Goal: Task Accomplishment & Management: Use online tool/utility

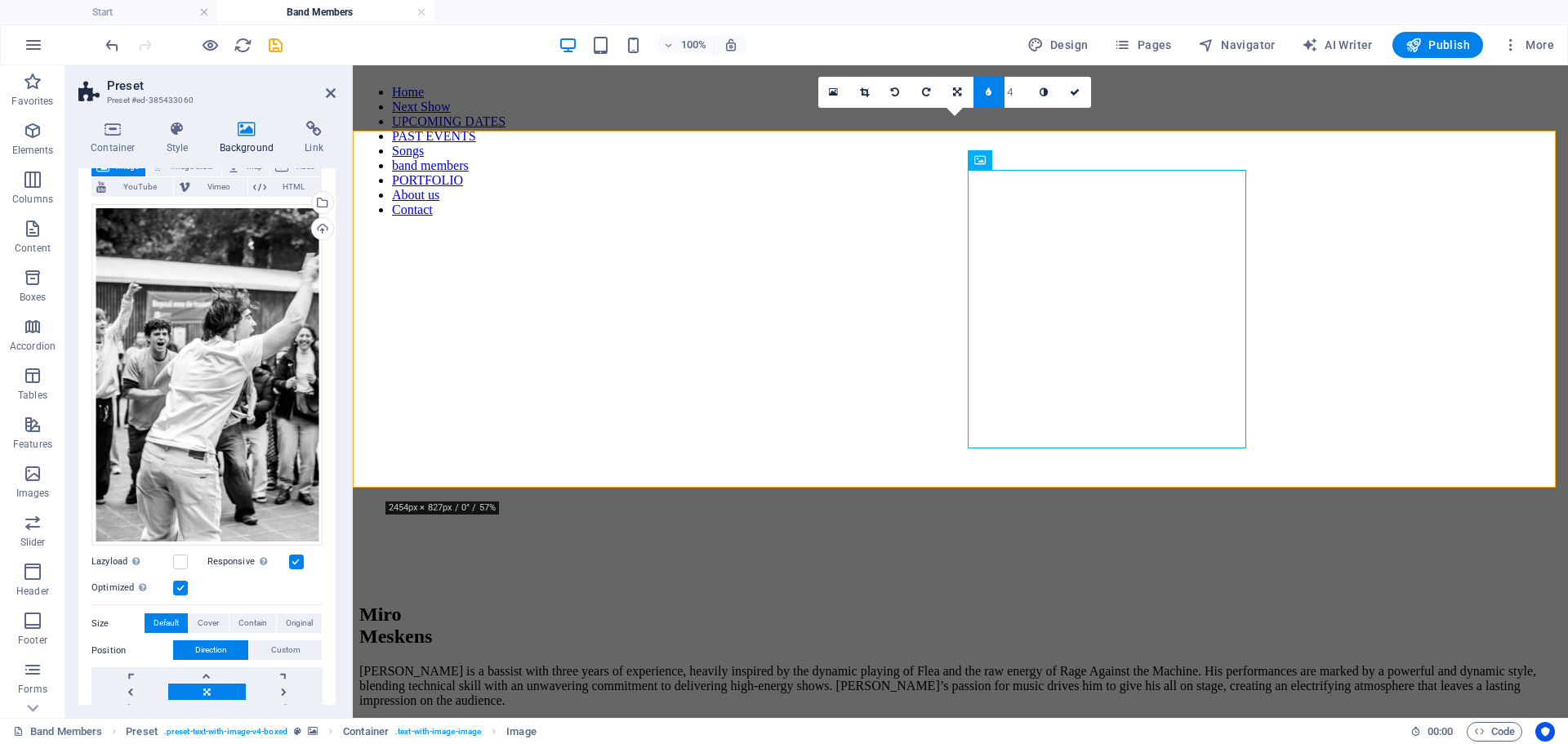
click at [385, 230] on figure at bounding box center [960, 230] width 1202 height 0
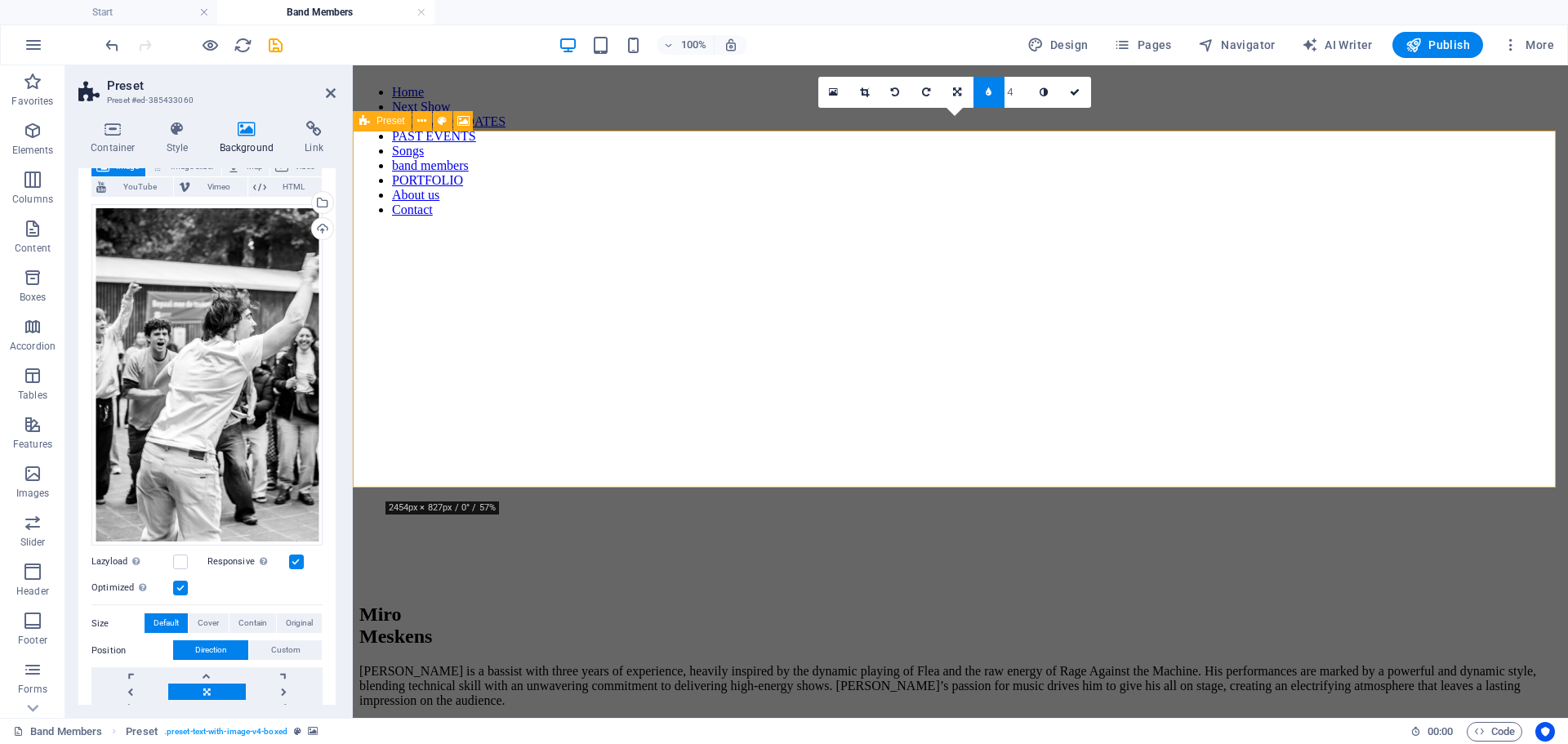
click at [377, 124] on span "Preset" at bounding box center [391, 120] width 29 height 10
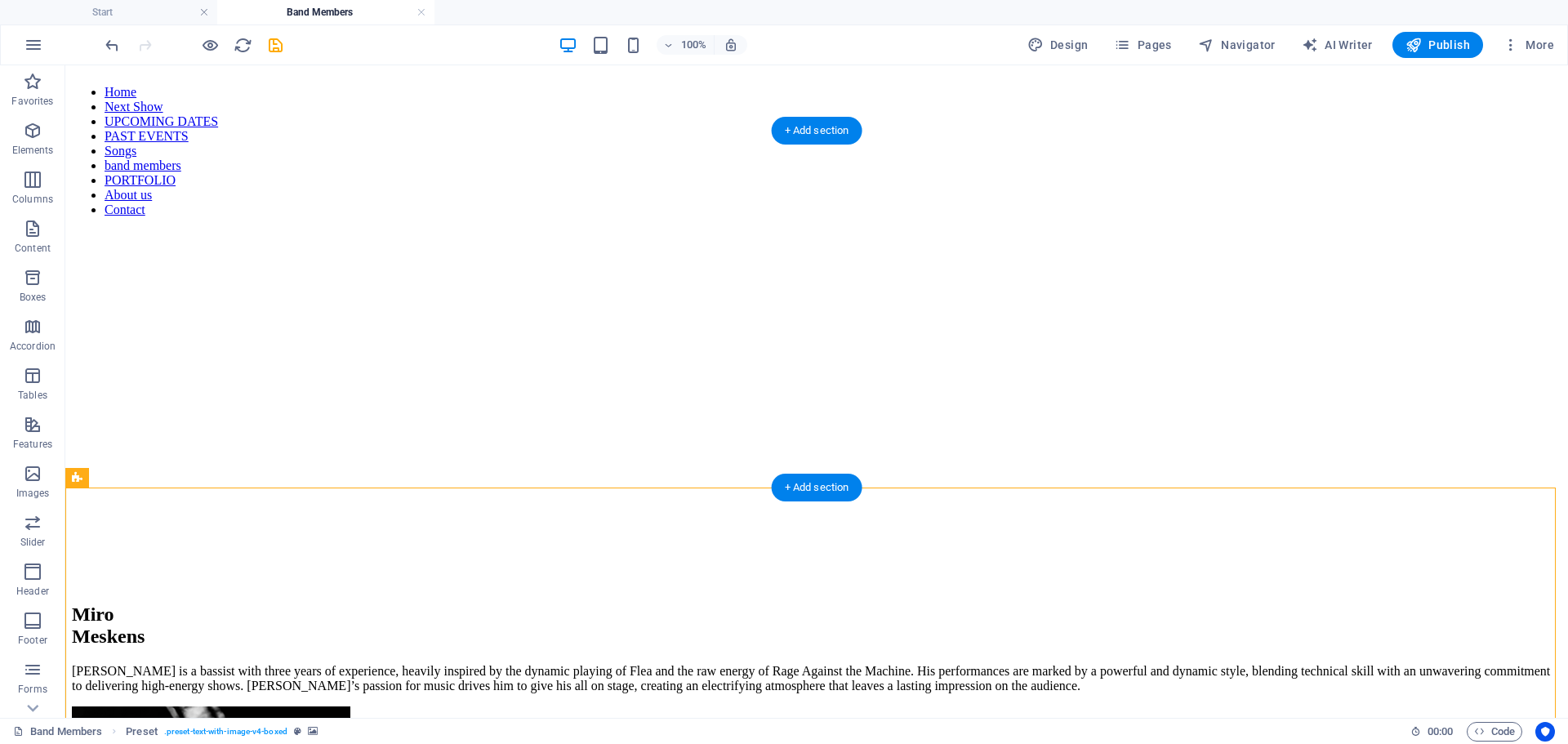
scroll to position [164, 0]
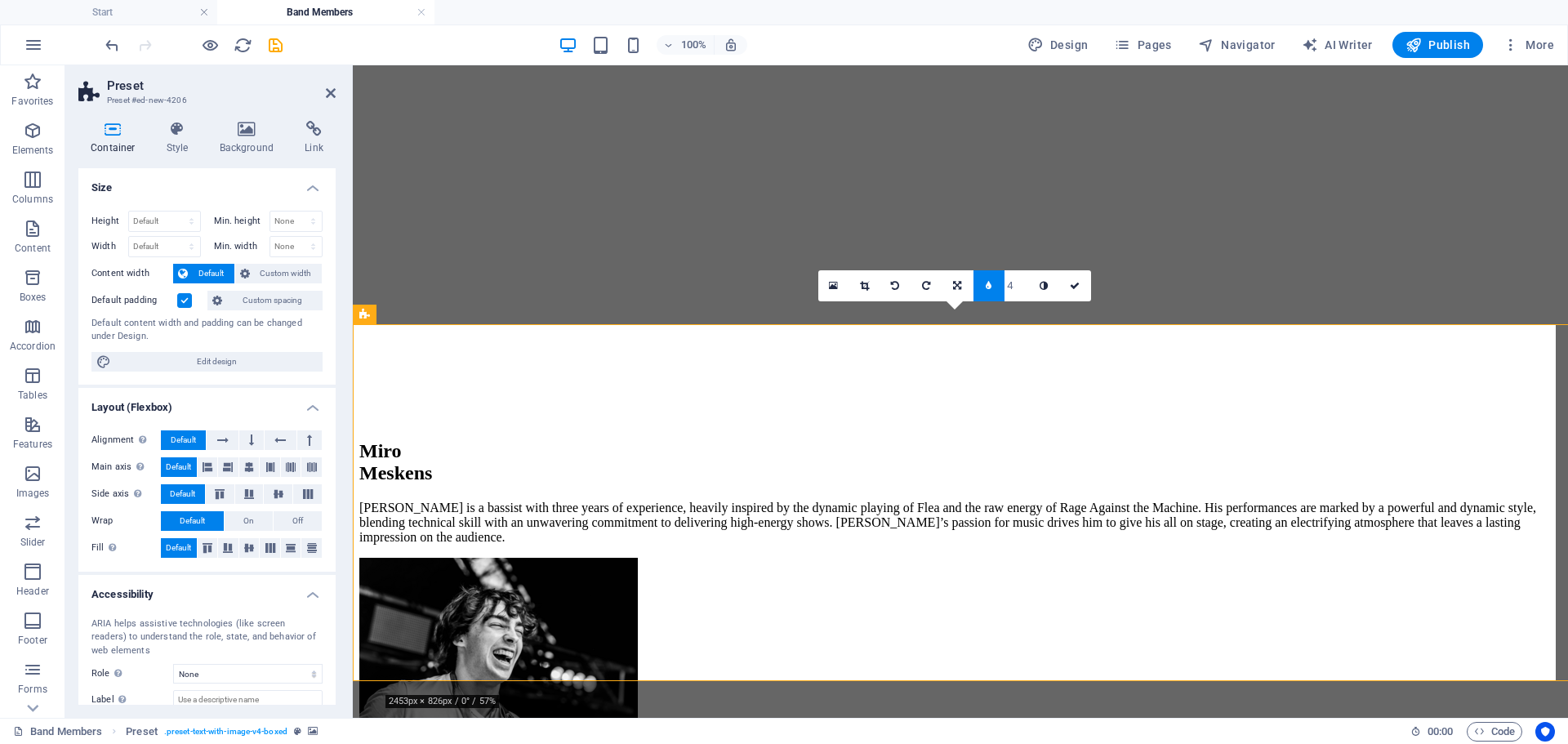
click at [250, 144] on h4 "Background" at bounding box center [250, 137] width 85 height 34
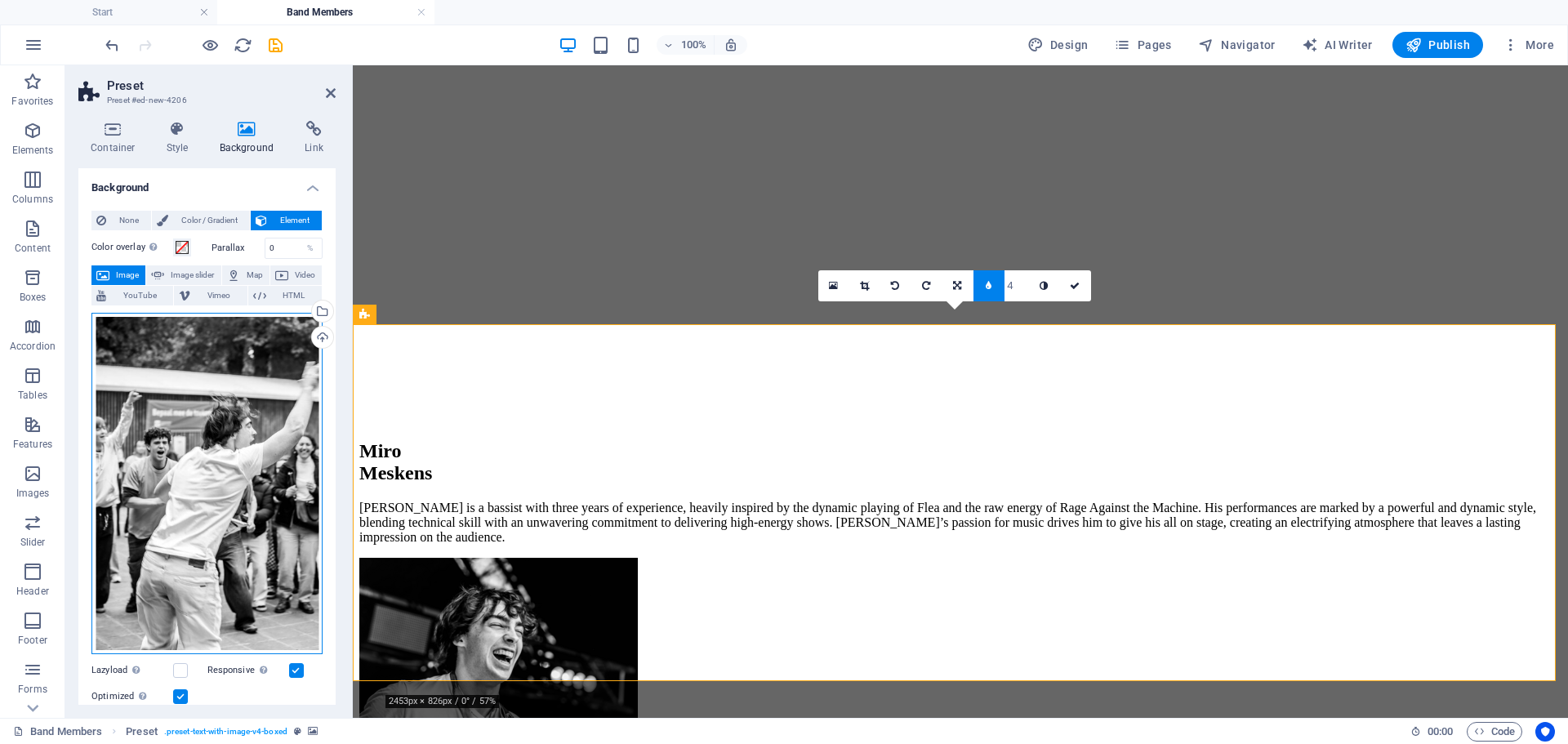
click at [193, 377] on div "Drag files here, click to choose files or select files from Files or our free s…" at bounding box center [207, 483] width 231 height 342
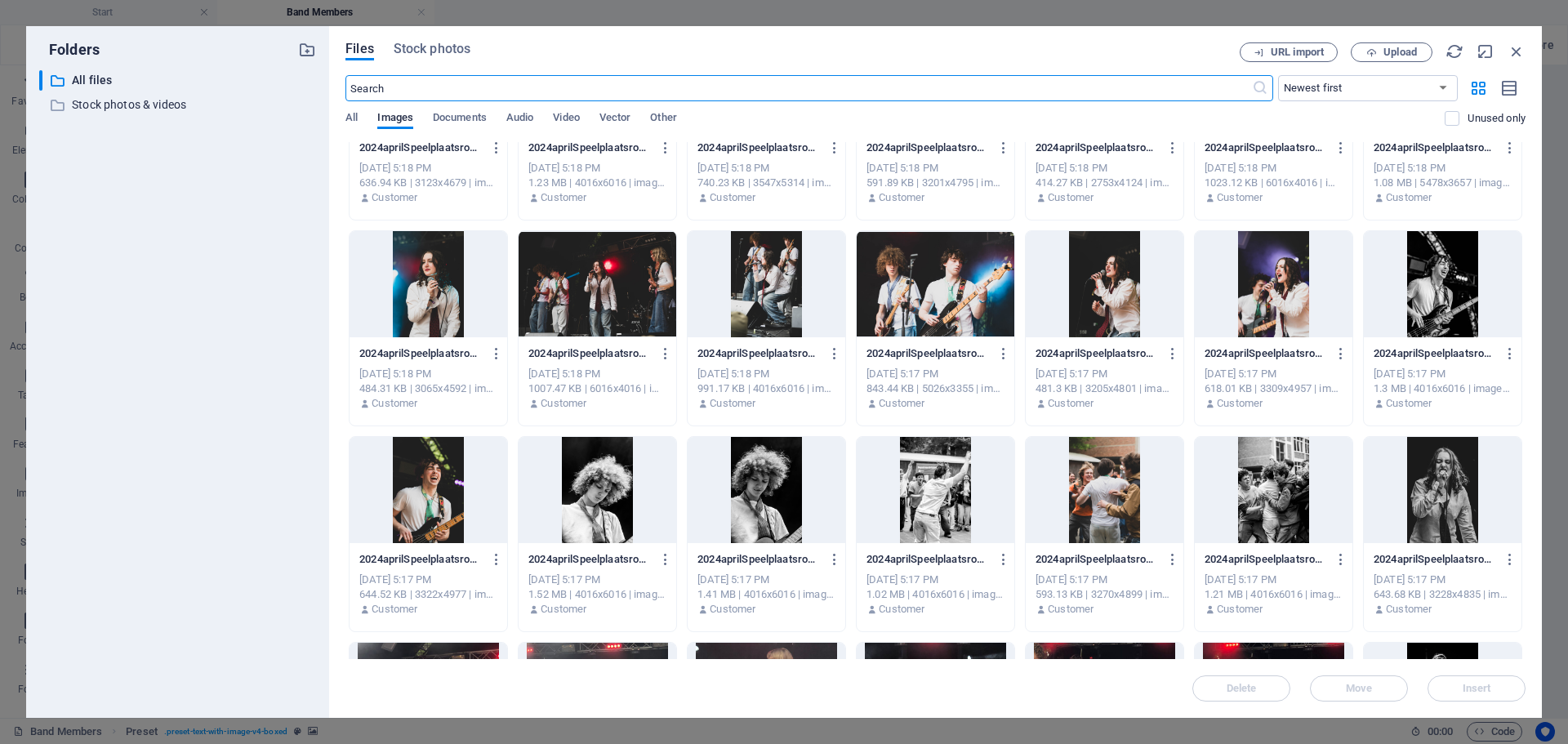
scroll to position [653, 0]
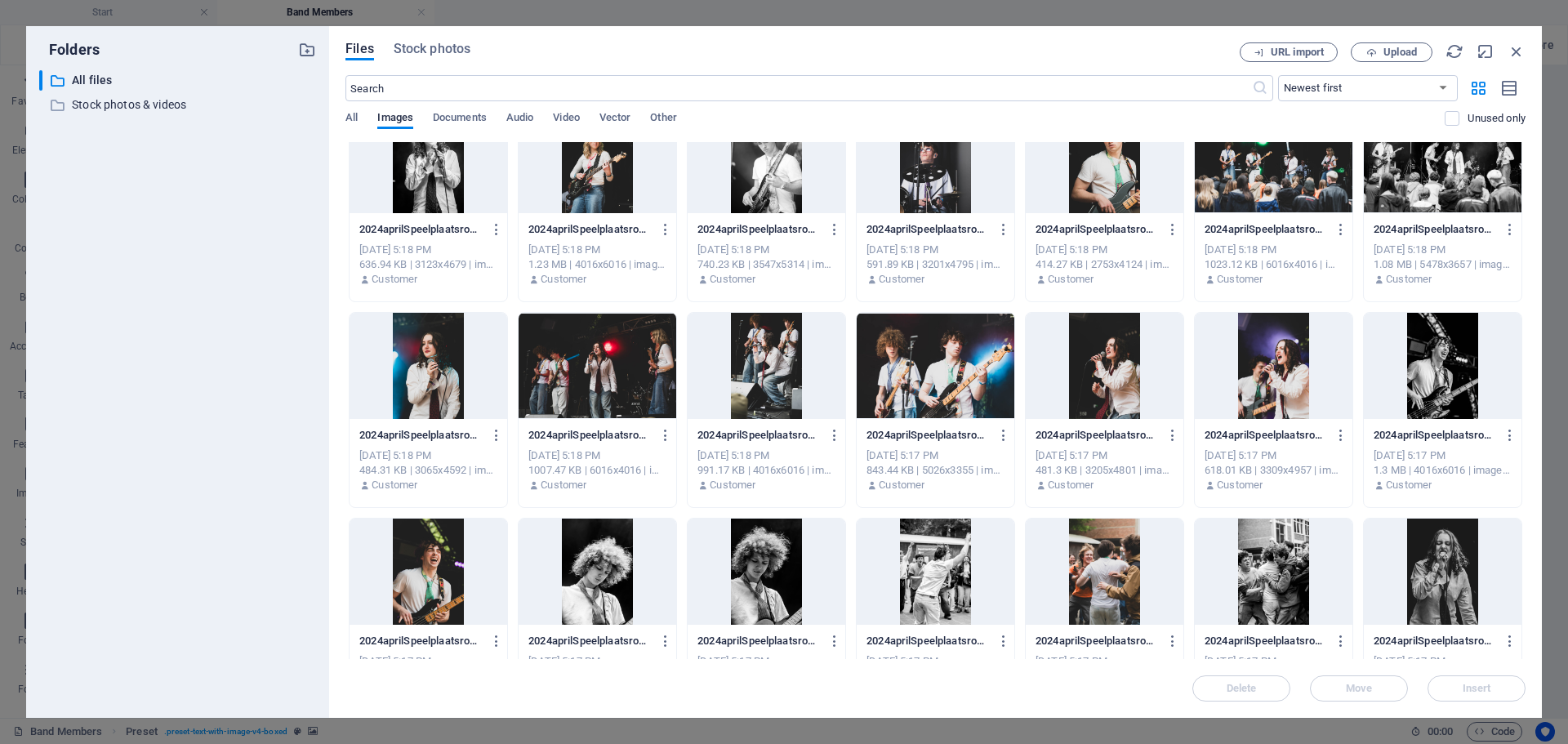
click at [956, 353] on div at bounding box center [935, 366] width 157 height 106
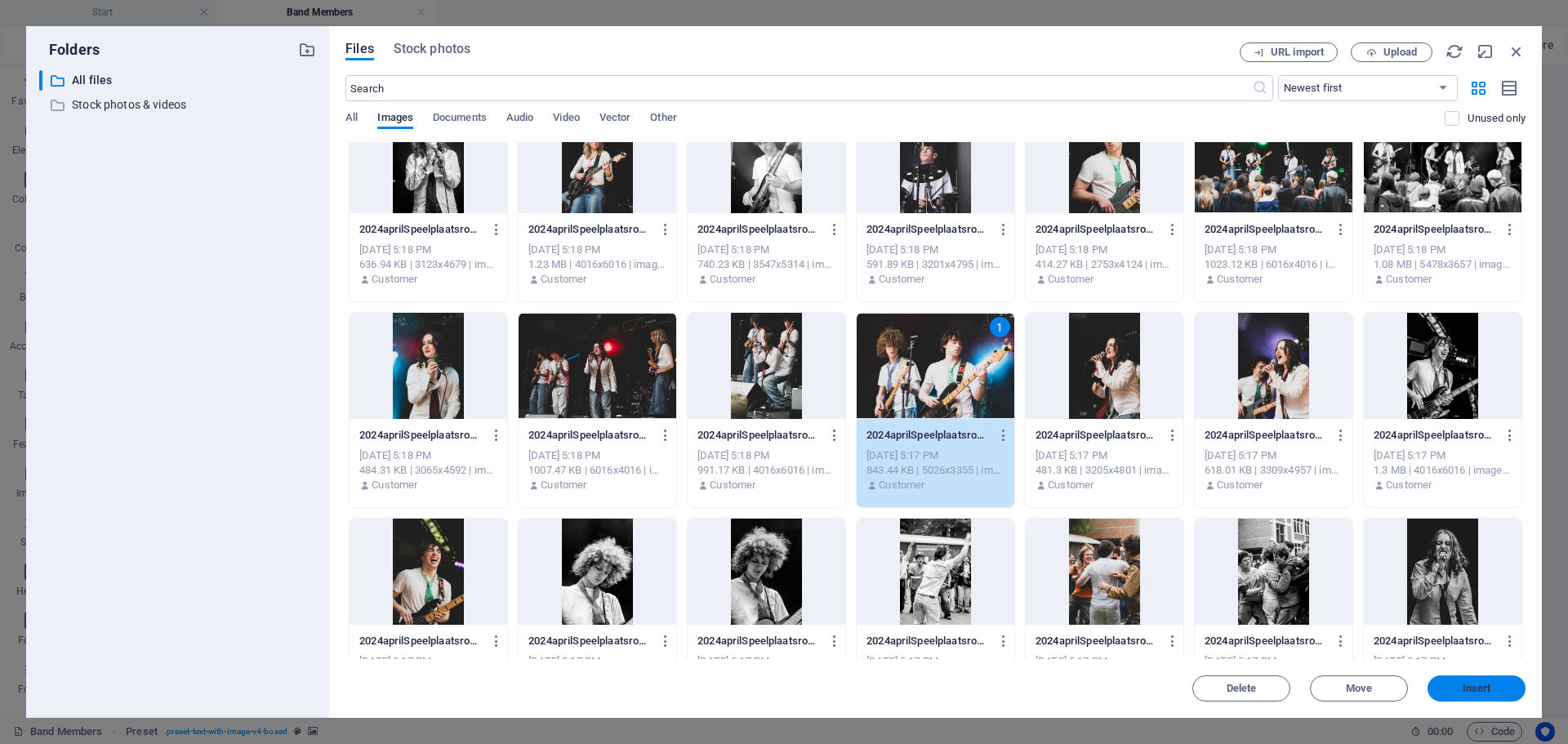
drag, startPoint x: 1481, startPoint y: 693, endPoint x: 1116, endPoint y: 618, distance: 372.6
click at [1481, 693] on span "Insert" at bounding box center [1477, 687] width 29 height 10
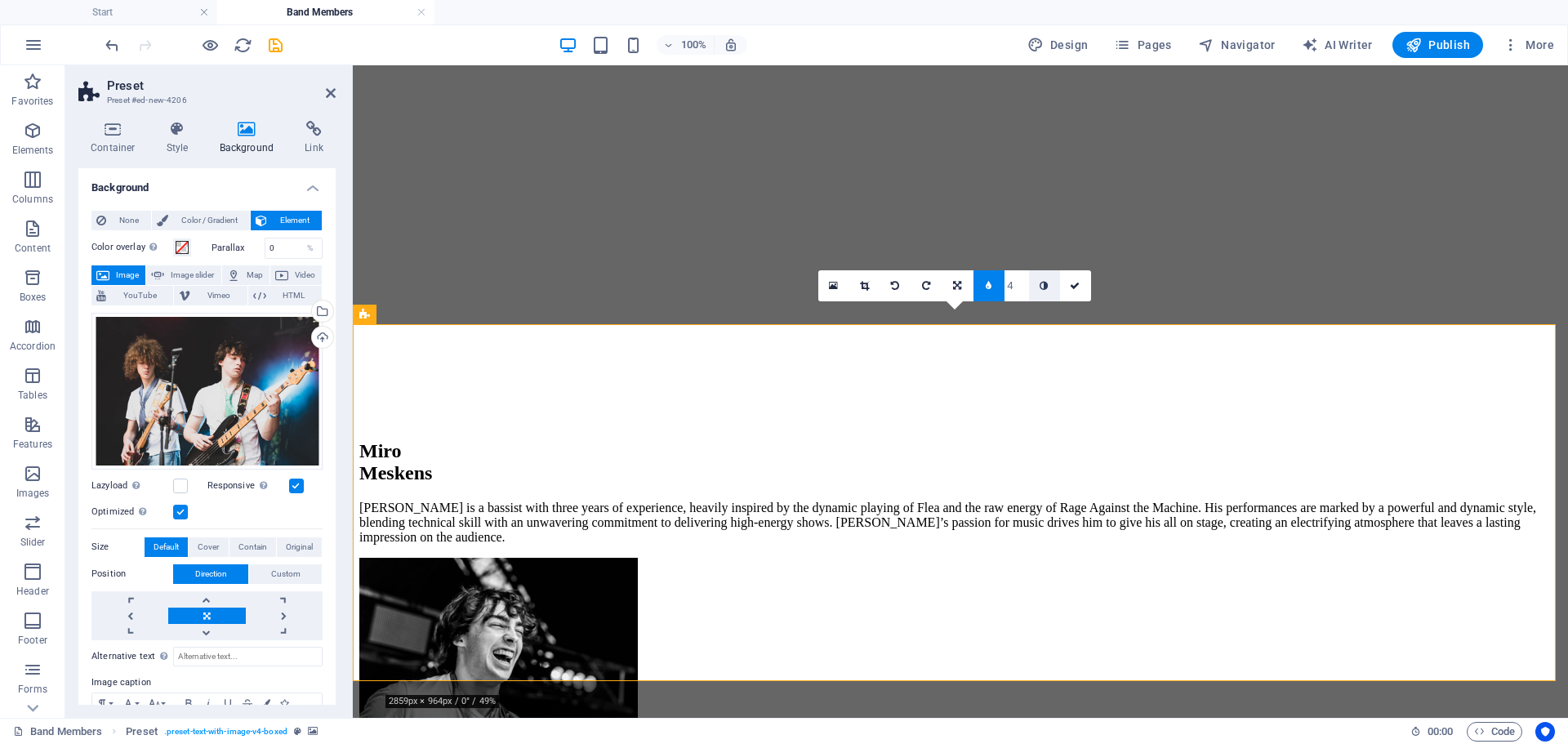
click at [1047, 284] on icon at bounding box center [1043, 285] width 8 height 10
click at [1047, 286] on icon at bounding box center [1043, 285] width 8 height 10
click at [1040, 281] on icon at bounding box center [1043, 285] width 8 height 10
click at [862, 285] on icon at bounding box center [865, 285] width 9 height 10
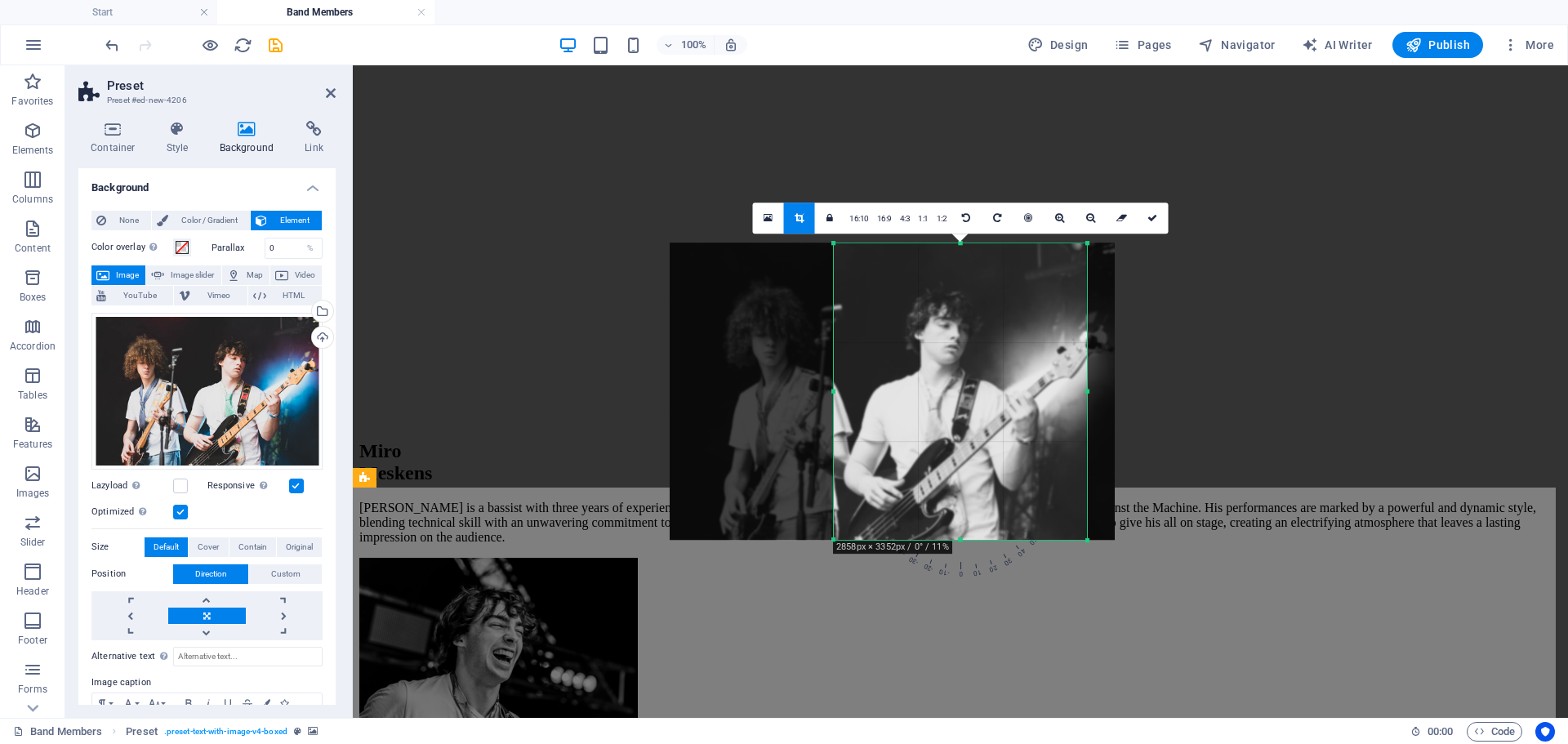
drag, startPoint x: 961, startPoint y: 343, endPoint x: 886, endPoint y: 337, distance: 75.2
click at [886, 337] on div at bounding box center [892, 391] width 445 height 297
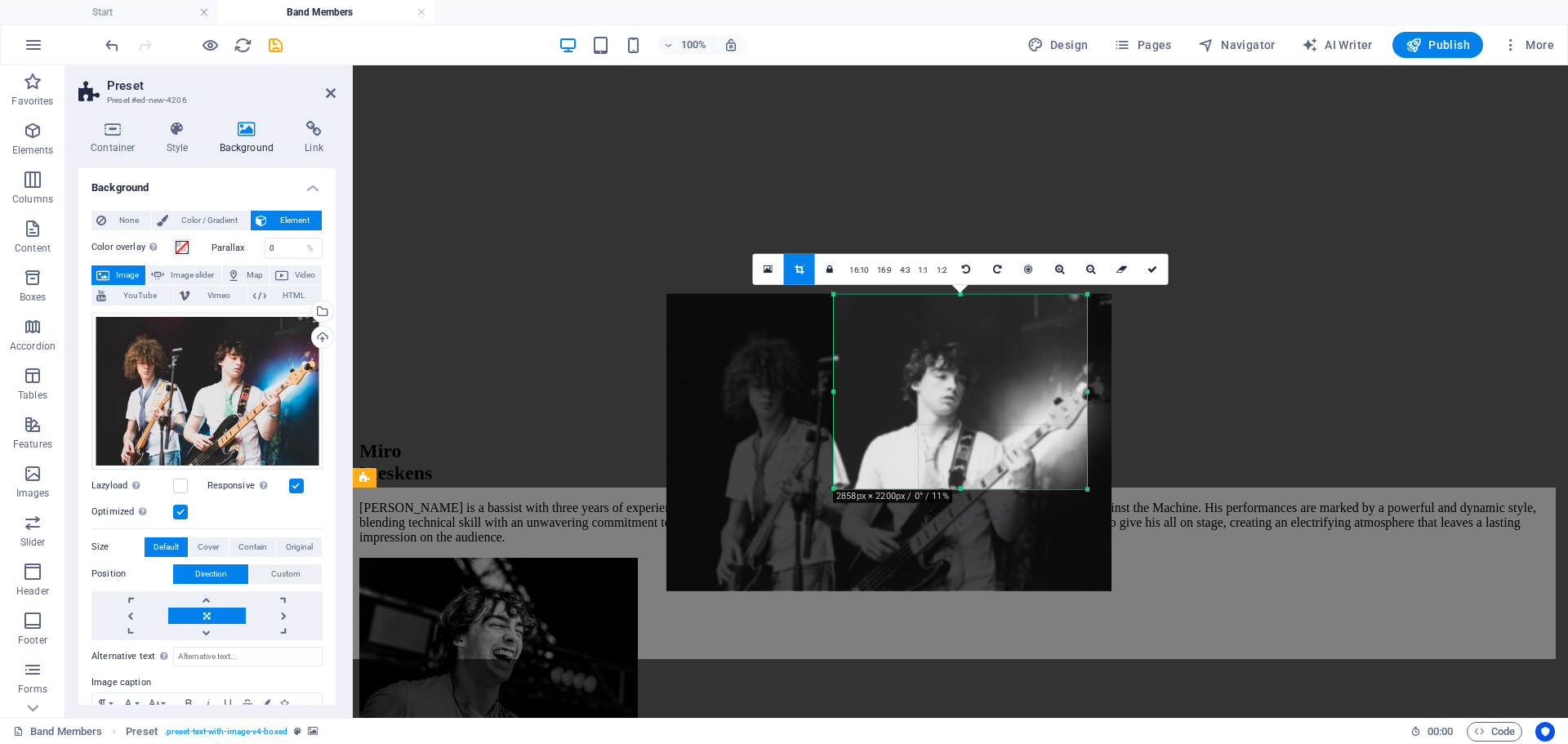
drag, startPoint x: 964, startPoint y: 539, endPoint x: 972, endPoint y: 437, distance: 102.3
click at [972, 437] on div "180 170 160 150 140 130 120 110 100 90 80 70 60 50 40 30 20 10 0 -10 -20 -30 -4…" at bounding box center [960, 391] width 254 height 195
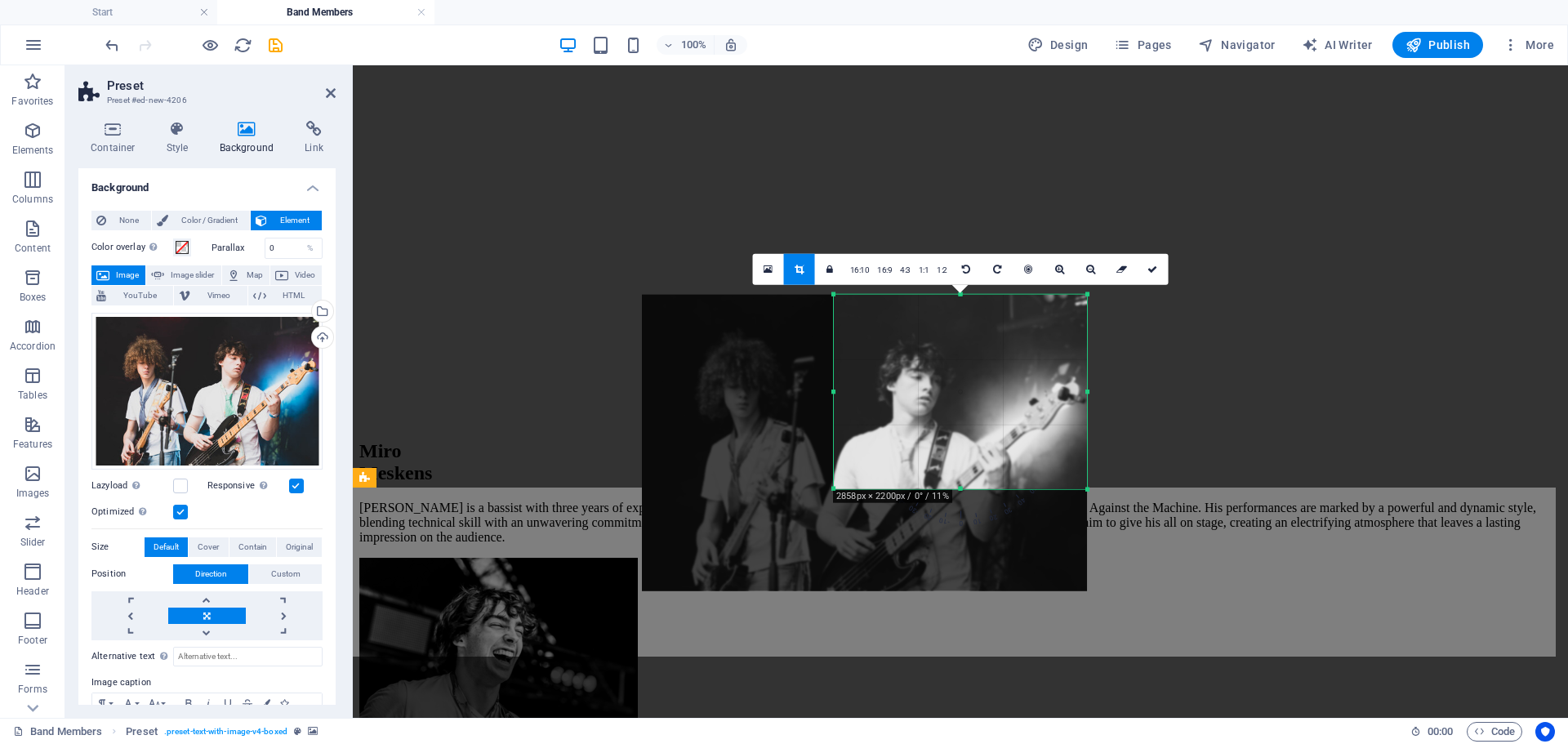
drag, startPoint x: 981, startPoint y: 409, endPoint x: 959, endPoint y: 414, distance: 22.6
click at [959, 414] on div at bounding box center [864, 442] width 445 height 297
click at [1152, 265] on icon at bounding box center [1152, 268] width 10 height 10
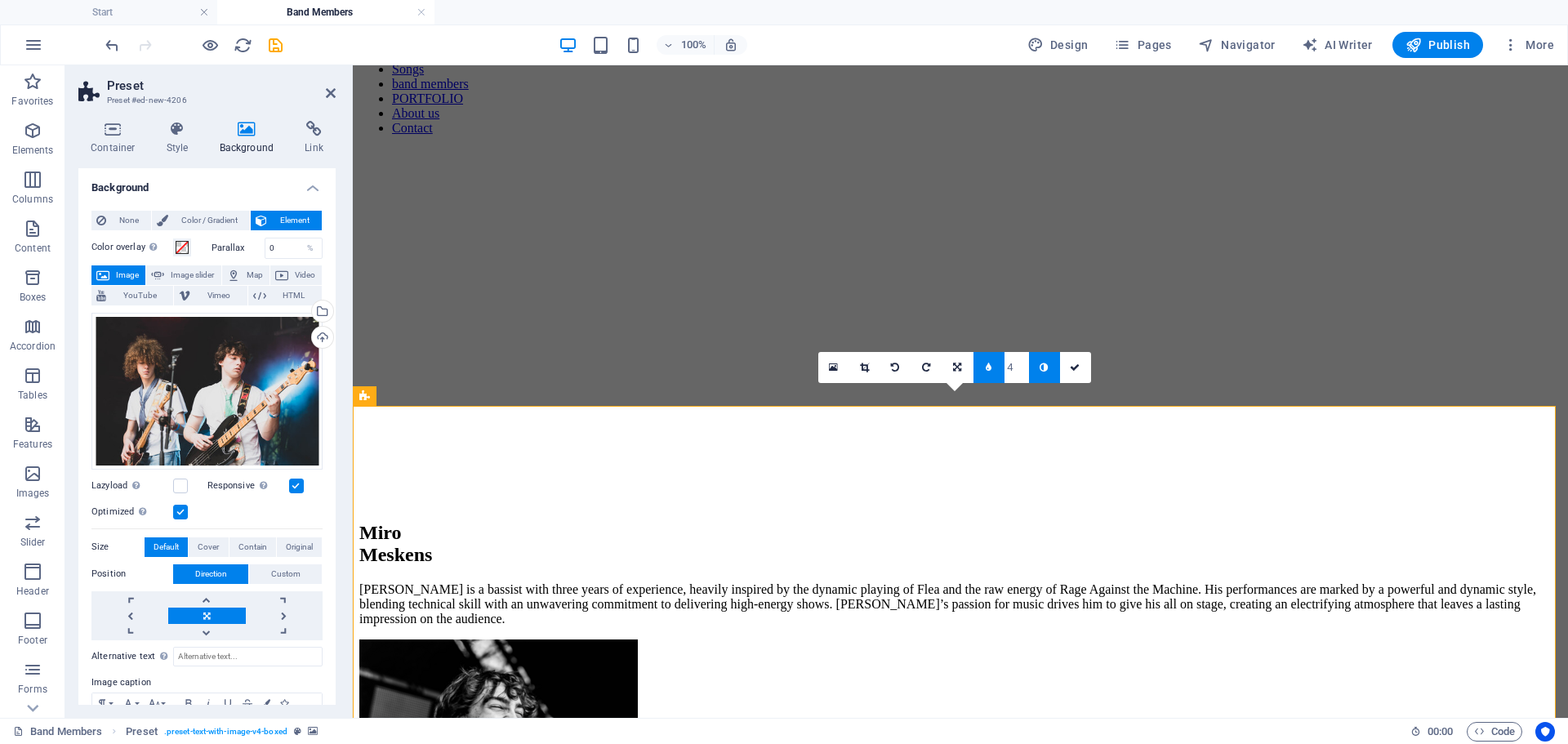
scroll to position [0, 0]
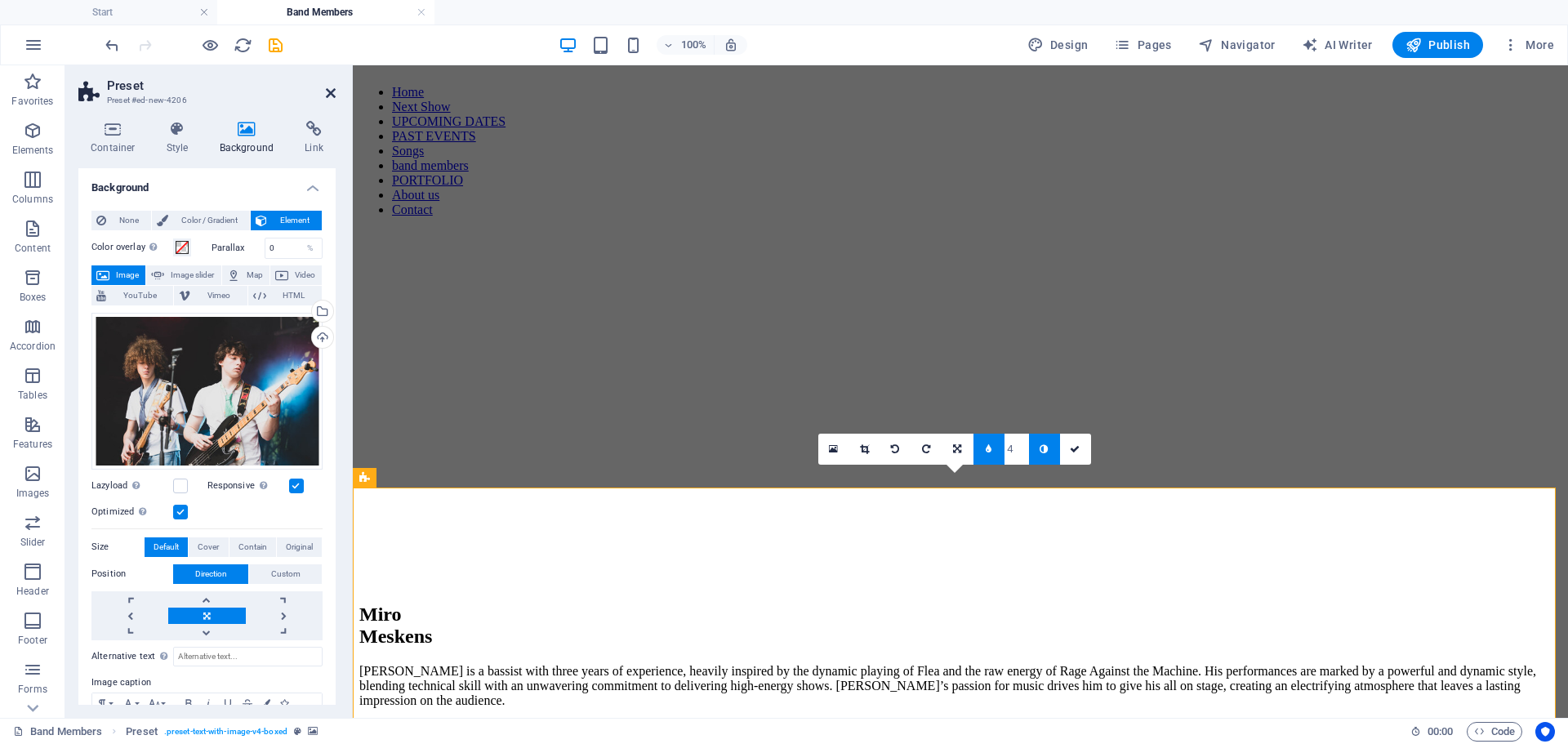
click at [330, 88] on icon at bounding box center [330, 93] width 10 height 13
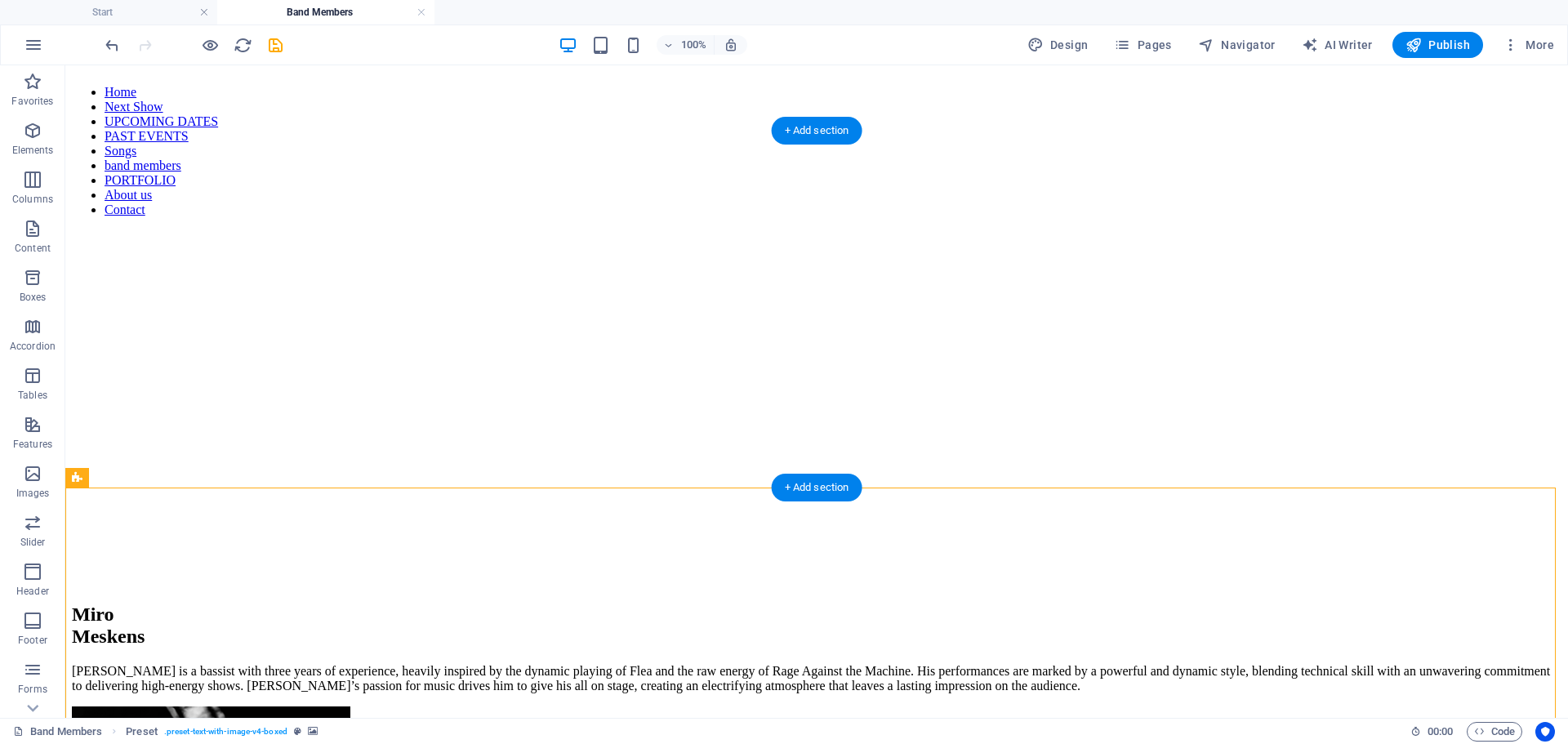
click at [222, 230] on figure at bounding box center [816, 230] width 1490 height 0
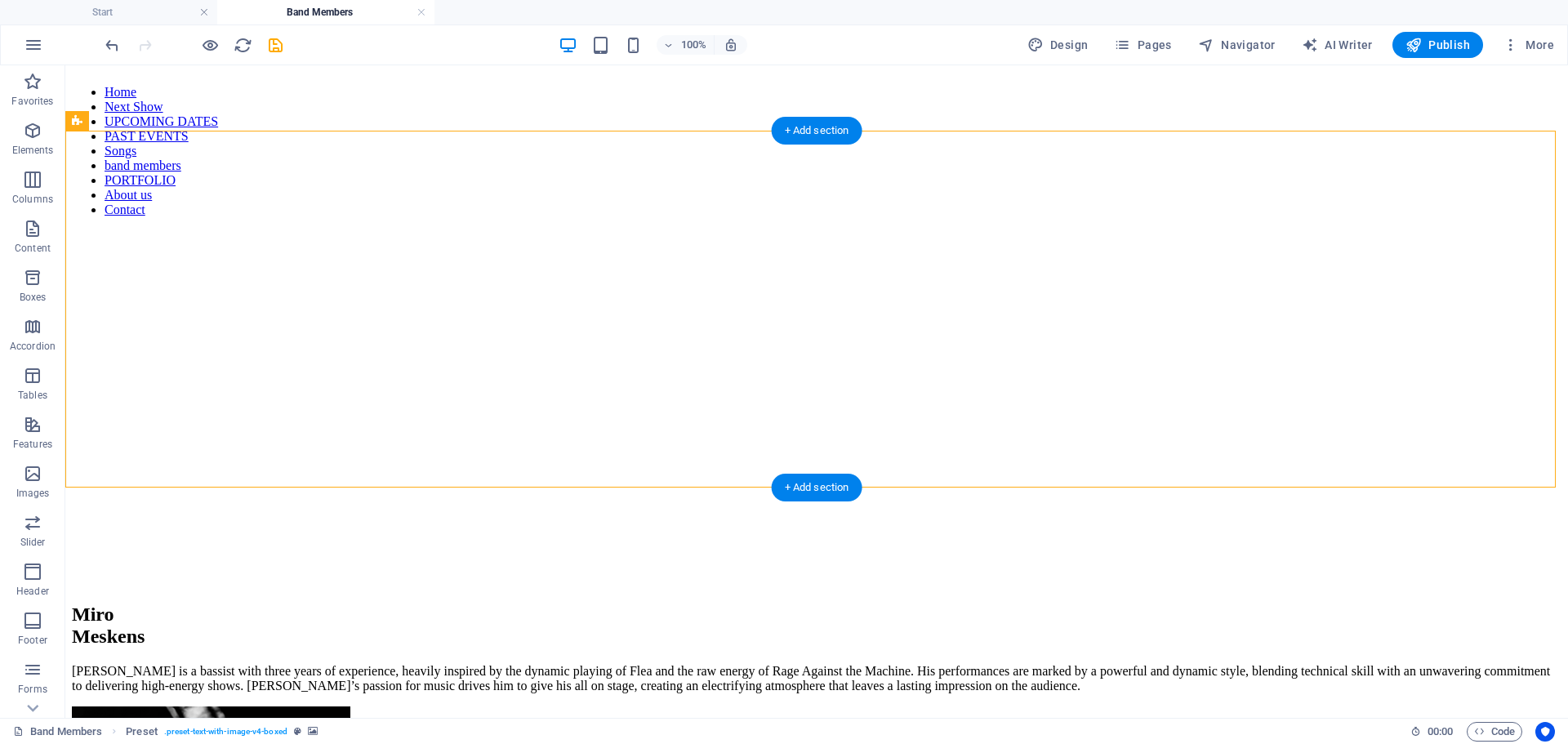
click at [125, 230] on figure at bounding box center [816, 230] width 1490 height 0
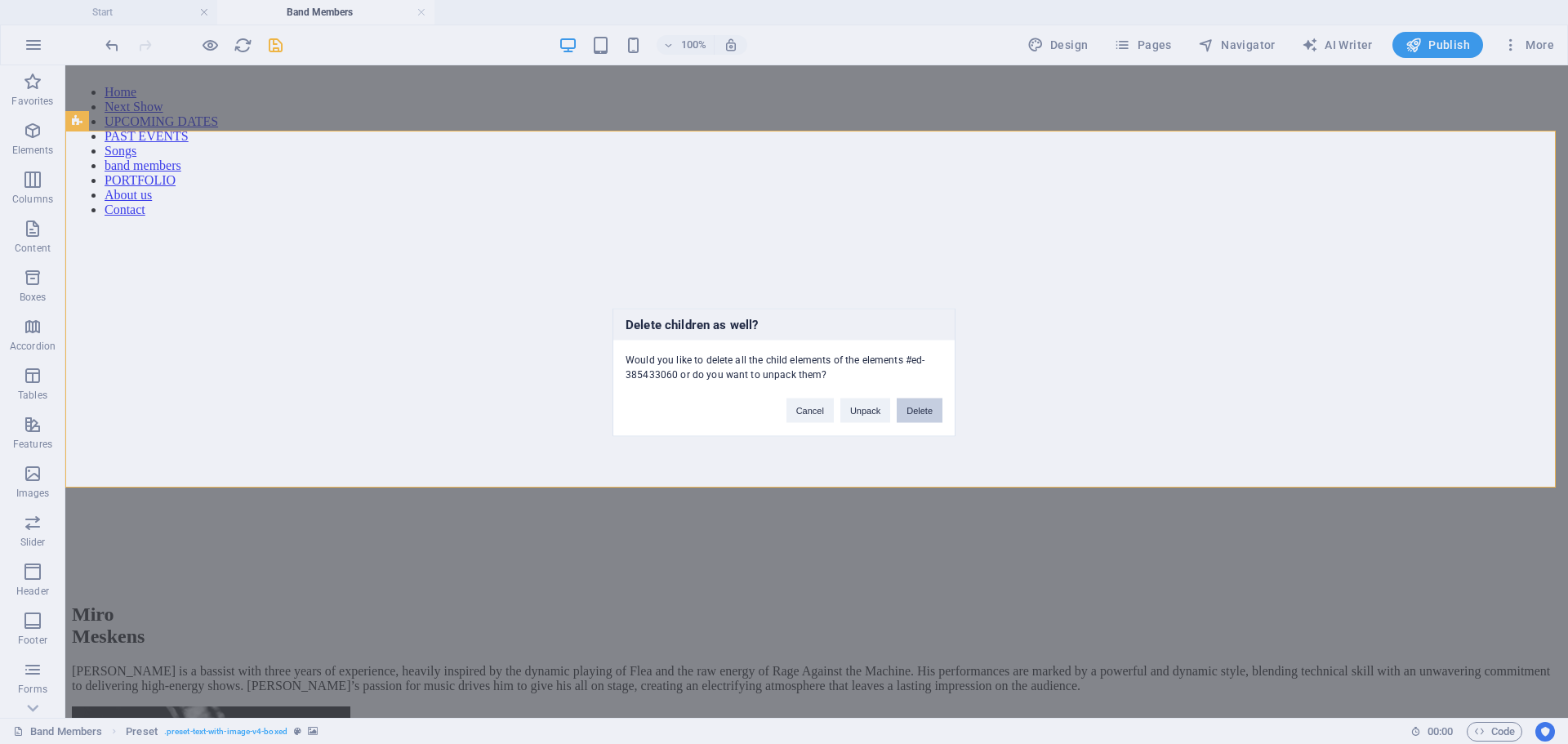
click at [911, 414] on button "Delete" at bounding box center [919, 409] width 46 height 24
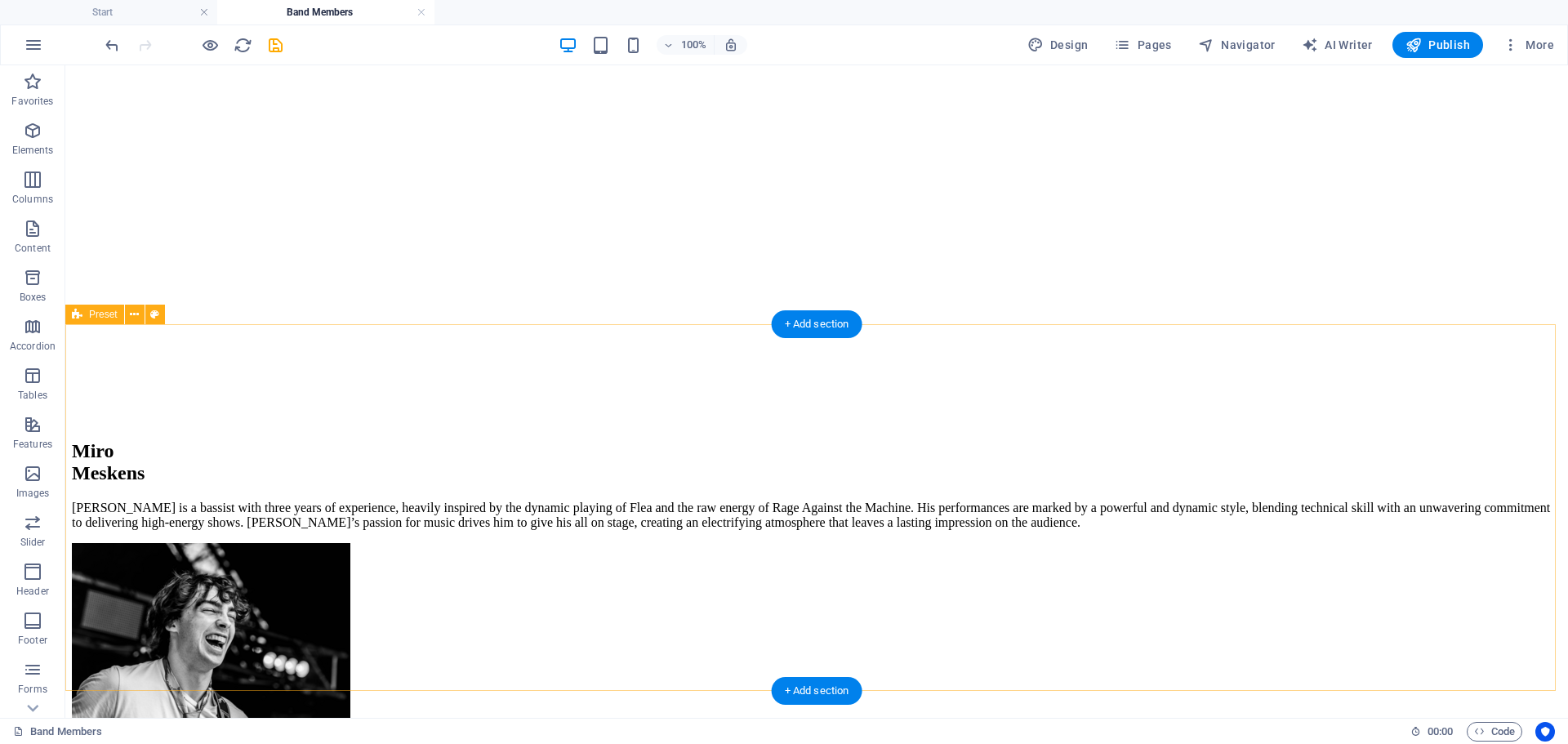
scroll to position [245, 0]
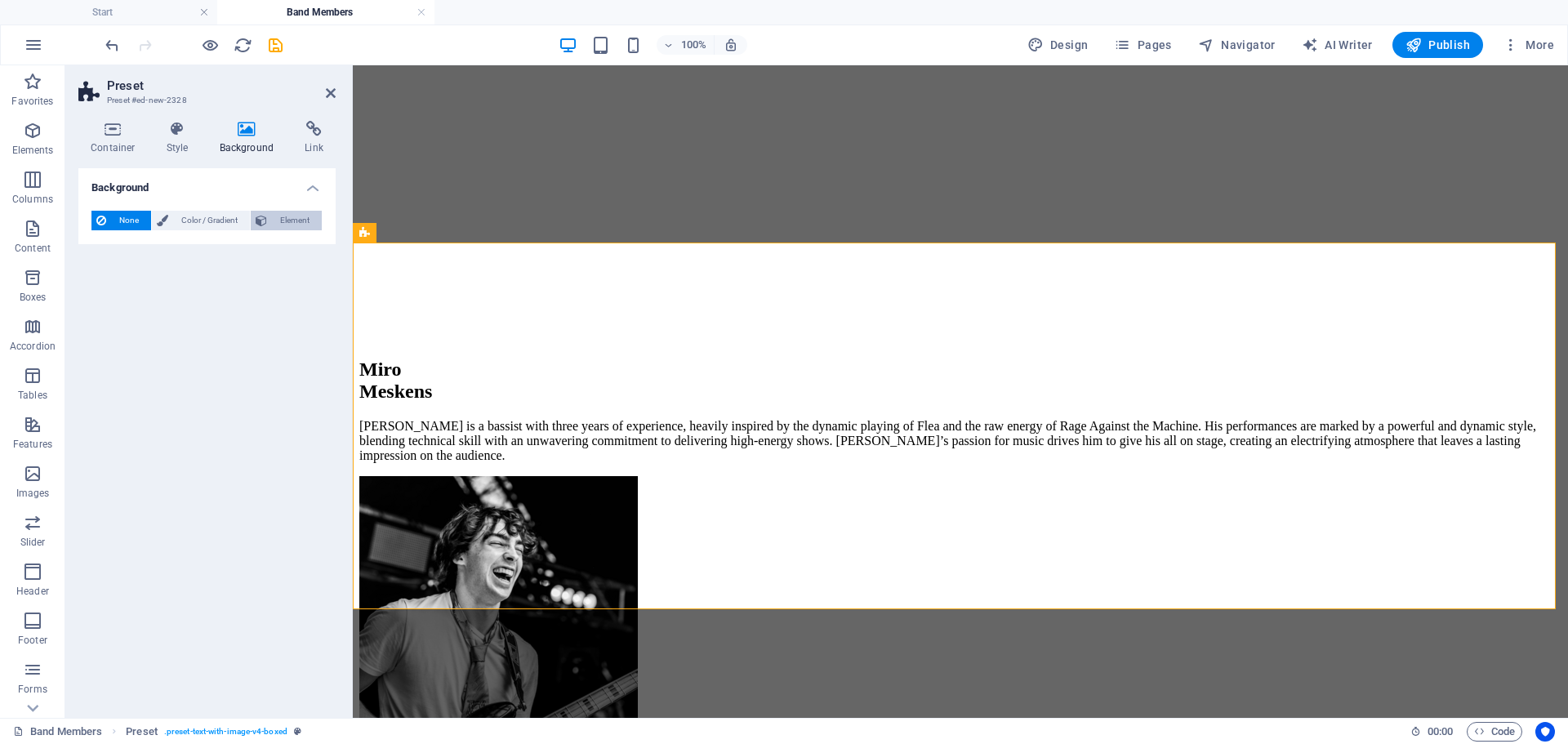
click at [287, 219] on span "Element" at bounding box center [294, 220] width 45 height 20
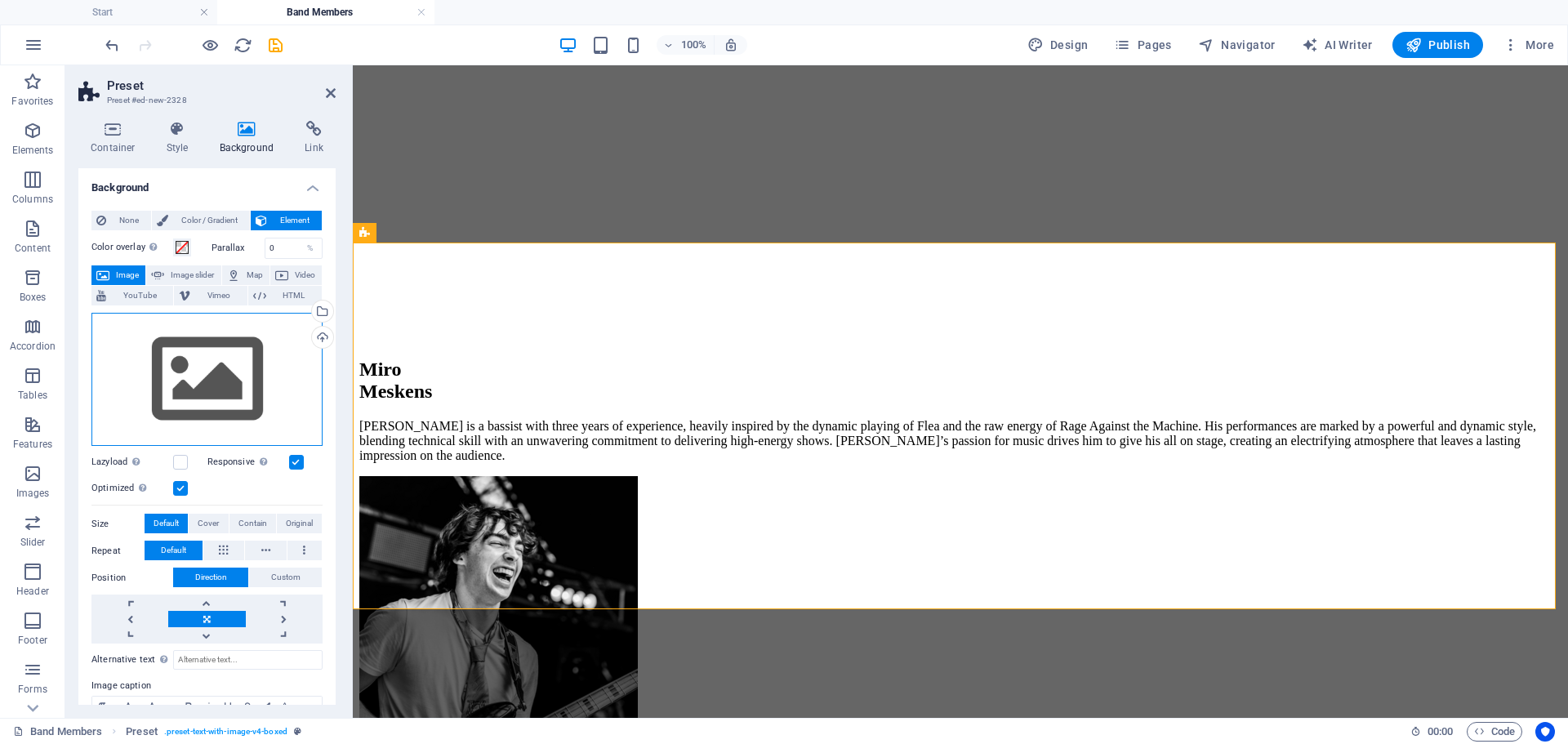
click at [229, 359] on div "Drag files here, click to choose files or select files from Files or our free s…" at bounding box center [207, 379] width 231 height 134
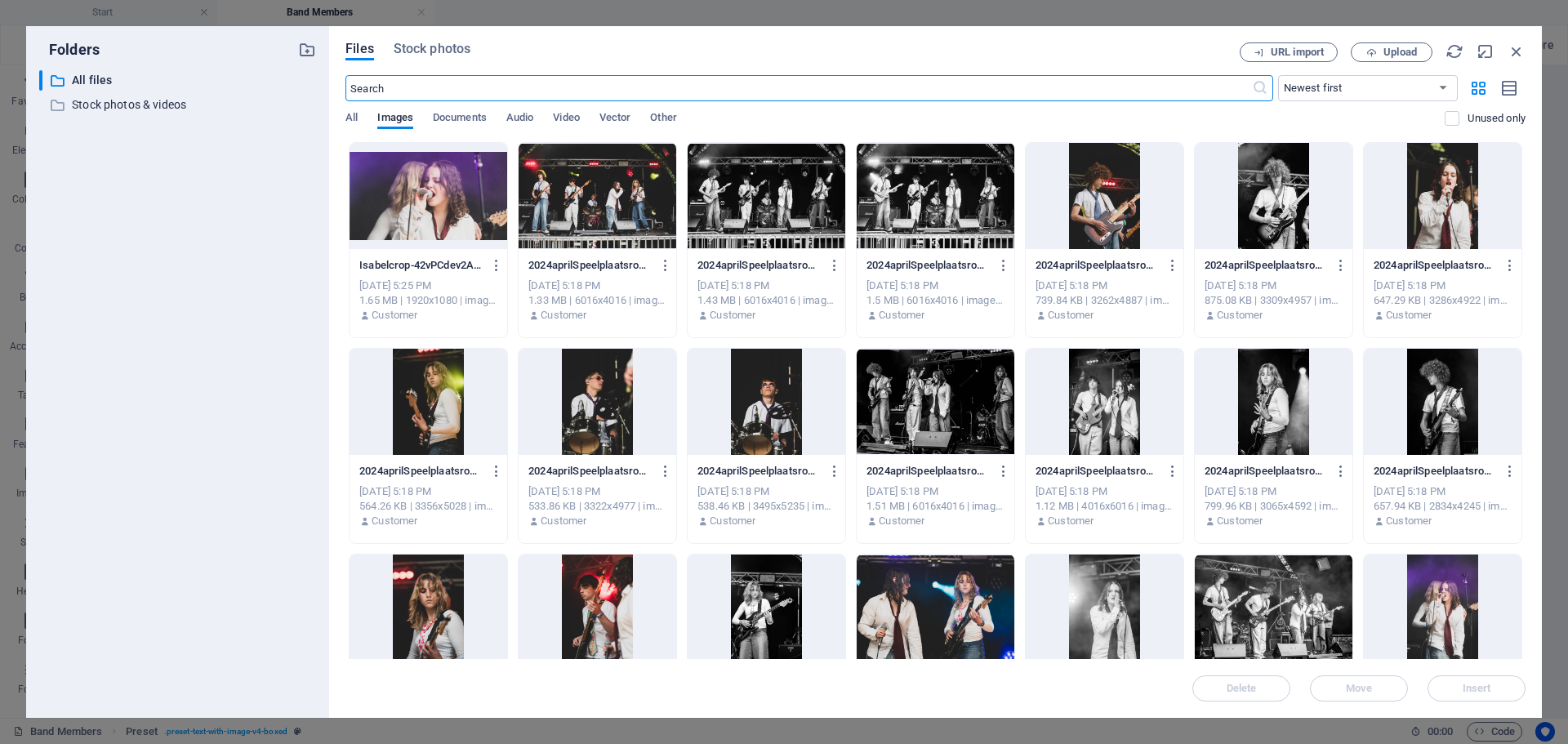
click at [429, 188] on div at bounding box center [428, 196] width 157 height 106
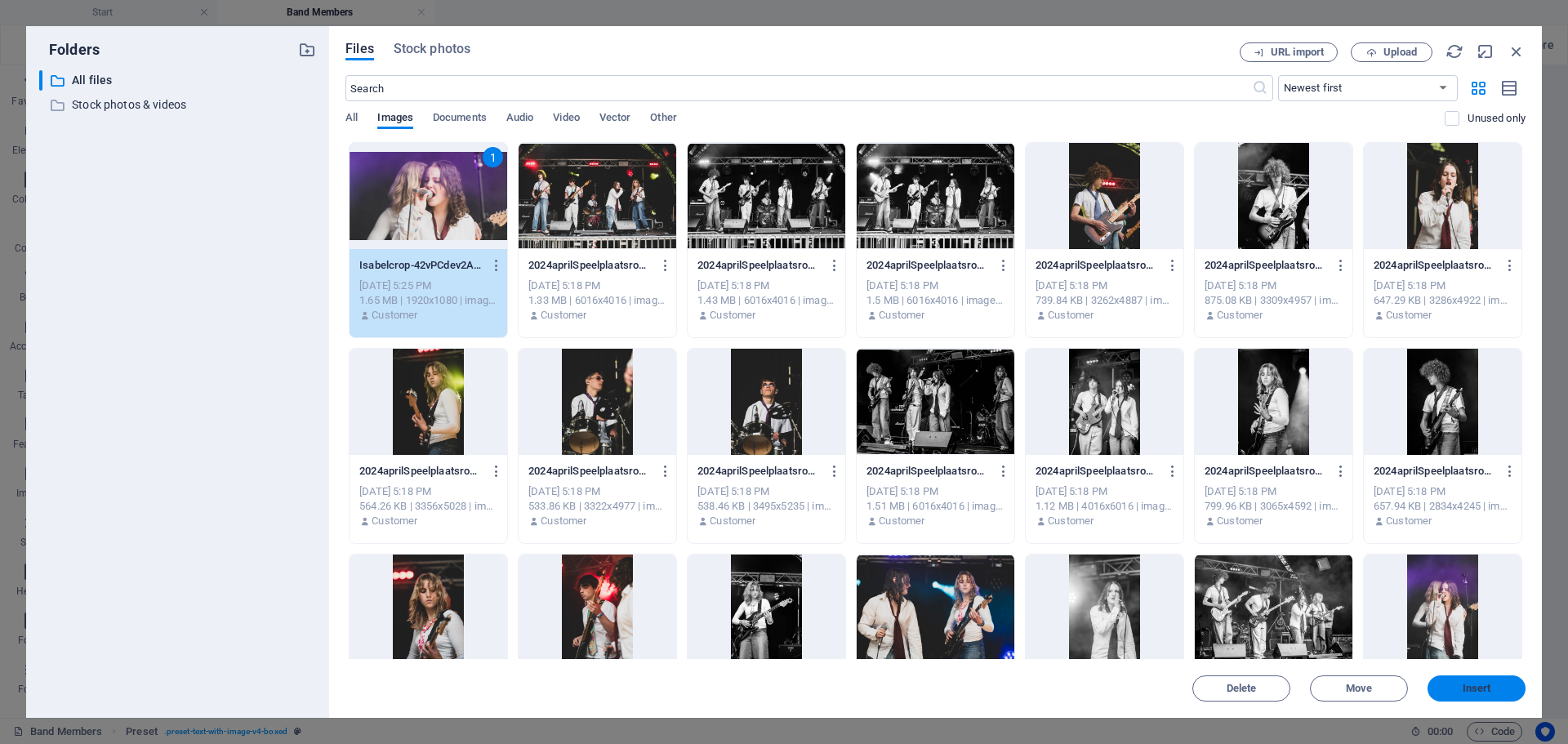
click at [1497, 689] on span "Insert" at bounding box center [1476, 687] width 85 height 10
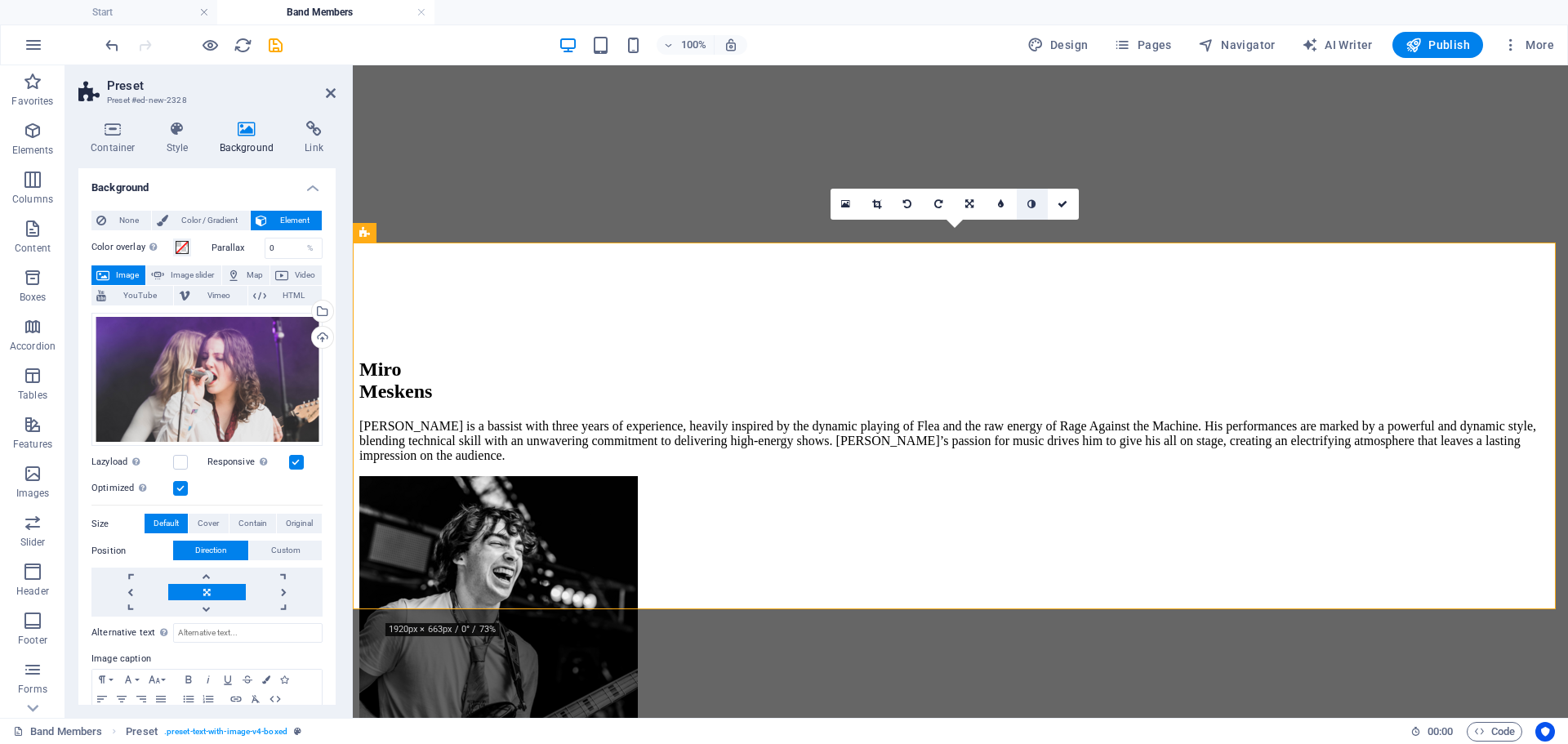
click at [1038, 207] on link at bounding box center [1032, 204] width 31 height 31
click at [1034, 205] on icon at bounding box center [1031, 204] width 8 height 10
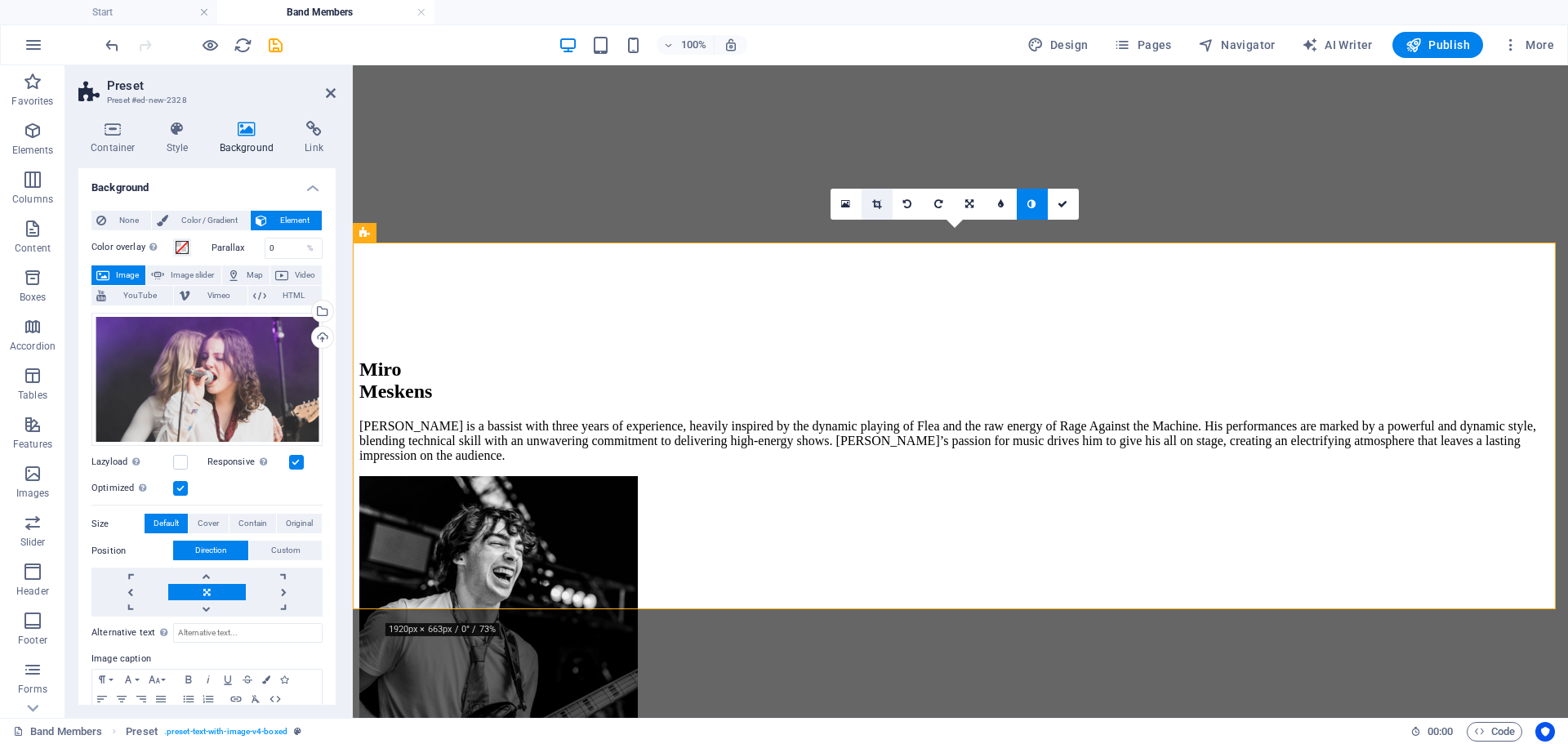
click at [883, 212] on link at bounding box center [877, 204] width 31 height 31
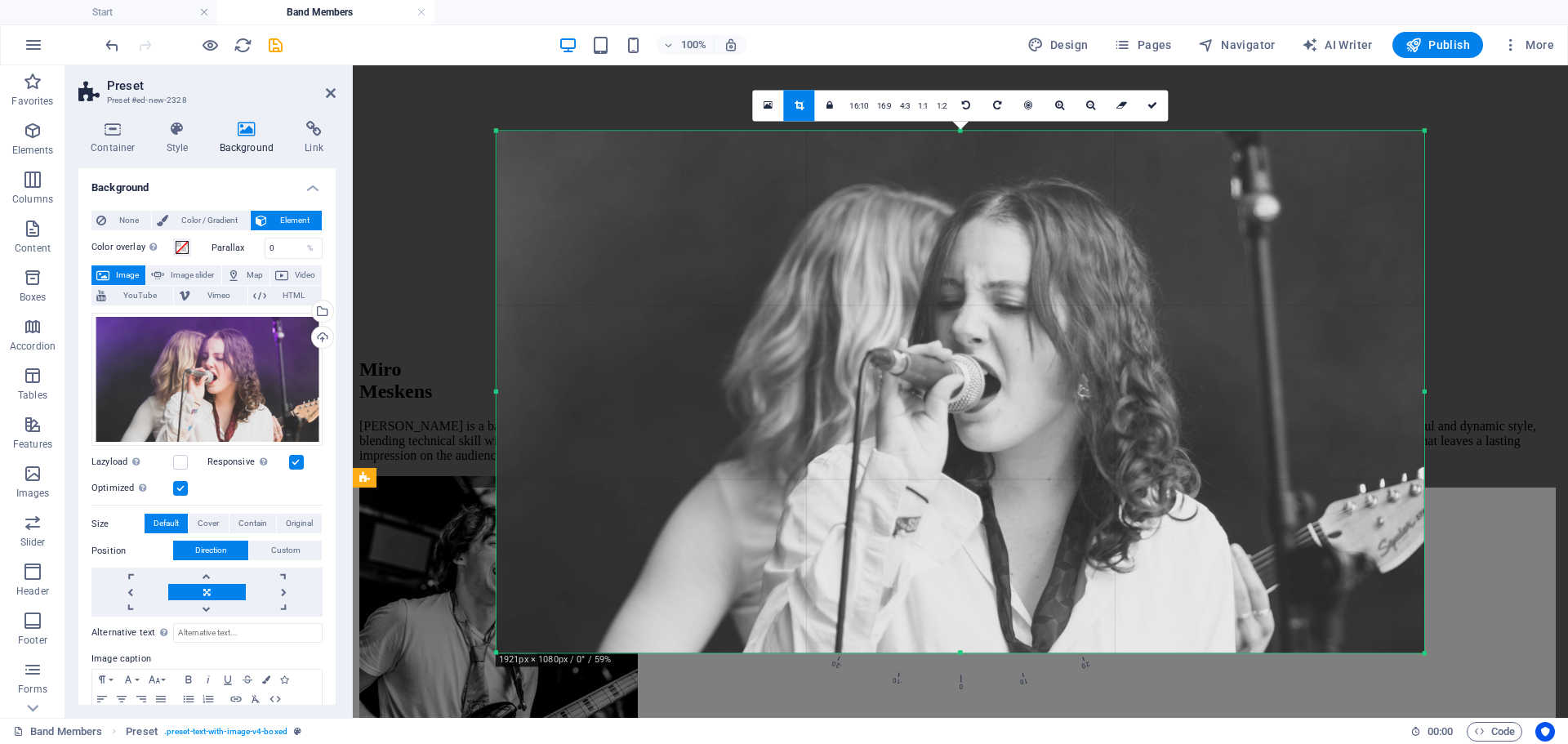
click at [494, 392] on div at bounding box center [497, 391] width 5 height 521
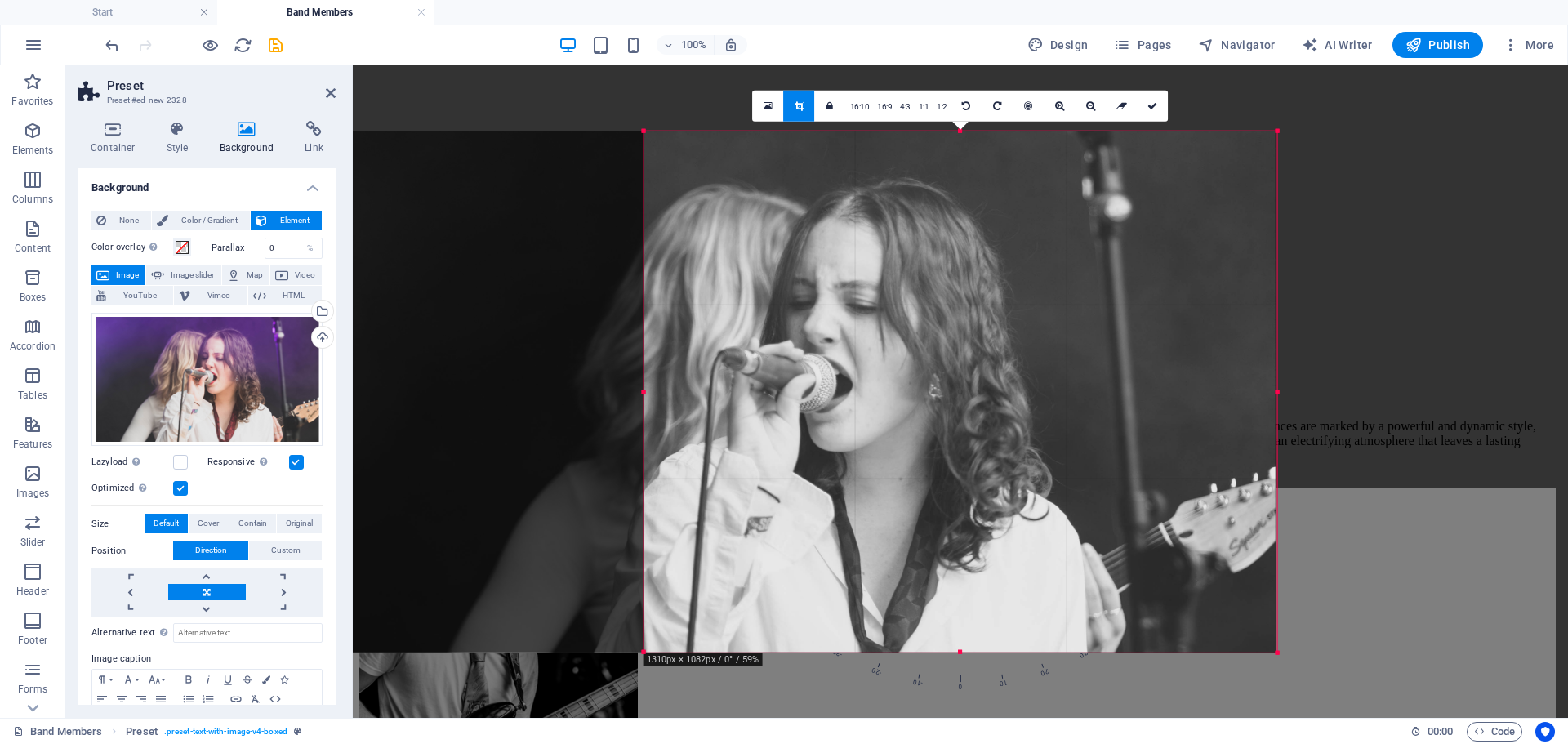
drag, startPoint x: 494, startPoint y: 391, endPoint x: 789, endPoint y: 394, distance: 295.0
click at [789, 394] on div "180 170 160 150 140 130 120 110 100 90 80 70 60 50 40 30 20 10 0 -10 -20 -30 -4…" at bounding box center [961, 391] width 633 height 521
drag, startPoint x: 1157, startPoint y: 114, endPoint x: 800, endPoint y: 57, distance: 361.5
click at [1157, 114] on link at bounding box center [1153, 105] width 31 height 31
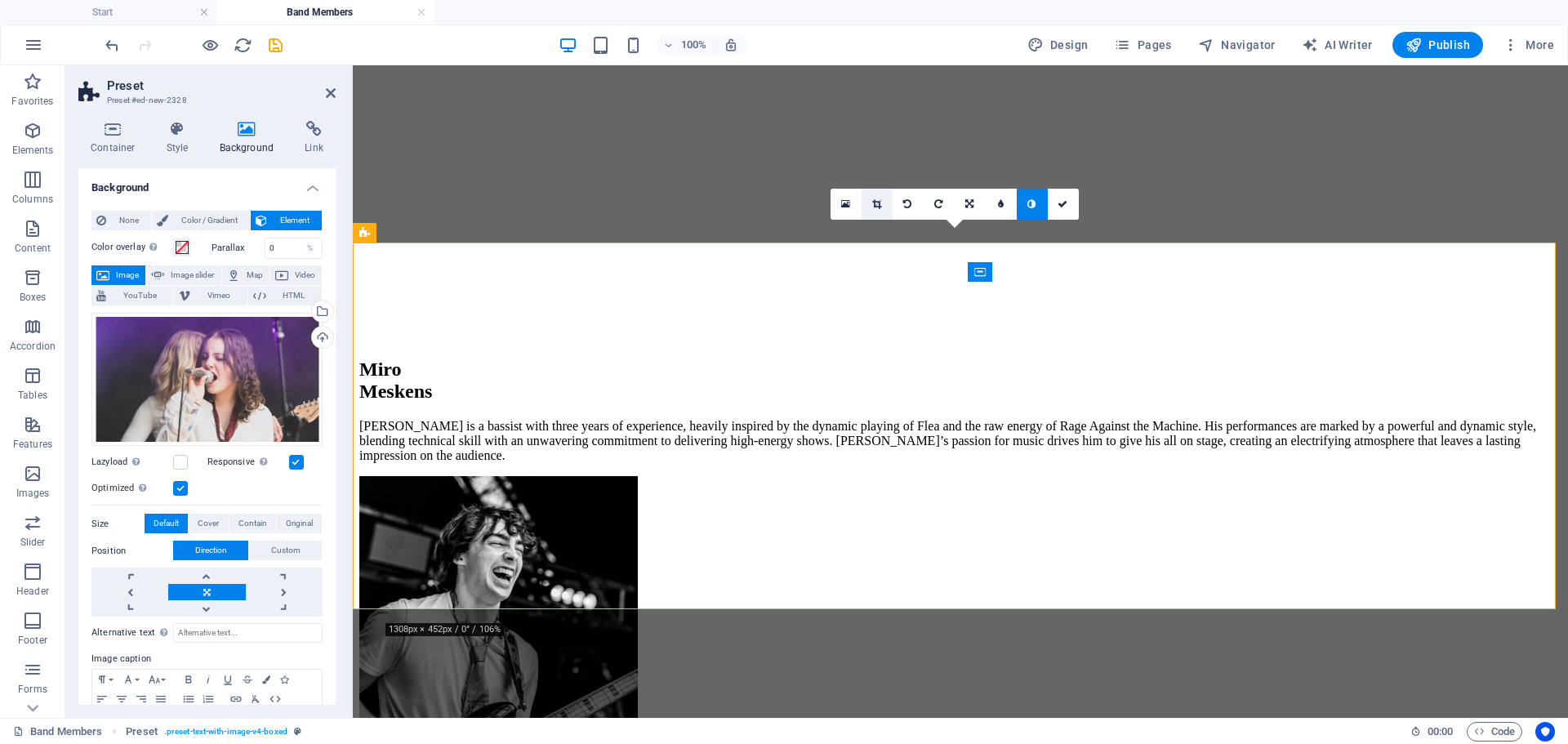
click at [874, 200] on icon at bounding box center [877, 204] width 9 height 10
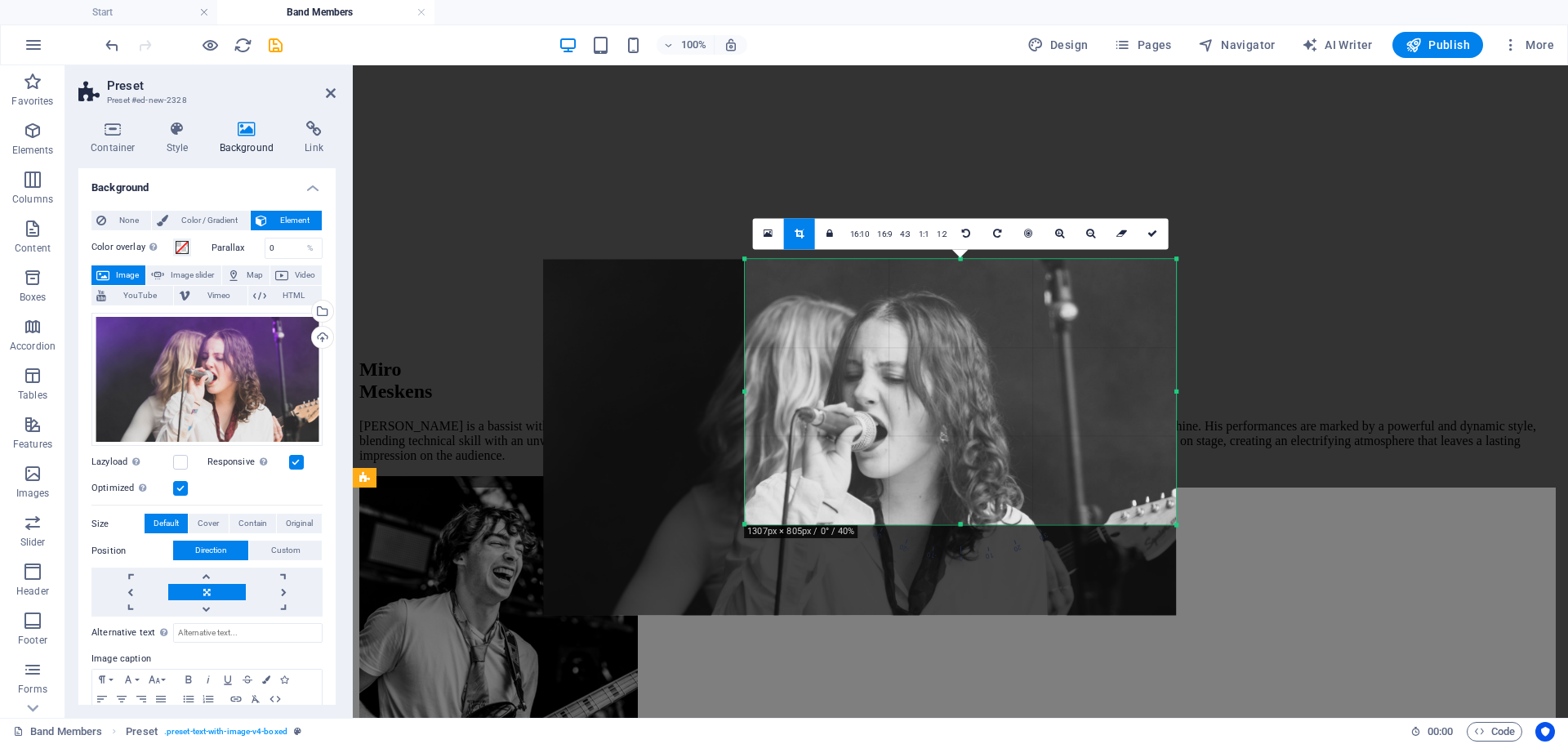
drag, startPoint x: 960, startPoint y: 549, endPoint x: 961, endPoint y: 414, distance: 135.0
click at [955, 478] on div "180 170 160 150 140 130 120 110 100 90 80 70 60 50 40 30 20 10 0 -10 -20 -30 -4…" at bounding box center [960, 391] width 432 height 265
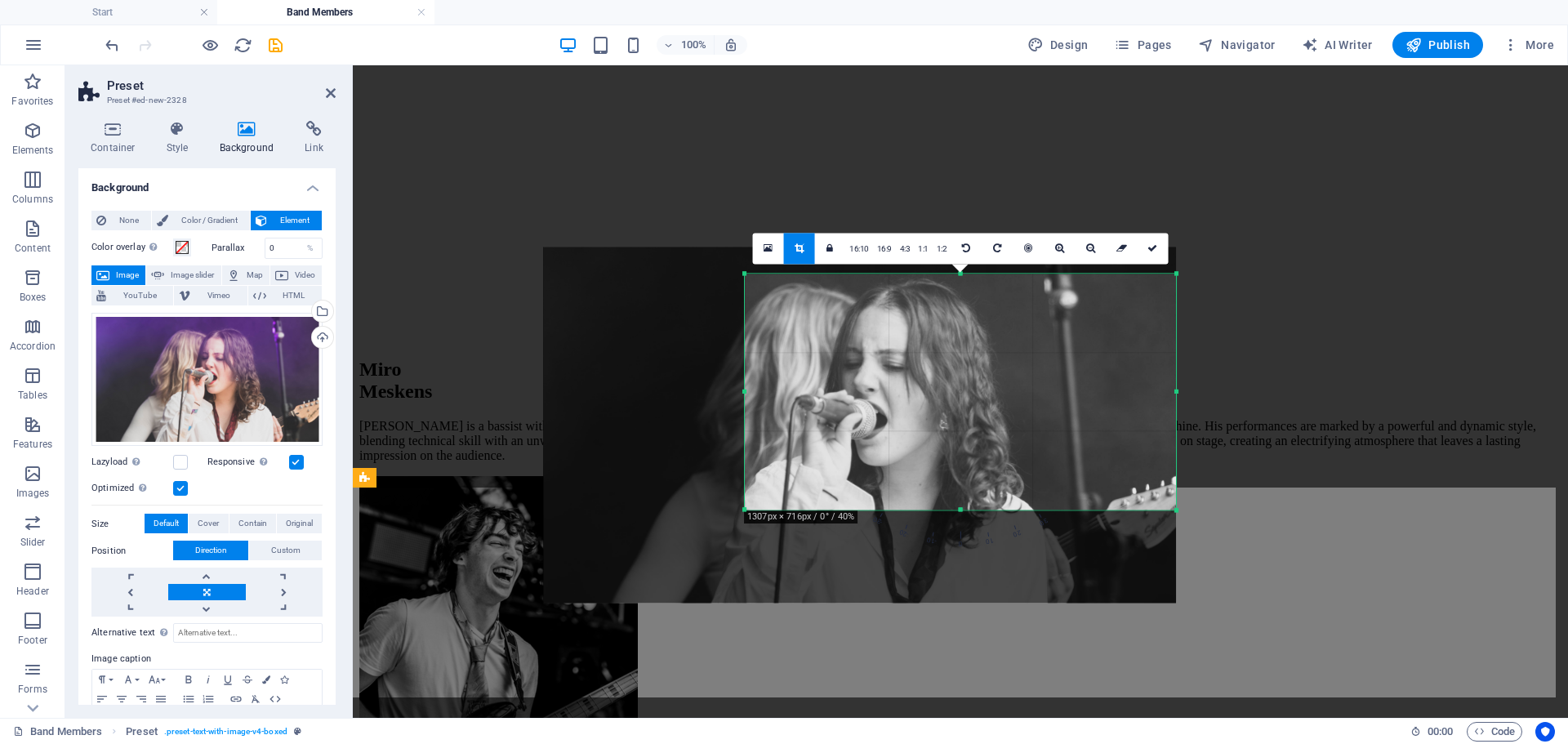
drag, startPoint x: 958, startPoint y: 261, endPoint x: 959, endPoint y: 288, distance: 27.0
click at [959, 288] on div "180 170 160 150 140 130 120 110 100 90 80 70 60 50 40 30 20 10 0 -10 -20 -30 -4…" at bounding box center [960, 391] width 432 height 236
click at [1151, 245] on icon at bounding box center [1152, 248] width 10 height 10
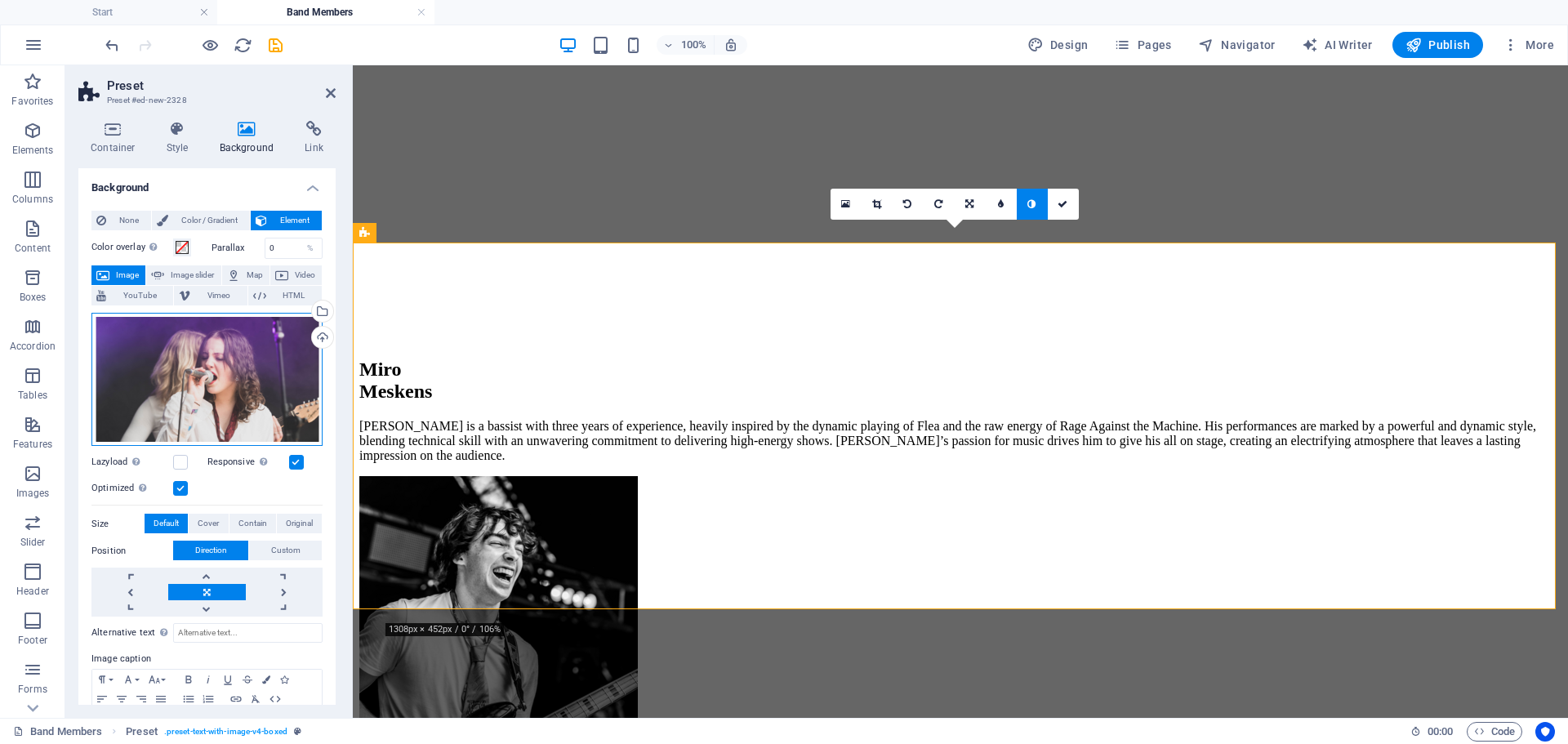
click at [263, 380] on div "Drag files here, click to choose files or select files from Files or our free s…" at bounding box center [207, 379] width 231 height 134
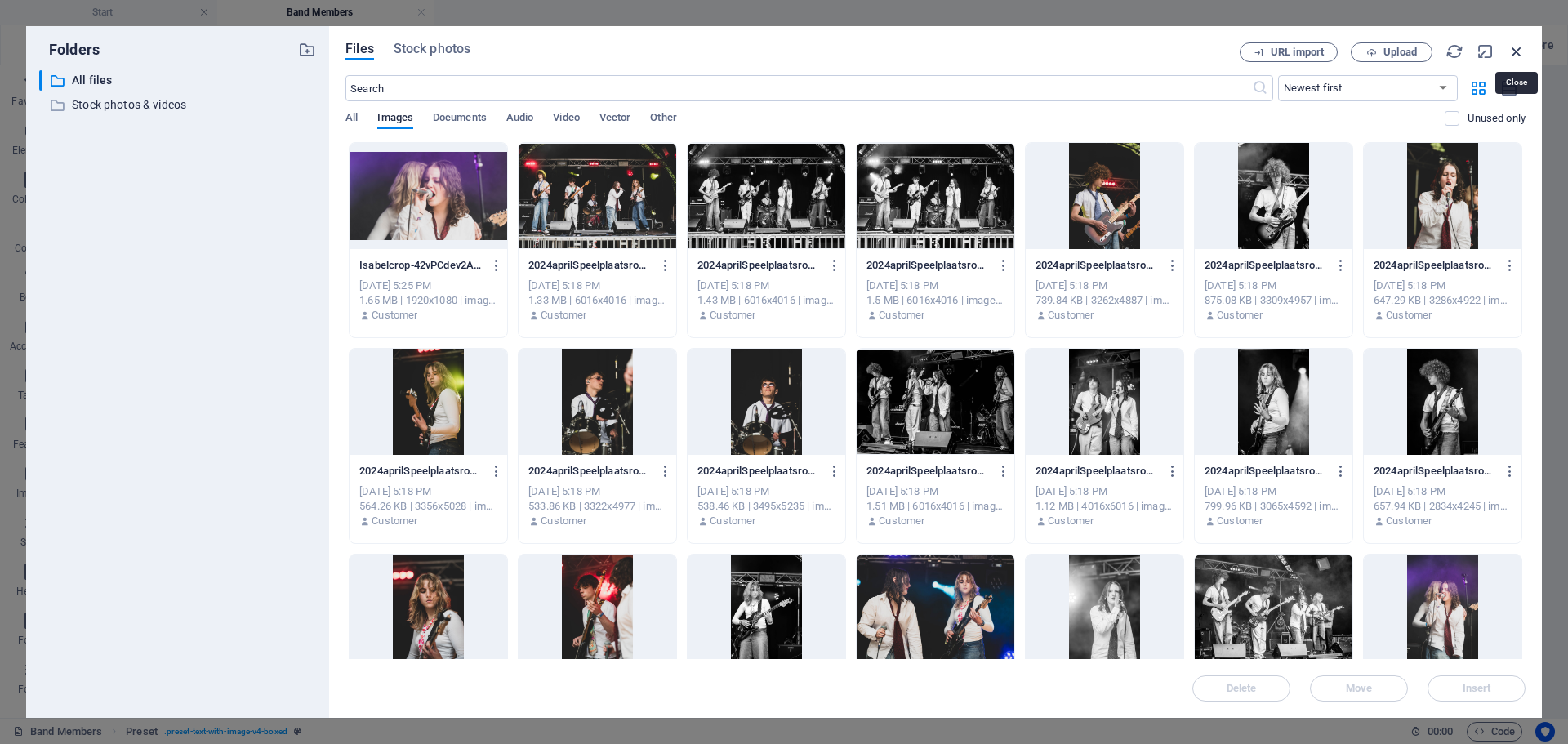
drag, startPoint x: 1510, startPoint y: 48, endPoint x: 1113, endPoint y: 31, distance: 397.4
click at [1510, 48] on icon "button" at bounding box center [1517, 51] width 18 height 18
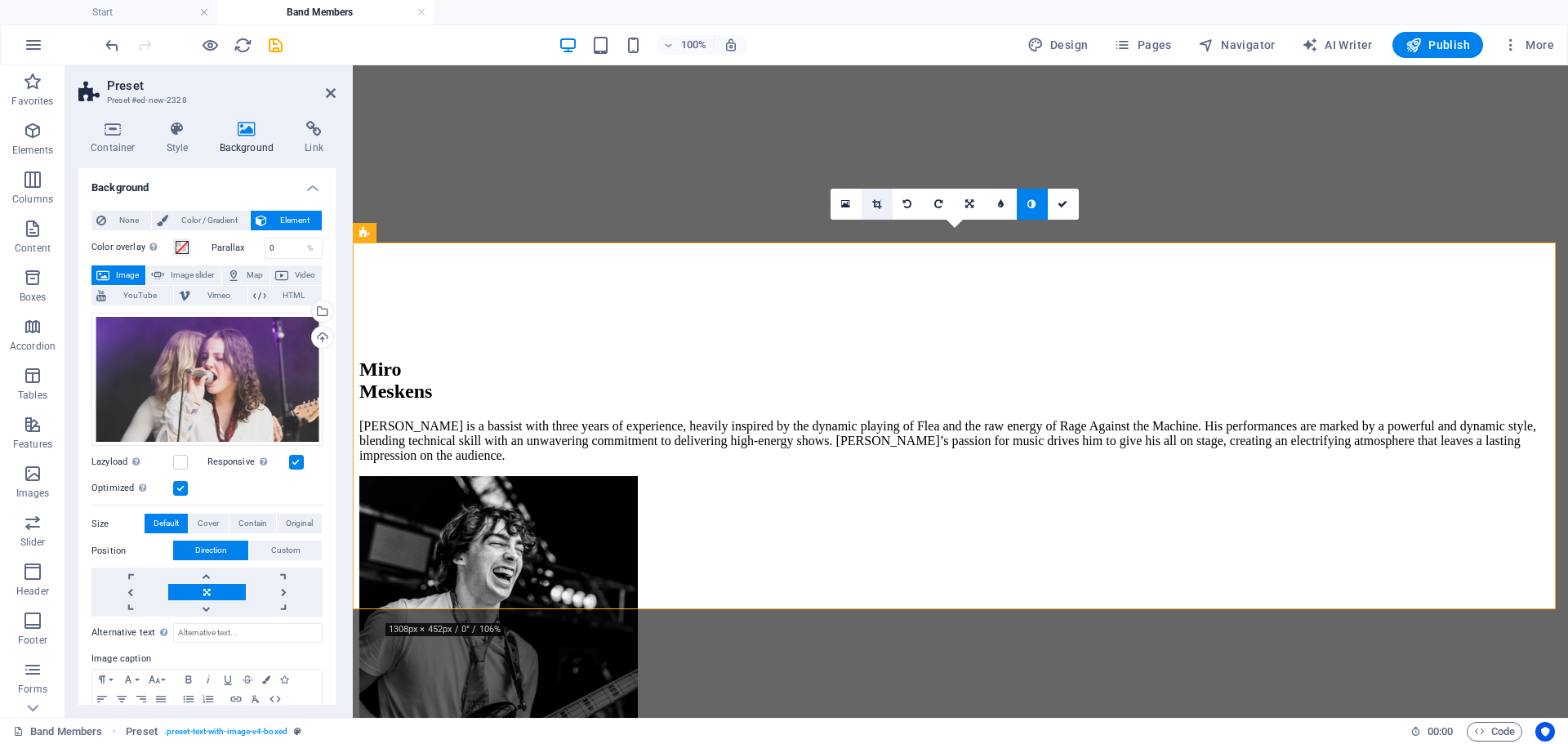
click at [873, 205] on icon at bounding box center [877, 204] width 9 height 10
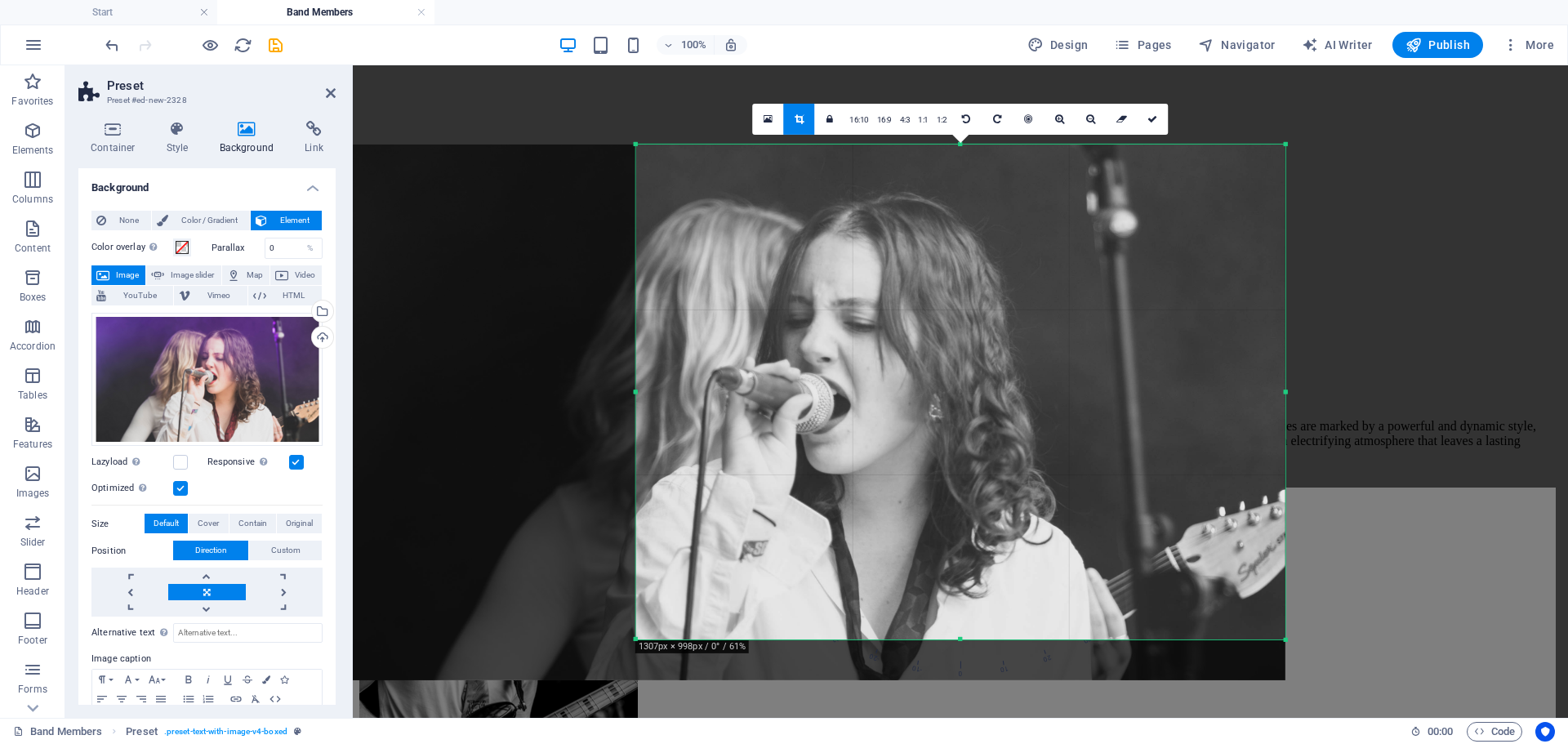
drag, startPoint x: 961, startPoint y: 213, endPoint x: 979, endPoint y: 74, distance: 140.2
click at [979, 74] on div "Drag here to replace the existing content. Press “Ctrl” if you want to create a…" at bounding box center [960, 392] width 1216 height 652
drag, startPoint x: 1148, startPoint y: 111, endPoint x: 794, endPoint y: 49, distance: 359.4
click at [1148, 111] on link at bounding box center [1152, 118] width 31 height 31
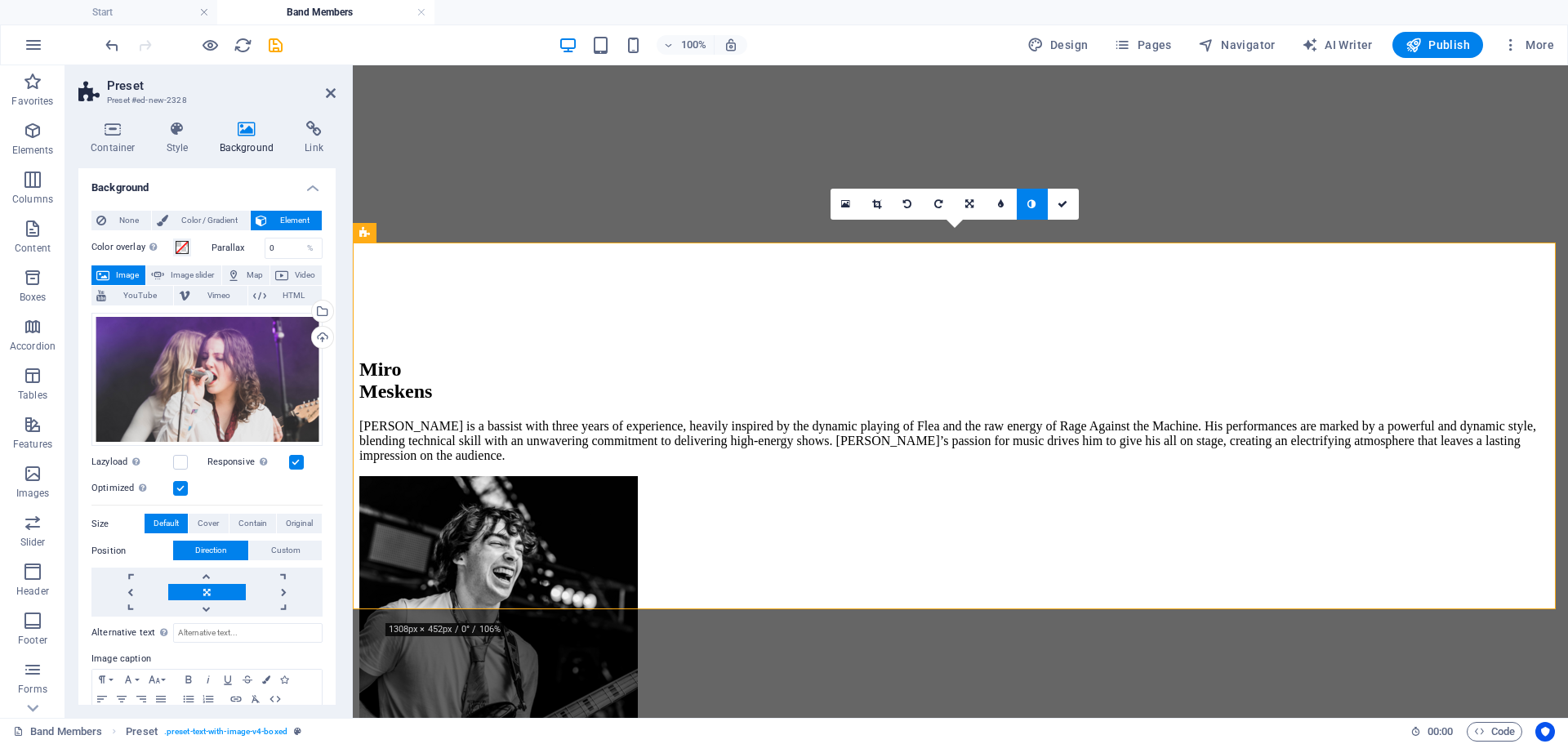
scroll to position [326, 0]
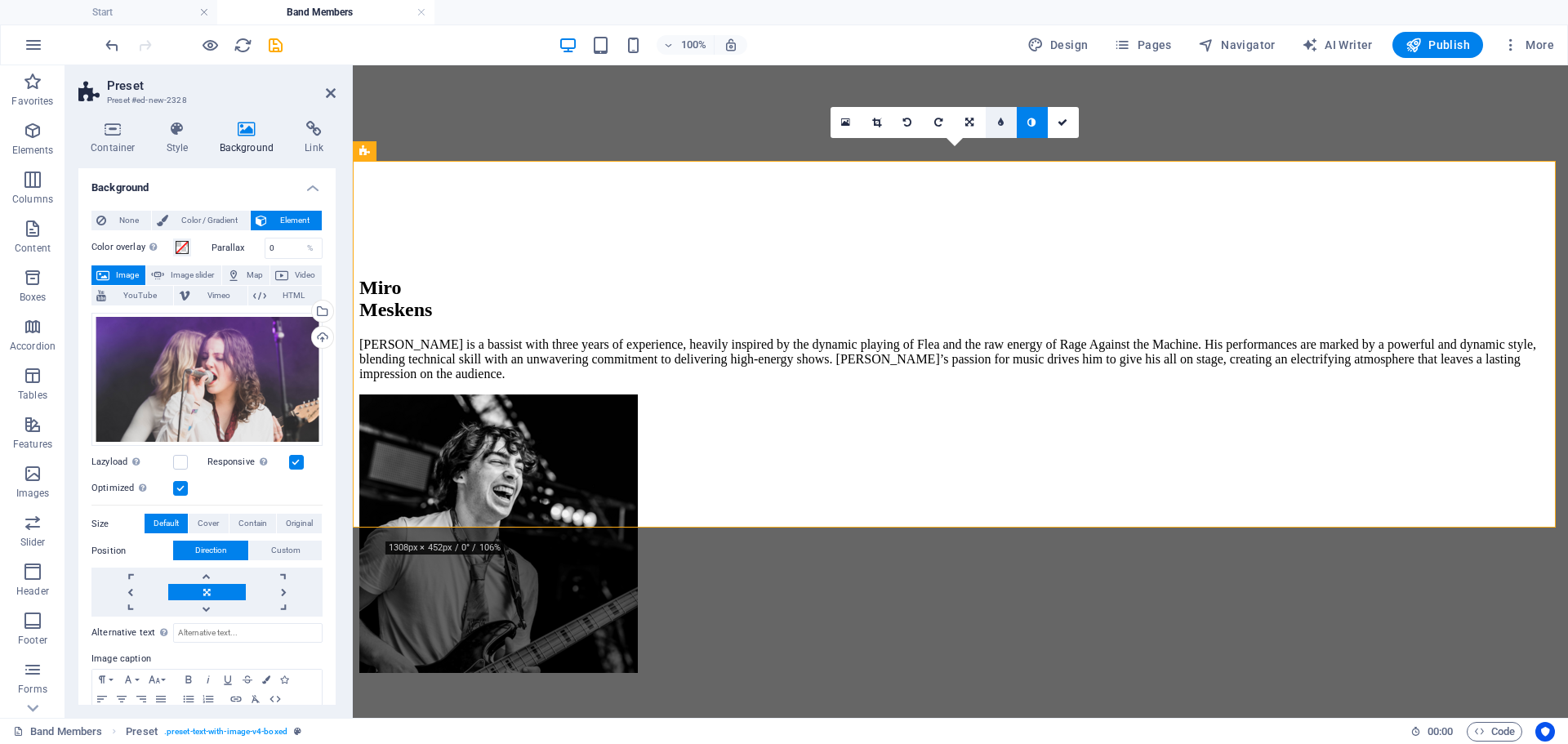
click at [994, 125] on link at bounding box center [1001, 122] width 31 height 31
type input "4"
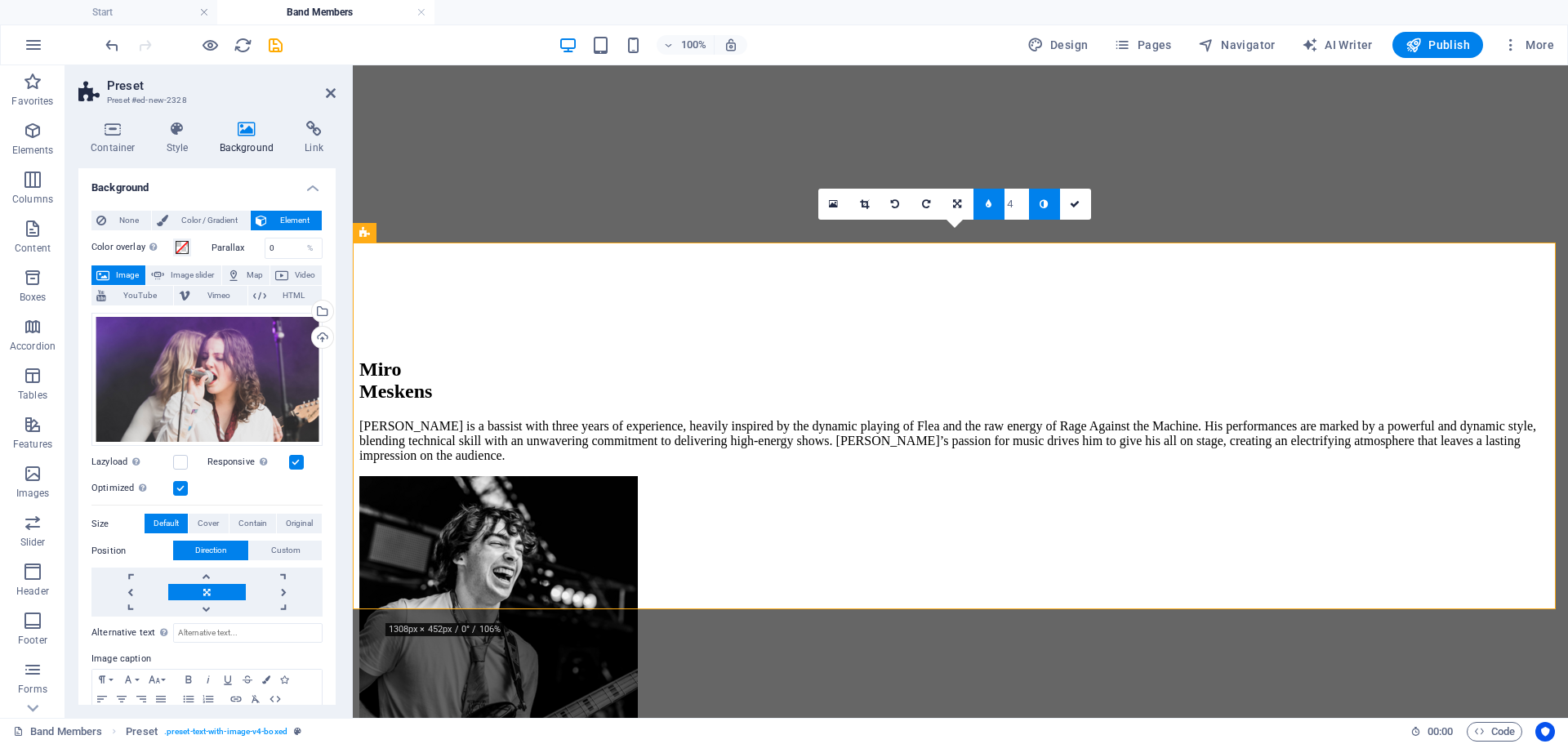
scroll to position [164, 0]
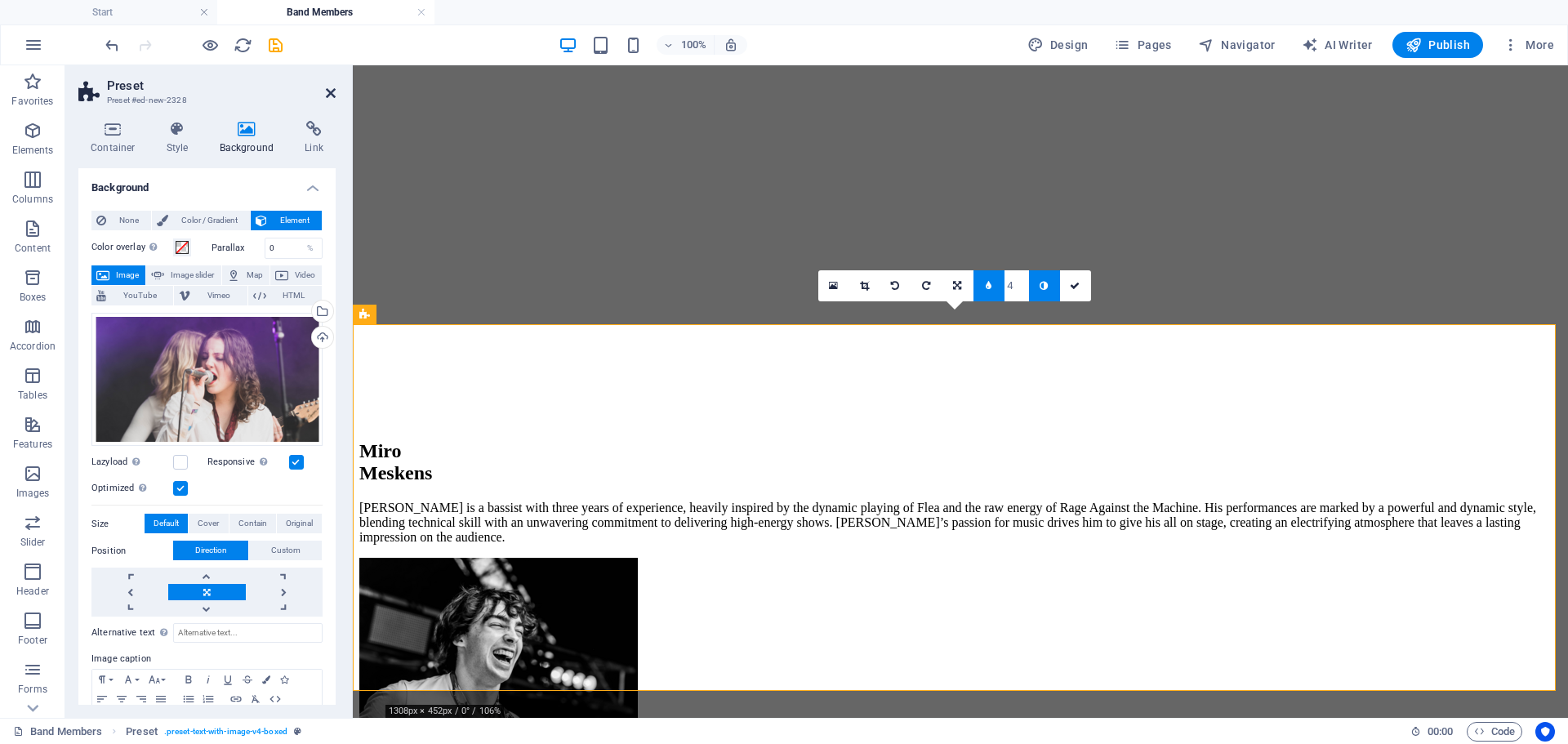
click at [326, 94] on icon at bounding box center [330, 93] width 10 height 13
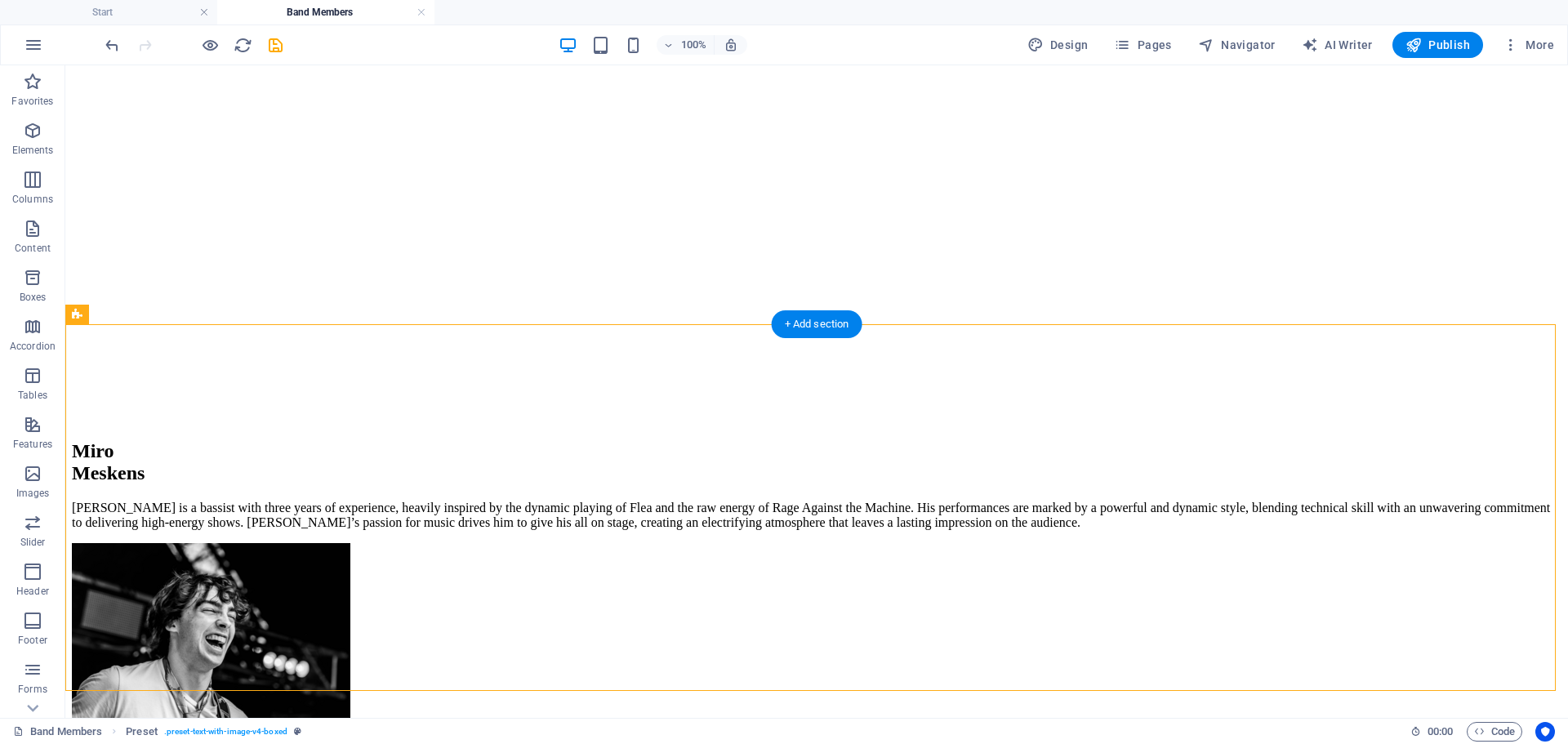
click at [184, 66] on figure at bounding box center [816, 66] width 1490 height 0
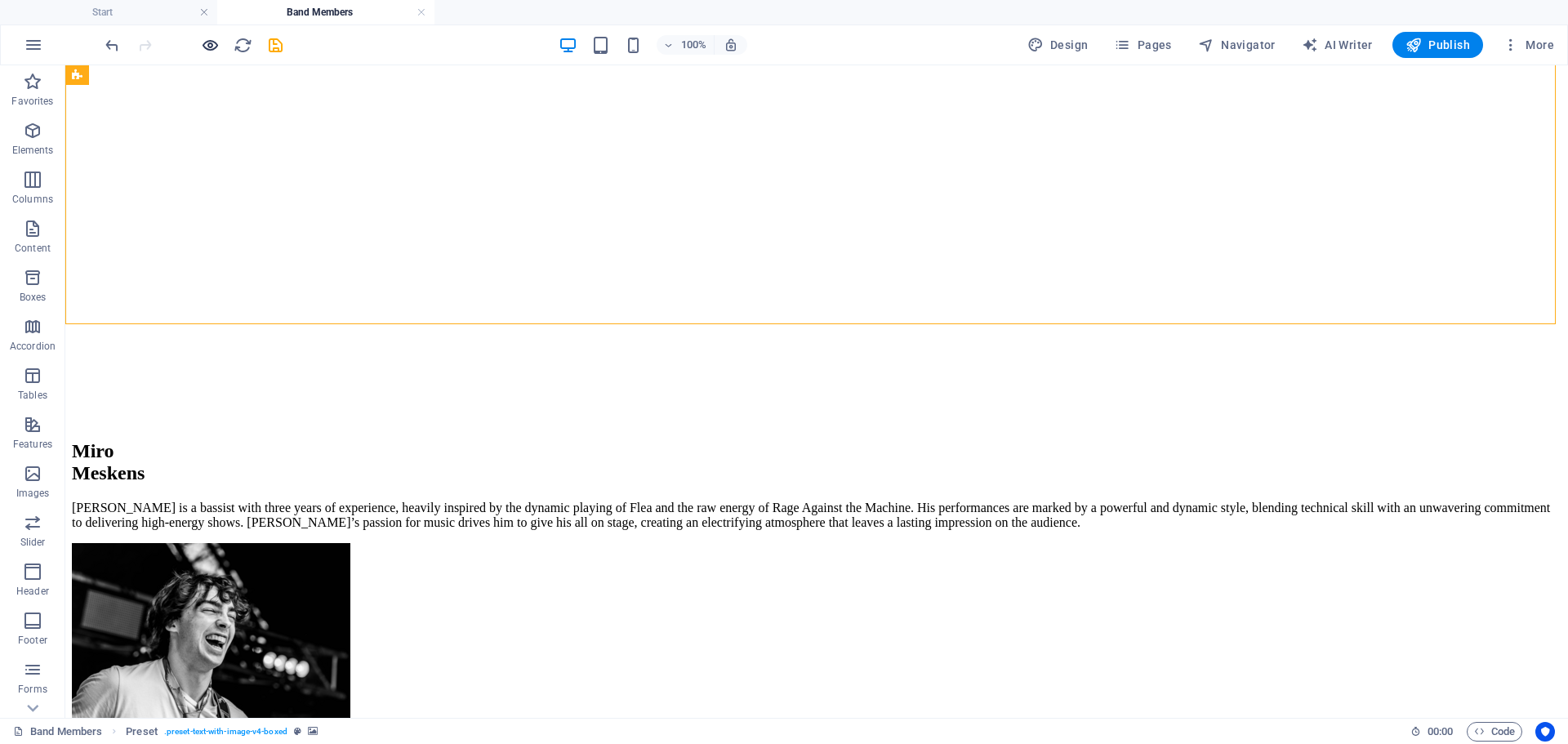
click at [214, 45] on icon "button" at bounding box center [209, 45] width 19 height 19
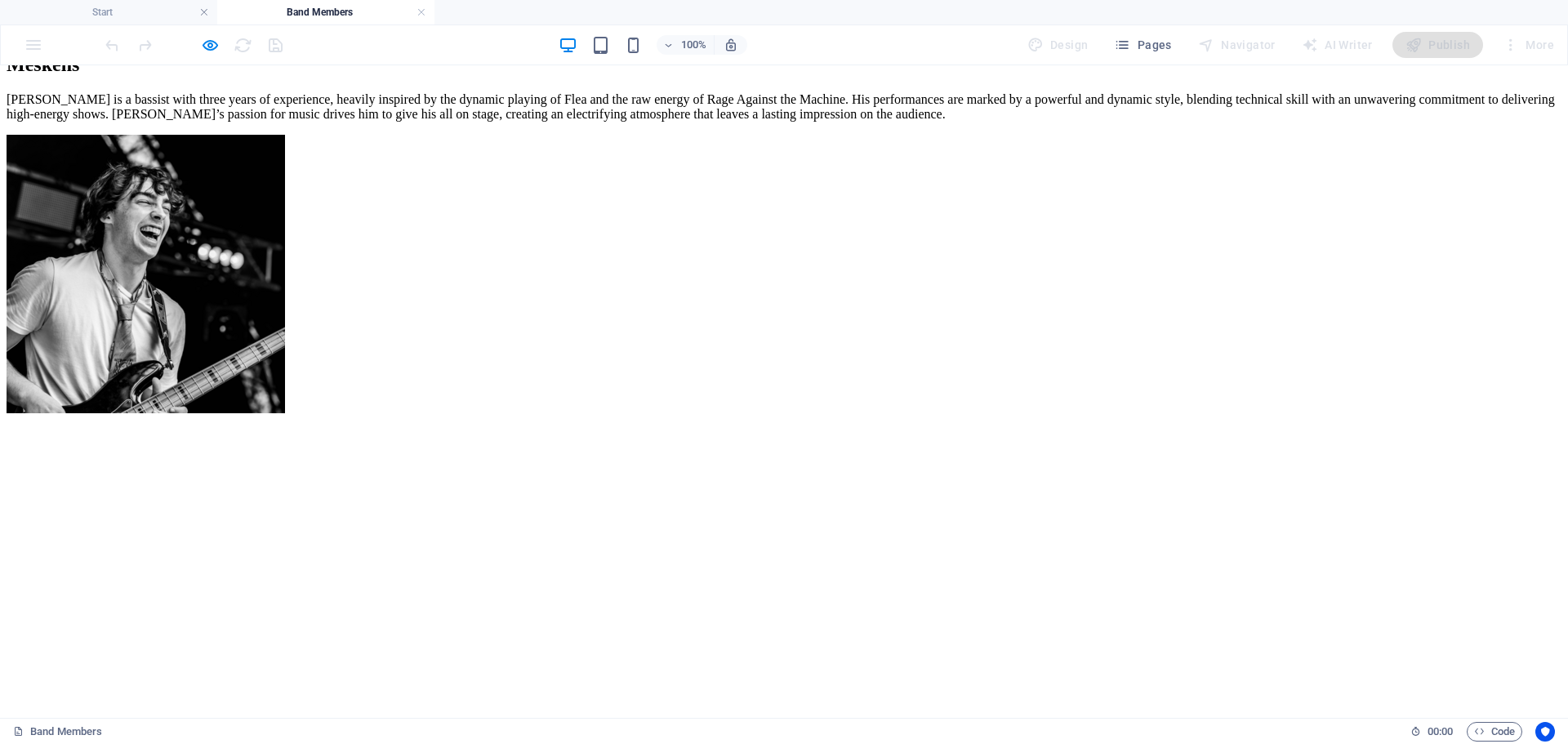
scroll to position [653, 0]
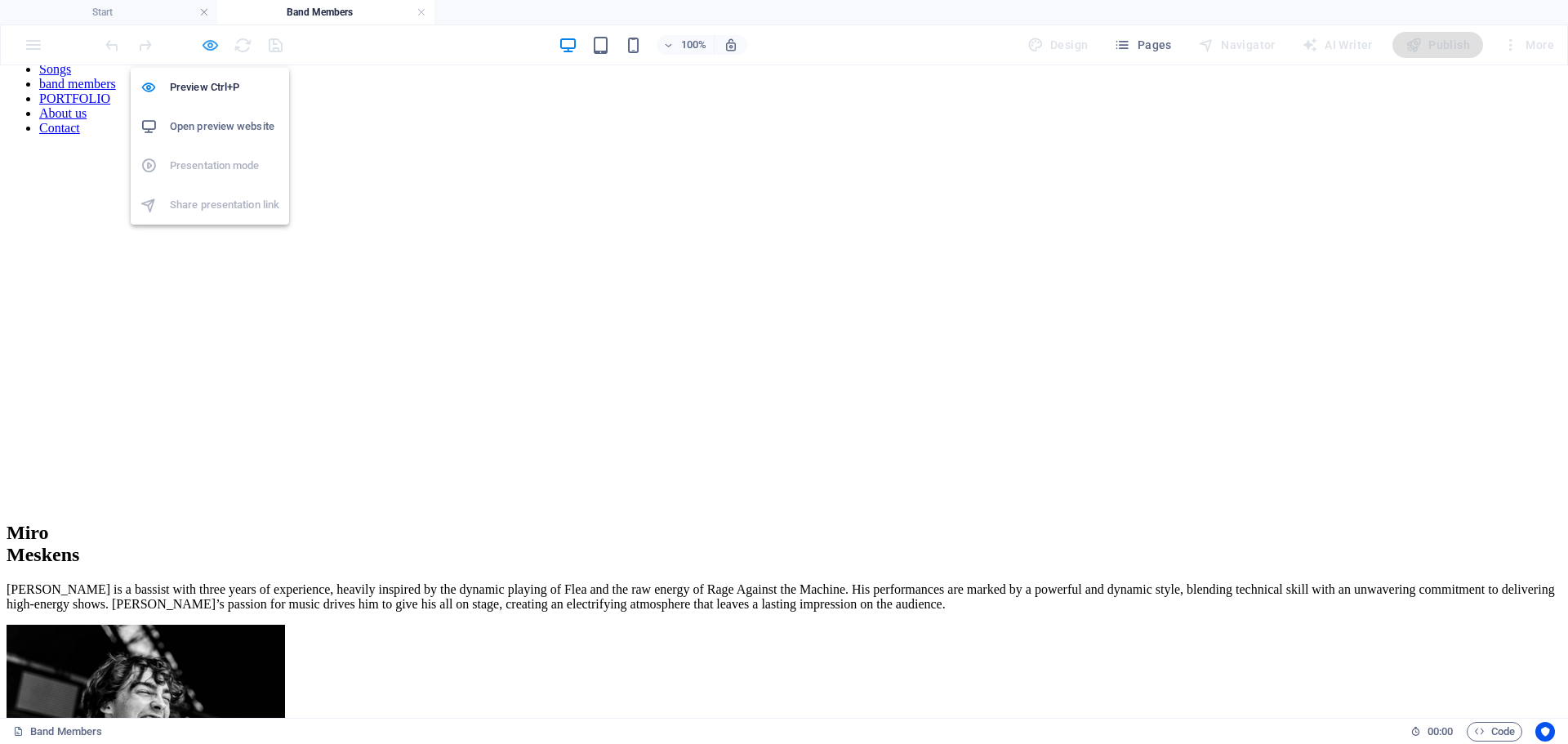
click at [202, 42] on icon "button" at bounding box center [209, 45] width 19 height 19
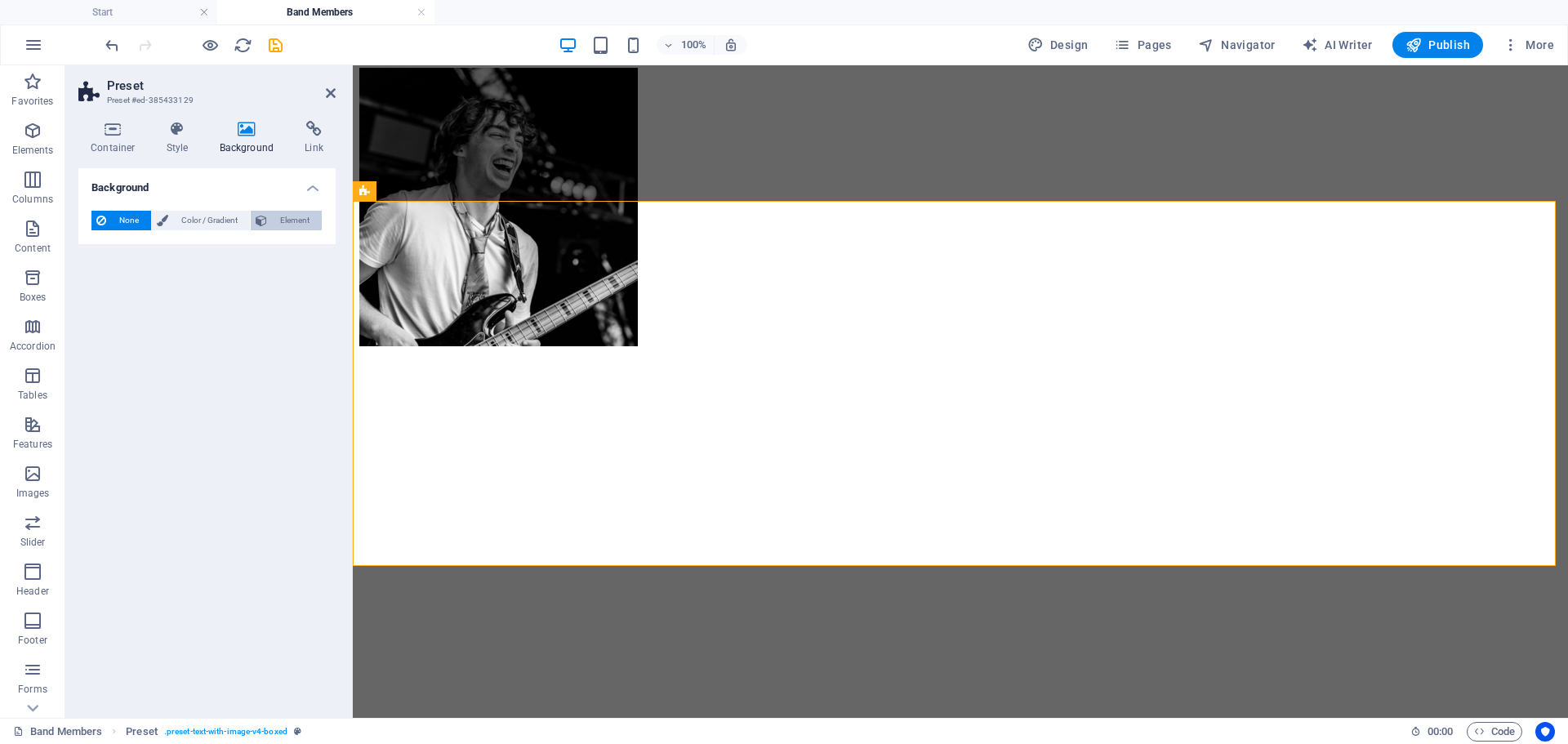
click at [295, 214] on span "Element" at bounding box center [294, 220] width 45 height 20
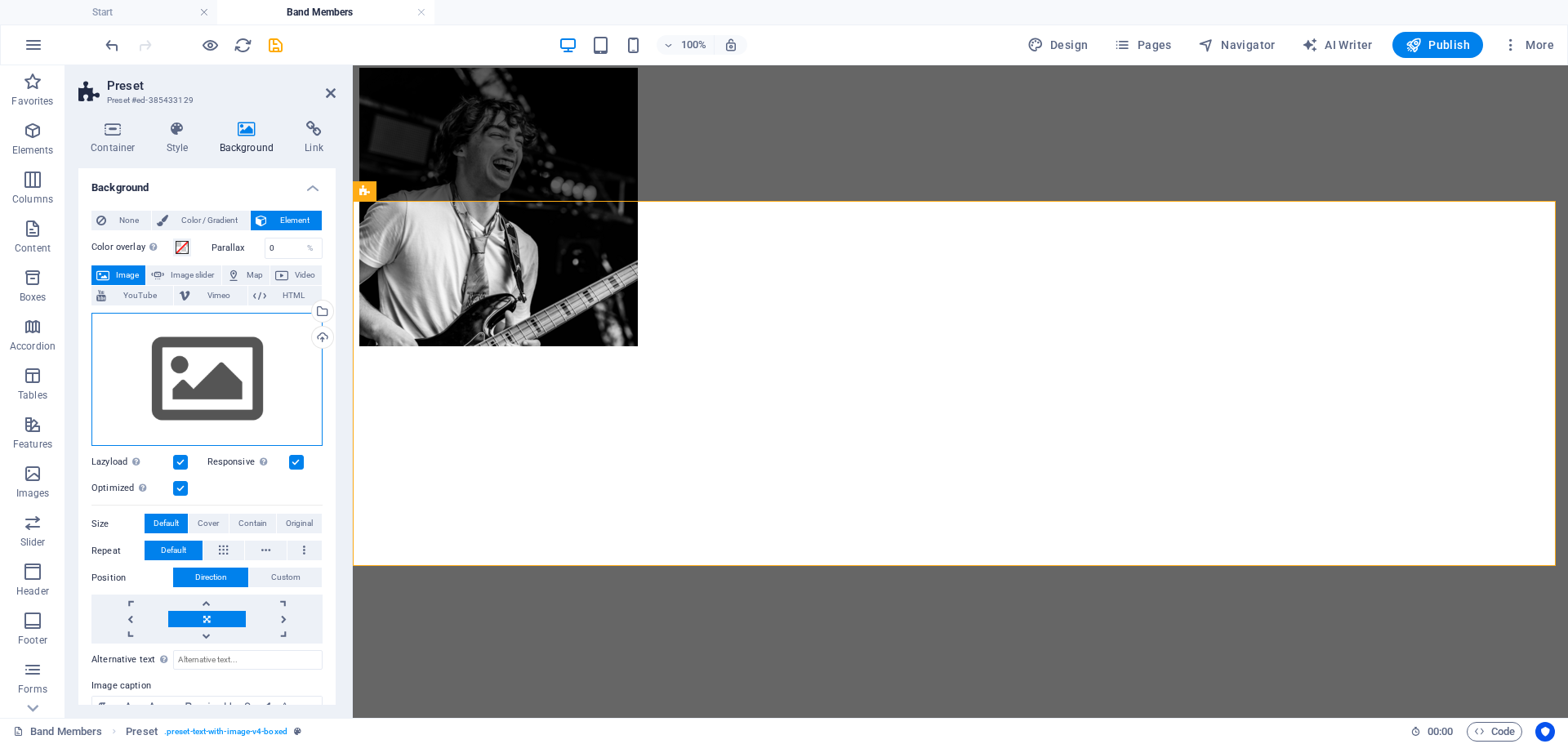
click at [200, 347] on div "Drag files here, click to choose files or select files from Files or our free s…" at bounding box center [207, 379] width 231 height 134
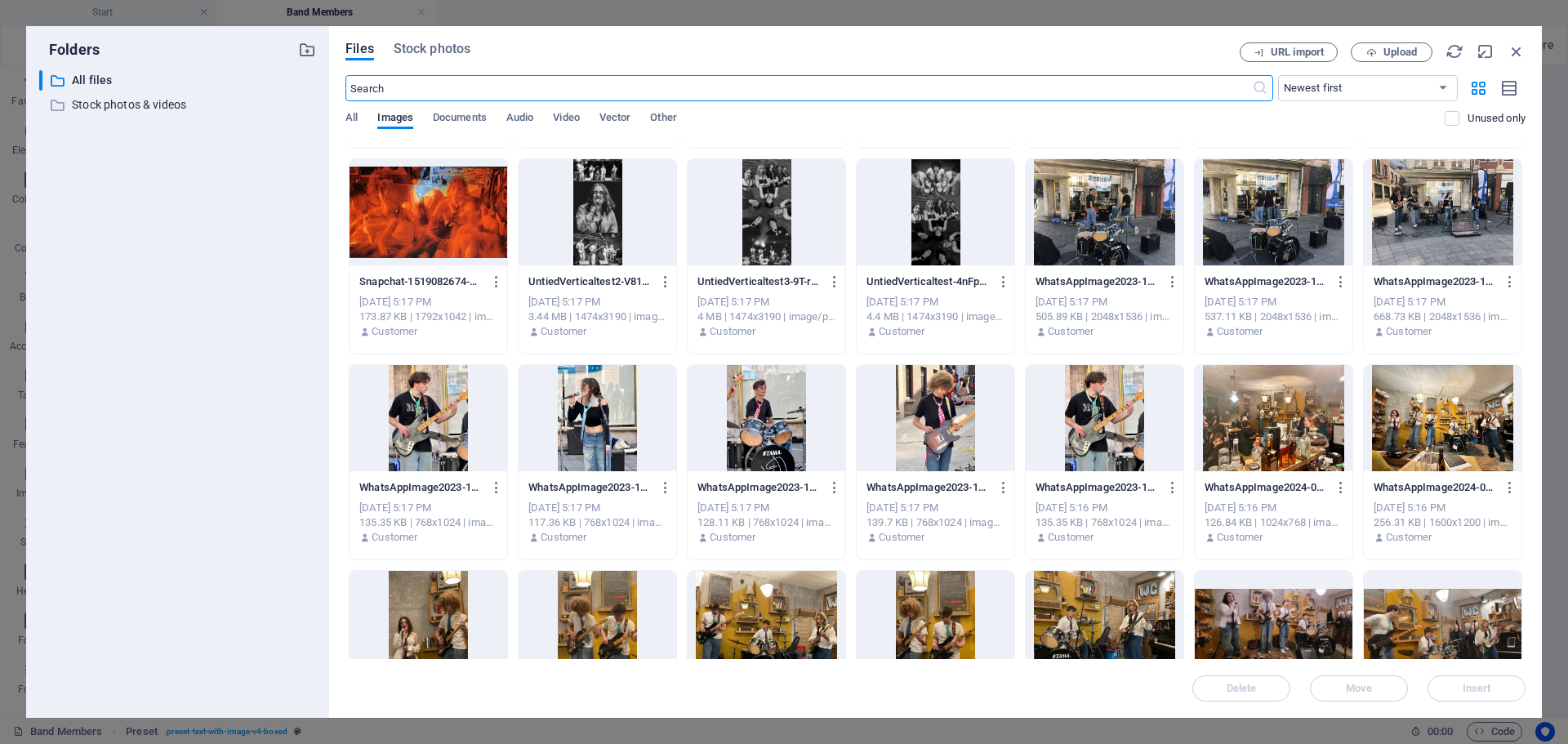
scroll to position [2122, 0]
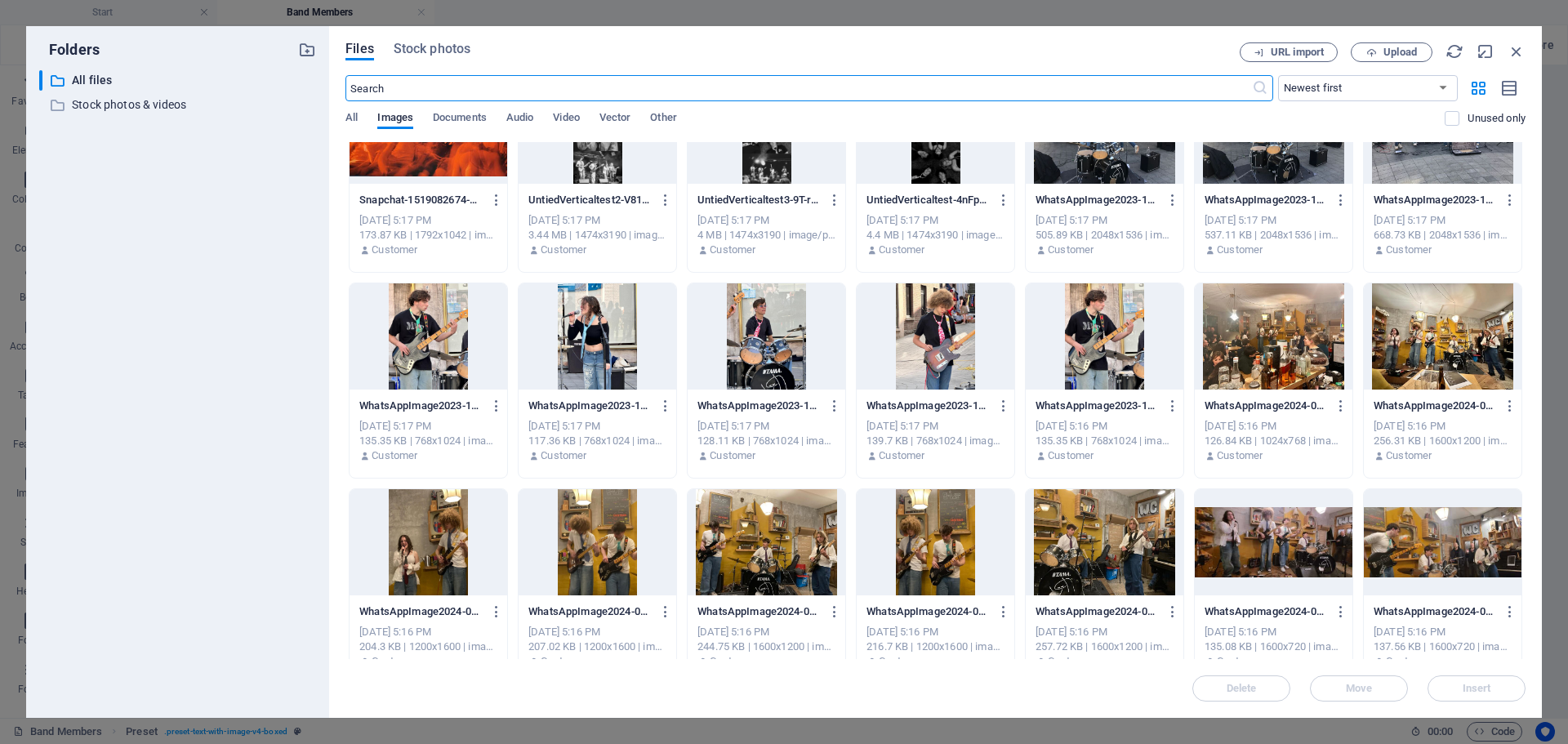
click at [776, 523] on div at bounding box center [766, 542] width 157 height 106
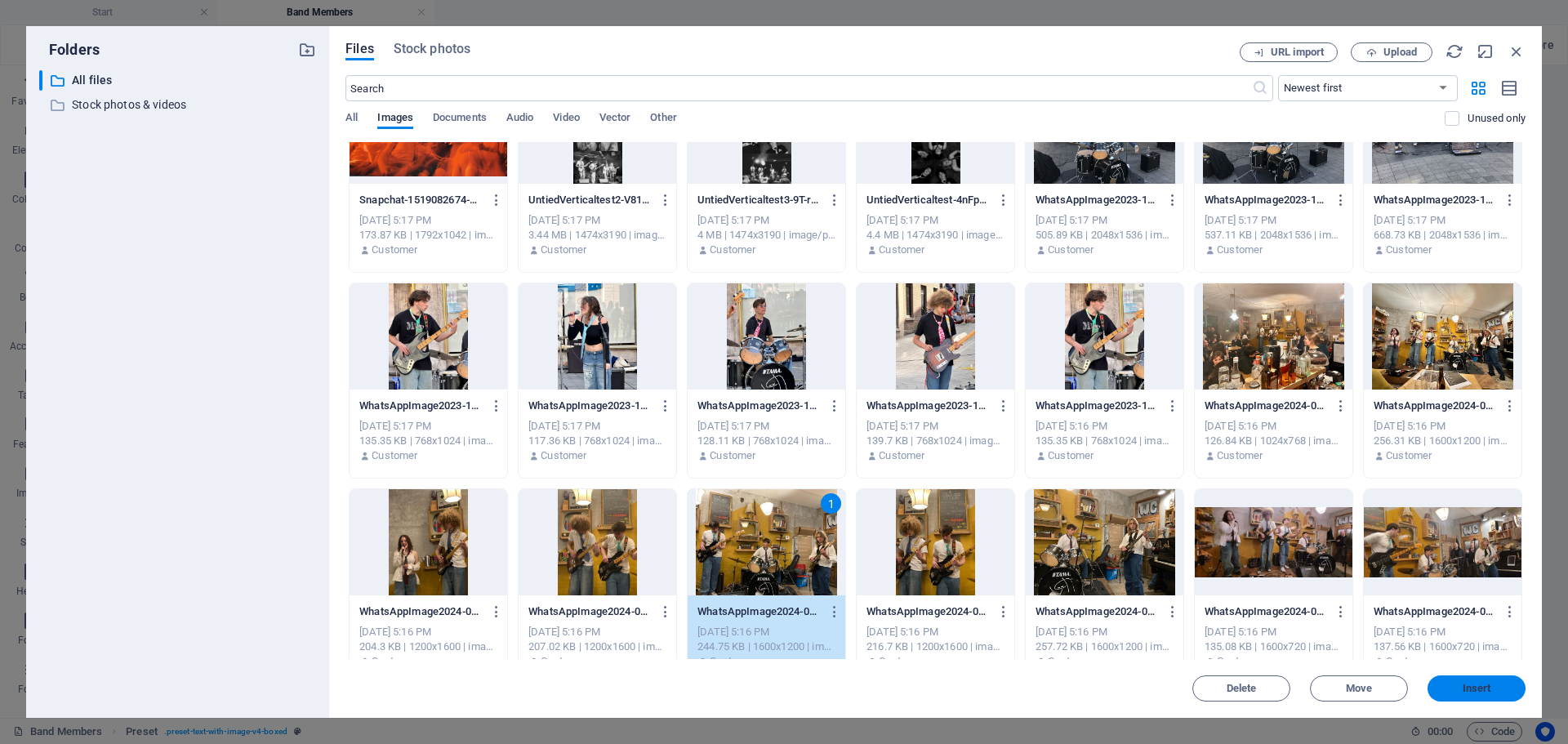
click at [1473, 697] on button "Insert" at bounding box center [1476, 687] width 98 height 26
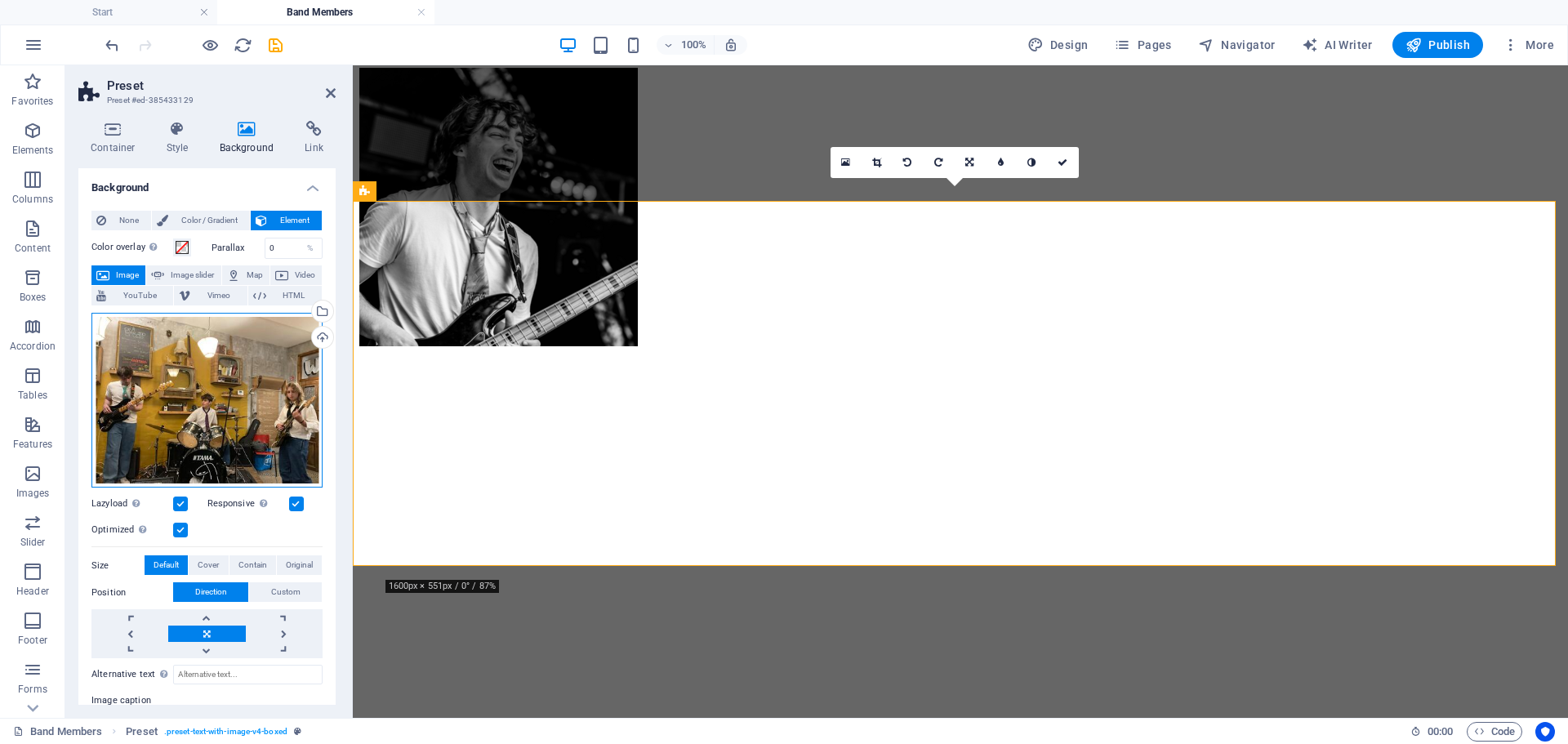
click at [257, 354] on div "Drag files here, click to choose files or select files from Files or our free s…" at bounding box center [207, 400] width 231 height 175
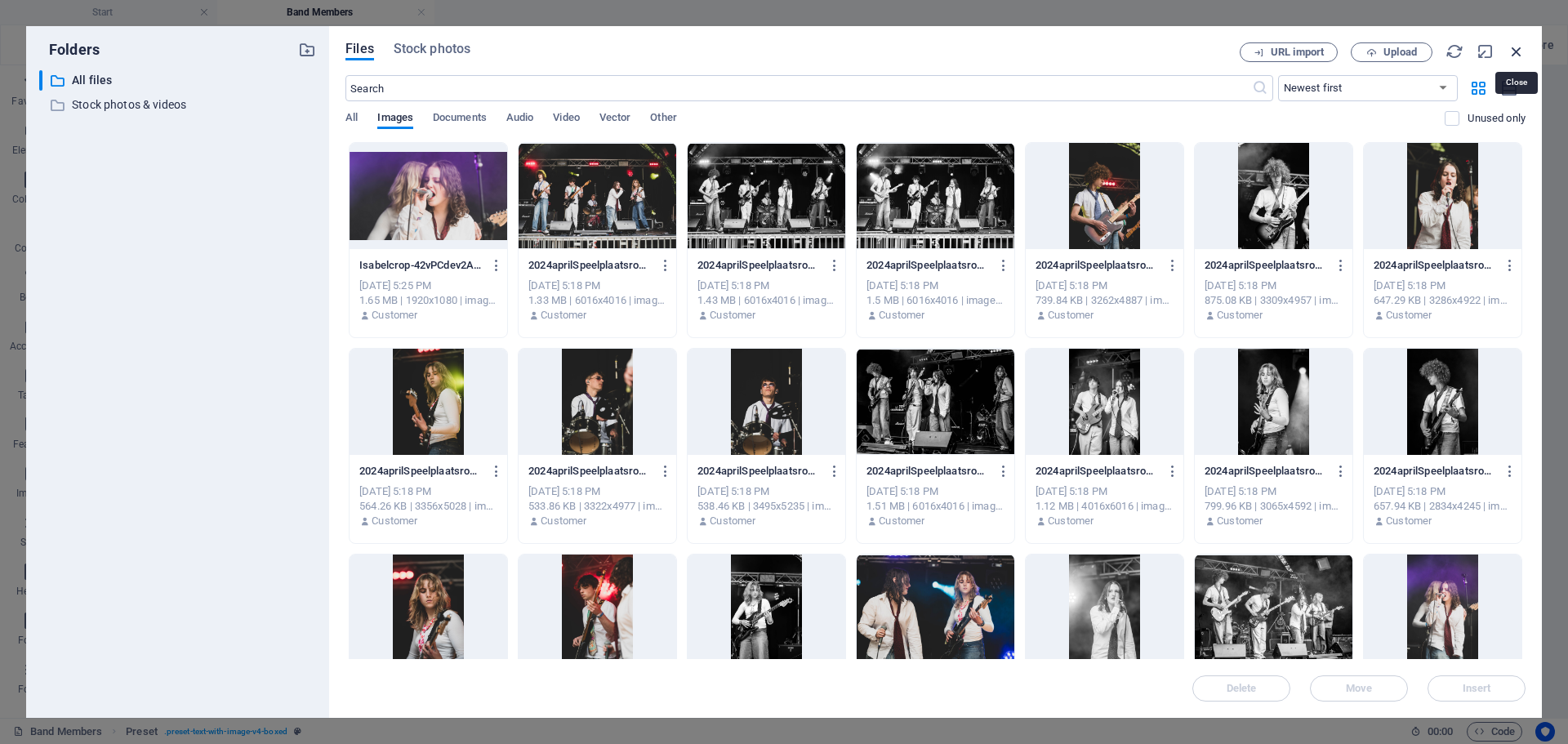
click at [1521, 54] on icon "button" at bounding box center [1517, 51] width 18 height 18
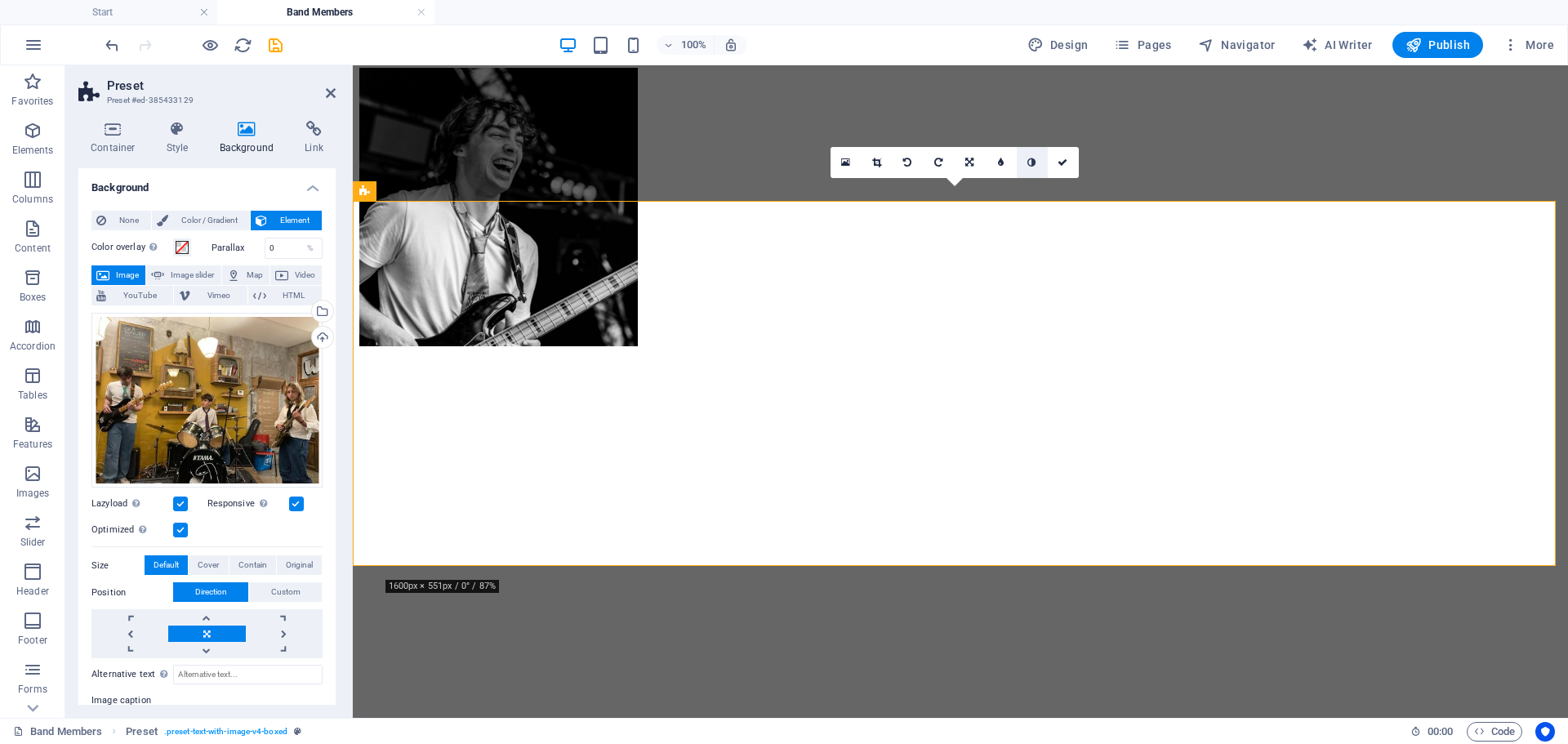
click at [1030, 160] on icon at bounding box center [1031, 162] width 8 height 10
click at [880, 157] on icon at bounding box center [877, 162] width 9 height 10
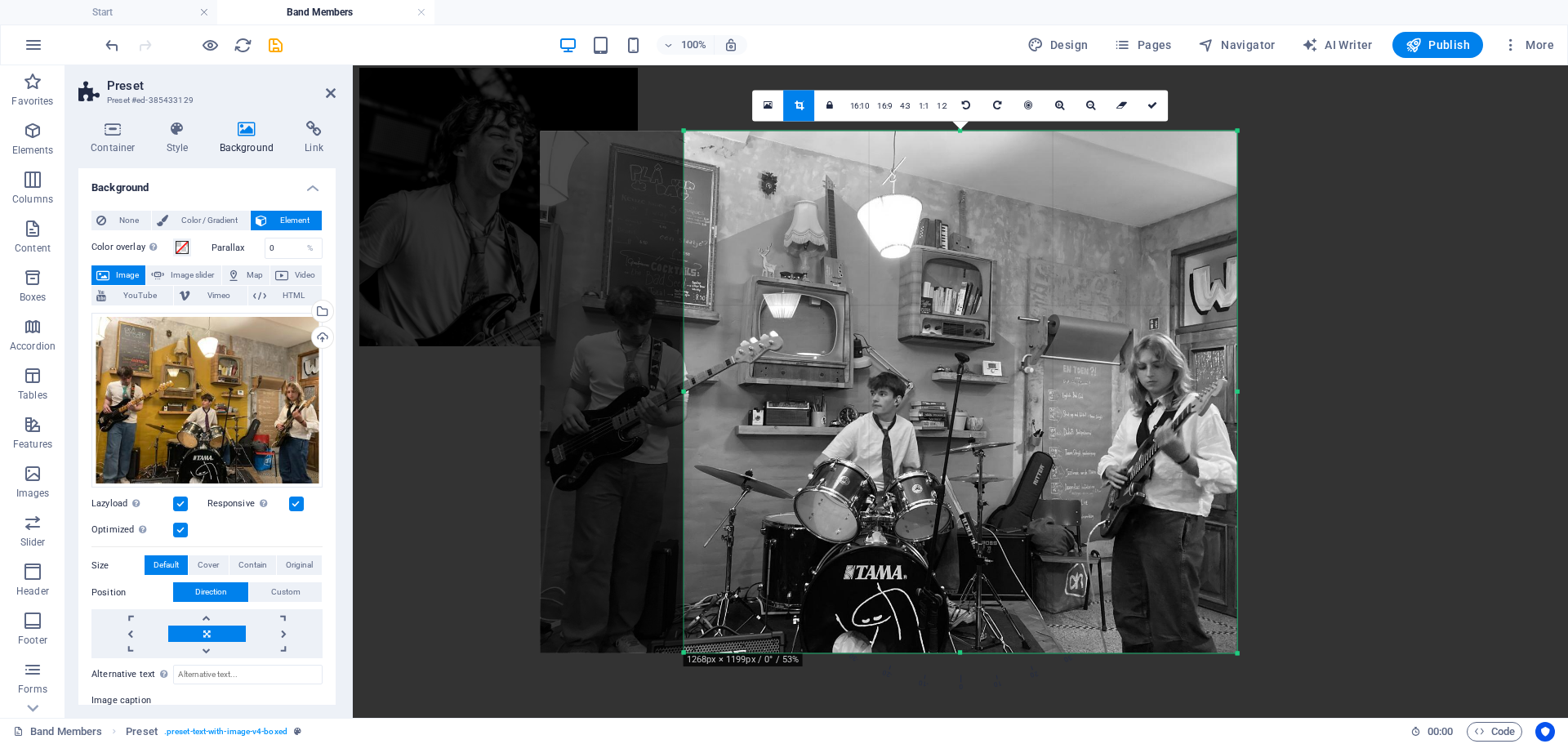
drag, startPoint x: 610, startPoint y: 389, endPoint x: 754, endPoint y: 407, distance: 145.1
click at [754, 407] on div "180 170 160 150 140 130 120 110 100 90 80 70 60 50 40 30 20 10 0 -10 -20 -30 -4…" at bounding box center [960, 391] width 553 height 521
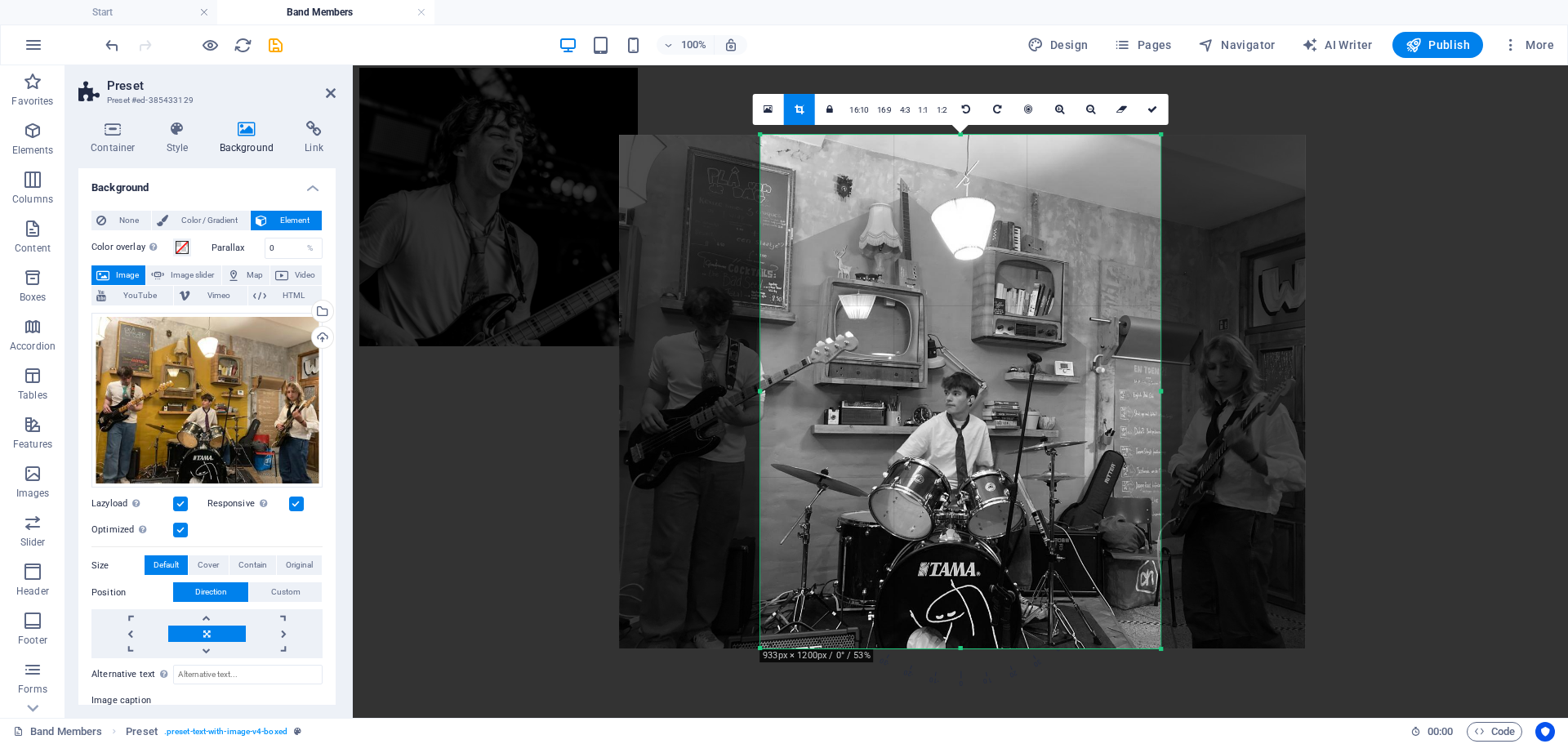
drag, startPoint x: 1235, startPoint y: 392, endPoint x: 1079, endPoint y: 381, distance: 156.4
click at [1082, 401] on div "180 170 160 150 140 130 120 110 100 90 80 70 60 50 40 30 20 10 0 -10 -20 -30 -4…" at bounding box center [960, 392] width 400 height 514
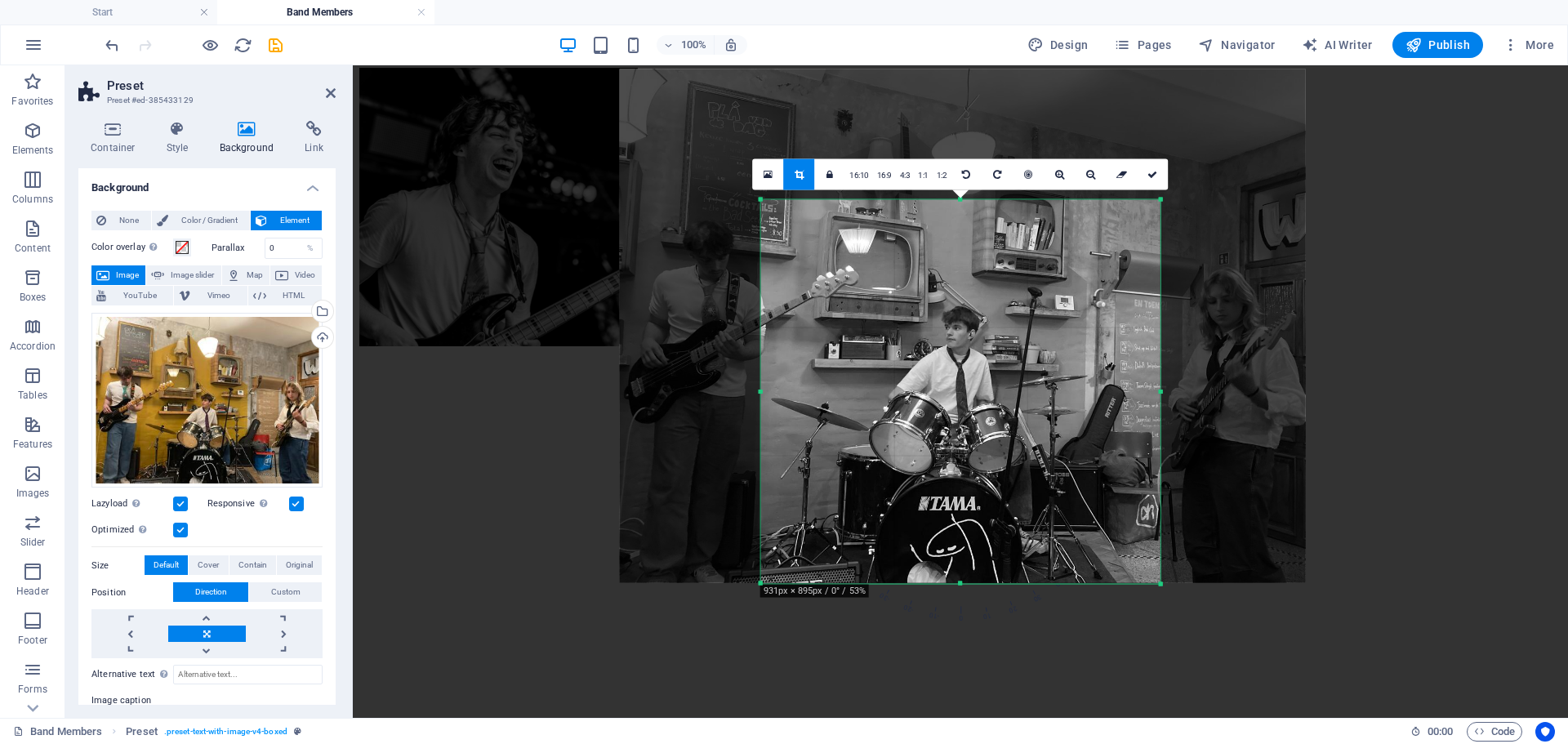
drag, startPoint x: 962, startPoint y: 135, endPoint x: 985, endPoint y: 269, distance: 136.0
click at [985, 269] on div "180 170 160 150 140 130 120 110 100 90 80 70 60 50 40 30 20 10 0 -10 -20 -30 -4…" at bounding box center [961, 392] width 399 height 385
drag, startPoint x: 1155, startPoint y: 177, endPoint x: 803, endPoint y: 112, distance: 358.0
click at [1155, 177] on icon at bounding box center [1152, 176] width 10 height 10
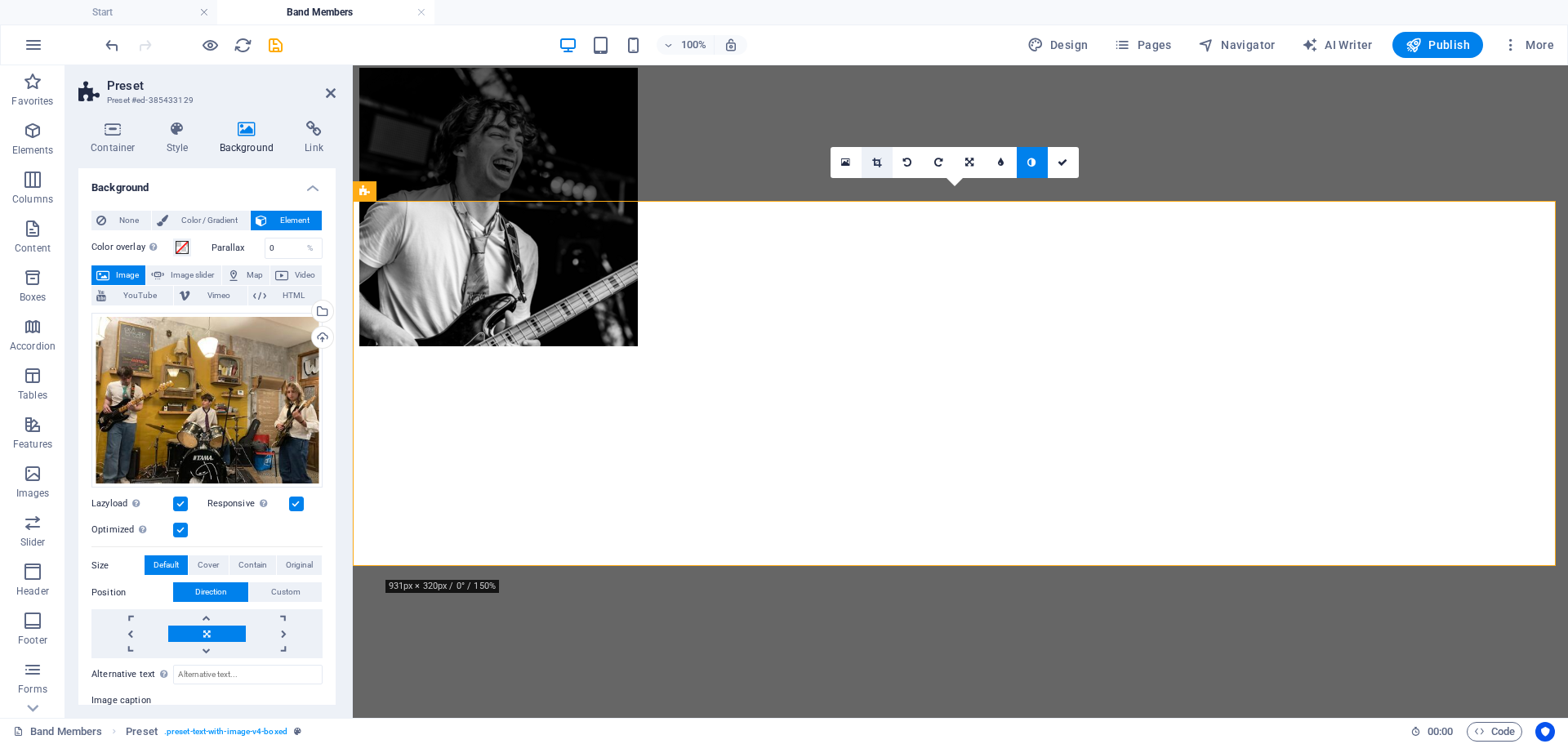
click at [880, 157] on icon at bounding box center [877, 162] width 9 height 10
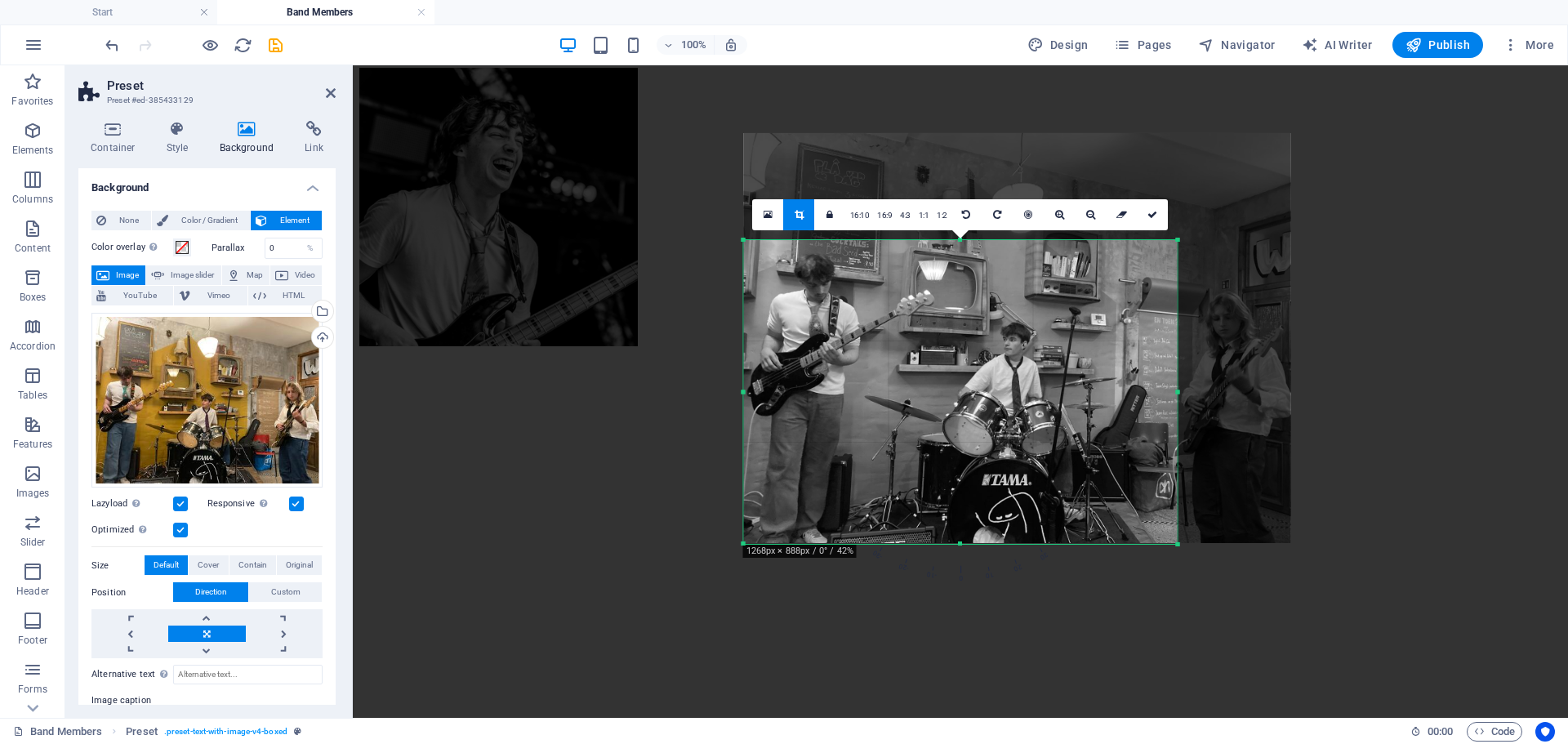
drag, startPoint x: 804, startPoint y: 391, endPoint x: 689, endPoint y: 394, distance: 115.0
click at [689, 394] on div "Drag here to replace the existing content. Press “Ctrl” if you want to create a…" at bounding box center [960, 392] width 1216 height 652
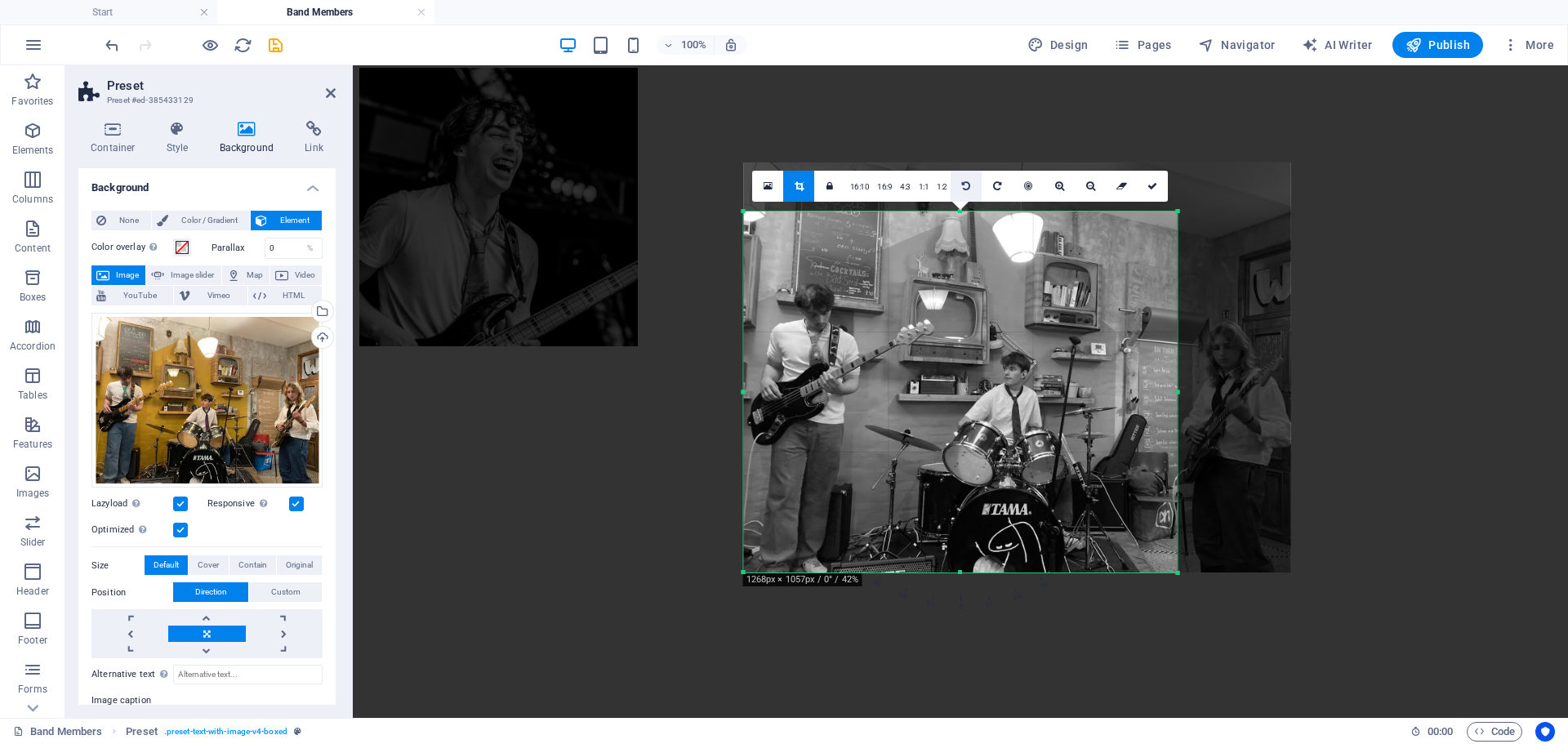
drag, startPoint x: 959, startPoint y: 238, endPoint x: 963, endPoint y: 180, distance: 58.1
click at [963, 210] on div "180 170 160 150 140 130 120 110 100 90 80 70 60 50 40 30 20 10 0 -10 -20 -30 -4…" at bounding box center [961, 391] width 433 height 361
click at [960, 565] on div at bounding box center [1018, 367] width 548 height 410
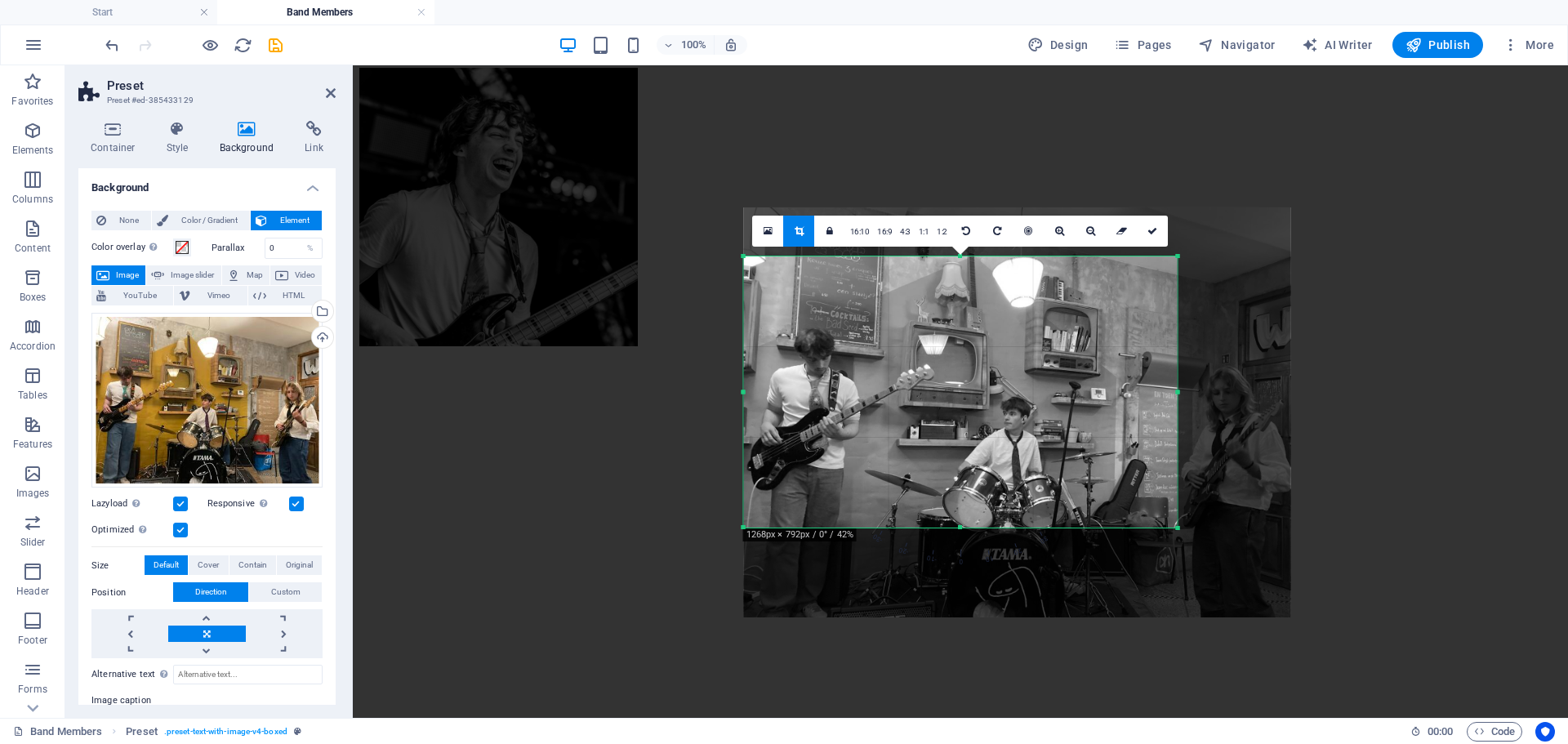
drag, startPoint x: 961, startPoint y: 572, endPoint x: 972, endPoint y: 482, distance: 90.7
click at [972, 482] on div "180 170 160 150 140 130 120 110 100 90 80 70 60 50 40 30 20 10 0 -10 -20 -30 -4…" at bounding box center [961, 391] width 433 height 271
drag, startPoint x: 1148, startPoint y: 224, endPoint x: 797, endPoint y: 158, distance: 357.2
click at [1148, 224] on link at bounding box center [1153, 230] width 31 height 31
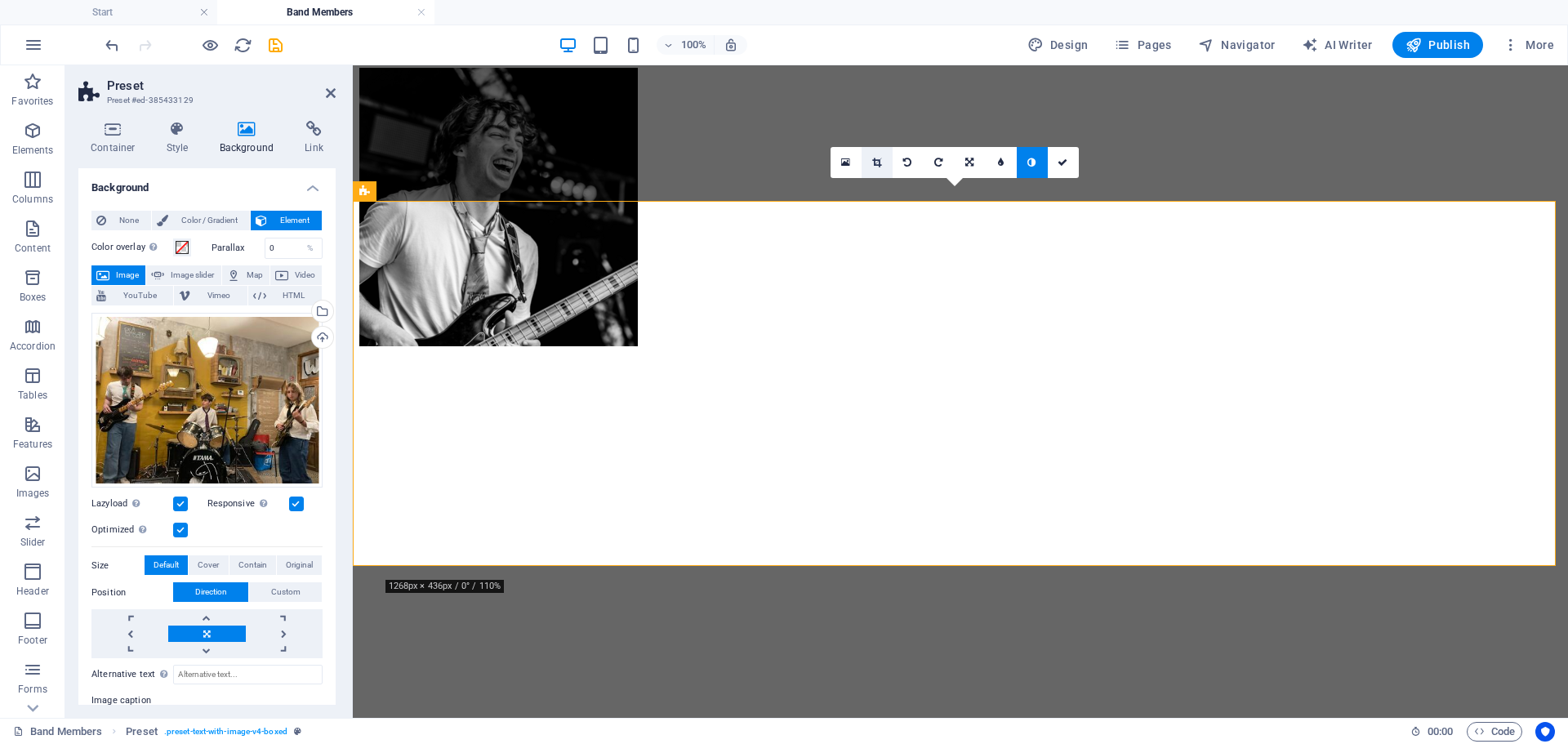
click at [888, 163] on link at bounding box center [877, 163] width 31 height 31
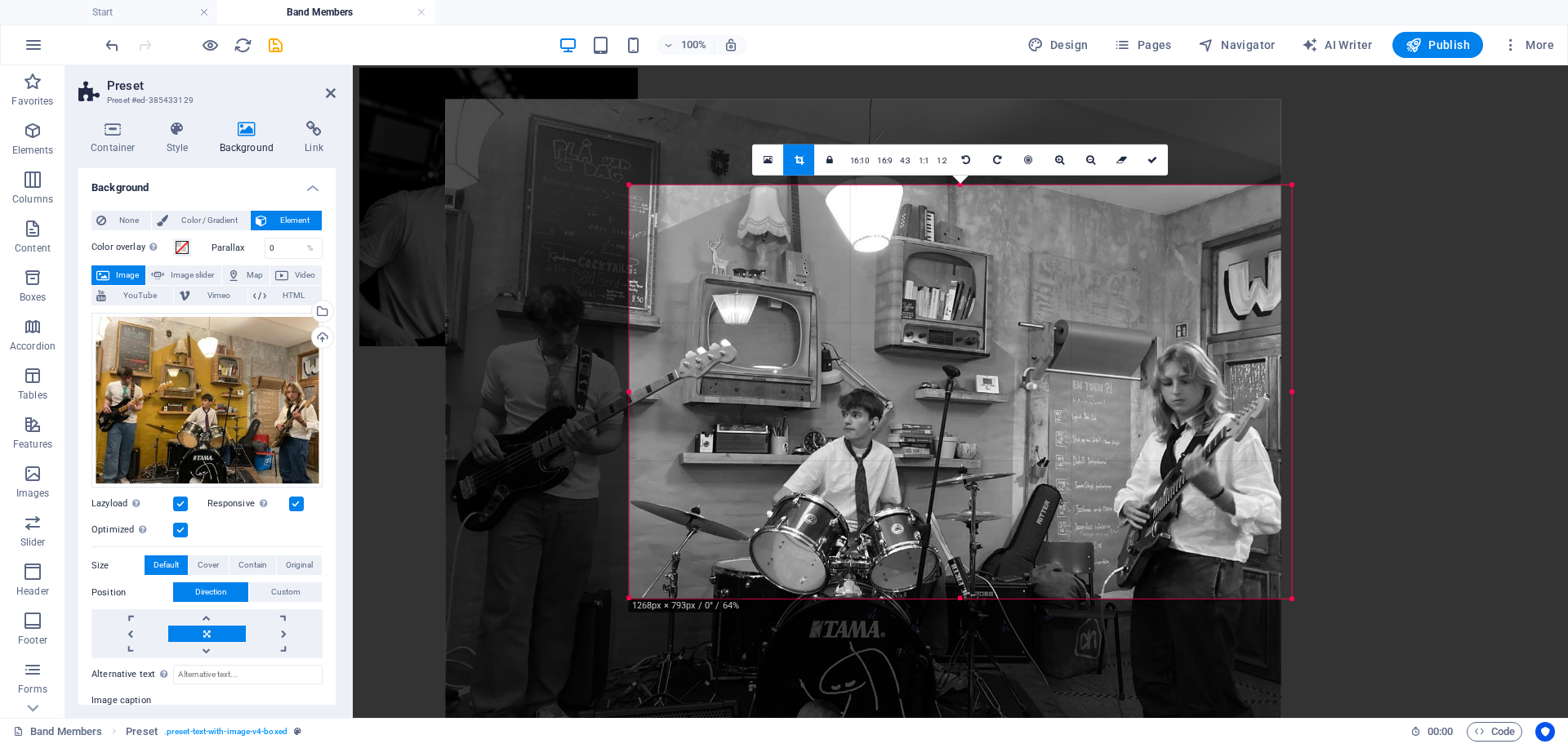
drag, startPoint x: 1016, startPoint y: 383, endPoint x: 901, endPoint y: 378, distance: 115.1
click at [901, 378] on div at bounding box center [863, 412] width 835 height 626
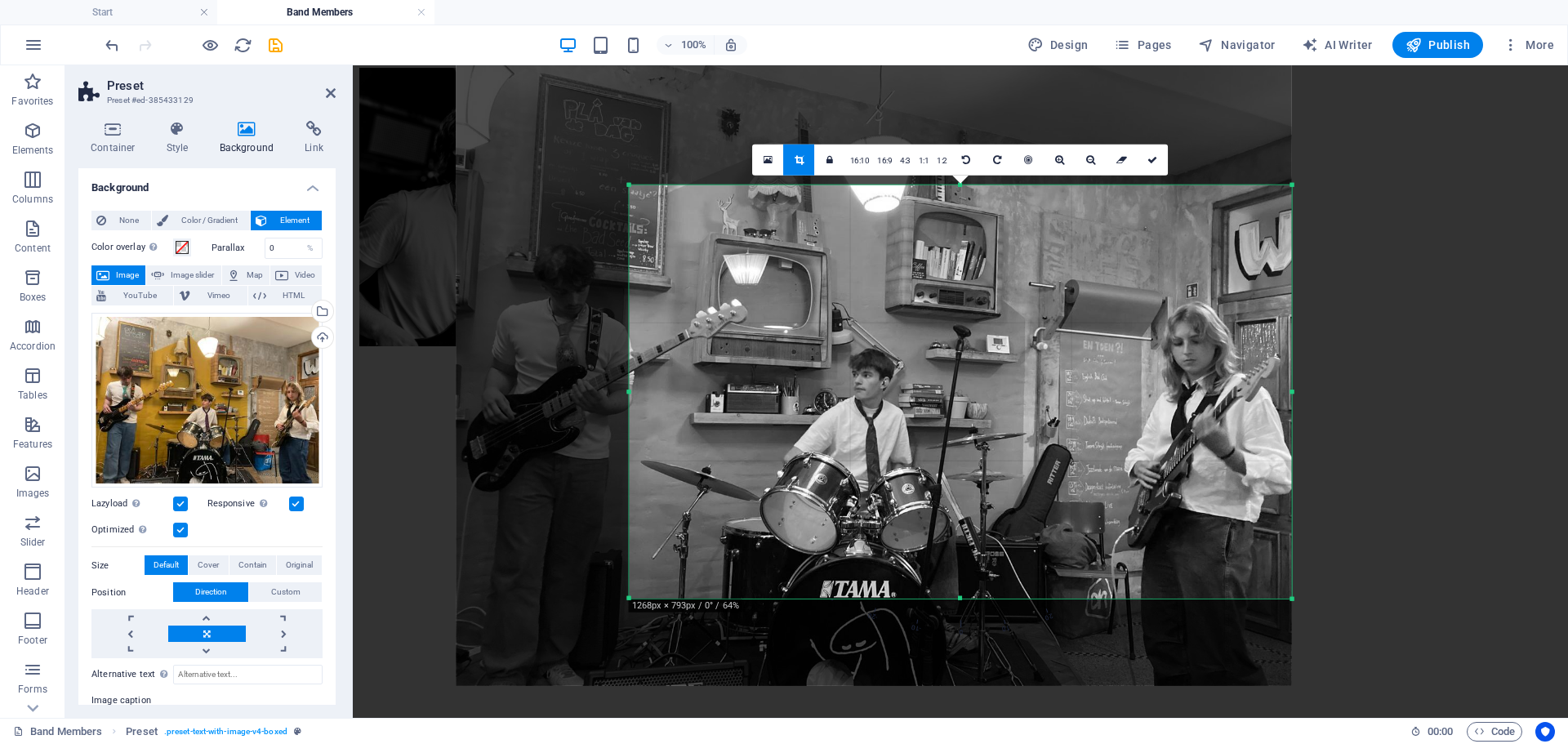
drag, startPoint x: 922, startPoint y: 378, endPoint x: 908, endPoint y: 337, distance: 43.3
click at [908, 337] on div at bounding box center [873, 372] width 835 height 626
click at [1145, 155] on link at bounding box center [1153, 159] width 31 height 31
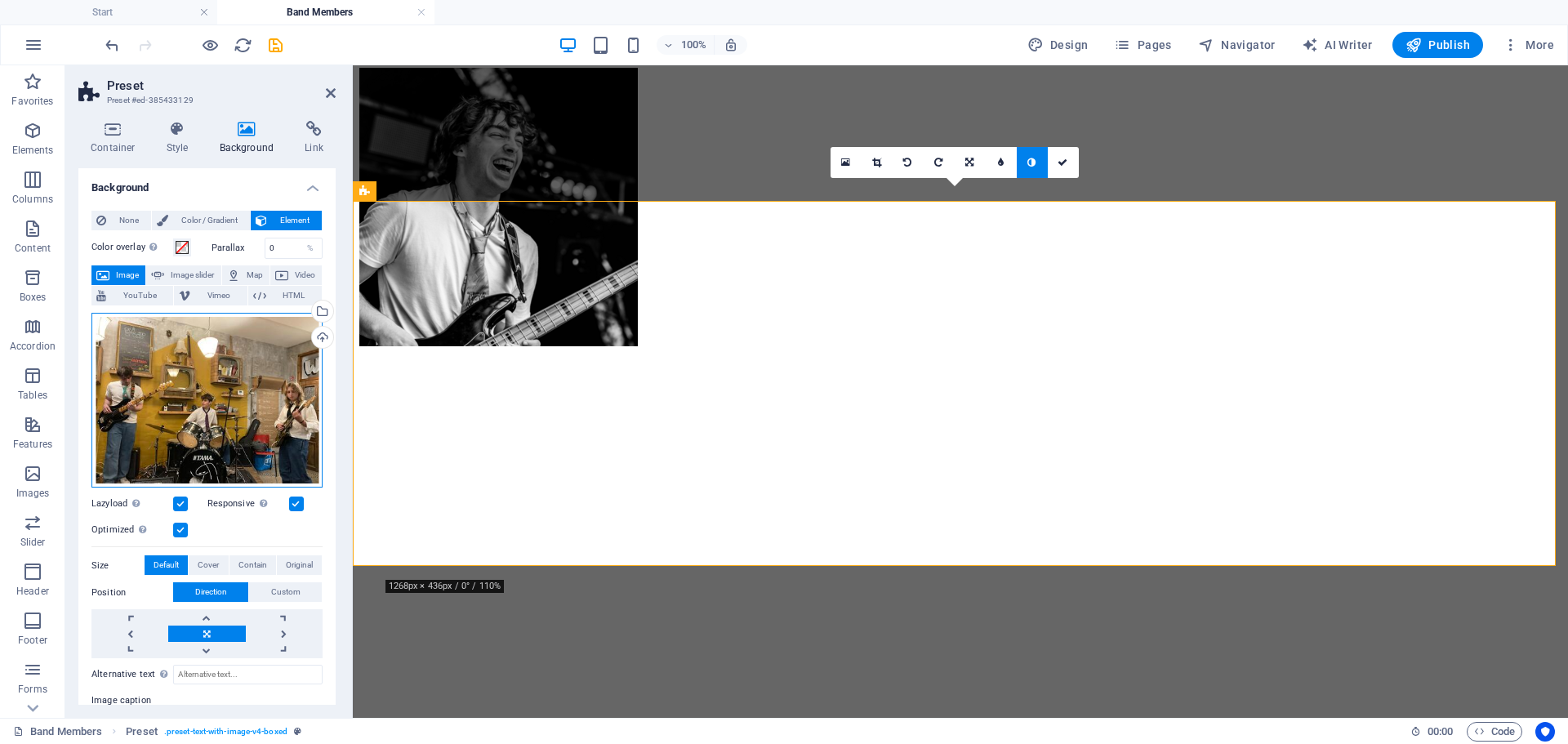
click at [245, 356] on div "Drag files here, click to choose files or select files from Files or our free s…" at bounding box center [207, 400] width 231 height 175
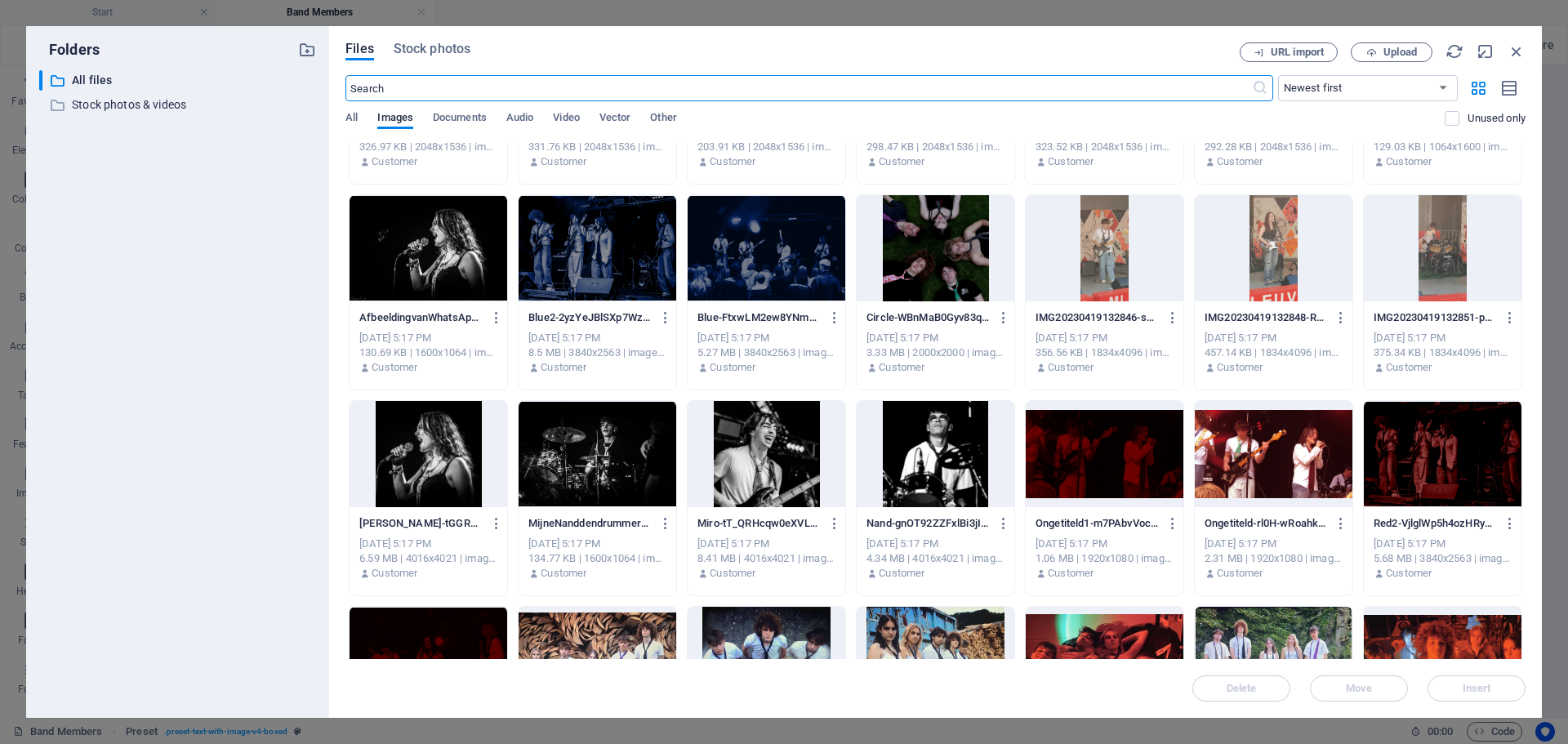
scroll to position [1469, 0]
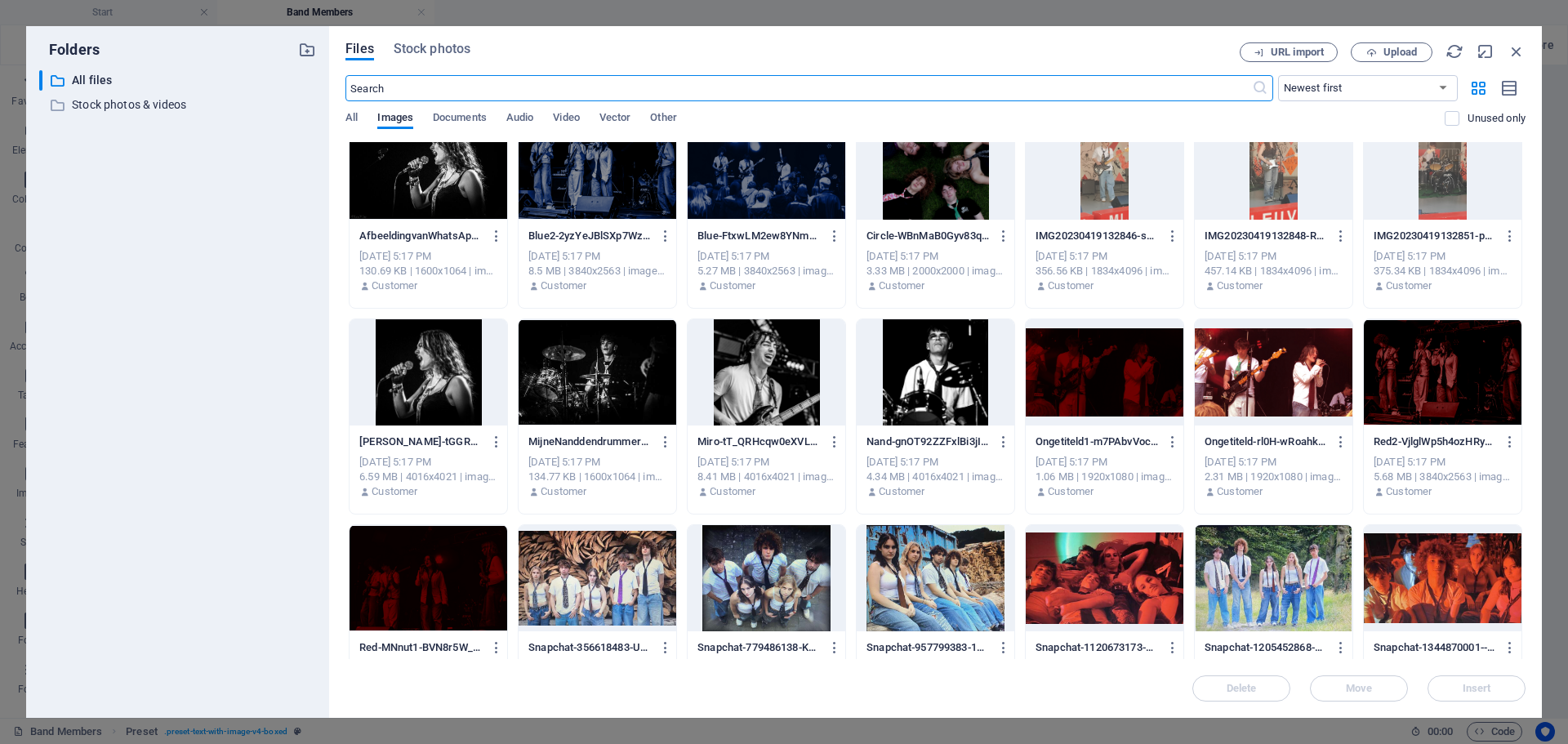
click at [606, 361] on div at bounding box center [597, 372] width 157 height 106
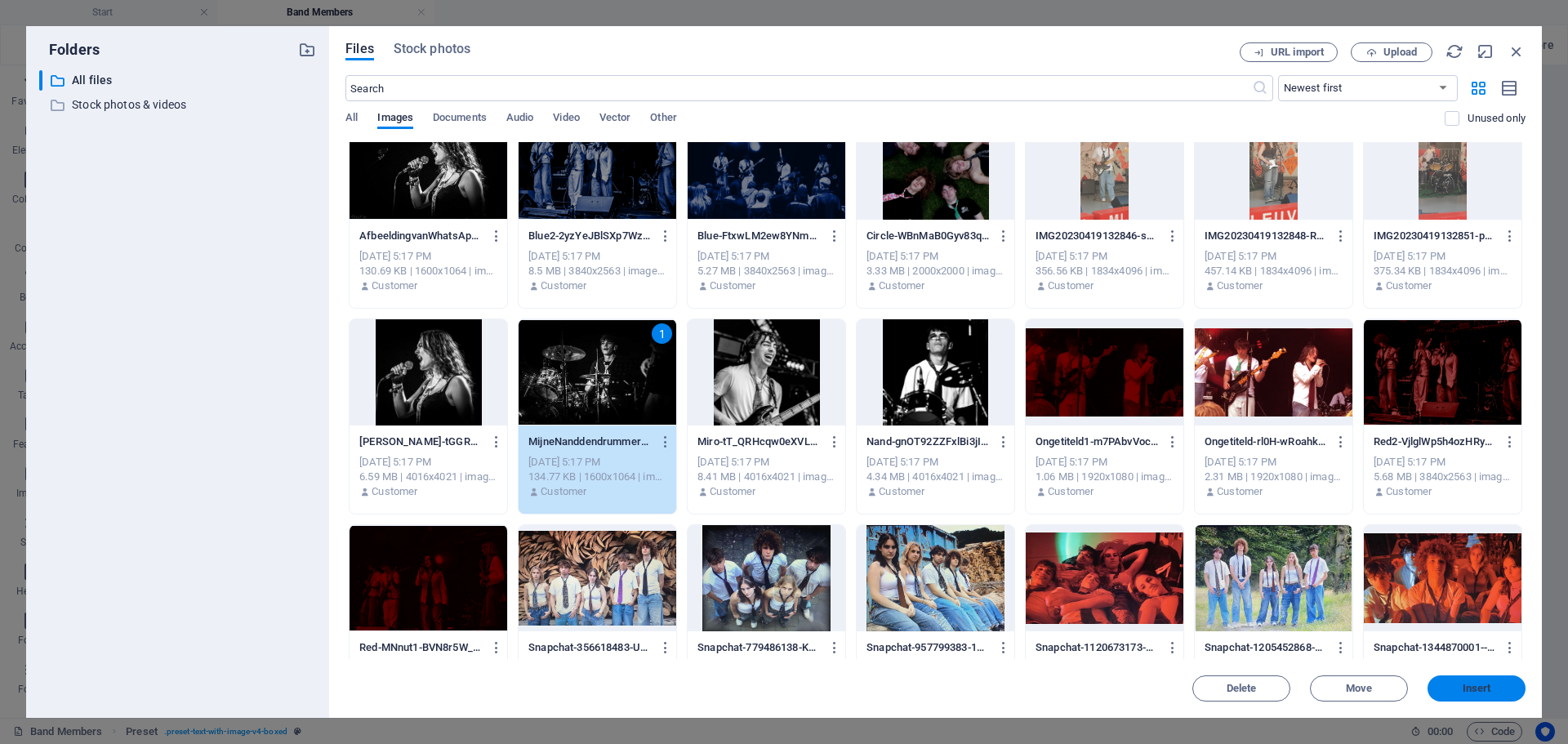
click at [1476, 692] on span "Insert" at bounding box center [1477, 687] width 29 height 10
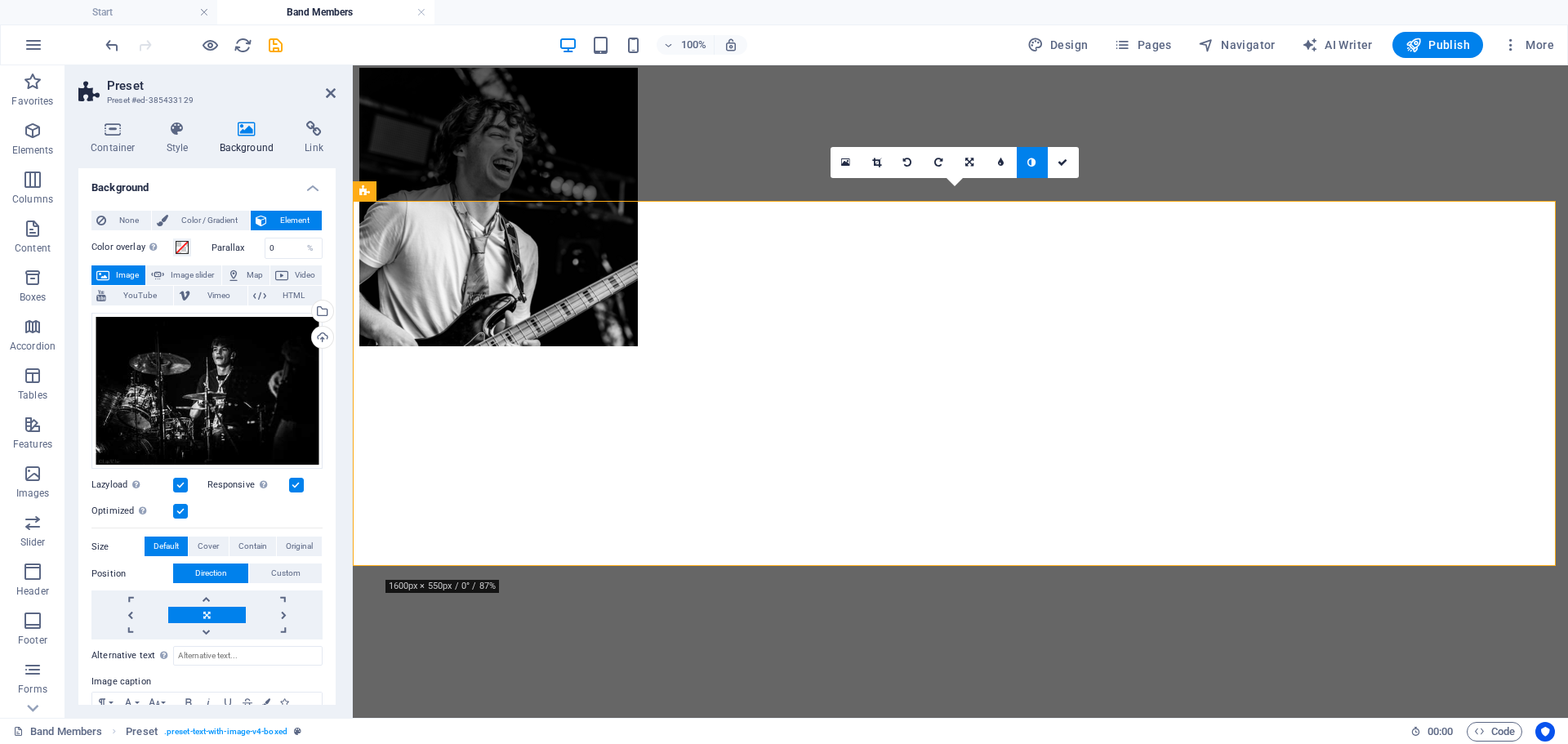
click at [1035, 166] on icon at bounding box center [1031, 162] width 8 height 10
click at [1036, 166] on icon at bounding box center [1031, 162] width 8 height 10
click at [879, 164] on icon at bounding box center [877, 162] width 9 height 10
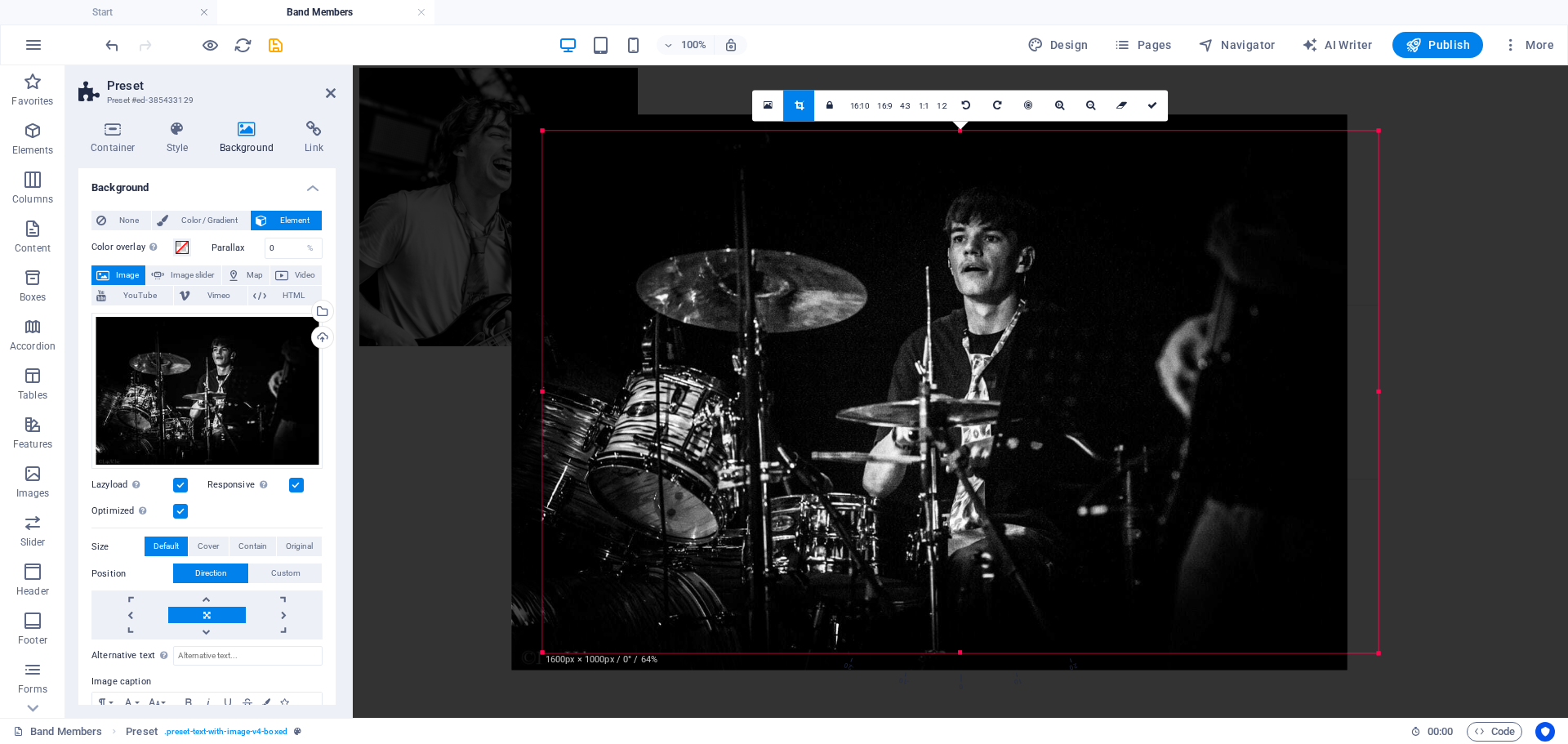
drag, startPoint x: 913, startPoint y: 371, endPoint x: 904, endPoint y: 371, distance: 9.0
click at [904, 371] on div at bounding box center [930, 392] width 835 height 555
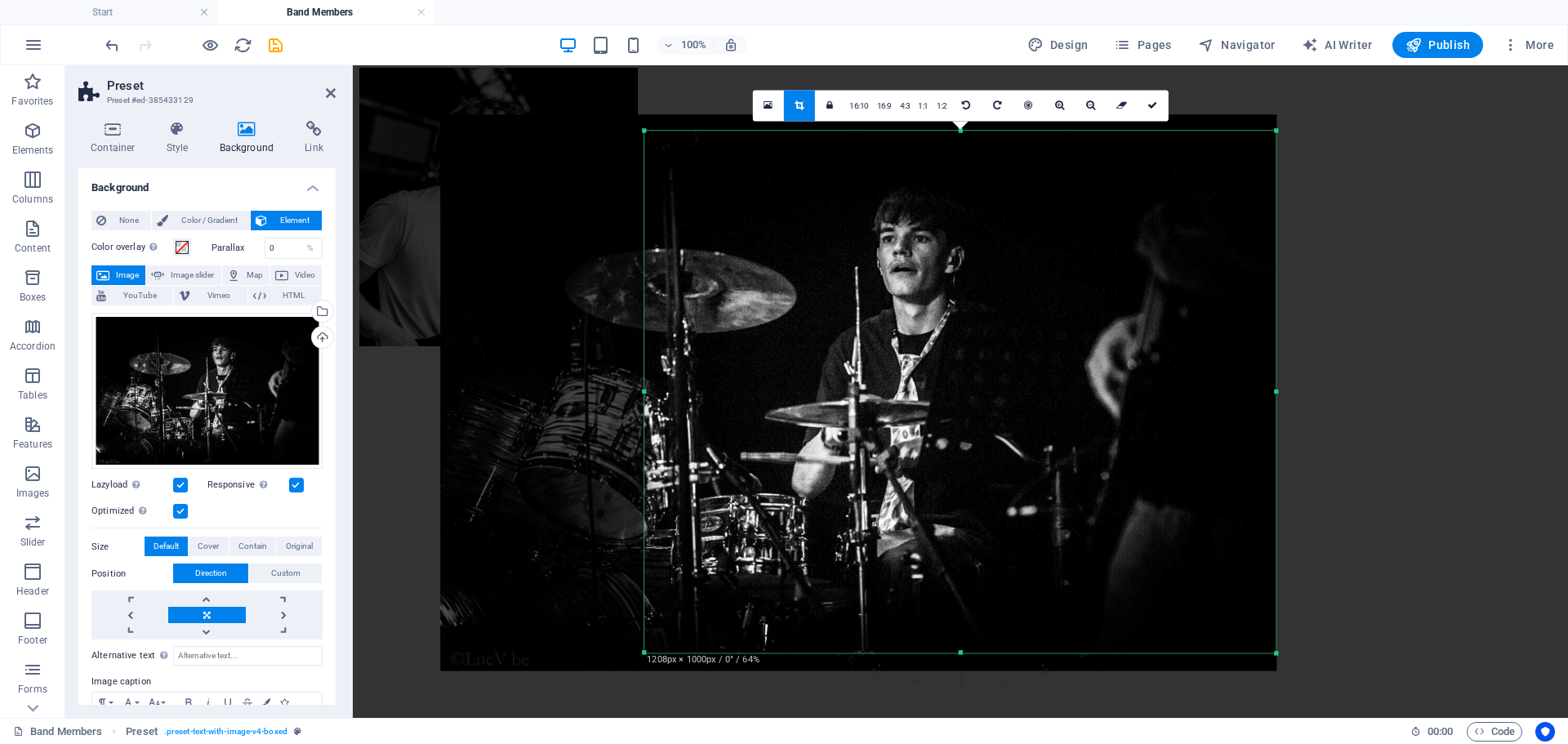
drag, startPoint x: 547, startPoint y: 389, endPoint x: 748, endPoint y: 401, distance: 201.4
click at [748, 401] on div "180 170 160 150 140 130 120 110 100 90 80 70 60 50 40 30 20 10 0 -10 -20 -30 -4…" at bounding box center [960, 391] width 631 height 521
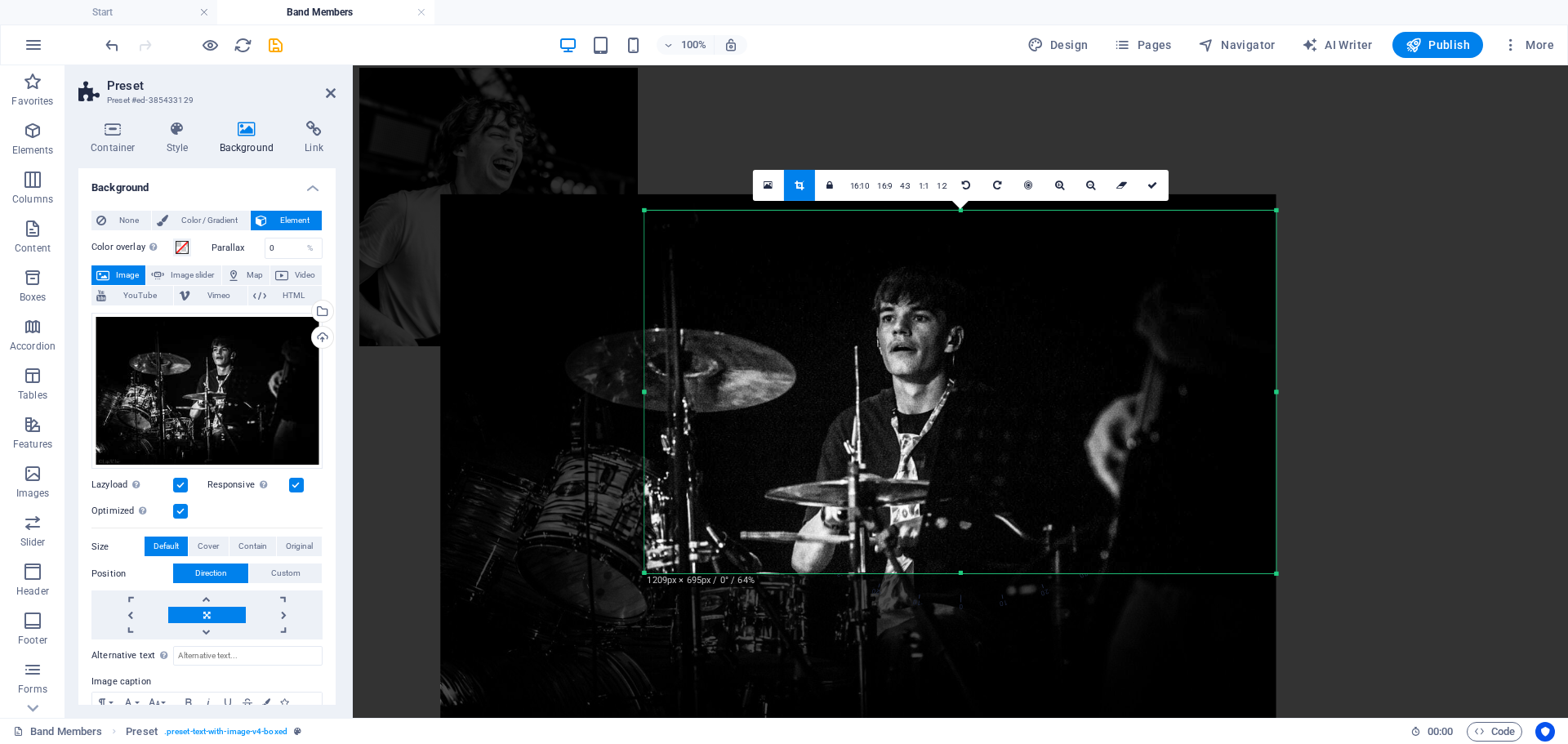
drag, startPoint x: 964, startPoint y: 651, endPoint x: 976, endPoint y: 483, distance: 168.4
click at [975, 490] on div "180 170 160 150 140 130 120 110 100 90 80 70 60 50 40 30 20 10 0 -10 -20 -30 -4…" at bounding box center [960, 390] width 631 height 362
click at [1152, 182] on icon at bounding box center [1152, 185] width 10 height 10
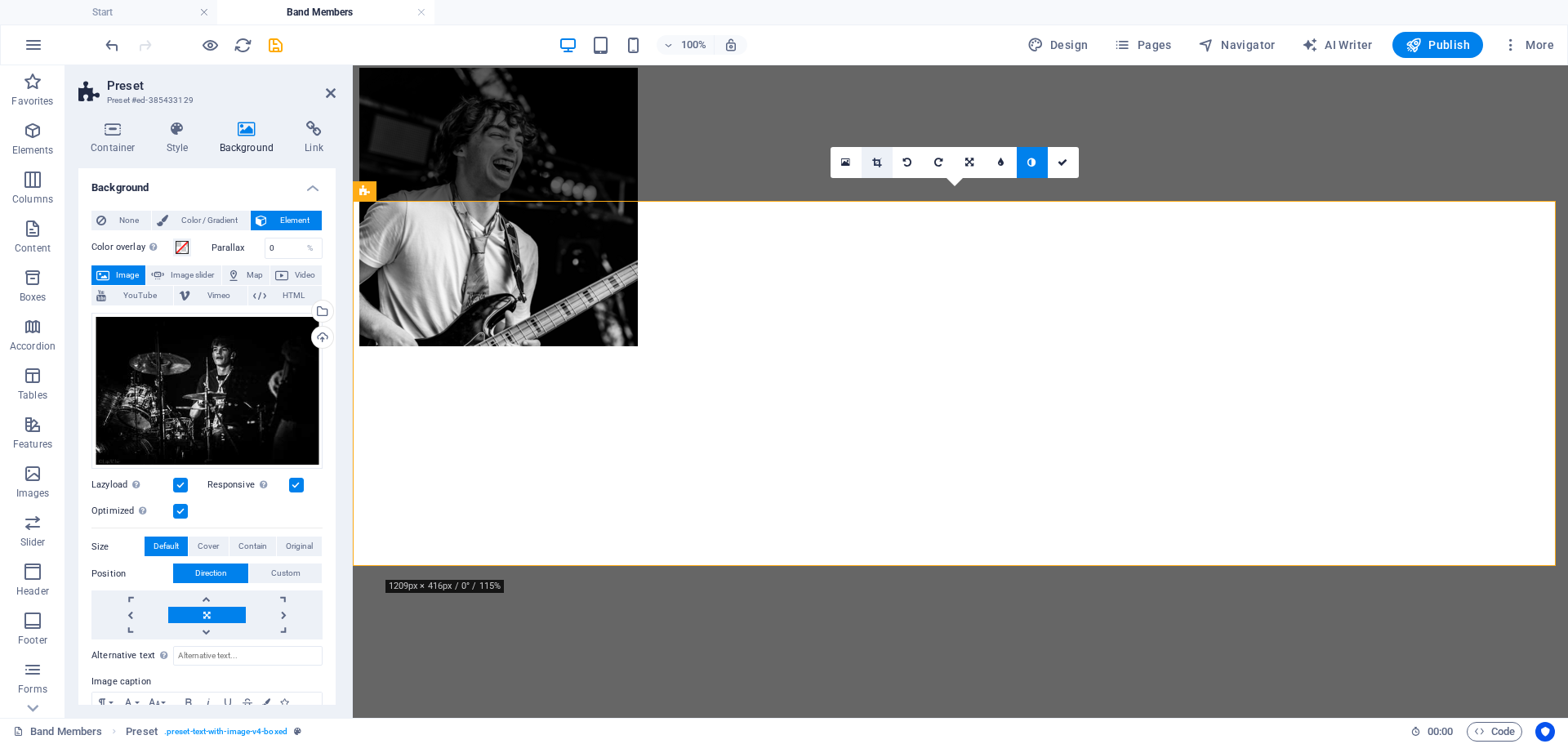
click at [879, 164] on icon at bounding box center [877, 162] width 9 height 10
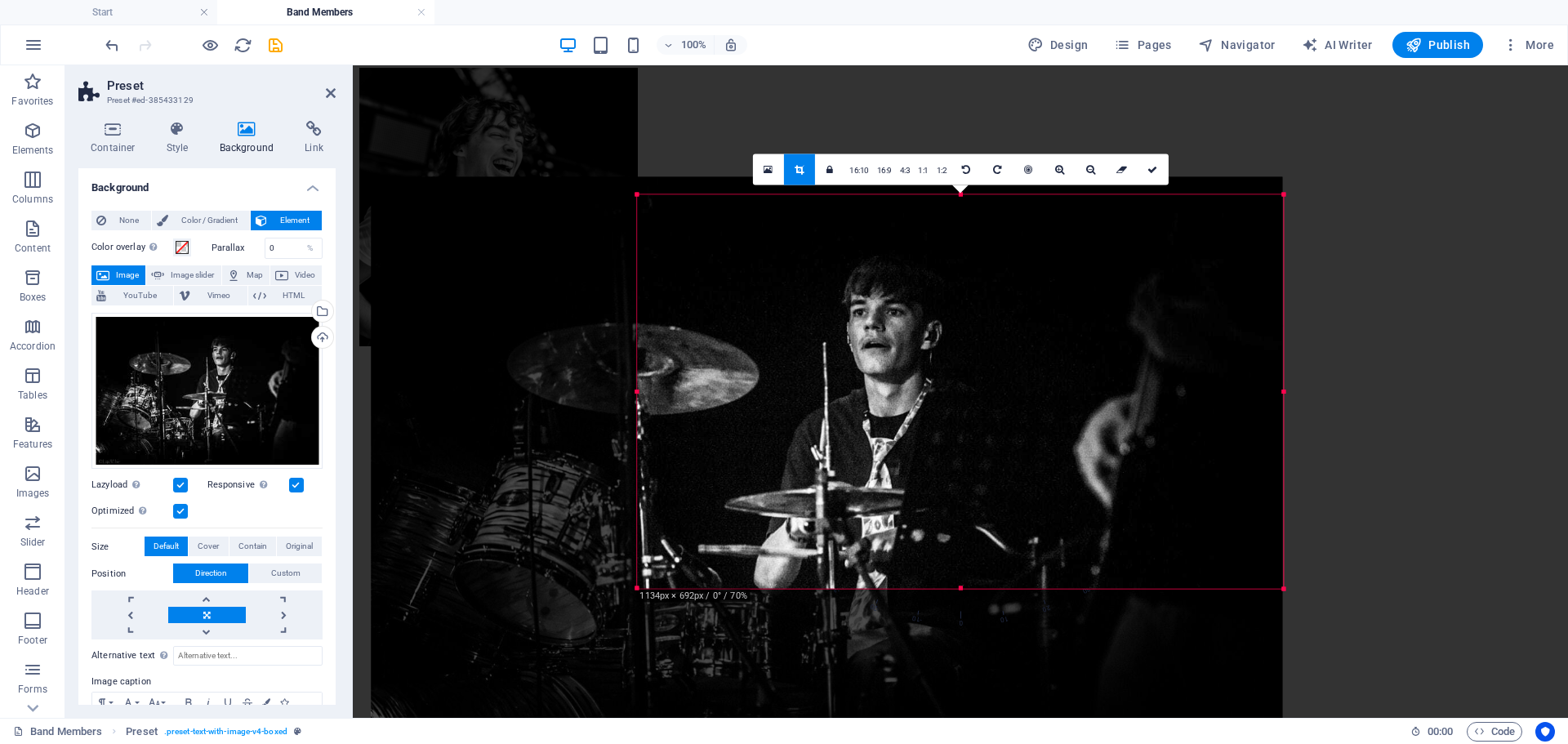
drag, startPoint x: 616, startPoint y: 390, endPoint x: 661, endPoint y: 393, distance: 45.1
click at [661, 393] on div "180 170 160 150 140 130 120 110 100 90 80 70 60 50 40 30 20 10 0 -10 -20 -30 -4…" at bounding box center [960, 391] width 646 height 394
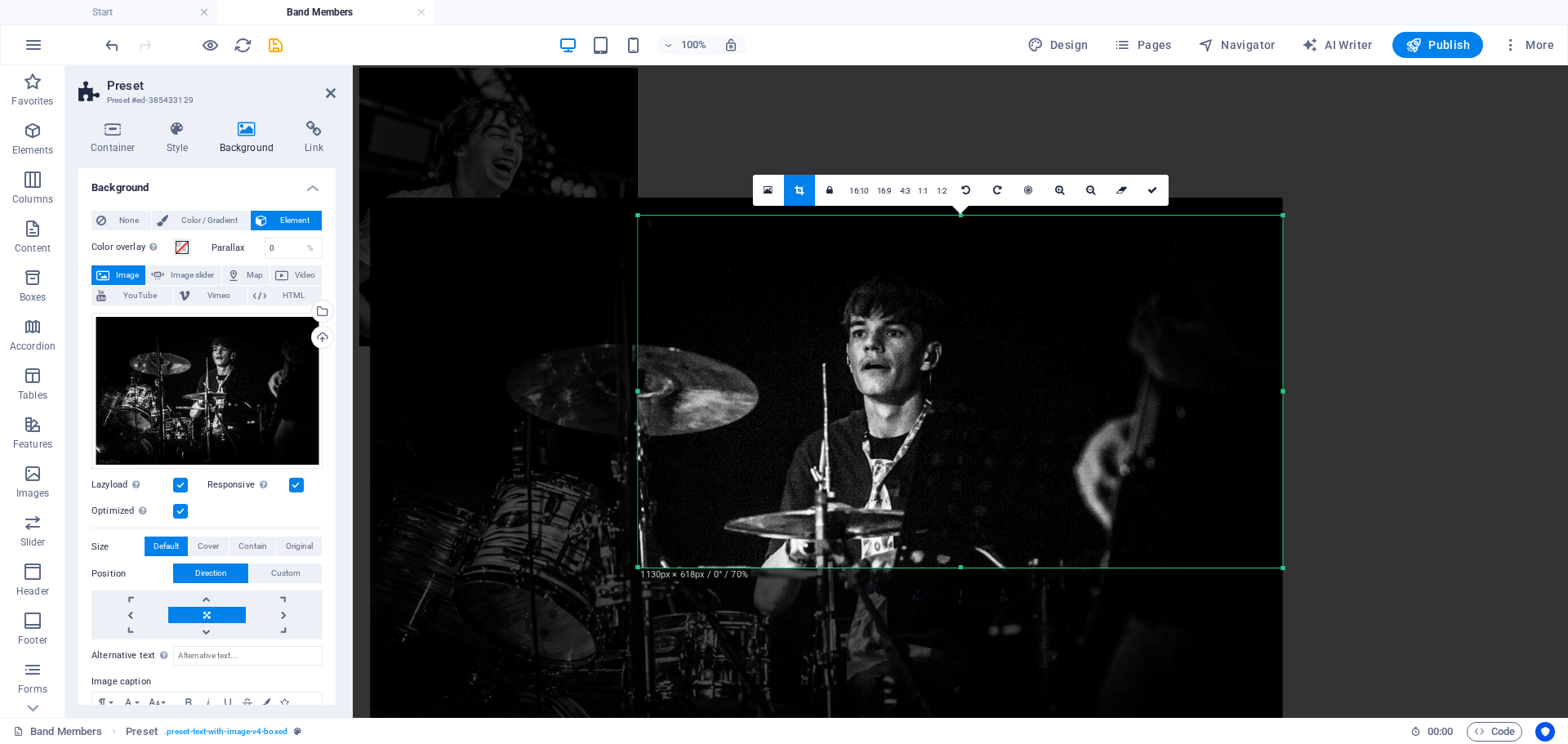
drag, startPoint x: 964, startPoint y: 587, endPoint x: 964, endPoint y: 518, distance: 69.0
click at [958, 544] on div "180 170 160 150 140 130 120 110 100 90 80 70 60 50 40 30 20 10 0 -10 -20 -30 -4…" at bounding box center [959, 392] width 645 height 352
click at [1145, 188] on link at bounding box center [1152, 190] width 31 height 31
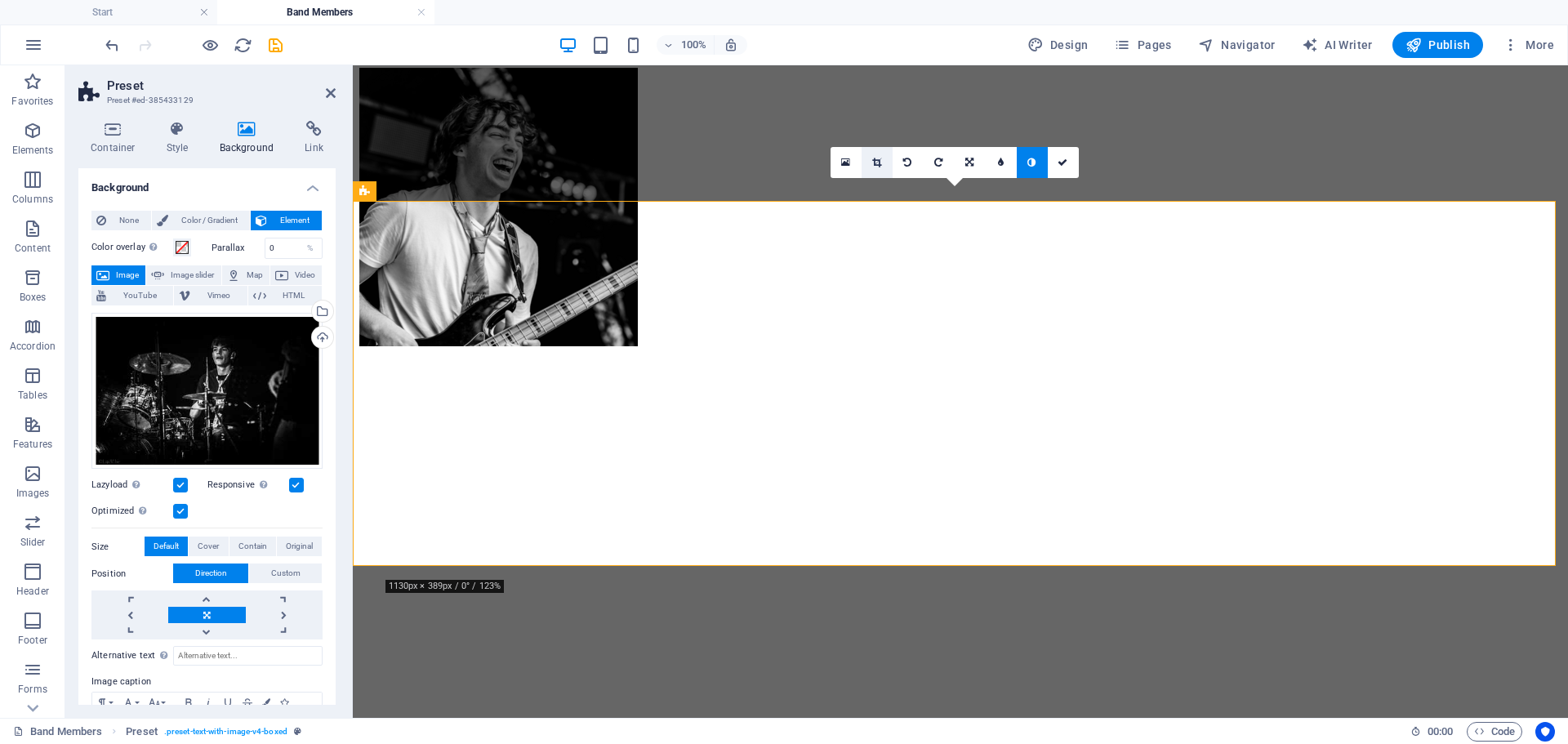
click at [886, 159] on link at bounding box center [877, 163] width 31 height 31
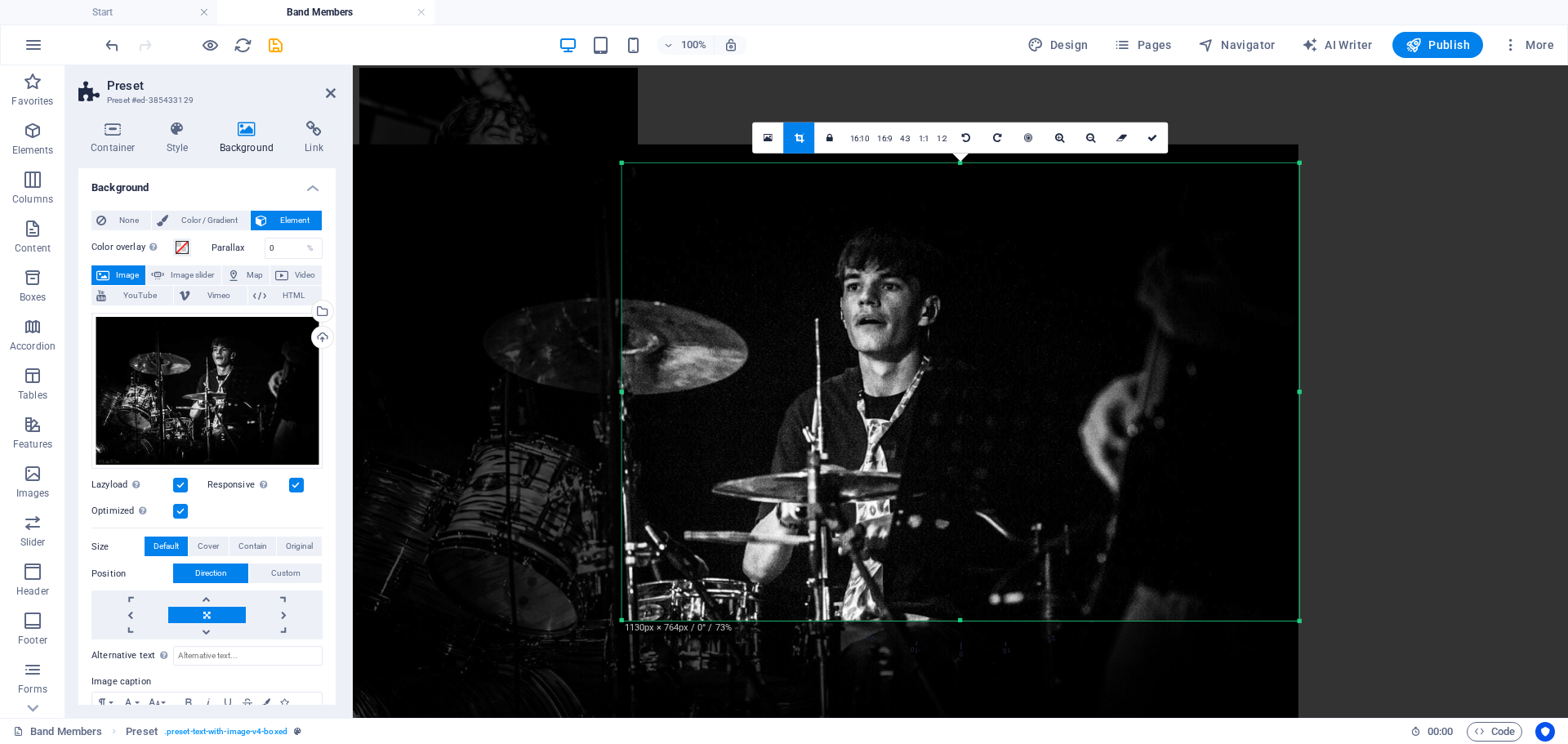
drag, startPoint x: 958, startPoint y: 595, endPoint x: 956, endPoint y: 664, distance: 69.0
click at [956, 619] on div "180 170 160 150 140 130 120 110 100 90 80 70 60 50 40 30 20 10 0 -10 -20 -30 -4…" at bounding box center [960, 391] width 677 height 457
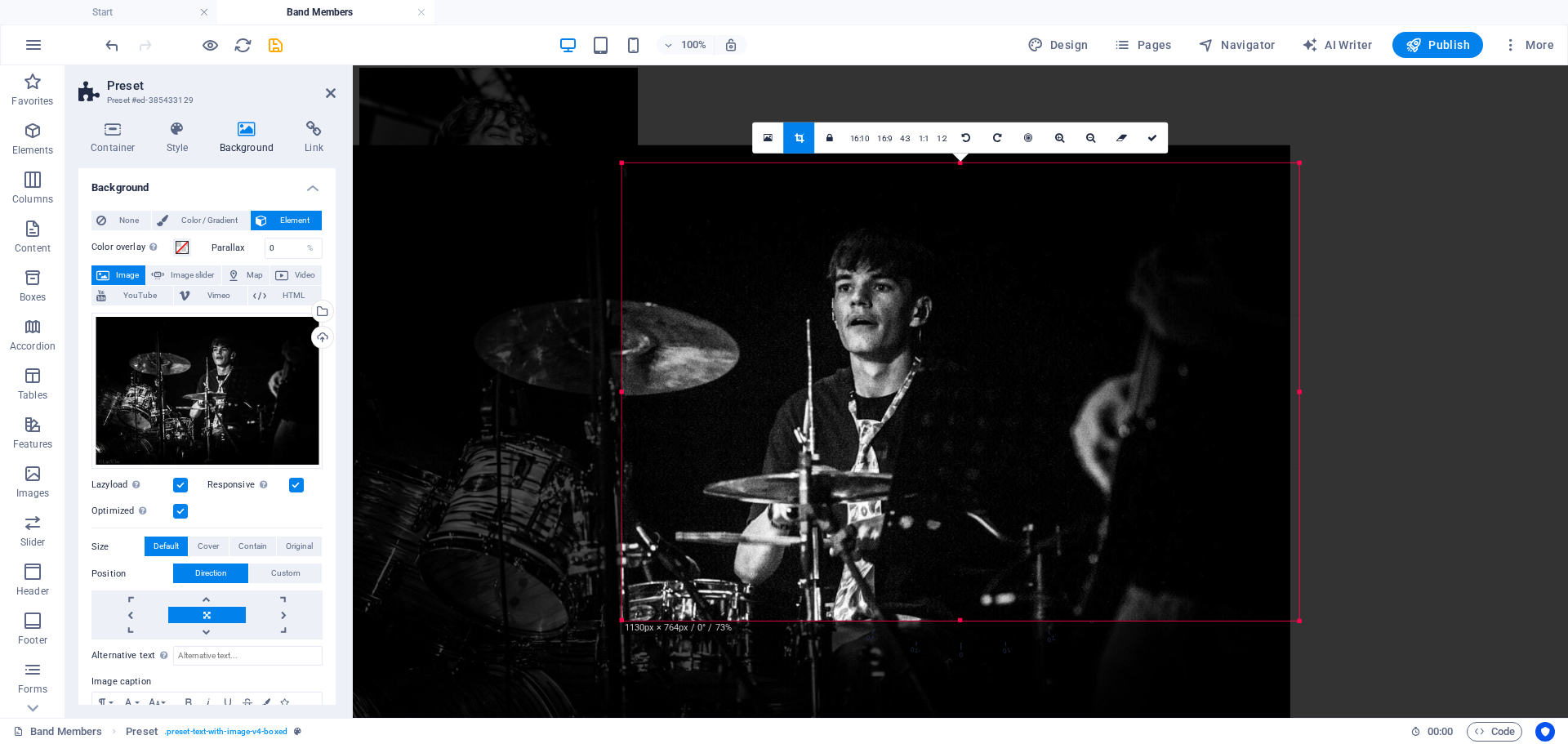
drag, startPoint x: 613, startPoint y: 389, endPoint x: 605, endPoint y: 390, distance: 8.1
click at [605, 390] on div at bounding box center [811, 464] width 958 height 637
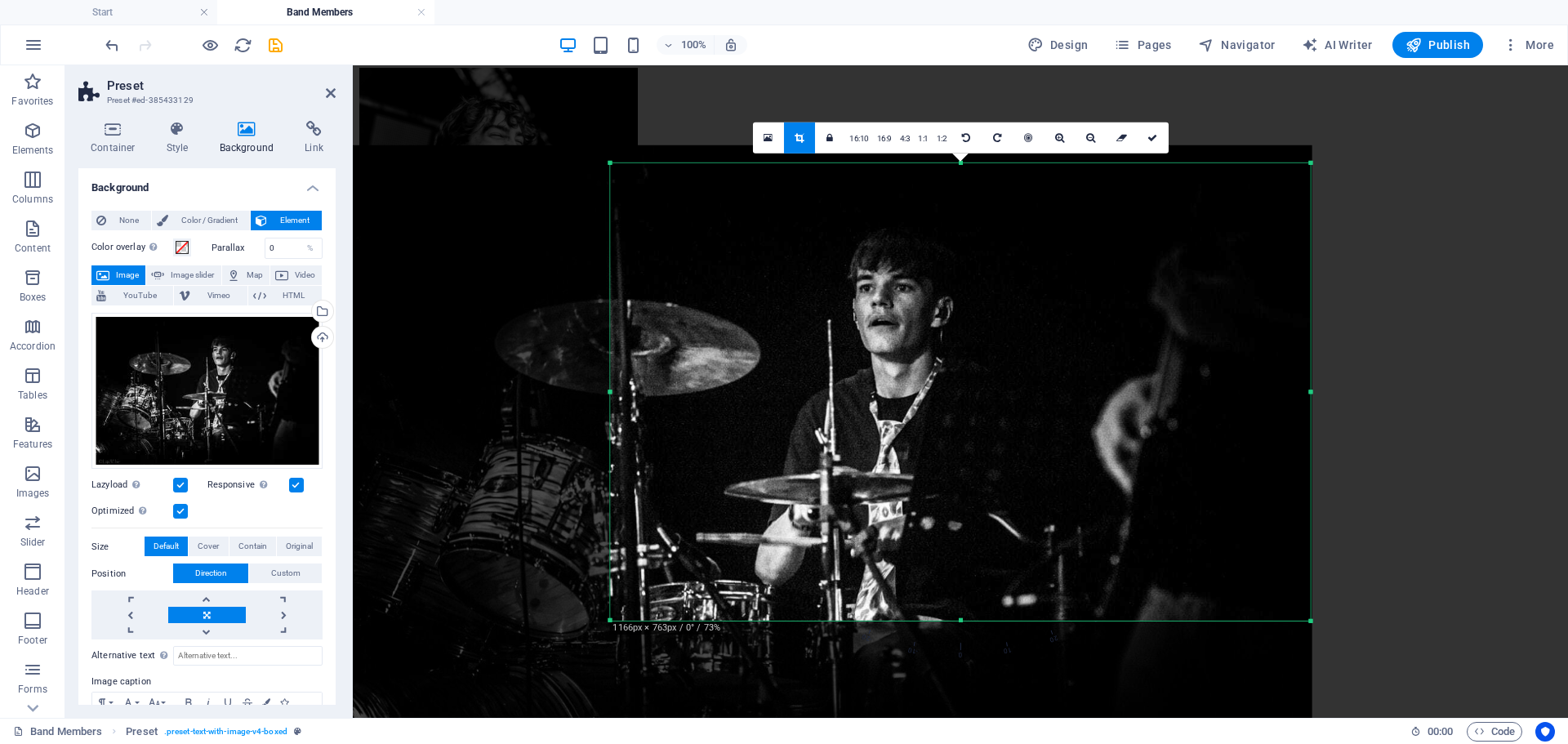
drag, startPoint x: 625, startPoint y: 394, endPoint x: 596, endPoint y: 393, distance: 29.0
click at [610, 393] on div "180 170 160 150 140 130 120 110 100 90 80 70 60 50 40 30 20 10 0 -10 -20 -30 -4…" at bounding box center [960, 391] width 700 height 457
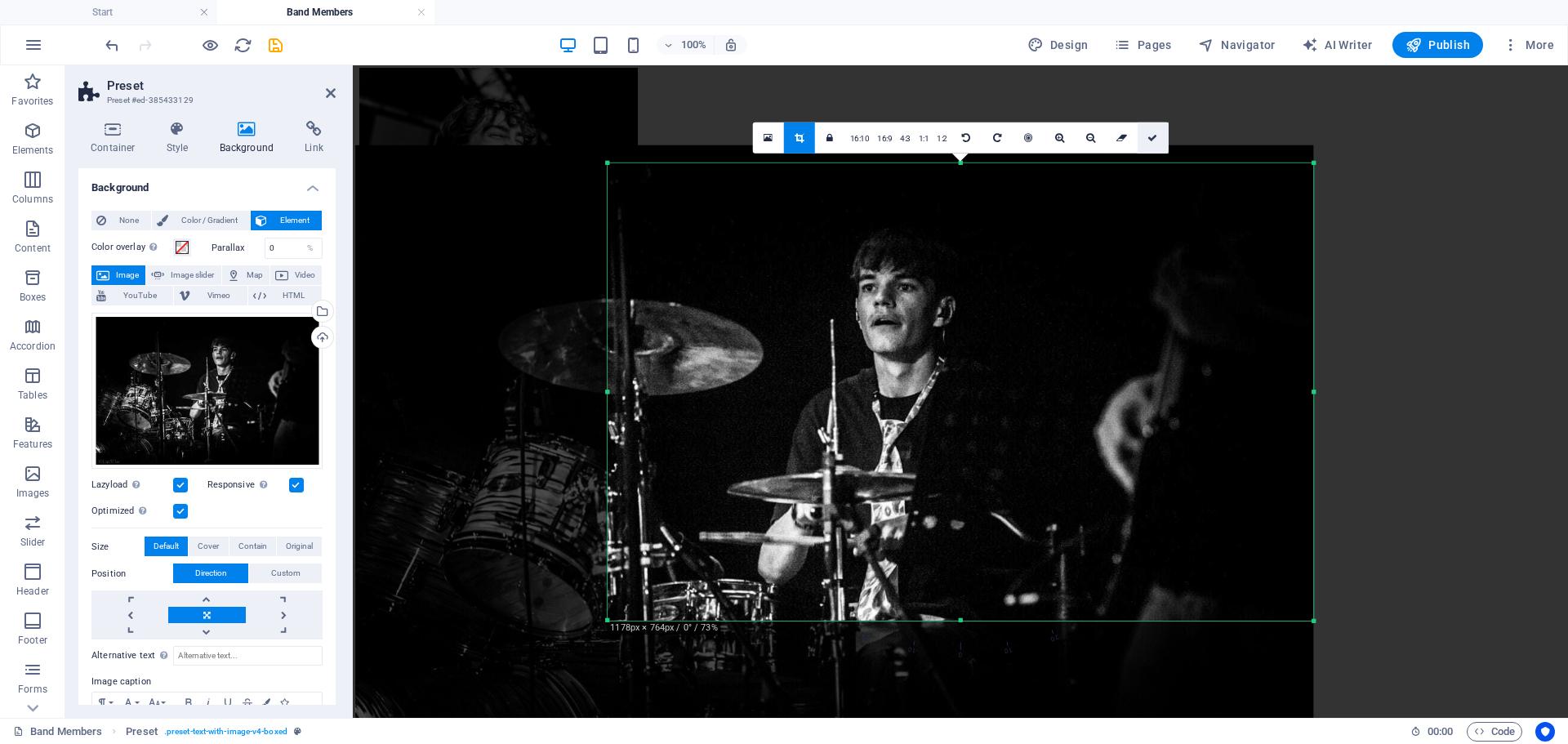
click at [1152, 128] on link at bounding box center [1153, 137] width 31 height 31
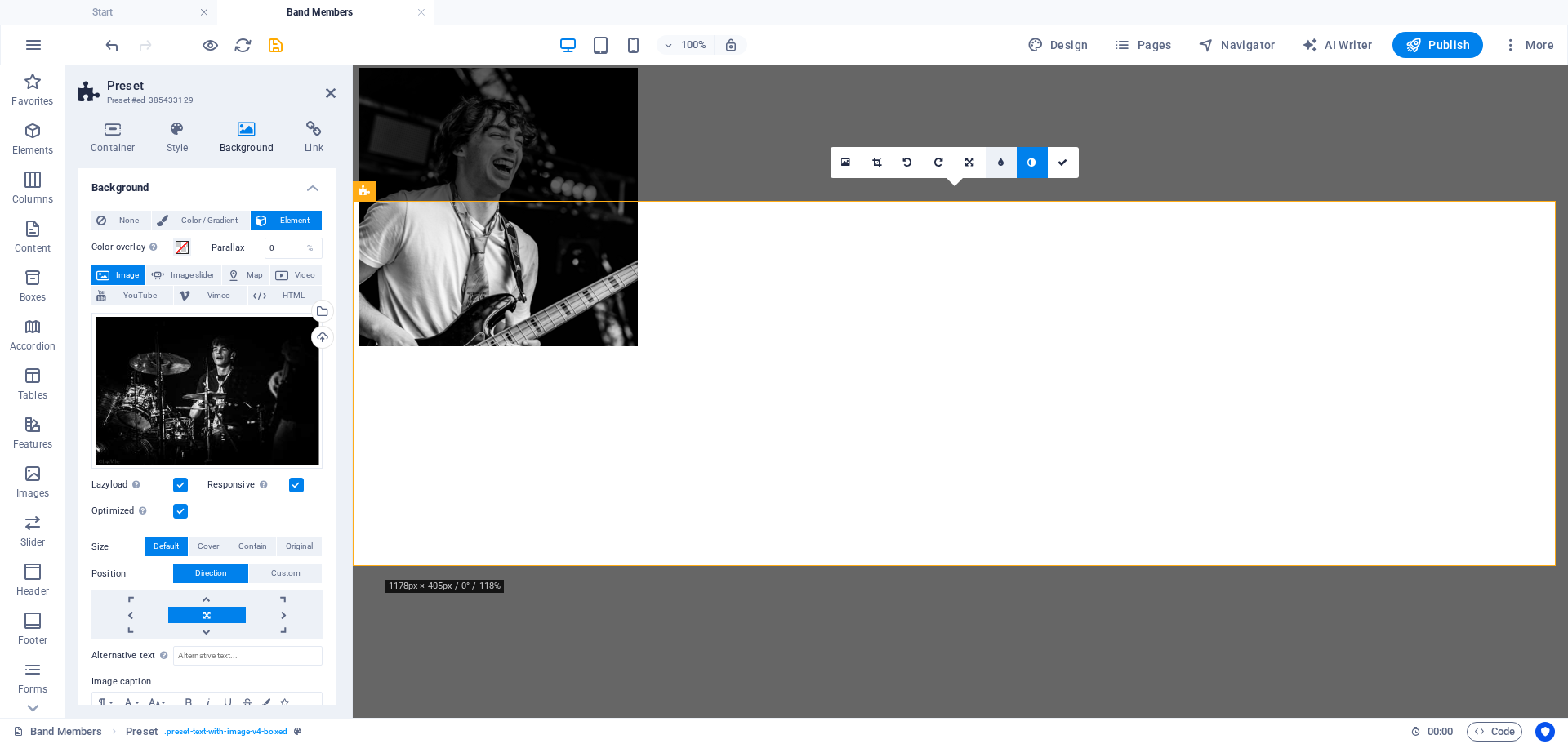
click at [1005, 158] on link at bounding box center [1001, 163] width 31 height 31
type input "4"
drag, startPoint x: 1065, startPoint y: 156, endPoint x: 981, endPoint y: 111, distance: 95.3
click at [1065, 156] on link at bounding box center [1075, 163] width 31 height 31
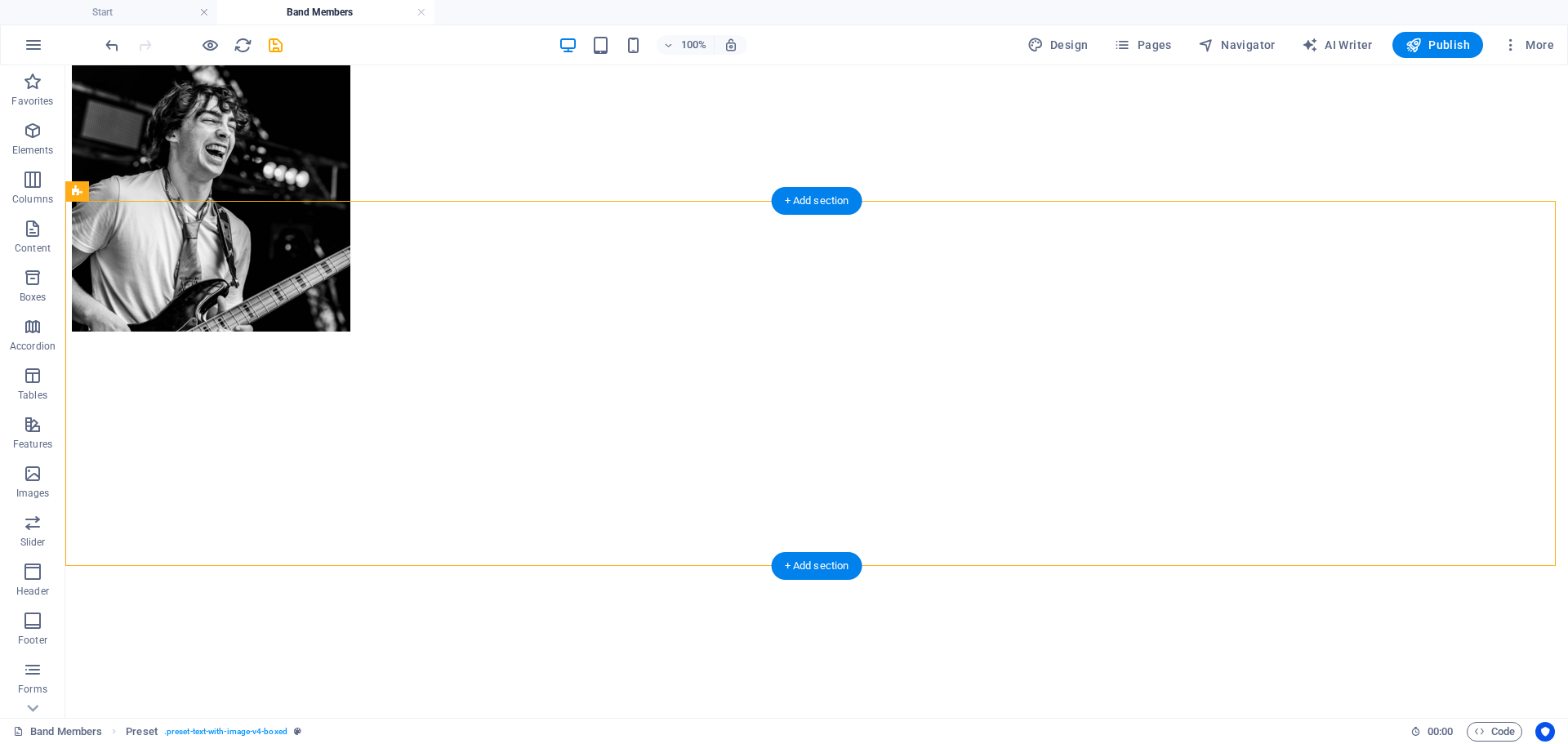
click at [133, 334] on figure at bounding box center [816, 334] width 1490 height 0
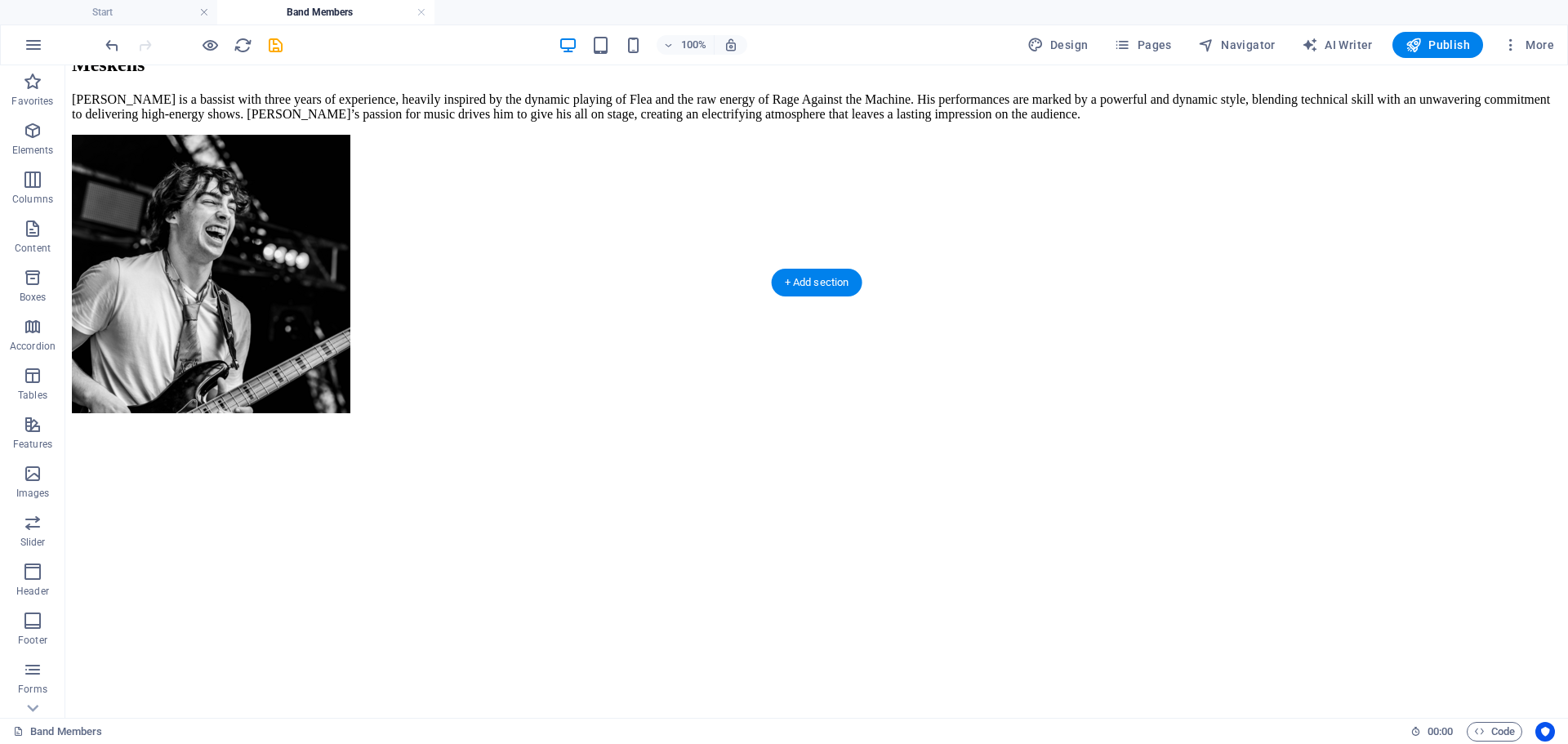
scroll to position [653, 0]
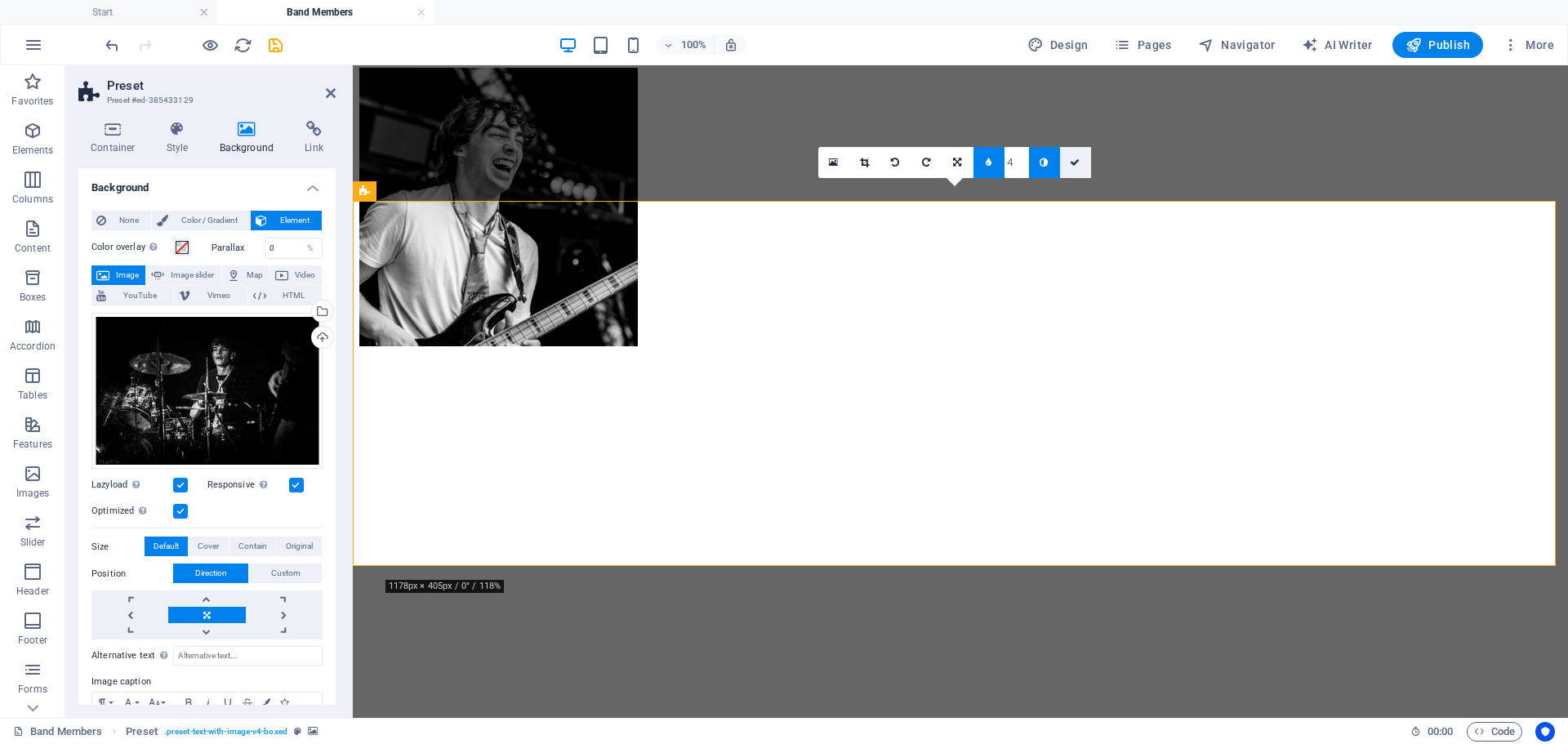
click at [1090, 162] on link at bounding box center [1075, 163] width 31 height 31
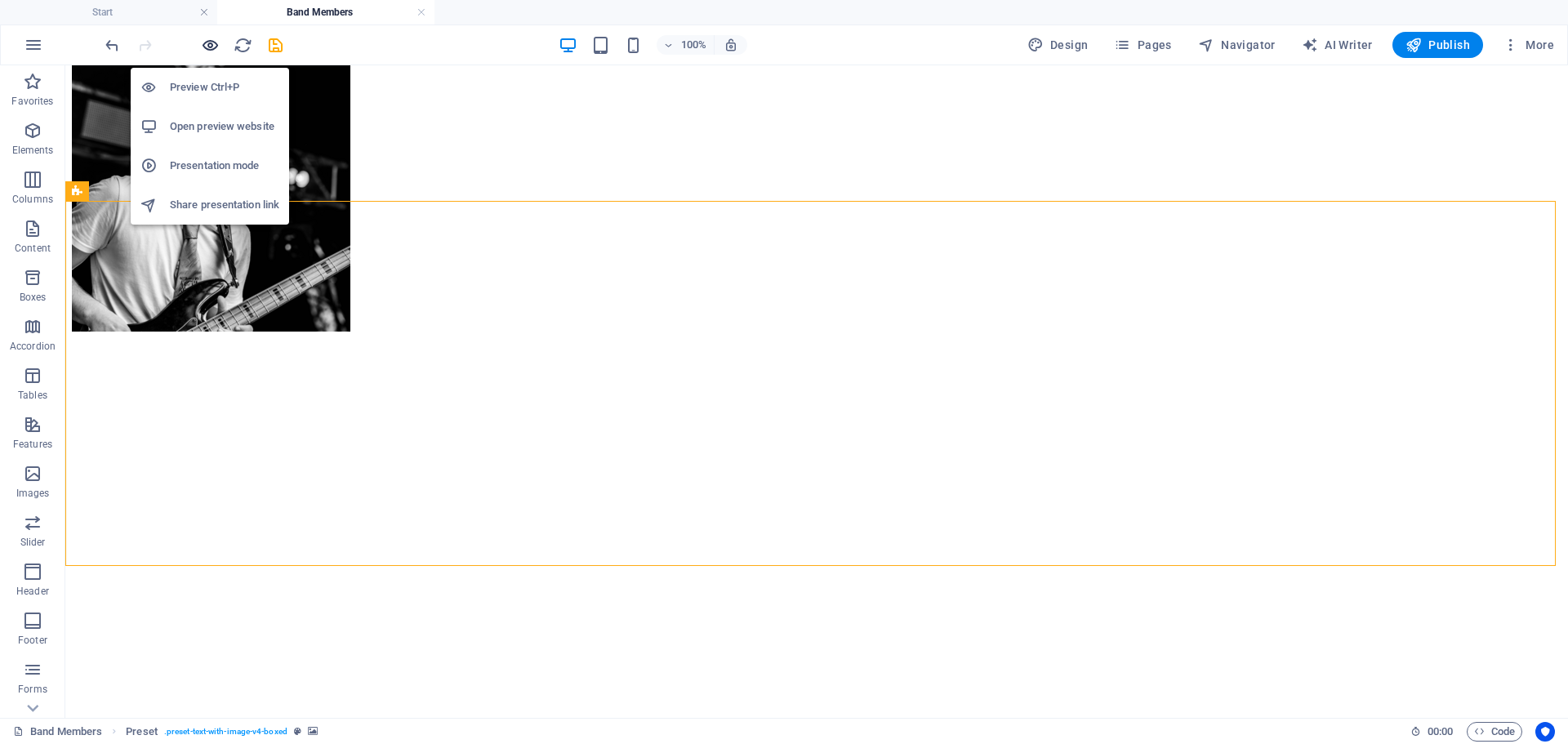
click at [210, 43] on icon "button" at bounding box center [209, 45] width 19 height 19
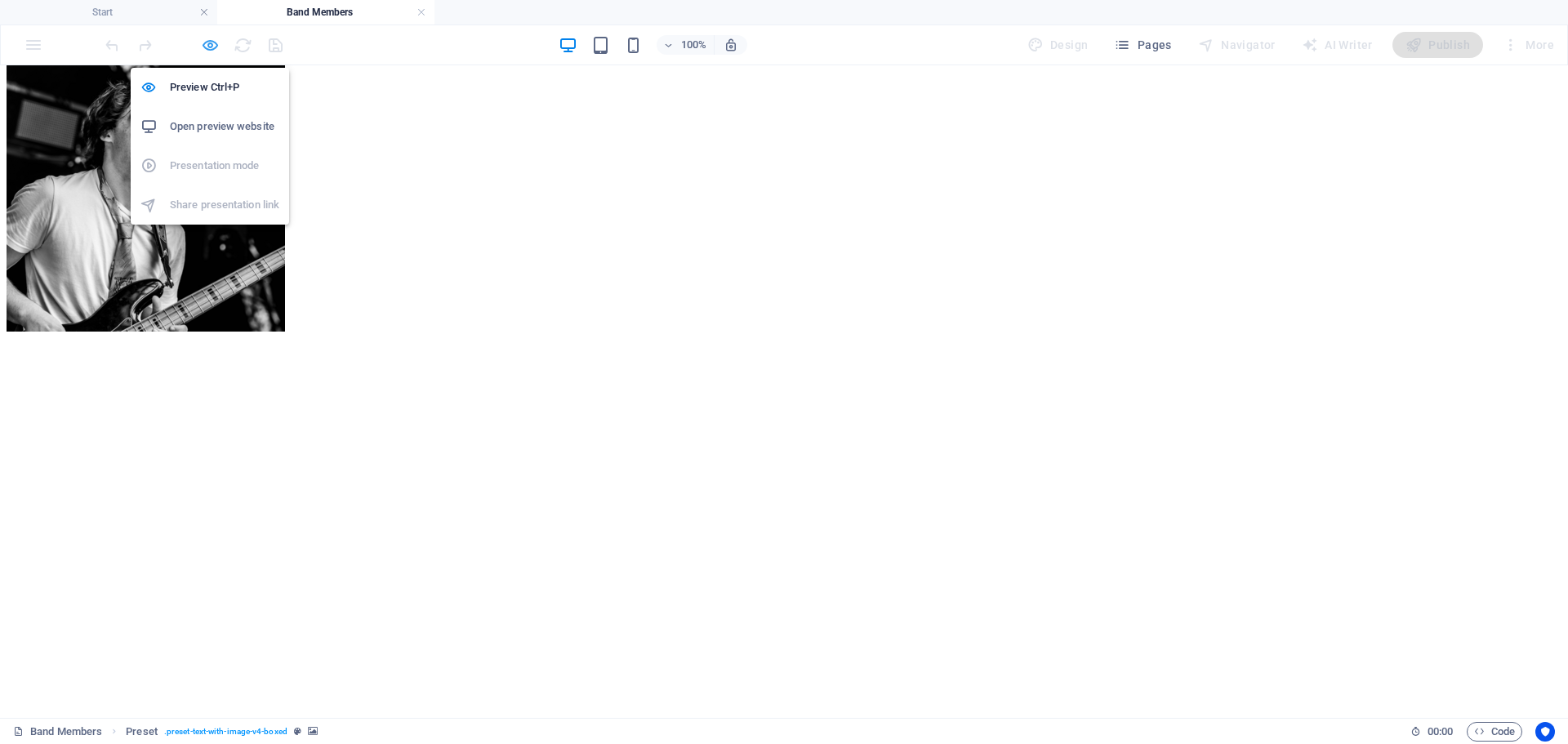
click at [211, 41] on icon "button" at bounding box center [209, 45] width 19 height 19
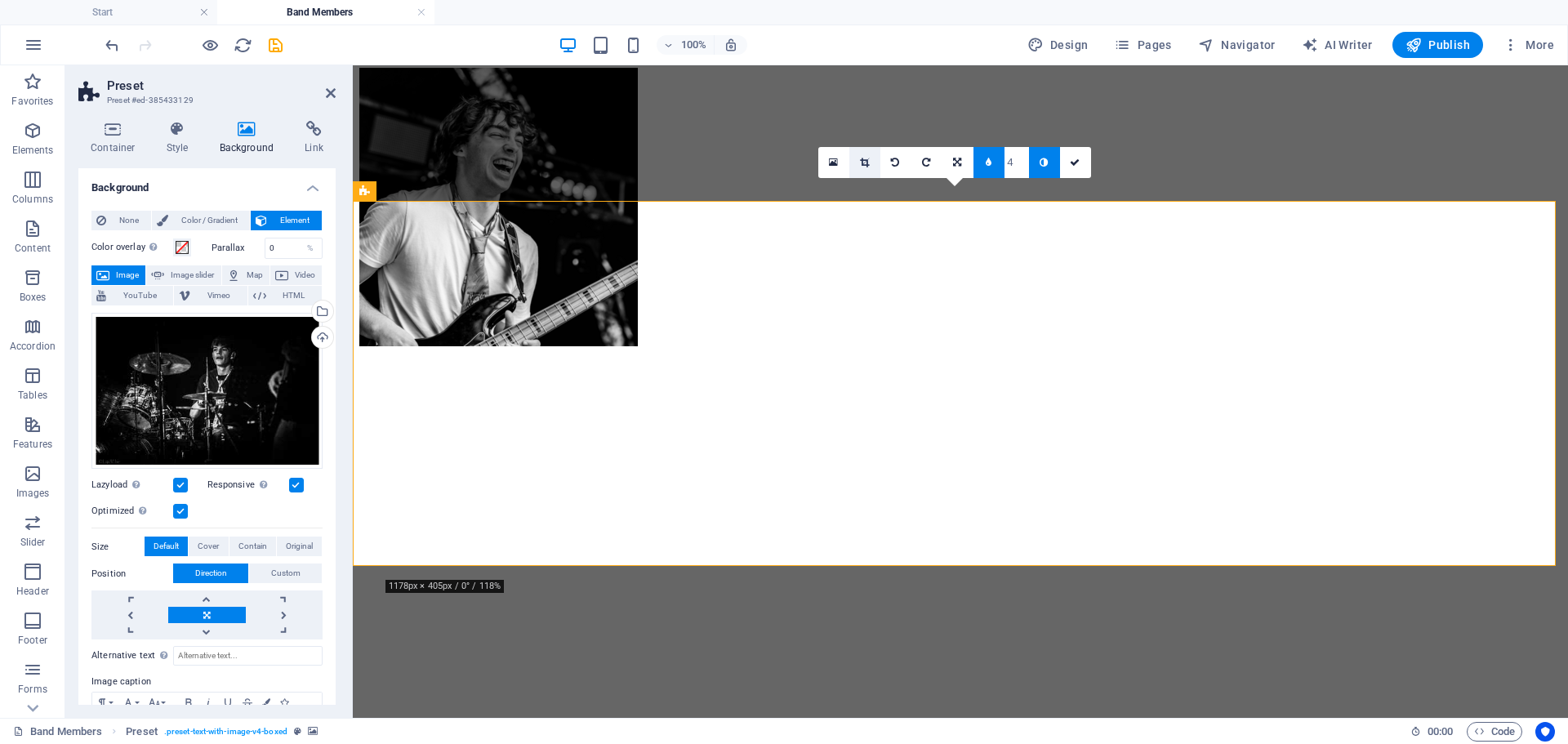
click at [864, 164] on icon at bounding box center [865, 162] width 9 height 10
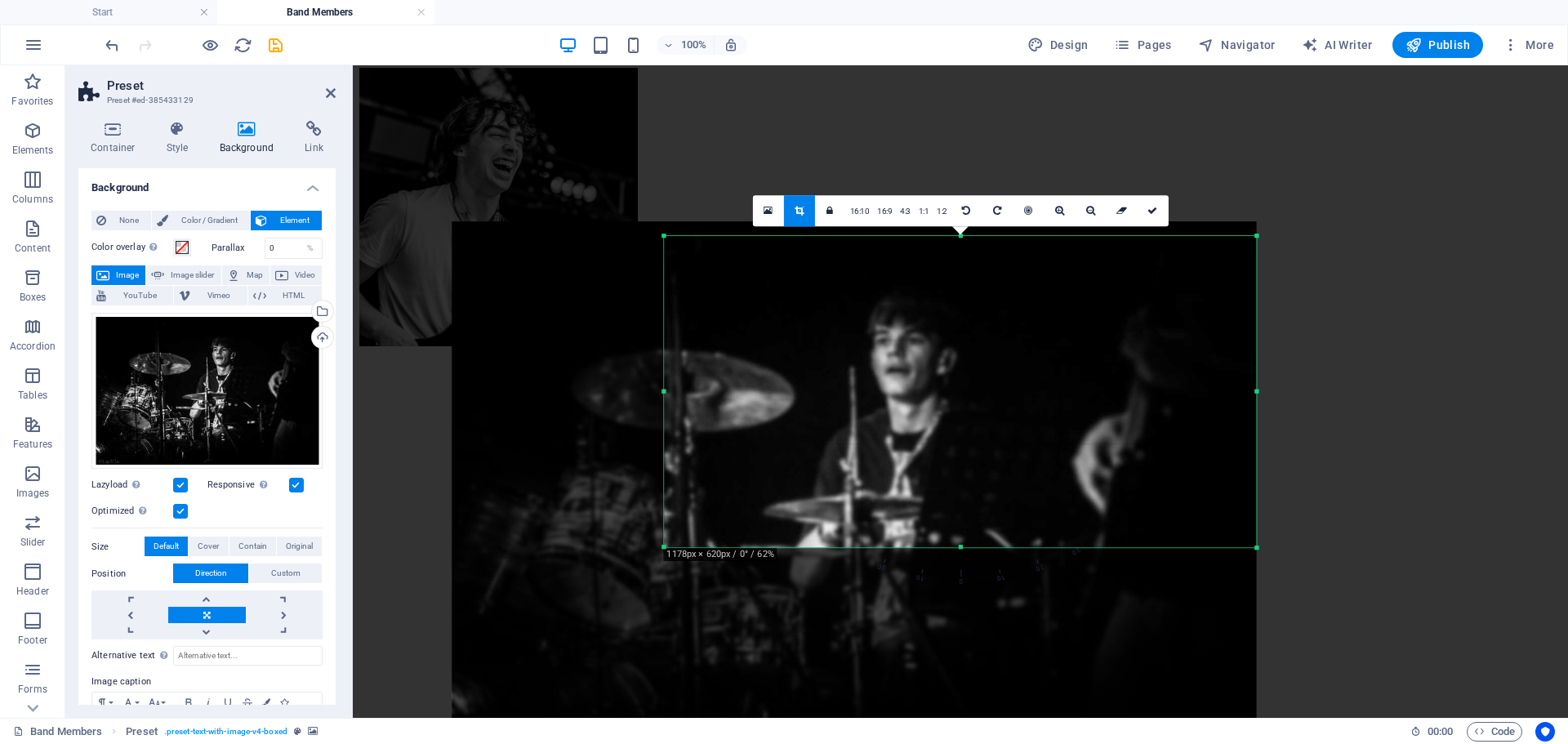
drag, startPoint x: 959, startPoint y: 584, endPoint x: 965, endPoint y: 510, distance: 74.2
click at [965, 510] on div "180 170 160 150 140 130 120 110 100 90 80 70 60 50 40 30 20 10 0 -10 -20 -30 -4…" at bounding box center [960, 392] width 592 height 312
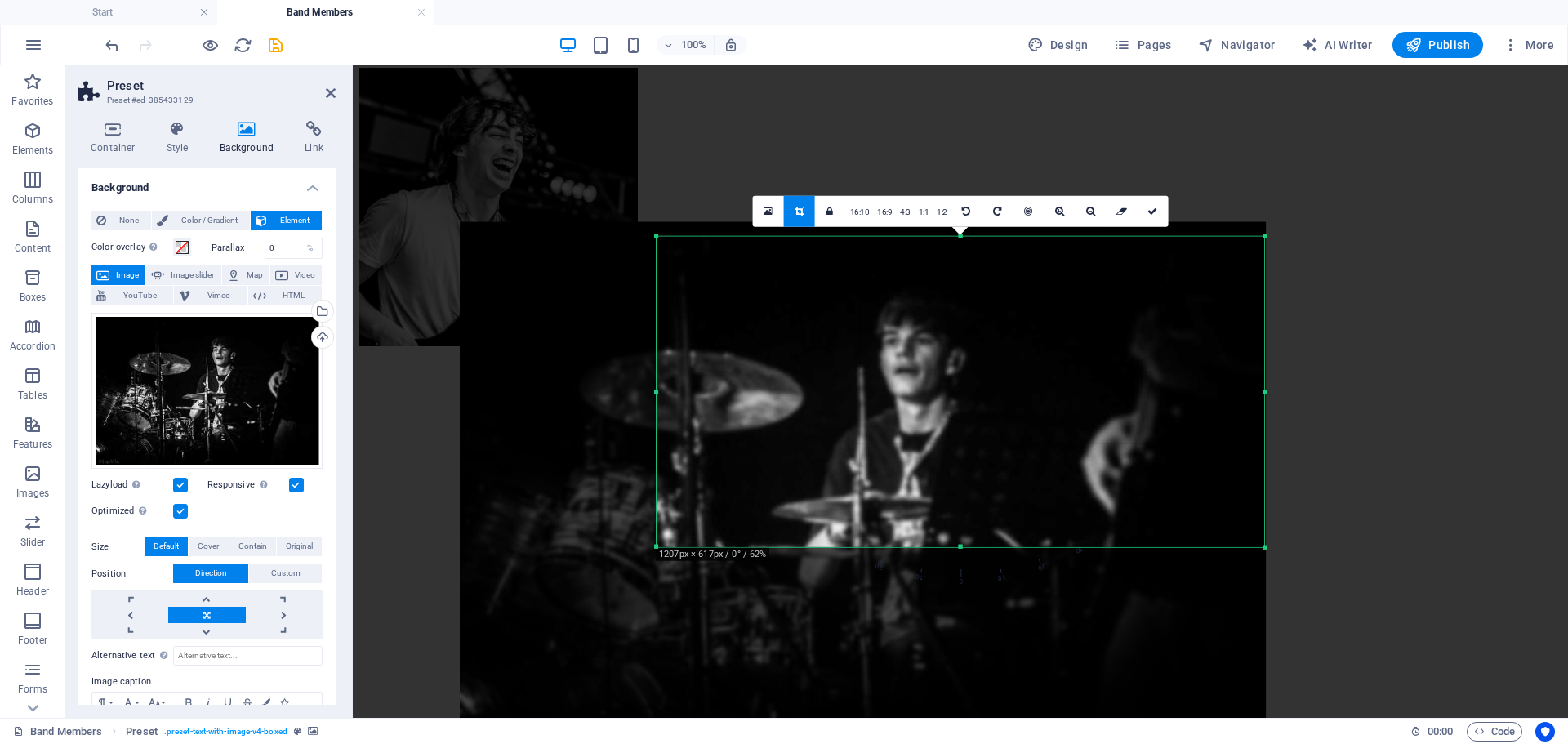
drag, startPoint x: 664, startPoint y: 390, endPoint x: 649, endPoint y: 388, distance: 15.1
click at [656, 388] on div "180 170 160 150 140 130 120 110 100 90 80 70 60 50 40 30 20 10 0 -10 -20 -30 -4…" at bounding box center [960, 392] width 608 height 311
click at [1148, 210] on icon at bounding box center [1152, 210] width 10 height 10
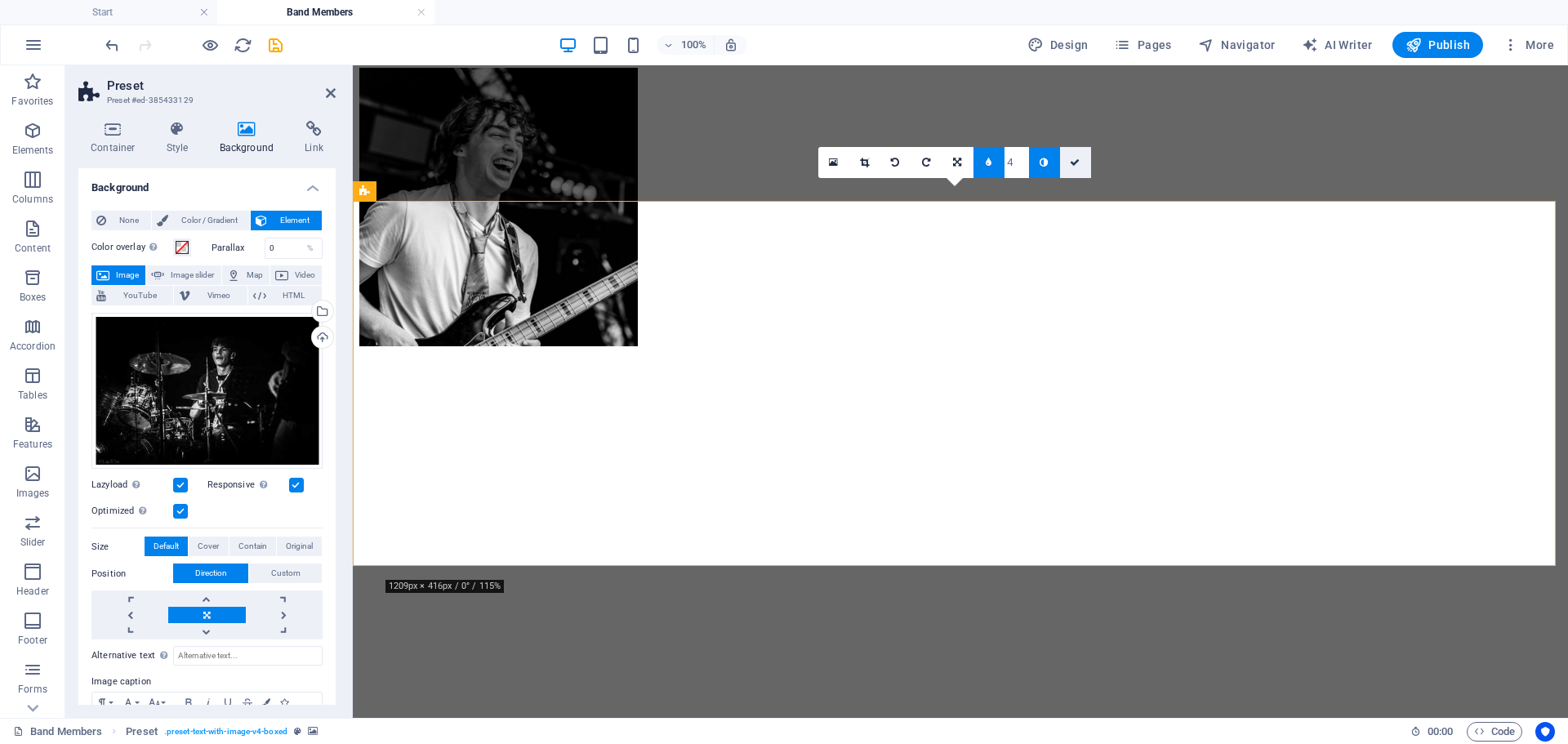
drag, startPoint x: 1082, startPoint y: 164, endPoint x: 1014, endPoint y: 100, distance: 93.4
click at [1082, 164] on link at bounding box center [1075, 163] width 31 height 31
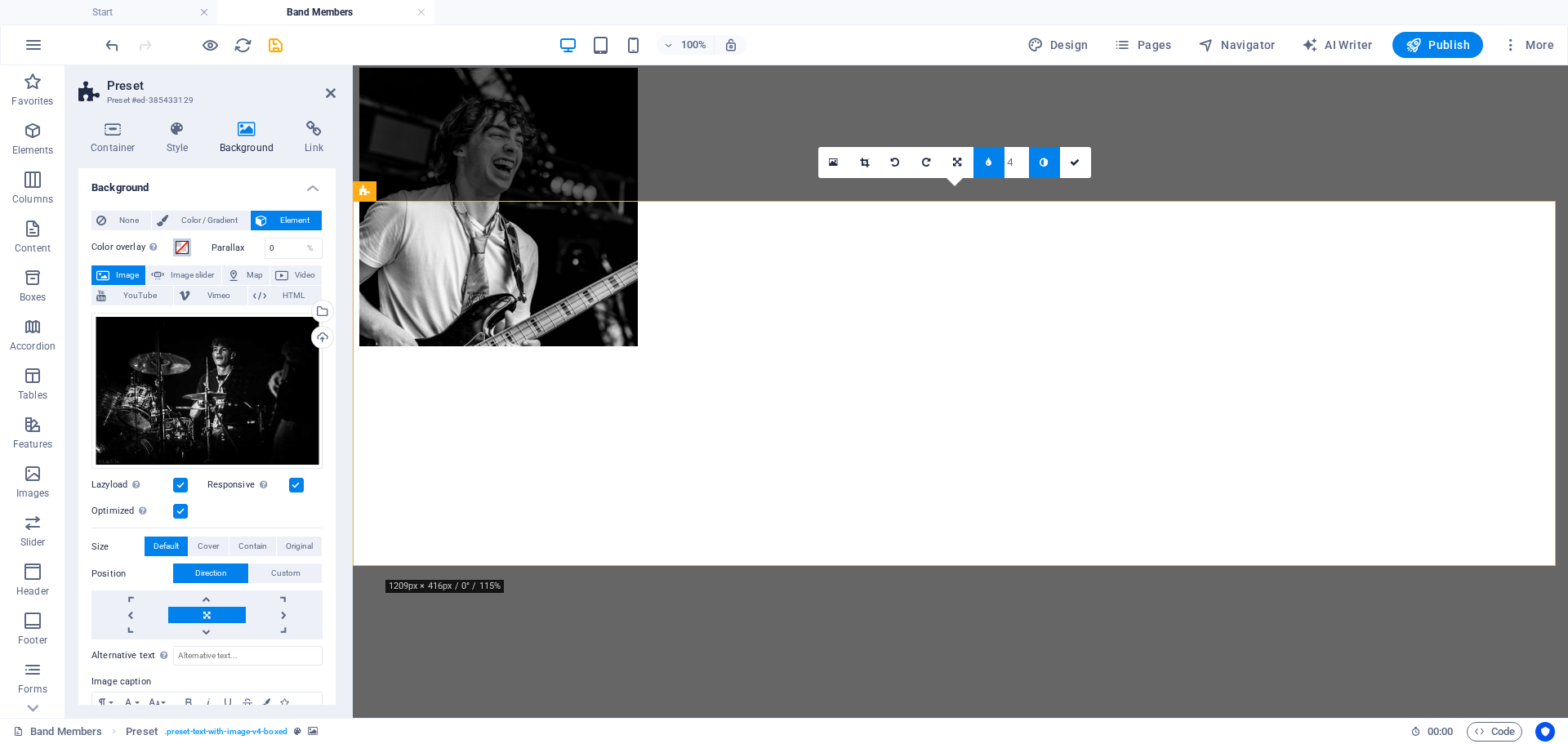
click at [183, 244] on span at bounding box center [182, 247] width 13 height 13
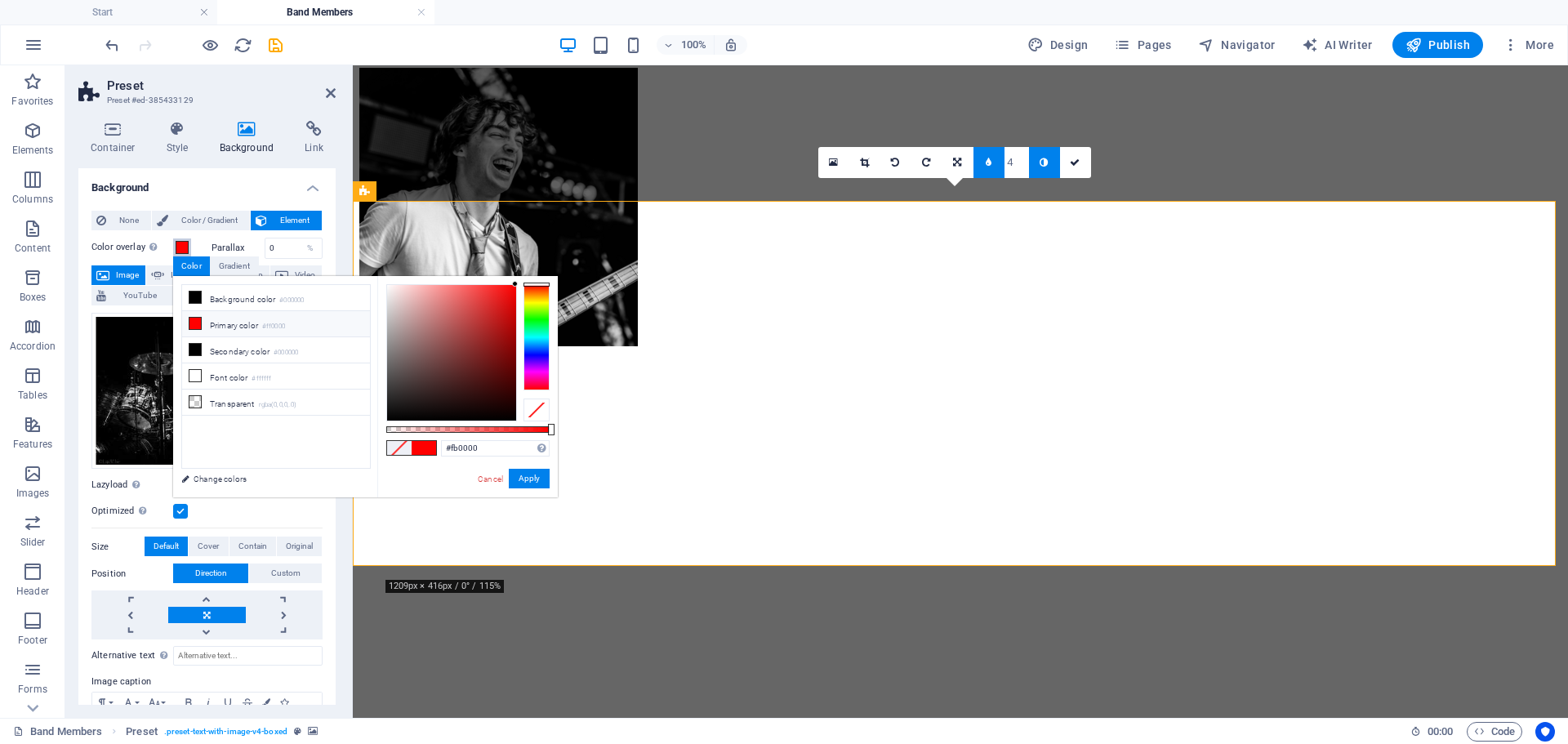
type input "#ff0000"
drag, startPoint x: 548, startPoint y: 275, endPoint x: 200, endPoint y: 209, distance: 354.2
click at [552, 273] on body "Untied Start Band Members Favorites Elements Columns Content Boxes Accordion Ta…" at bounding box center [784, 372] width 1568 height 744
drag, startPoint x: 523, startPoint y: 476, endPoint x: 156, endPoint y: 403, distance: 374.2
click at [523, 476] on button "Apply" at bounding box center [529, 478] width 40 height 20
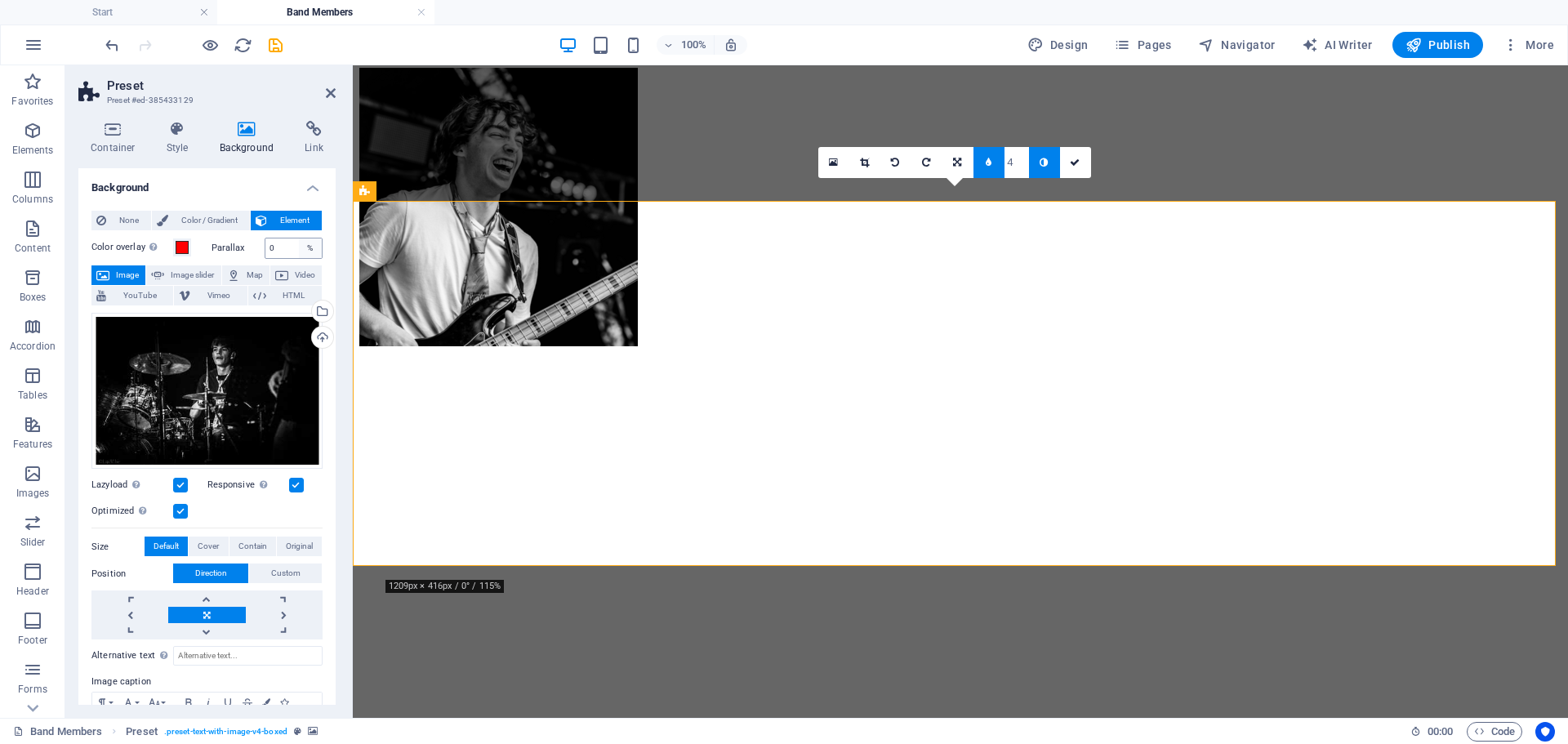
click at [301, 245] on div "%" at bounding box center [309, 248] width 22 height 20
click at [254, 247] on div "Parallax 0 %" at bounding box center [267, 248] width 111 height 22
click at [278, 246] on input "70" at bounding box center [294, 248] width 58 height 20
type input "0"
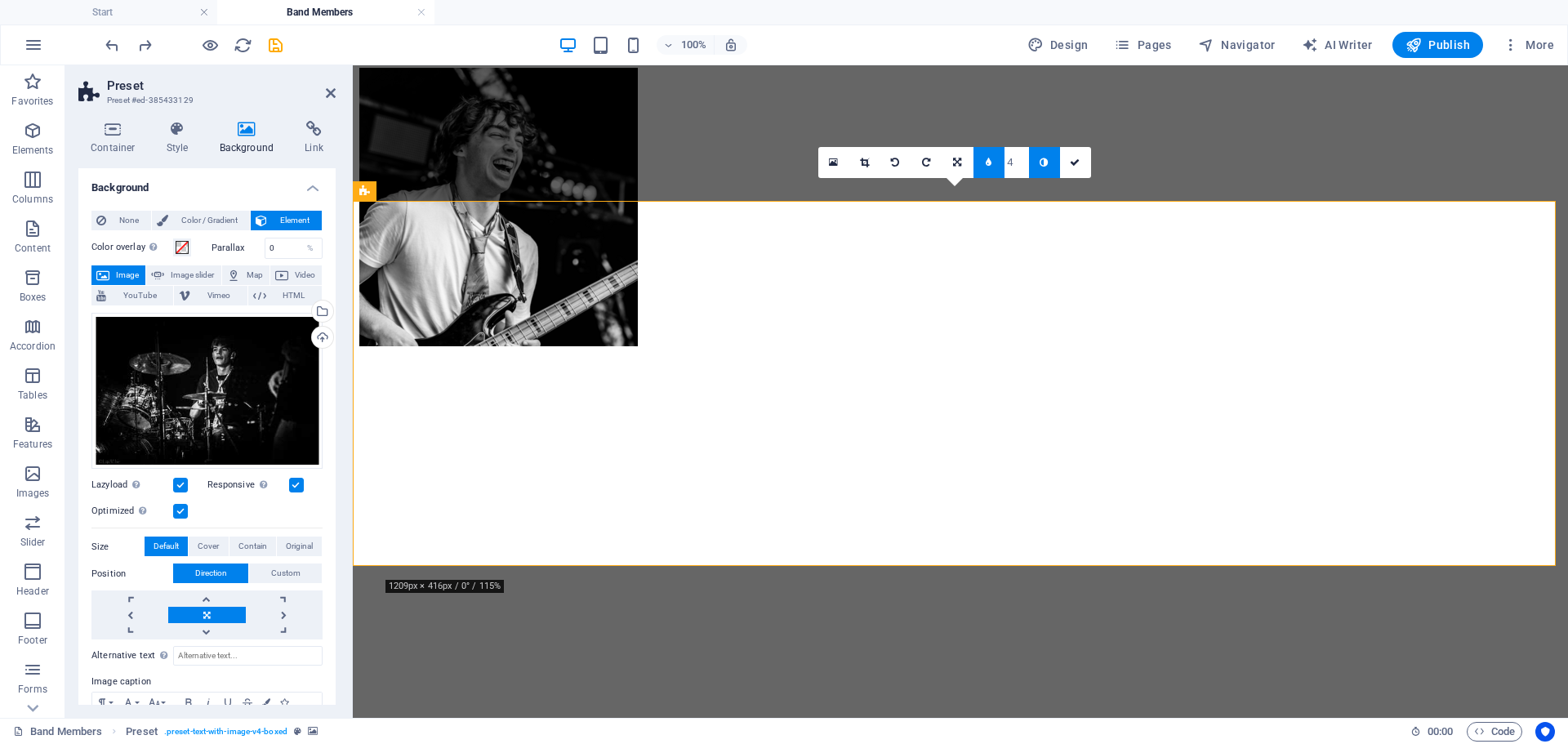
click at [227, 244] on label "Parallax" at bounding box center [237, 248] width 53 height 9
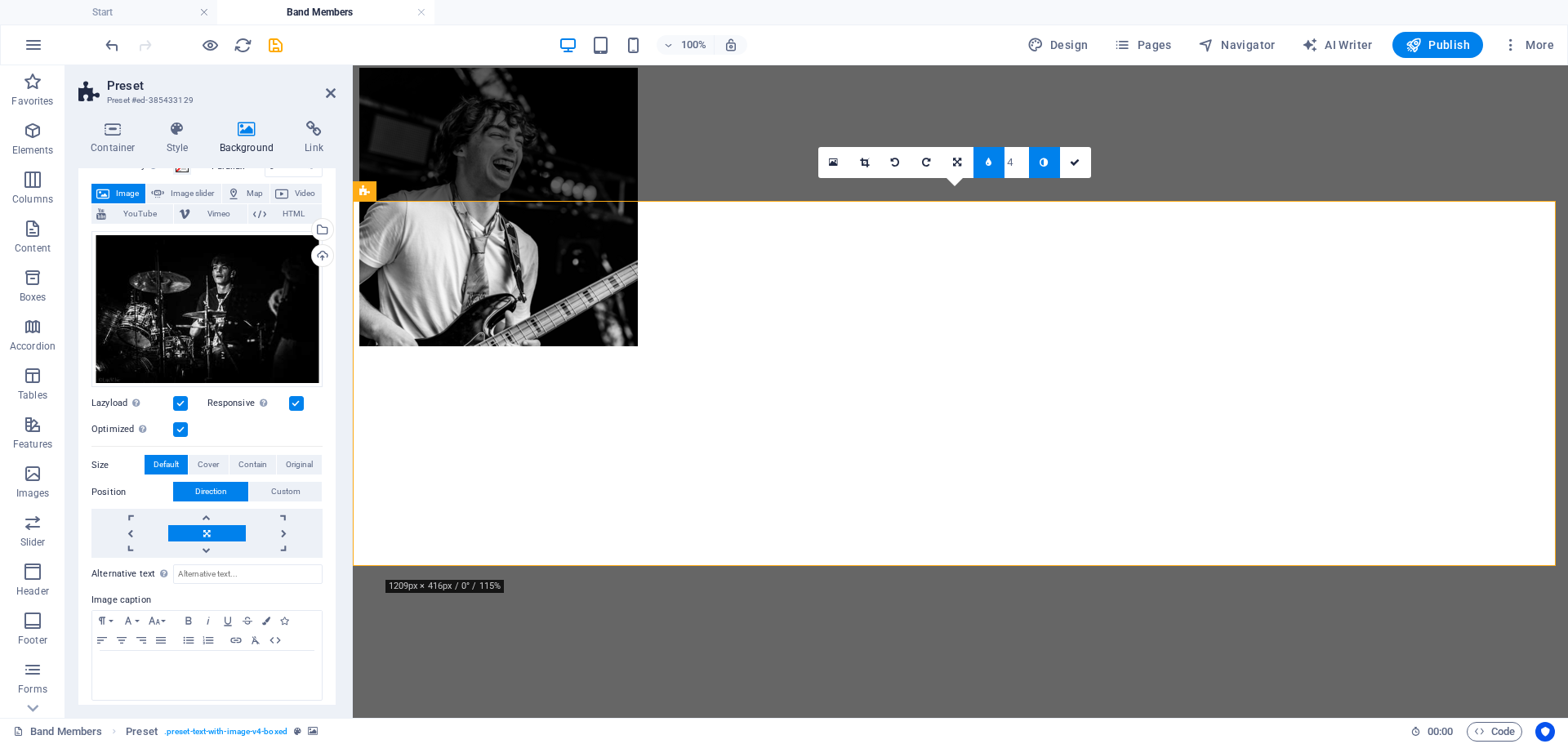
scroll to position [89, 0]
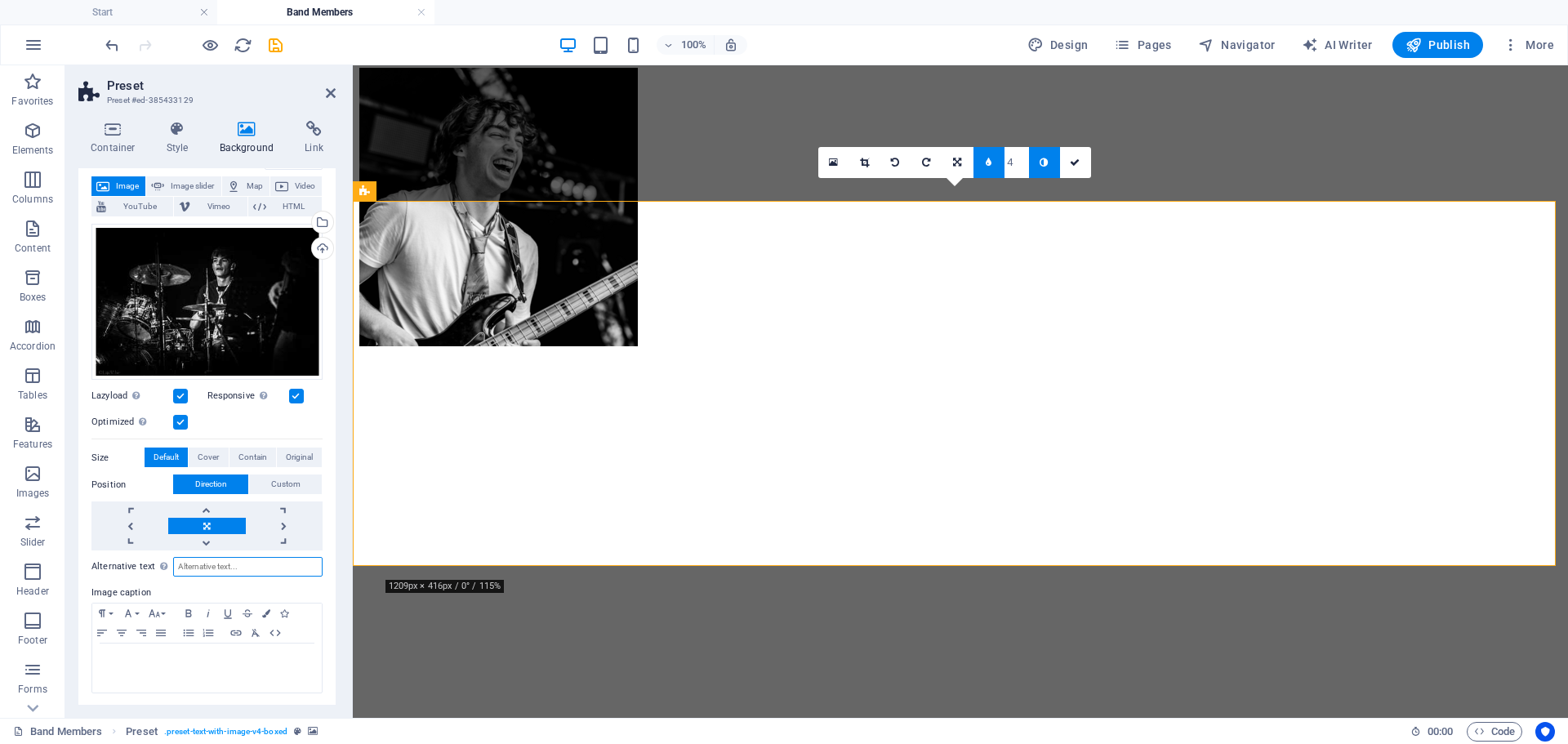
click at [200, 570] on input "Alternative text The alternative text is used by devices that cannot display im…" at bounding box center [248, 567] width 149 height 20
type input "SDFSDf"
click at [216, 561] on input "SDFSDf" at bounding box center [248, 567] width 149 height 20
click at [231, 583] on label "Image caption" at bounding box center [207, 593] width 231 height 20
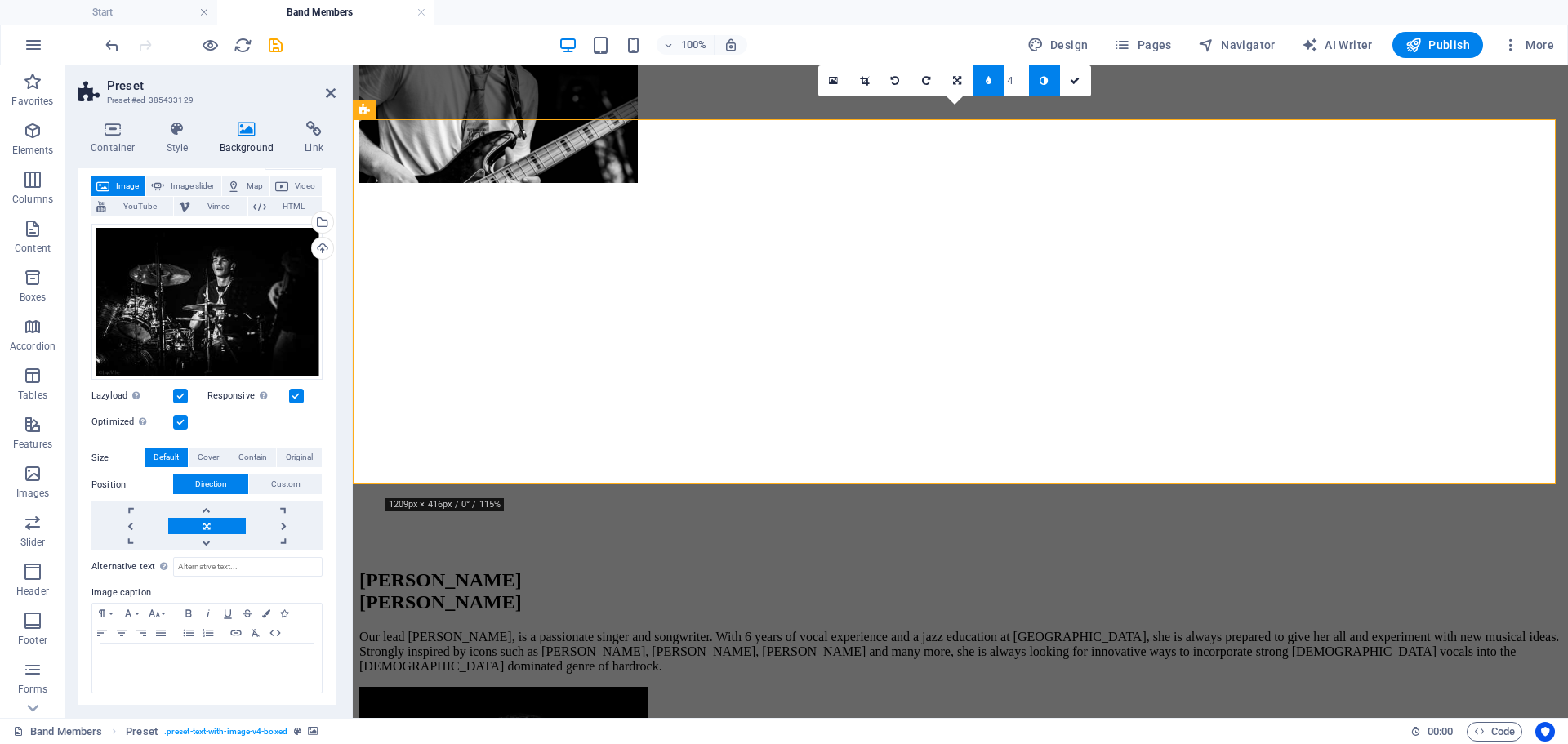
scroll to position [898, 0]
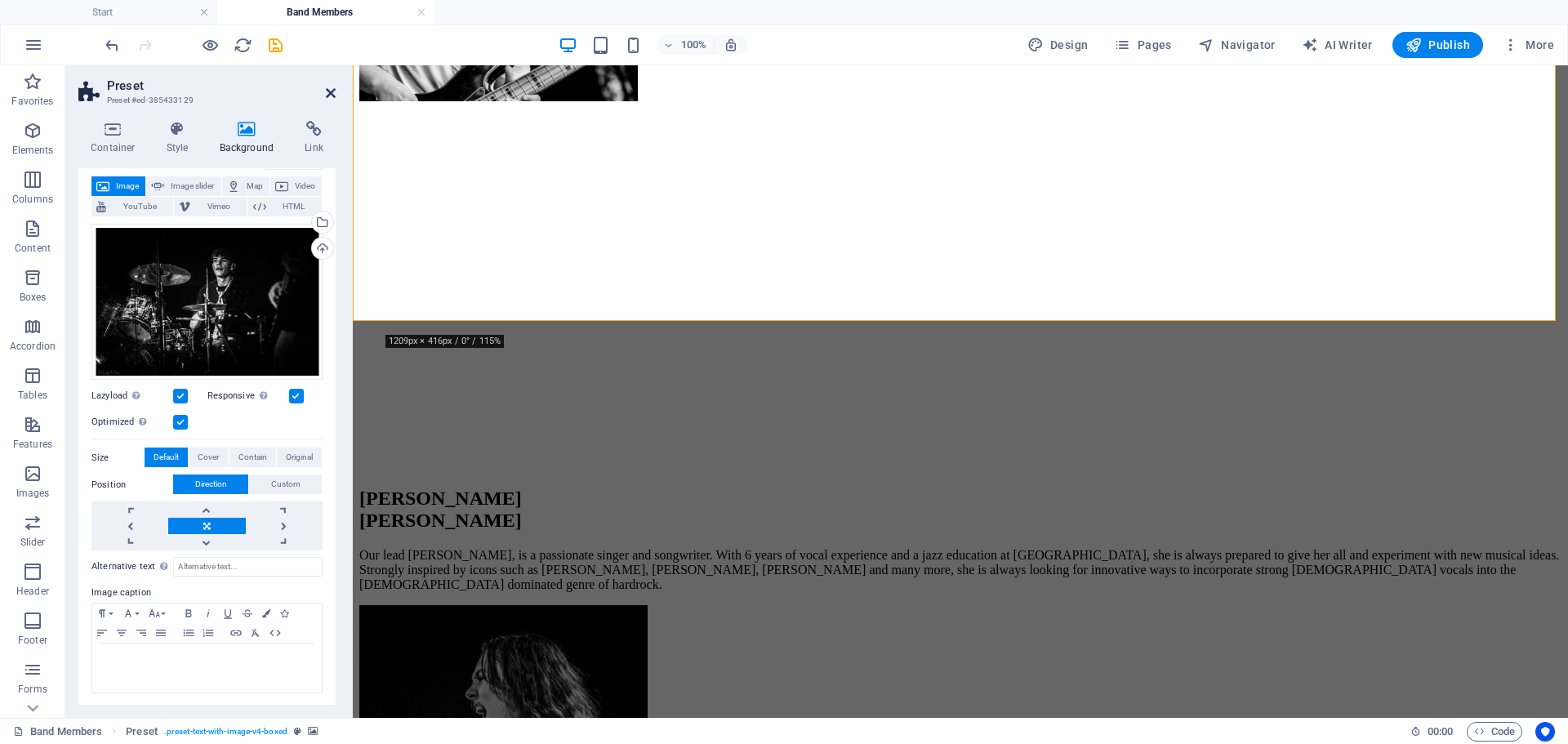
click at [329, 93] on icon at bounding box center [330, 93] width 10 height 13
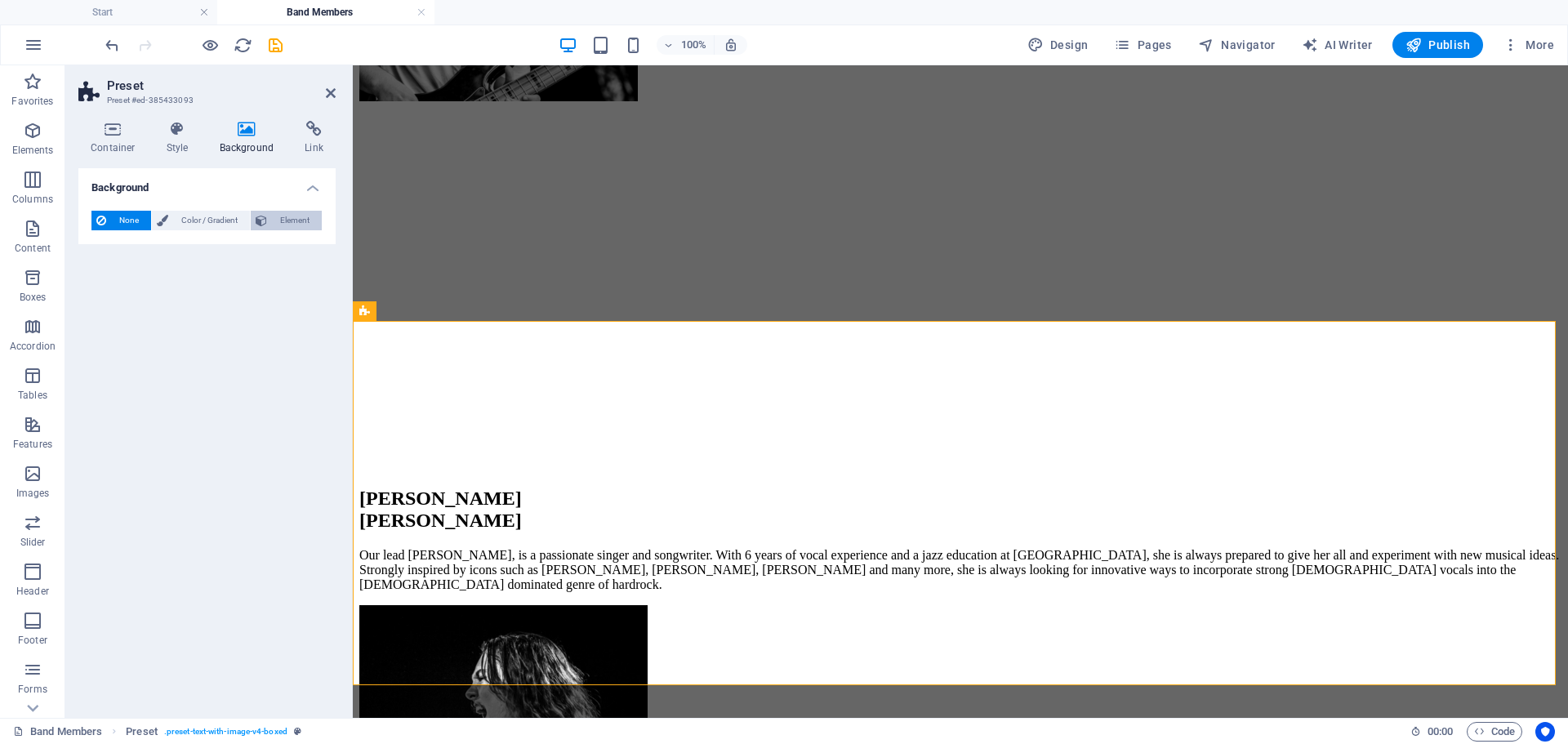
click at [277, 210] on span "Element" at bounding box center [294, 220] width 45 height 20
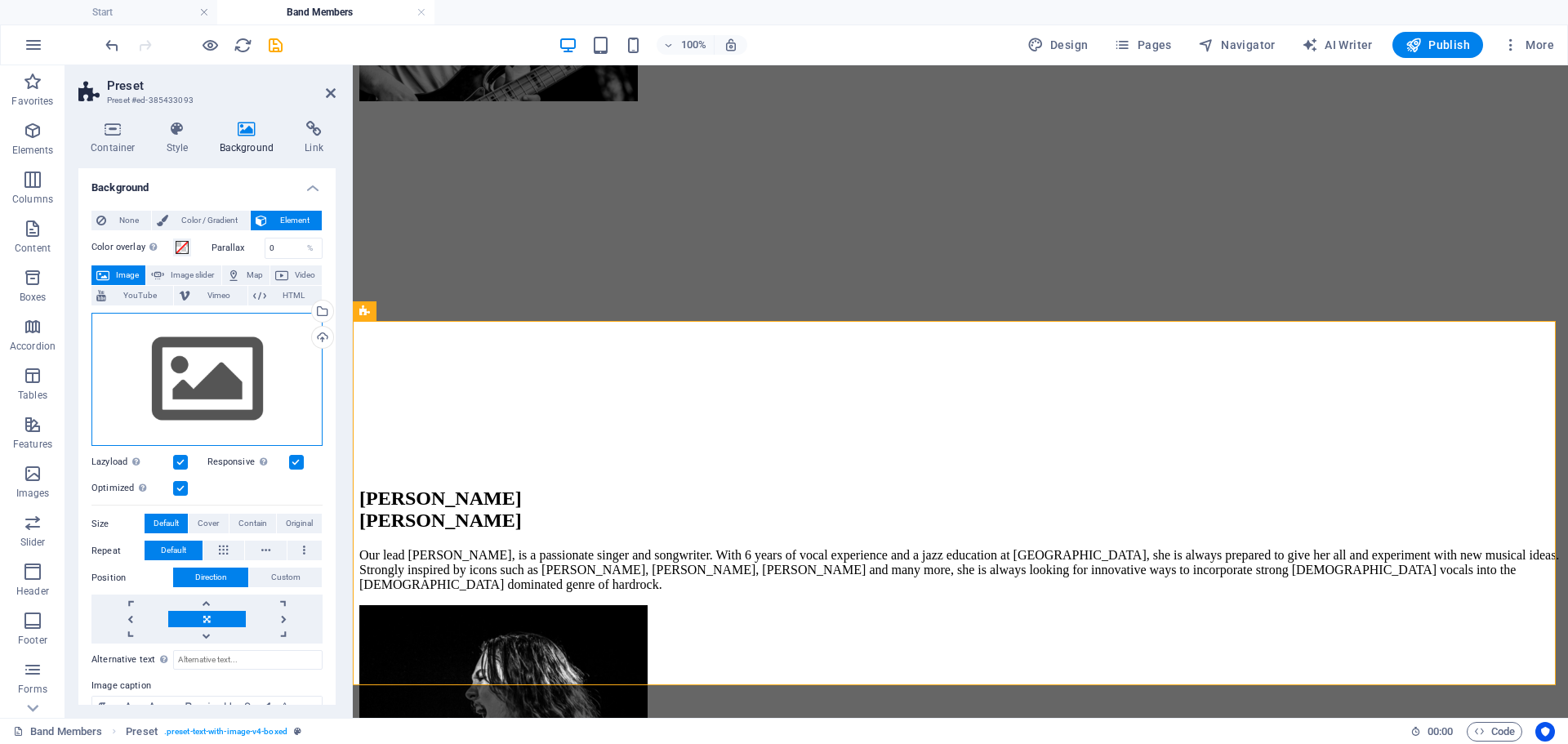
click at [178, 359] on div "Drag files here, click to choose files or select files from Files or our free s…" at bounding box center [207, 379] width 231 height 134
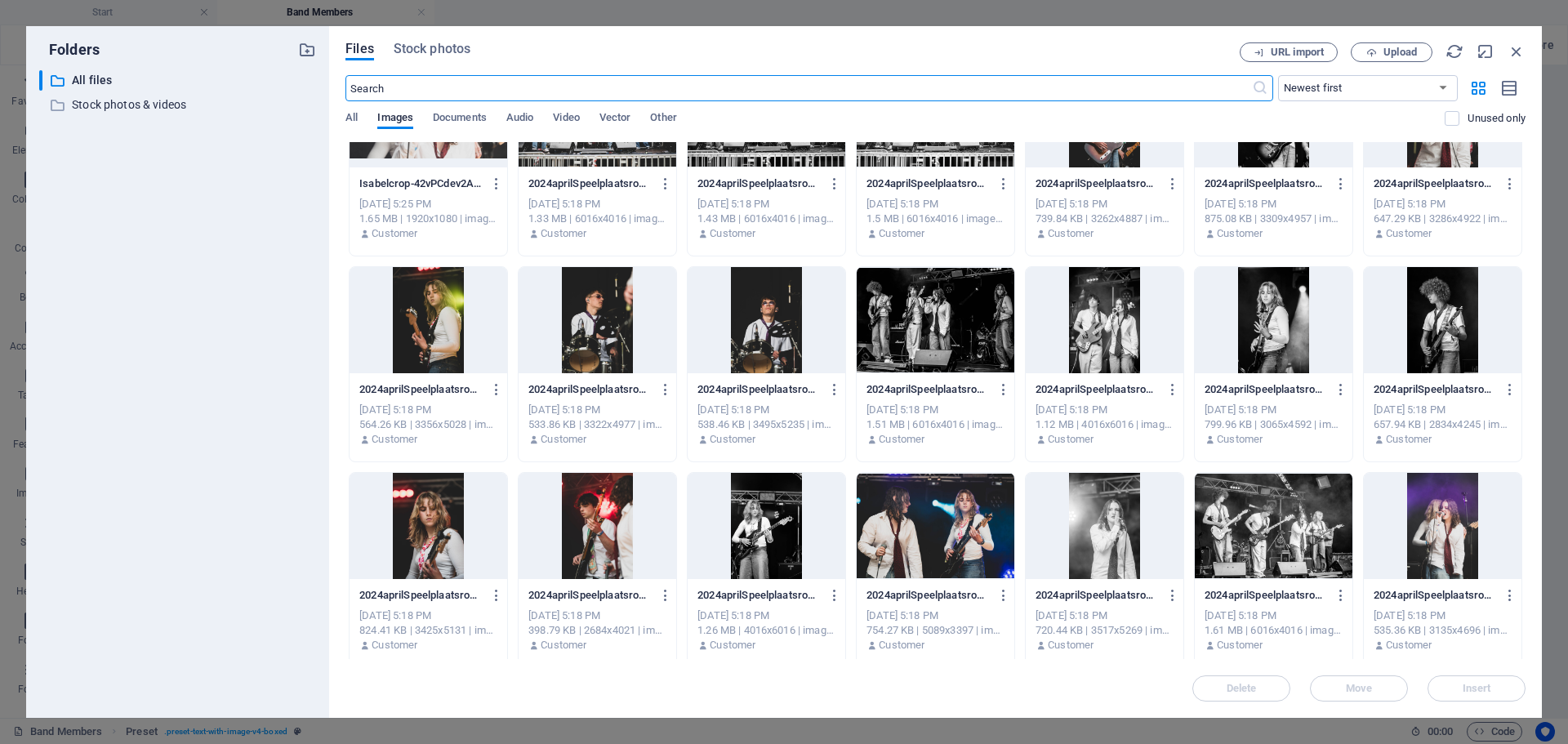
scroll to position [245, 0]
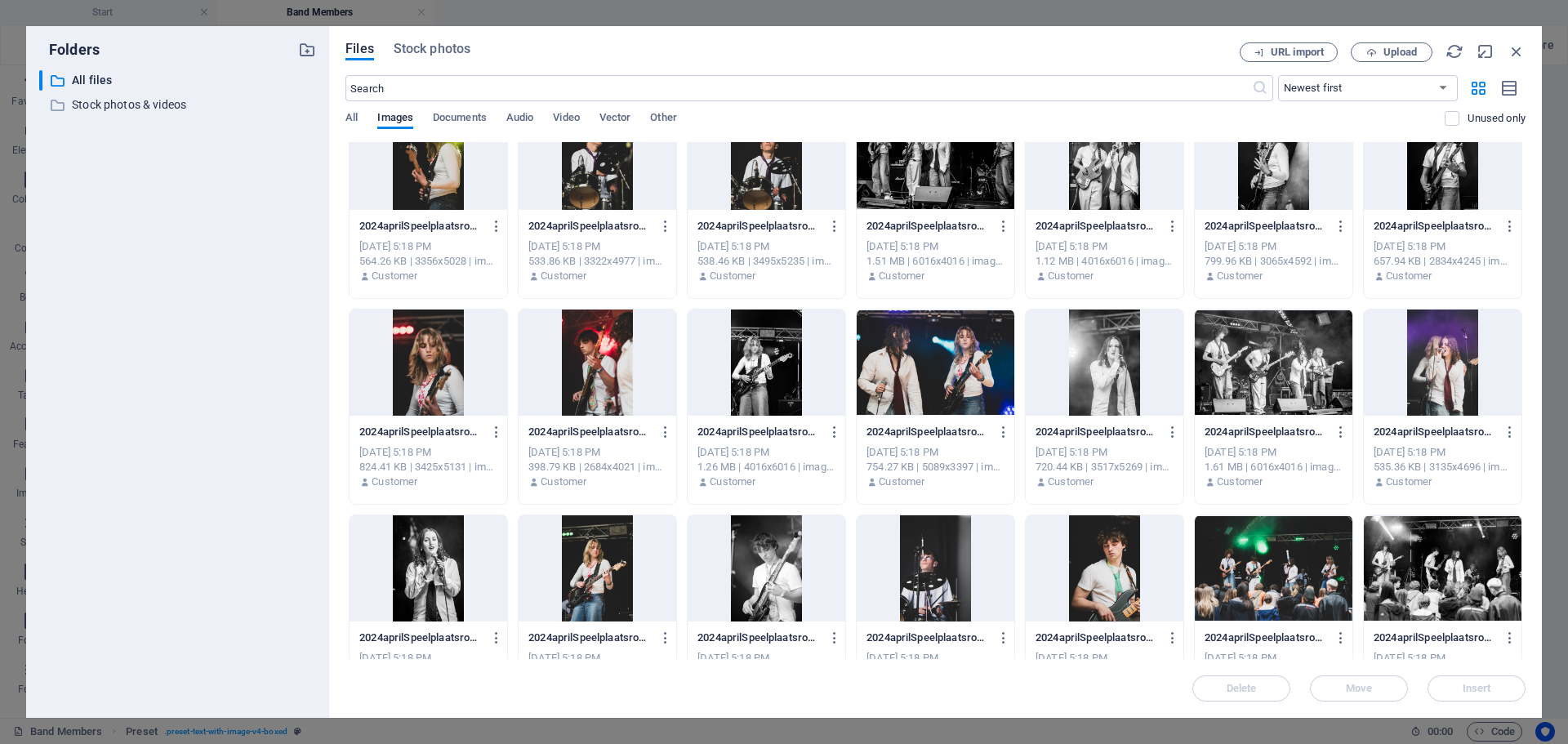
click at [433, 363] on div at bounding box center [428, 362] width 157 height 106
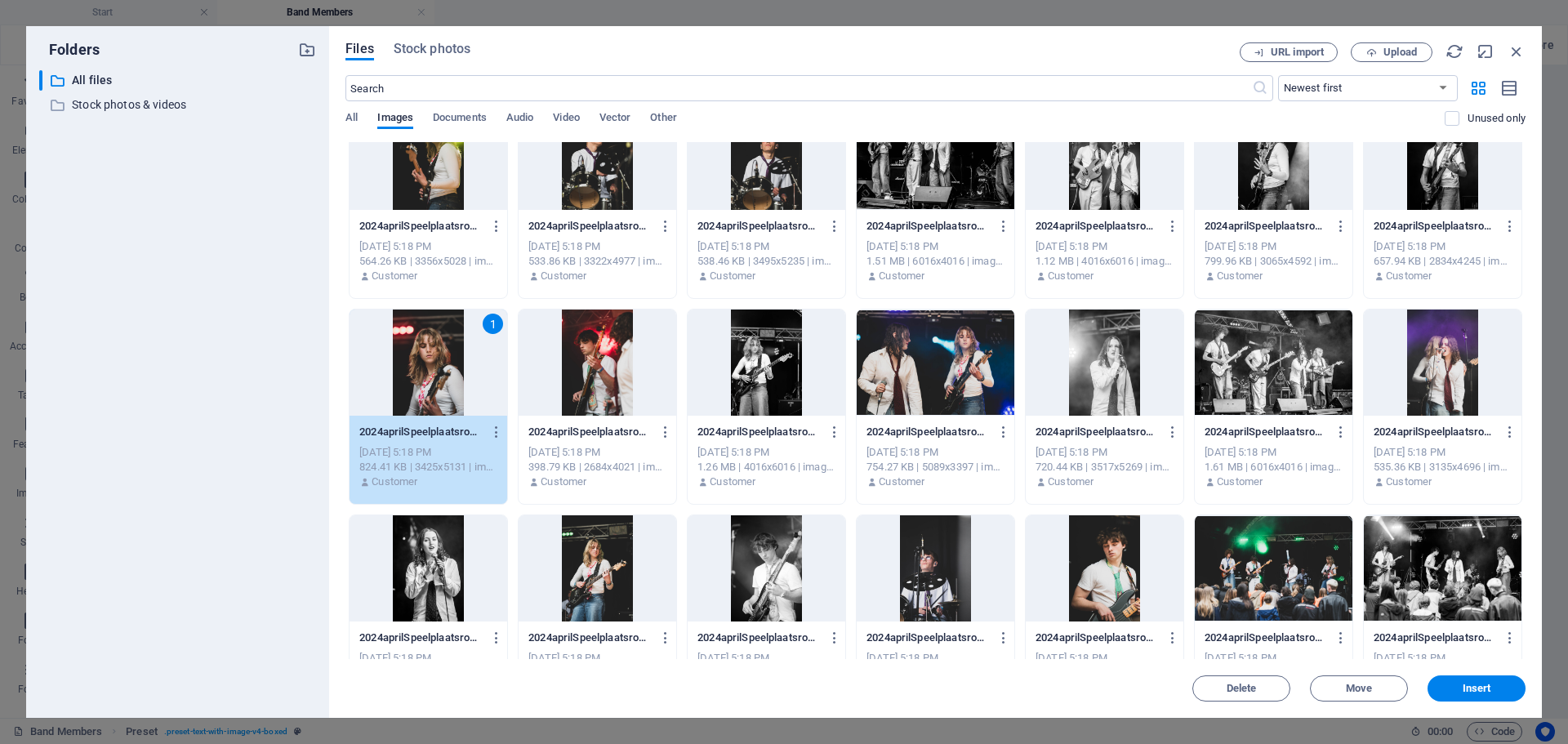
click at [583, 536] on div at bounding box center [597, 568] width 157 height 106
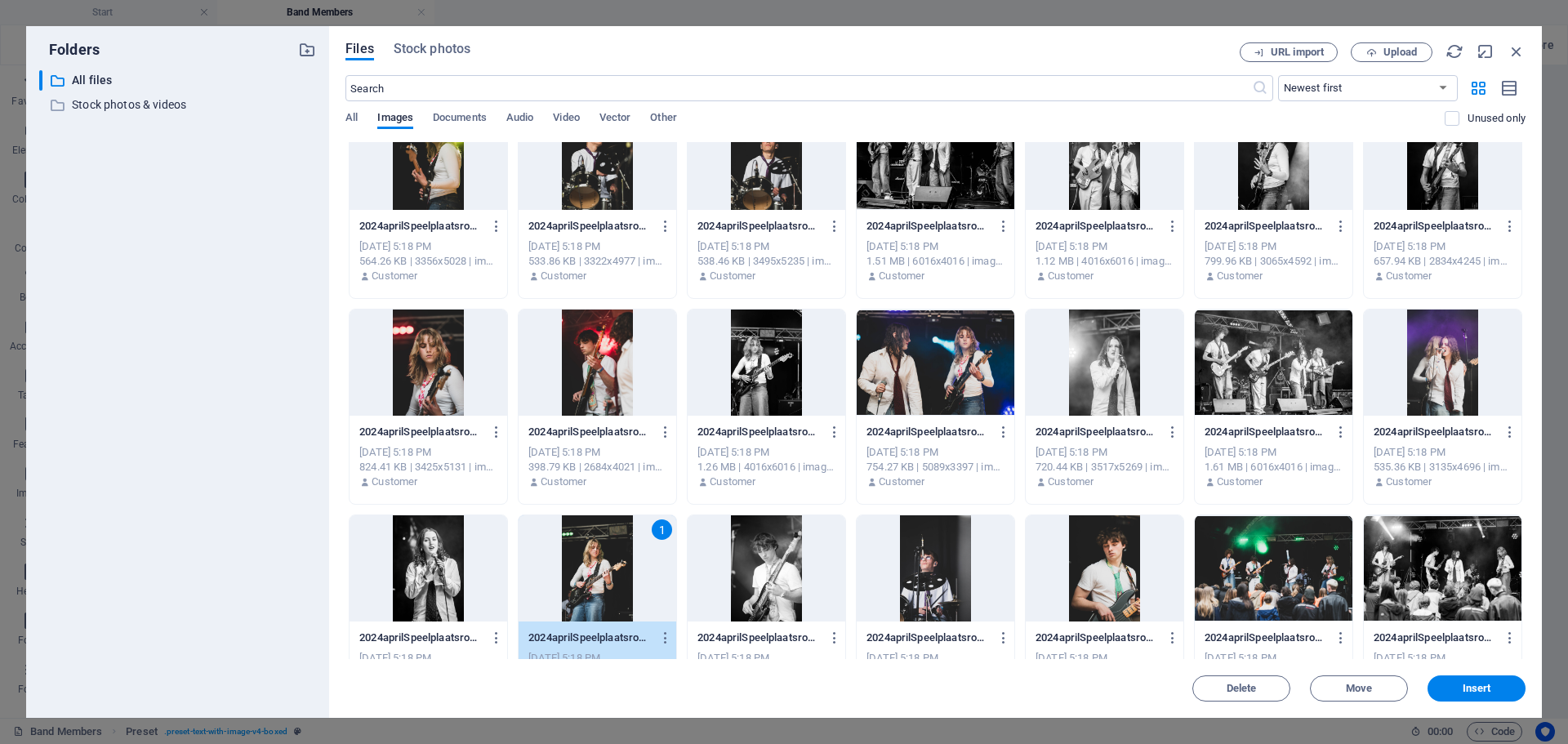
click at [436, 341] on div at bounding box center [428, 362] width 157 height 106
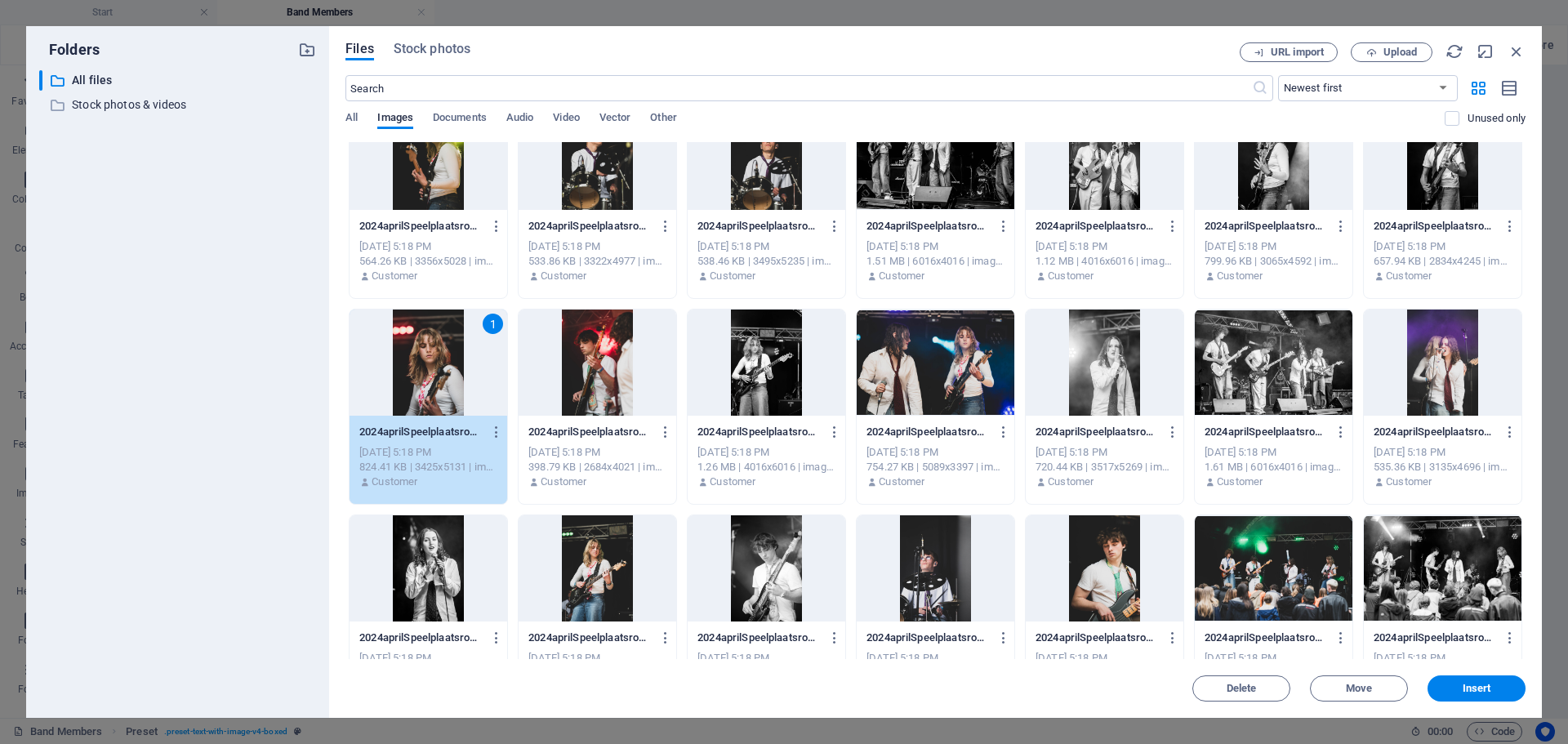
click at [610, 551] on div at bounding box center [597, 568] width 157 height 106
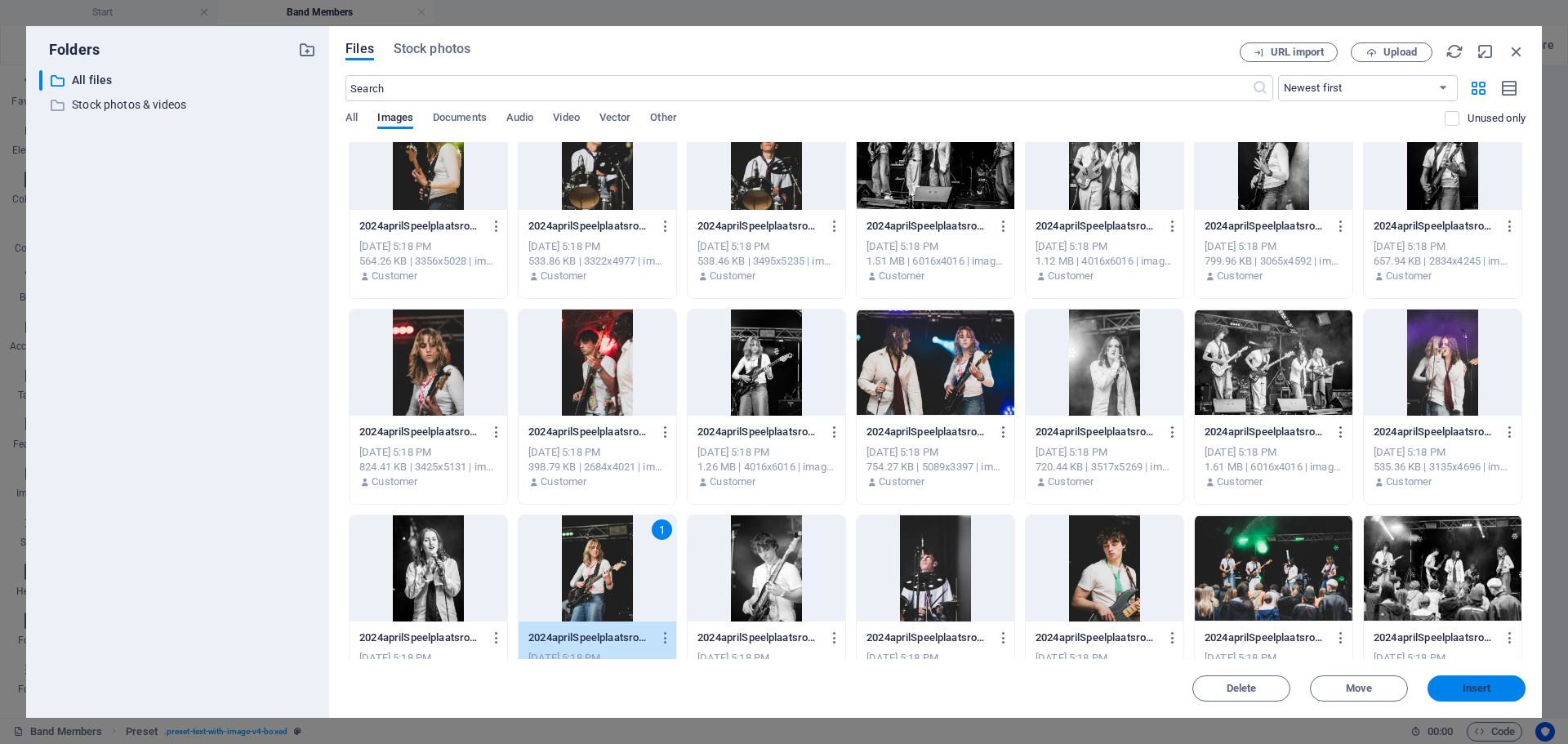
click at [1466, 687] on span "Insert" at bounding box center [1477, 687] width 29 height 10
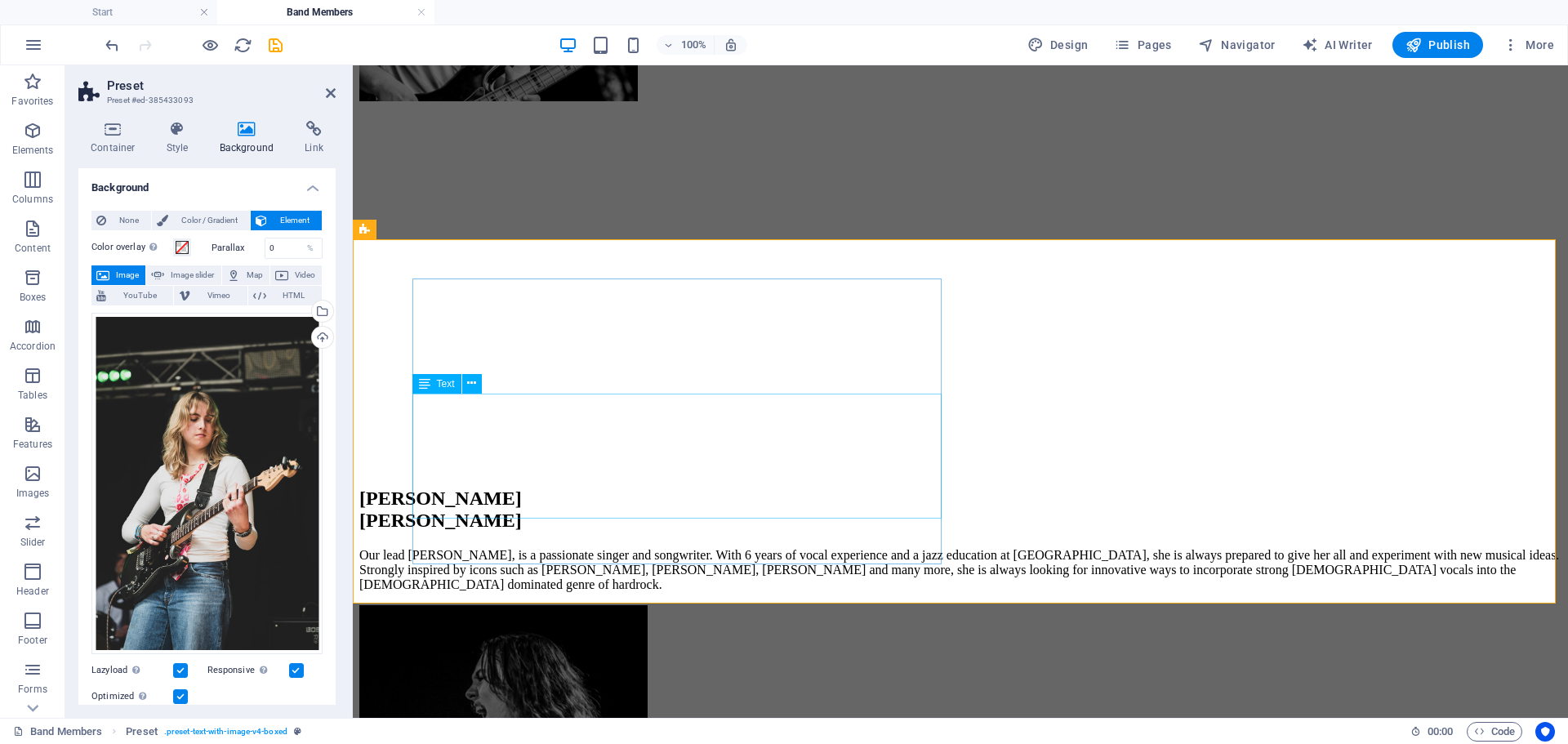
scroll to position [979, 0]
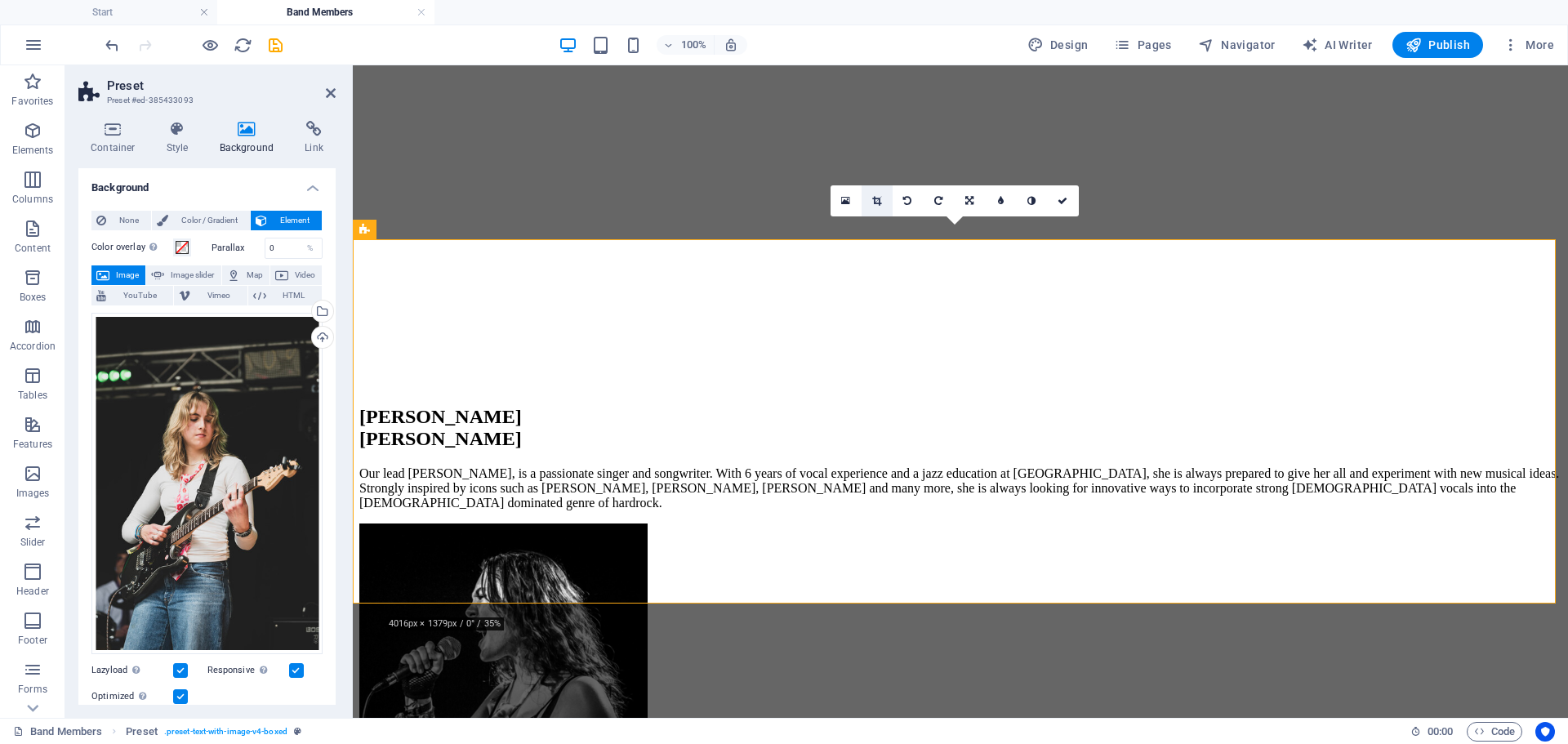
click at [877, 203] on icon at bounding box center [877, 200] width 9 height 10
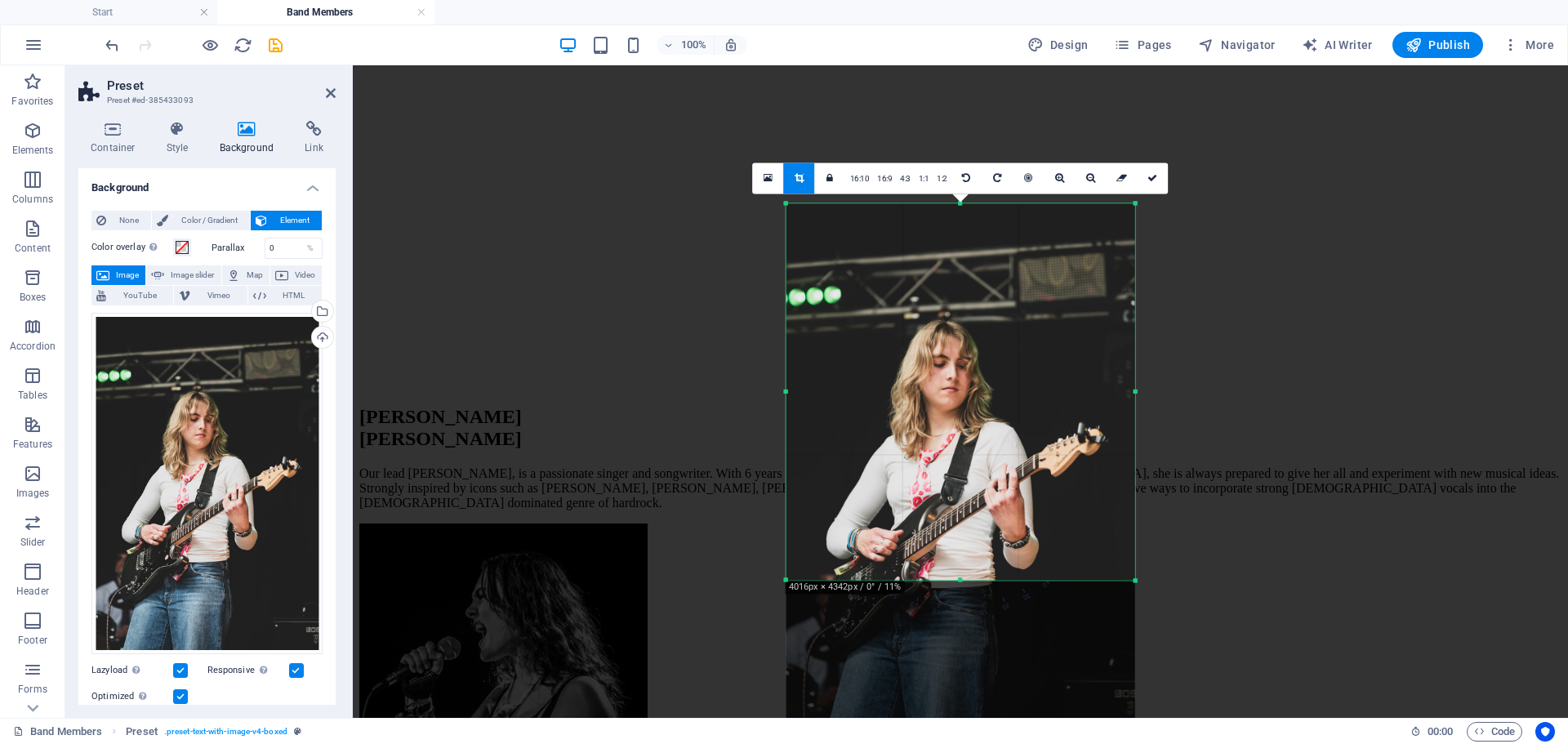
drag, startPoint x: 960, startPoint y: 651, endPoint x: 966, endPoint y: 503, distance: 148.1
click at [966, 503] on div "180 170 160 150 140 130 120 110 100 90 80 70 60 50 40 30 20 10 0 -10 -20 -30 -4…" at bounding box center [961, 391] width 349 height 376
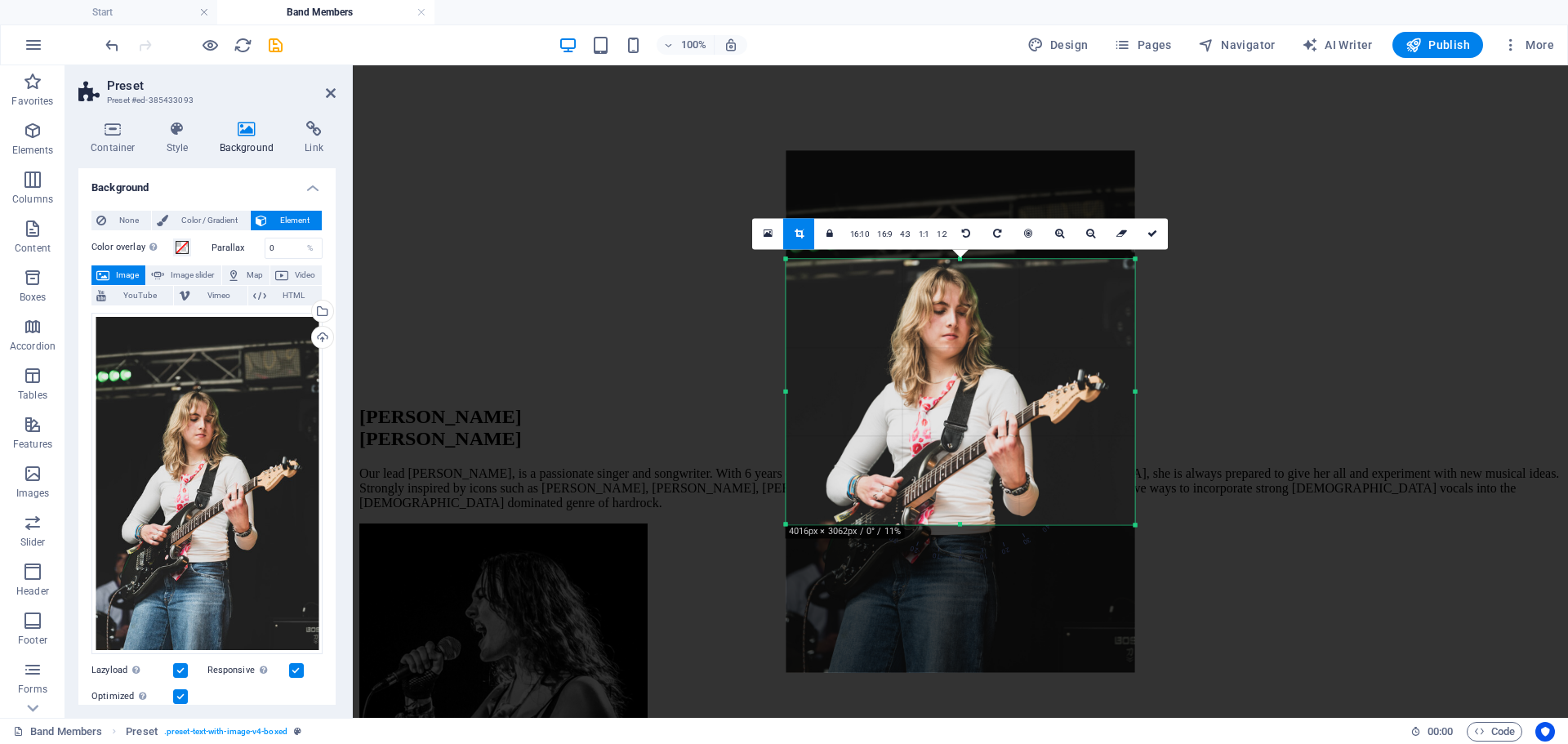
drag, startPoint x: 962, startPoint y: 203, endPoint x: 951, endPoint y: 312, distance: 109.6
click at [951, 312] on div "180 170 160 150 140 130 120 110 100 90 80 70 60 50 40 30 20 10 0 -10 -20 -30 -4…" at bounding box center [961, 391] width 349 height 265
click at [1145, 229] on link at bounding box center [1153, 234] width 31 height 31
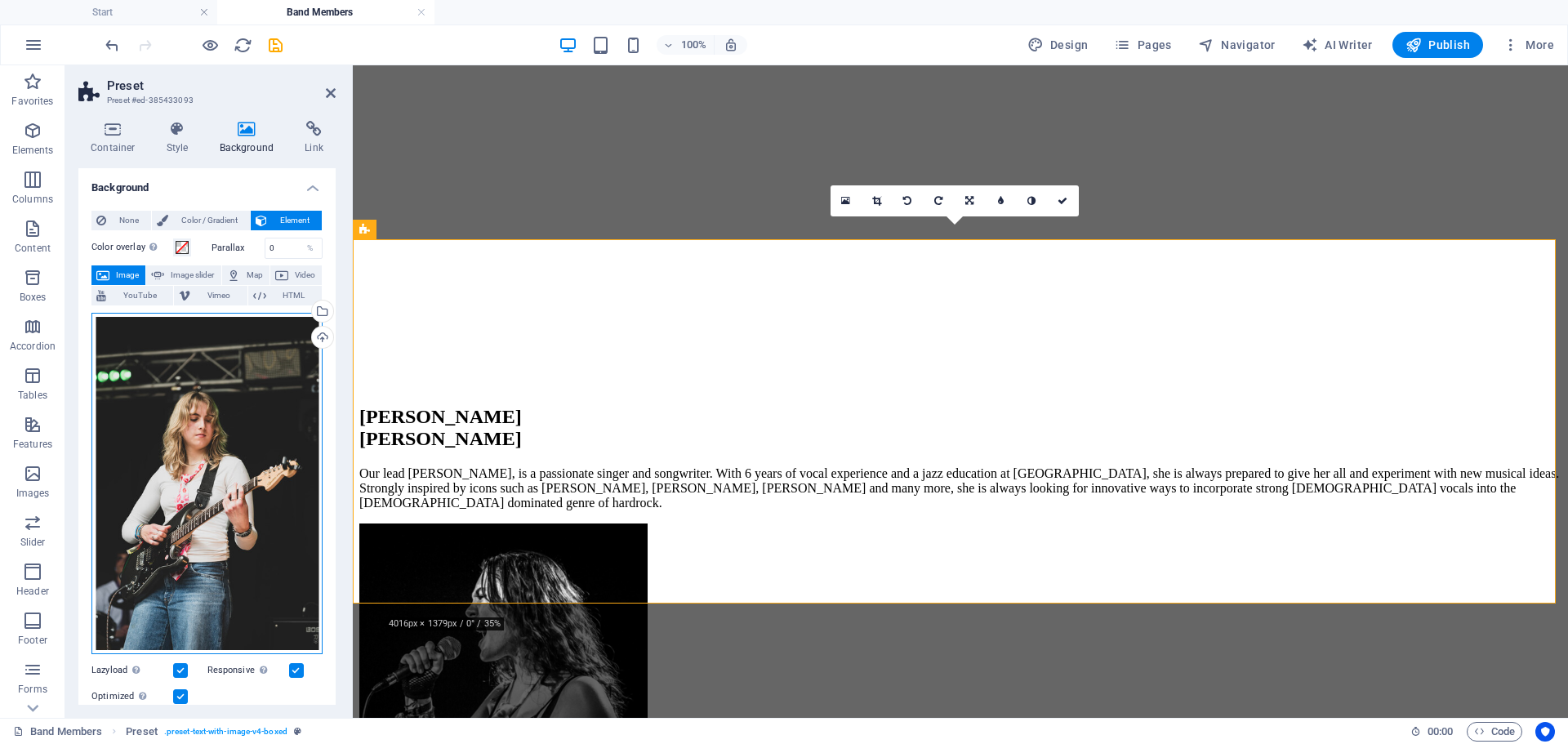
click at [236, 350] on div "Drag files here, click to choose files or select files from Files or our free s…" at bounding box center [207, 483] width 231 height 342
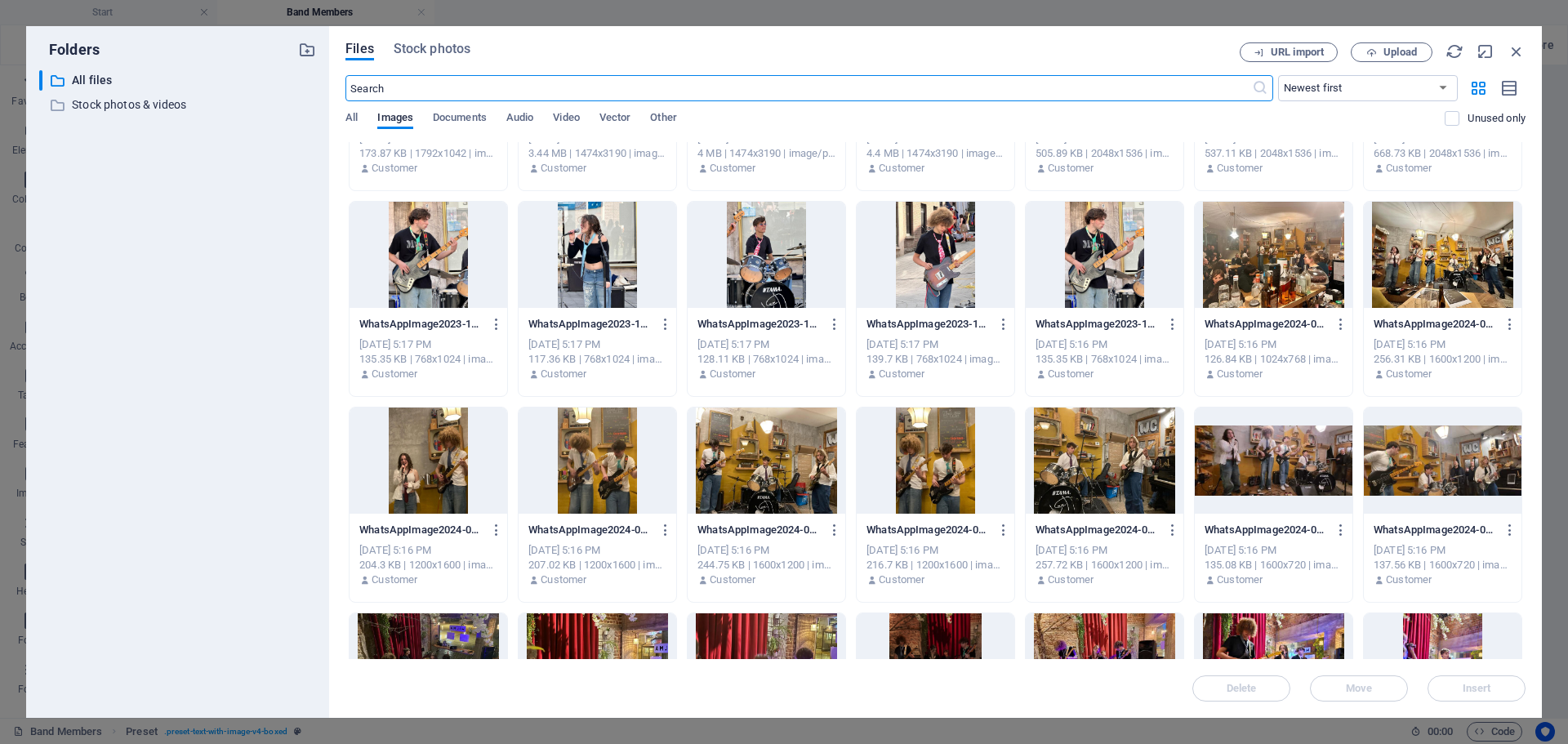
scroll to position [2286, 0]
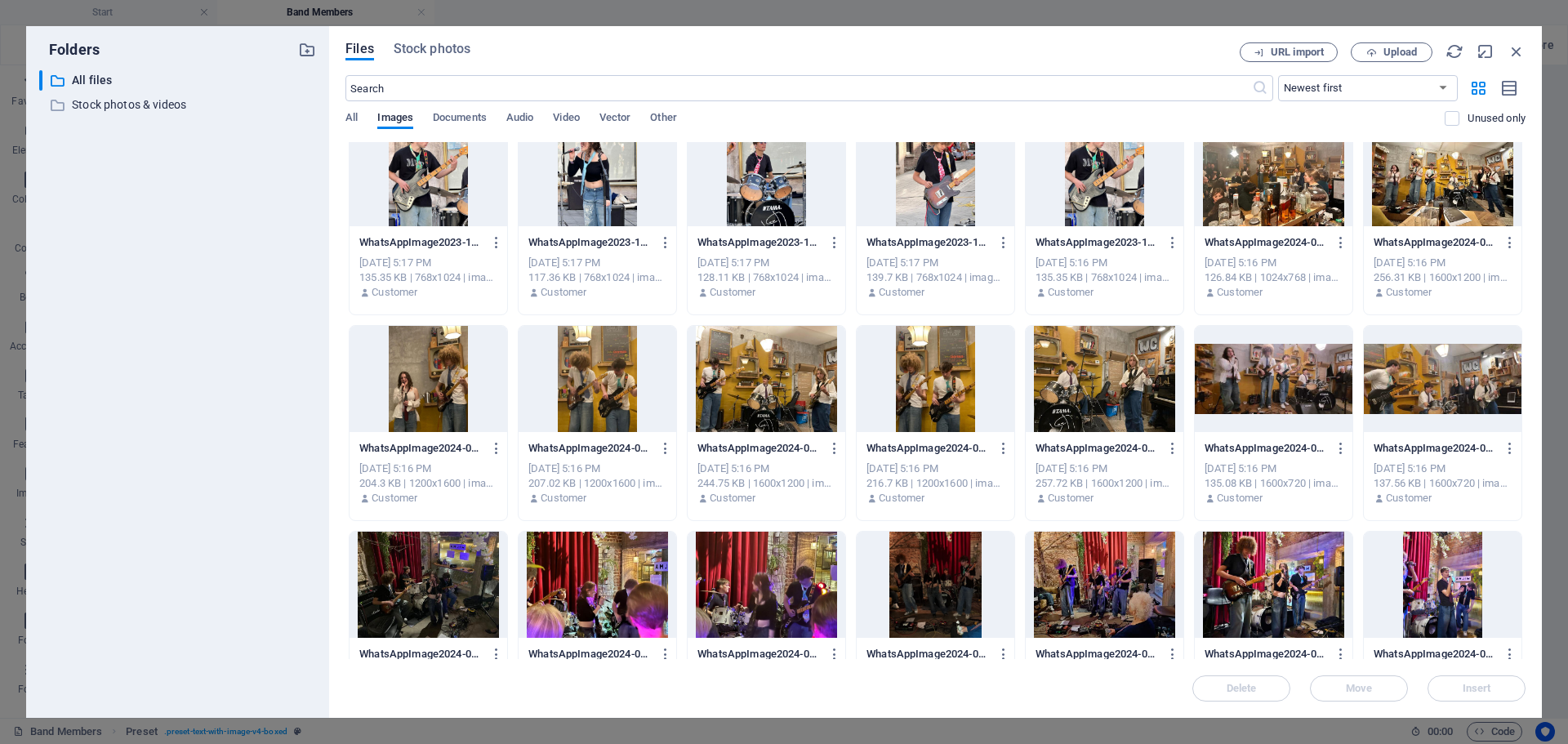
click at [1109, 396] on div at bounding box center [1104, 378] width 157 height 106
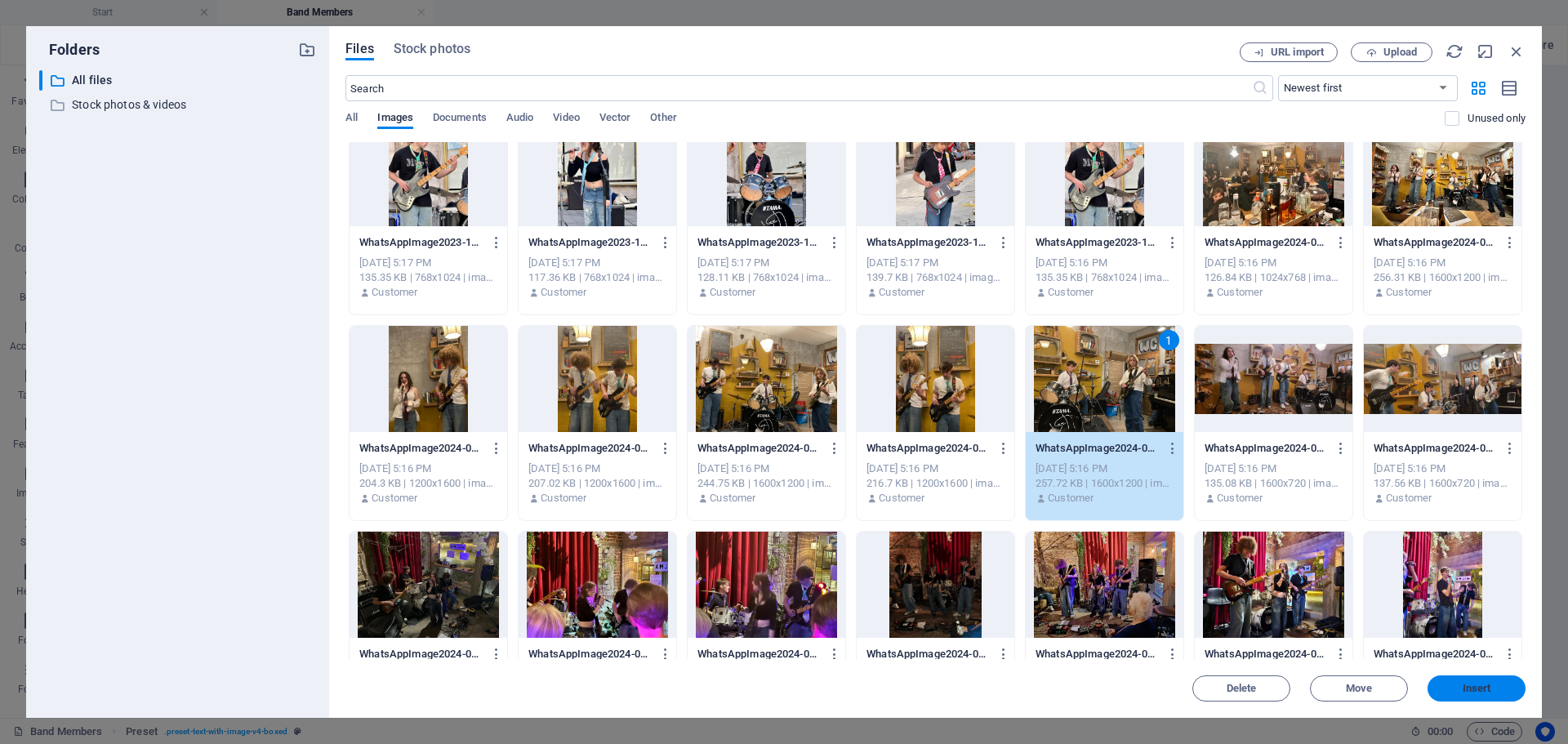
drag, startPoint x: 1468, startPoint y: 681, endPoint x: 1066, endPoint y: 598, distance: 410.5
click at [1468, 681] on button "Insert" at bounding box center [1476, 687] width 98 height 26
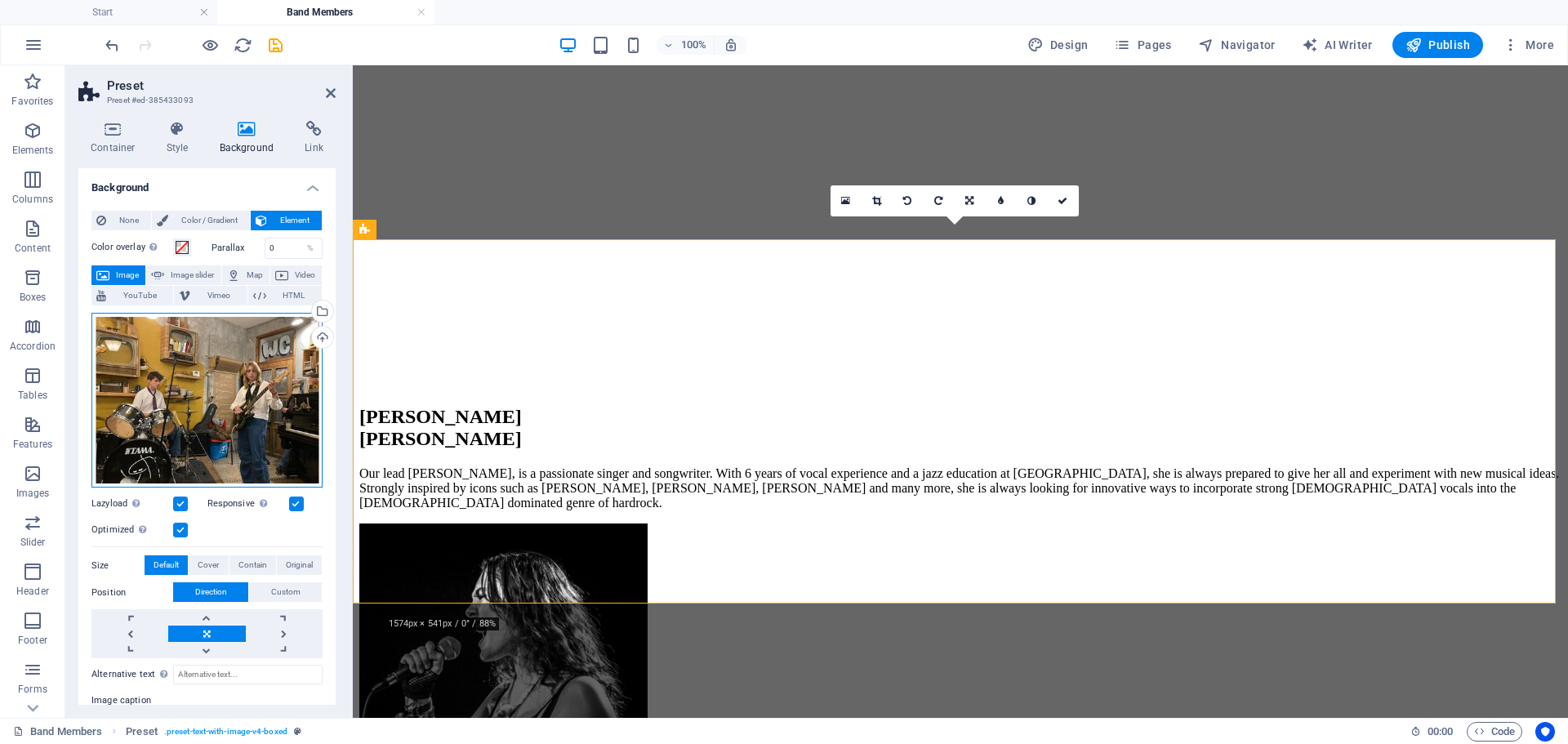
click at [224, 374] on div "Drag files here, click to choose files or select files from Files or our free s…" at bounding box center [207, 400] width 231 height 175
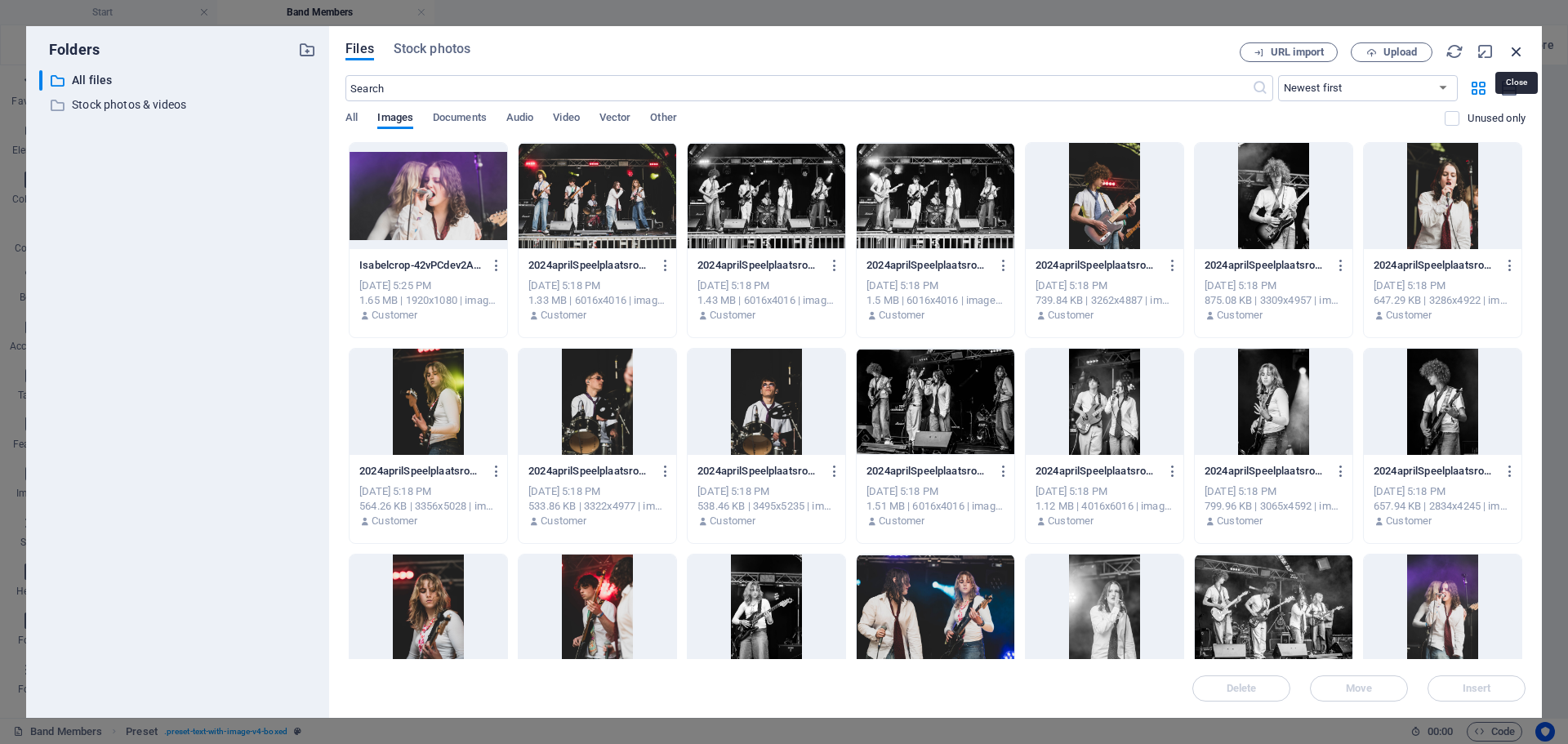
drag, startPoint x: 1512, startPoint y: 47, endPoint x: 1022, endPoint y: 33, distance: 490.2
click at [1512, 47] on icon "button" at bounding box center [1517, 51] width 18 height 18
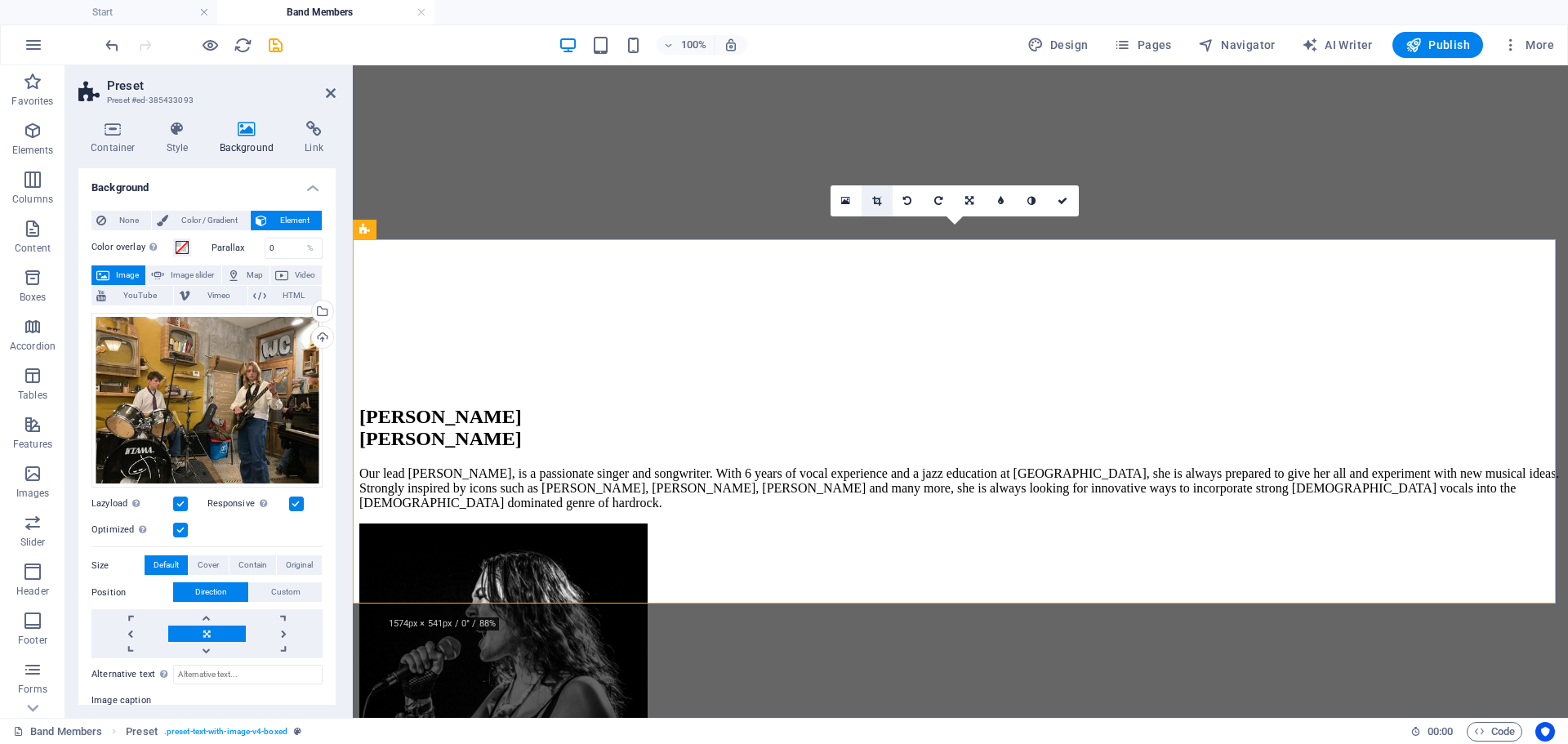
click at [875, 200] on icon at bounding box center [877, 200] width 9 height 10
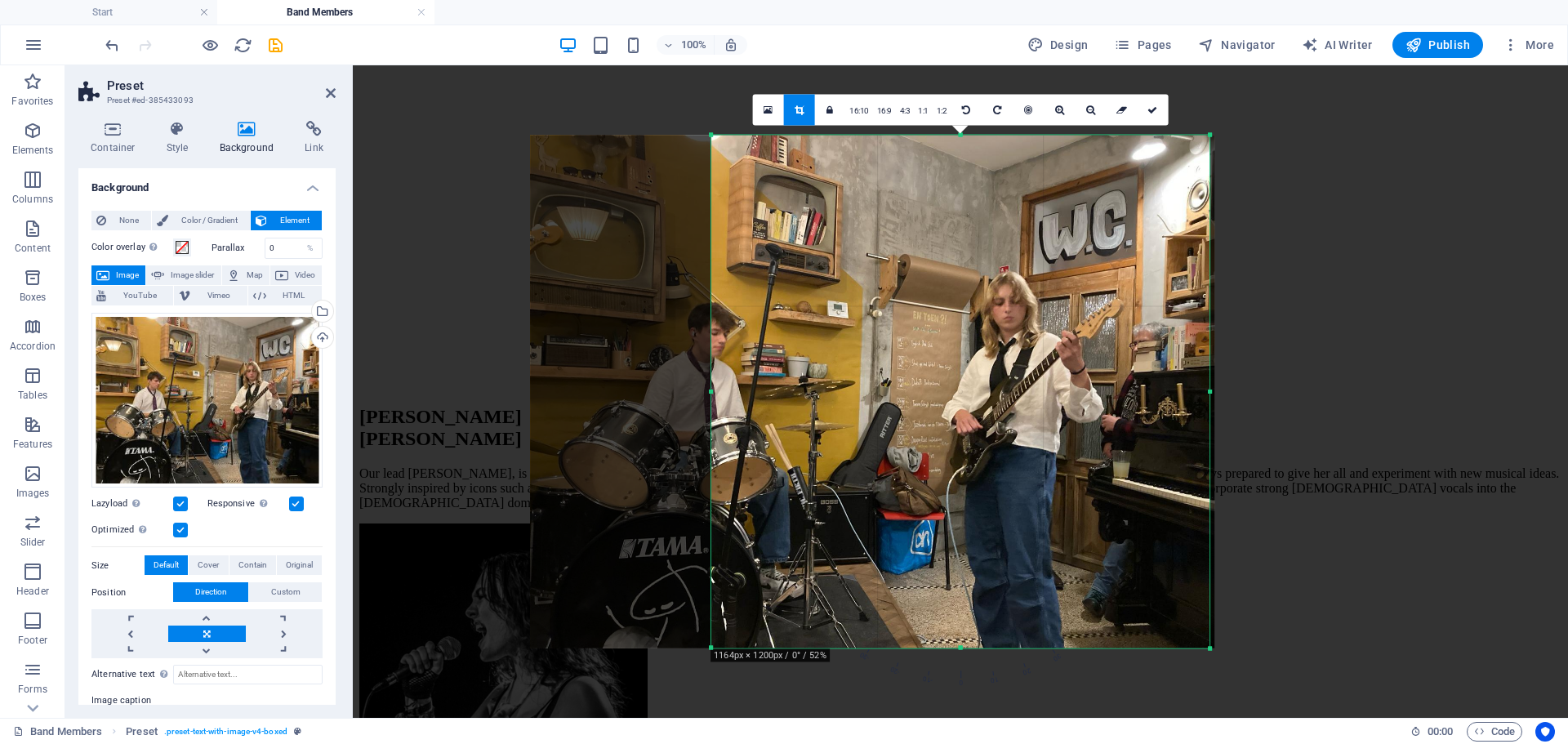
drag, startPoint x: 621, startPoint y: 388, endPoint x: 797, endPoint y: 395, distance: 176.1
click at [797, 395] on div "180 170 160 150 140 130 120 110 100 90 80 70 60 50 40 30 20 10 0 -10 -20 -30 -4…" at bounding box center [960, 391] width 498 height 513
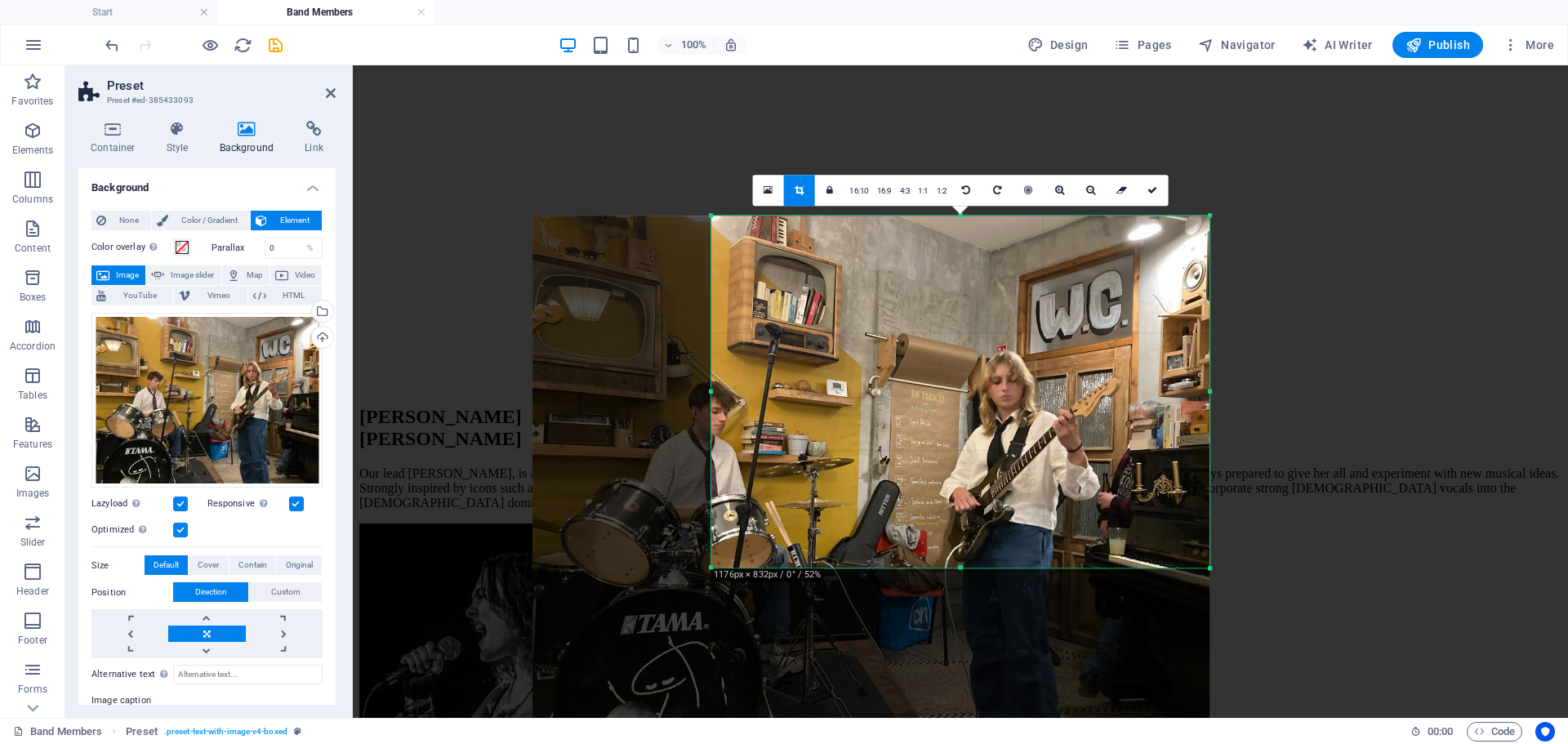
drag, startPoint x: 963, startPoint y: 644, endPoint x: 980, endPoint y: 488, distance: 156.9
click at [980, 488] on div "180 170 160 150 140 130 120 110 100 90 80 70 60 50 40 30 20 10 0 -10 -20 -30 -4…" at bounding box center [960, 392] width 498 height 352
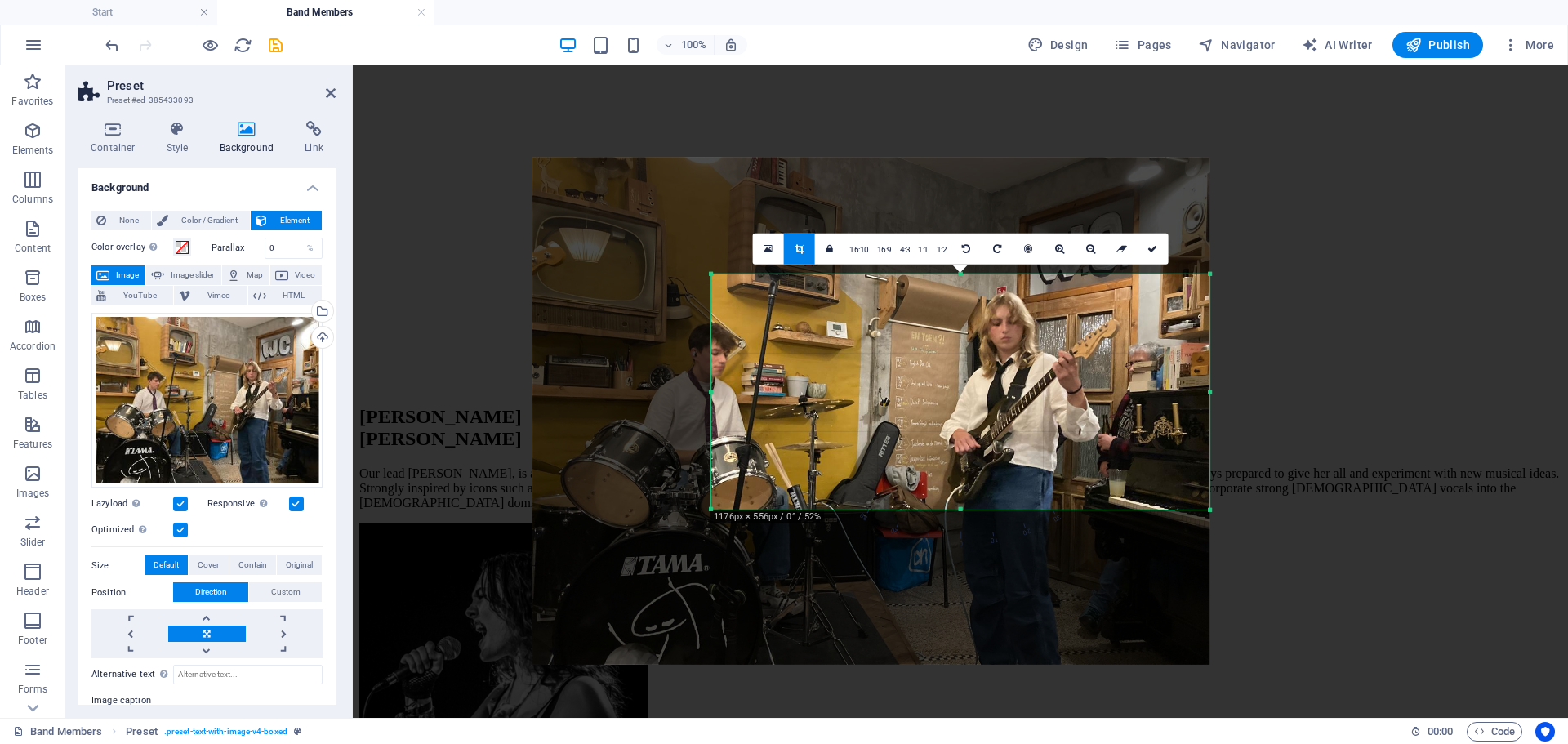
drag, startPoint x: 962, startPoint y: 215, endPoint x: 959, endPoint y: 332, distance: 117.0
click at [959, 332] on div "180 170 160 150 140 130 120 110 100 90 80 70 60 50 40 30 20 10 0 -10 -20 -30 -4…" at bounding box center [960, 391] width 498 height 235
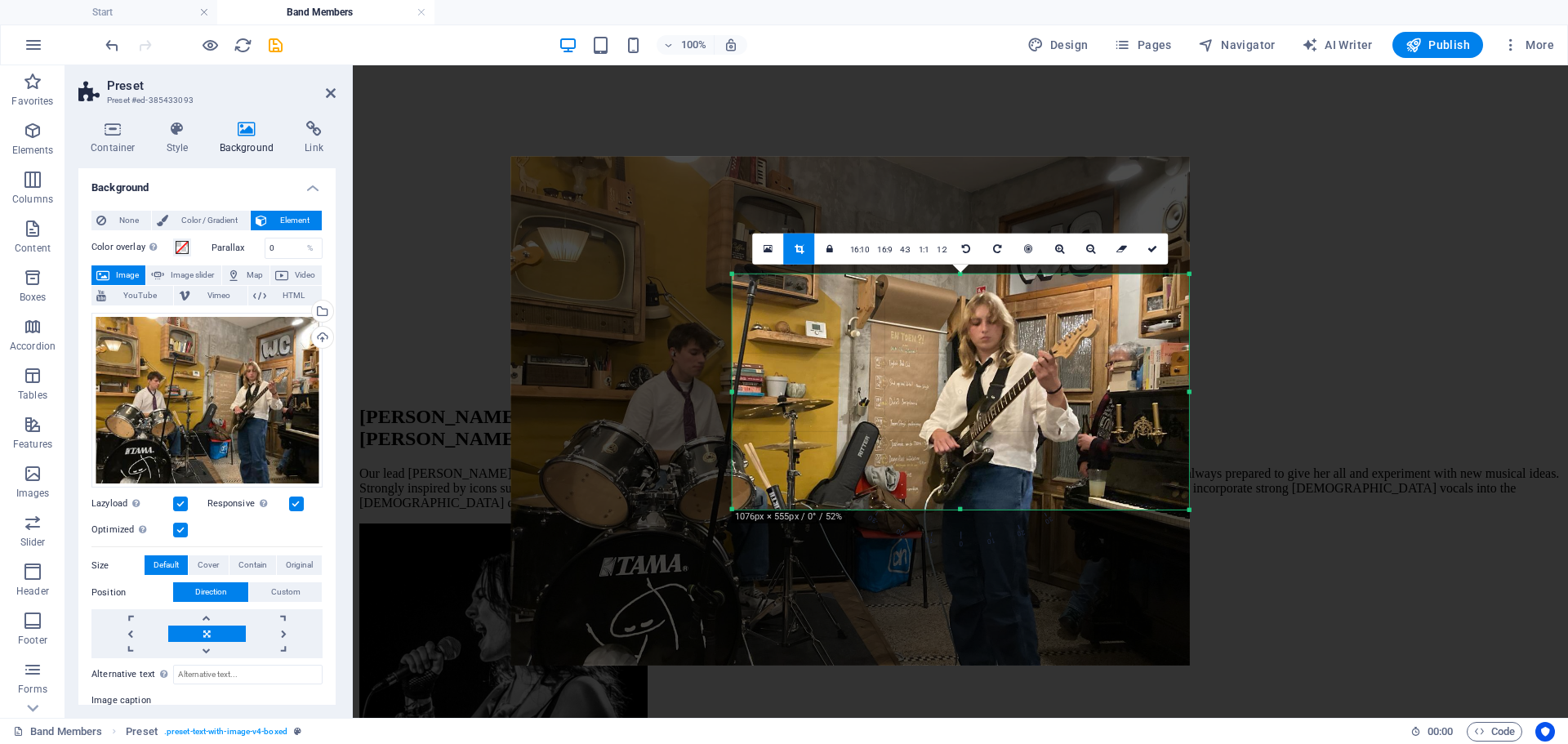
drag, startPoint x: 712, startPoint y: 394, endPoint x: 753, endPoint y: 394, distance: 41.0
click at [753, 394] on div "180 170 160 150 140 130 120 110 100 90 80 70 60 50 40 30 20 10 0 -10 -20 -30 -4…" at bounding box center [961, 391] width 457 height 235
click at [1147, 249] on icon at bounding box center [1152, 248] width 10 height 10
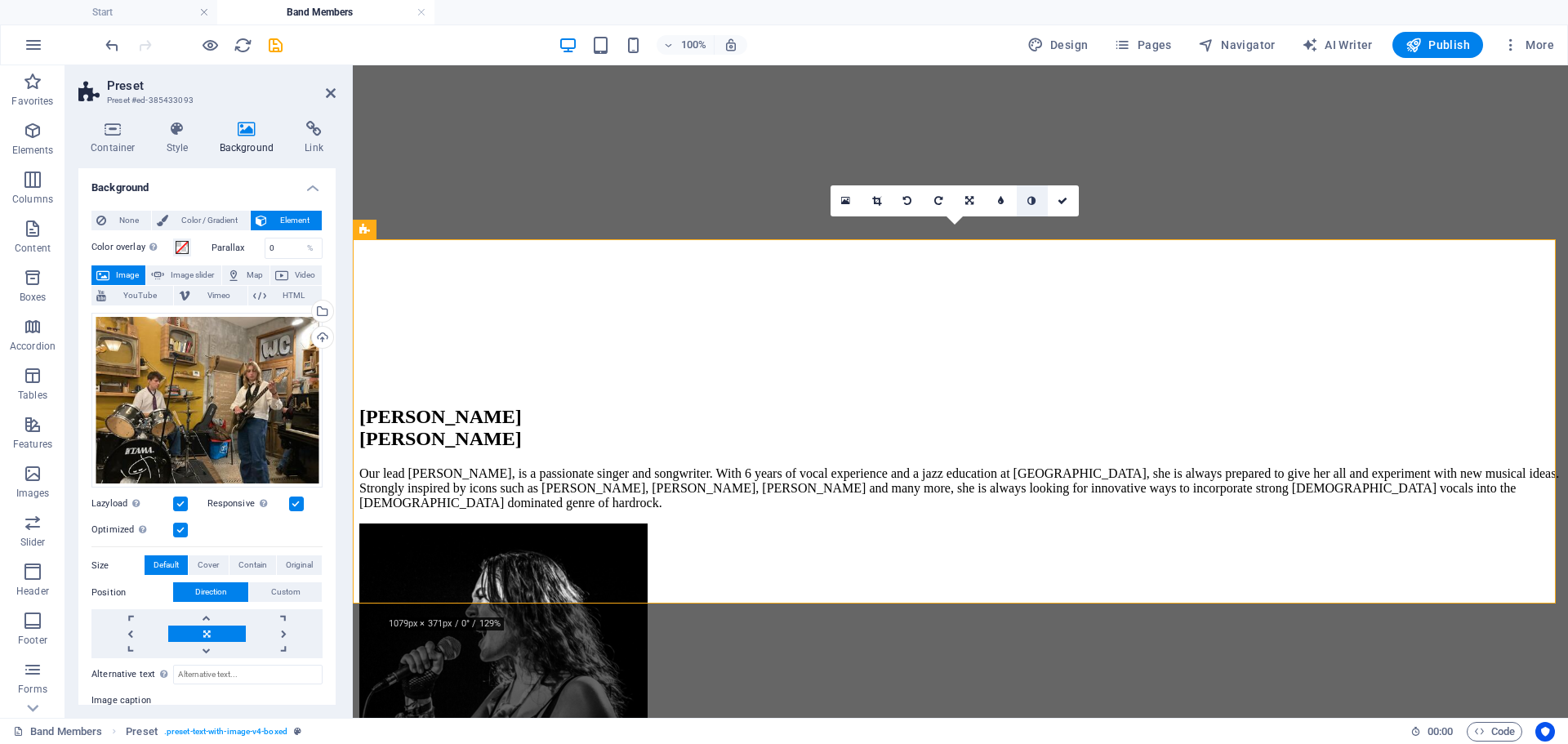
click at [1028, 204] on icon at bounding box center [1031, 200] width 8 height 10
click at [267, 353] on div "Drag files here, click to choose files or select files from Files or our free s…" at bounding box center [207, 400] width 231 height 175
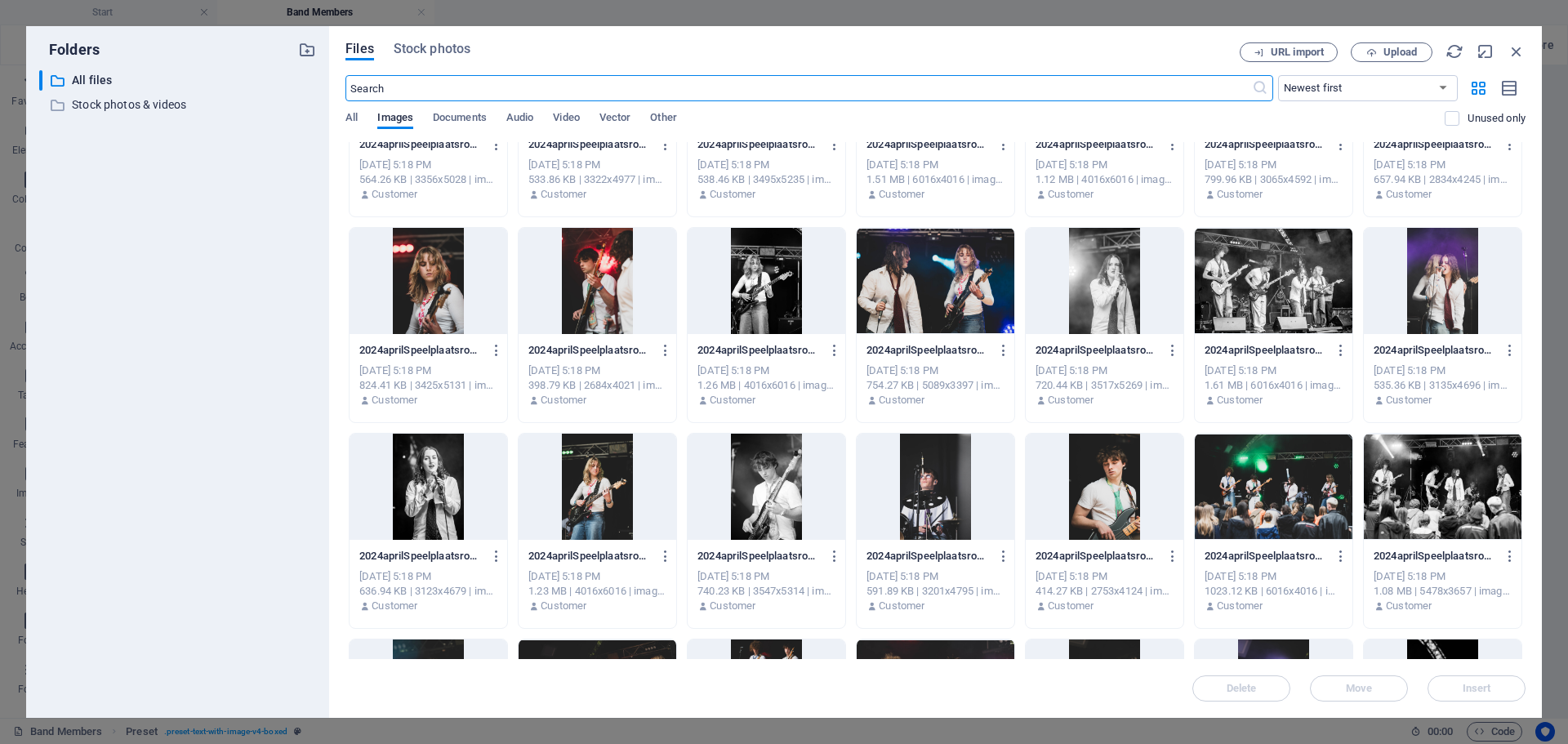
scroll to position [164, 0]
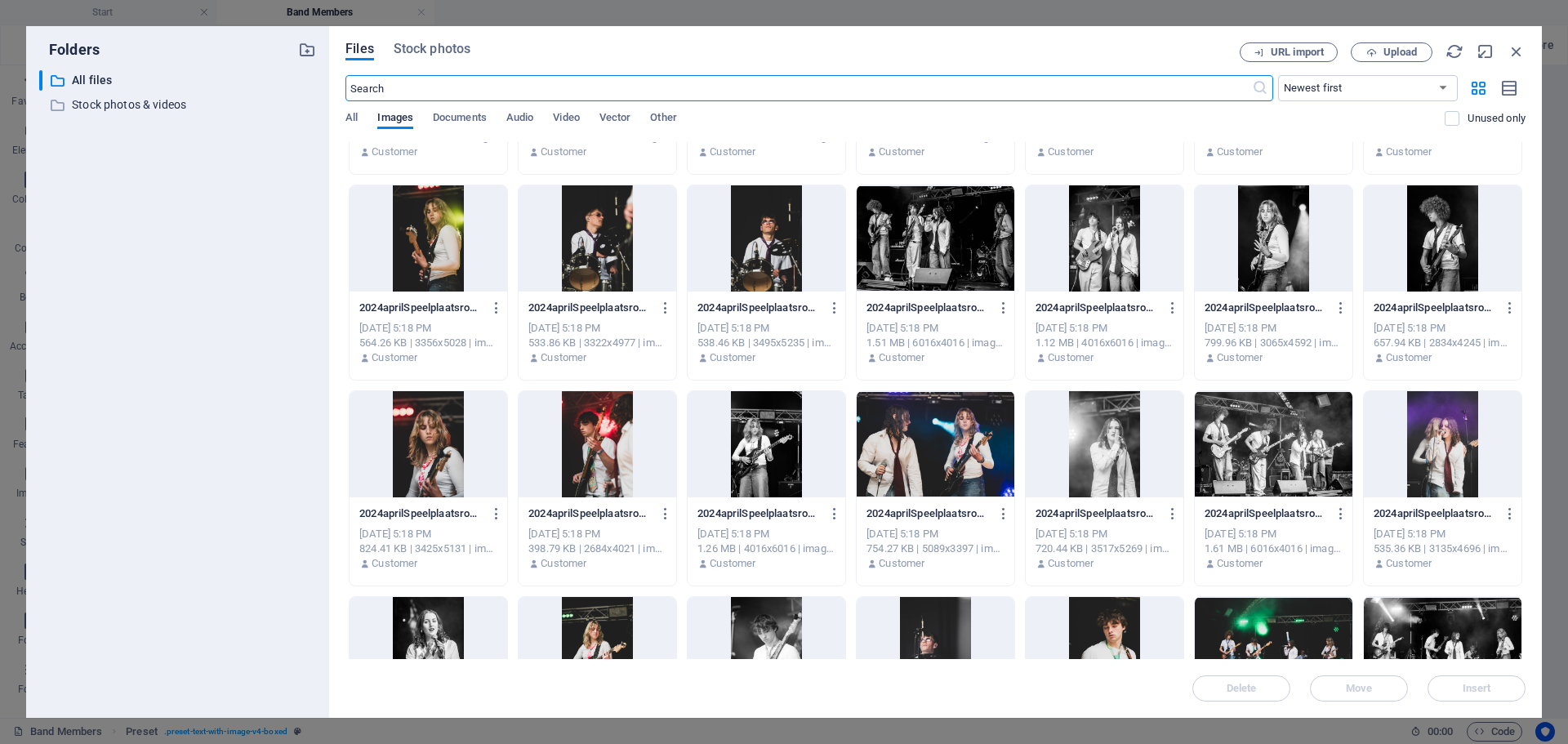
click at [1263, 243] on div at bounding box center [1273, 238] width 157 height 106
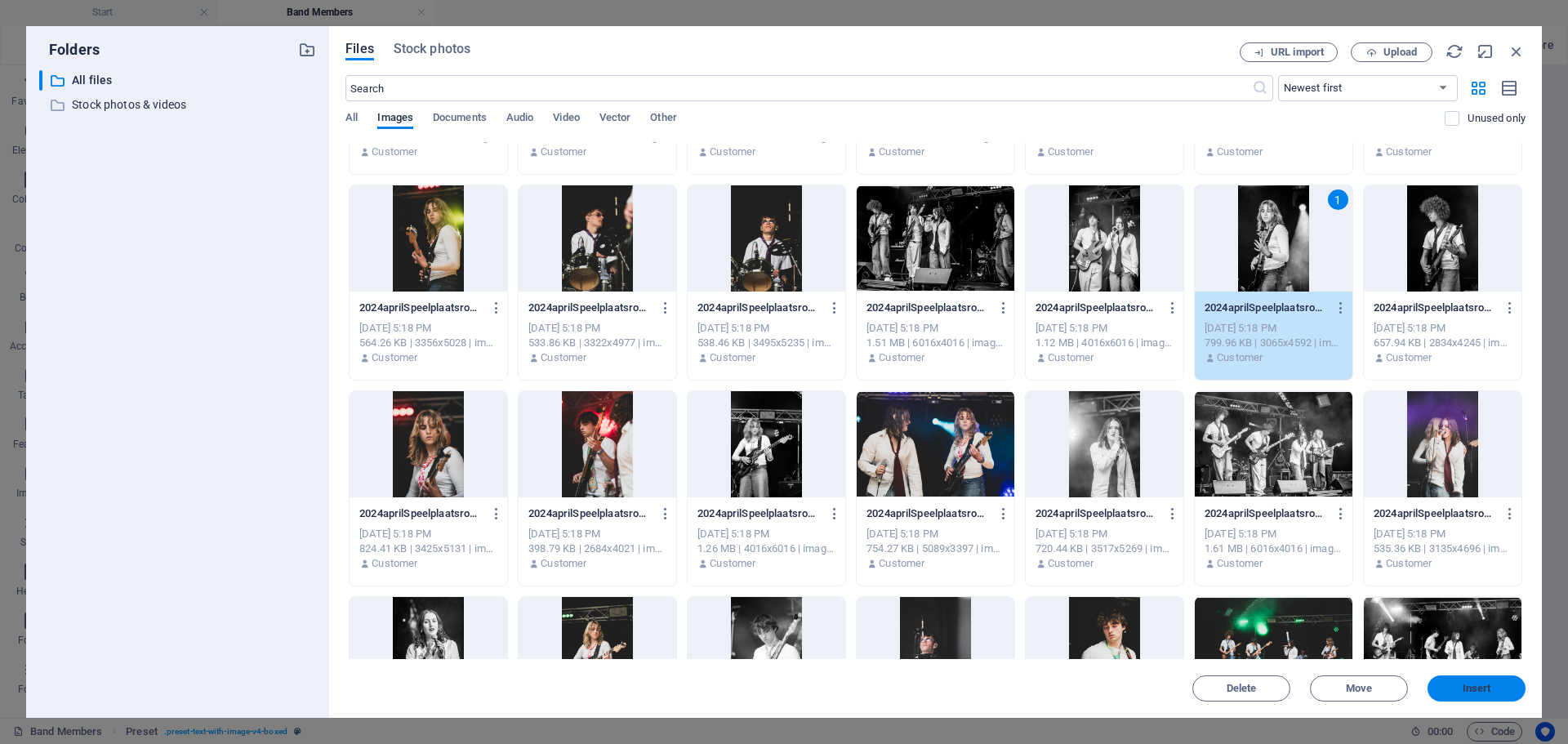
drag, startPoint x: 1465, startPoint y: 676, endPoint x: 1109, endPoint y: 609, distance: 362.2
click at [1465, 676] on button "Insert" at bounding box center [1476, 687] width 98 height 26
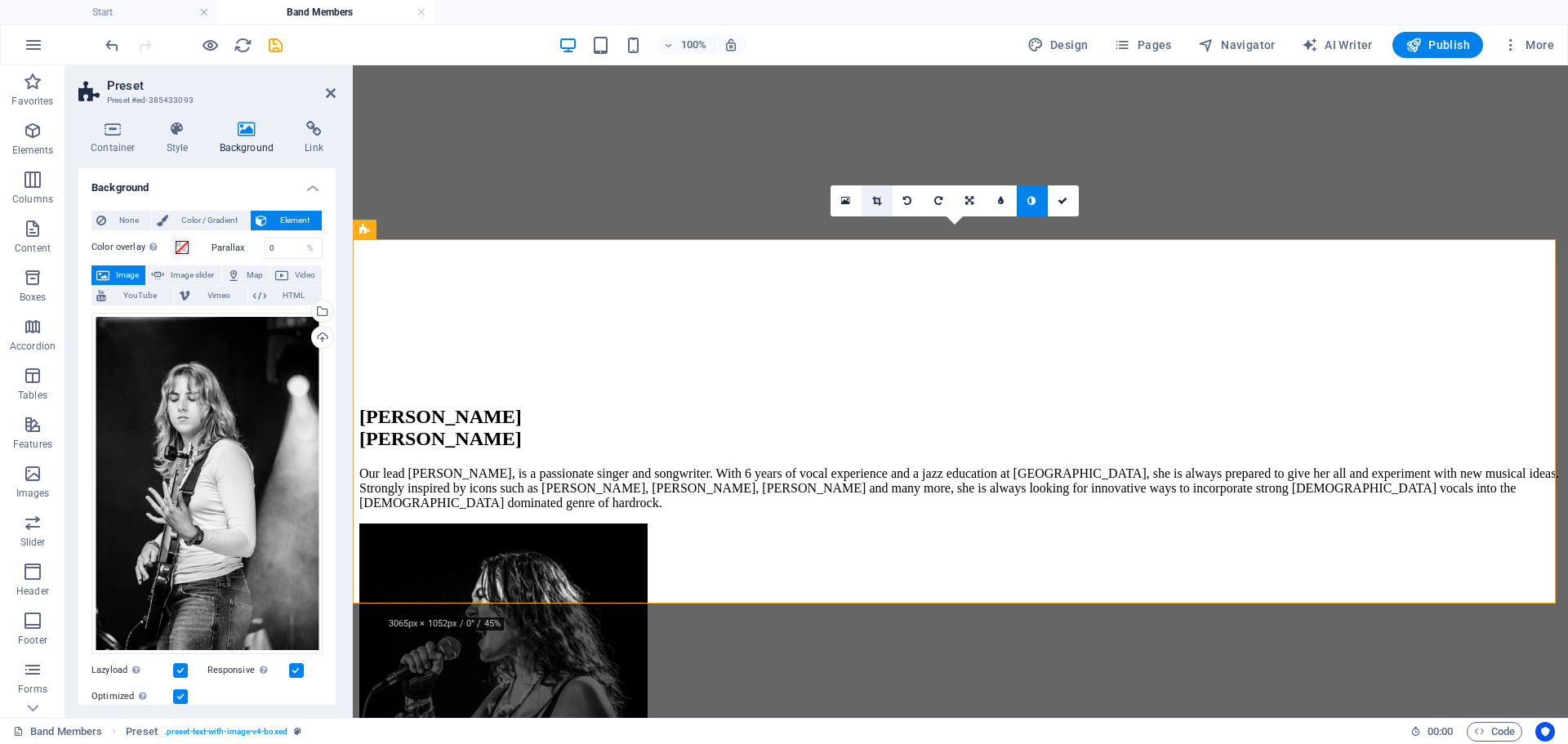
click at [886, 209] on link at bounding box center [877, 200] width 31 height 31
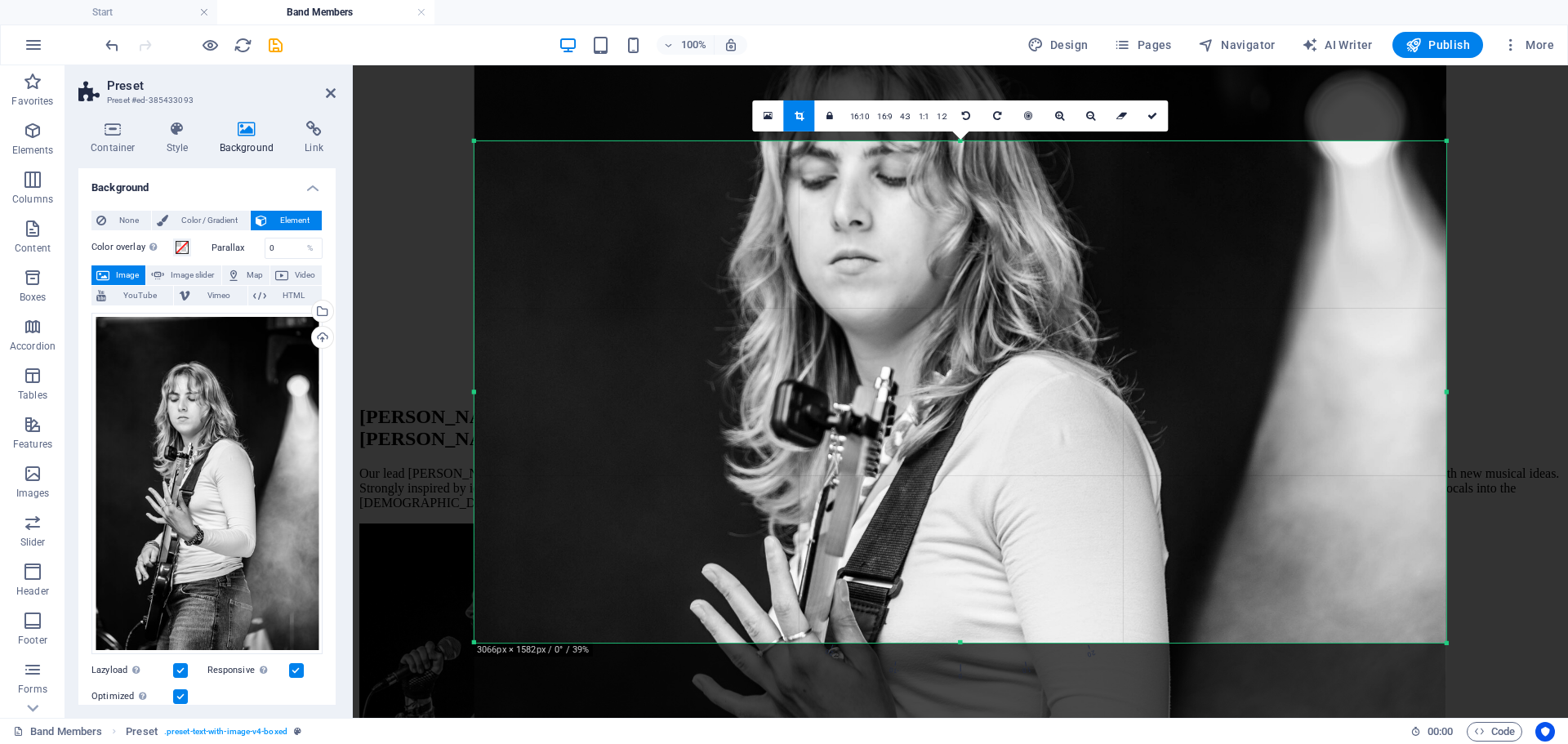
drag, startPoint x: 991, startPoint y: 459, endPoint x: 993, endPoint y: 616, distance: 157.0
click at [993, 616] on div at bounding box center [960, 545] width 972 height 1456
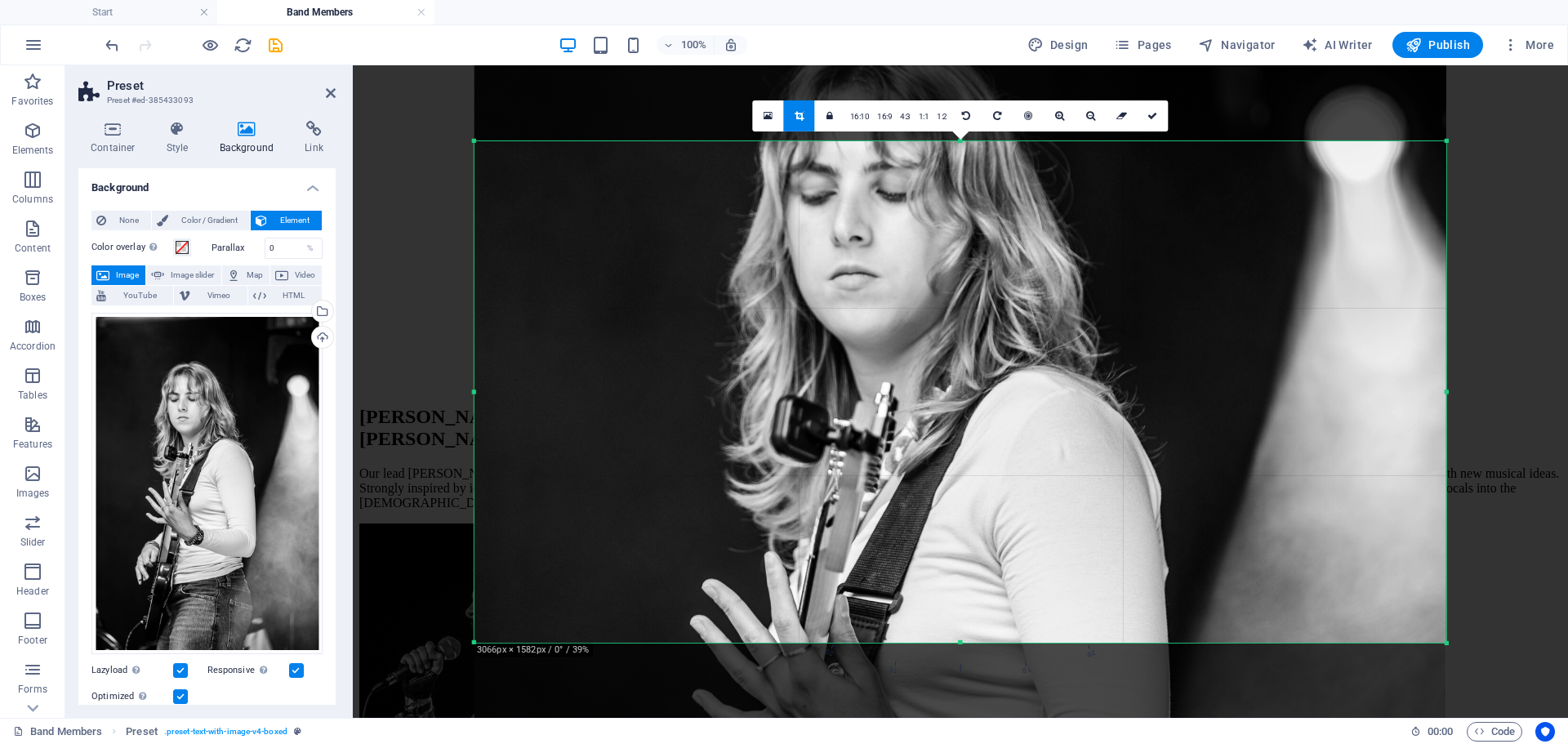
drag, startPoint x: 985, startPoint y: 576, endPoint x: 984, endPoint y: 592, distance: 16.0
click at [984, 592] on div at bounding box center [960, 562] width 972 height 1456
click at [1145, 119] on link at bounding box center [1153, 115] width 31 height 31
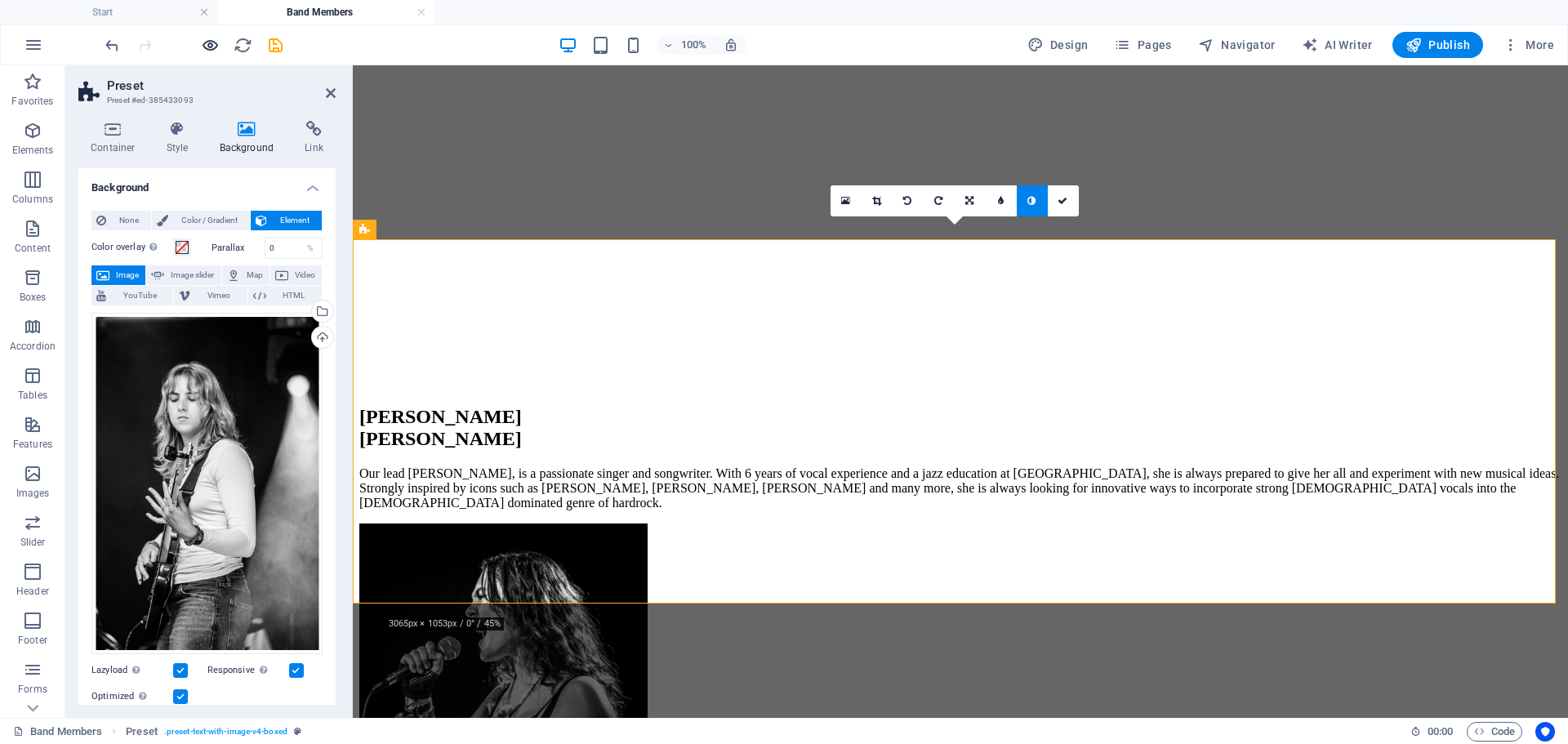
click at [206, 44] on icon "button" at bounding box center [209, 45] width 19 height 19
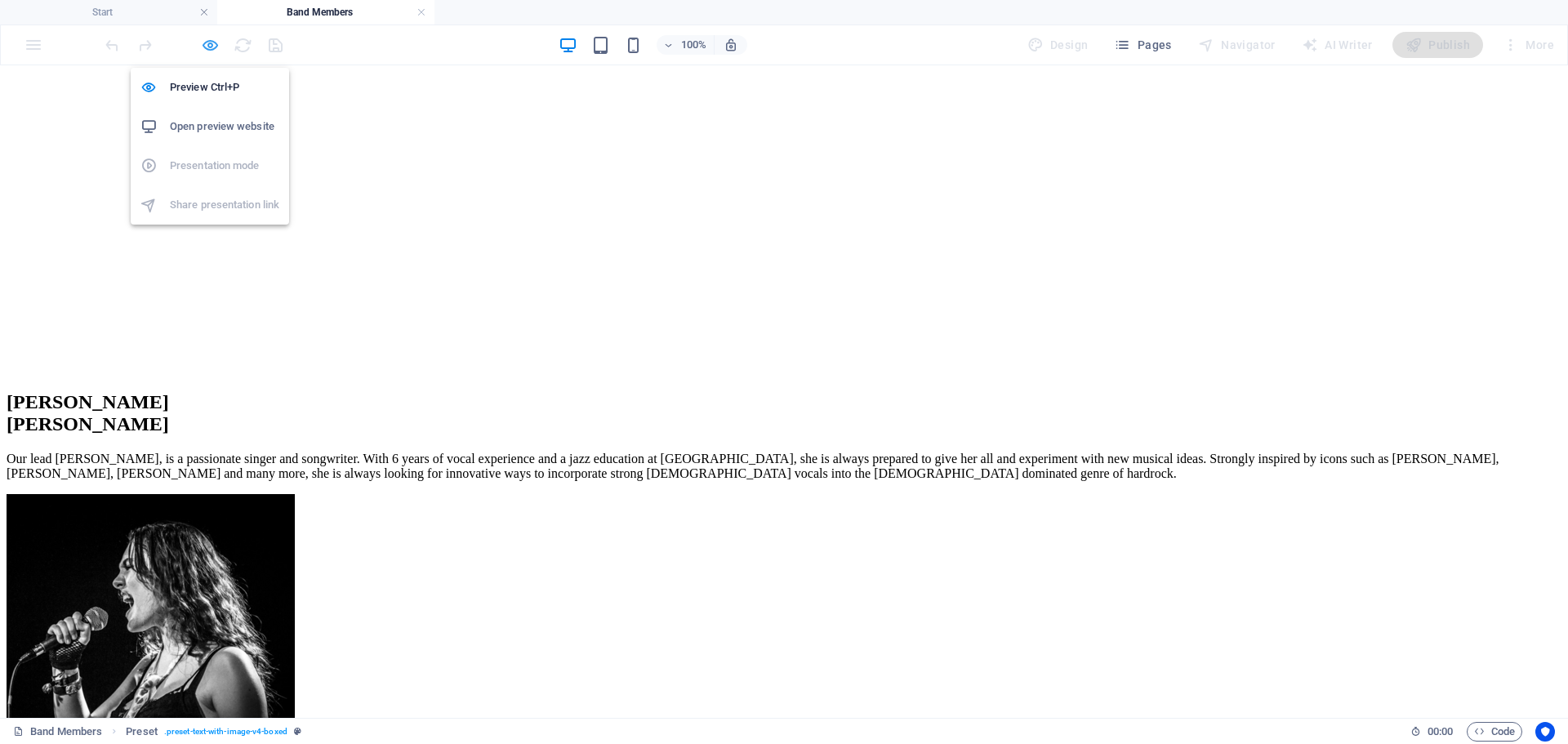
click at [206, 44] on icon "button" at bounding box center [209, 45] width 19 height 19
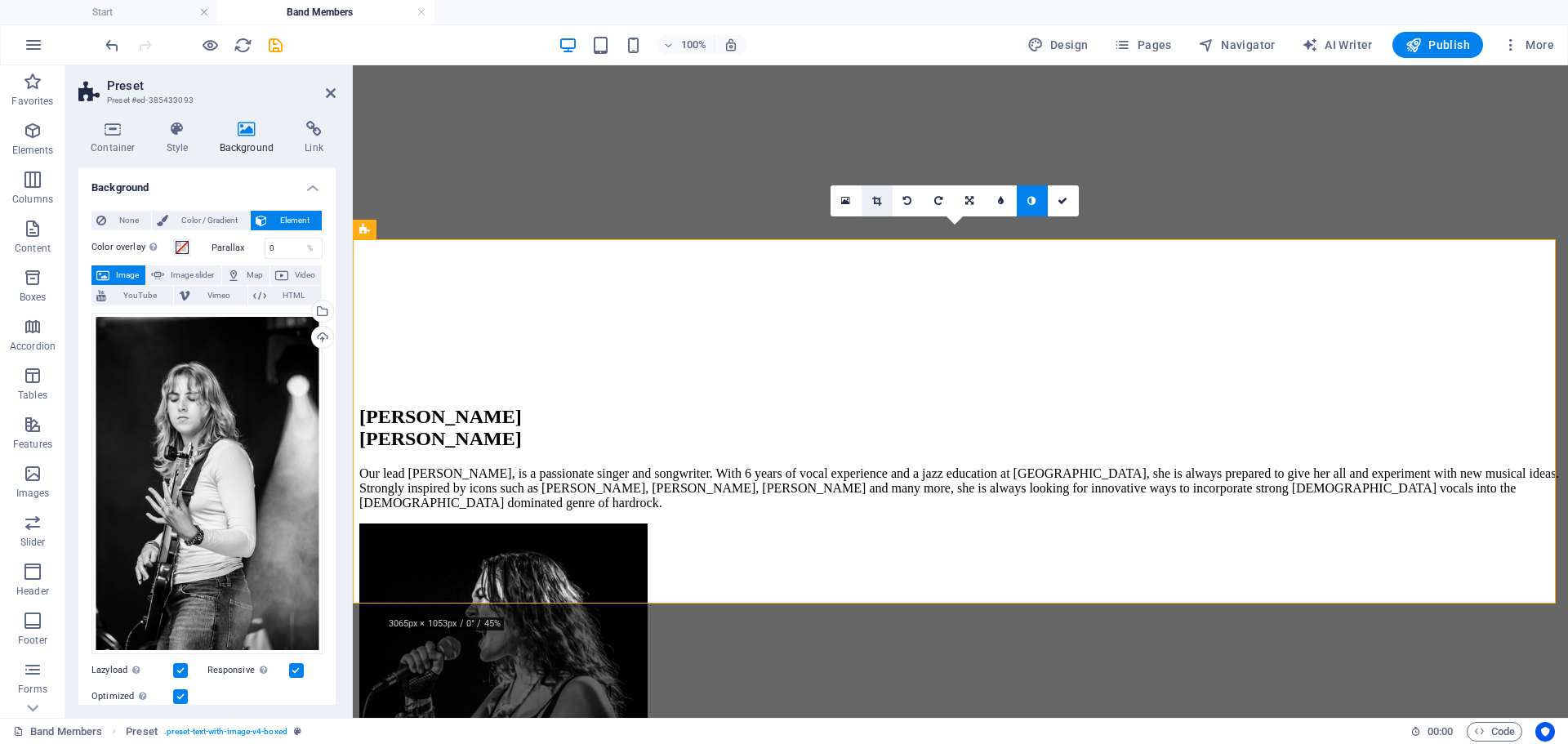
click at [881, 212] on link at bounding box center [877, 200] width 31 height 31
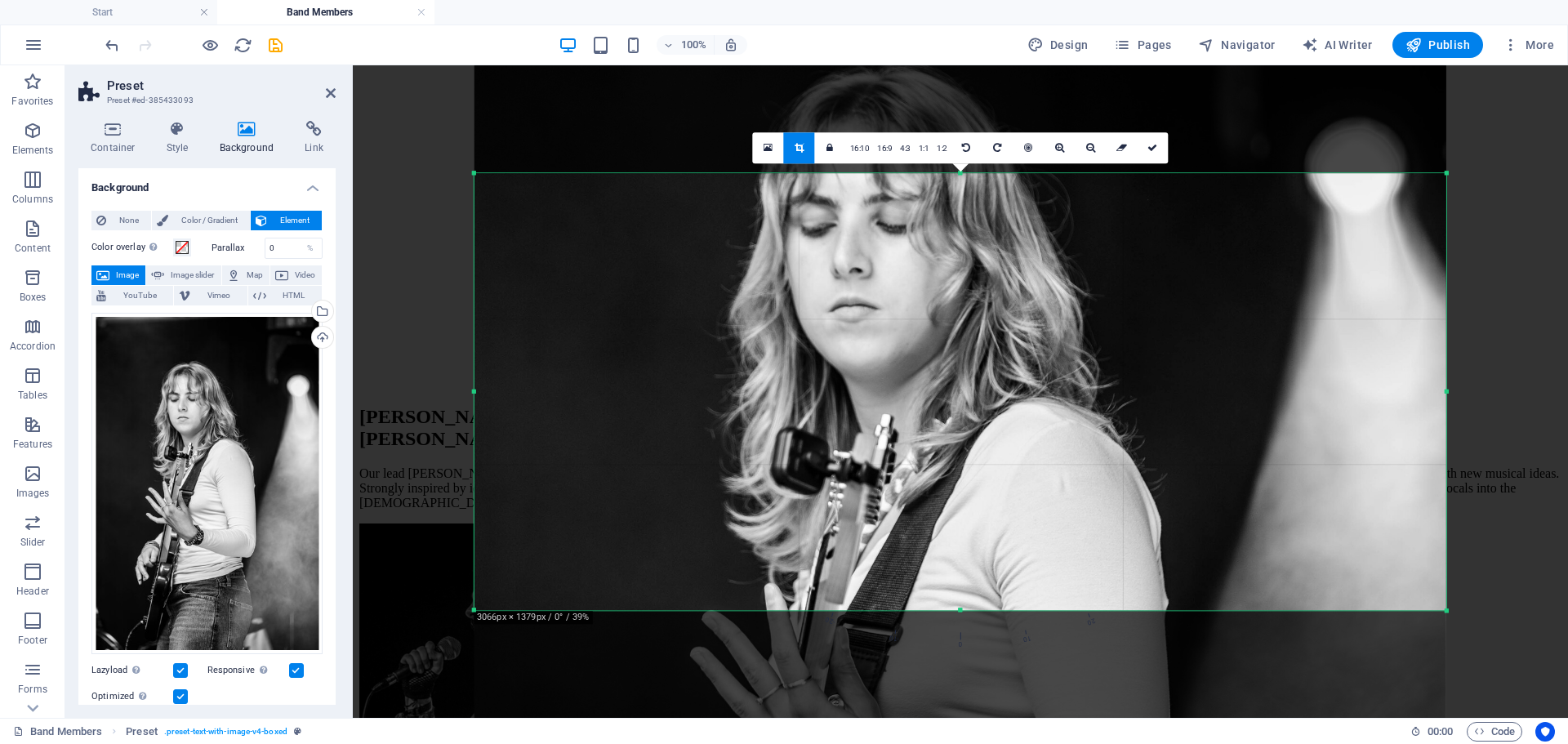
drag, startPoint x: 965, startPoint y: 641, endPoint x: 962, endPoint y: 578, distance: 63.1
click at [962, 578] on div "180 170 160 150 140 130 120 110 100 90 80 70 60 50 40 30 20 10 0 -10 -20 -30 -4…" at bounding box center [960, 392] width 972 height 437
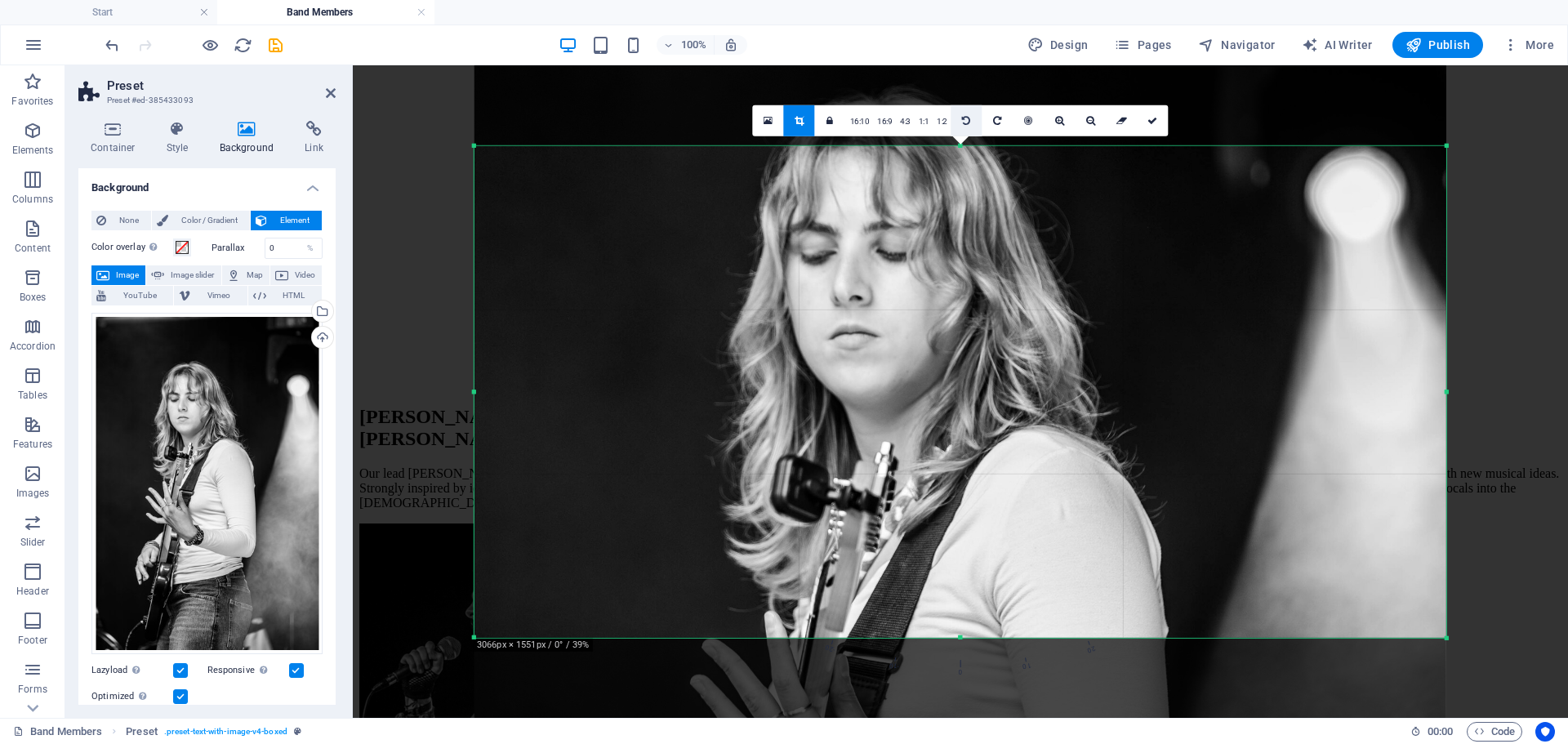
drag, startPoint x: 960, startPoint y: 174, endPoint x: 962, endPoint y: 120, distance: 54.0
click at [962, 146] on div "180 170 160 150 140 130 120 110 100 90 80 70 60 50 40 30 20 10 0 -10 -20 -30 -4…" at bounding box center [960, 391] width 972 height 492
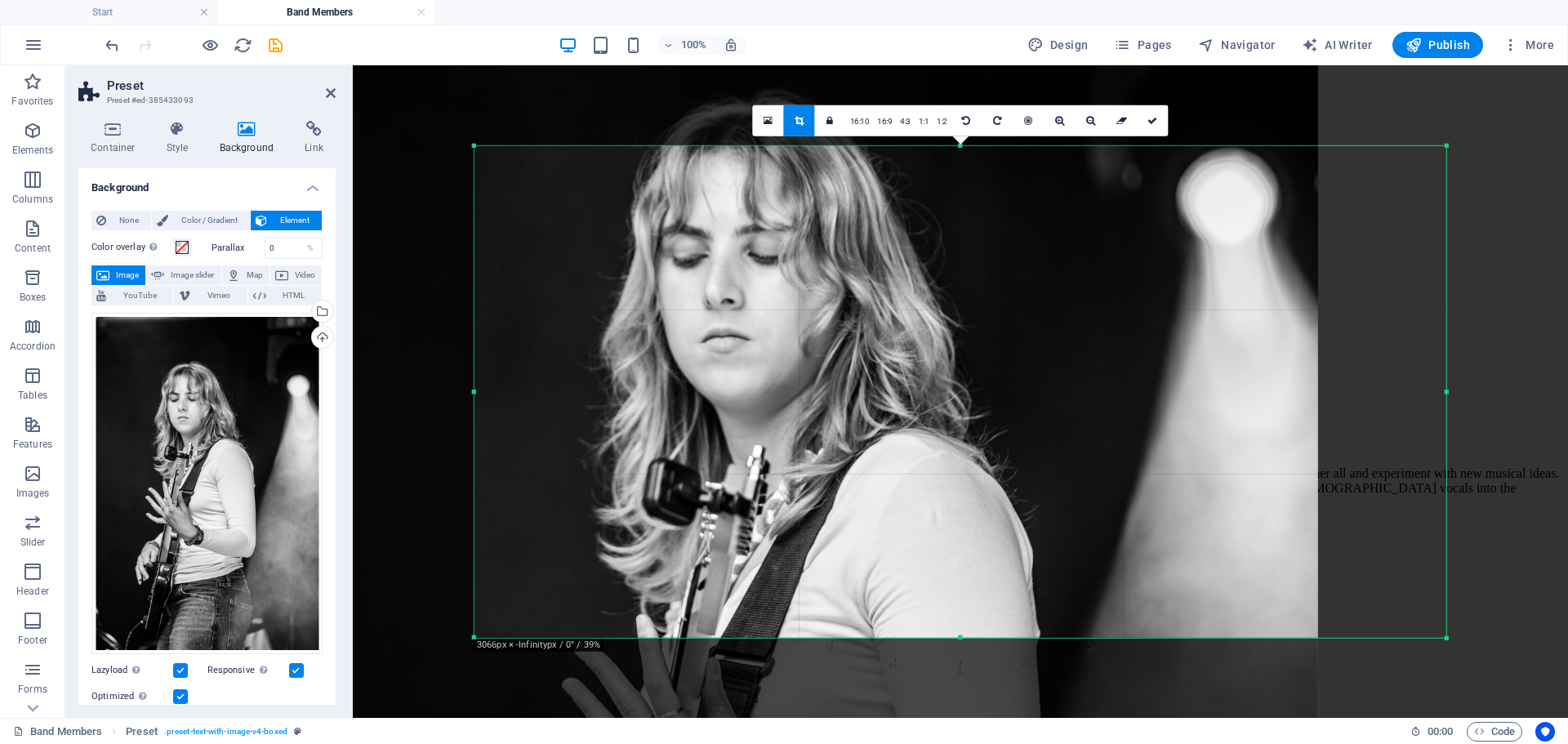
drag, startPoint x: 903, startPoint y: 363, endPoint x: 774, endPoint y: 365, distance: 129.0
click at [774, 365] on div at bounding box center [832, 624] width 972 height 1456
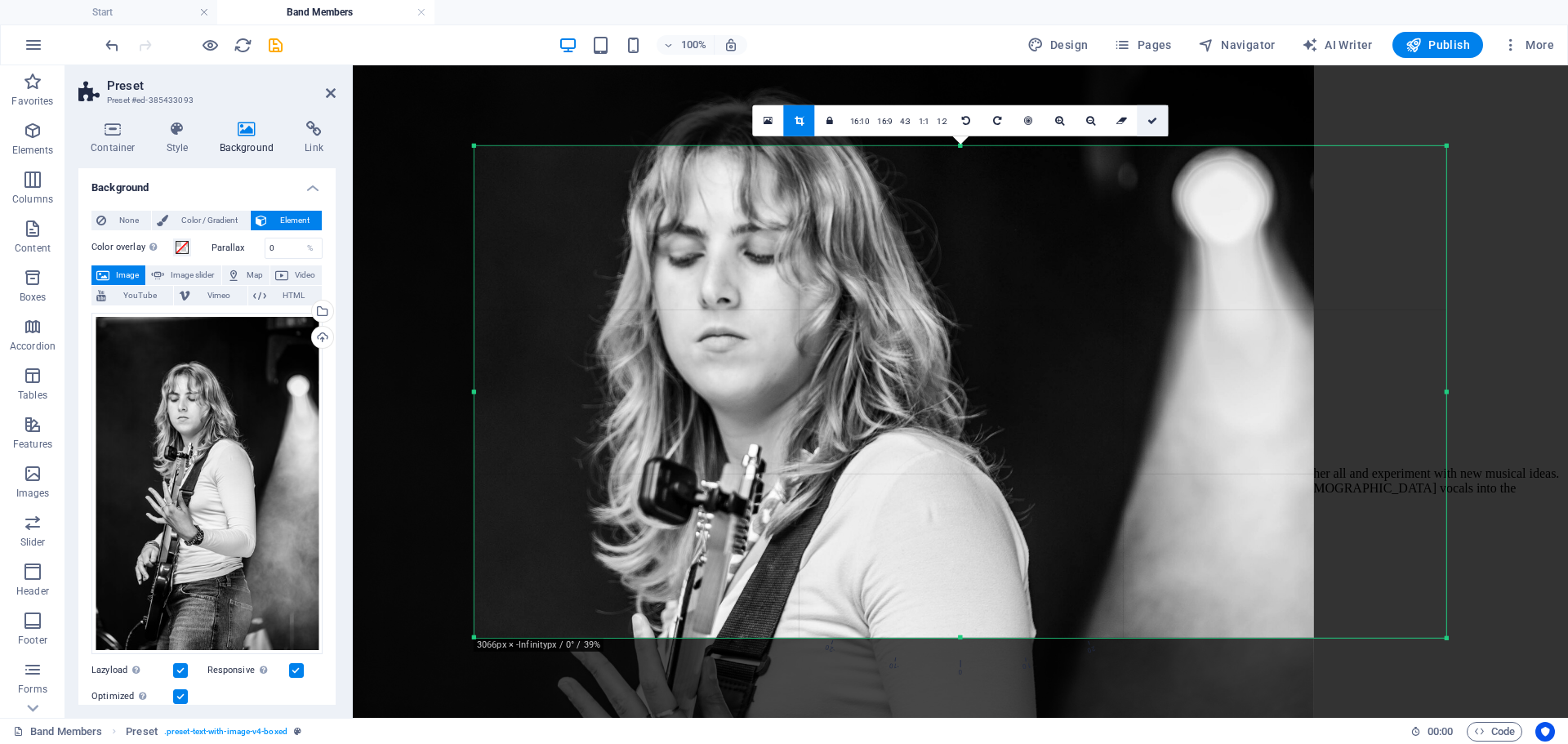
click at [1146, 116] on link at bounding box center [1153, 120] width 31 height 31
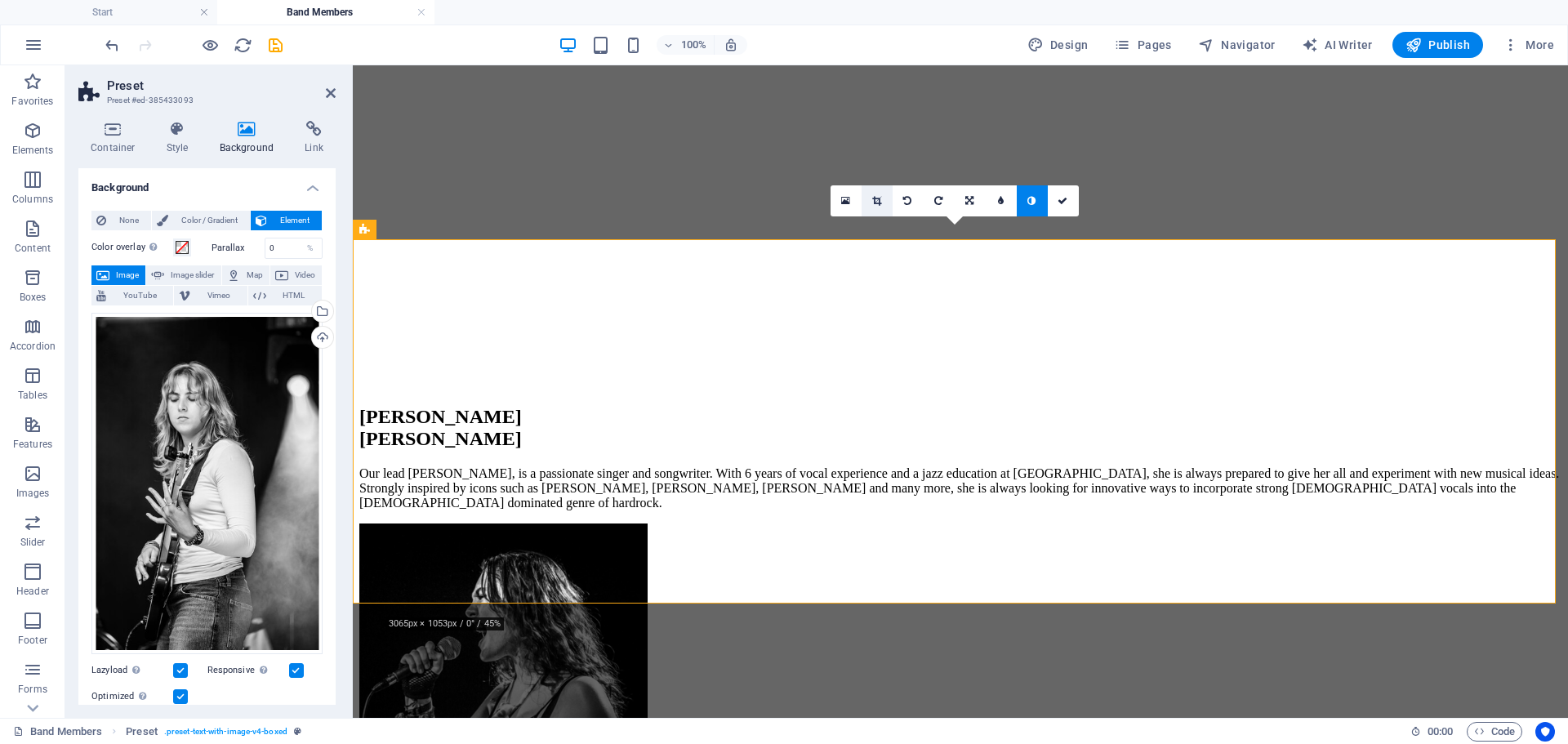
click at [883, 206] on link at bounding box center [877, 200] width 31 height 31
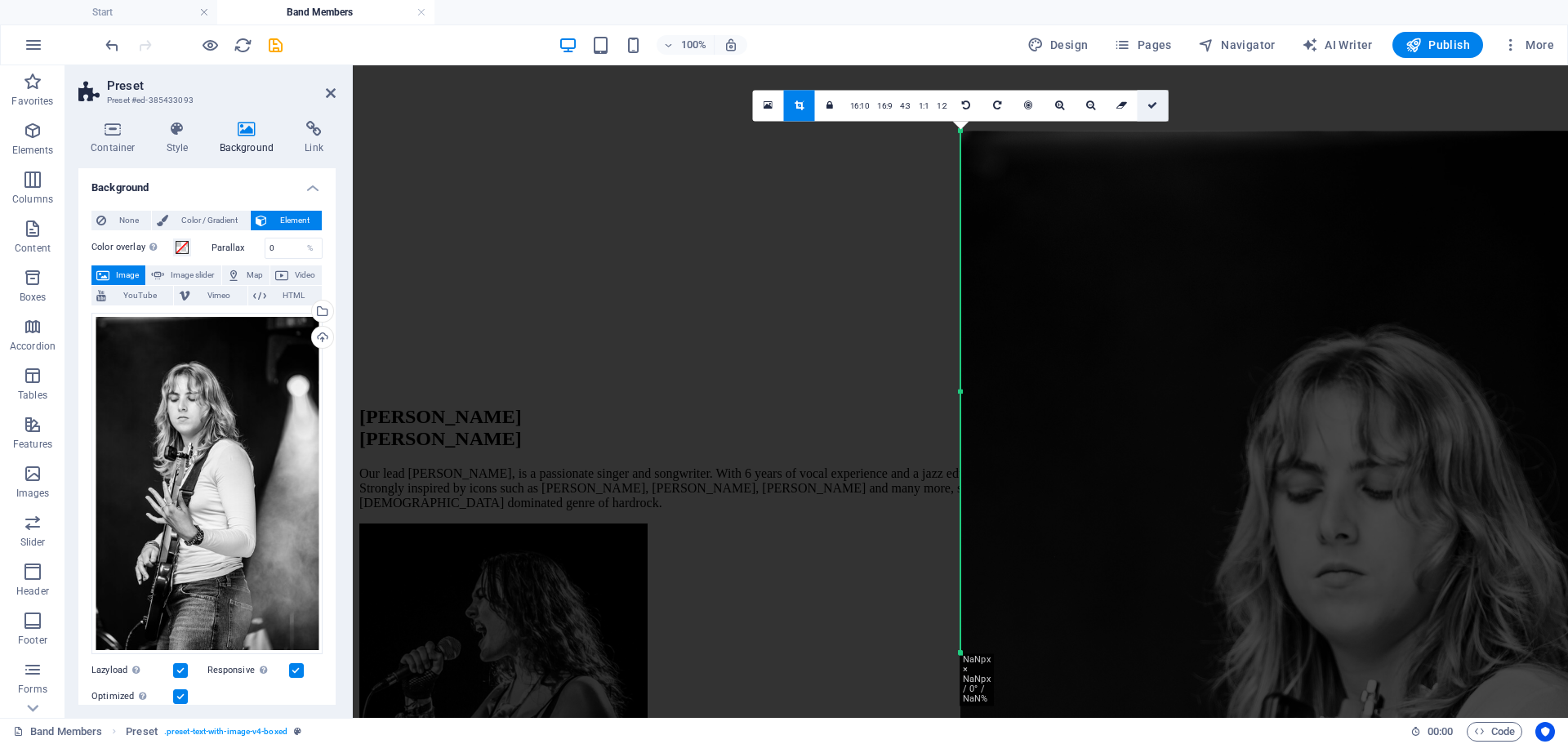
click at [1154, 107] on icon at bounding box center [1152, 105] width 10 height 10
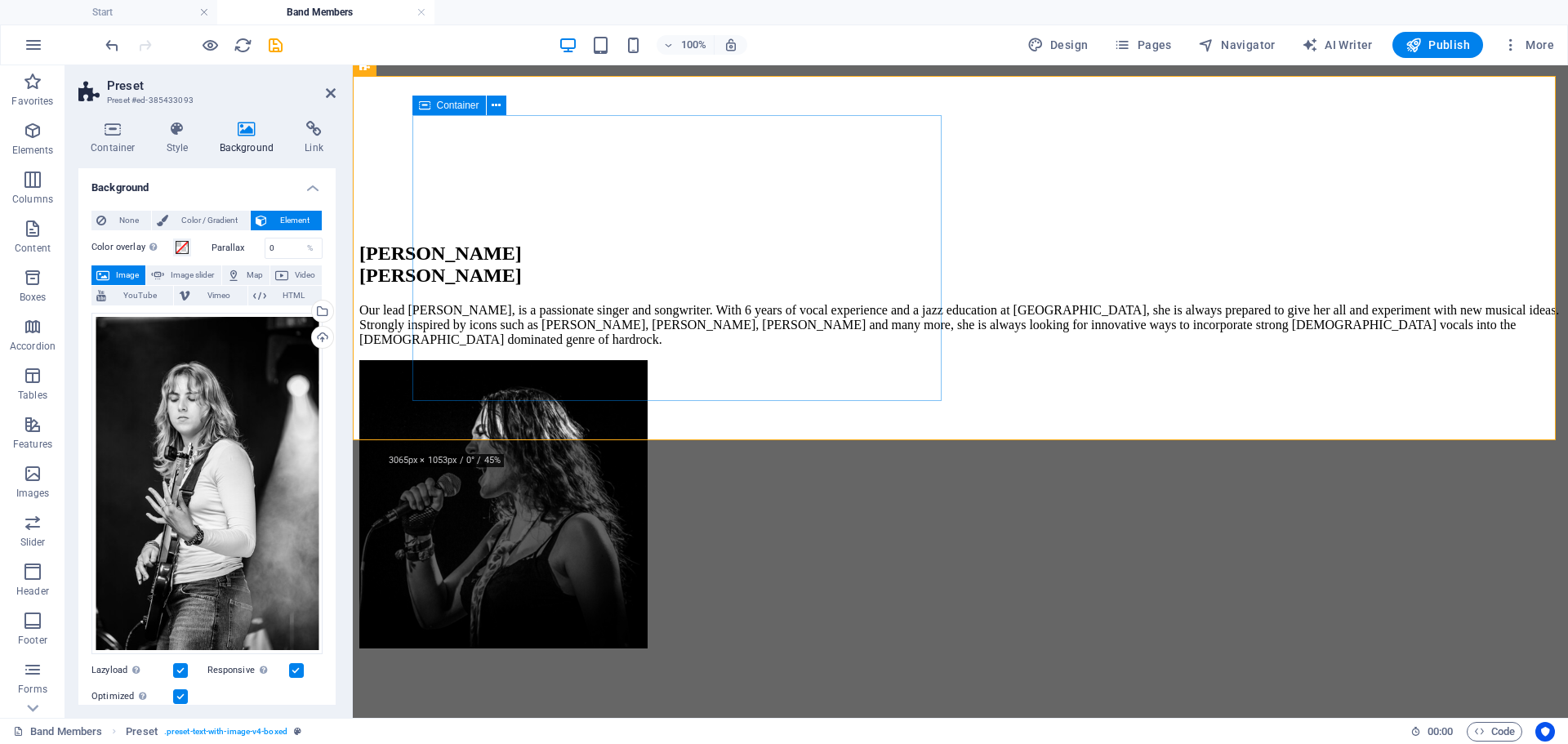
scroll to position [979, 0]
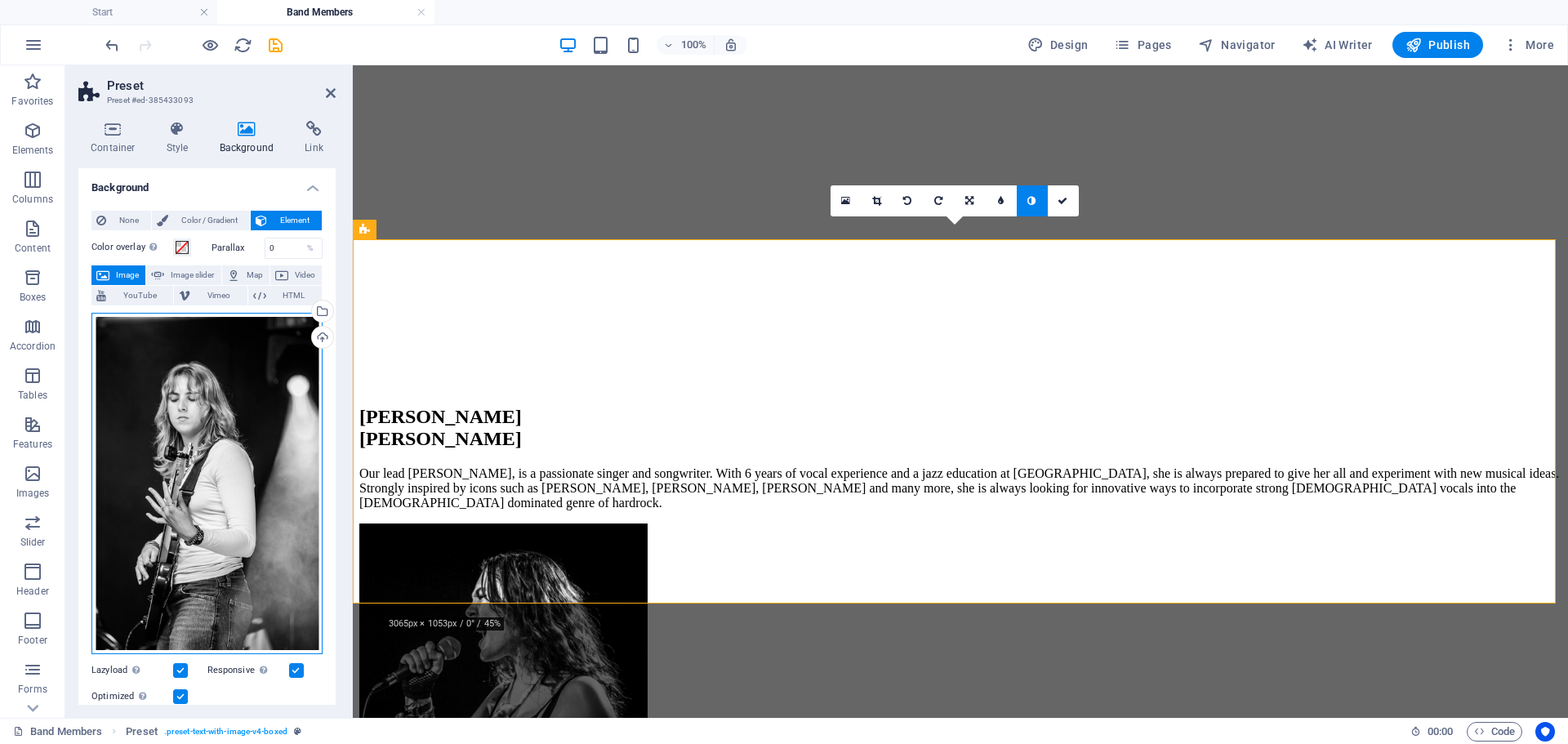
click at [242, 393] on div "Drag files here, click to choose files or select files from Files or our free s…" at bounding box center [207, 483] width 231 height 342
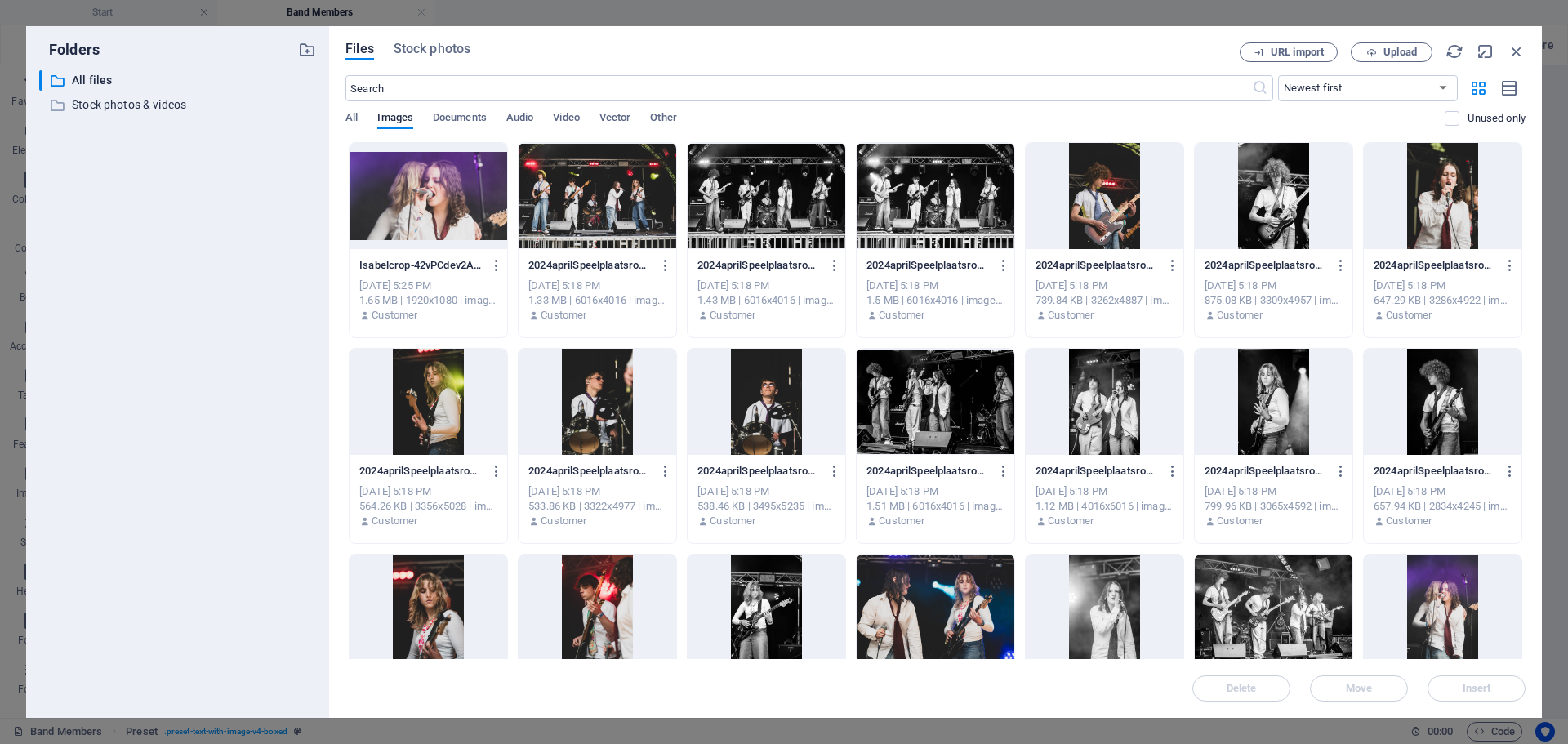
click at [1266, 399] on div at bounding box center [1273, 402] width 157 height 106
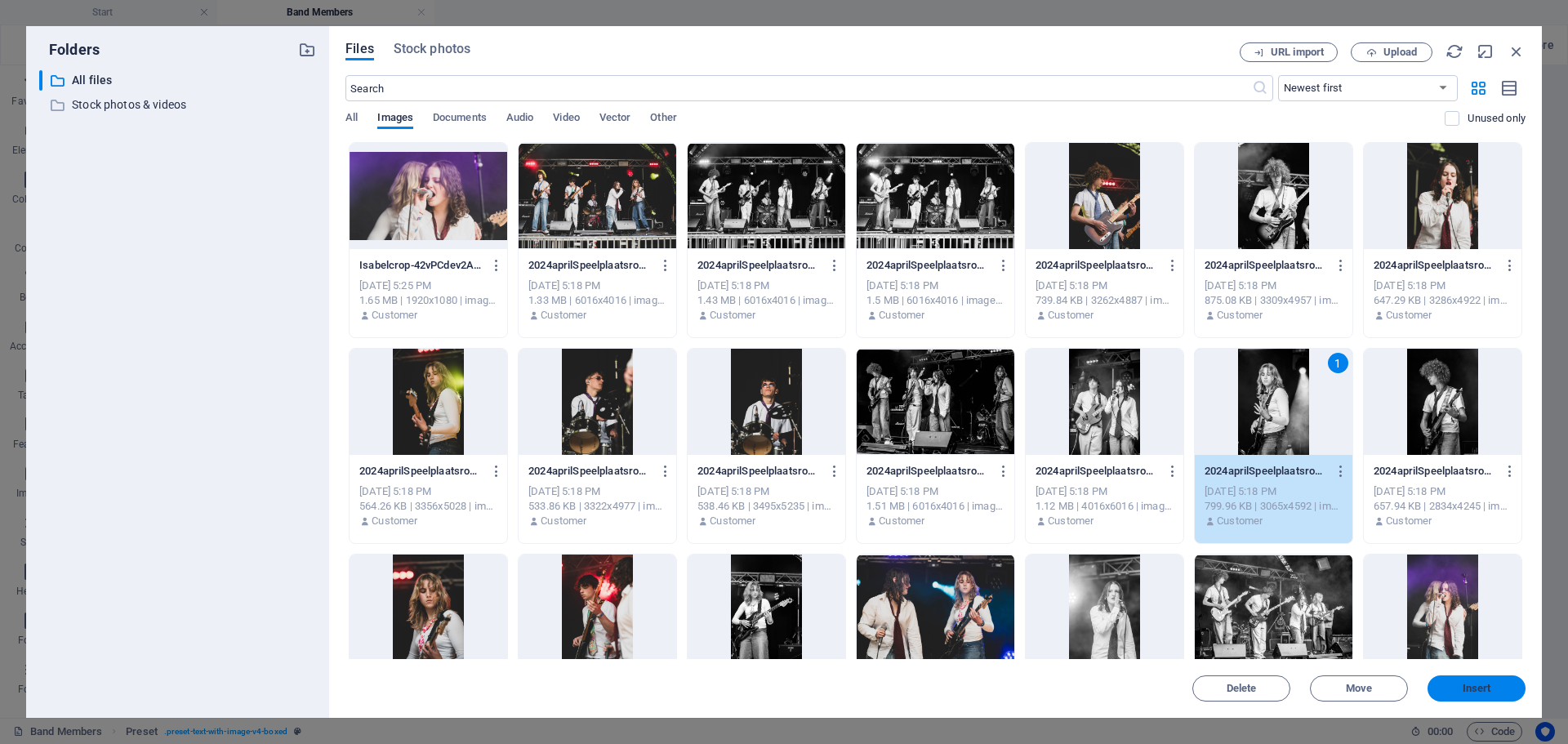
drag, startPoint x: 1453, startPoint y: 688, endPoint x: 968, endPoint y: 574, distance: 498.2
click at [1453, 688] on span "Insert" at bounding box center [1476, 687] width 85 height 10
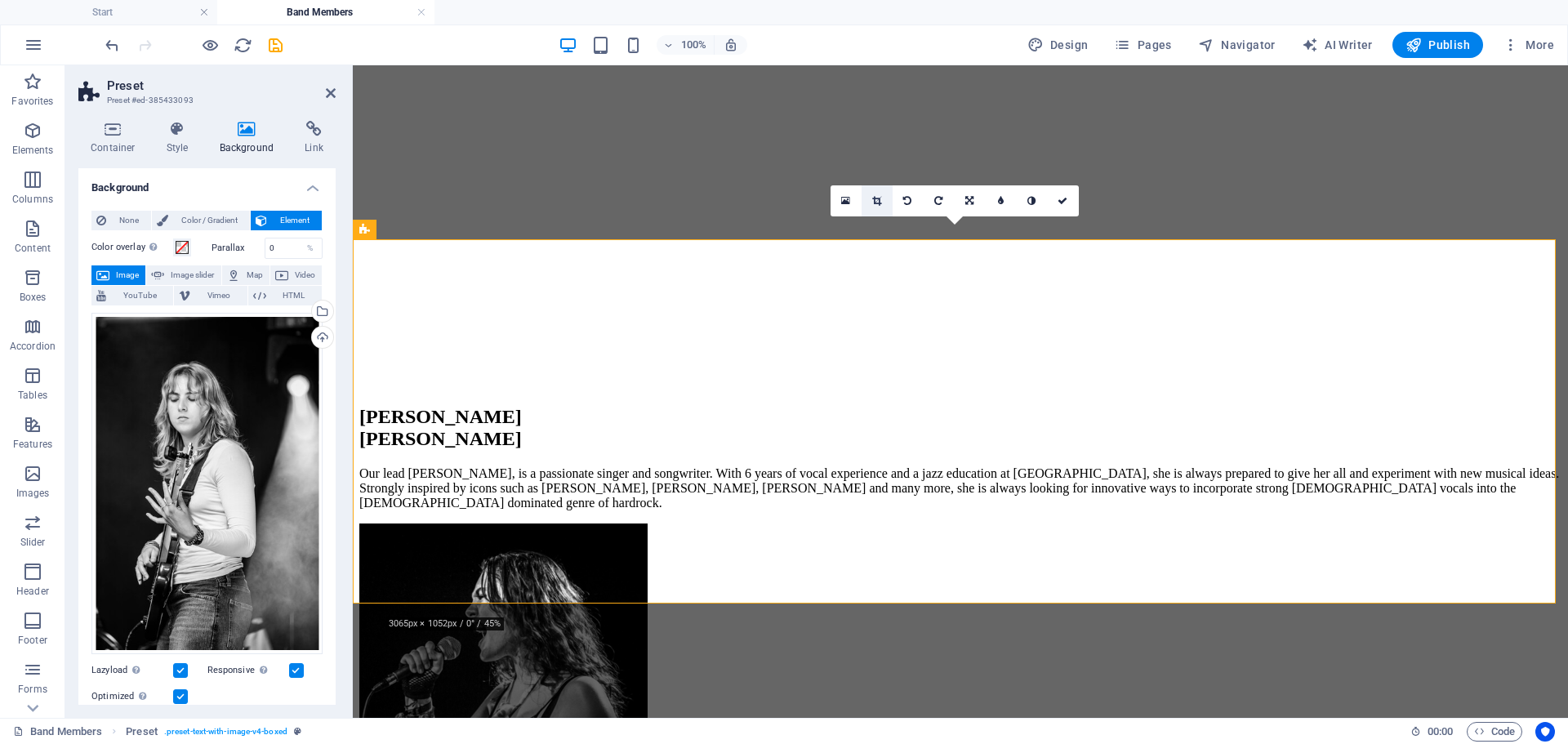
click at [875, 186] on link at bounding box center [877, 200] width 31 height 31
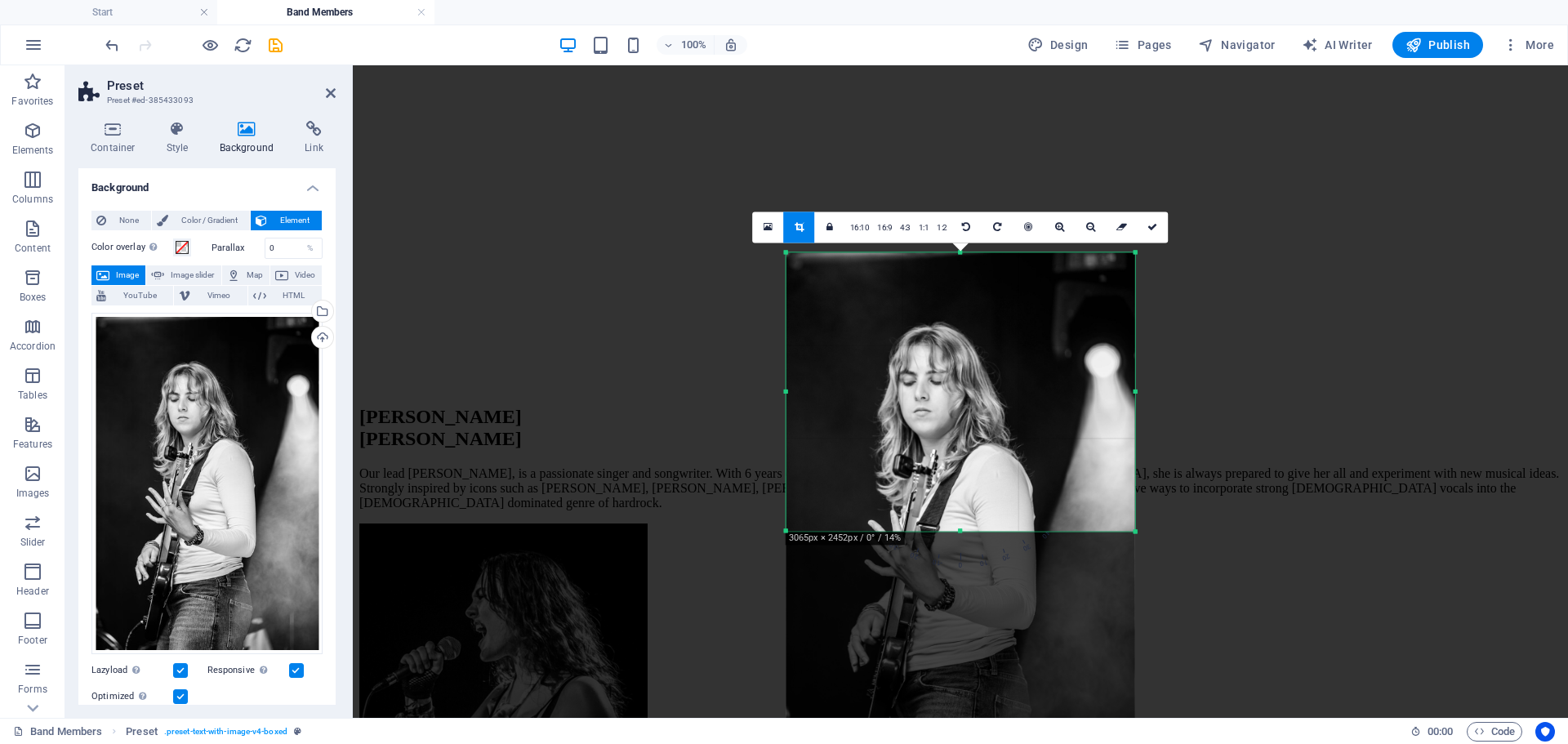
drag, startPoint x: 966, startPoint y: 642, endPoint x: 976, endPoint y: 391, distance: 251.2
click at [977, 404] on div "180 170 160 150 140 130 120 110 100 90 80 70 60 50 40 30 20 10 0 -10 -20 -30 -4…" at bounding box center [961, 392] width 349 height 279
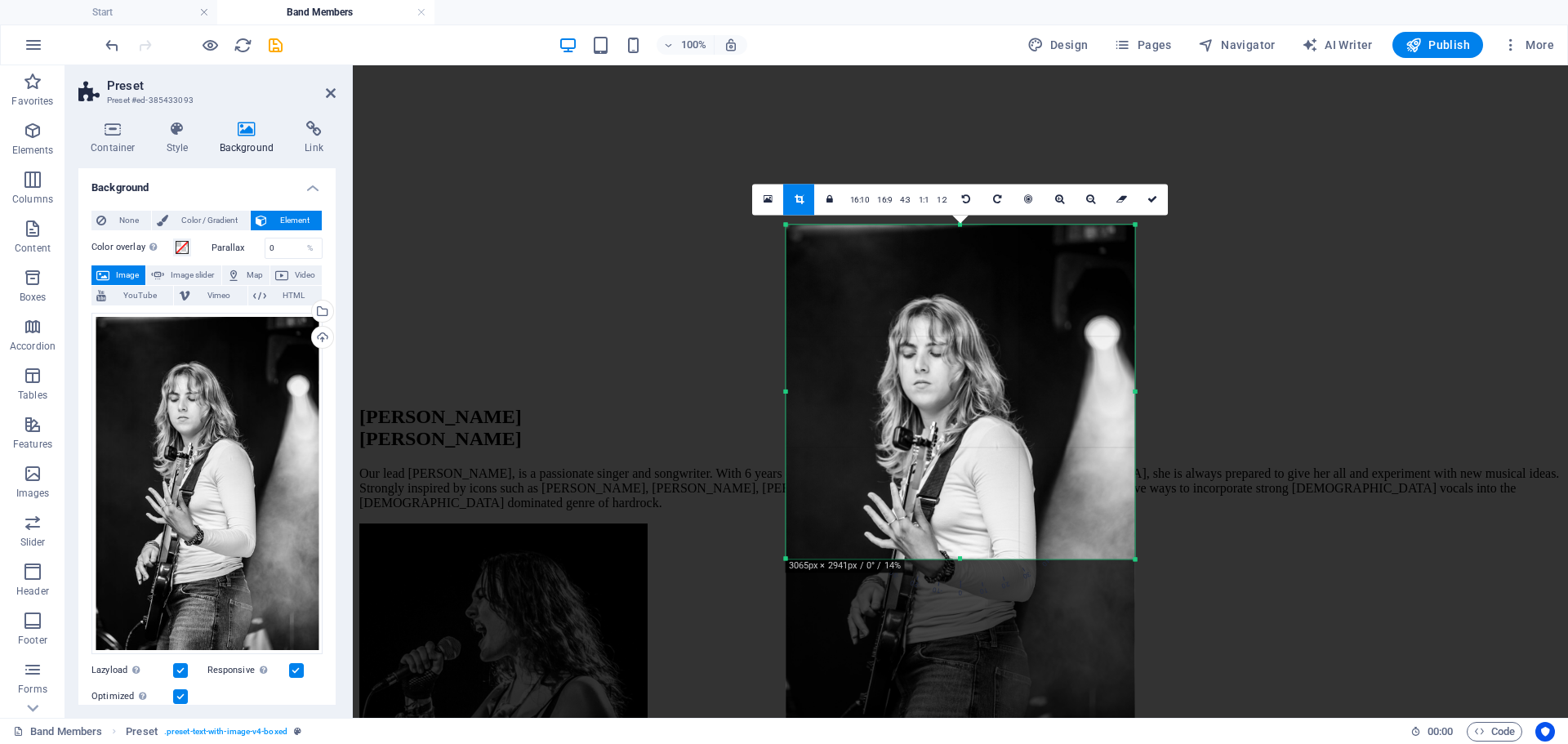
drag, startPoint x: 962, startPoint y: 527, endPoint x: 971, endPoint y: 586, distance: 59.7
click at [971, 558] on div "180 170 160 150 140 130 120 110 100 90 80 70 60 50 40 30 20 10 0 -10 -20 -30 -4…" at bounding box center [961, 392] width 349 height 334
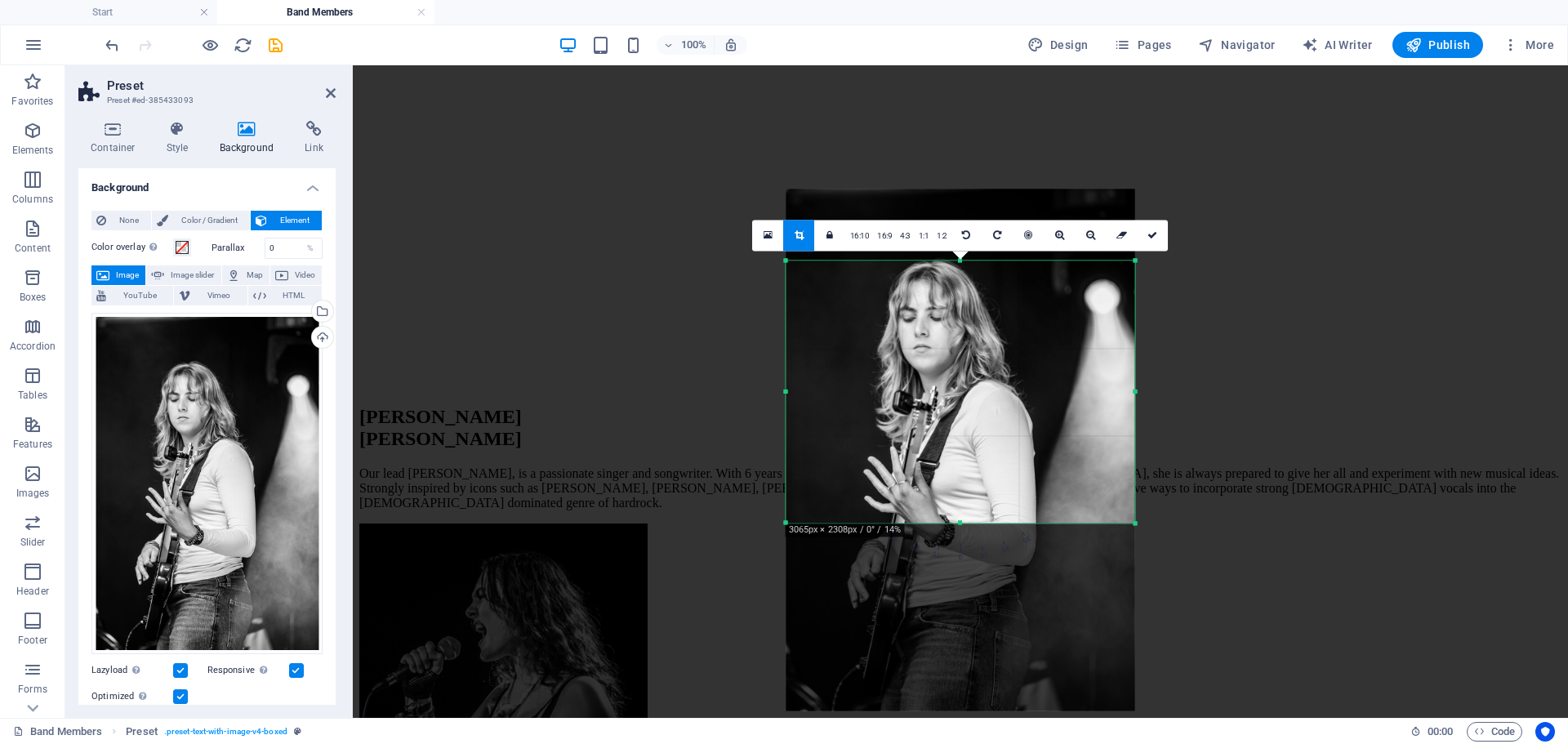
drag, startPoint x: 959, startPoint y: 225, endPoint x: 967, endPoint y: 296, distance: 71.4
click at [967, 296] on div "180 170 160 150 140 130 120 110 100 90 80 70 60 50 40 30 20 10 0 -10 -20 -30 -4…" at bounding box center [961, 392] width 349 height 262
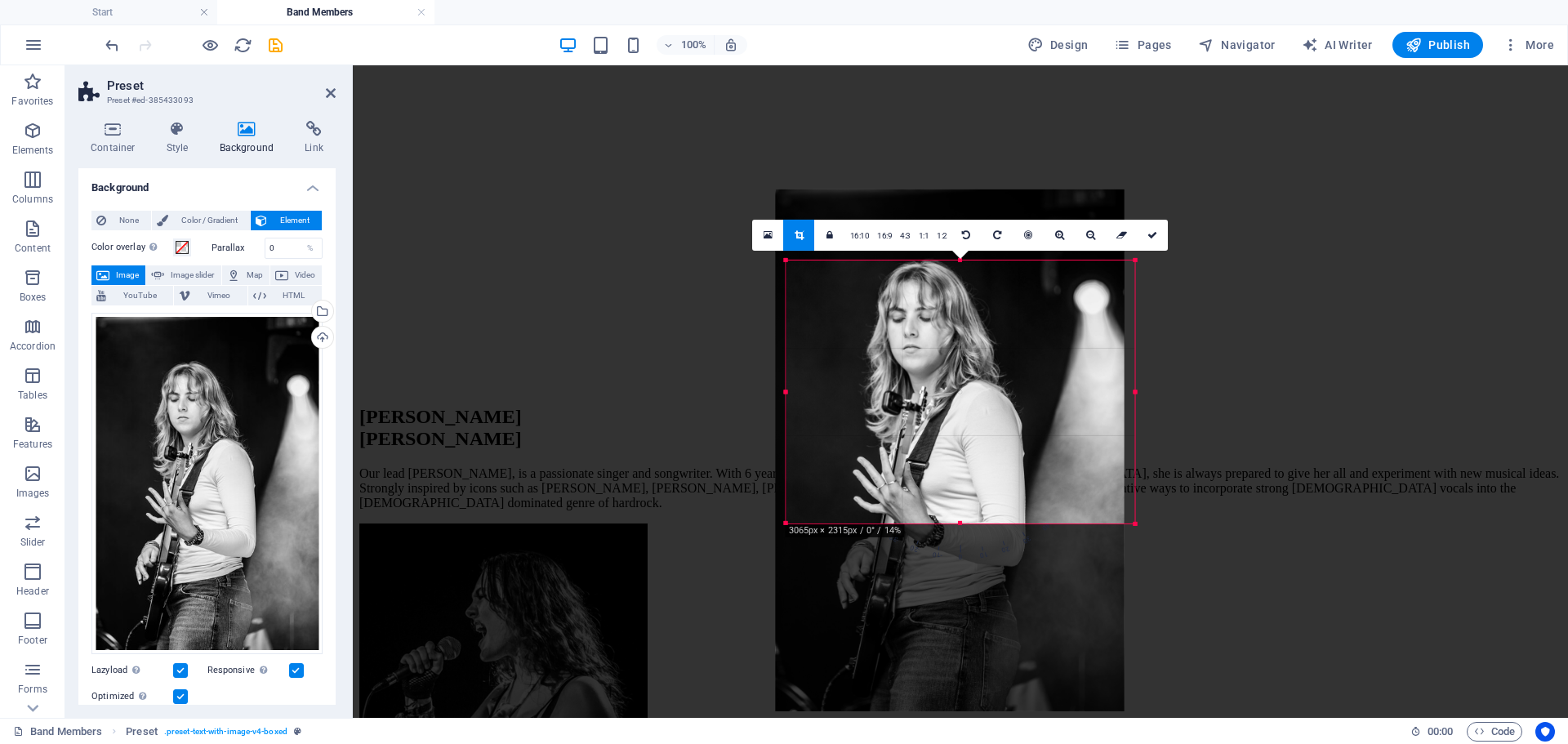
click at [951, 352] on div at bounding box center [950, 449] width 349 height 522
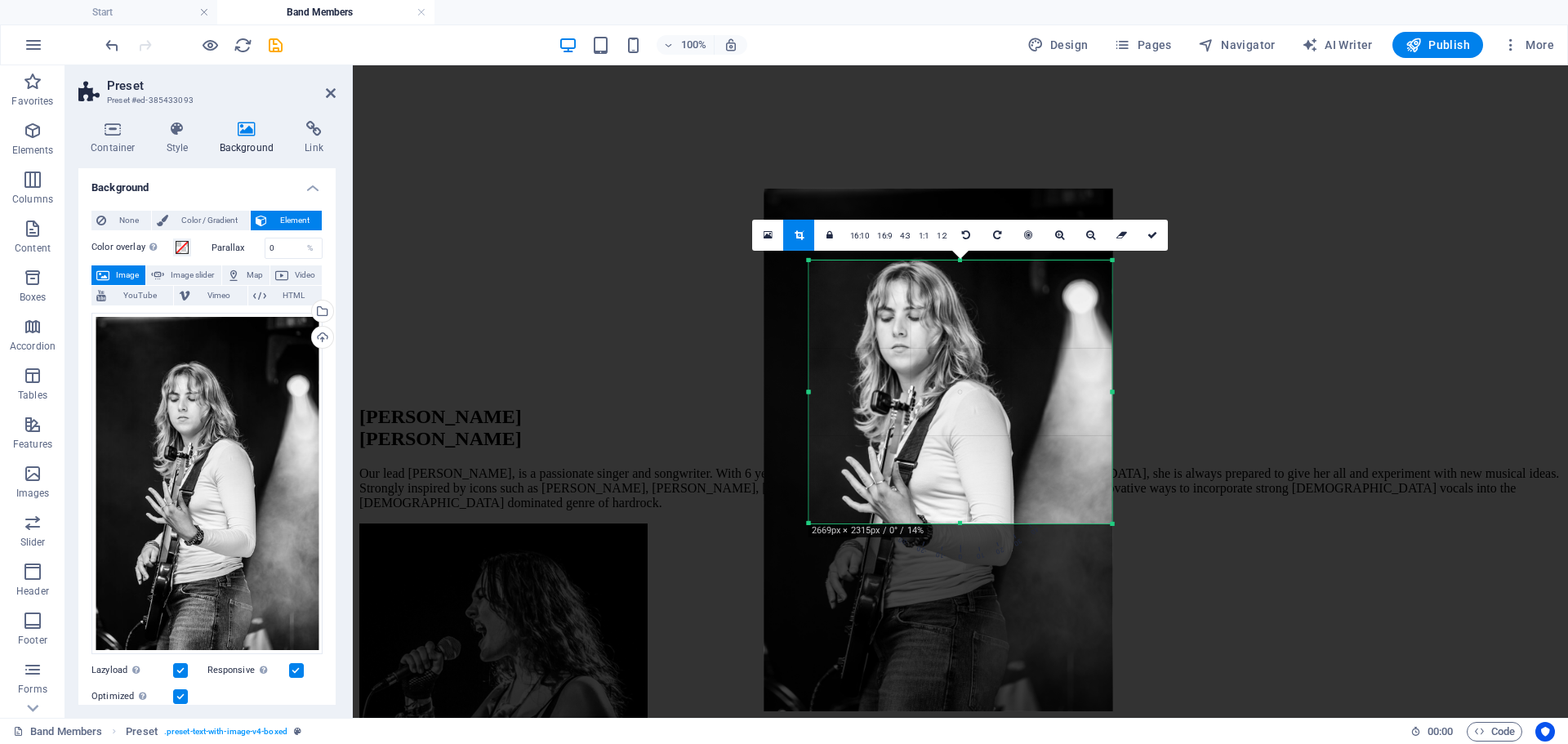
drag, startPoint x: 787, startPoint y: 393, endPoint x: 832, endPoint y: 392, distance: 45.0
click at [832, 392] on div "180 170 160 150 140 130 120 110 100 90 80 70 60 50 40 30 20 10 0 -10 -20 -30 -4…" at bounding box center [960, 391] width 303 height 263
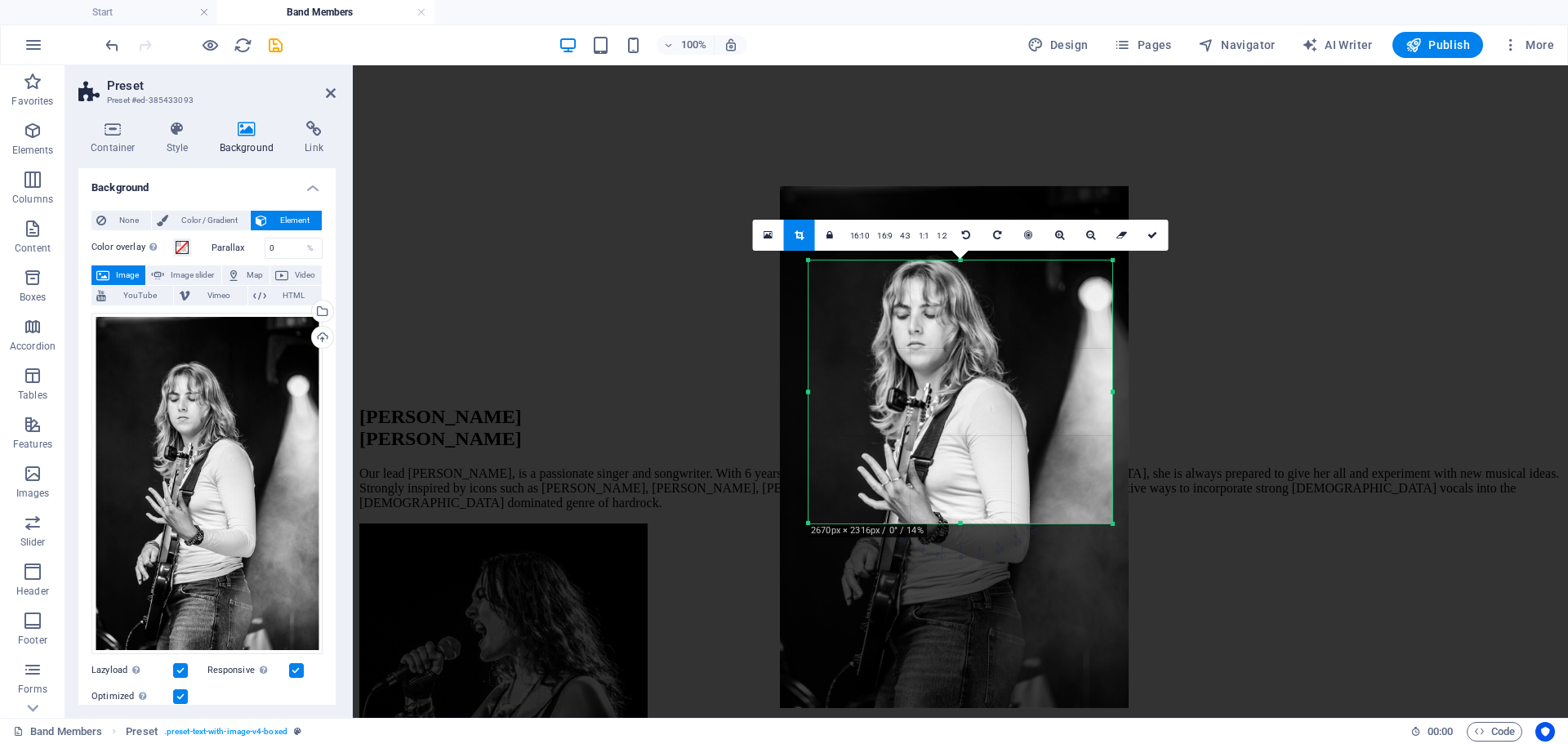
drag, startPoint x: 829, startPoint y: 389, endPoint x: 845, endPoint y: 386, distance: 16.3
click at [845, 386] on div at bounding box center [955, 446] width 349 height 522
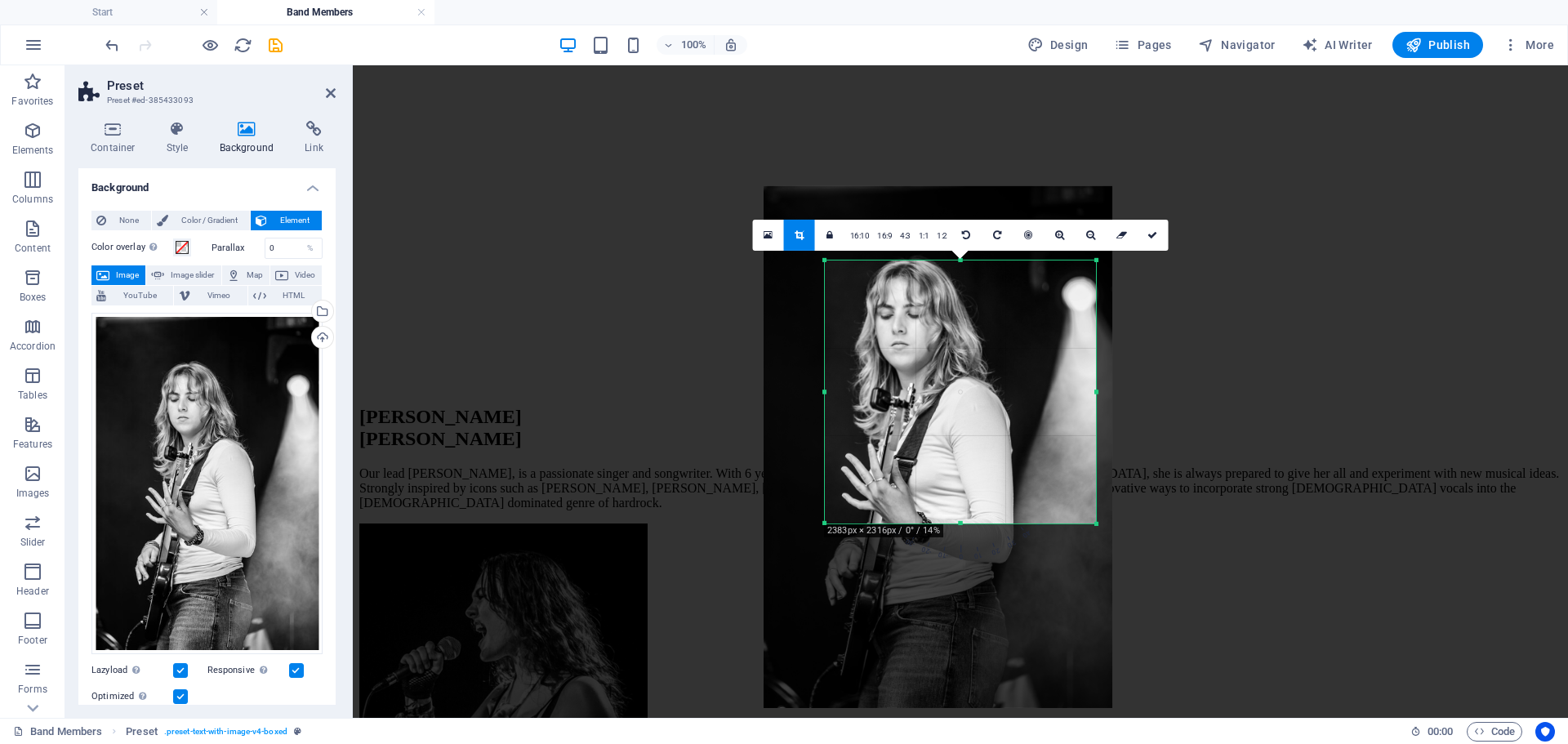
drag, startPoint x: 808, startPoint y: 391, endPoint x: 842, endPoint y: 342, distance: 59.6
click at [842, 342] on div "180 170 160 150 140 130 120 110 100 90 80 70 60 50 40 30 20 10 0 -10 -20 -30 -4…" at bounding box center [960, 391] width 272 height 263
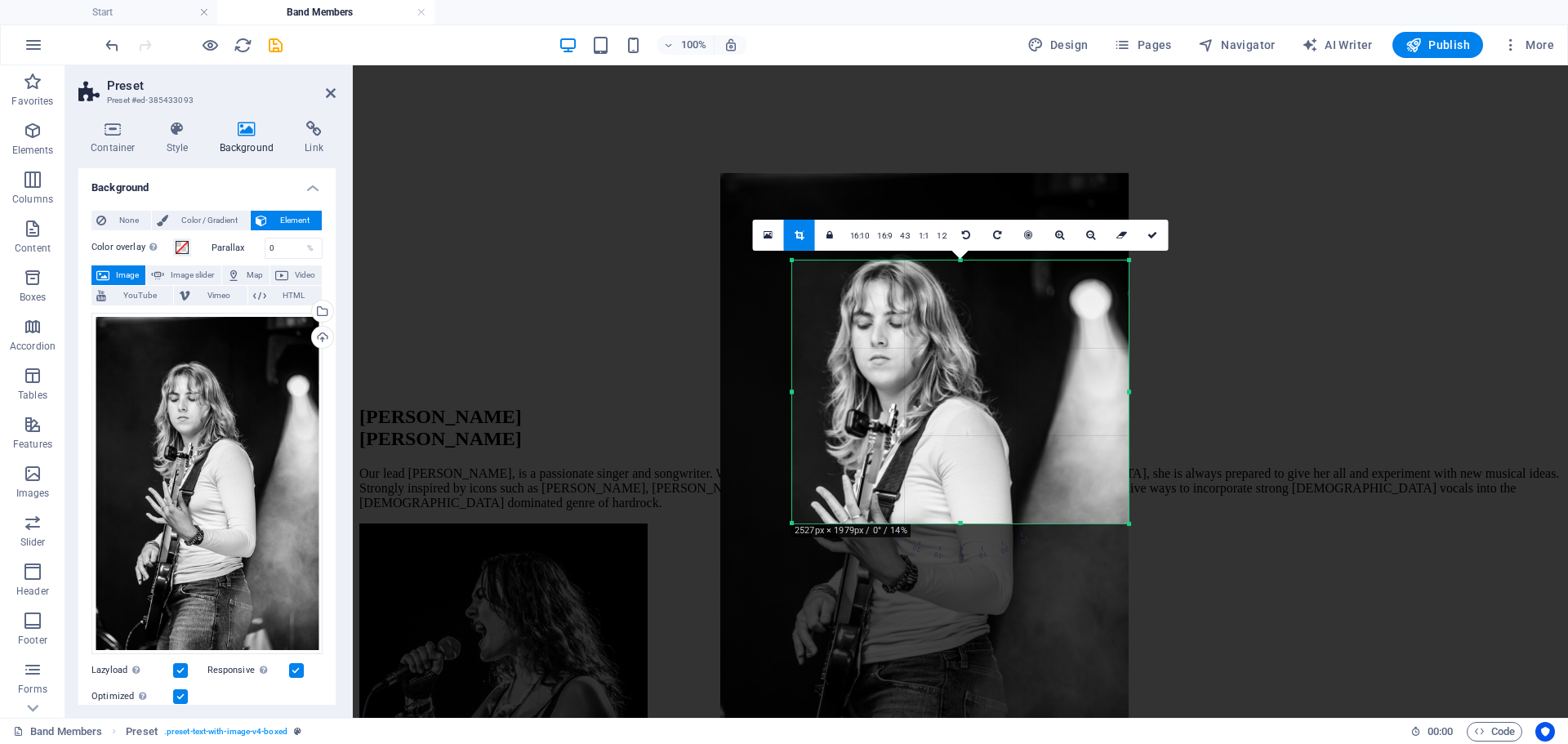
drag, startPoint x: 1099, startPoint y: 391, endPoint x: 1163, endPoint y: 378, distance: 65.3
click at [1163, 378] on div "Drag here to replace the existing content. Press “Ctrl” if you want to create a…" at bounding box center [960, 392] width 1216 height 652
drag, startPoint x: 1154, startPoint y: 232, endPoint x: 801, endPoint y: 167, distance: 358.9
click at [1154, 232] on icon at bounding box center [1152, 234] width 10 height 10
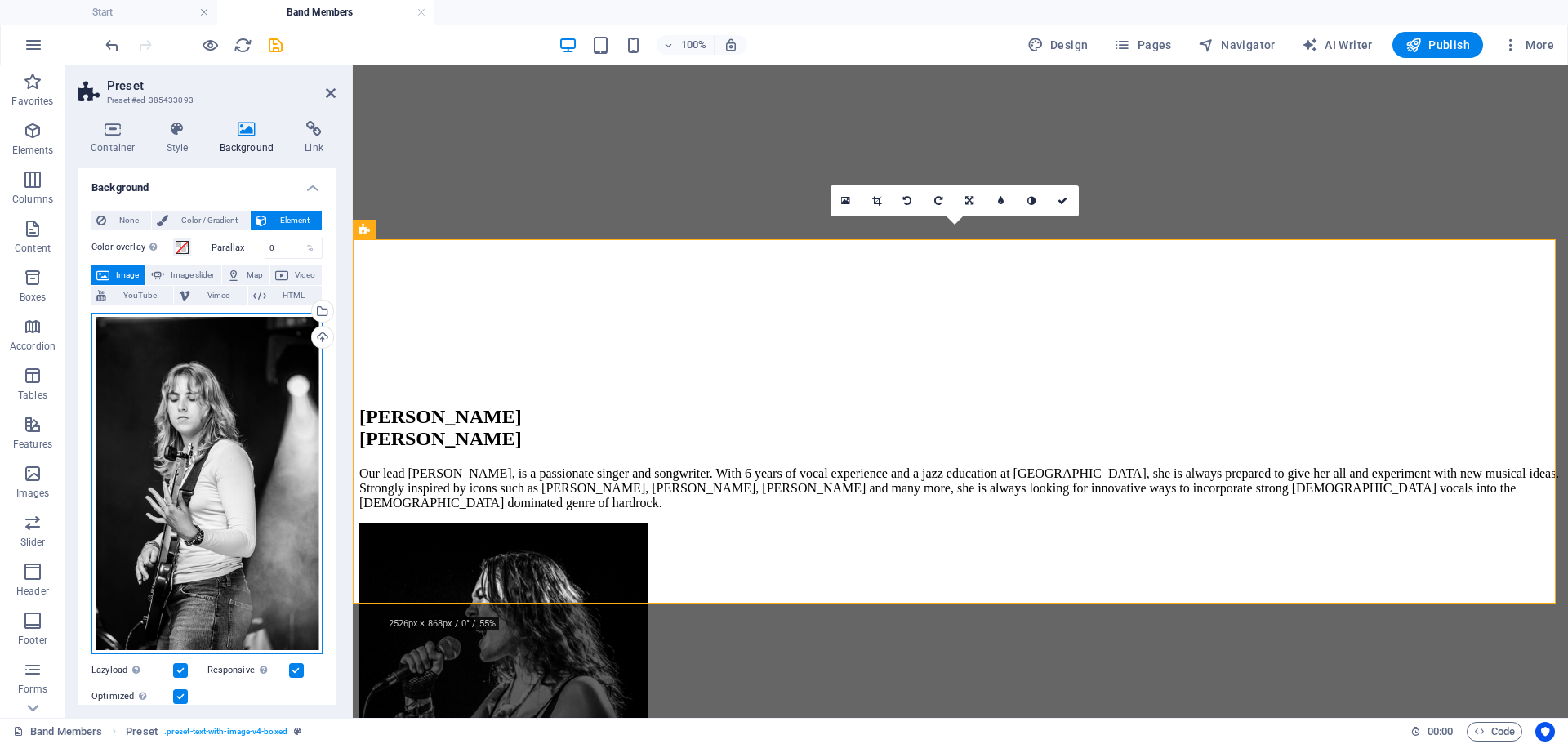
click at [231, 332] on div "Drag files here, click to choose files or select files from Files or our free s…" at bounding box center [207, 483] width 231 height 342
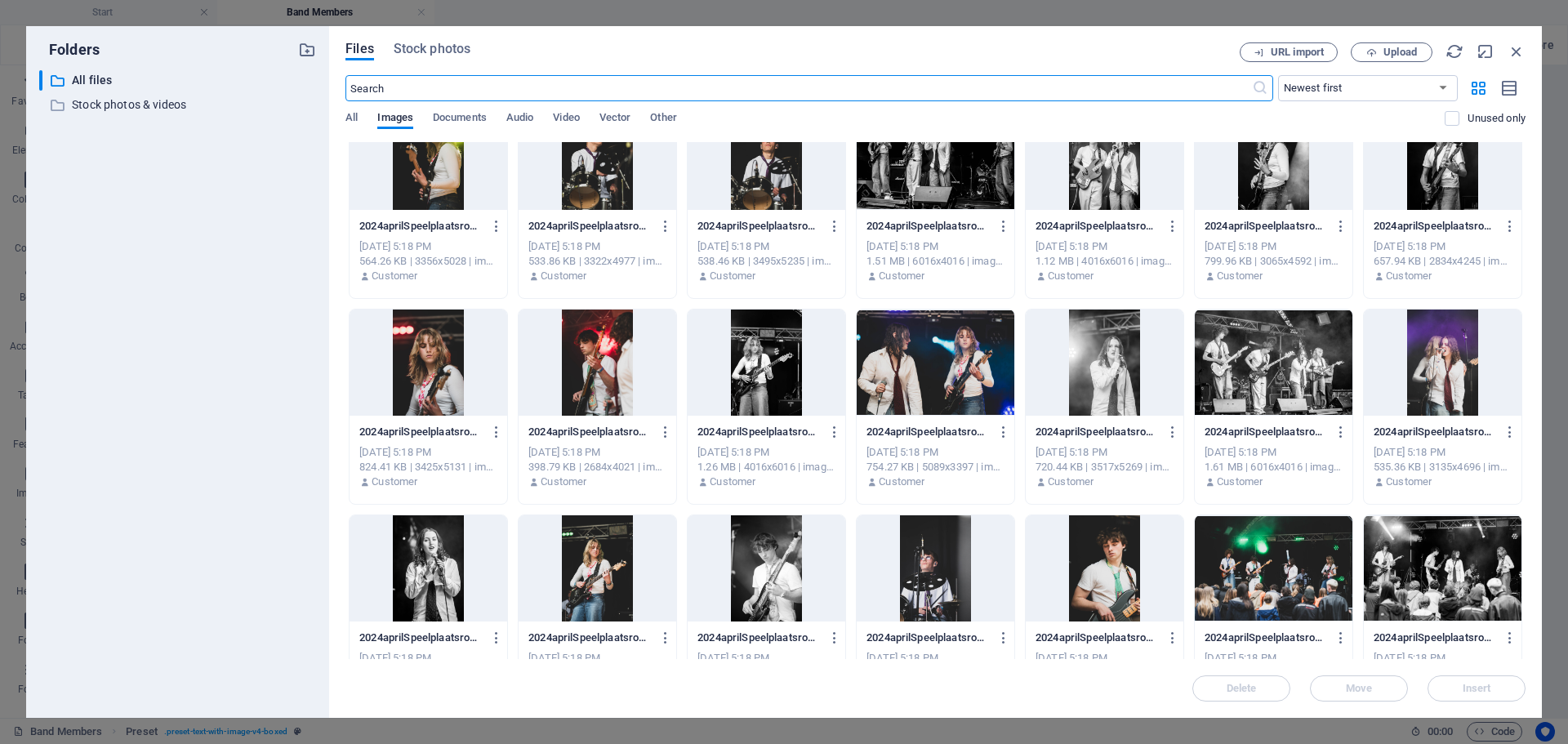
scroll to position [326, 0]
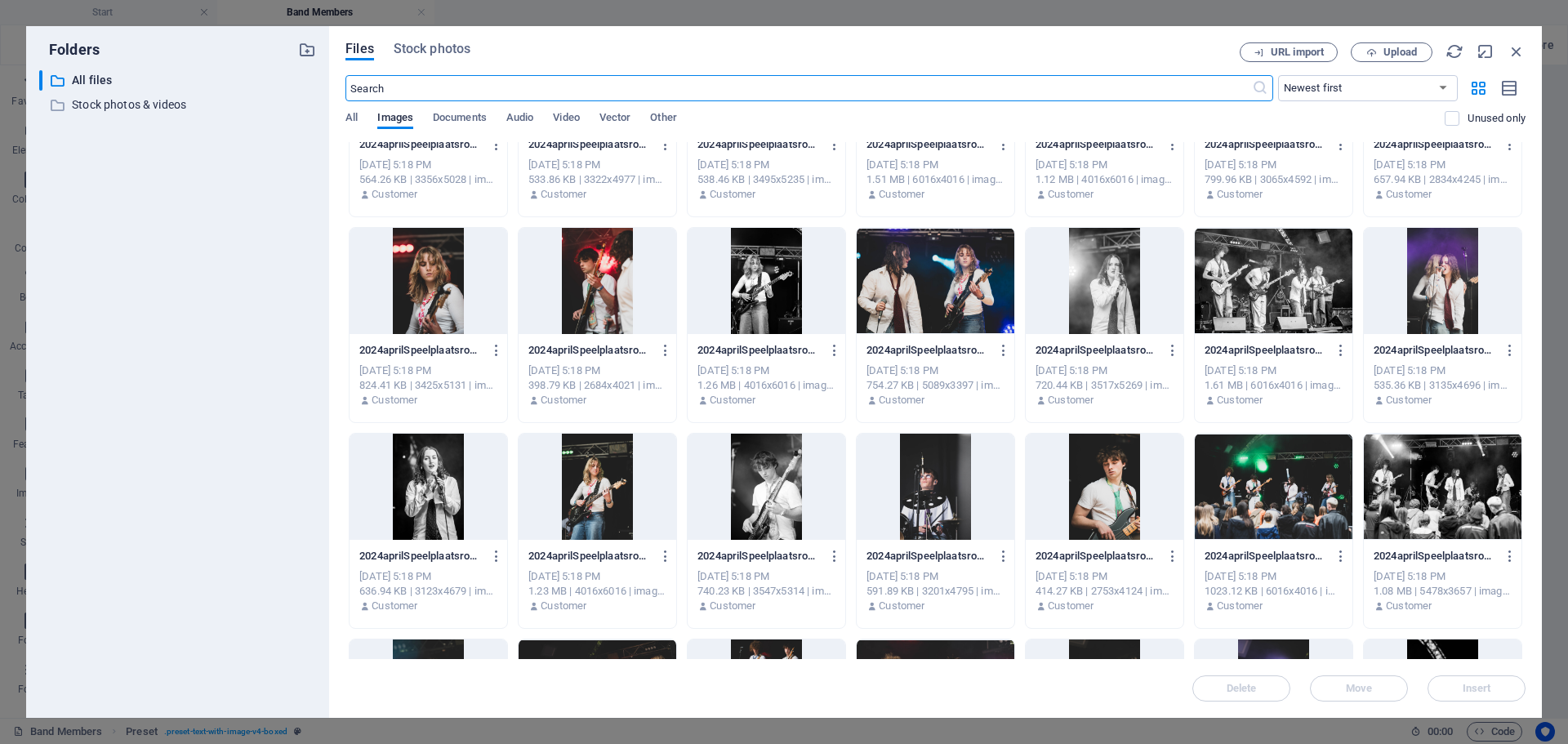
click at [647, 484] on div at bounding box center [597, 486] width 157 height 106
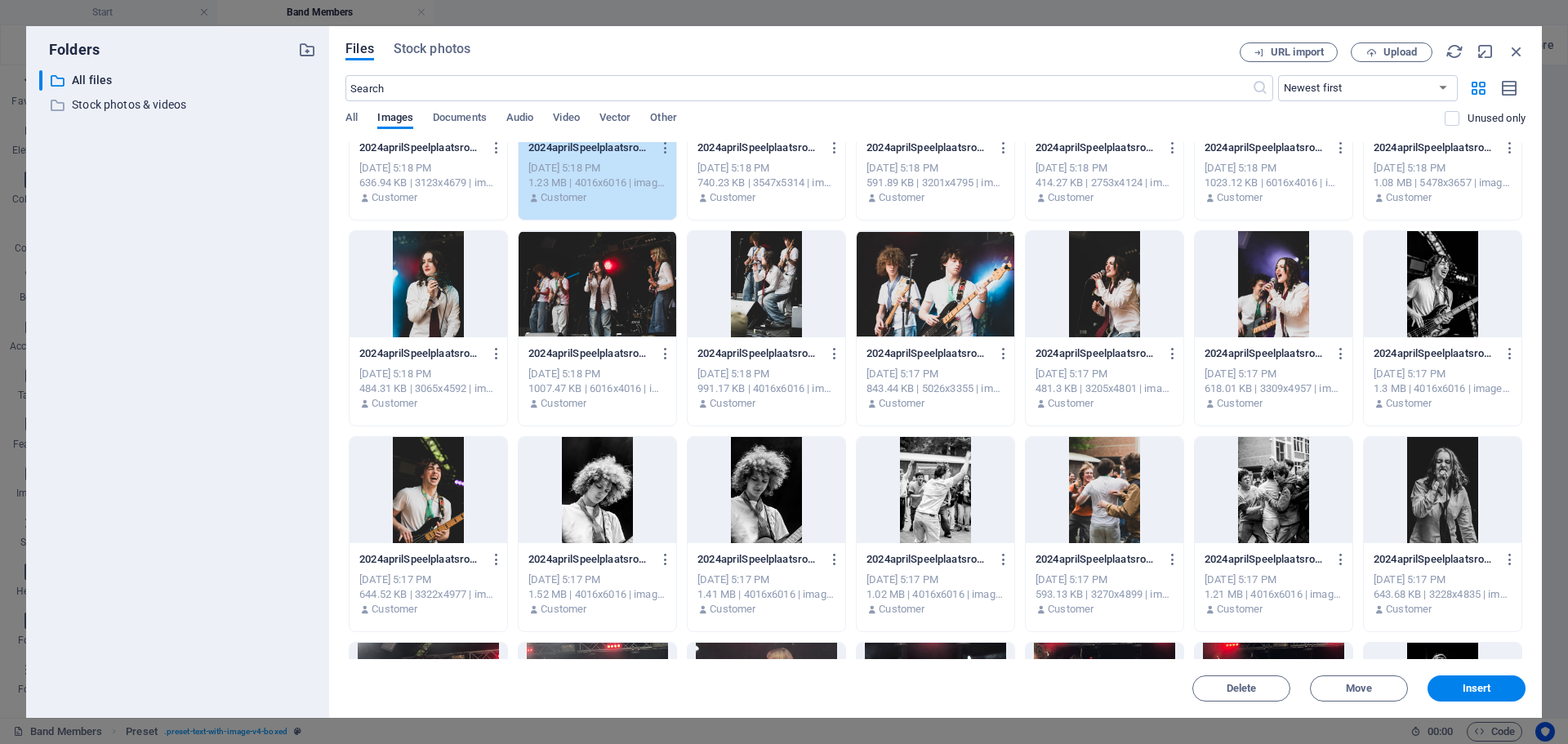
scroll to position [571, 0]
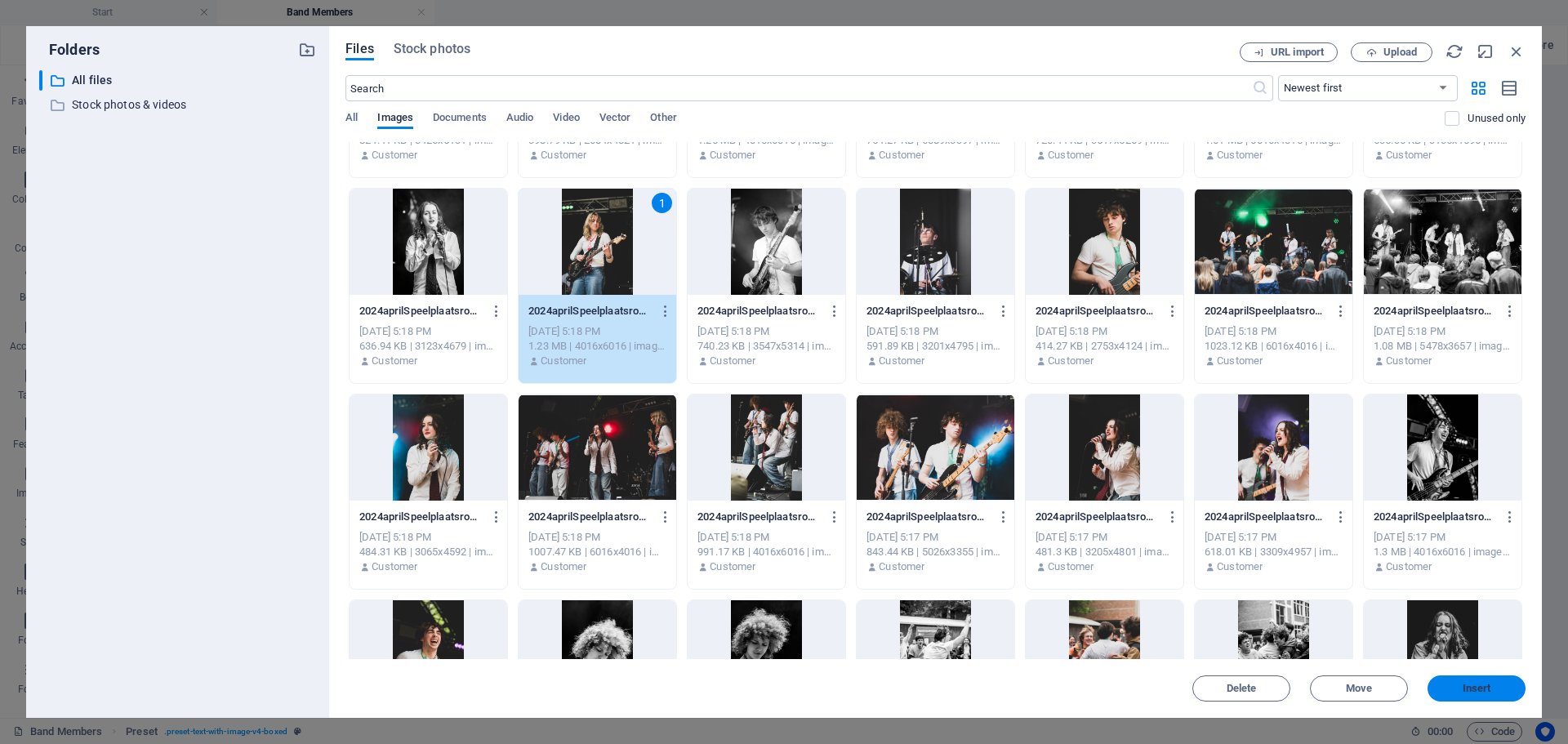
click at [1449, 691] on span "Insert" at bounding box center [1476, 687] width 85 height 10
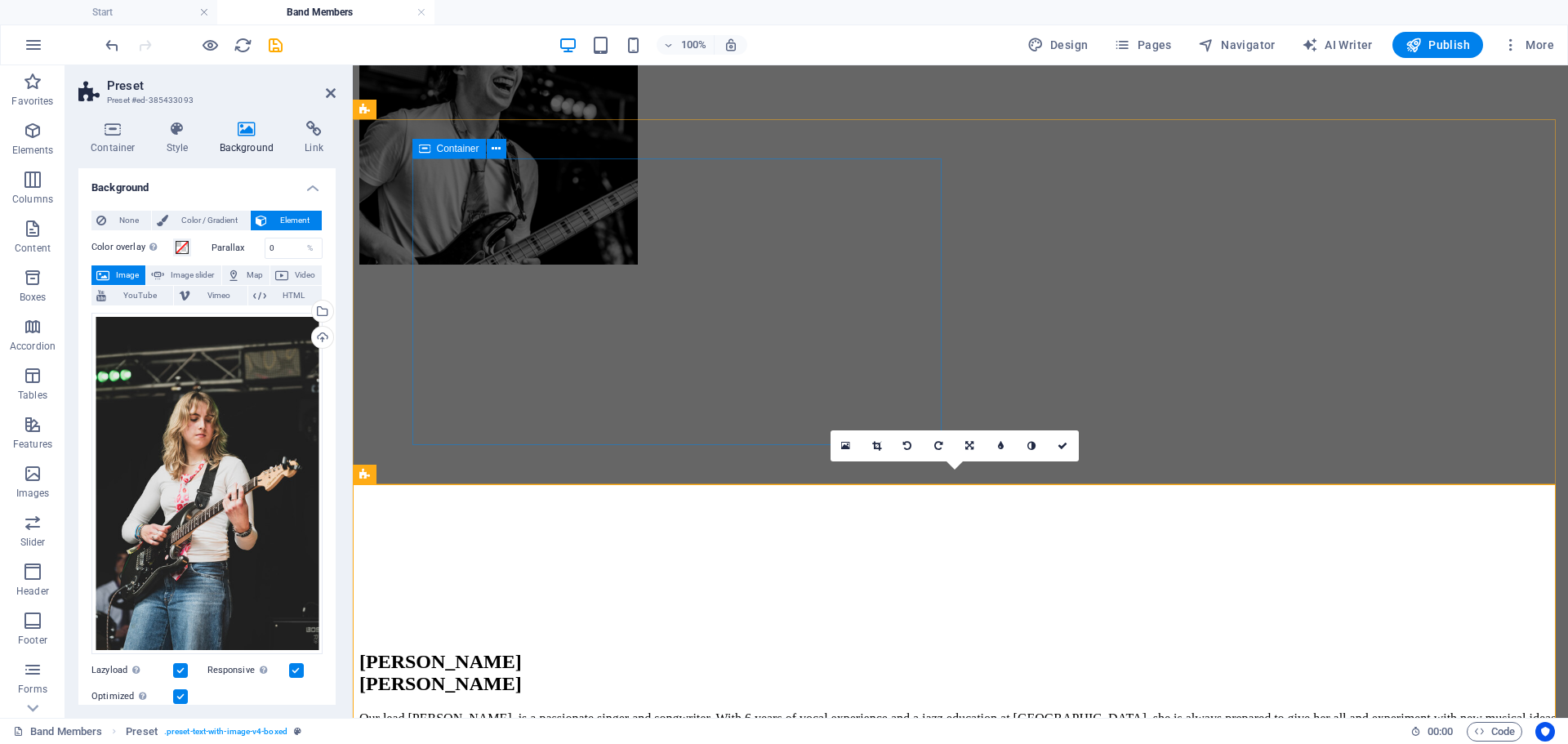
scroll to position [979, 0]
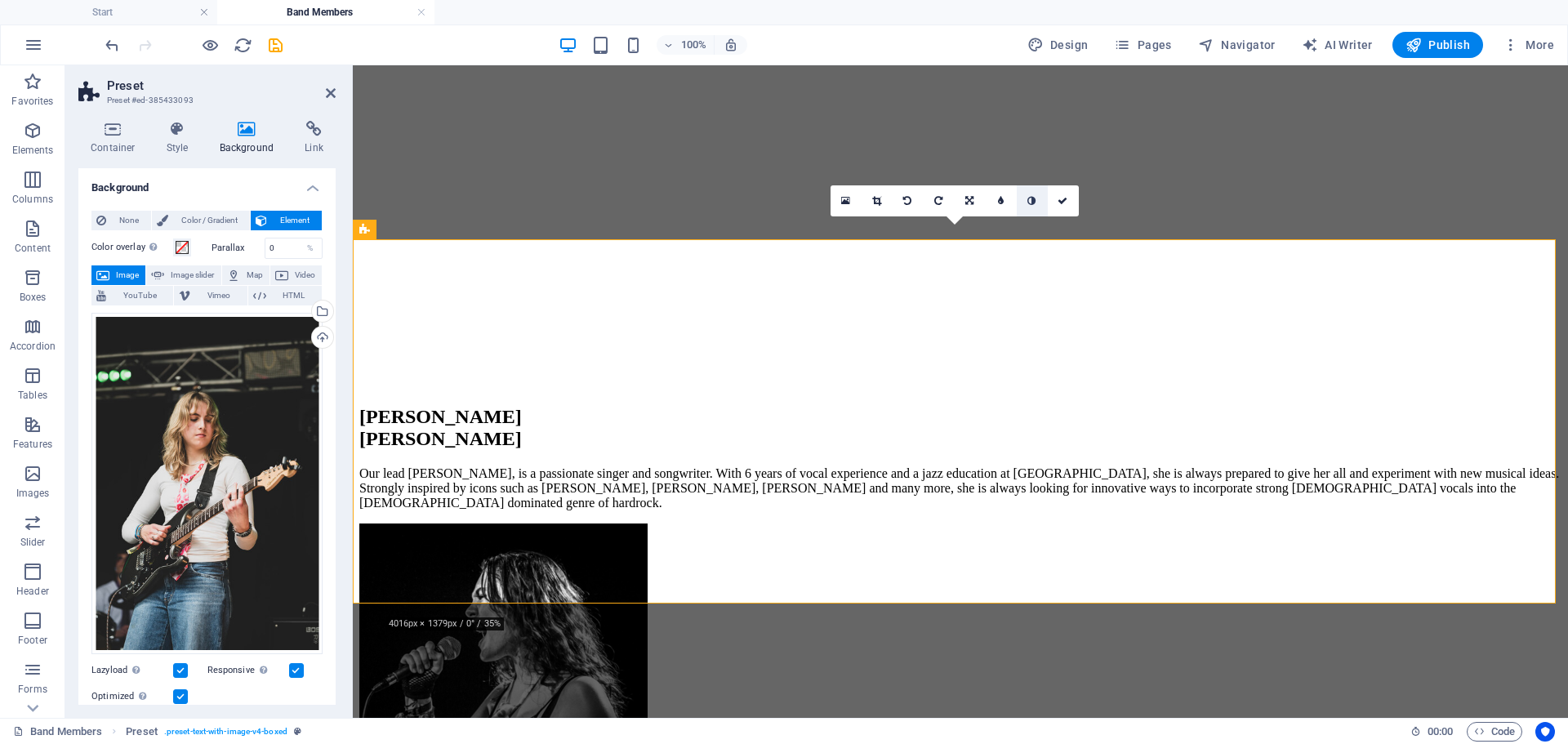
click at [1037, 203] on link at bounding box center [1032, 200] width 31 height 31
click at [882, 200] on link at bounding box center [877, 200] width 31 height 31
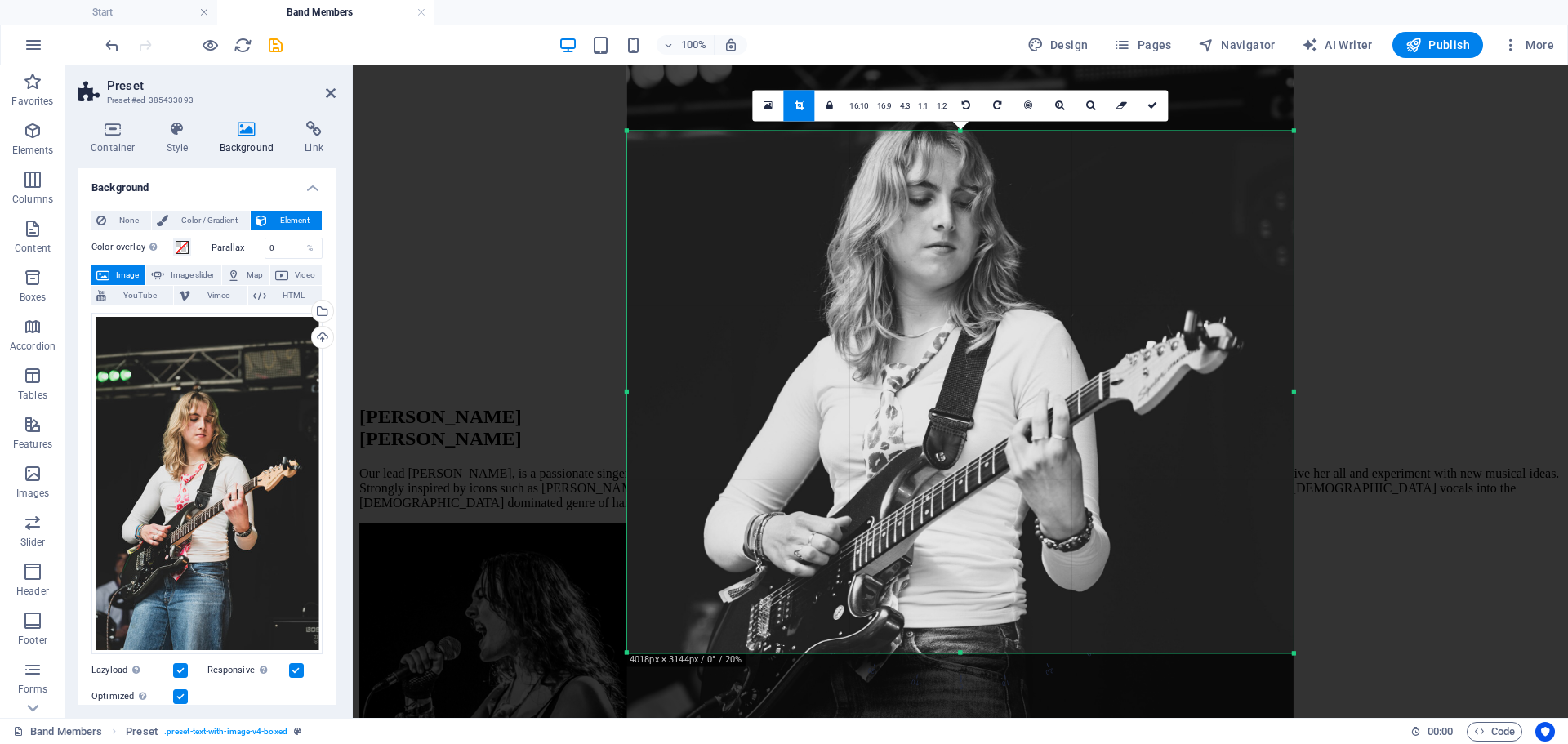
drag, startPoint x: 963, startPoint y: 655, endPoint x: 967, endPoint y: 604, distance: 51.2
click at [966, 633] on div "180 170 160 150 140 130 120 110 100 90 80 70 60 50 40 30 20 10 0 -10 -20 -30 -4…" at bounding box center [960, 391] width 666 height 521
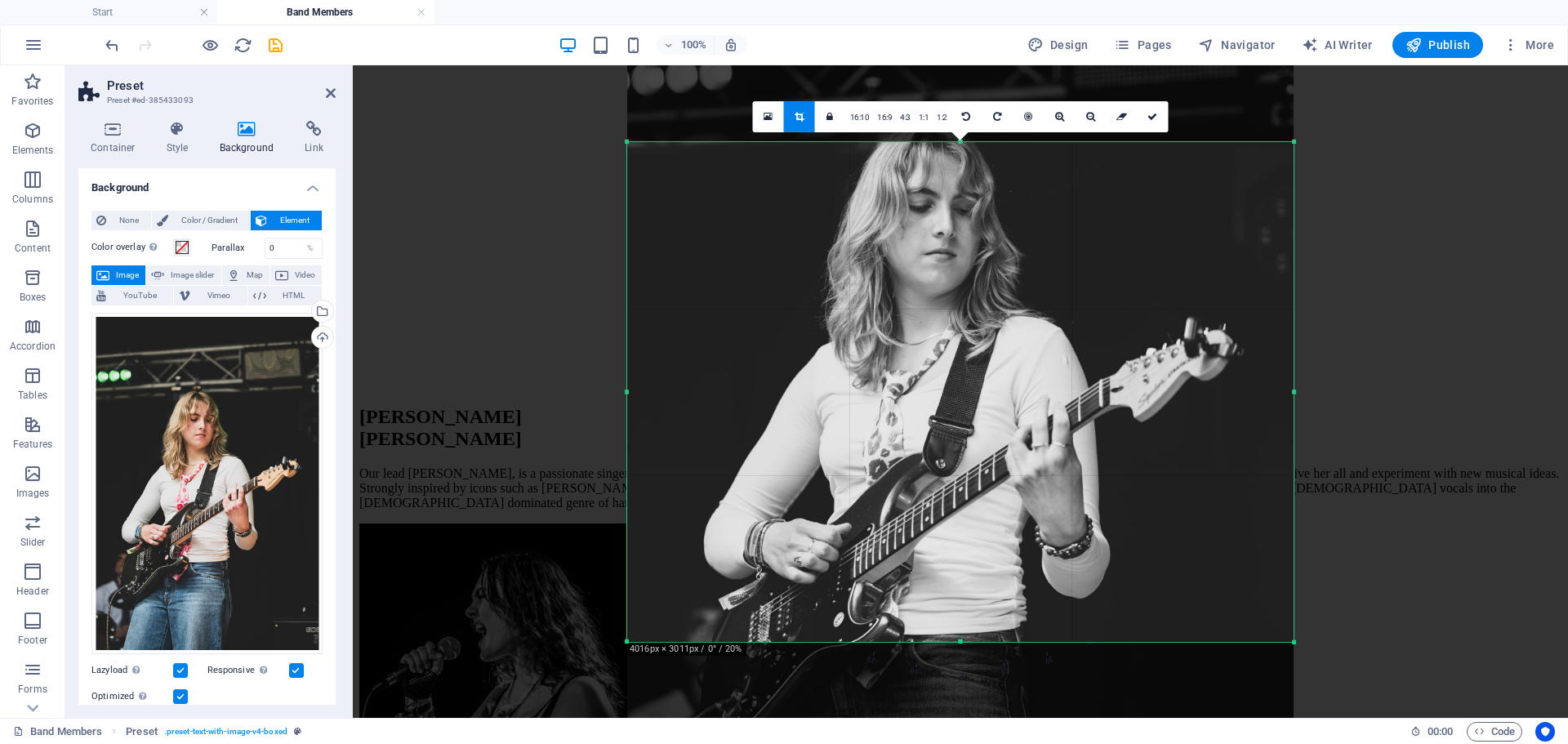
drag, startPoint x: 970, startPoint y: 580, endPoint x: 984, endPoint y: 545, distance: 37.7
click at [981, 548] on div at bounding box center [960, 398] width 666 height 997
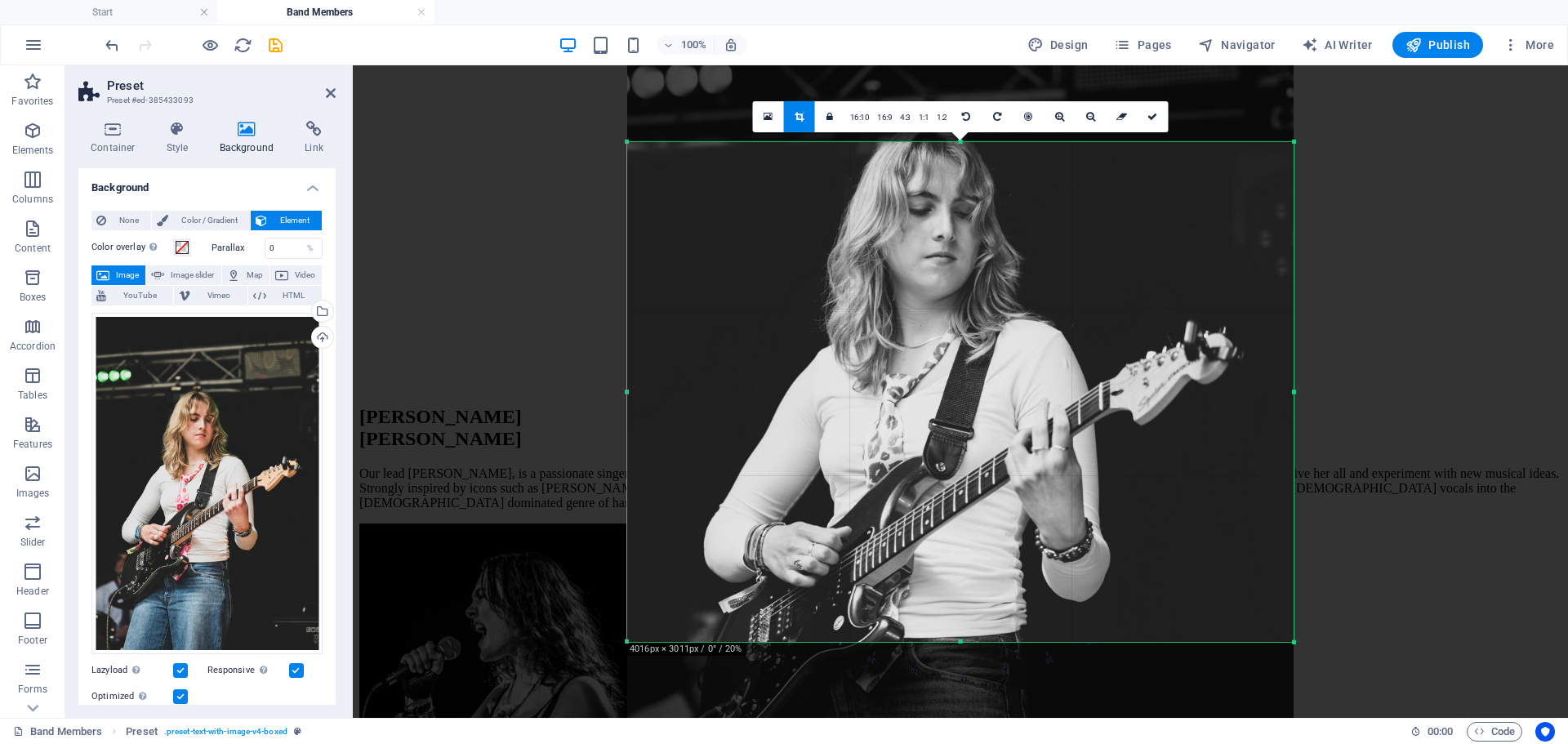
drag, startPoint x: 982, startPoint y: 536, endPoint x: 972, endPoint y: 600, distance: 64.8
click at [976, 578] on div at bounding box center [960, 402] width 666 height 997
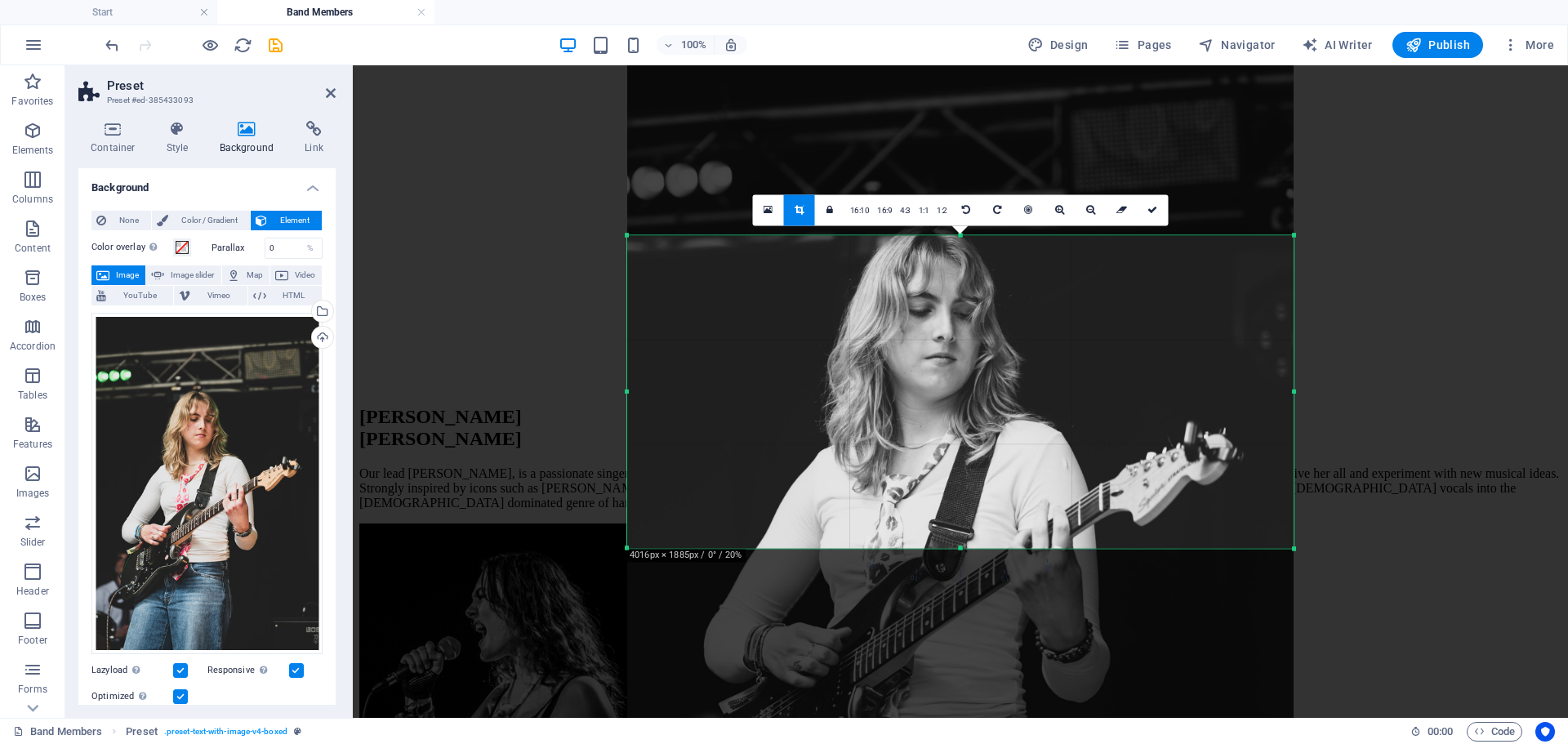
drag, startPoint x: 961, startPoint y: 641, endPoint x: 1000, endPoint y: 454, distance: 191.0
click at [1000, 454] on div "180 170 160 150 140 130 120 110 100 90 80 70 60 50 40 30 20 10 0 -10 -20 -30 -4…" at bounding box center [960, 392] width 666 height 313
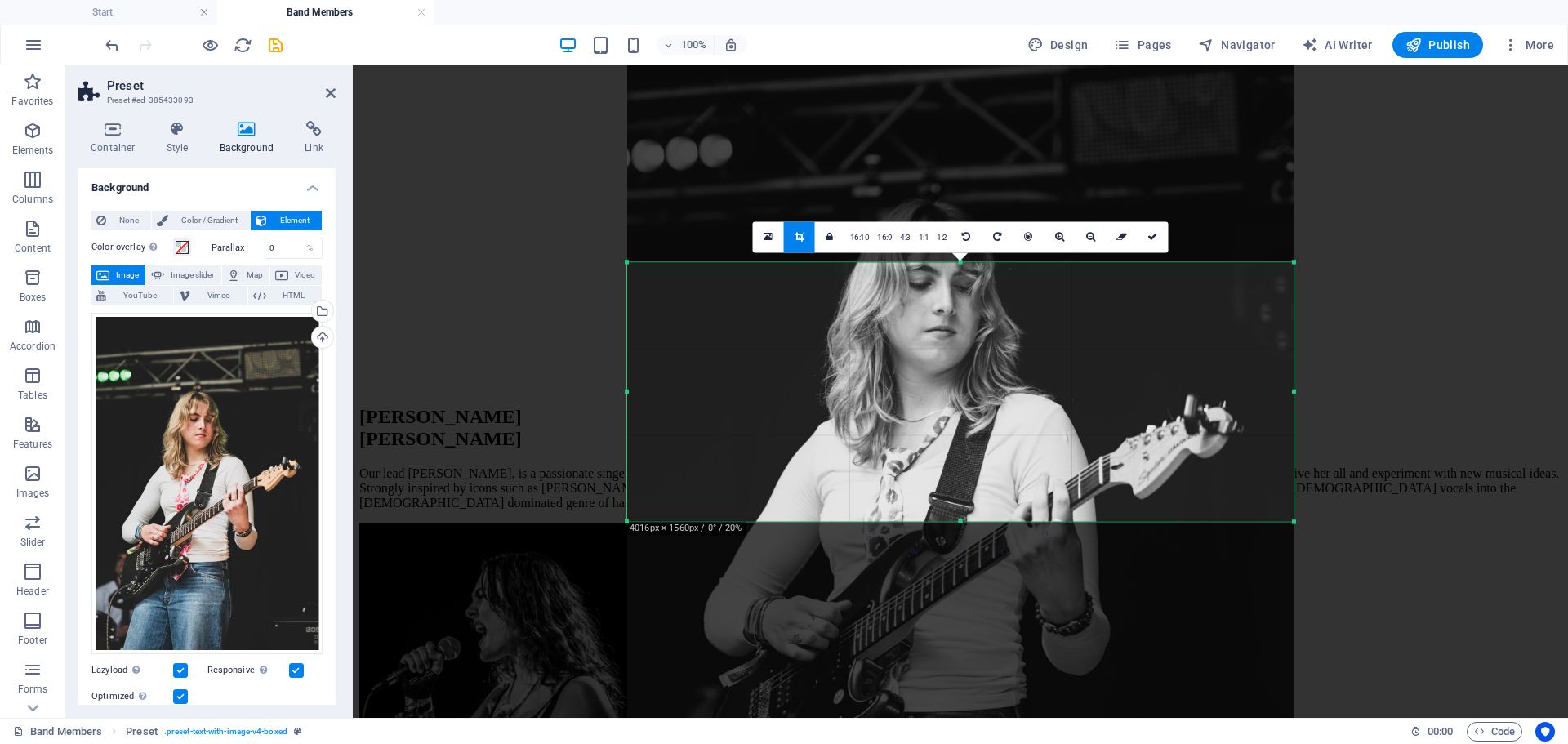
drag, startPoint x: 961, startPoint y: 235, endPoint x: 973, endPoint y: 289, distance: 55.3
click at [973, 289] on div "180 170 160 150 140 130 120 110 100 90 80 70 60 50 40 30 20 10 0 -10 -20 -30 -4…" at bounding box center [960, 392] width 666 height 259
click at [1158, 227] on link at bounding box center [1153, 236] width 31 height 31
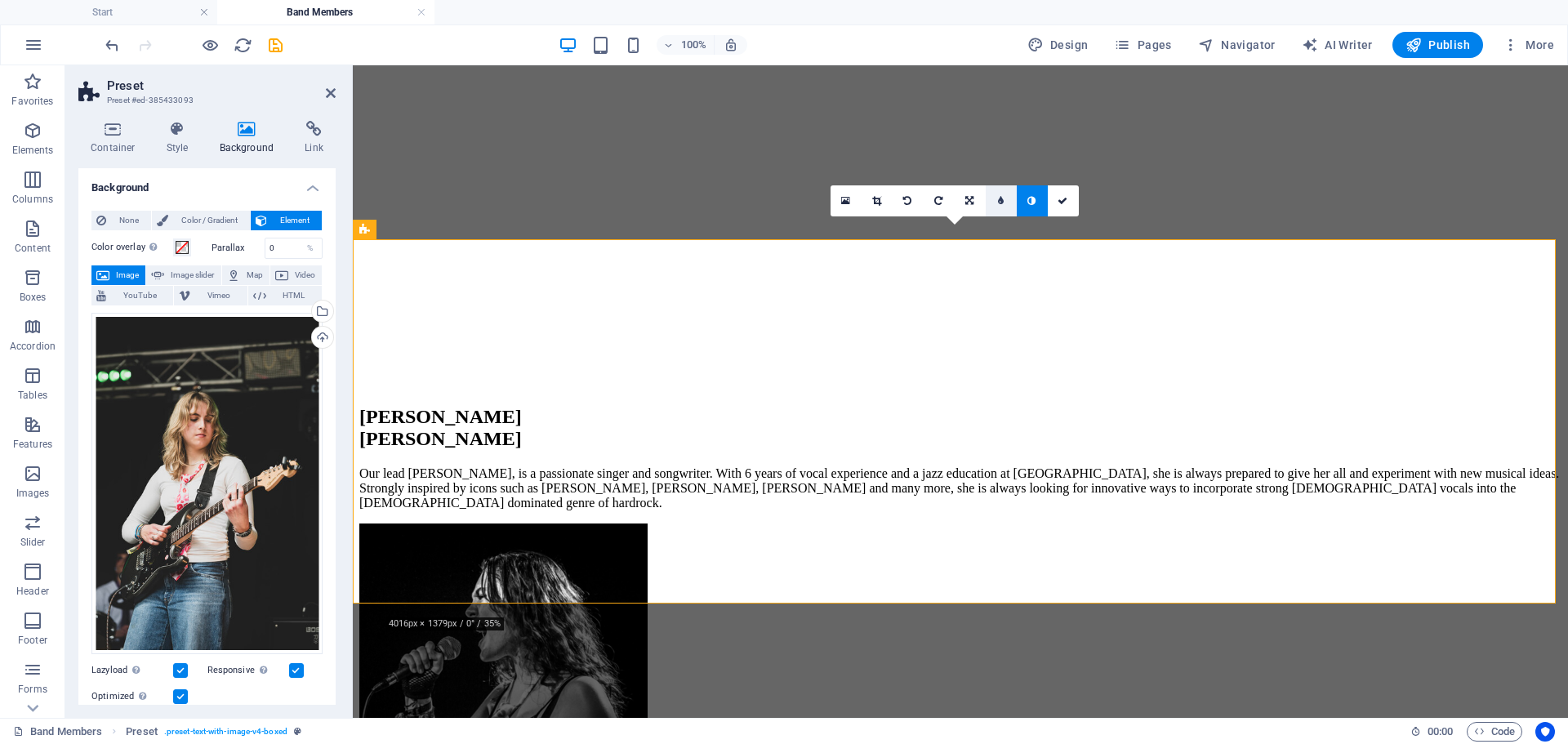
click at [1002, 201] on icon at bounding box center [1001, 200] width 5 height 10
type input "4"
click at [1082, 208] on link at bounding box center [1075, 200] width 31 height 31
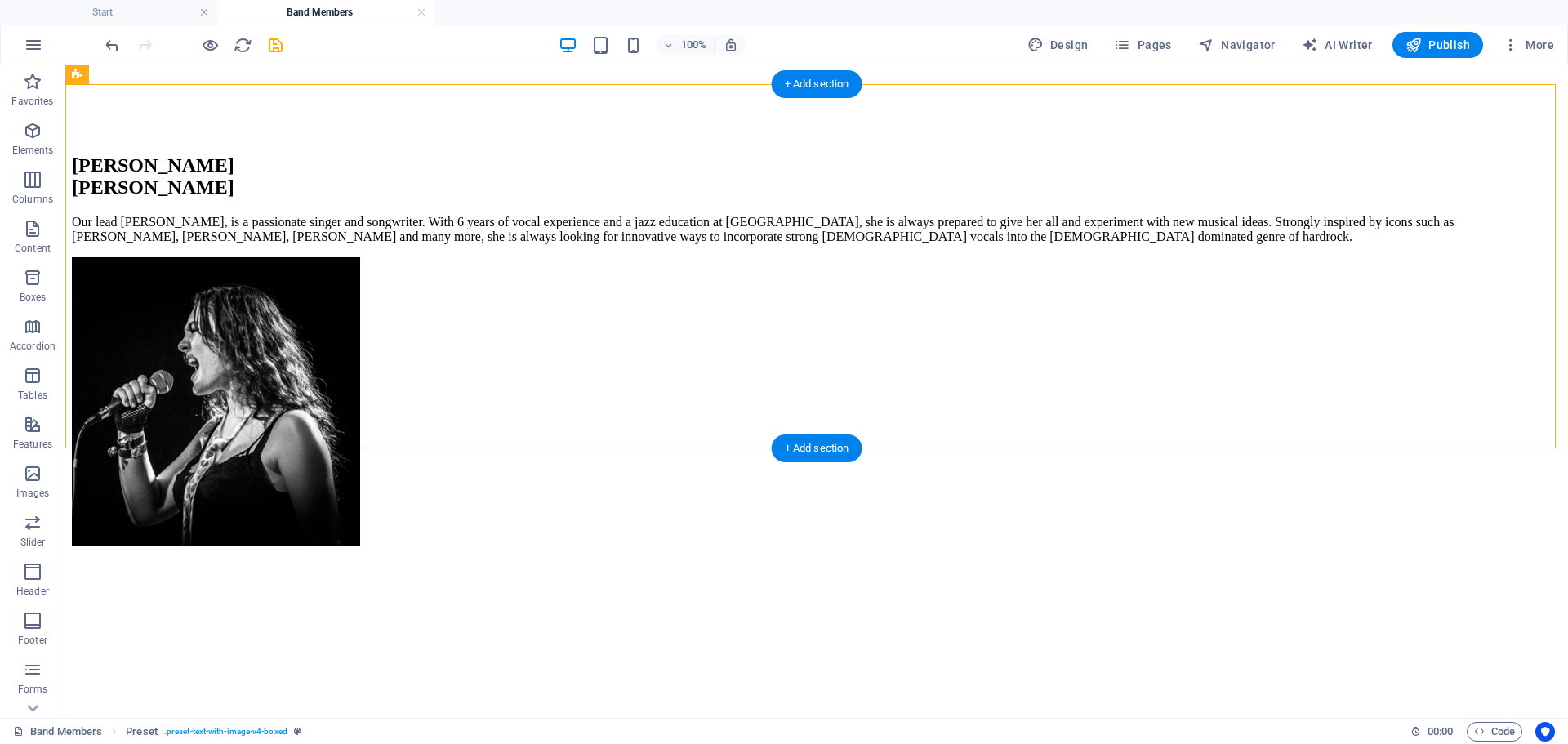
scroll to position [971, 0]
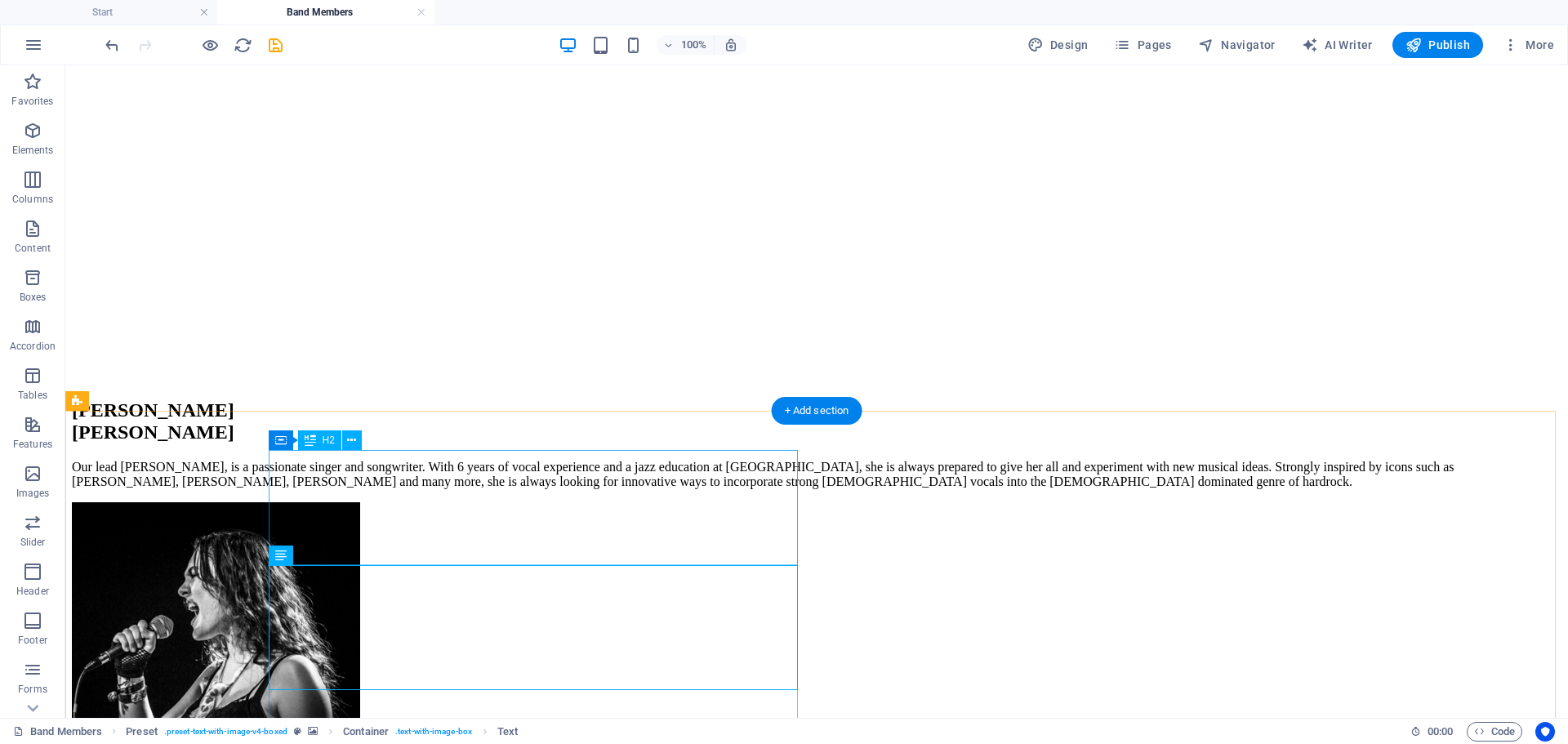
scroll to position [563, 0]
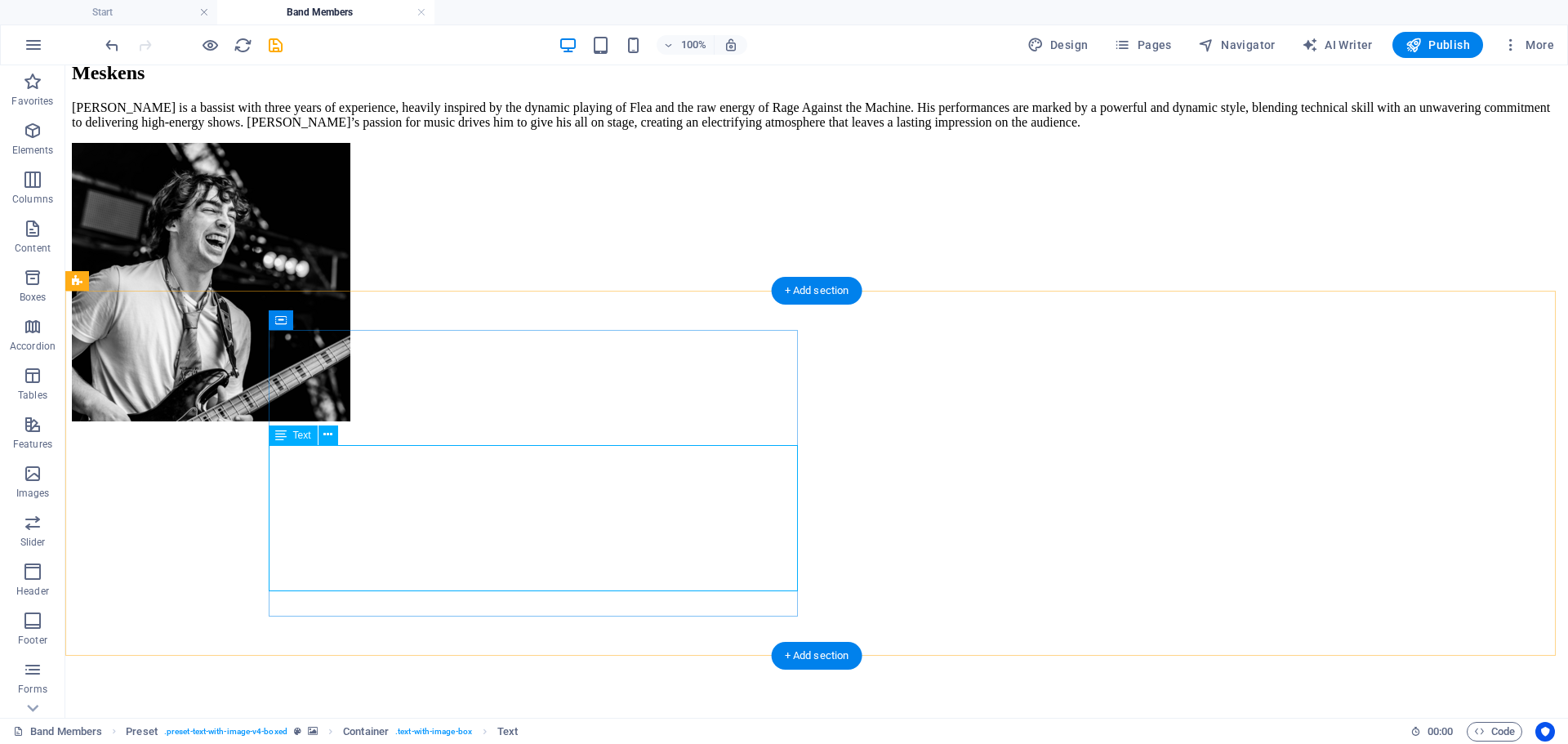
scroll to position [318, 0]
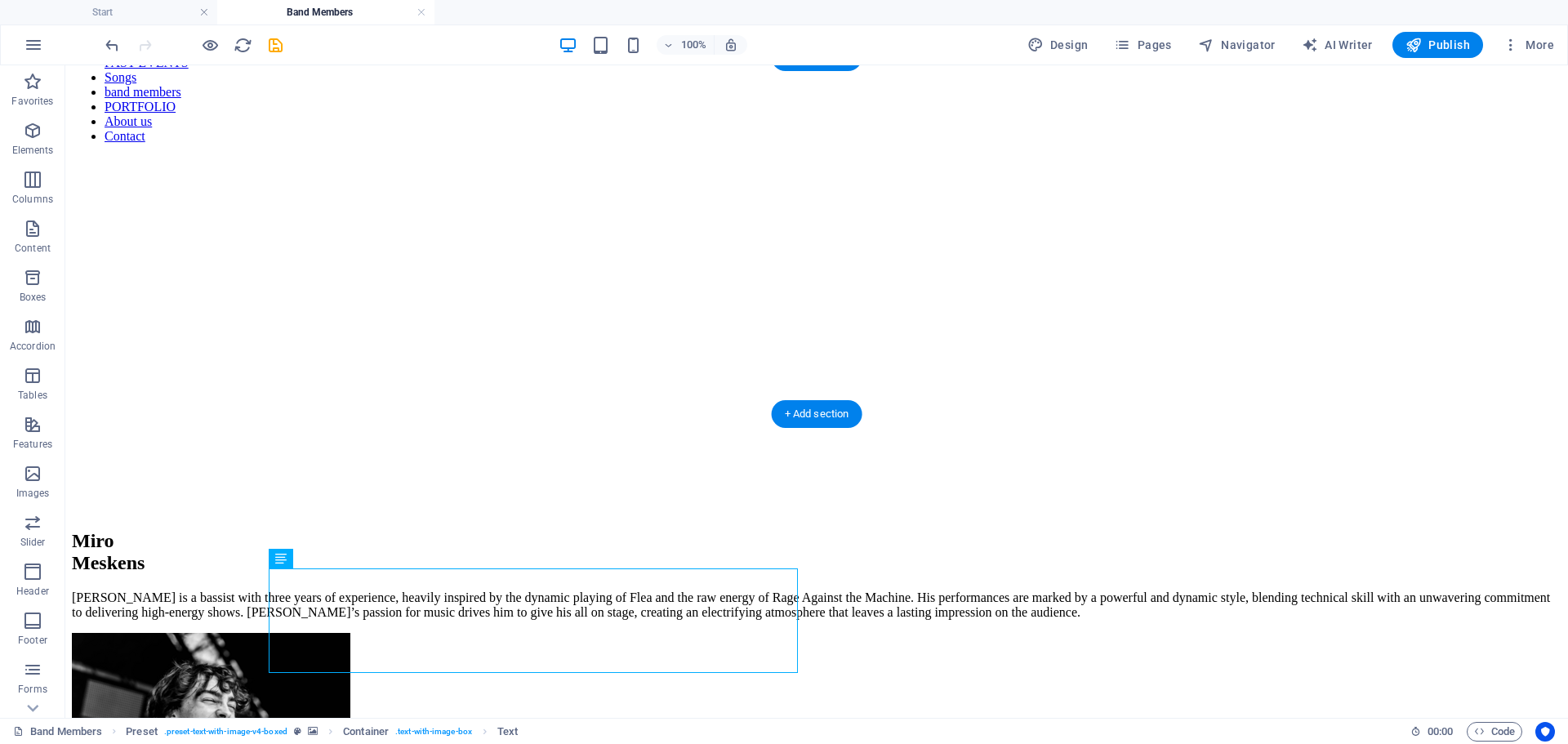
scroll to position [0, 0]
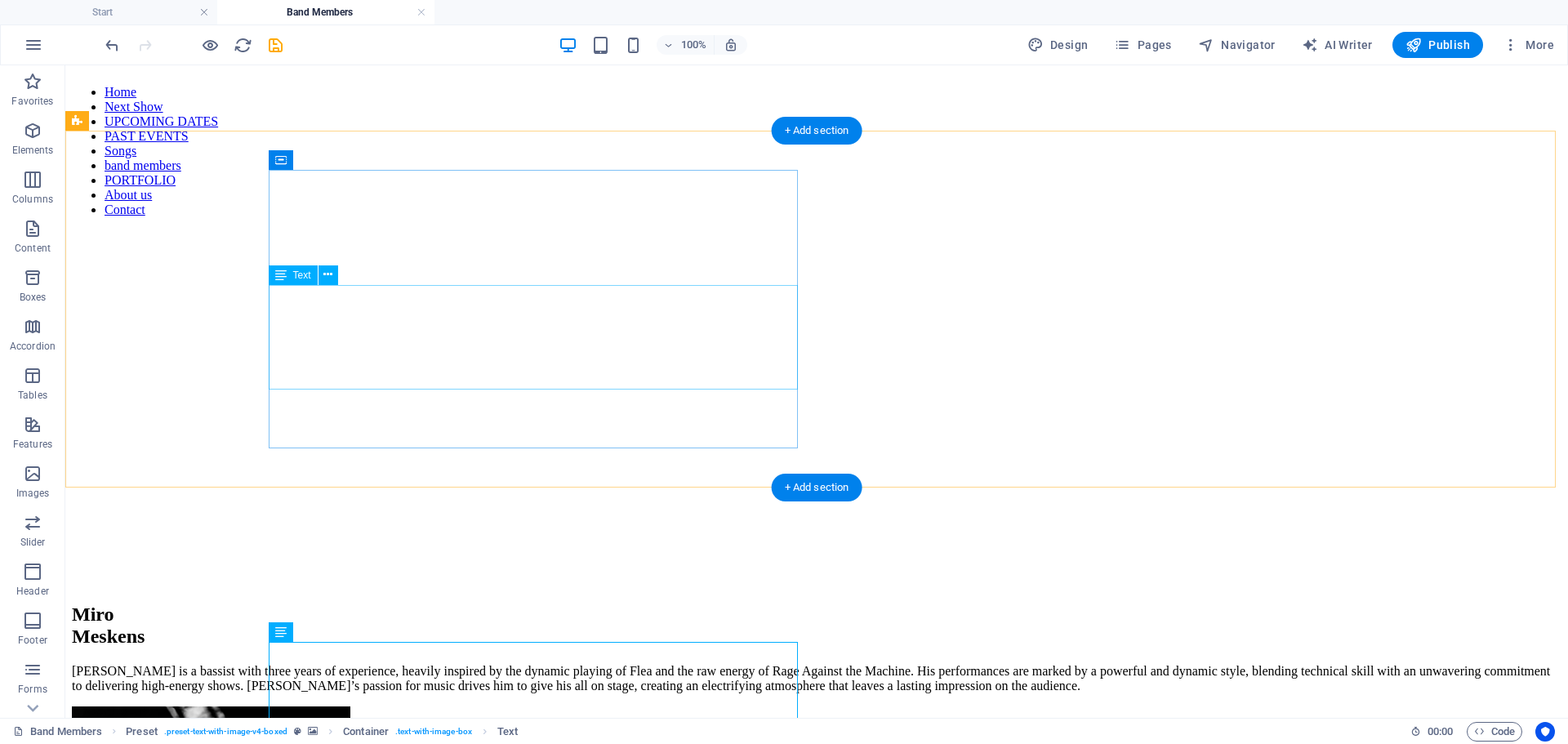
click at [407, 664] on div "[PERSON_NAME] is a bassist with three years of experience, heavily inspired by …" at bounding box center [816, 678] width 1490 height 30
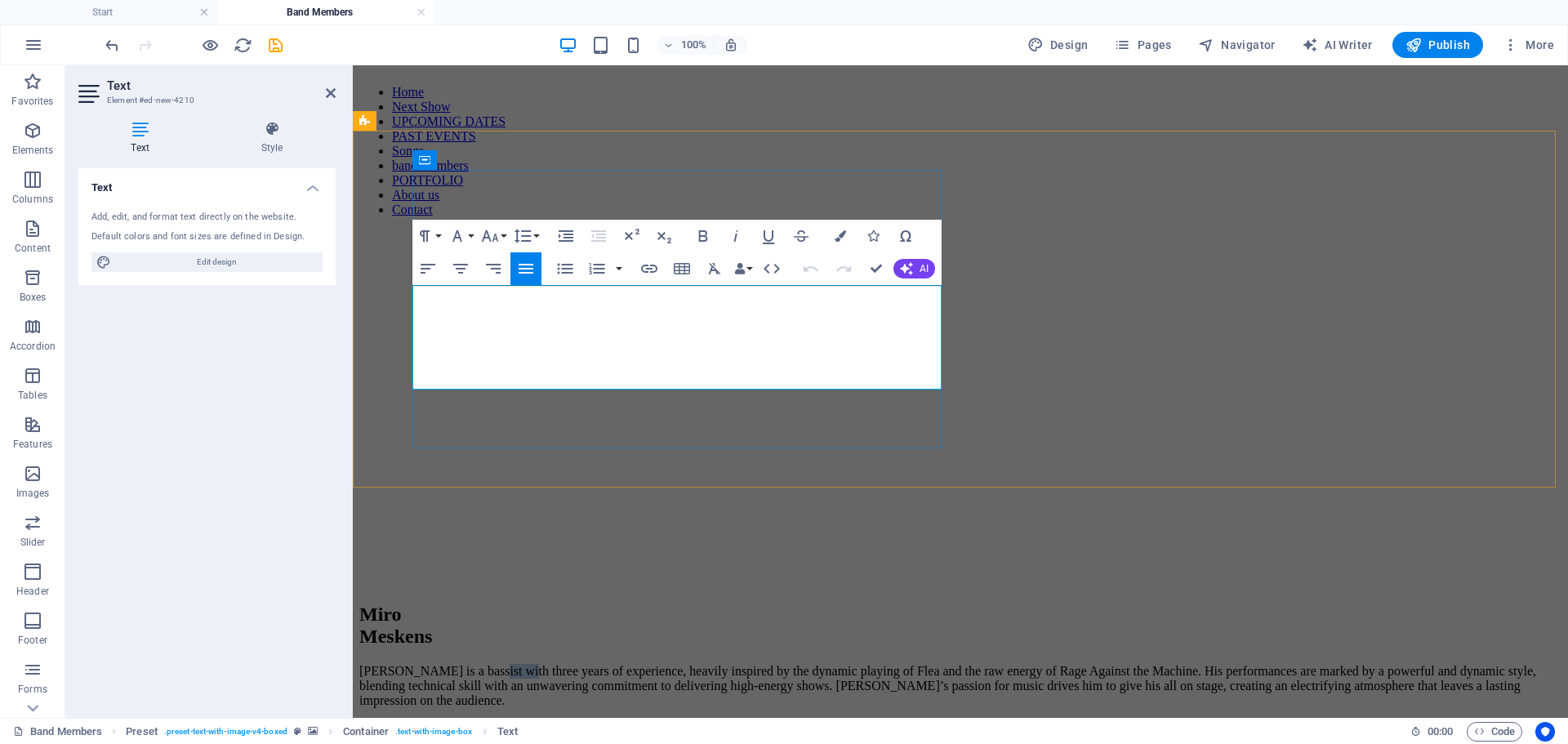
click at [554, 664] on p "[PERSON_NAME] is a bassist with three years of experience, heavily inspired by …" at bounding box center [960, 686] width 1202 height 44
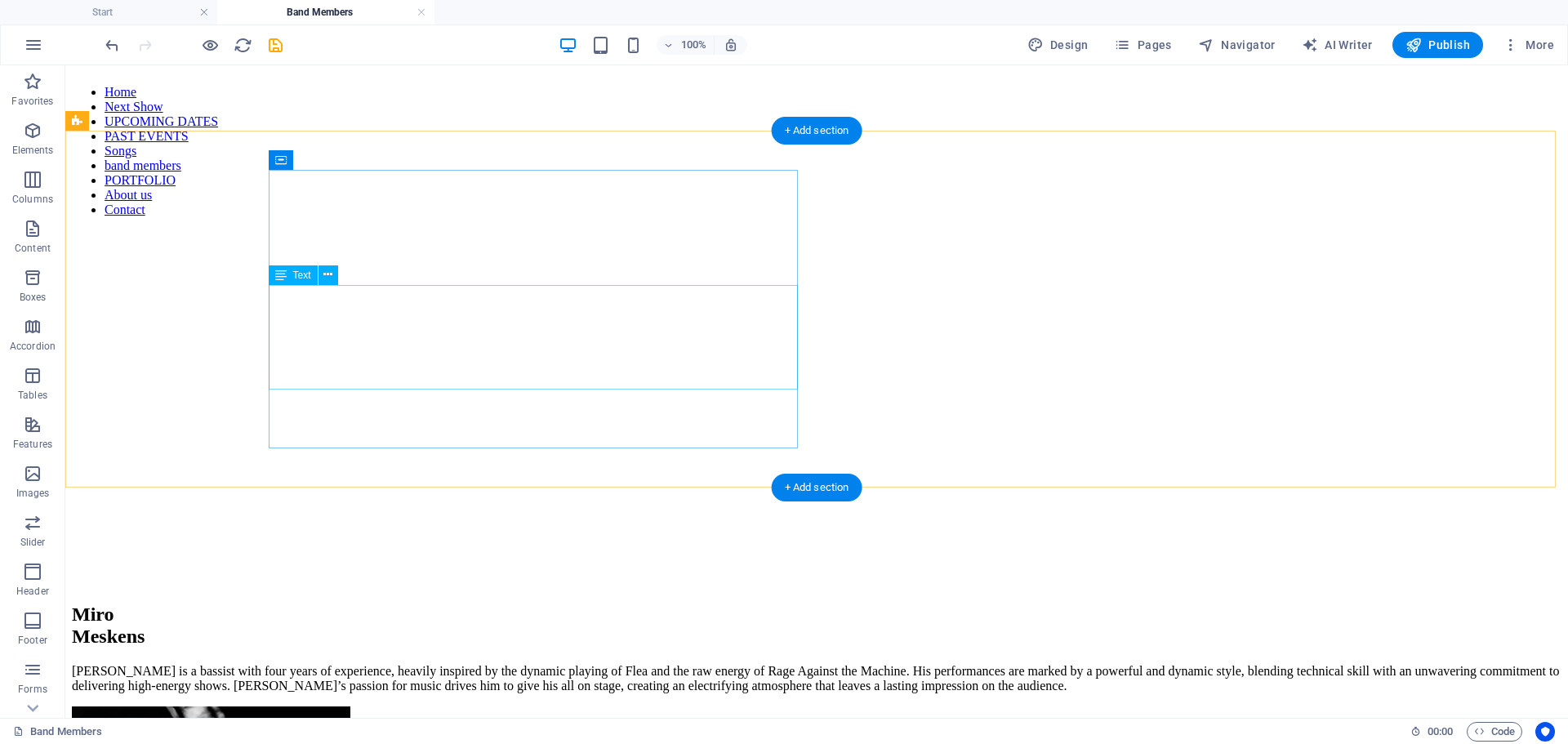
click at [388, 664] on div "[PERSON_NAME] is a bassist with four years of experience, heavily inspired by t…" at bounding box center [816, 678] width 1490 height 30
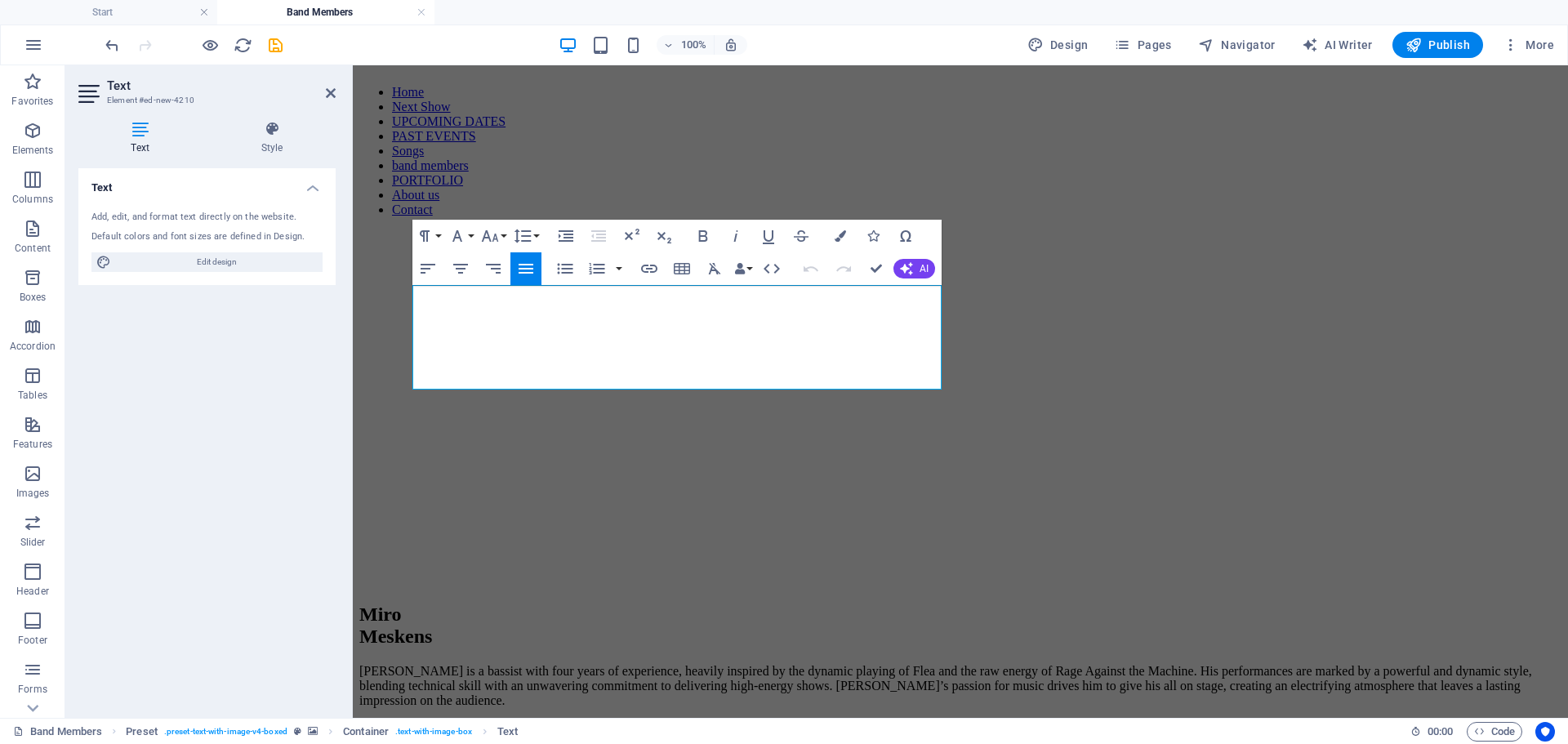
drag, startPoint x: 298, startPoint y: 341, endPoint x: 316, endPoint y: 341, distance: 18.0
click at [300, 340] on div "Text Add, edit, and format text directly on the website. Default colors and fon…" at bounding box center [207, 436] width 257 height 536
click at [383, 230] on figure at bounding box center [960, 230] width 1202 height 0
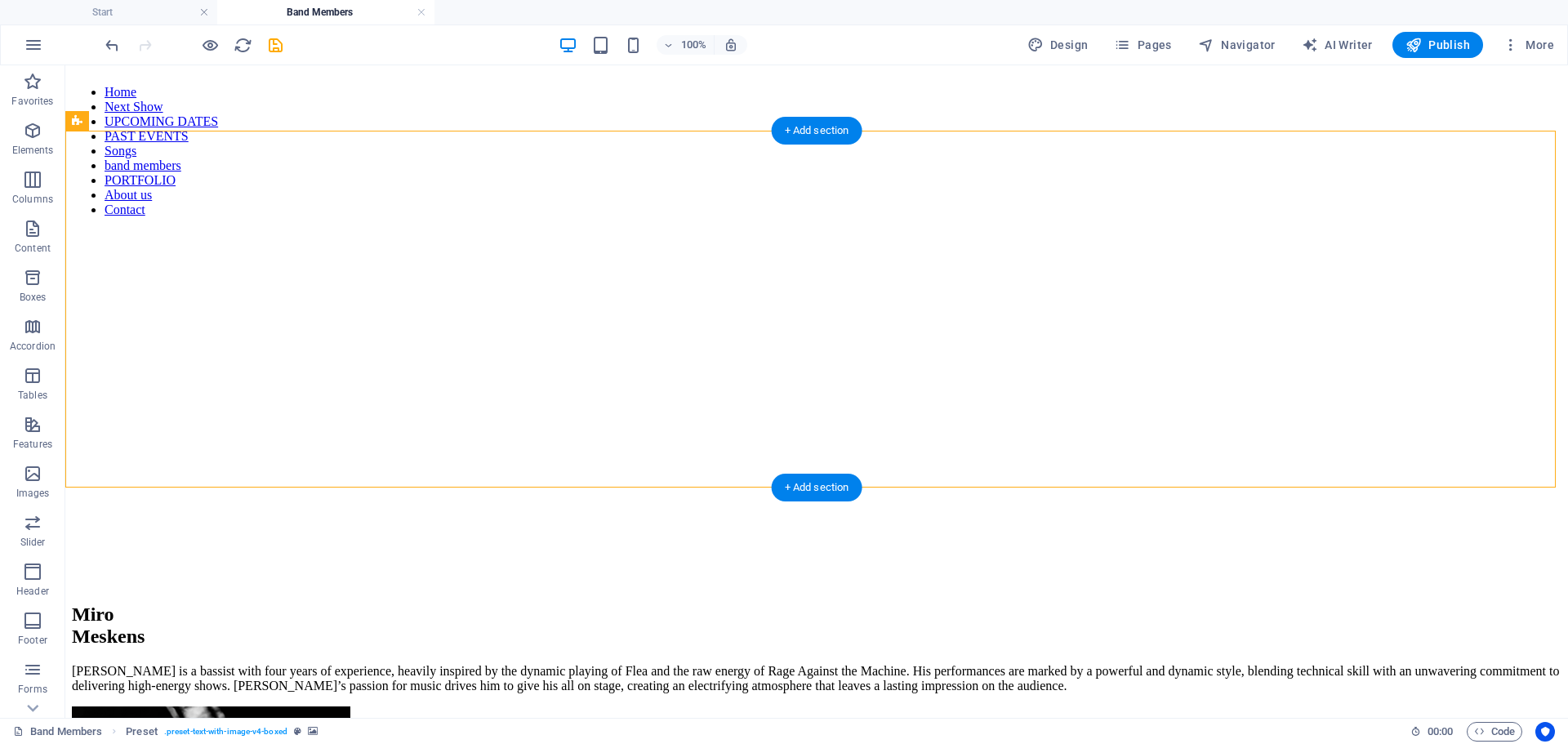
click at [174, 230] on figure at bounding box center [816, 230] width 1490 height 0
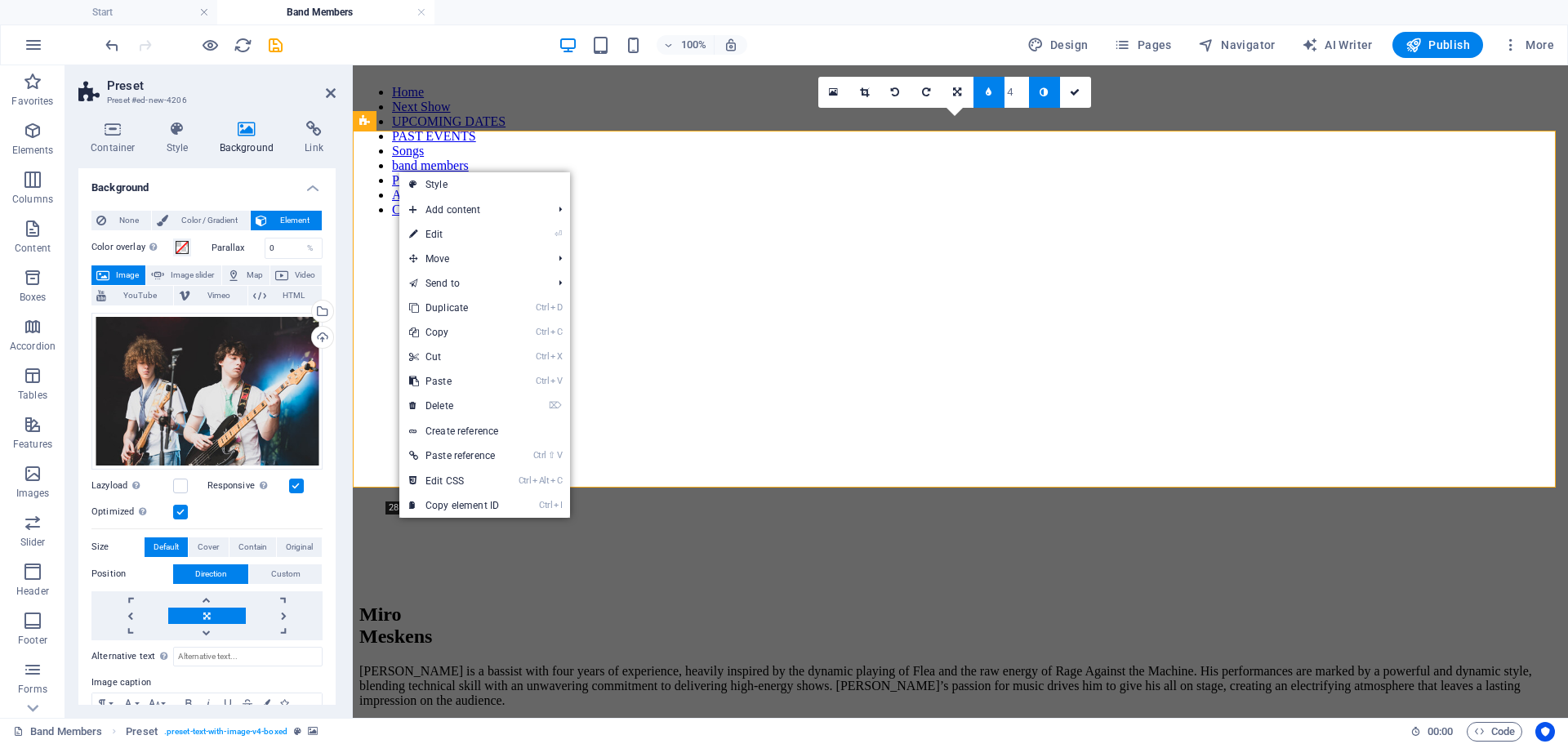
click at [368, 230] on figure at bounding box center [960, 230] width 1202 height 0
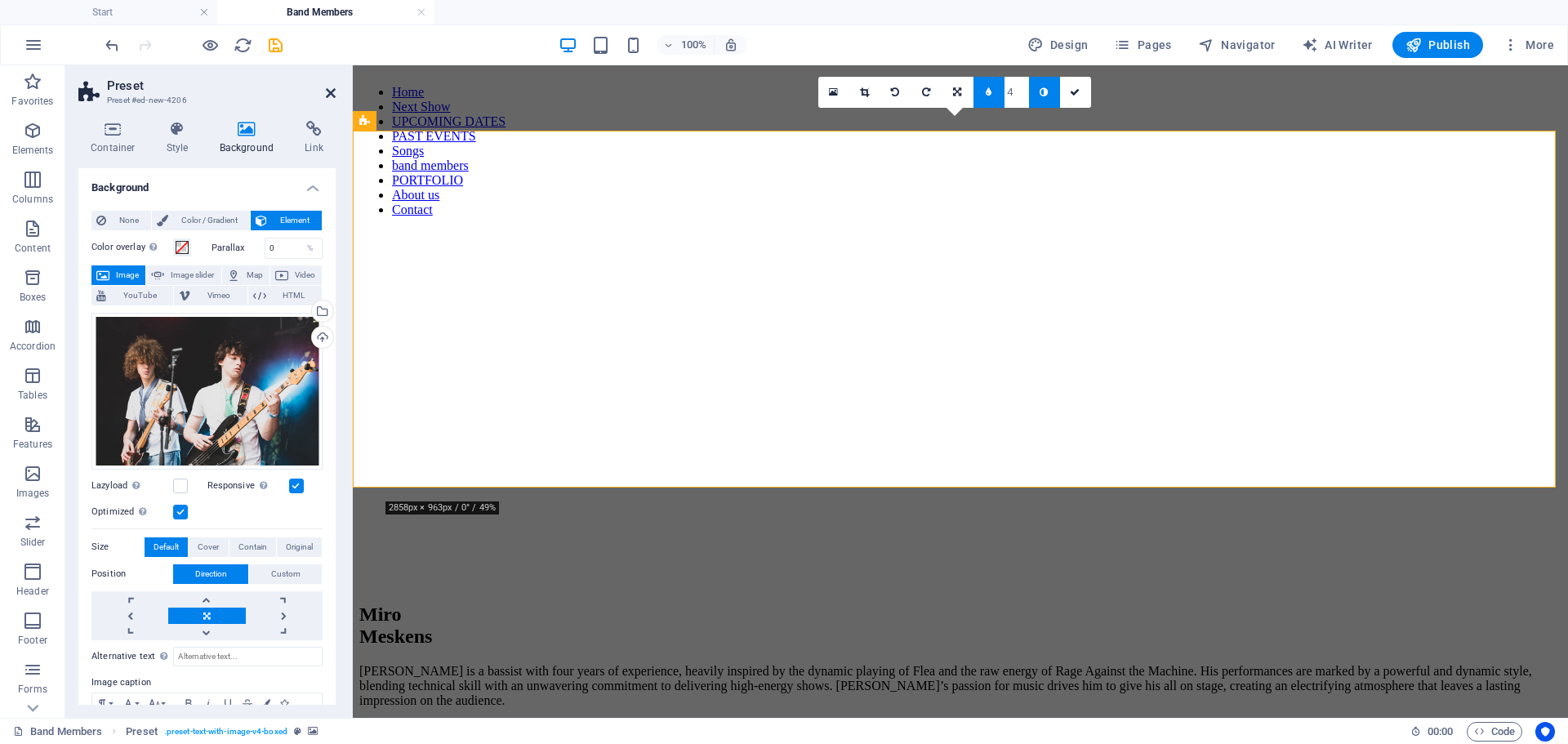
click at [331, 90] on icon at bounding box center [330, 93] width 10 height 13
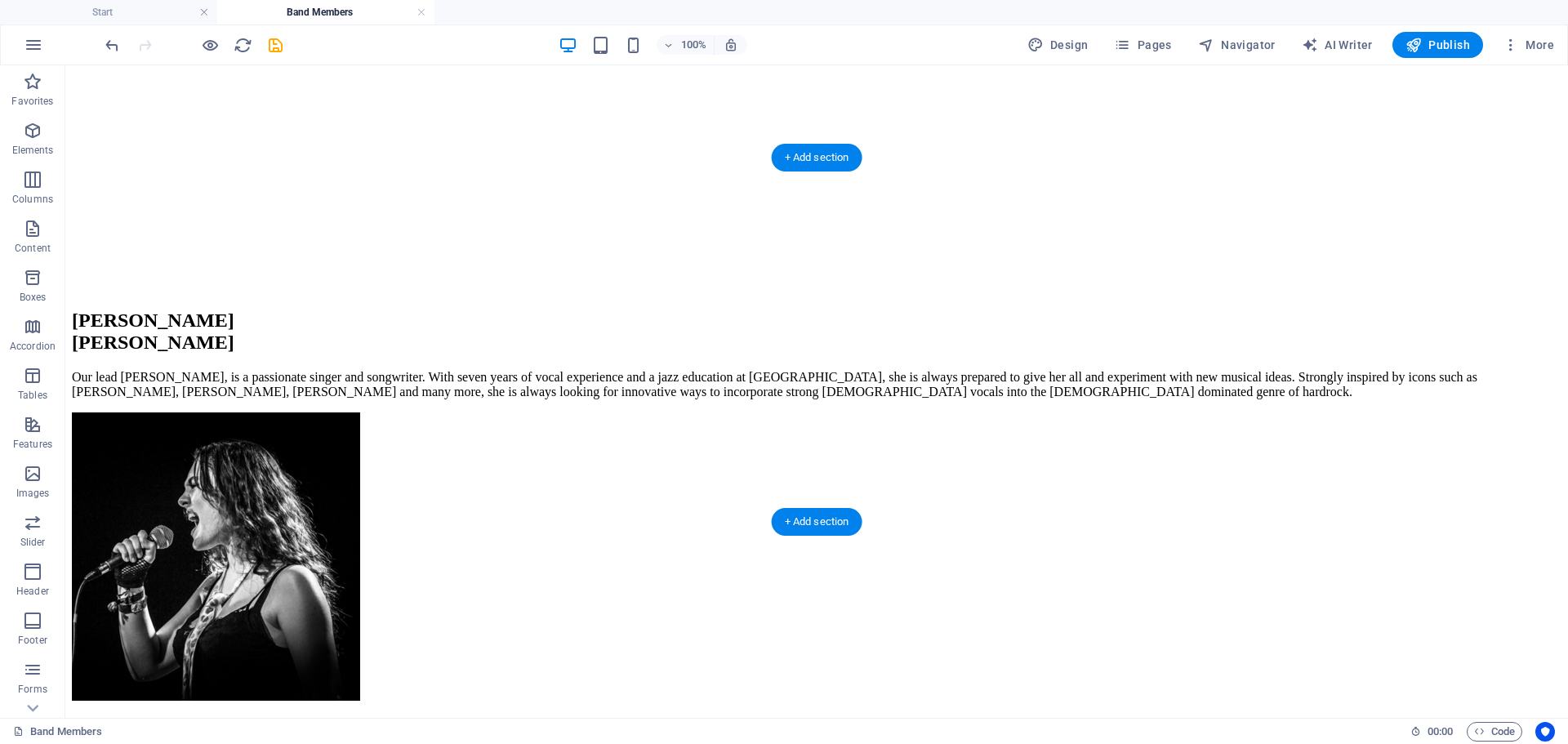
scroll to position [1217, 0]
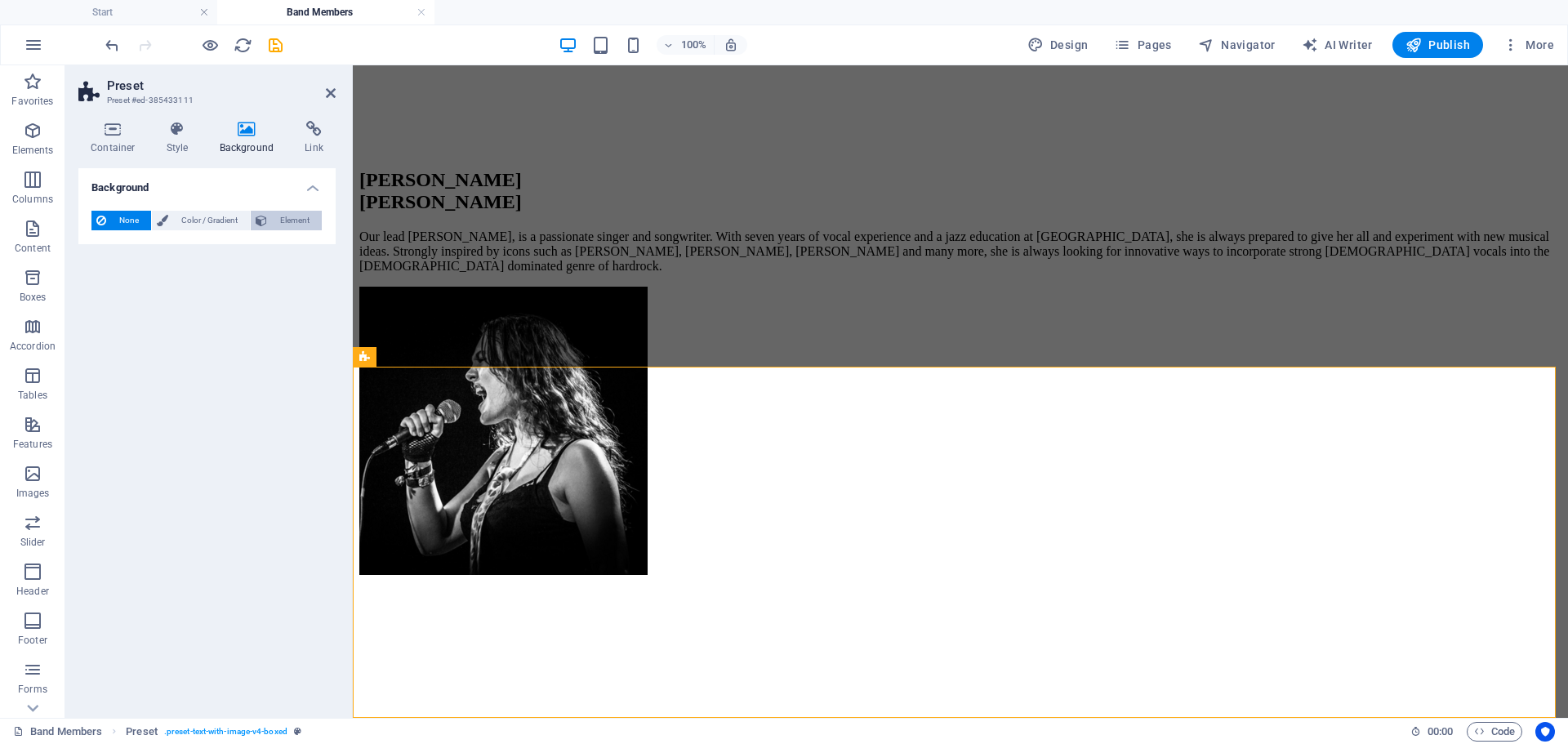
click at [277, 222] on span "Element" at bounding box center [294, 220] width 45 height 20
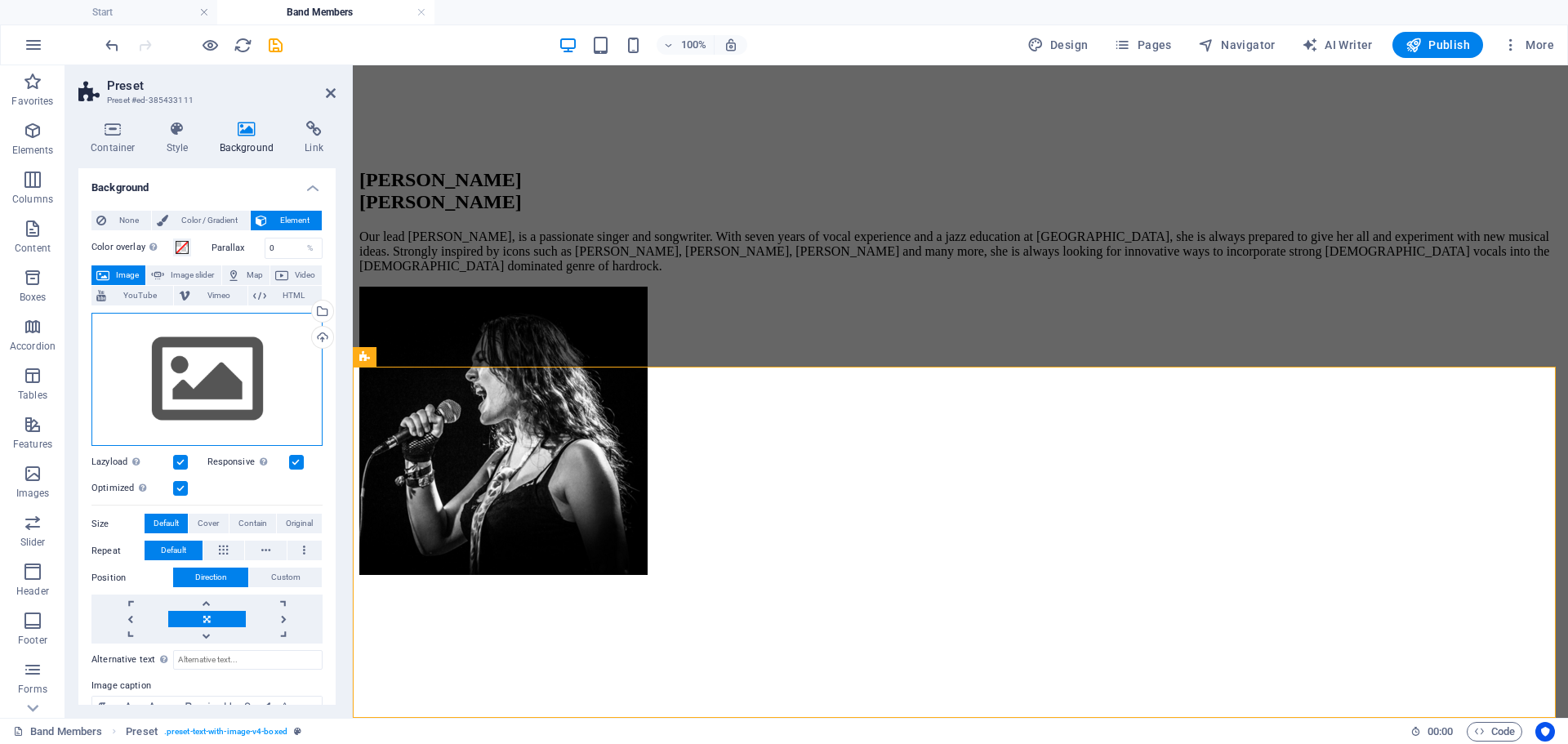
click at [210, 332] on div "Drag files here, click to choose files or select files from Files or our free s…" at bounding box center [207, 379] width 231 height 134
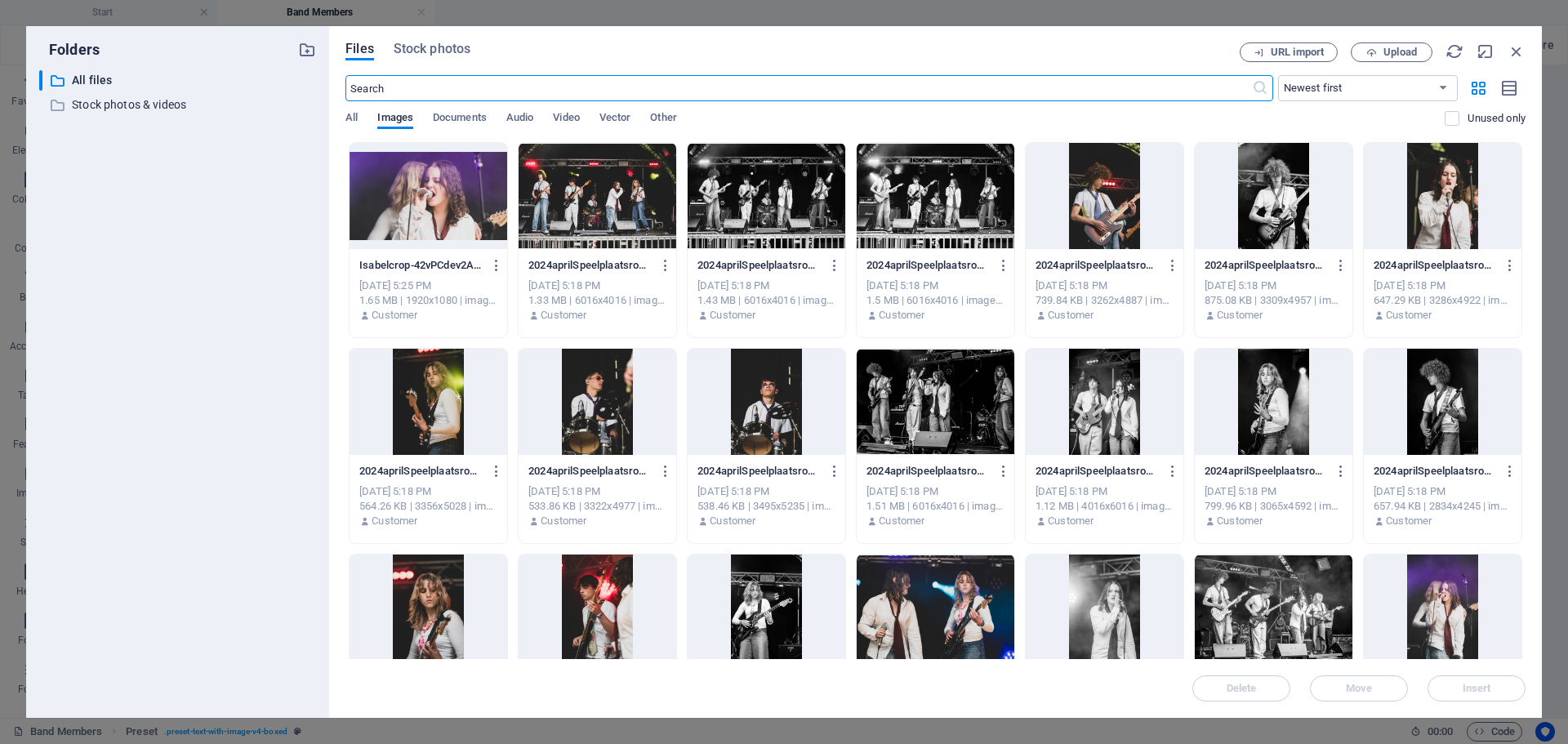
click at [1438, 386] on div at bounding box center [1442, 402] width 157 height 106
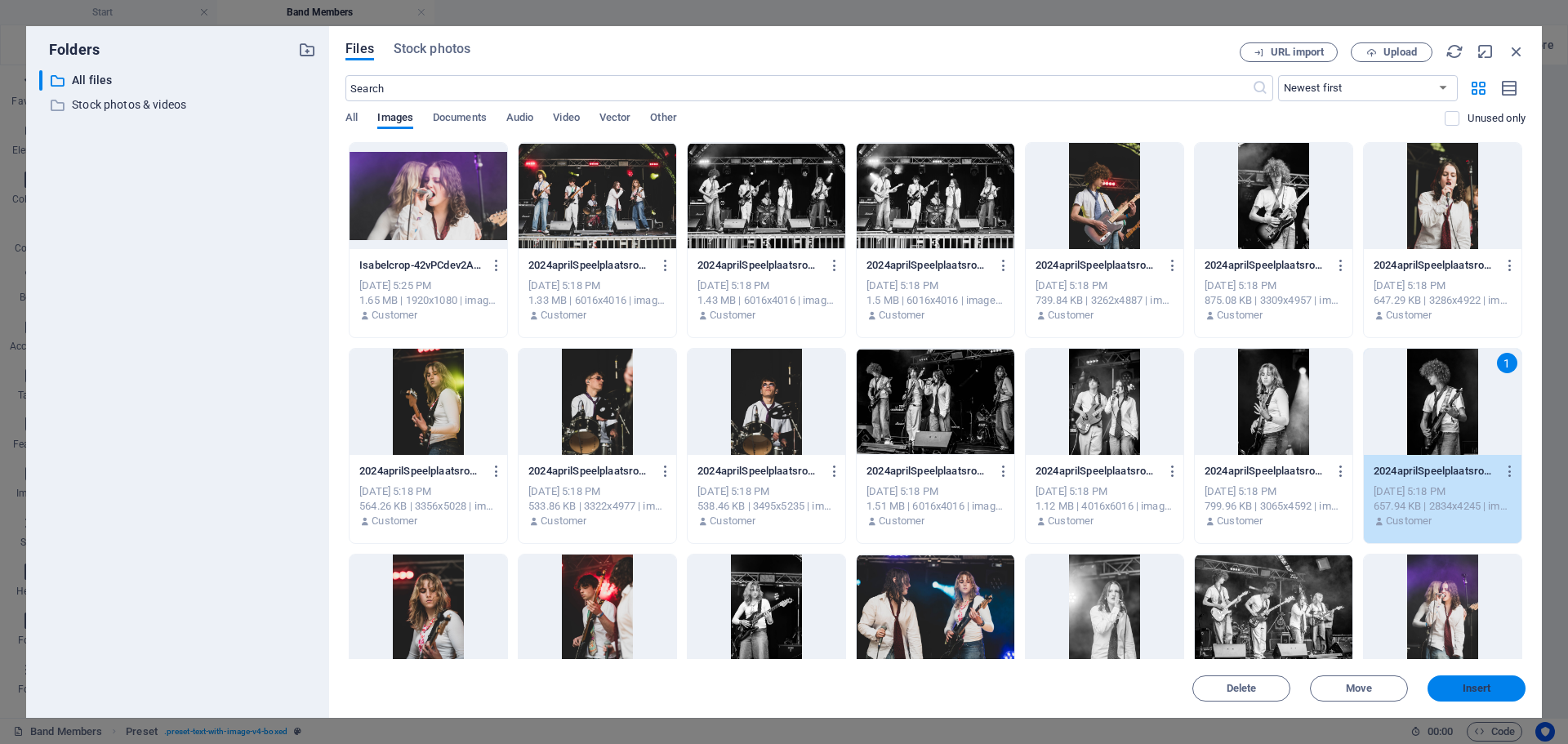
drag, startPoint x: 1474, startPoint y: 687, endPoint x: 1049, endPoint y: 601, distance: 433.6
click at [1474, 687] on span "Insert" at bounding box center [1477, 687] width 29 height 10
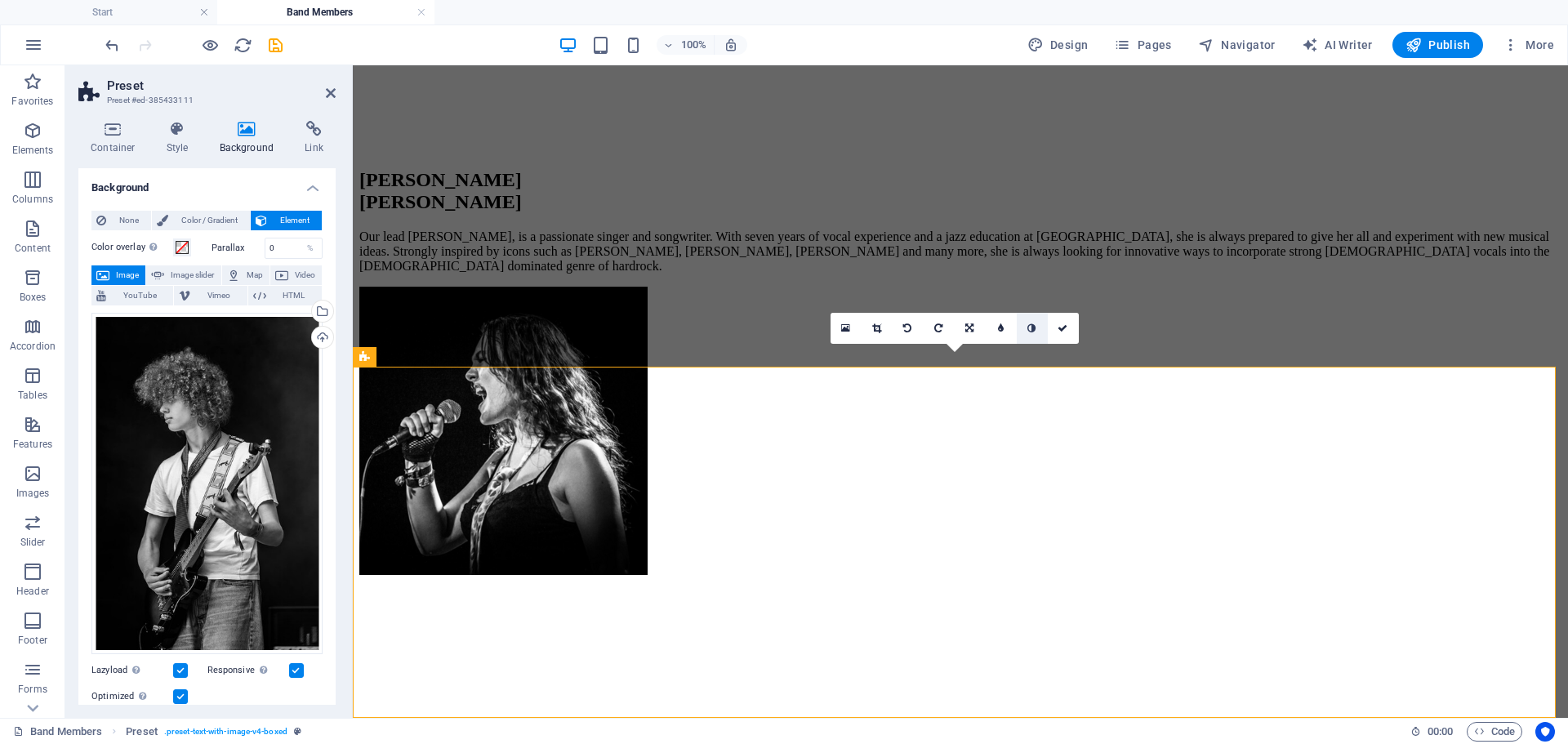
click at [1031, 329] on icon at bounding box center [1031, 328] width 8 height 10
click at [884, 333] on link at bounding box center [877, 328] width 31 height 31
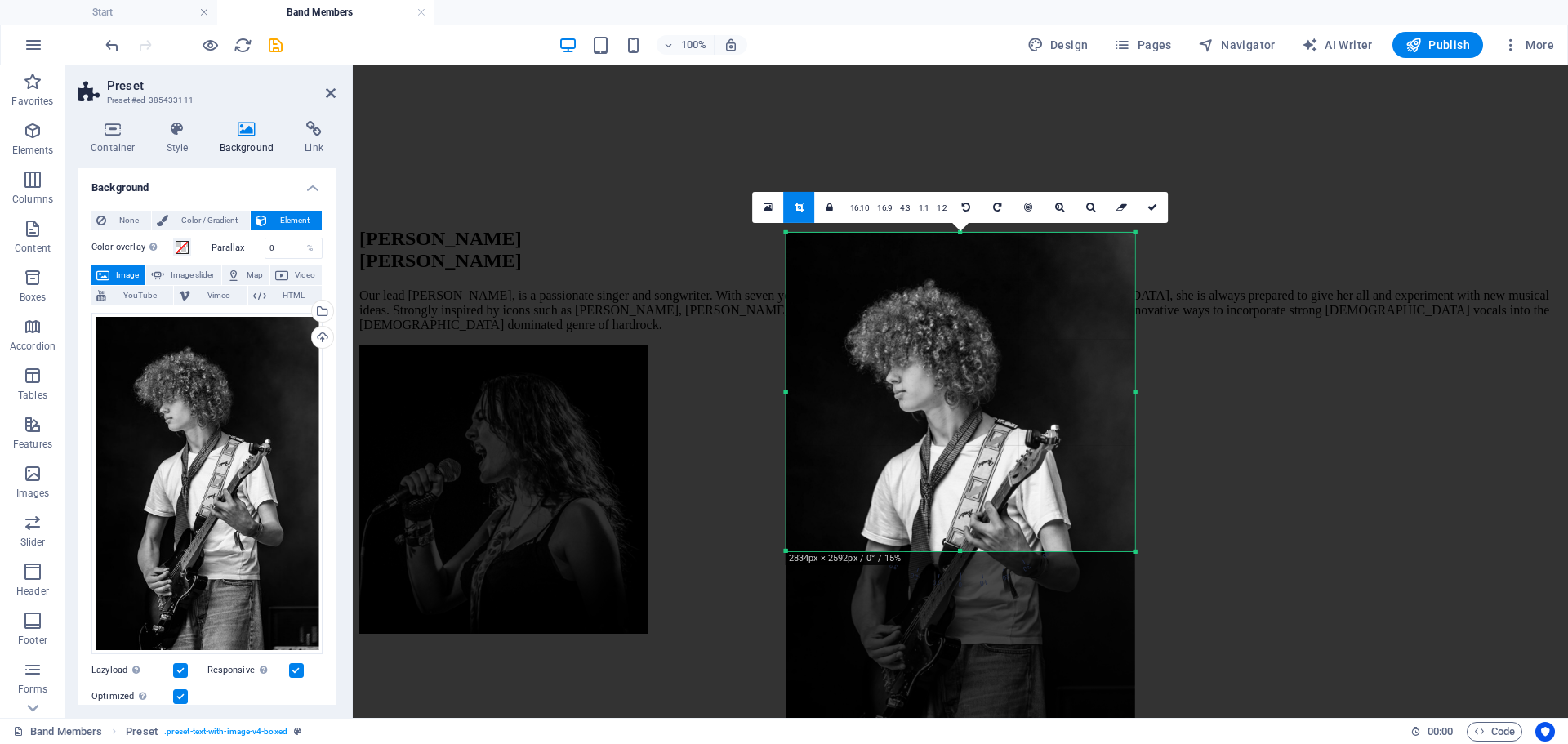
drag, startPoint x: 959, startPoint y: 651, endPoint x: 976, endPoint y: 355, distance: 296.5
click at [983, 447] on div "180 170 160 150 140 130 120 110 100 90 80 70 60 50 40 30 20 10 0 -10 -20 -30 -4…" at bounding box center [961, 391] width 349 height 318
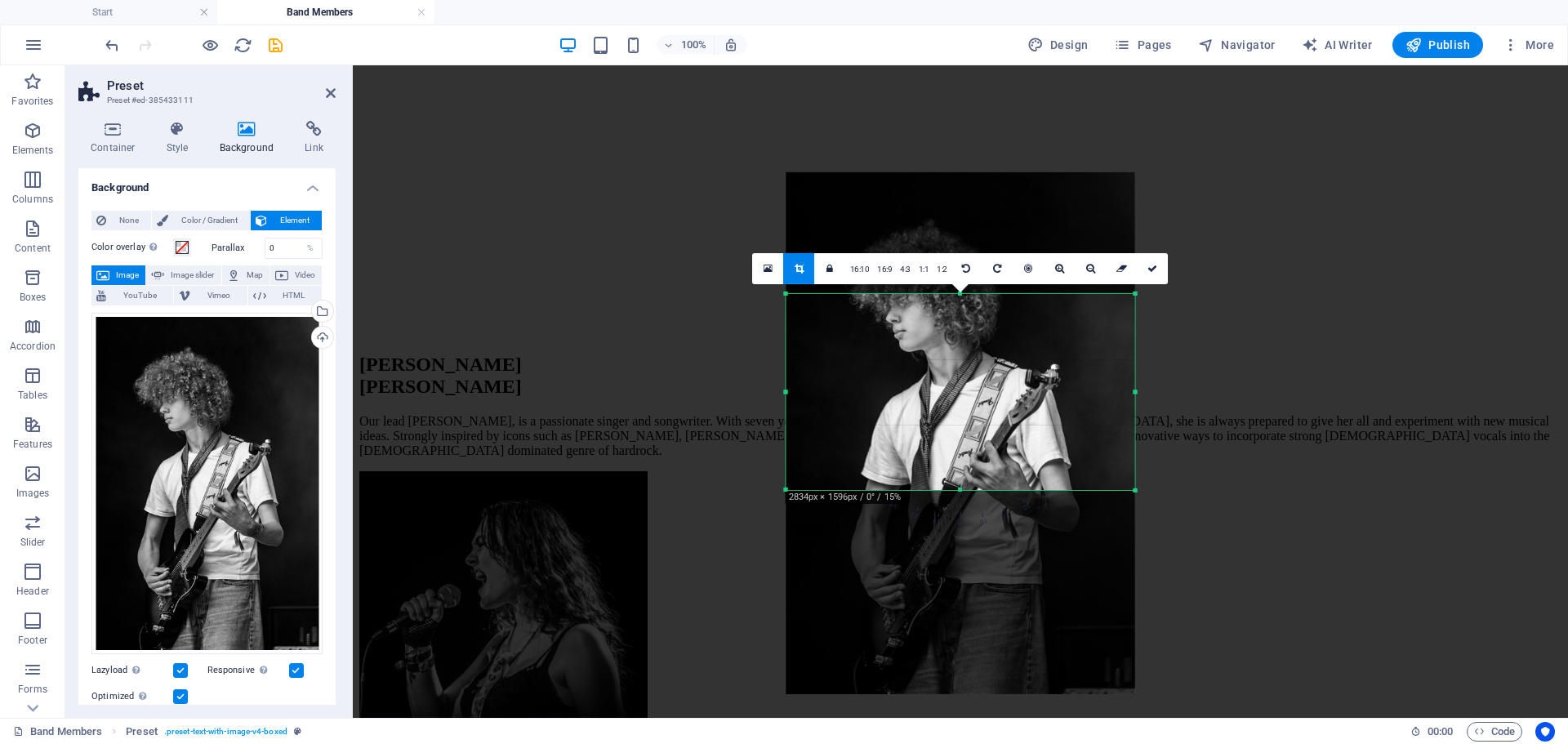
scroll to position [1028, 0]
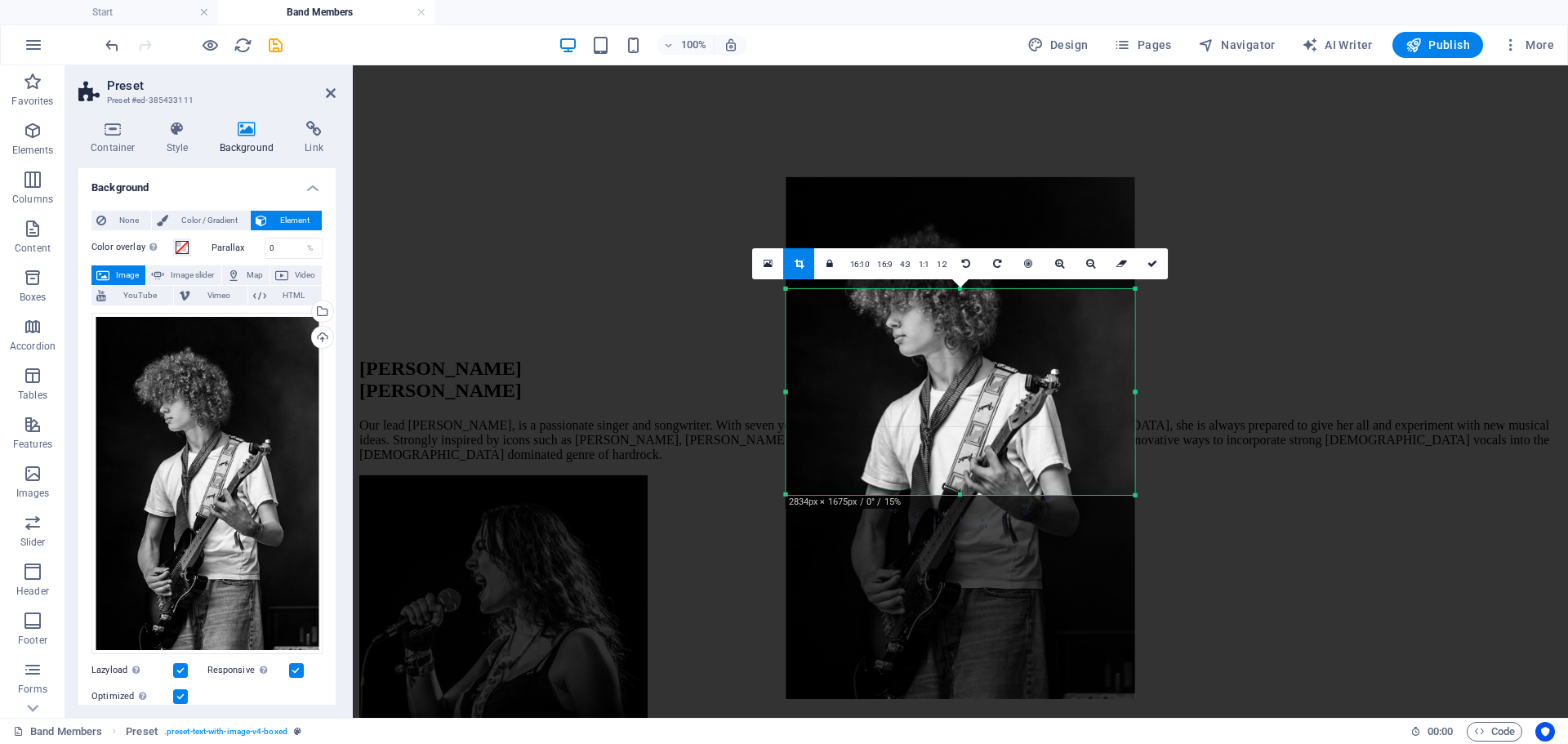
drag, startPoint x: 958, startPoint y: 233, endPoint x: 971, endPoint y: 344, distance: 111.8
click at [971, 344] on div "180 170 160 150 140 130 120 110 100 90 80 70 60 50 40 30 20 10 0 -10 -20 -30 -4…" at bounding box center [961, 391] width 349 height 206
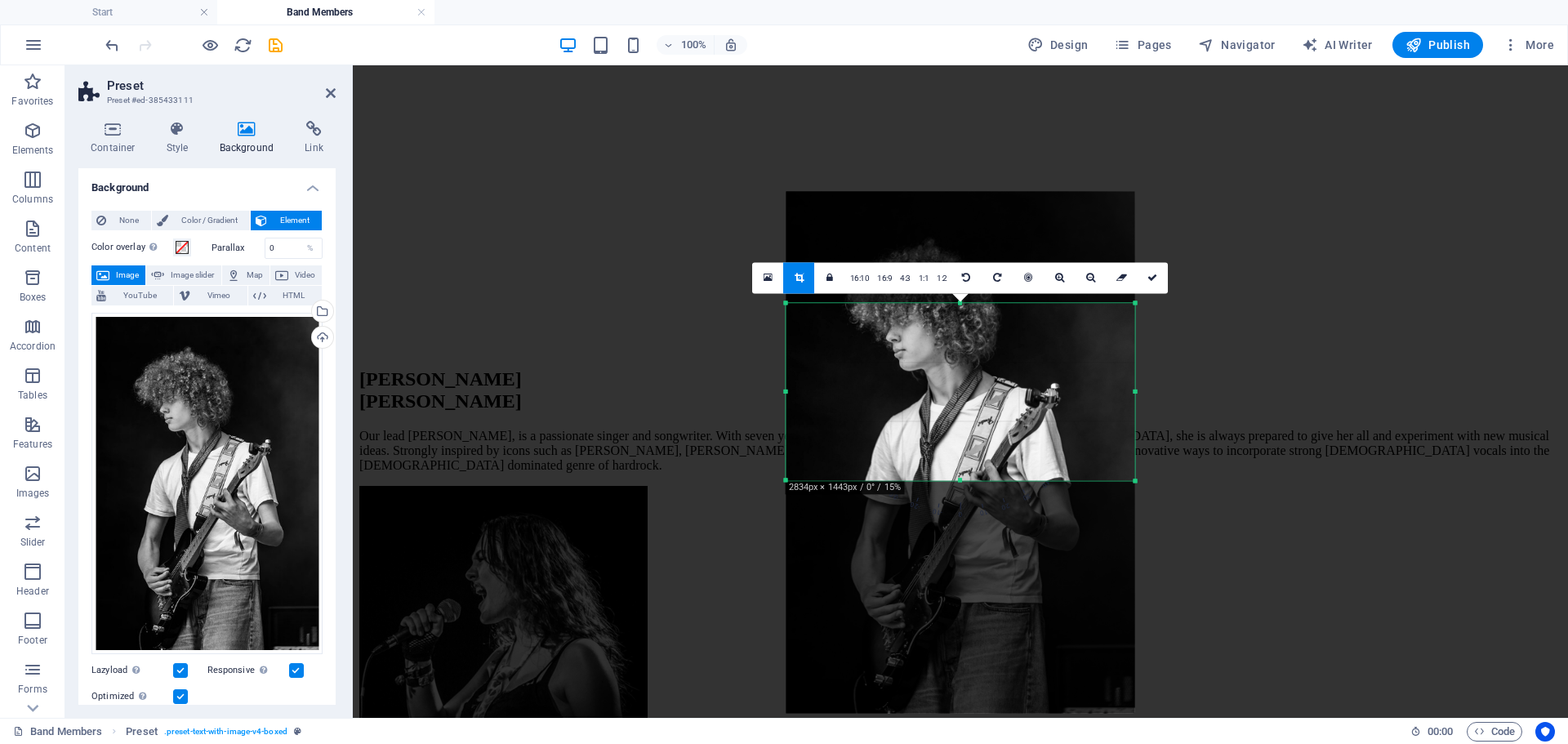
scroll to position [1016, 0]
drag, startPoint x: 960, startPoint y: 494, endPoint x: 967, endPoint y: 465, distance: 29.8
click at [967, 465] on div "180 170 160 150 140 130 120 110 100 90 80 70 60 50 40 30 20 10 0 -10 -20 -30 -4…" at bounding box center [961, 391] width 349 height 177
click at [1147, 272] on icon at bounding box center [1152, 277] width 10 height 10
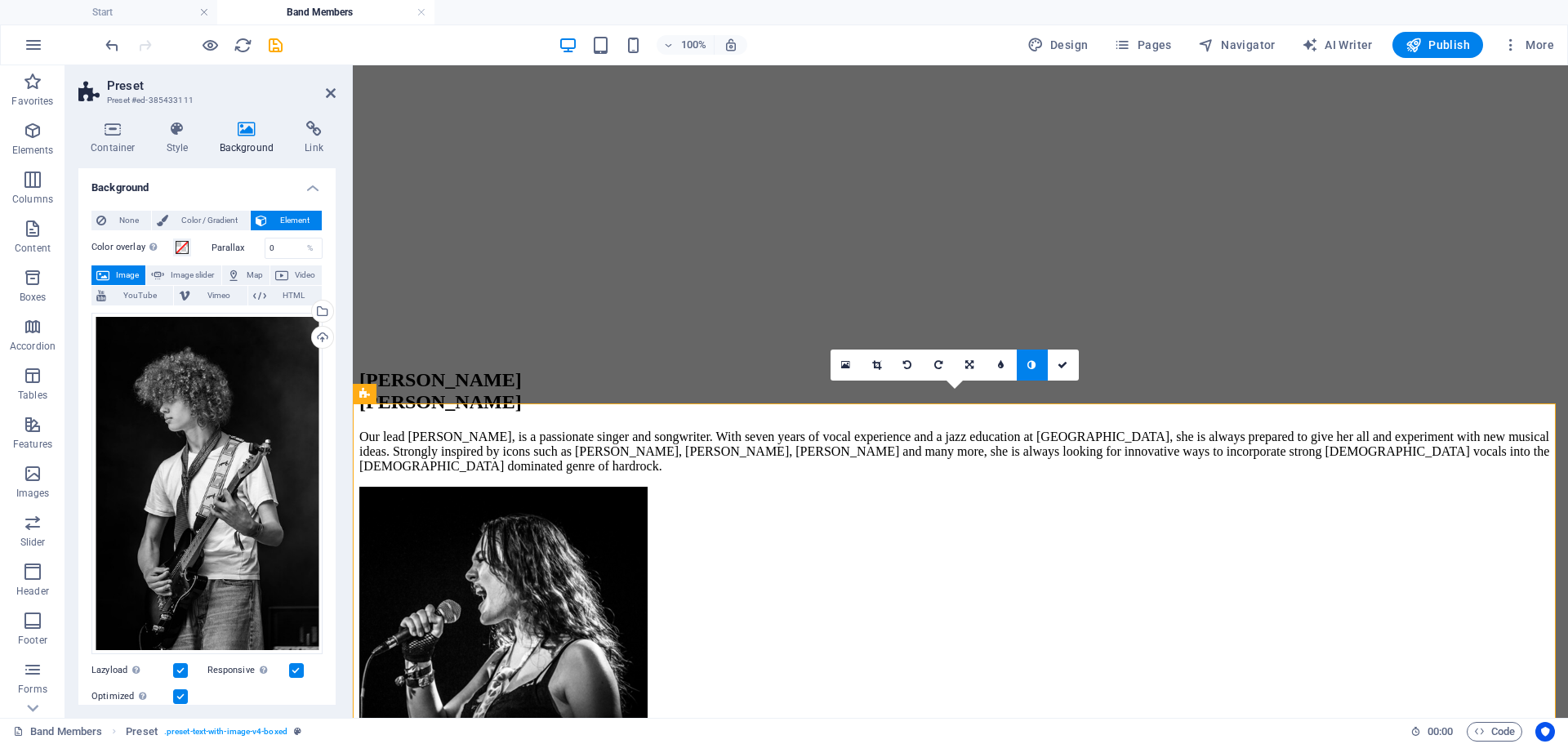
scroll to position [1217, 0]
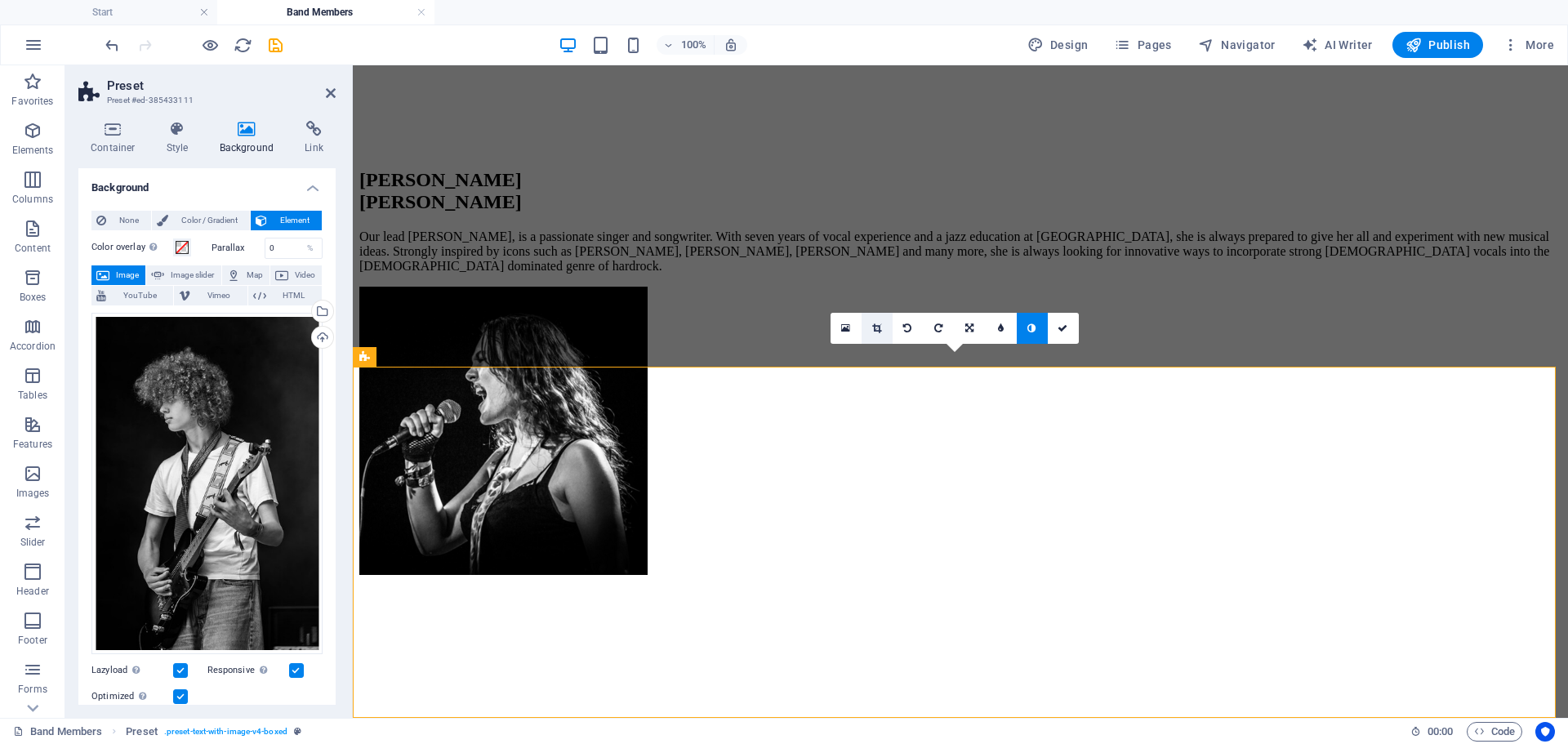
click at [874, 337] on link at bounding box center [877, 328] width 31 height 31
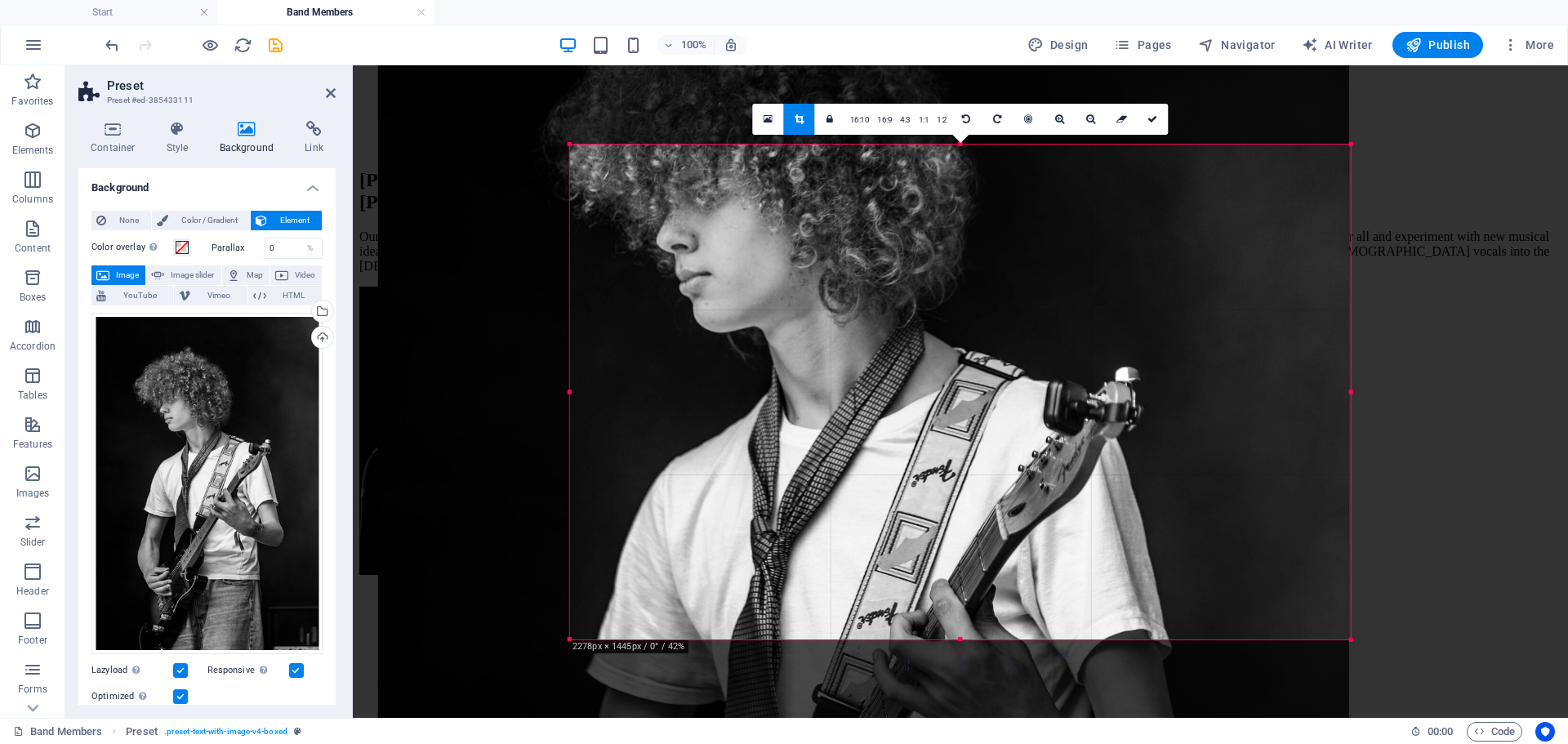
drag, startPoint x: 471, startPoint y: 392, endPoint x: 667, endPoint y: 407, distance: 196.6
click at [667, 407] on div "180 170 160 150 140 130 120 110 100 90 80 70 60 50 40 30 20 10 0 -10 -20 -30 -4…" at bounding box center [960, 391] width 780 height 494
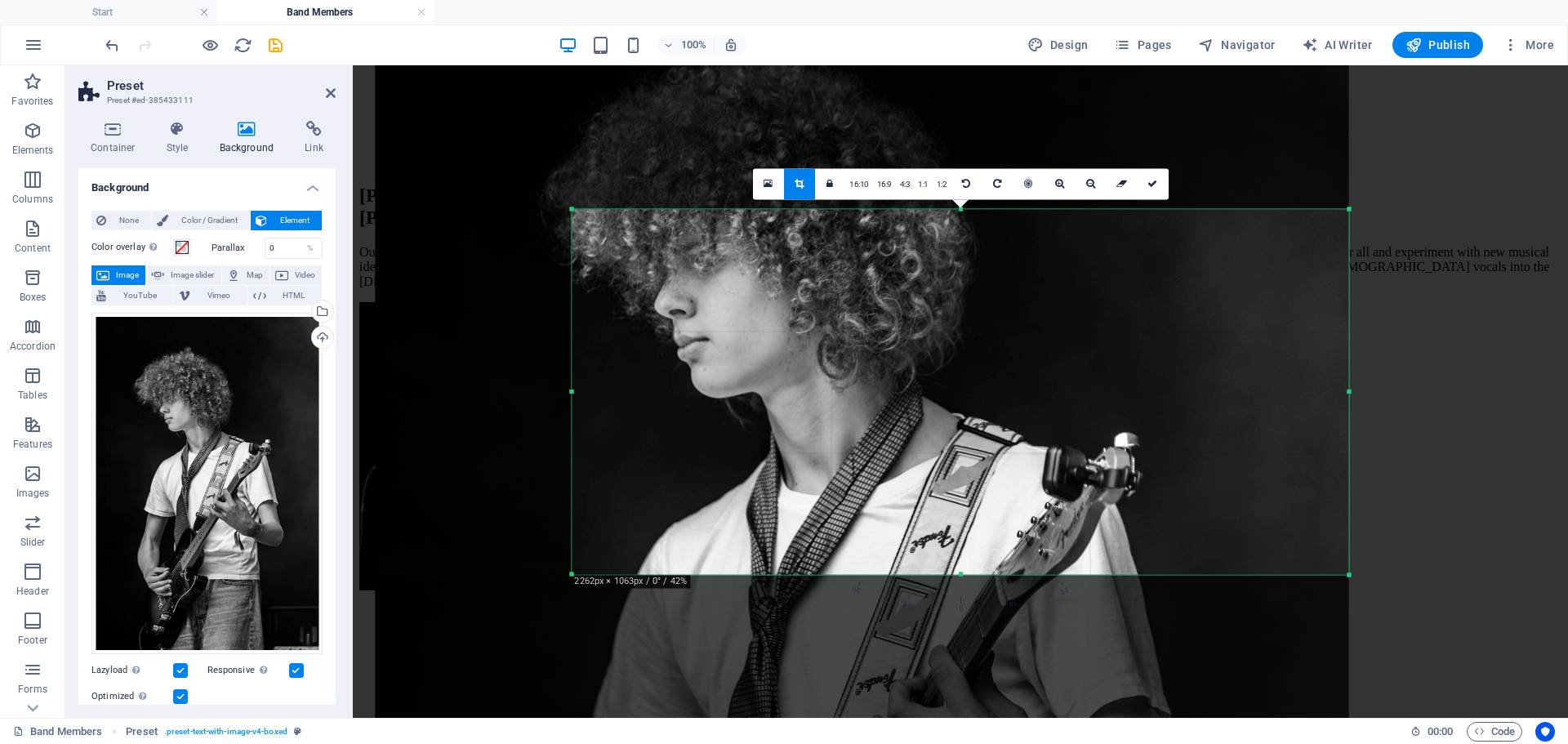
scroll to position [1199, 0]
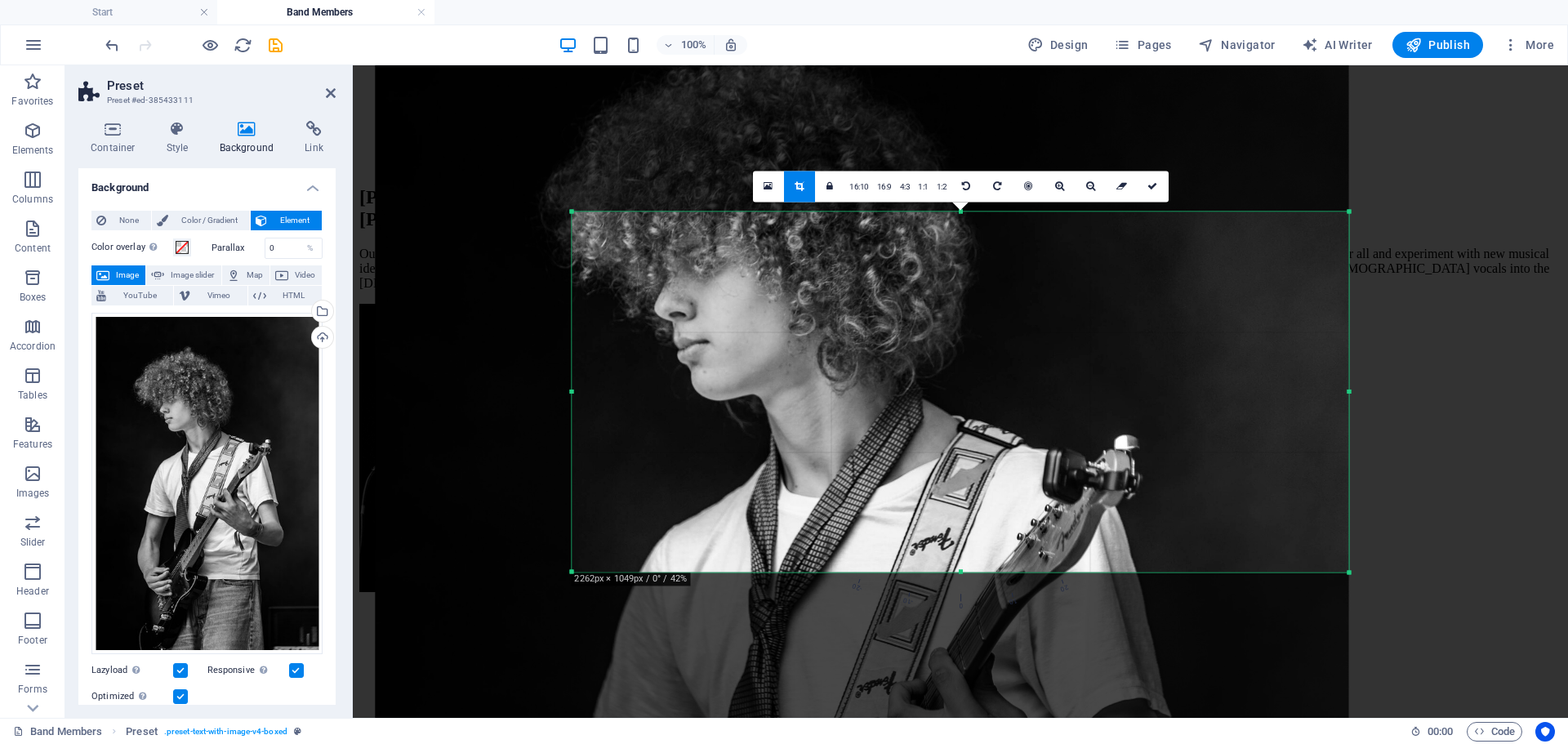
drag, startPoint x: 961, startPoint y: 639, endPoint x: 943, endPoint y: 504, distance: 136.2
click at [943, 504] on div "180 170 160 150 140 130 120 110 100 90 80 70 60 50 40 30 20 10 0 -10 -20 -30 -4…" at bounding box center [960, 391] width 777 height 360
drag, startPoint x: 1150, startPoint y: 182, endPoint x: 797, endPoint y: 120, distance: 358.4
click at [1150, 182] on icon at bounding box center [1152, 186] width 10 height 10
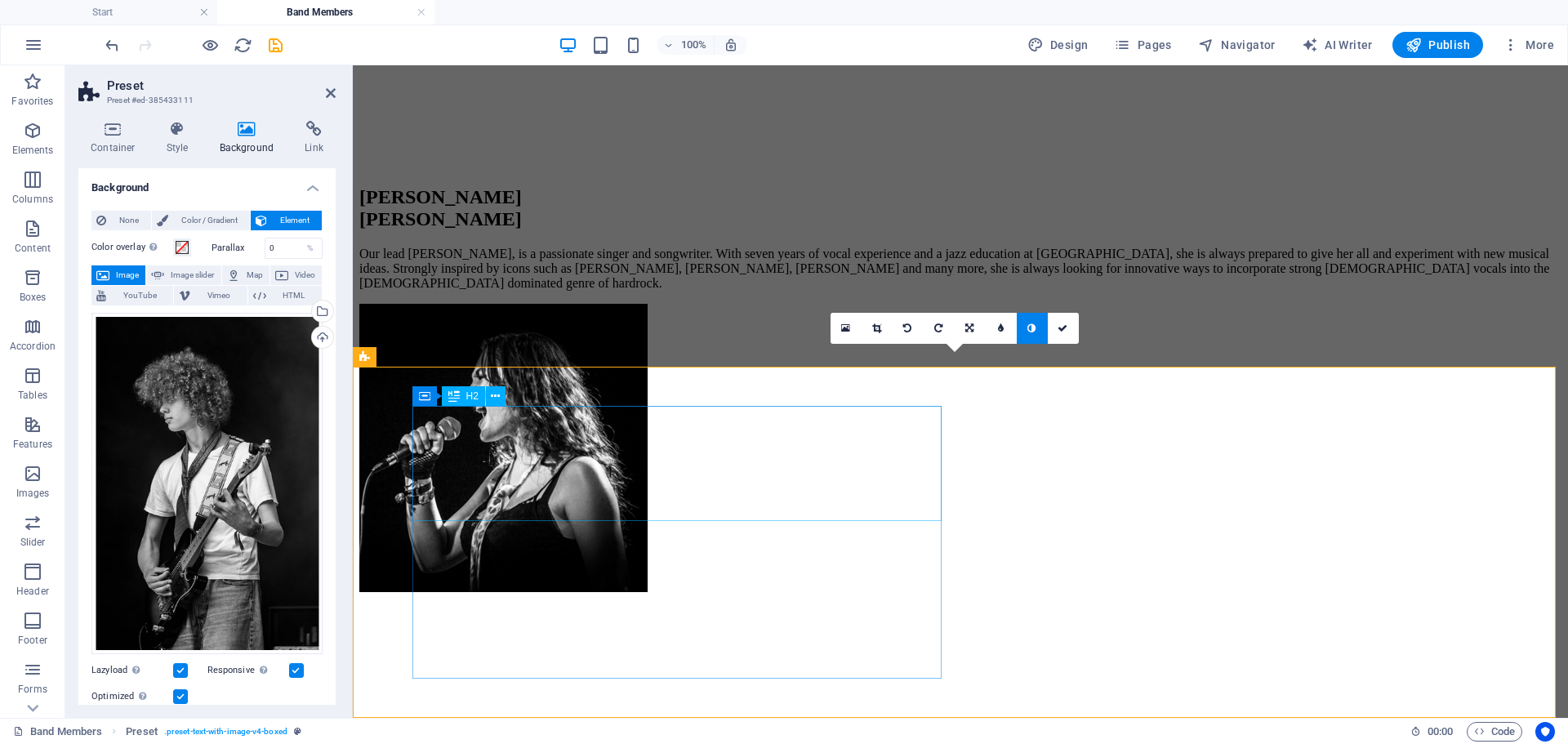
scroll to position [1217, 0]
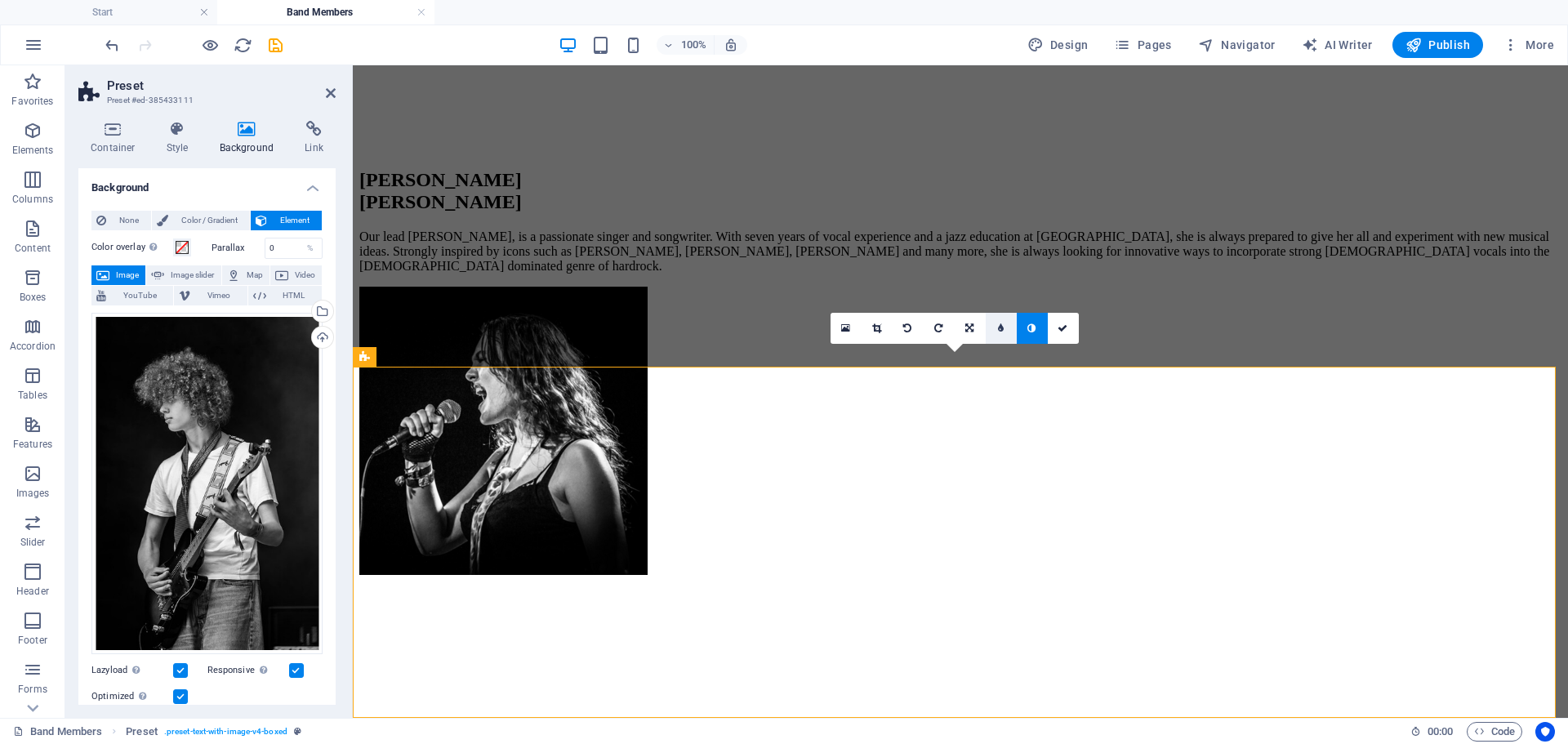
click at [996, 331] on link at bounding box center [1001, 328] width 31 height 31
type input "4"
click at [1070, 325] on icon at bounding box center [1074, 328] width 10 height 10
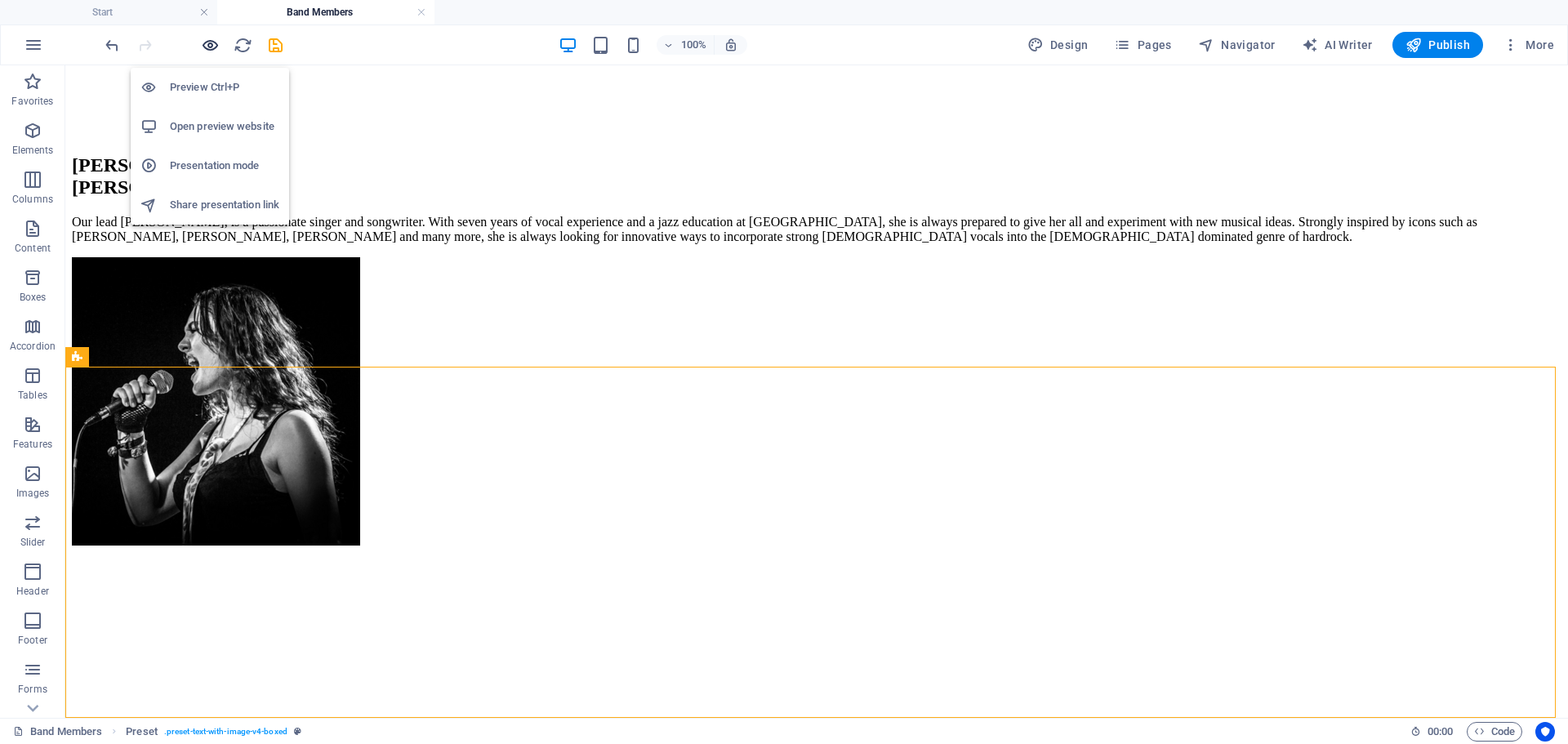
click at [213, 43] on icon "button" at bounding box center [209, 45] width 19 height 19
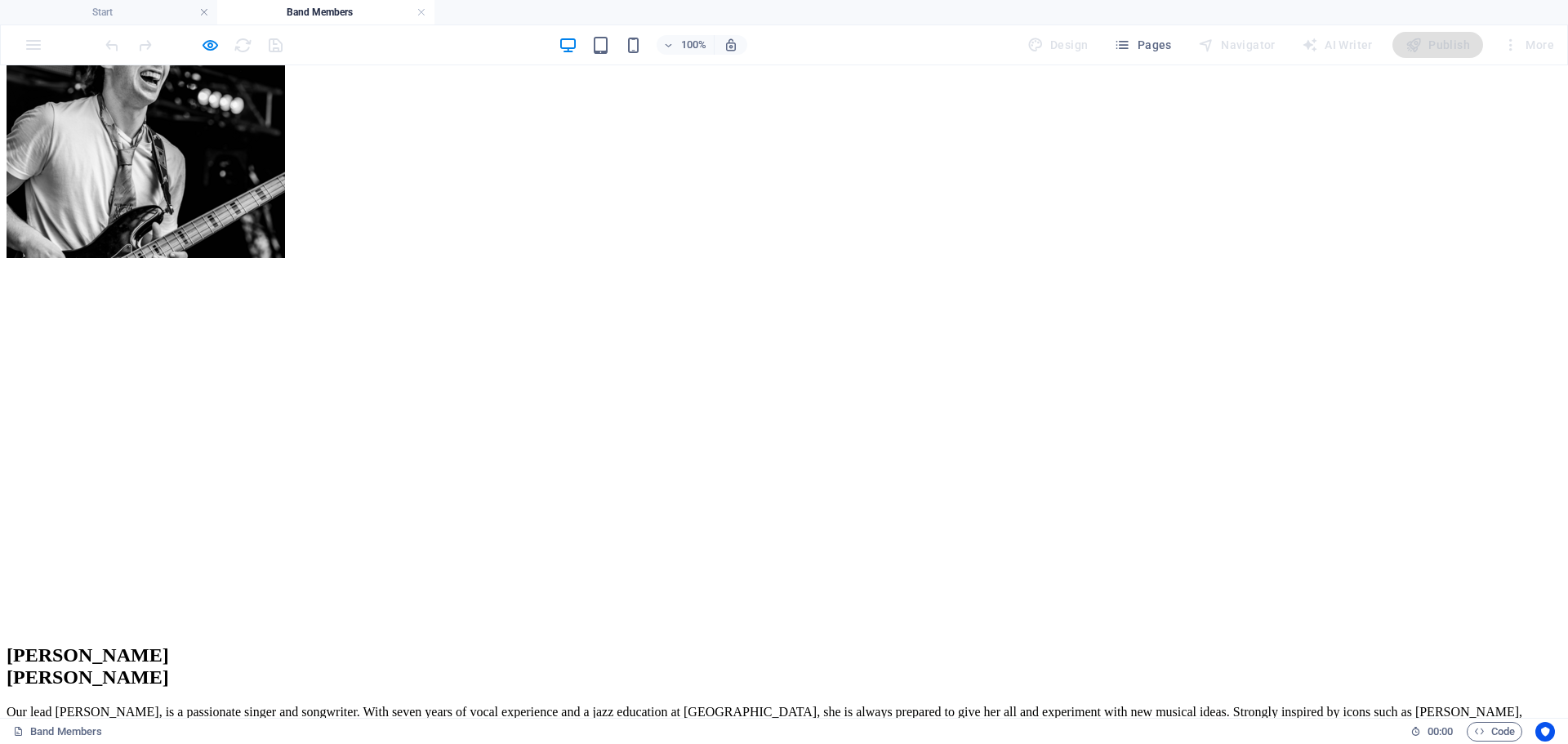
scroll to position [645, 0]
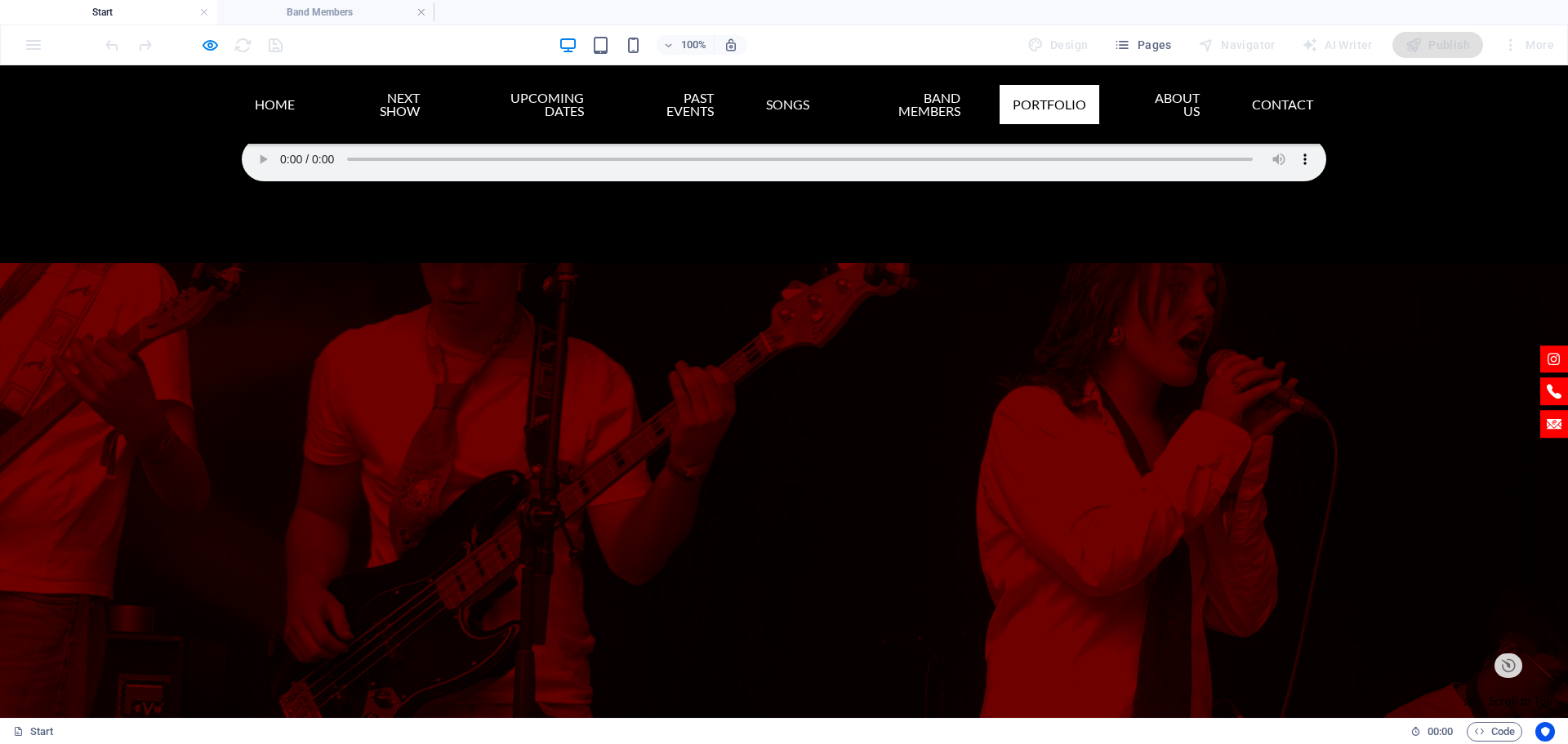
scroll to position [5525, 0]
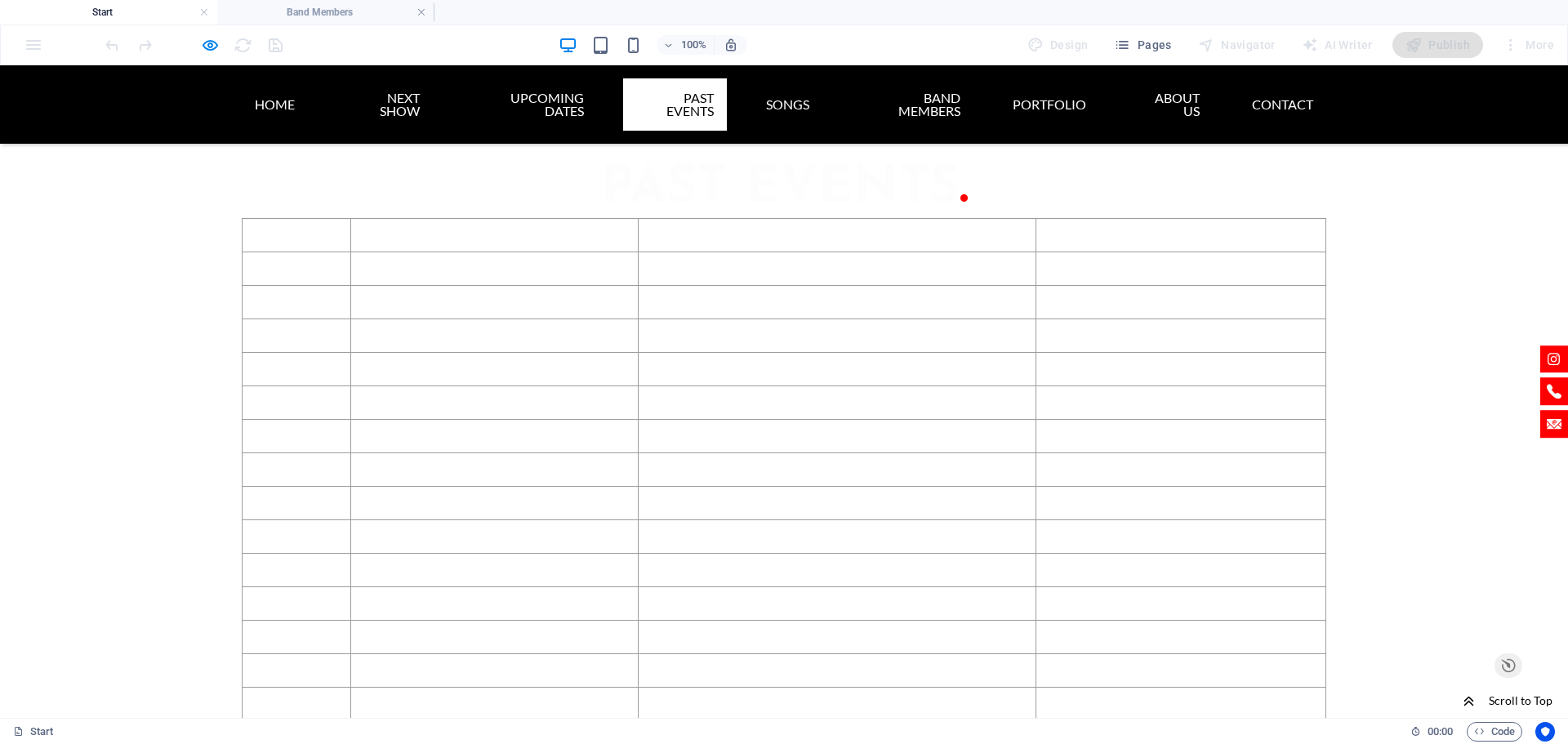
scroll to position [3485, 0]
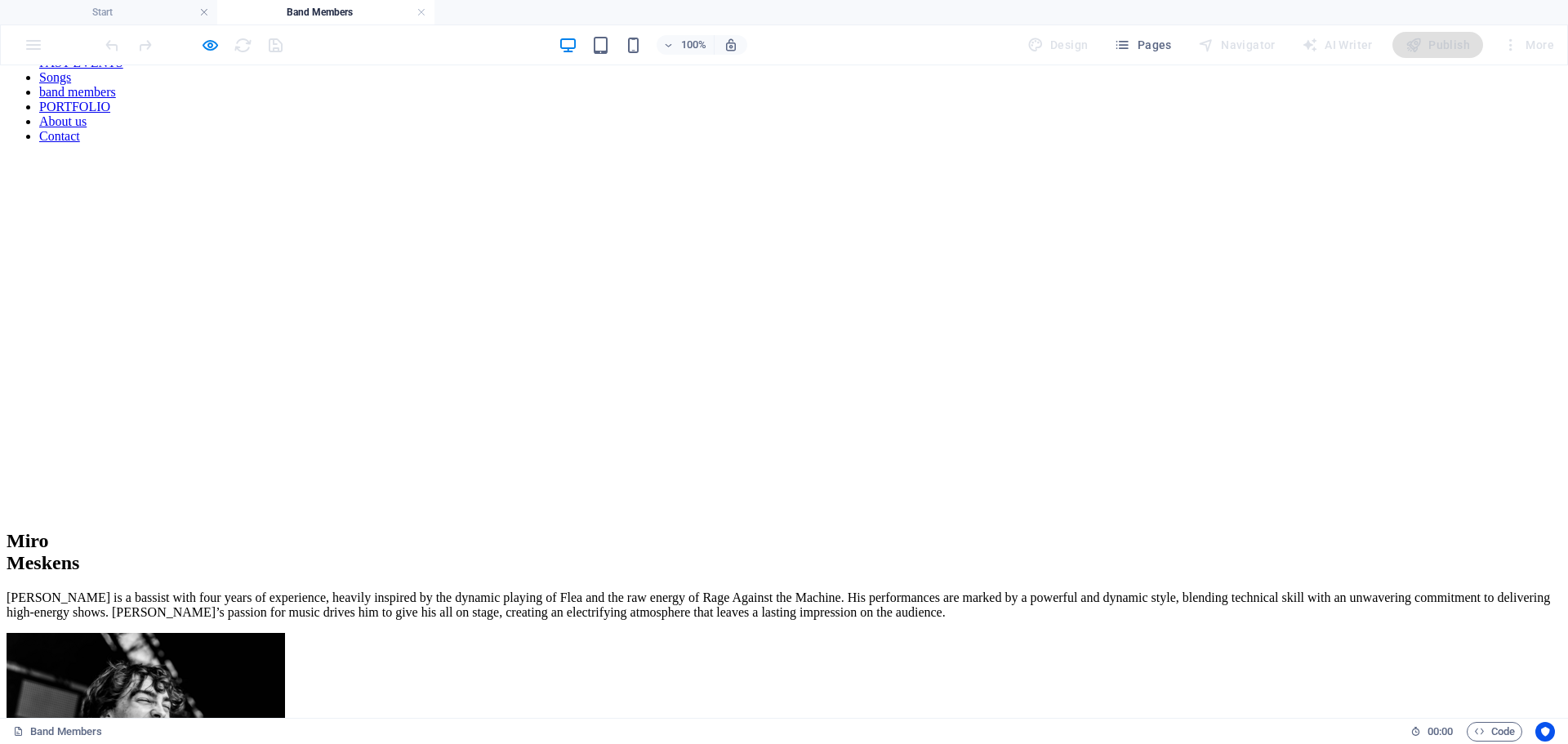
scroll to position [0, 0]
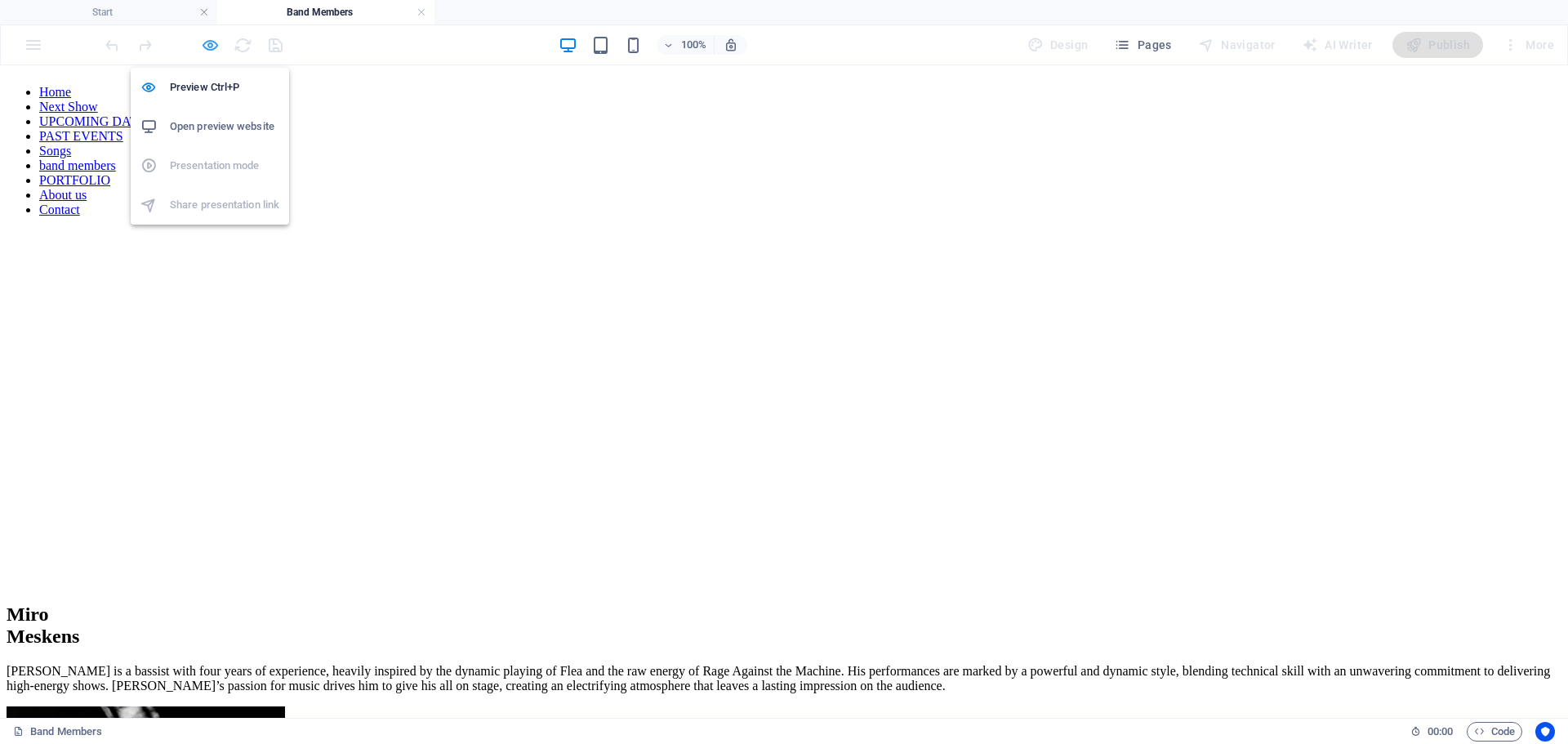
click at [214, 44] on icon "button" at bounding box center [209, 45] width 19 height 19
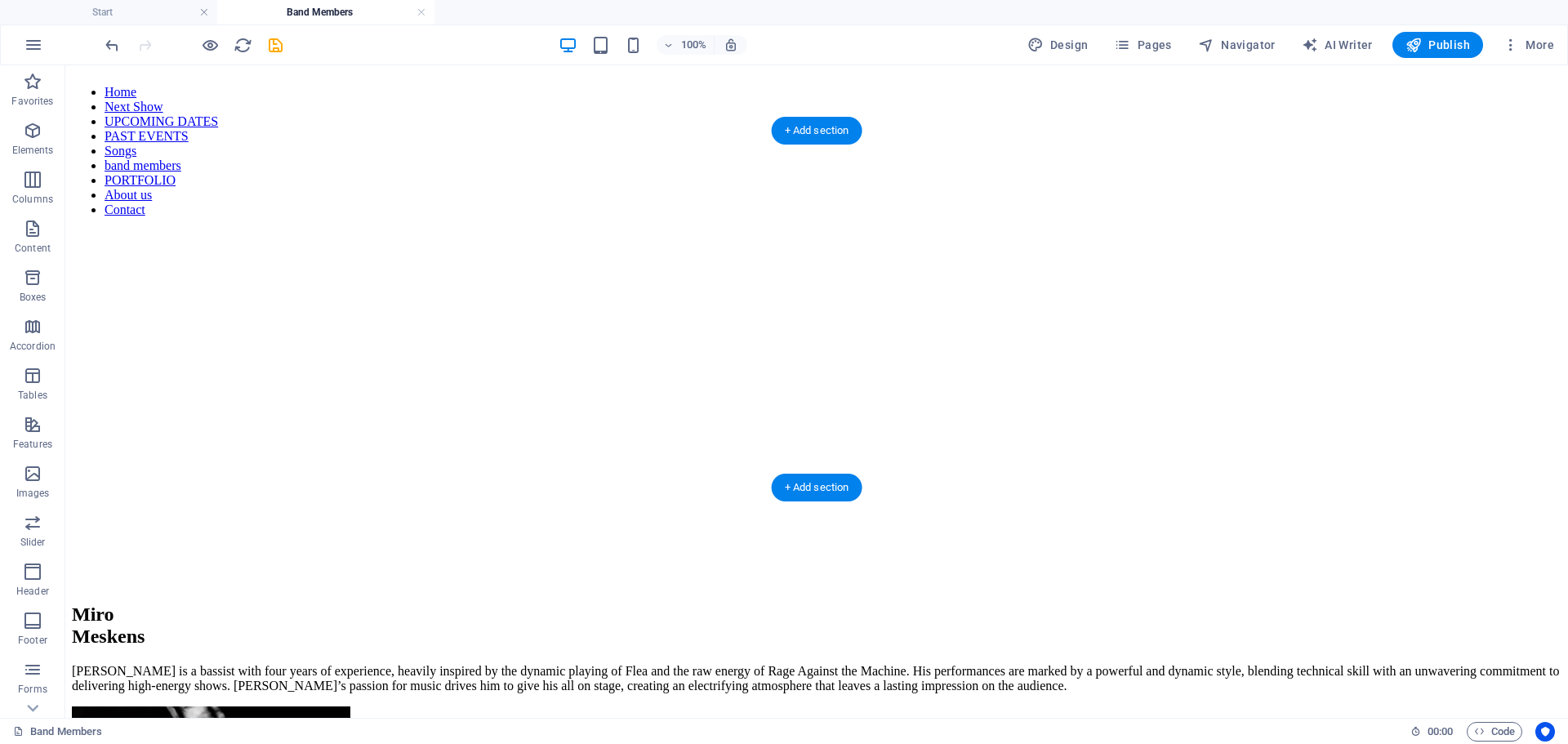
click at [165, 230] on figure at bounding box center [816, 230] width 1490 height 0
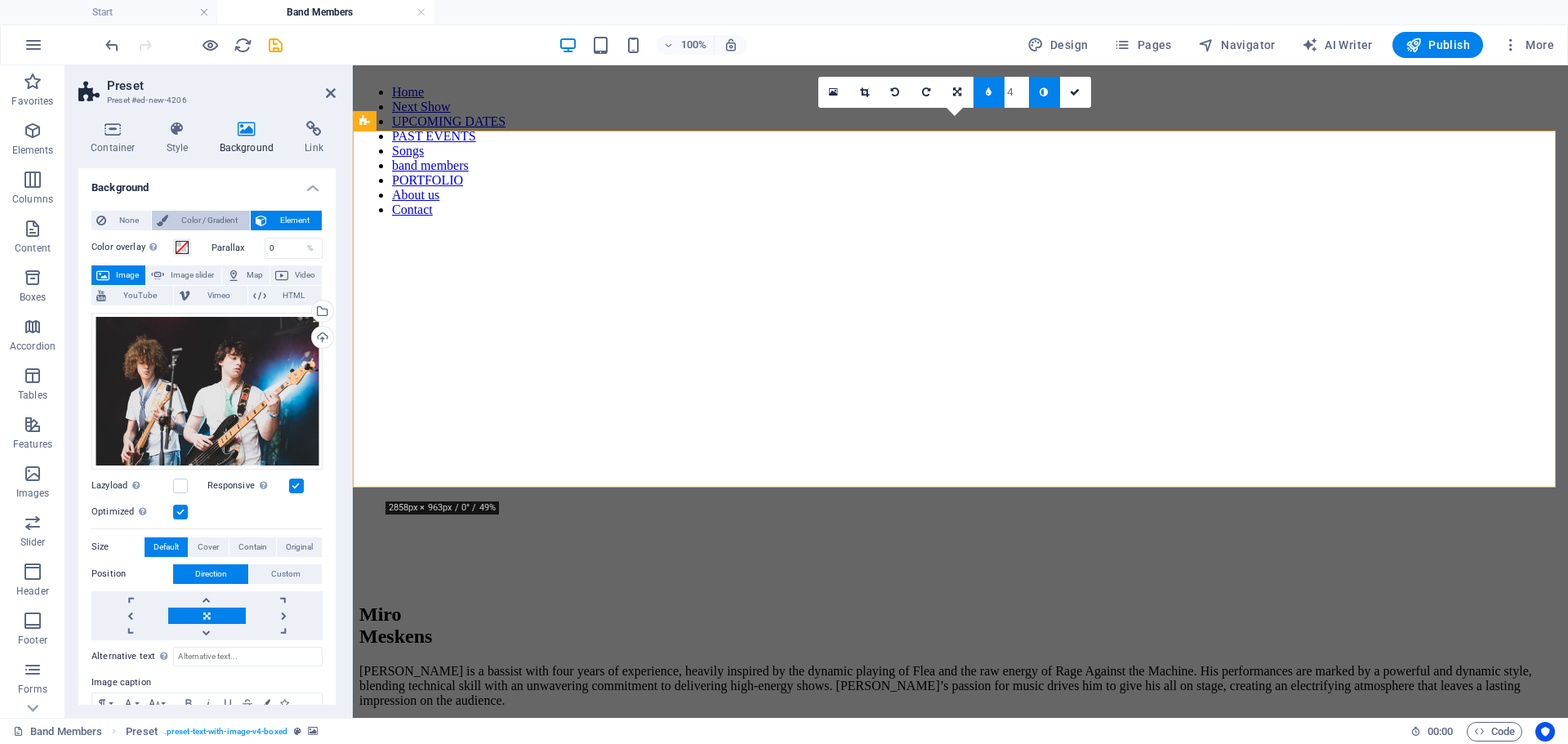
click at [201, 217] on span "Color / Gradient" at bounding box center [209, 220] width 72 height 20
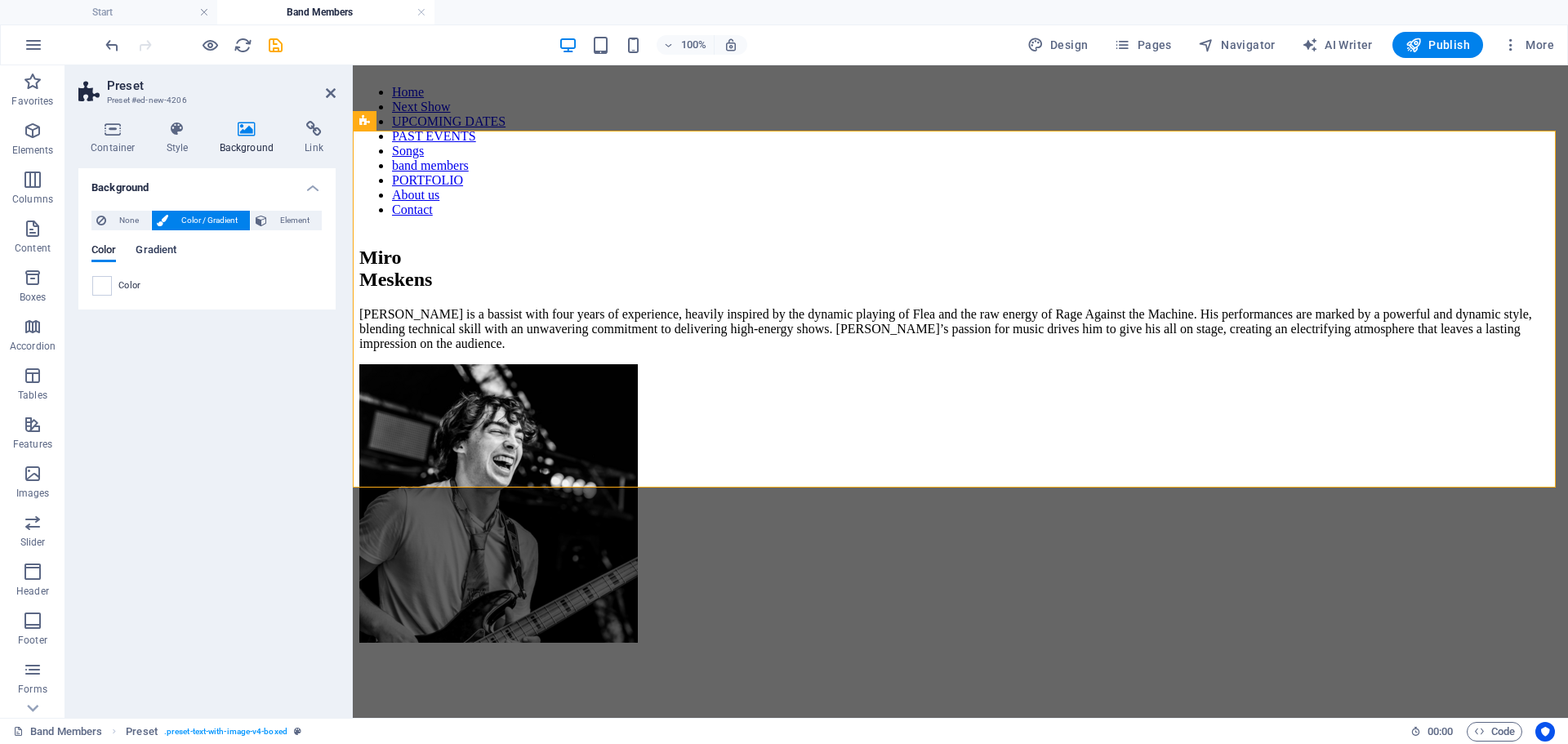
click at [145, 249] on span "Gradient" at bounding box center [156, 251] width 40 height 22
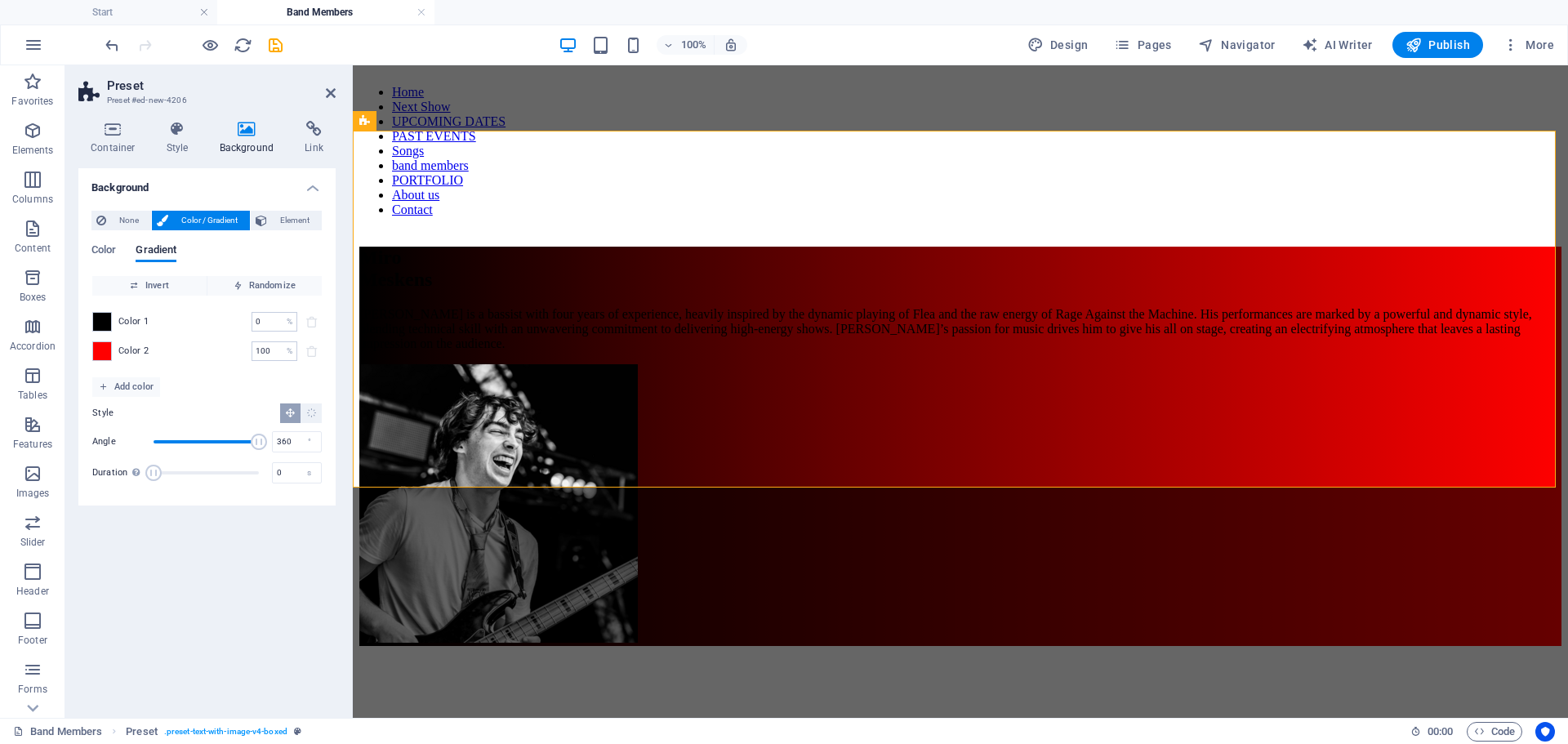
drag, startPoint x: 186, startPoint y: 435, endPoint x: 345, endPoint y: 445, distance: 159.3
click at [341, 445] on div "Container Style Background Link Size Height Default px rem % vh vw Min. height …" at bounding box center [207, 412] width 283 height 610
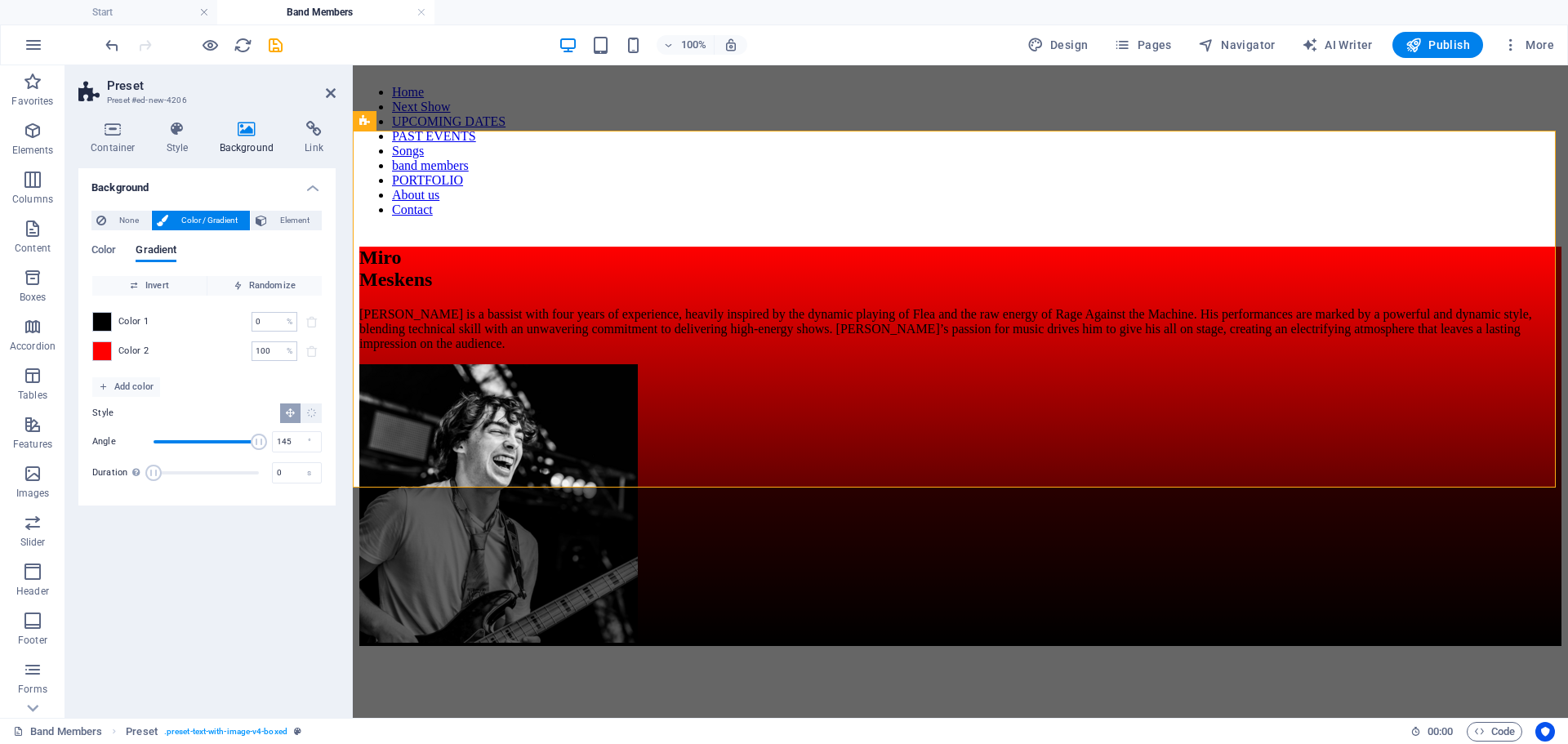
drag, startPoint x: 209, startPoint y: 432, endPoint x: 192, endPoint y: 430, distance: 17.1
click at [194, 430] on span "Angle" at bounding box center [206, 441] width 105 height 24
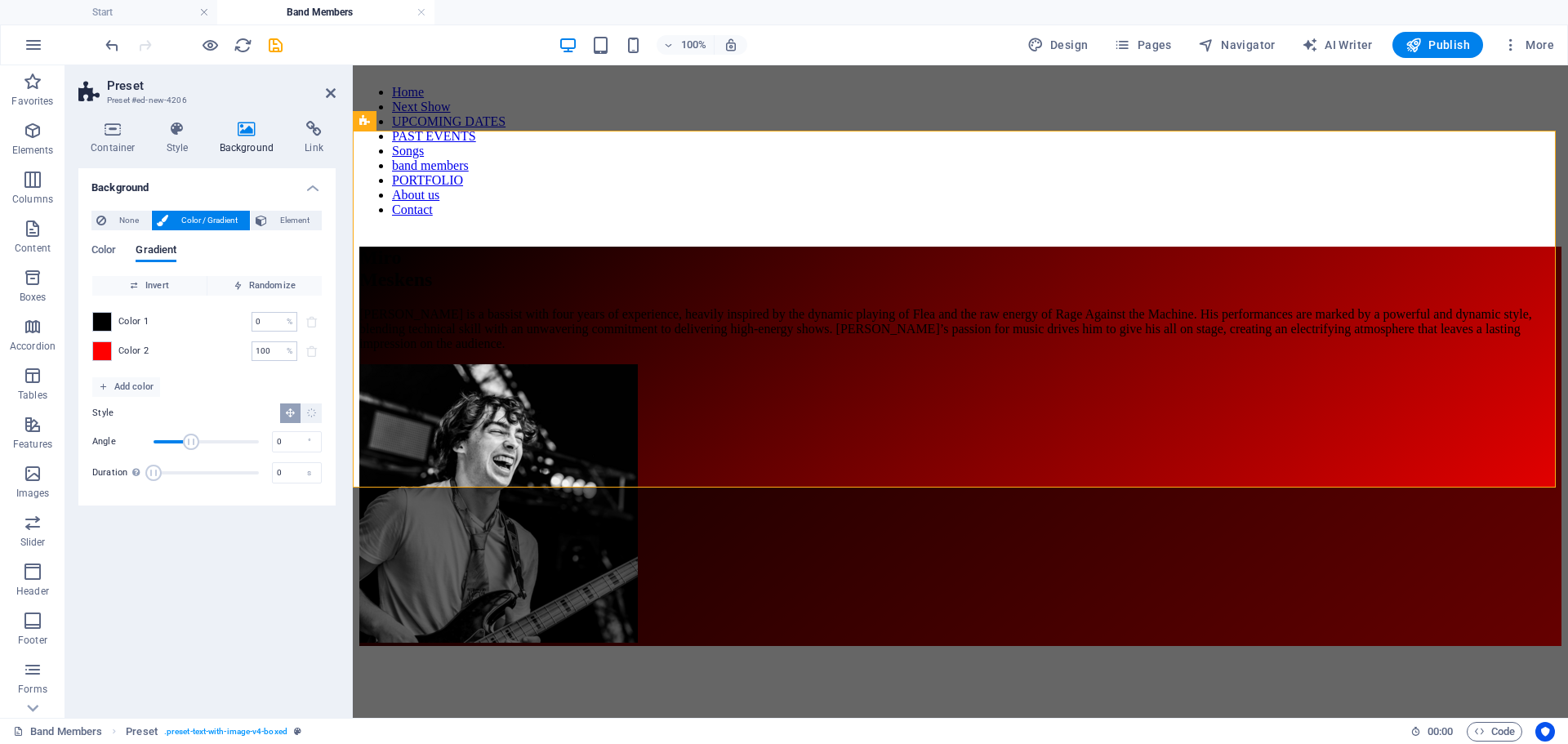
drag, startPoint x: 192, startPoint y: 436, endPoint x: 143, endPoint y: 430, distance: 49.4
click at [183, 433] on span "Angle" at bounding box center [191, 441] width 16 height 16
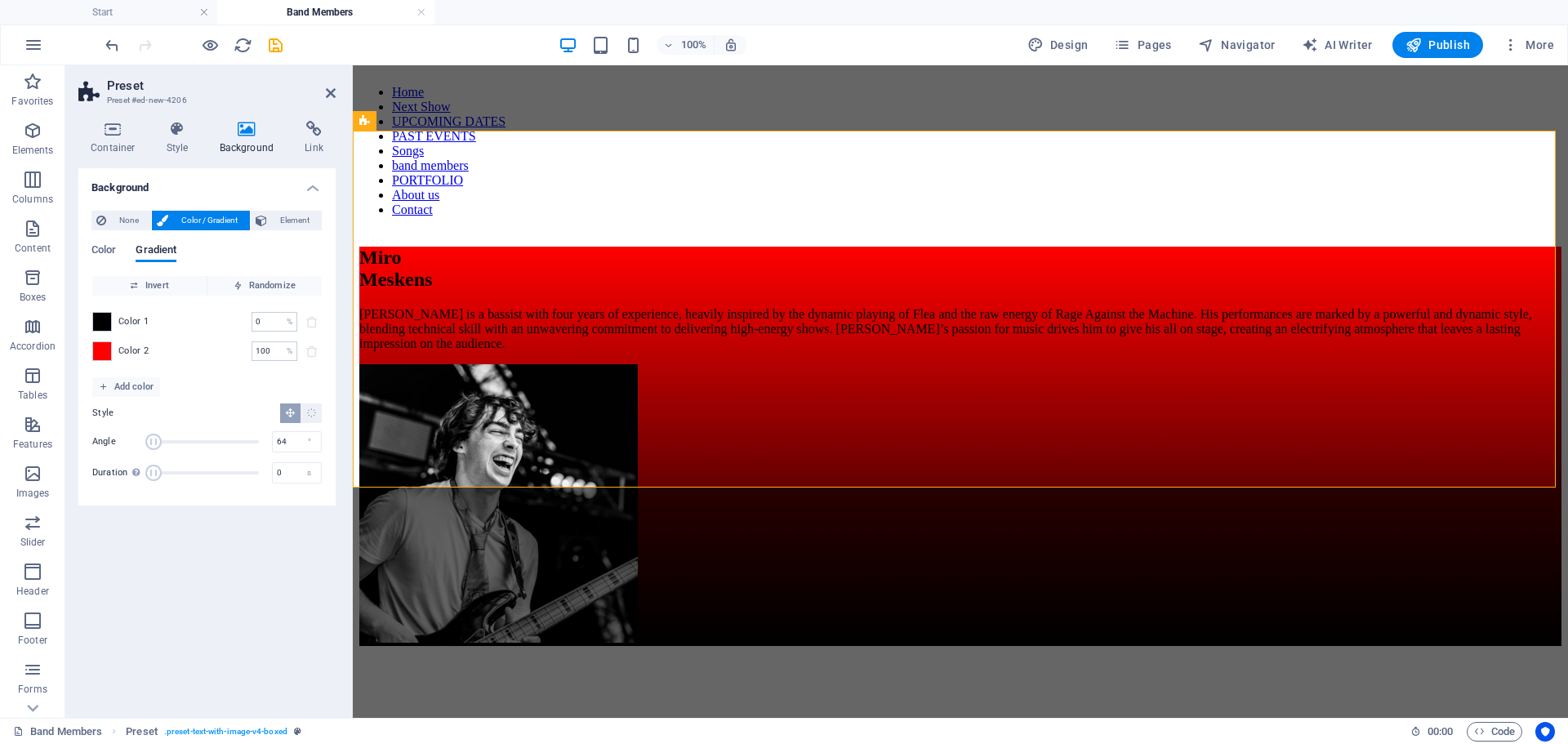
drag, startPoint x: 155, startPoint y: 436, endPoint x: 176, endPoint y: 438, distance: 21.1
click at [162, 437] on span "Angle" at bounding box center [154, 441] width 16 height 16
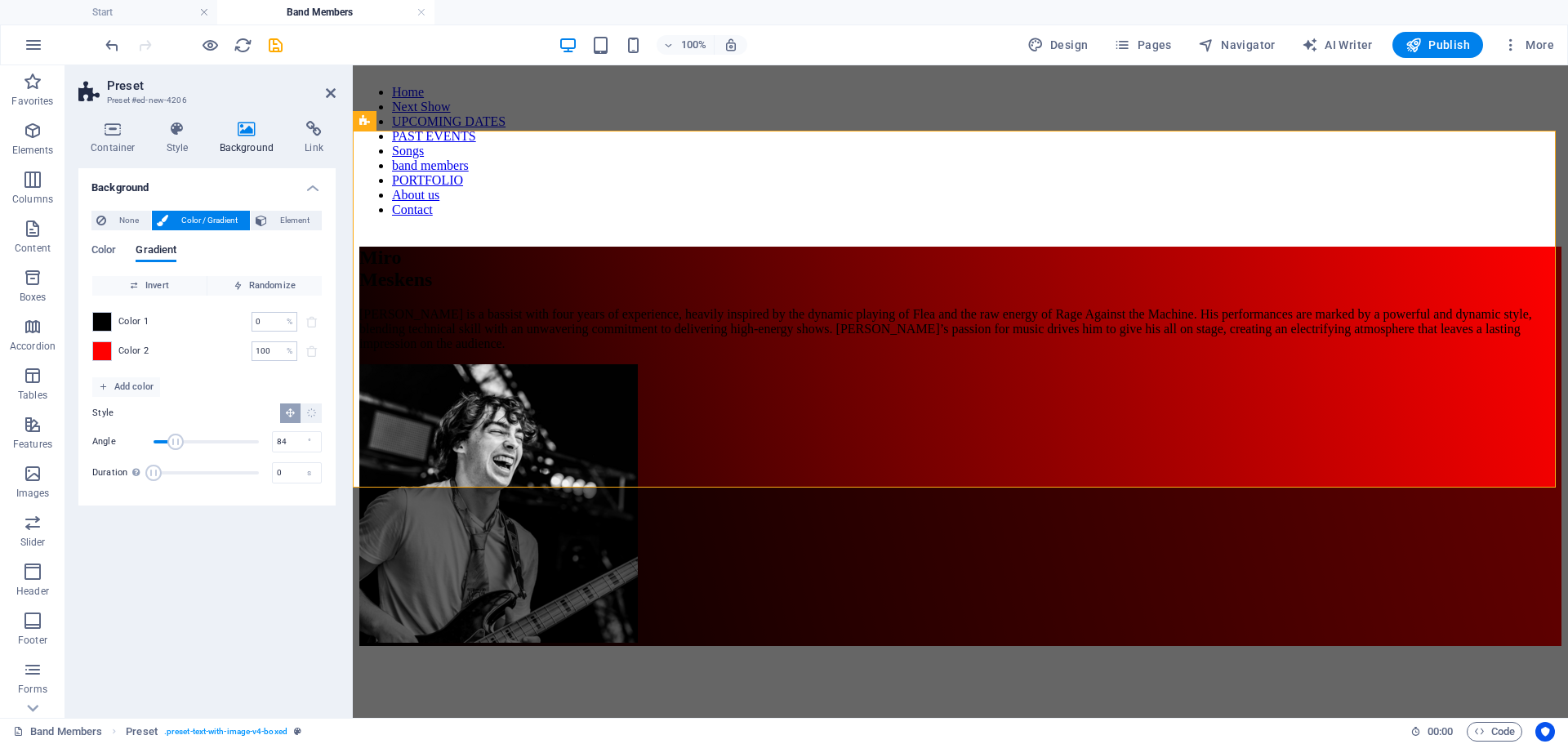
click at [180, 438] on span "Angle" at bounding box center [175, 441] width 16 height 16
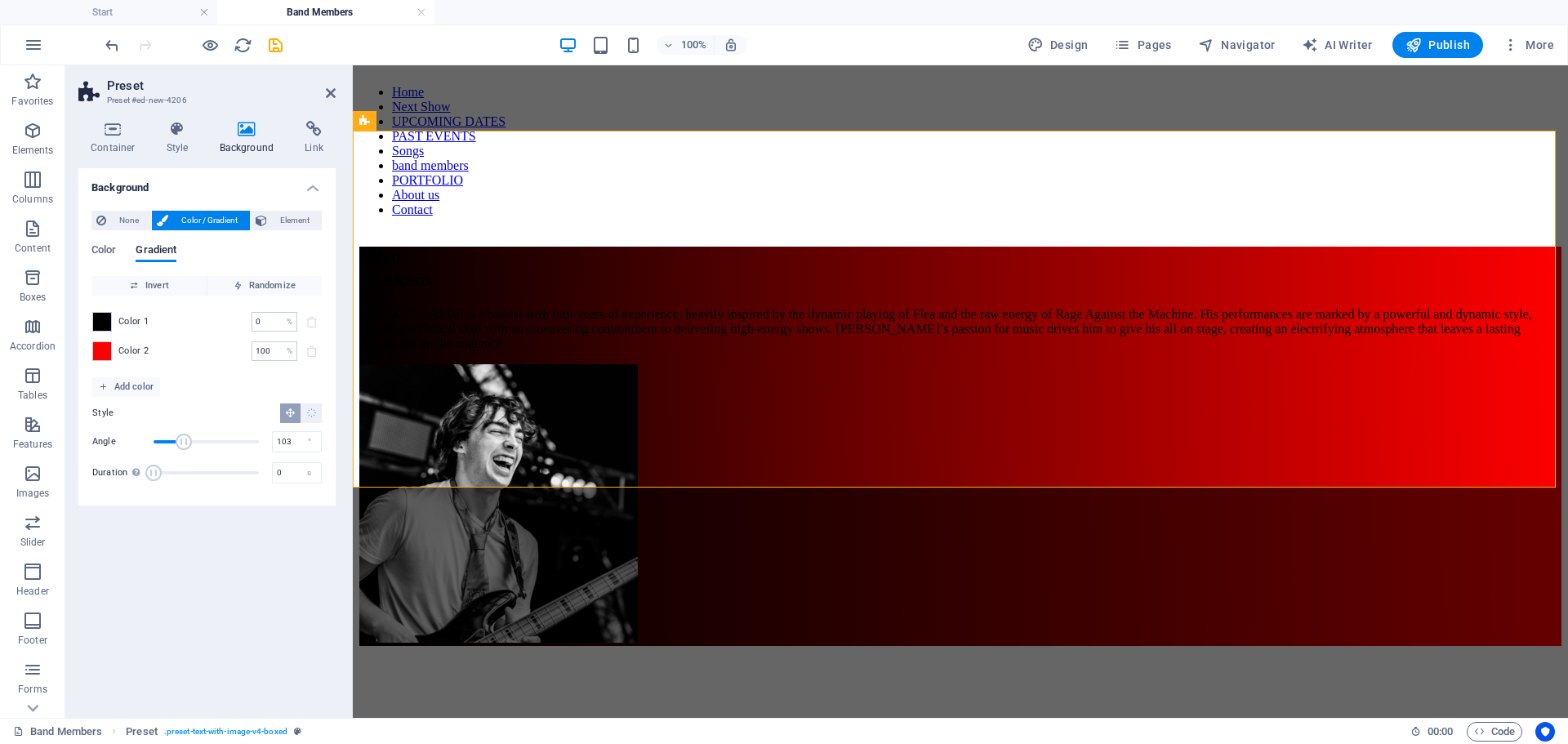
click at [183, 437] on span "Angle" at bounding box center [183, 441] width 16 height 16
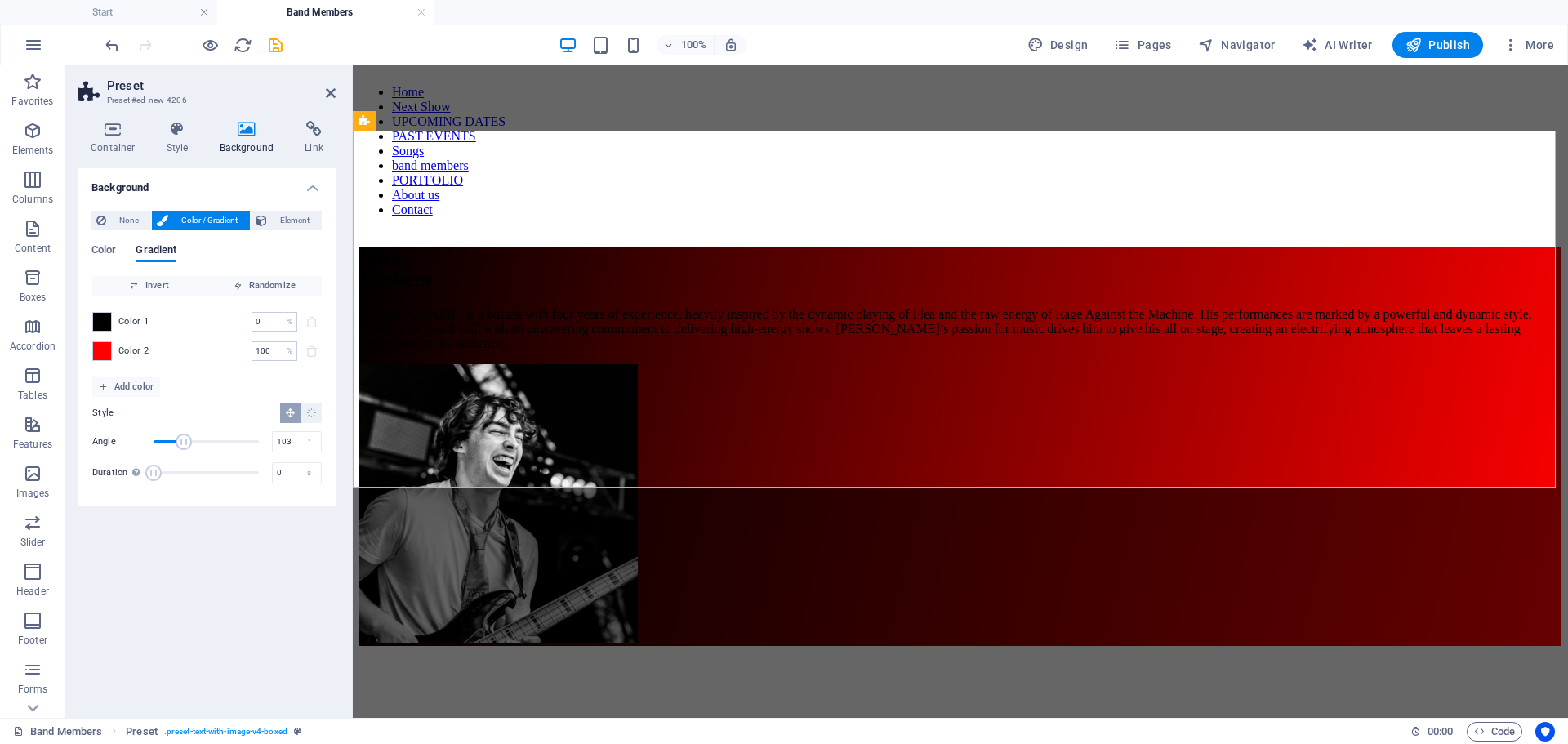
click at [179, 436] on span "Angle" at bounding box center [183, 441] width 16 height 16
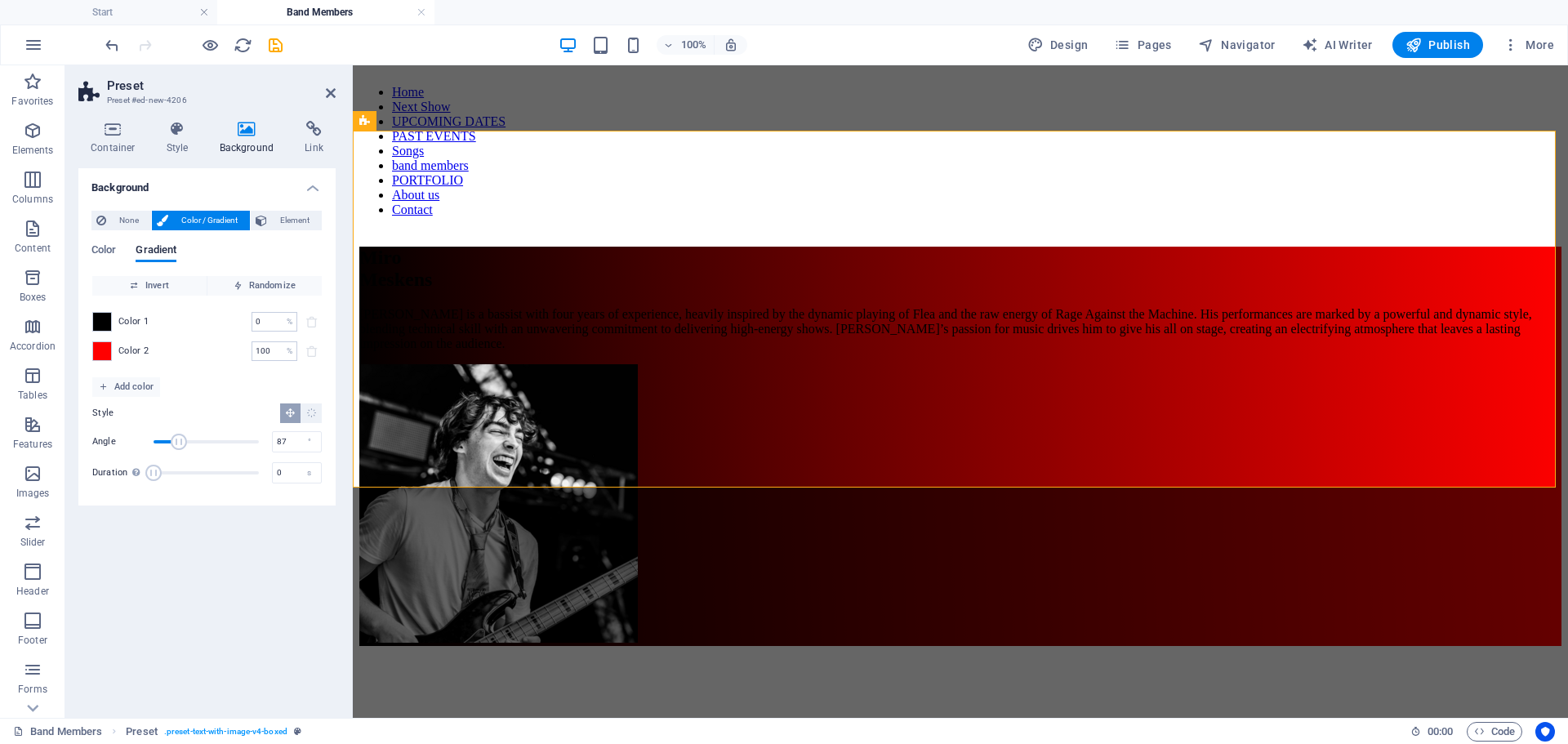
type input "89"
click at [180, 435] on span "Angle" at bounding box center [179, 441] width 16 height 16
click at [120, 383] on span "Add color" at bounding box center [126, 387] width 55 height 20
click at [103, 379] on span at bounding box center [102, 380] width 18 height 18
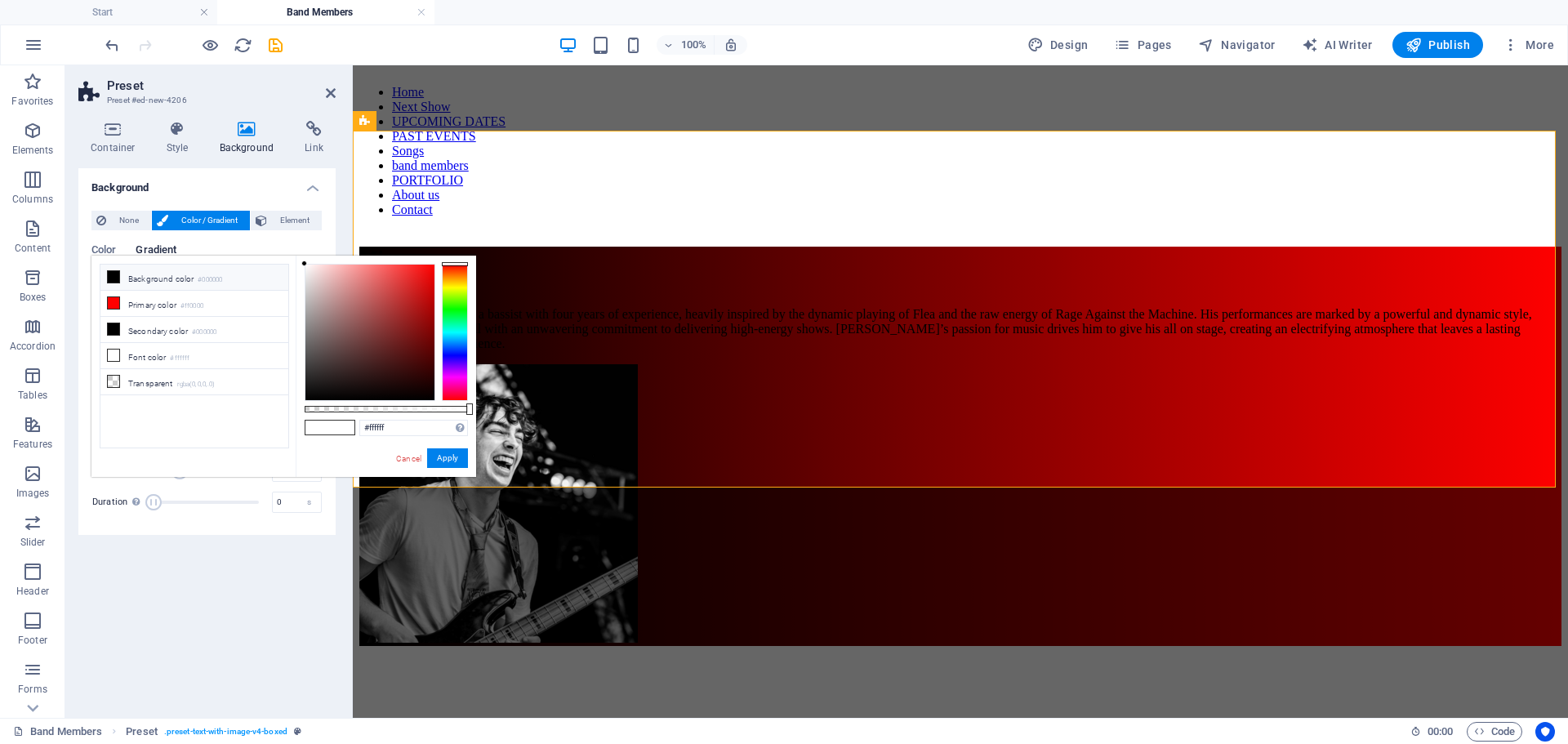
type input "#000000"
drag, startPoint x: 295, startPoint y: 417, endPoint x: 281, endPoint y: 427, distance: 17.2
click at [281, 427] on div "less Background color #000000 Primary color #ff0000 Secondary color #000000 Fon…" at bounding box center [284, 366] width 385 height 221
click at [303, 399] on div at bounding box center [304, 399] width 5 height 5
click at [449, 452] on button "Apply" at bounding box center [447, 458] width 40 height 20
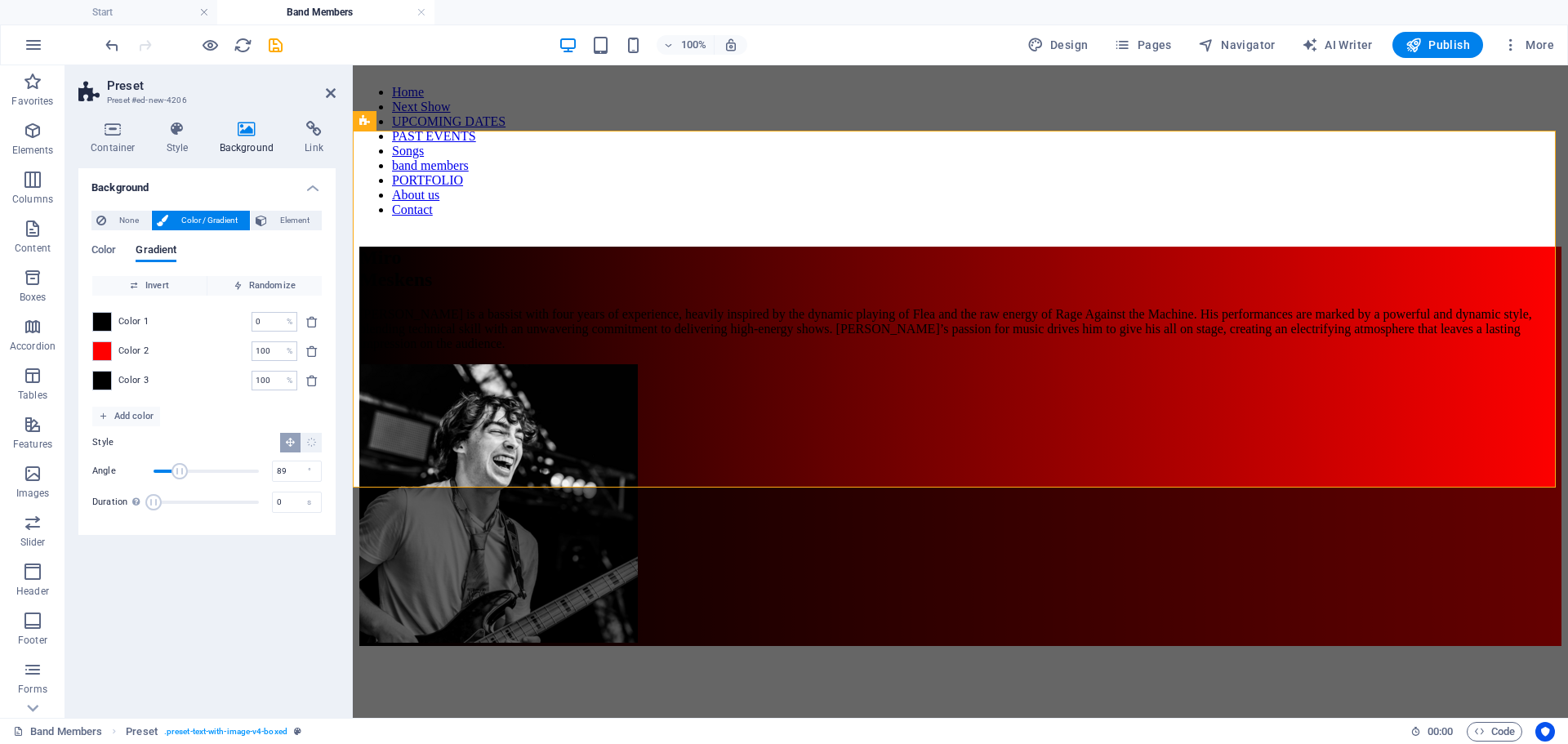
drag, startPoint x: 138, startPoint y: 378, endPoint x: 136, endPoint y: 350, distance: 28.1
click at [135, 351] on div "Color 1 0 % ​ Color 2 100 % ​ Color 3 100 % ​" at bounding box center [207, 351] width 229 height 111
click at [314, 445] on icon "Radial gradient" at bounding box center [312, 442] width 11 height 11
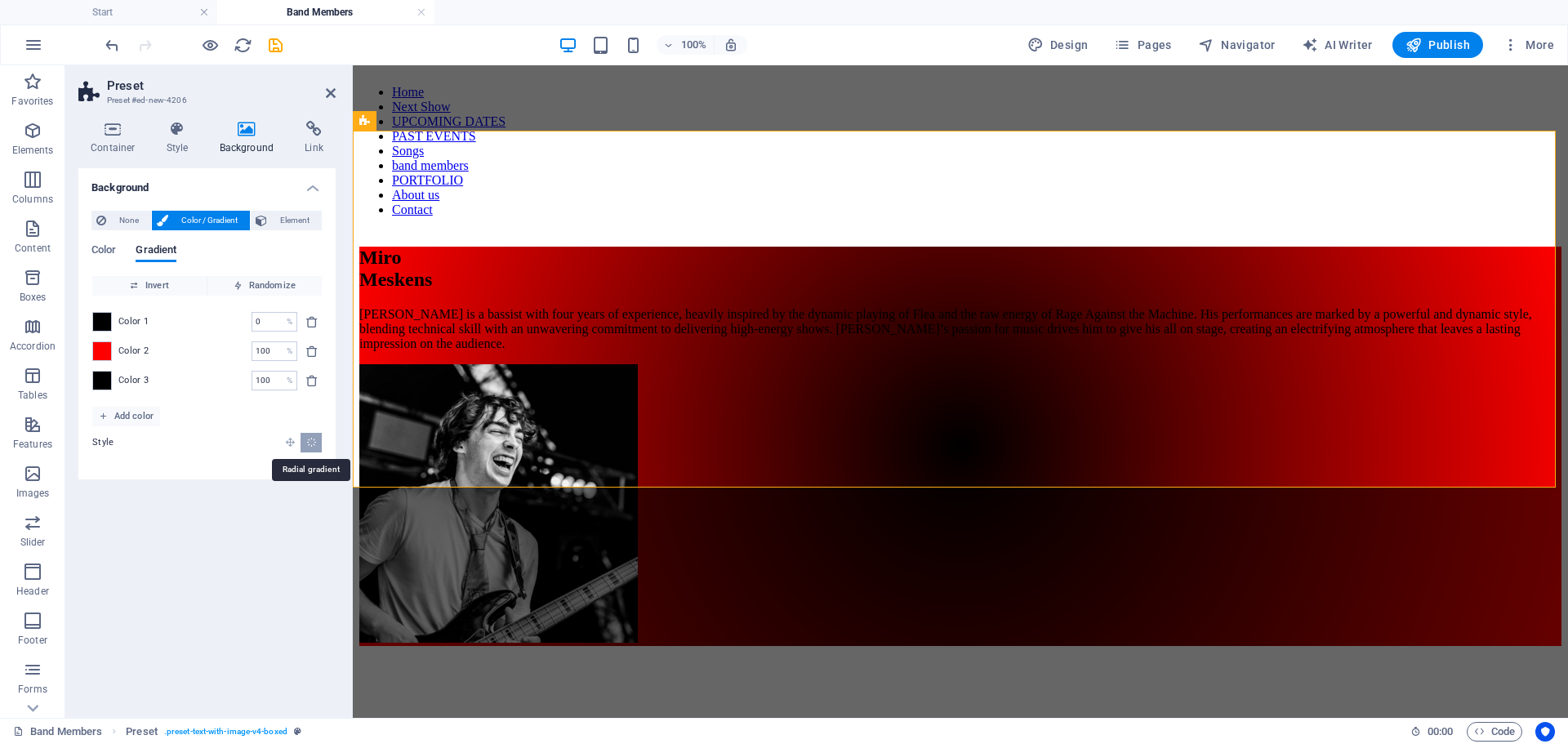
click at [287, 439] on icon "Linear gradient" at bounding box center [290, 442] width 11 height 11
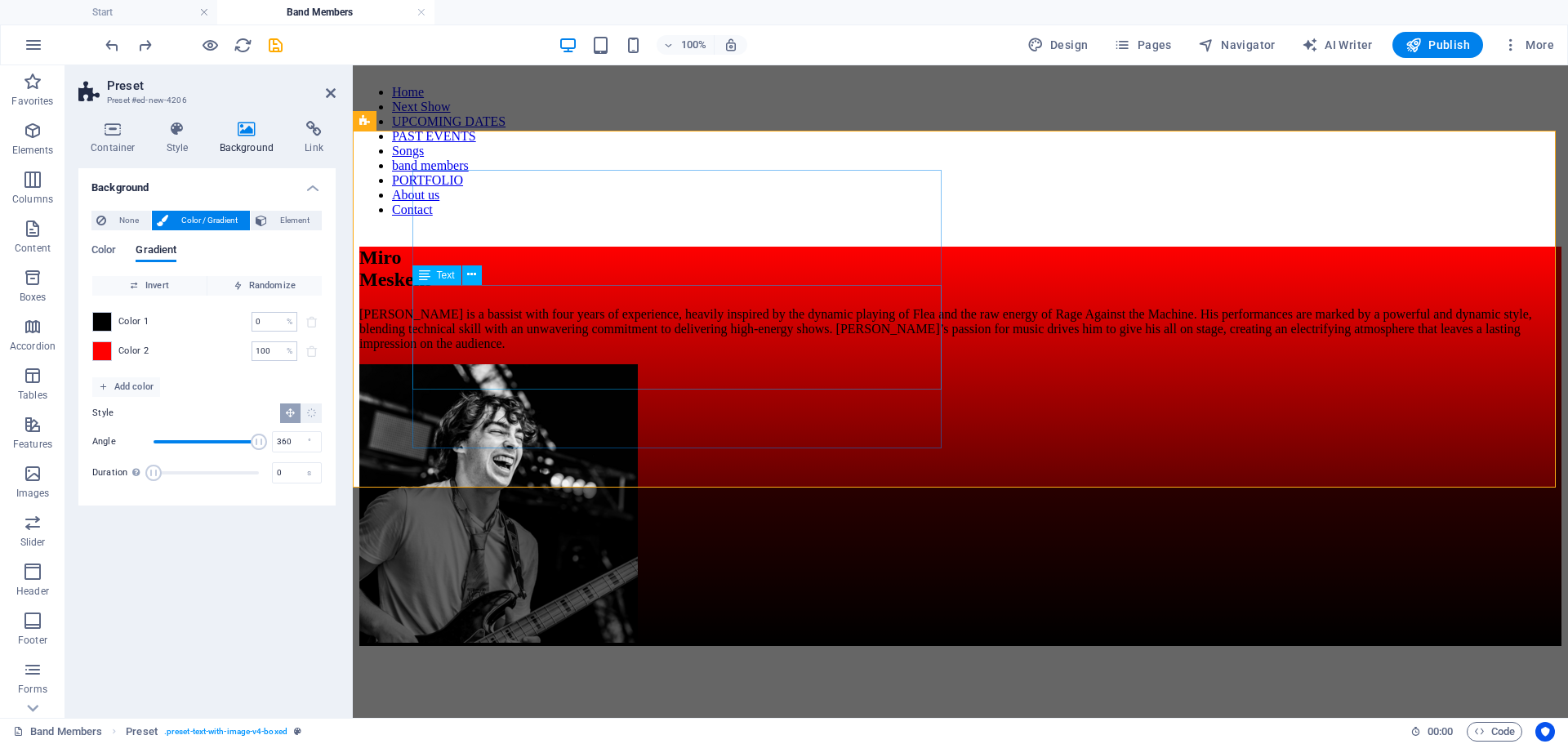
type input "90"
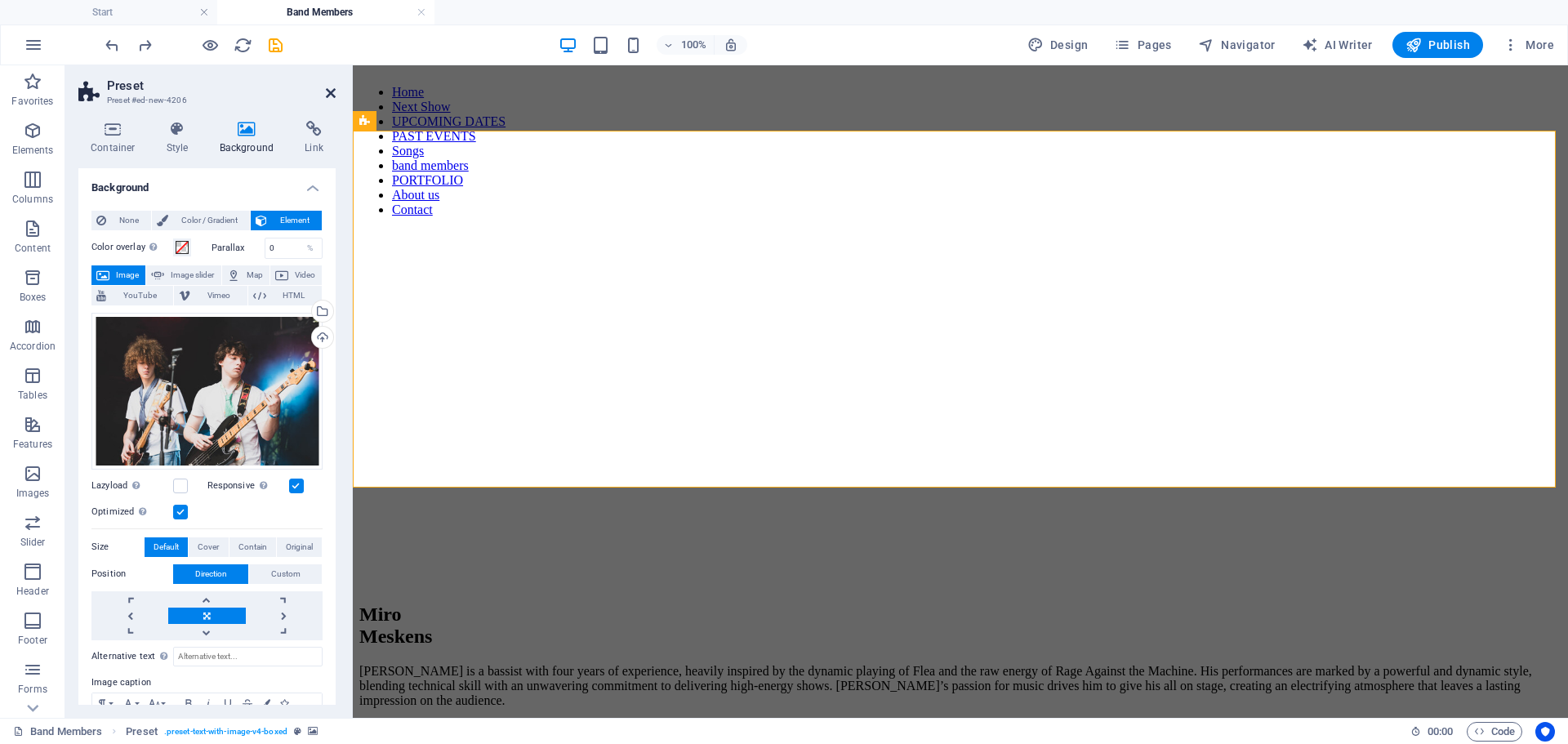
drag, startPoint x: 263, startPoint y: 29, endPoint x: 326, endPoint y: 93, distance: 89.8
click at [326, 93] on icon at bounding box center [330, 93] width 10 height 13
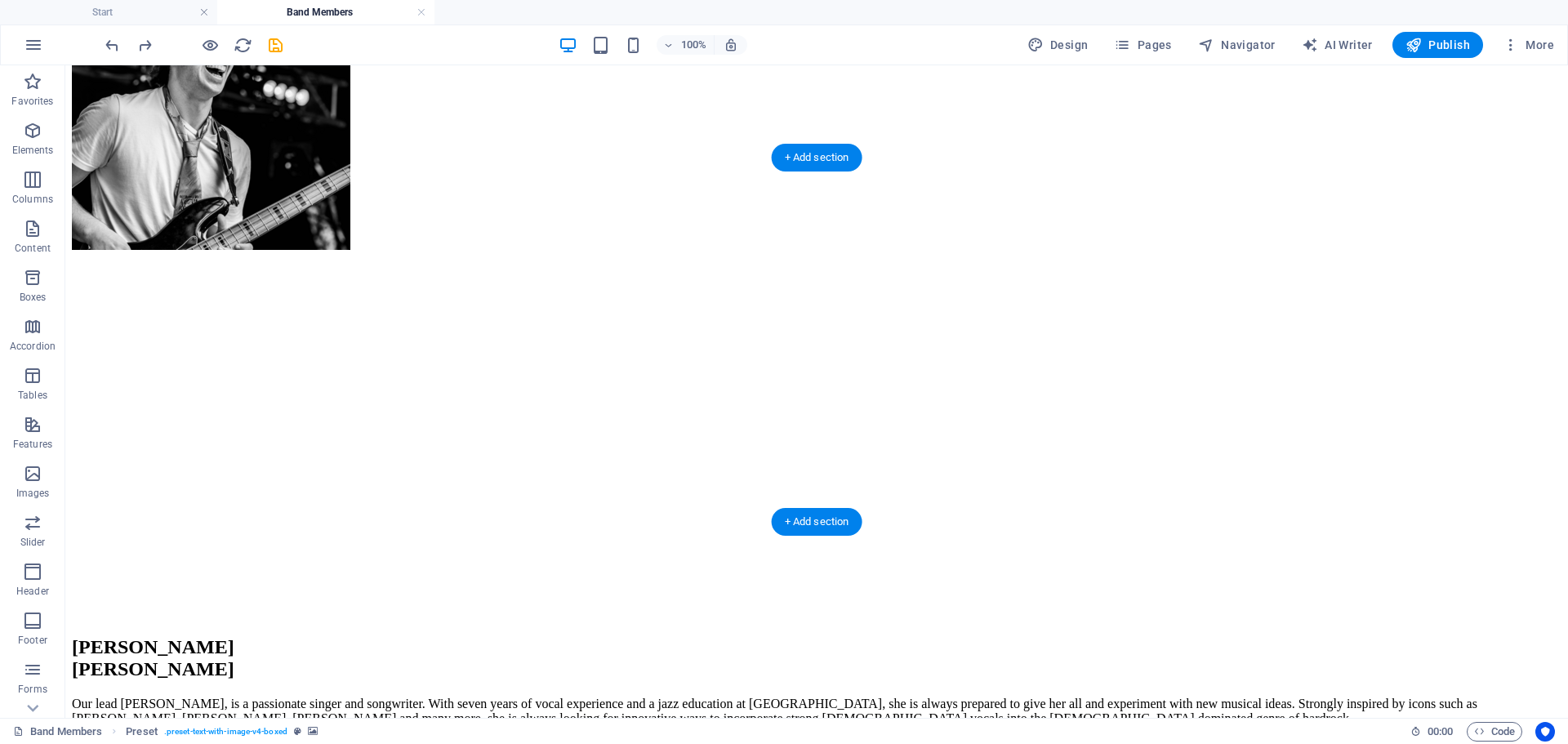
scroll to position [1217, 0]
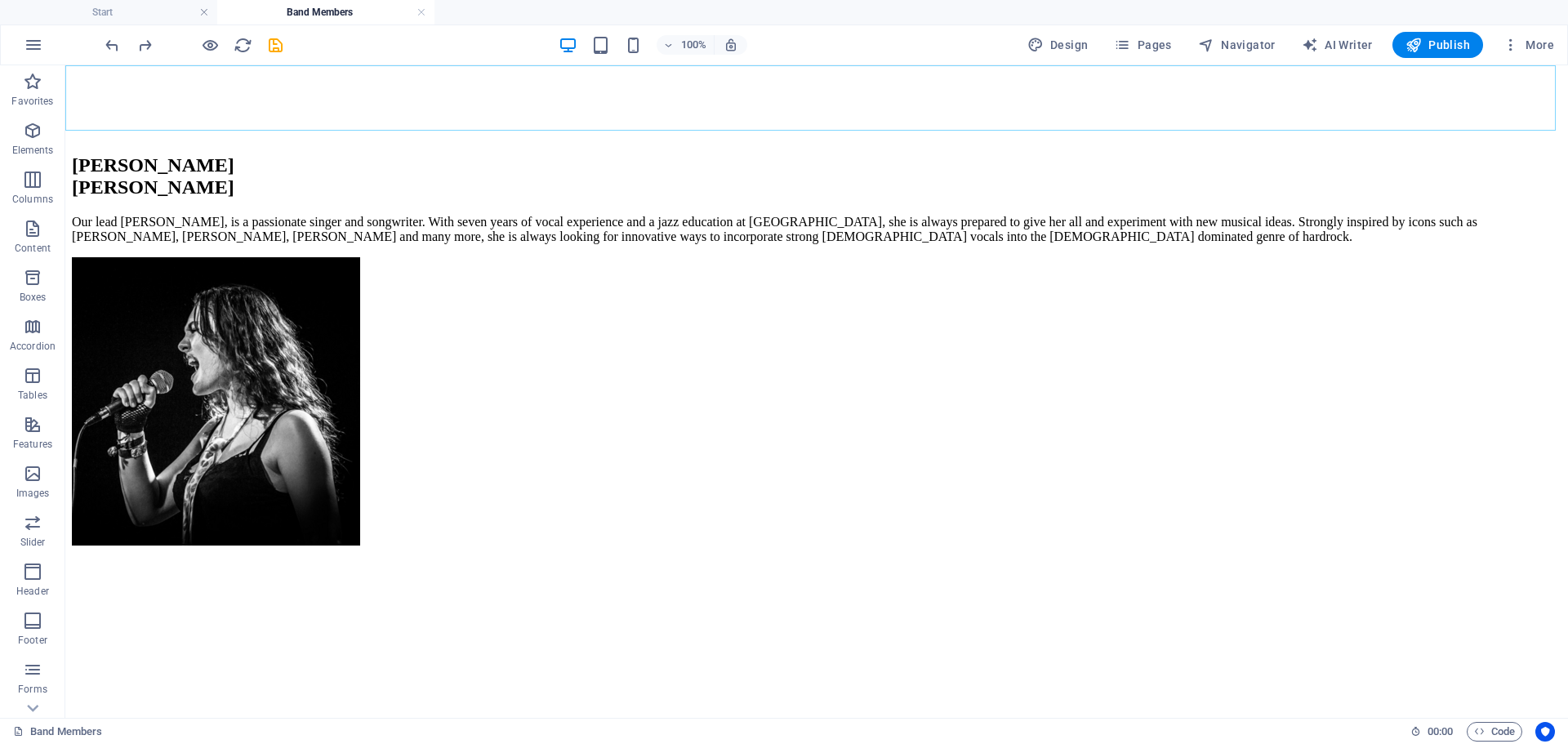
click at [1133, 52] on span "Pages" at bounding box center [1143, 45] width 58 height 16
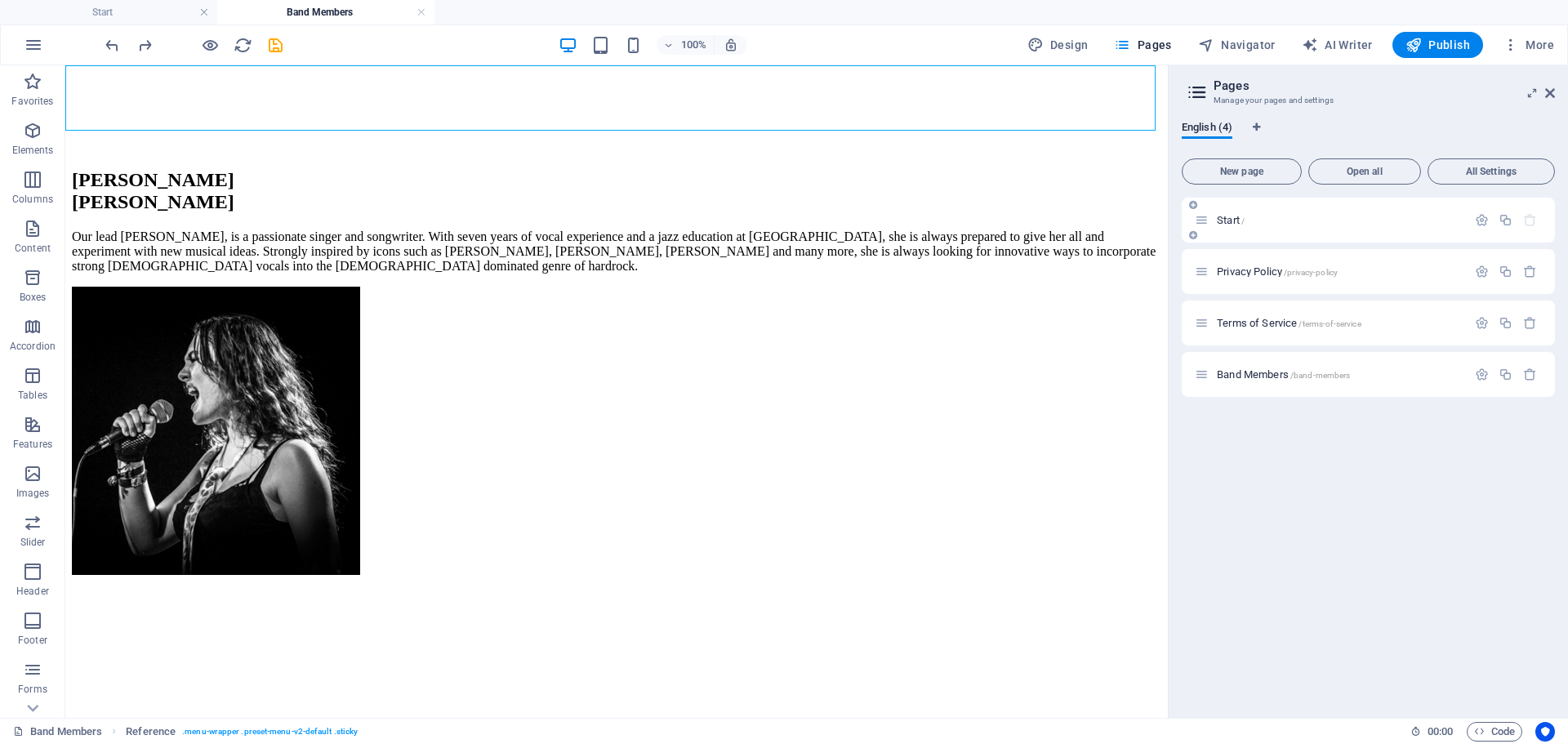
click at [1239, 222] on span "Start /" at bounding box center [1231, 220] width 28 height 13
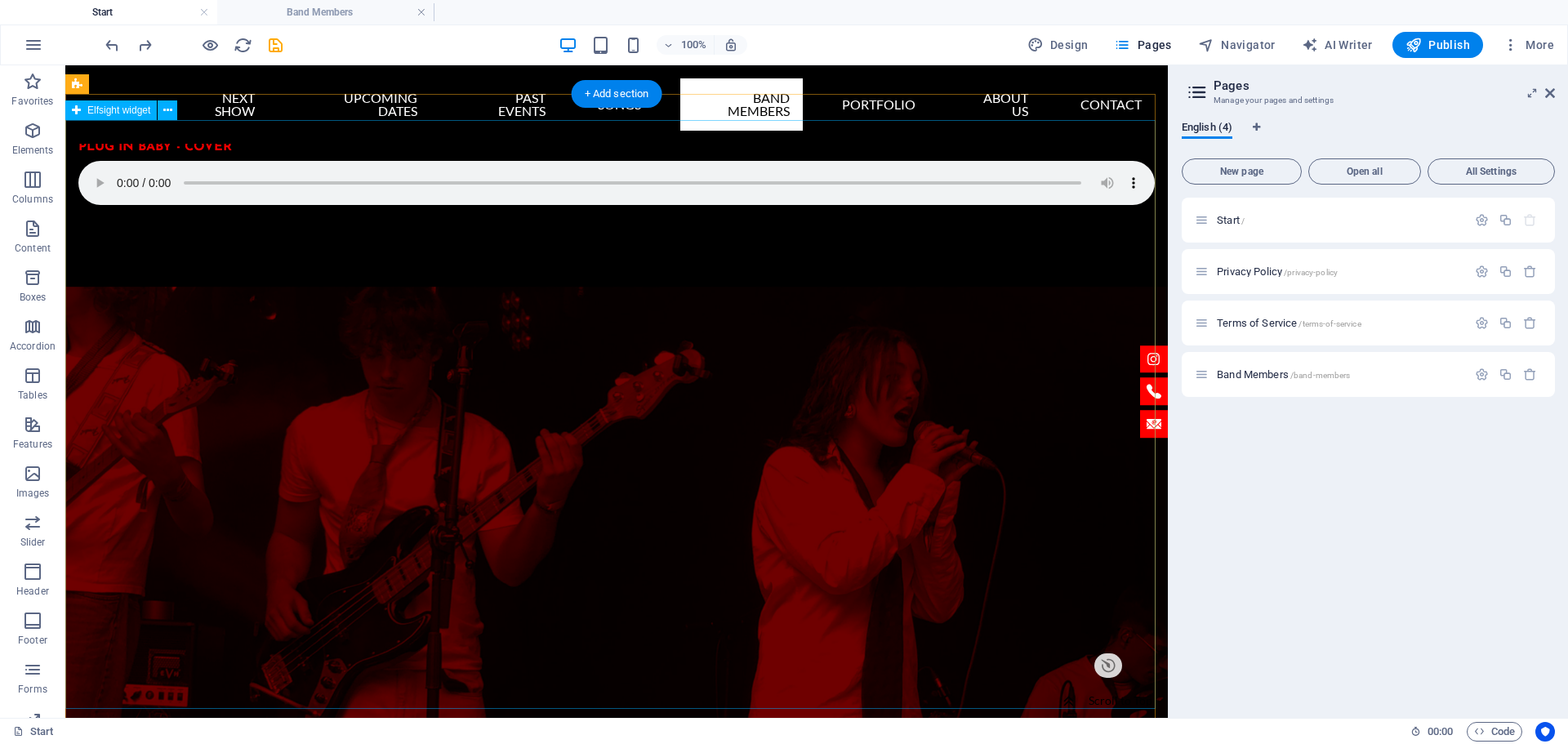
scroll to position [5540, 0]
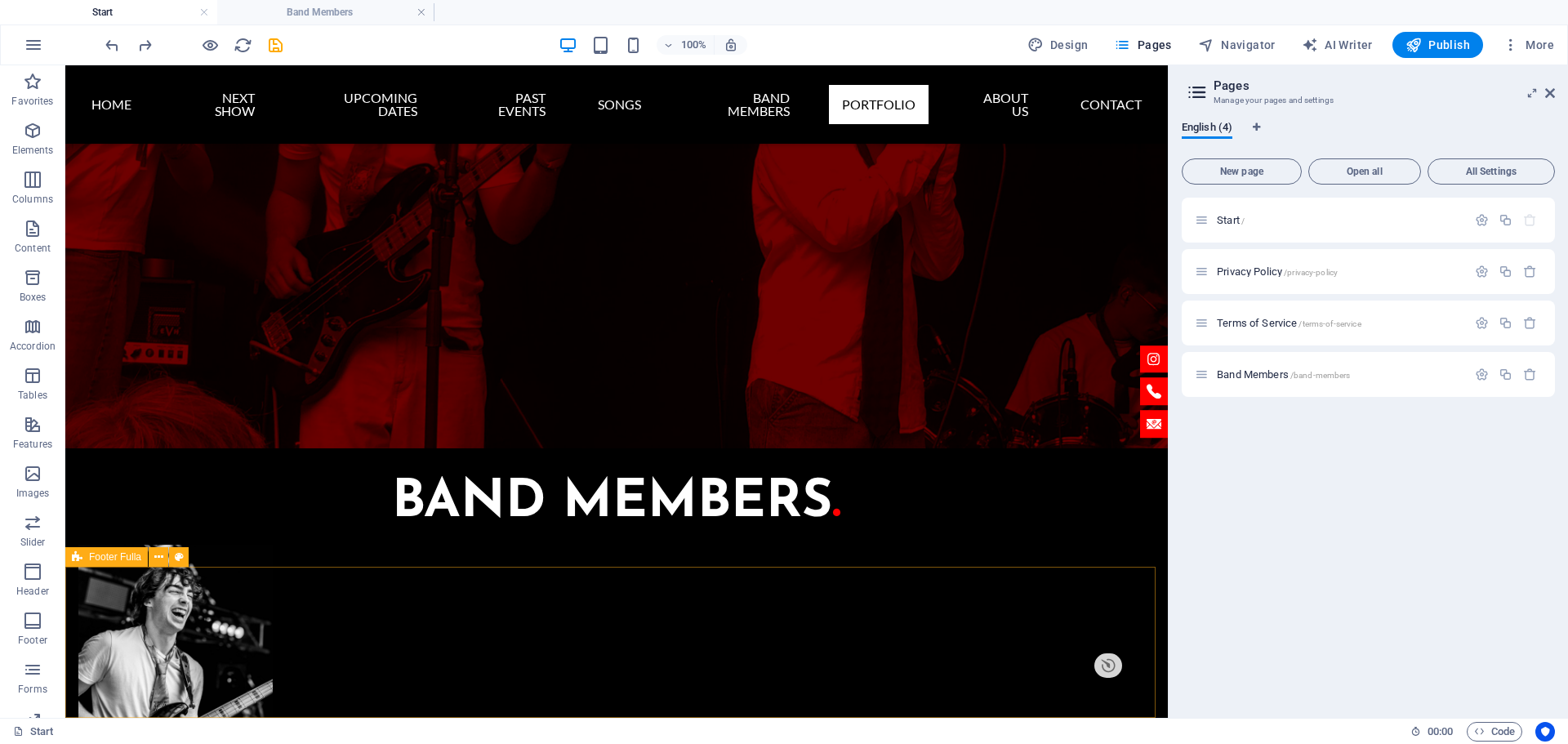
click at [84, 560] on div "Footer Fulla" at bounding box center [107, 557] width 83 height 20
click at [85, 558] on div "Footer Fulla" at bounding box center [107, 557] width 83 height 20
click at [1261, 375] on span "Band Members /band-members" at bounding box center [1284, 375] width 133 height 13
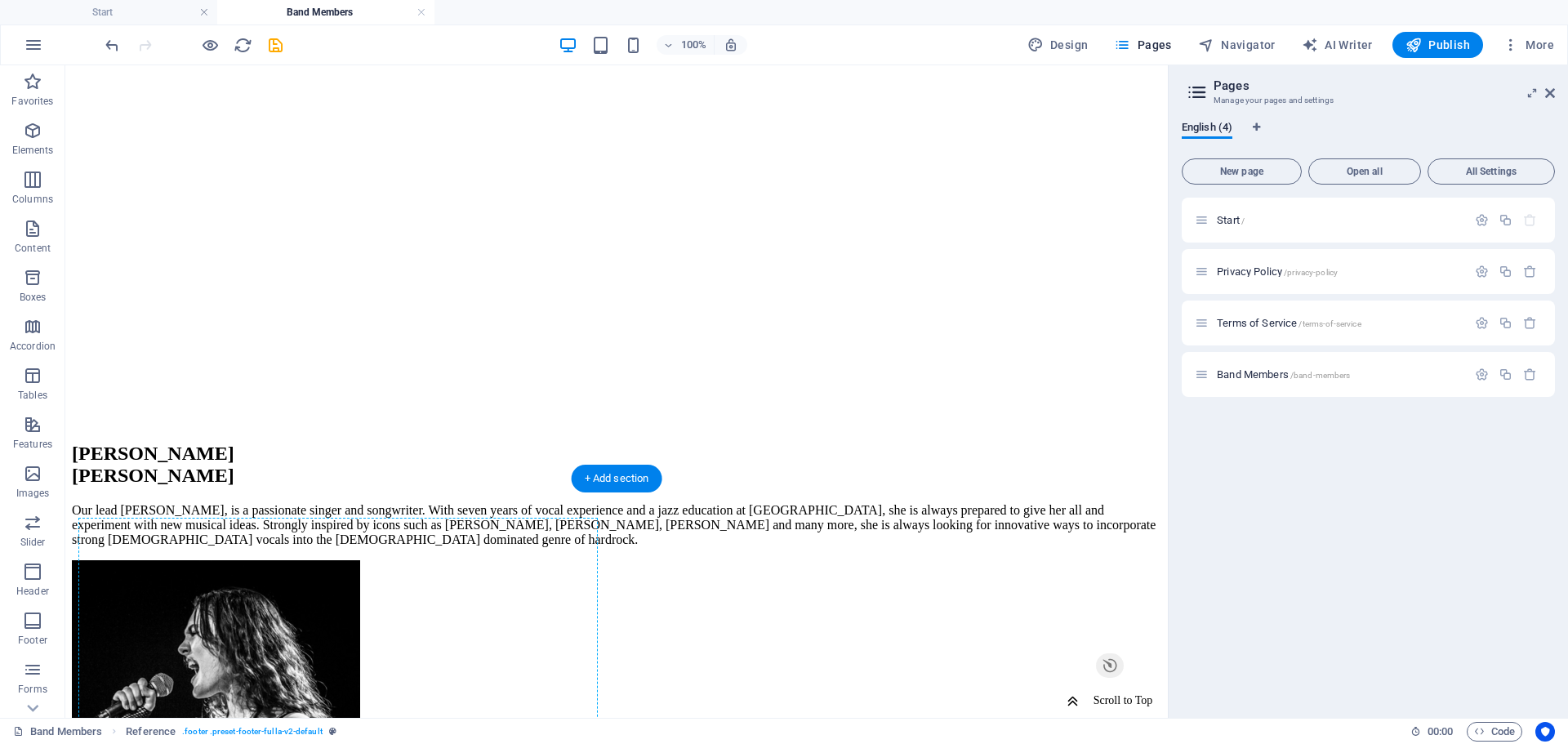
scroll to position [1368, 0]
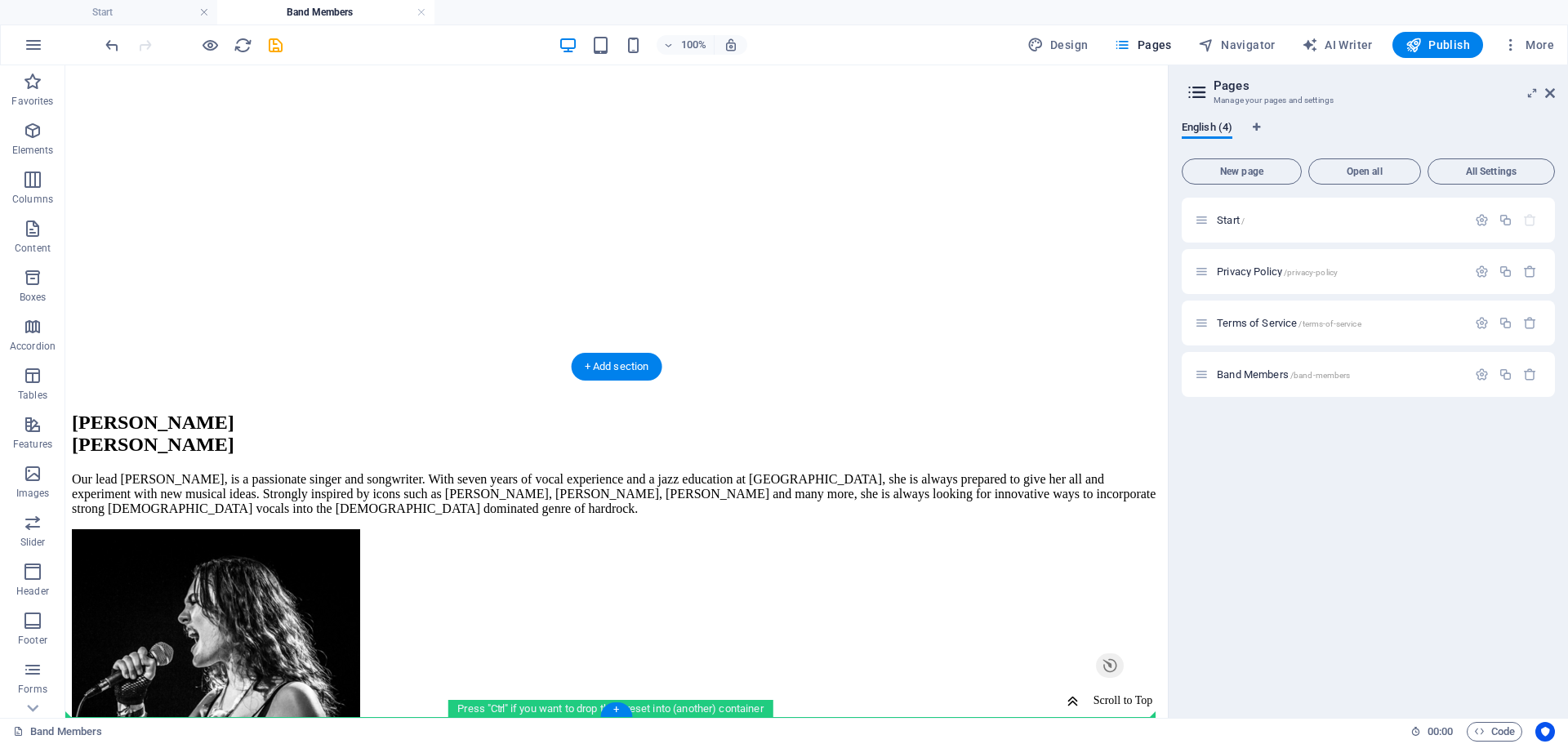
drag, startPoint x: 174, startPoint y: 367, endPoint x: 159, endPoint y: 705, distance: 338.3
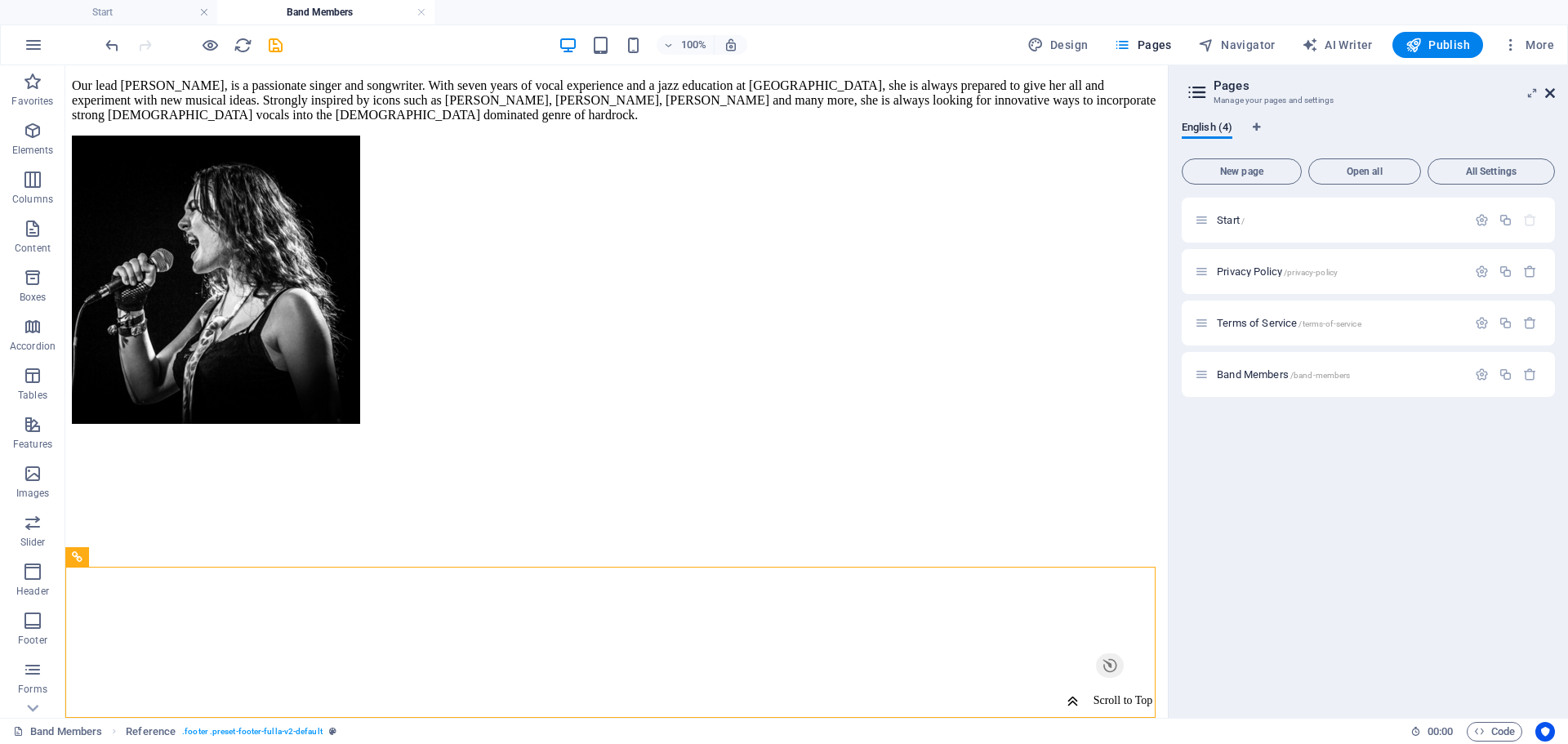
drag, startPoint x: 1475, startPoint y: 45, endPoint x: 1548, endPoint y: 95, distance: 88.5
click at [1548, 95] on icon at bounding box center [1550, 93] width 10 height 13
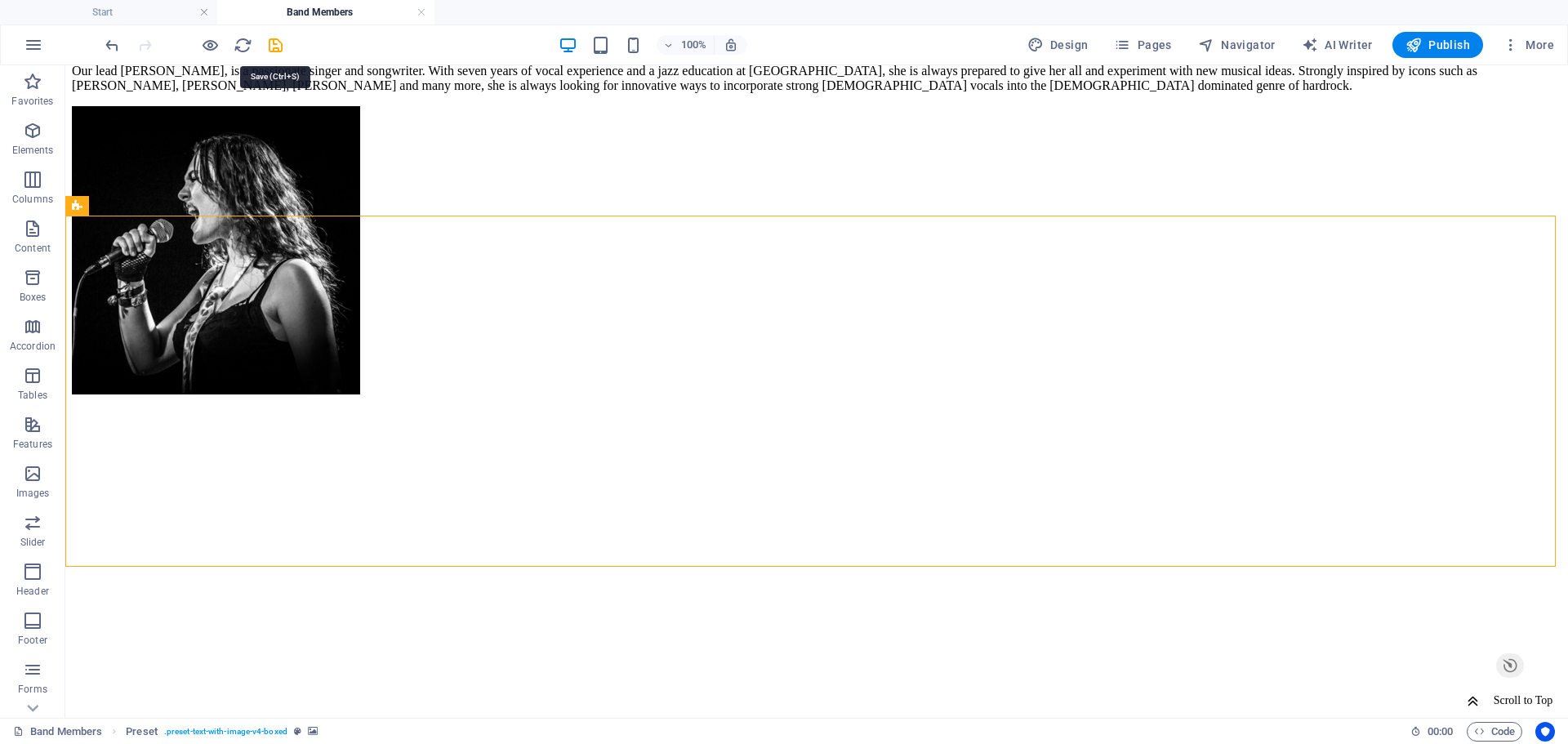
click at [274, 40] on icon "save" at bounding box center [275, 45] width 19 height 19
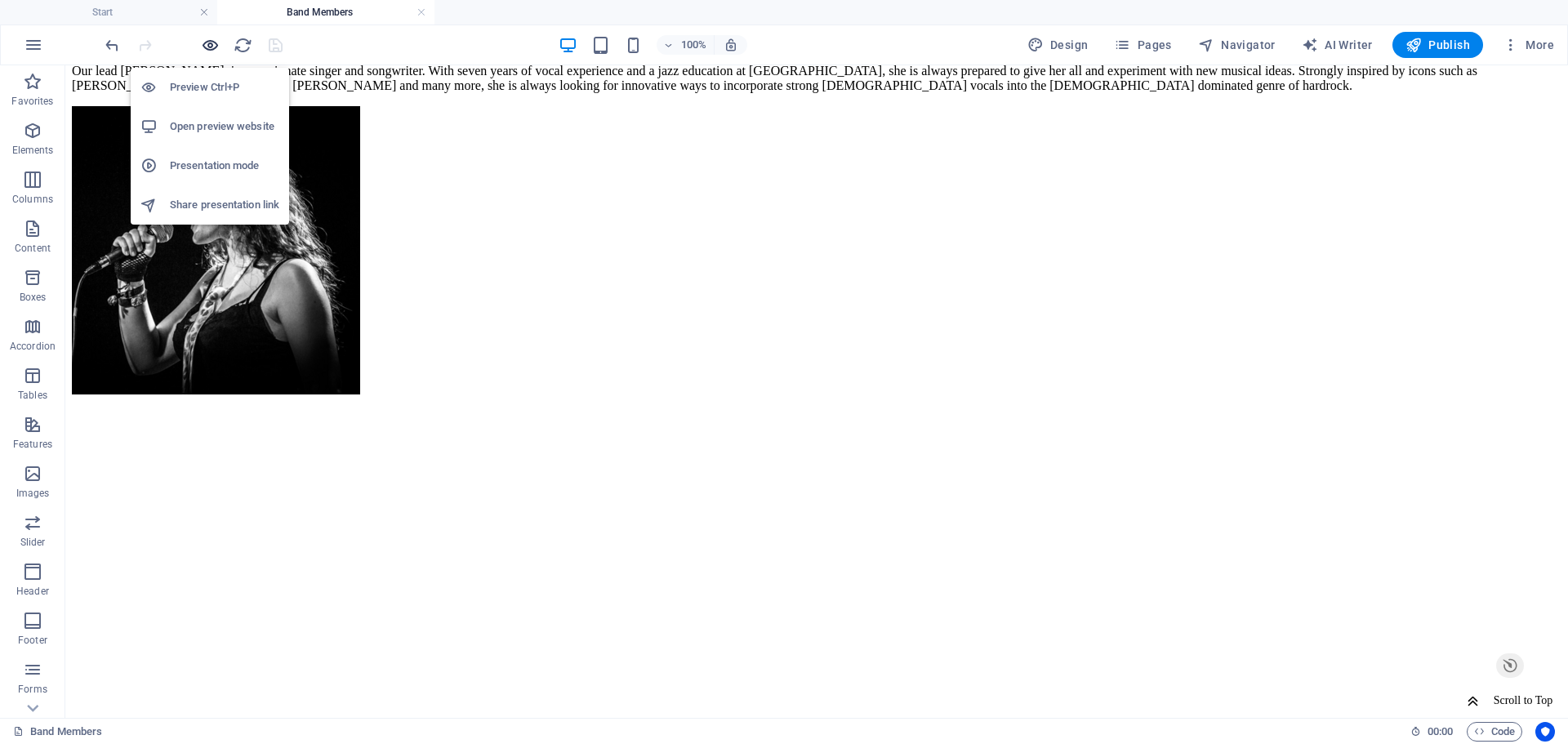
click at [213, 49] on icon "button" at bounding box center [209, 45] width 19 height 19
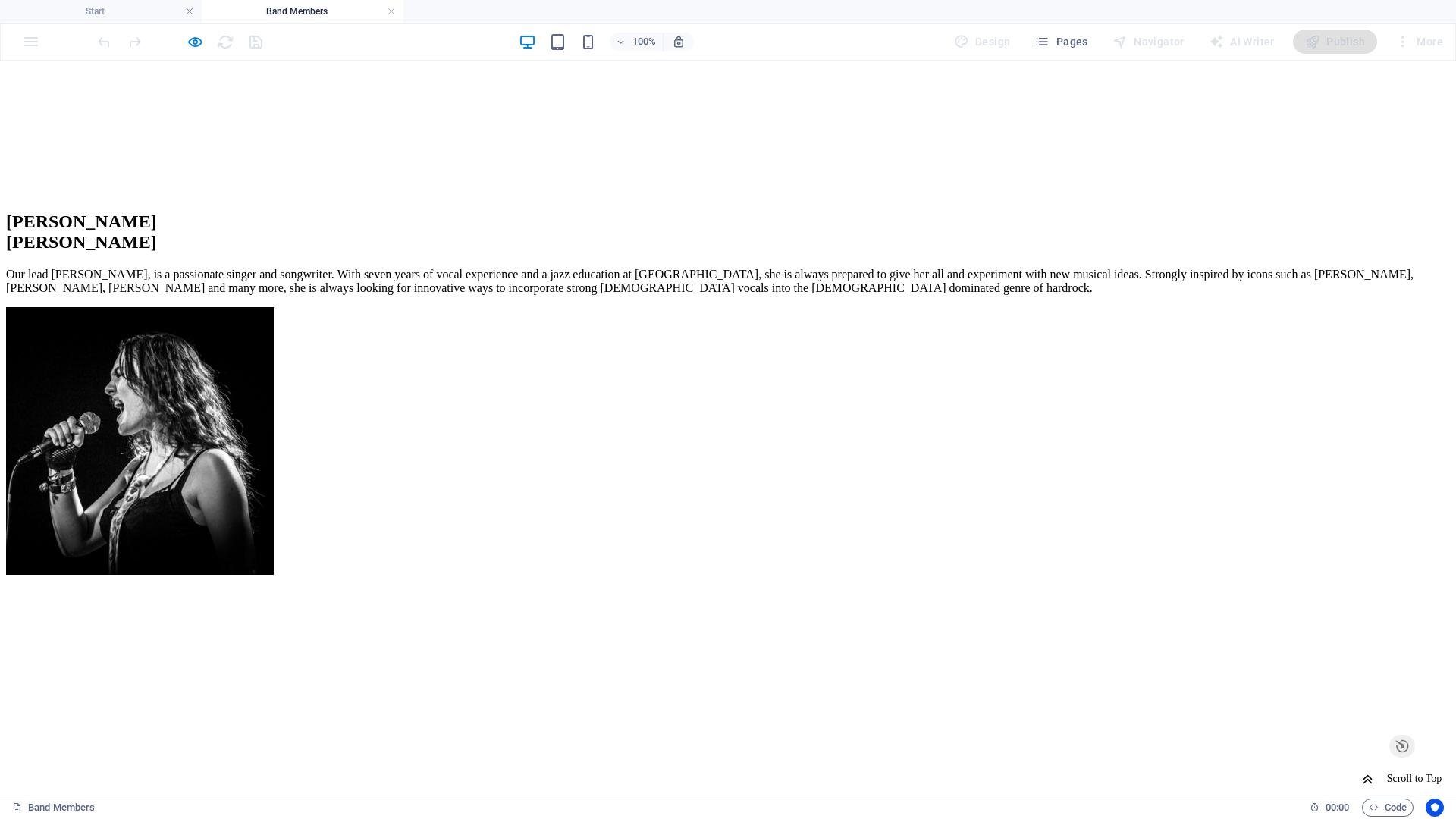
scroll to position [1126, 0]
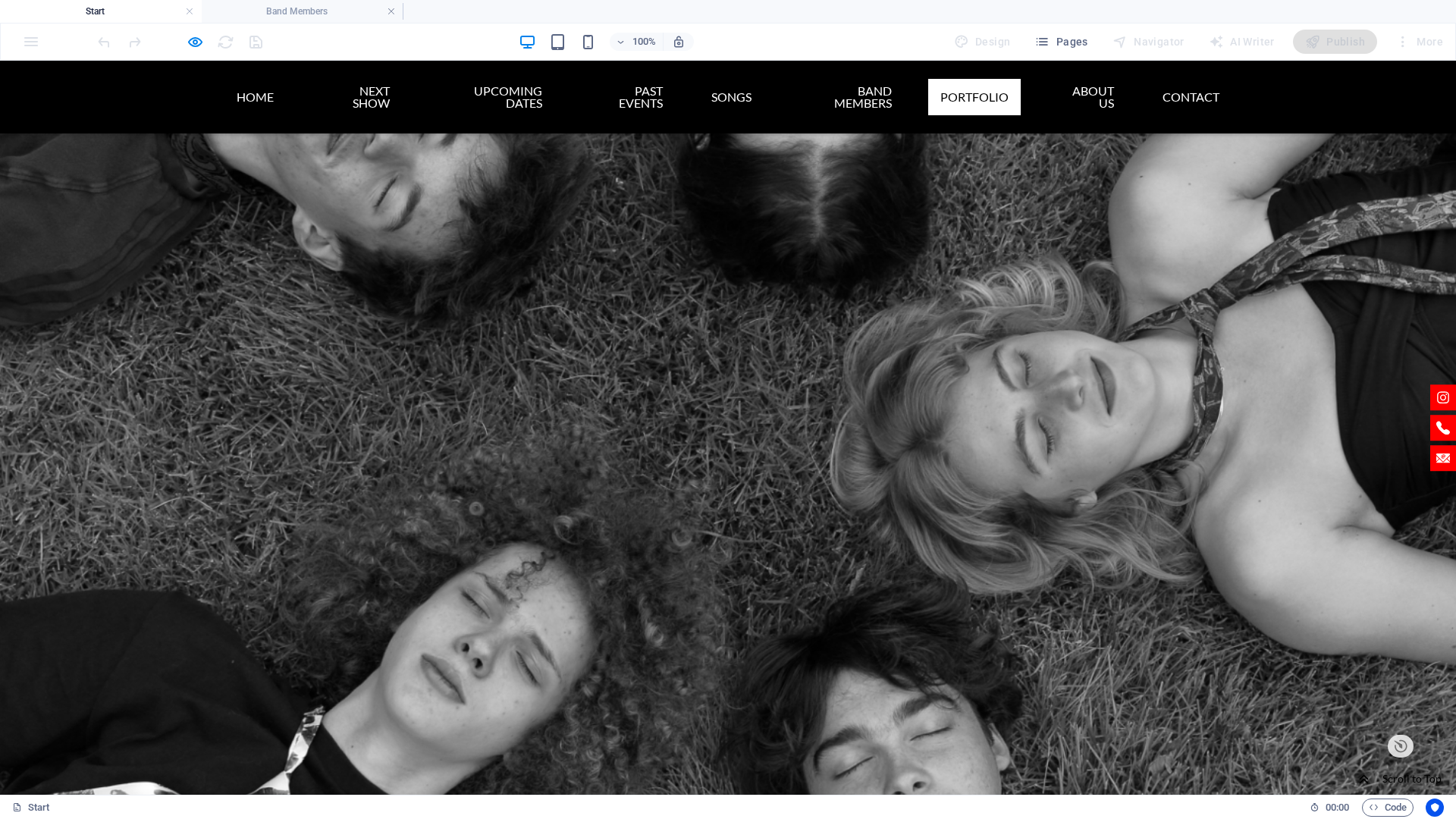
scroll to position [5133, 0]
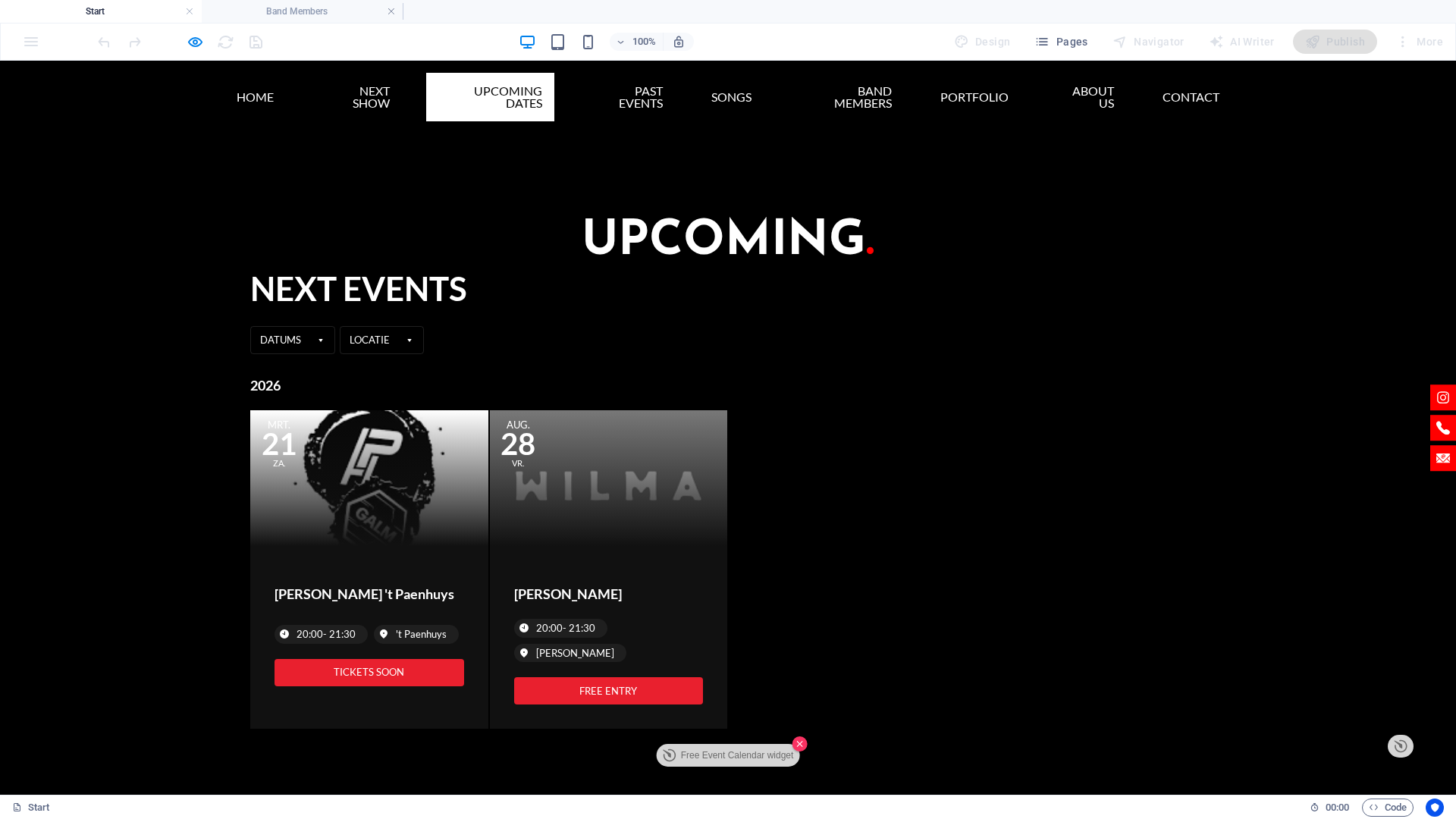
scroll to position [5134, 0]
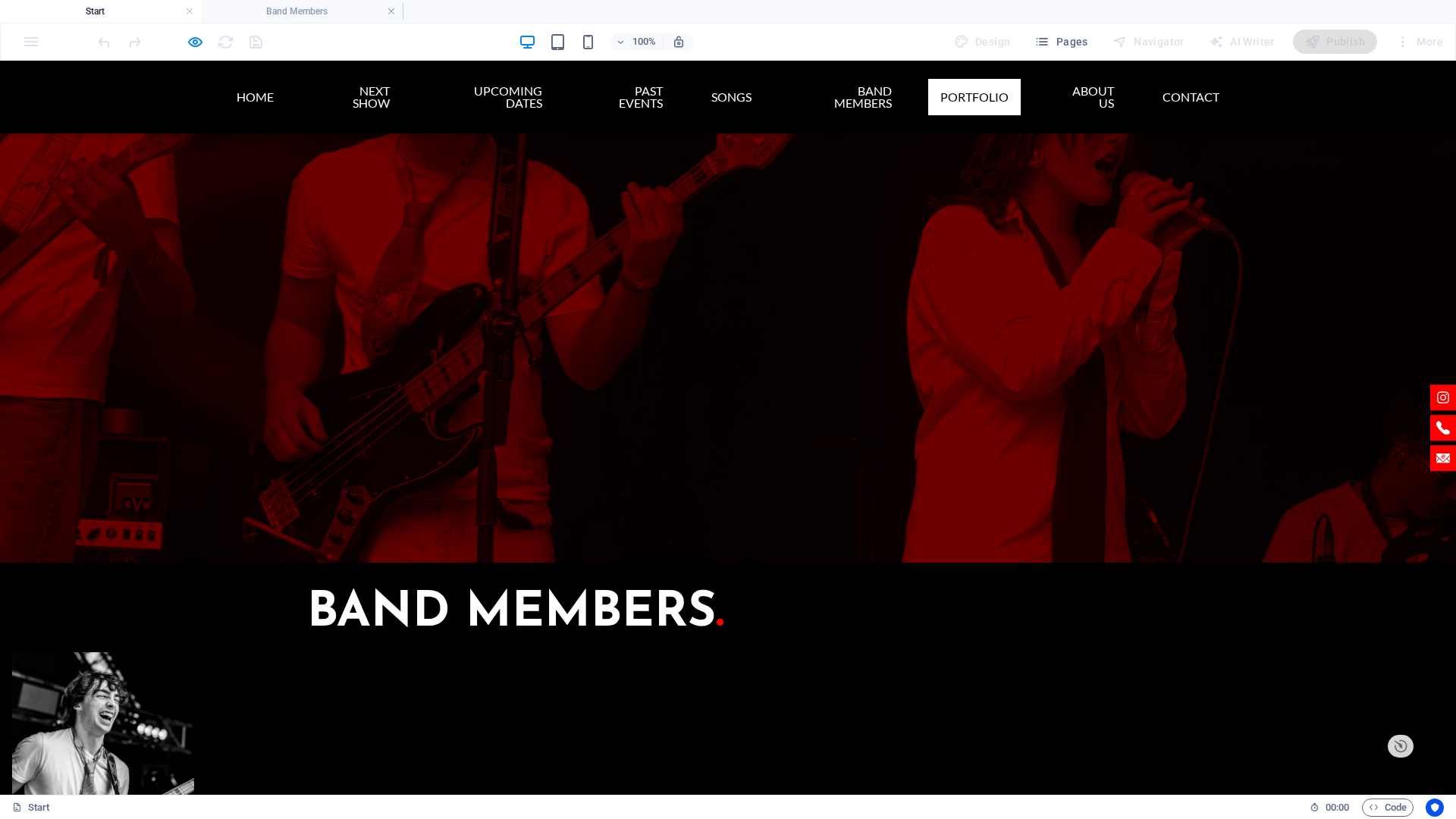
drag, startPoint x: 211, startPoint y: 427, endPoint x: 131, endPoint y: 689, distance: 273.9
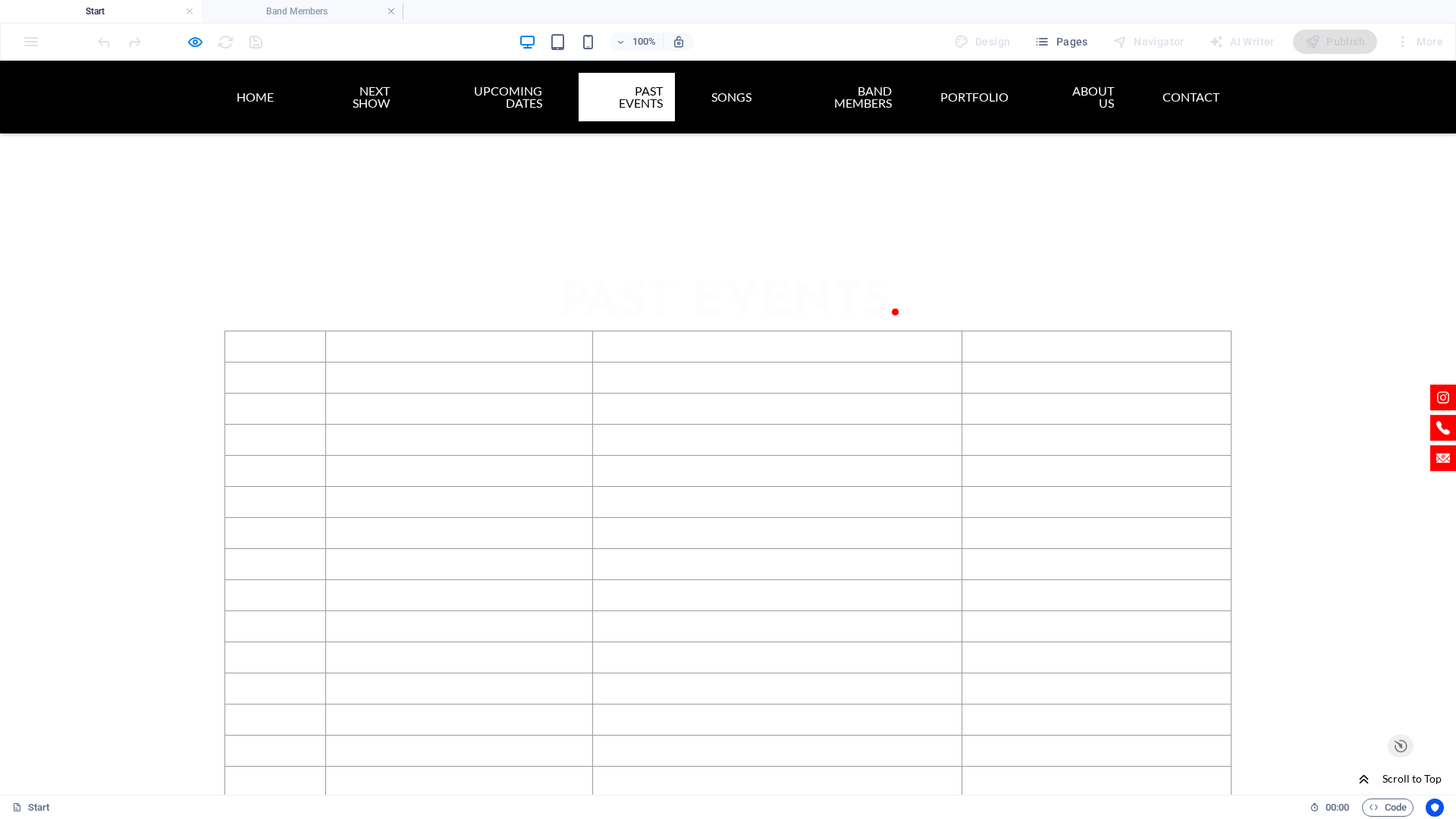
scroll to position [3238, 0]
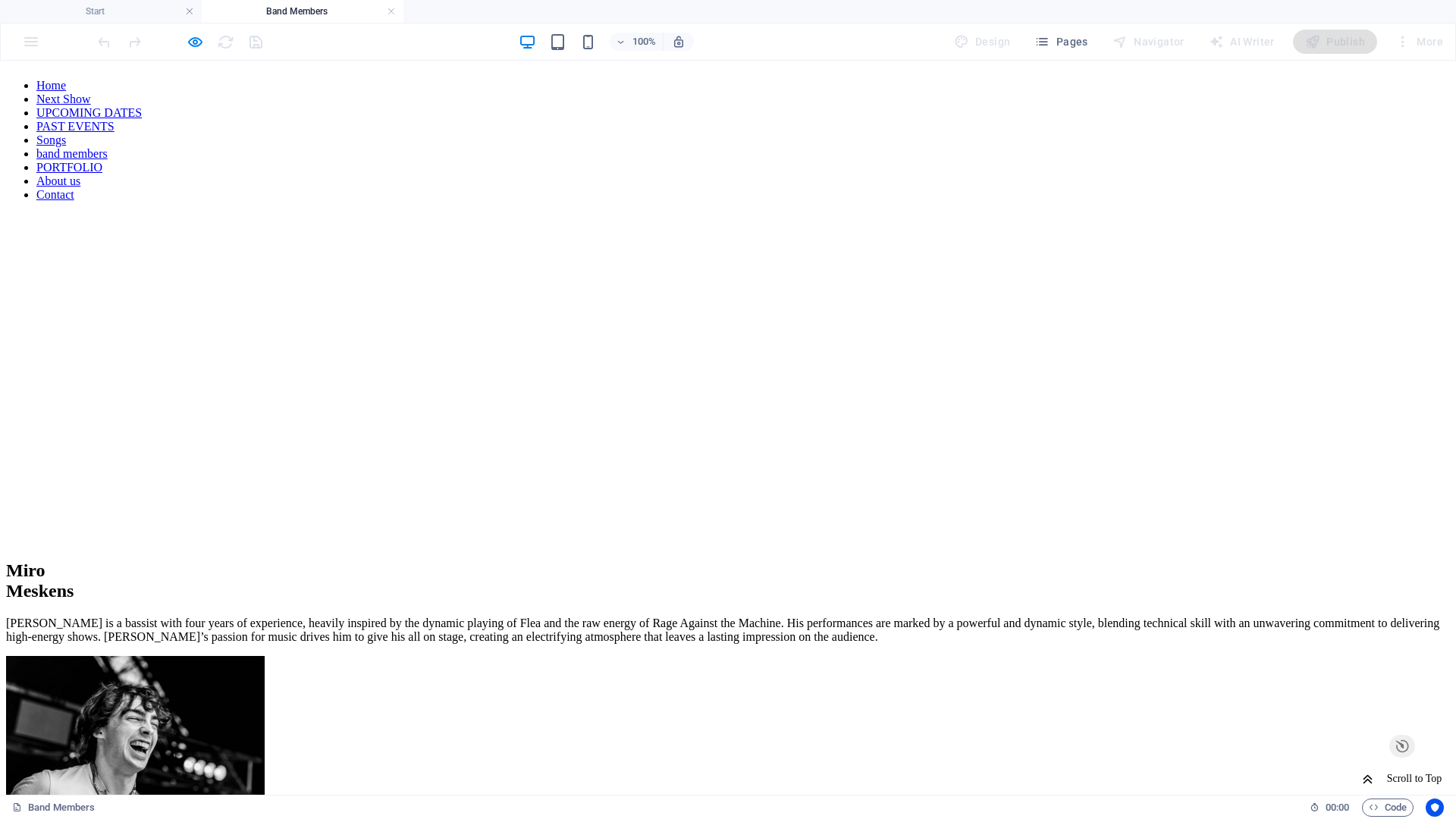
scroll to position [1126, 0]
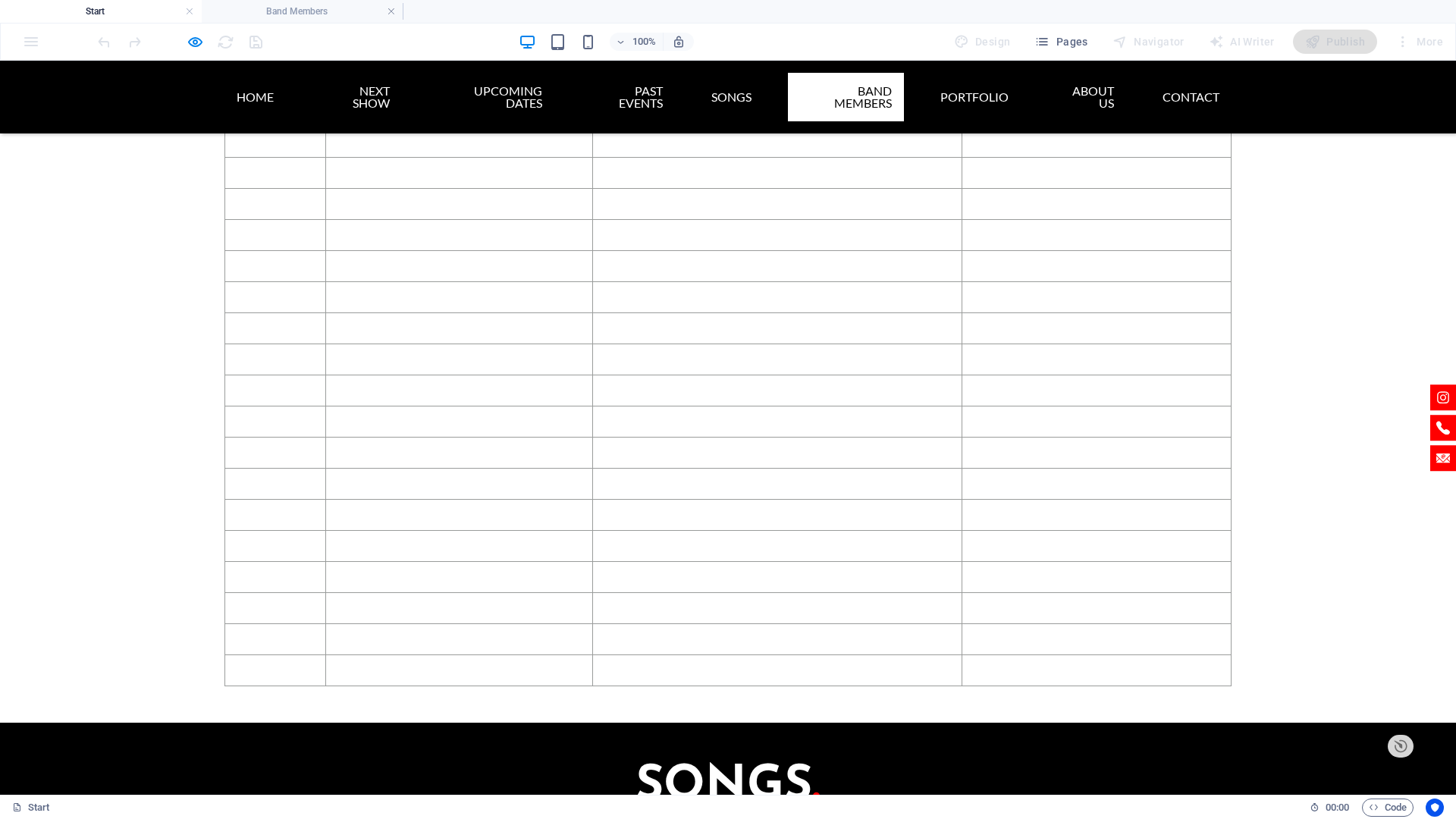
scroll to position [5134, 0]
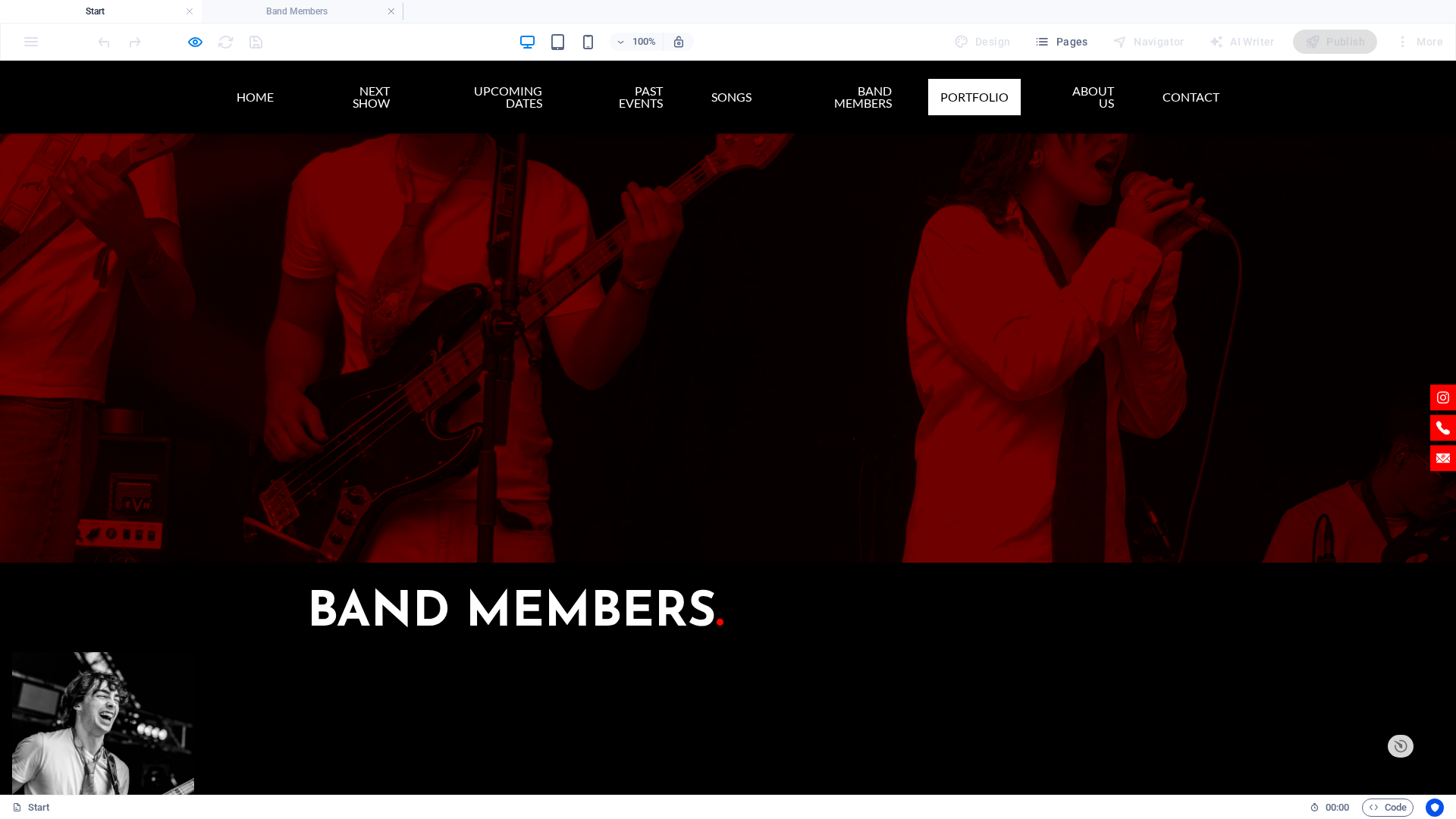
drag, startPoint x: 342, startPoint y: 537, endPoint x: 295, endPoint y: 757, distance: 225.0
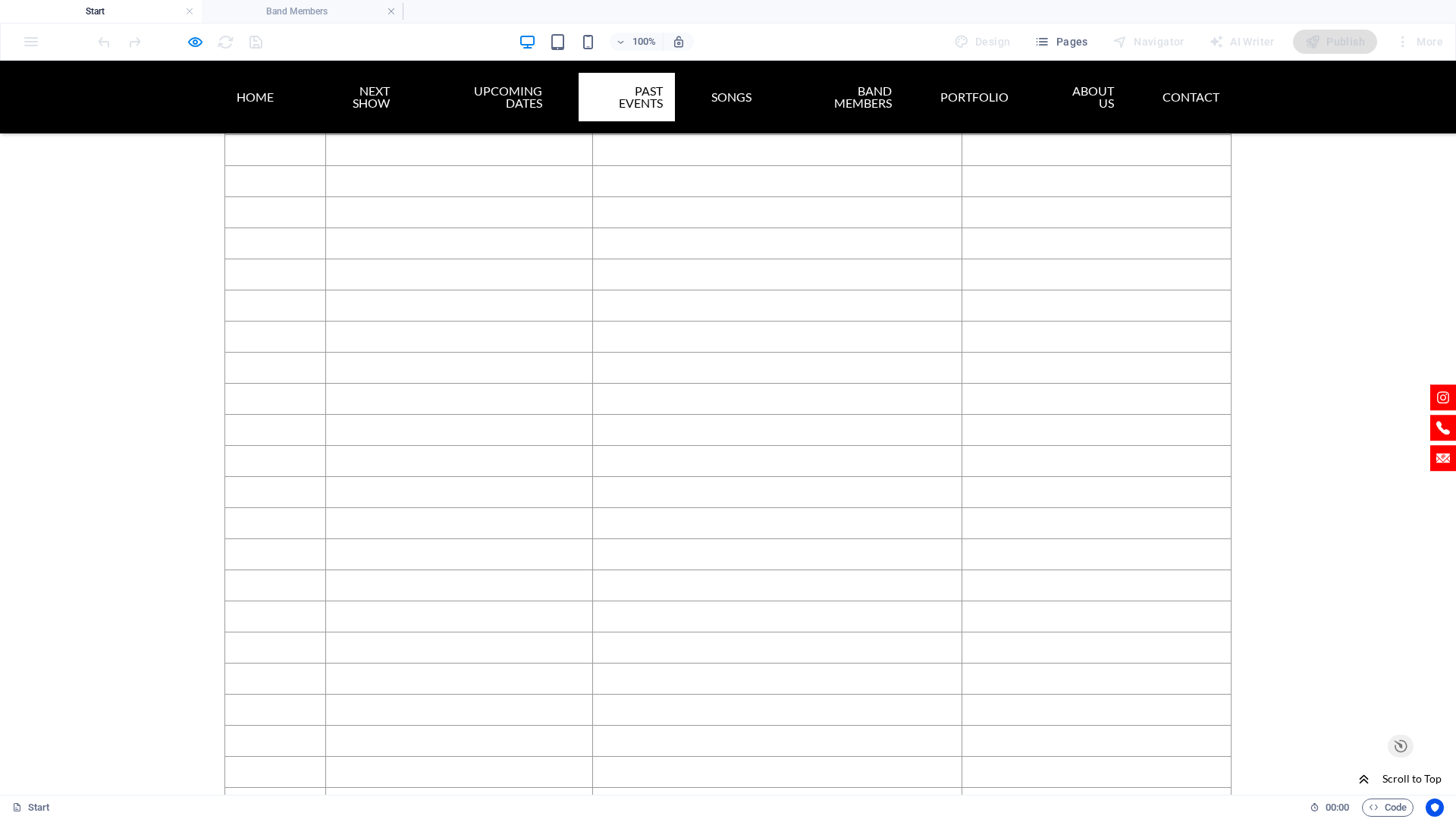
scroll to position [3390, 0]
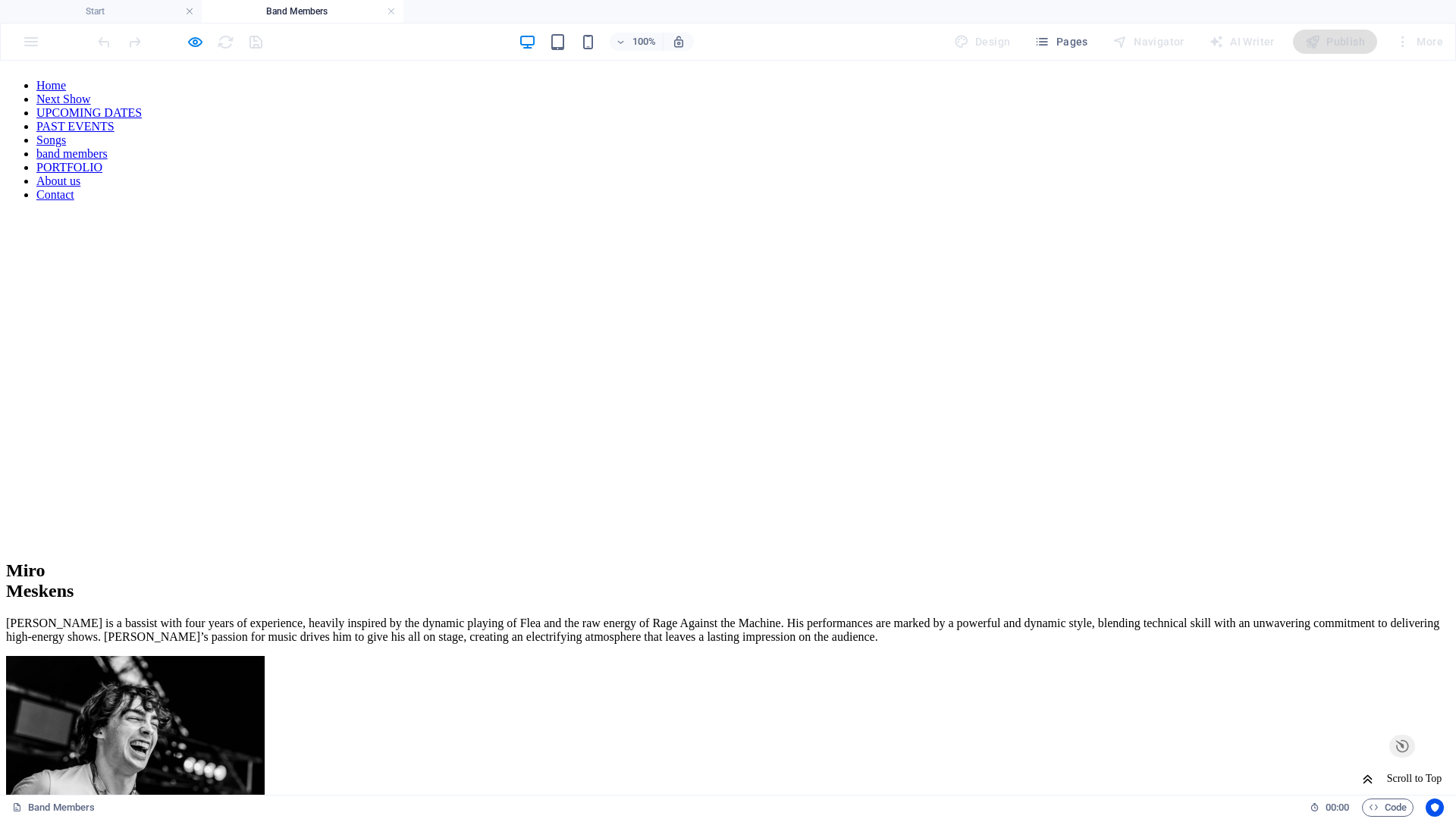
scroll to position [1126, 0]
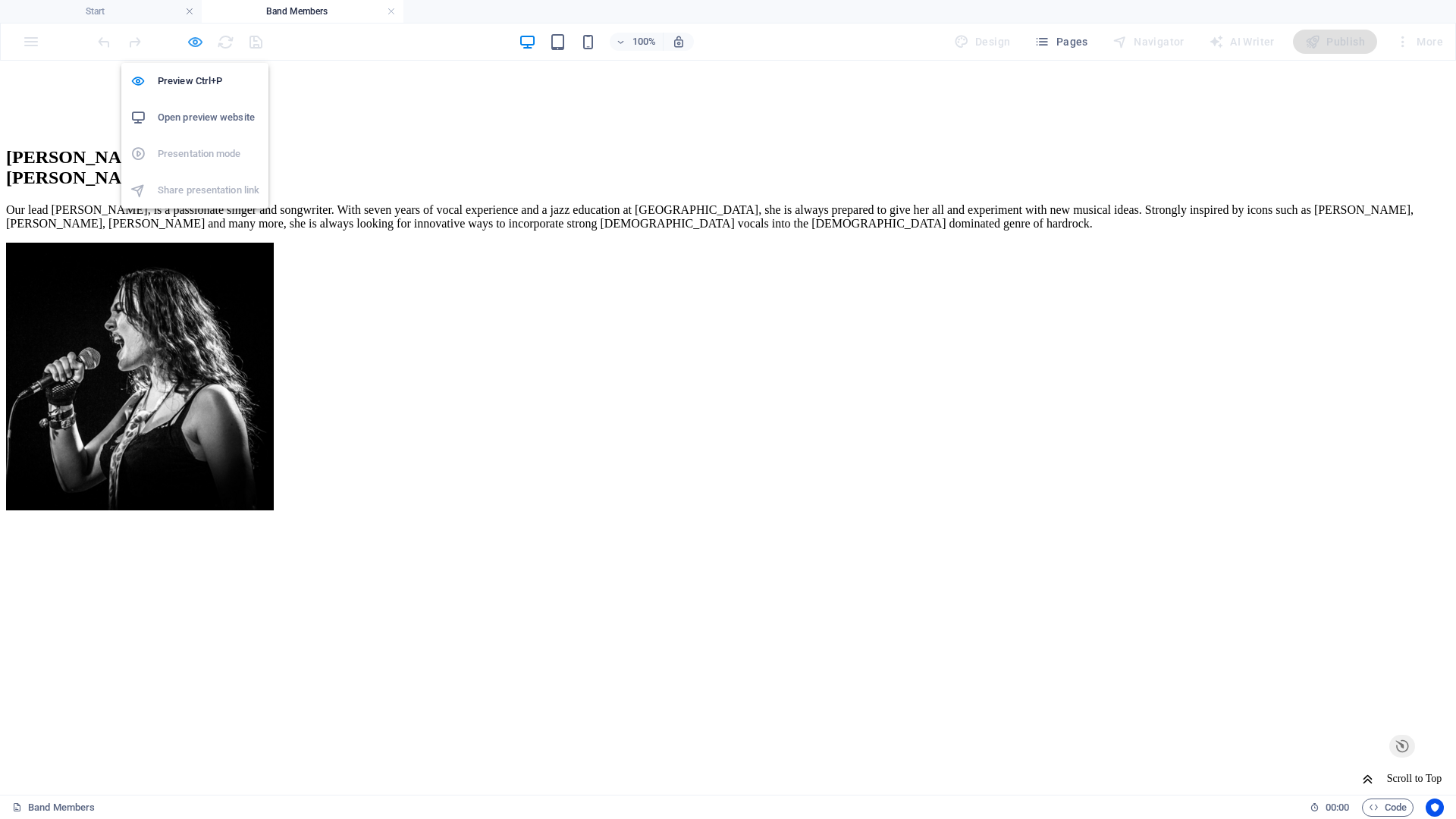
click at [199, 46] on icon "button" at bounding box center [195, 42] width 18 height 18
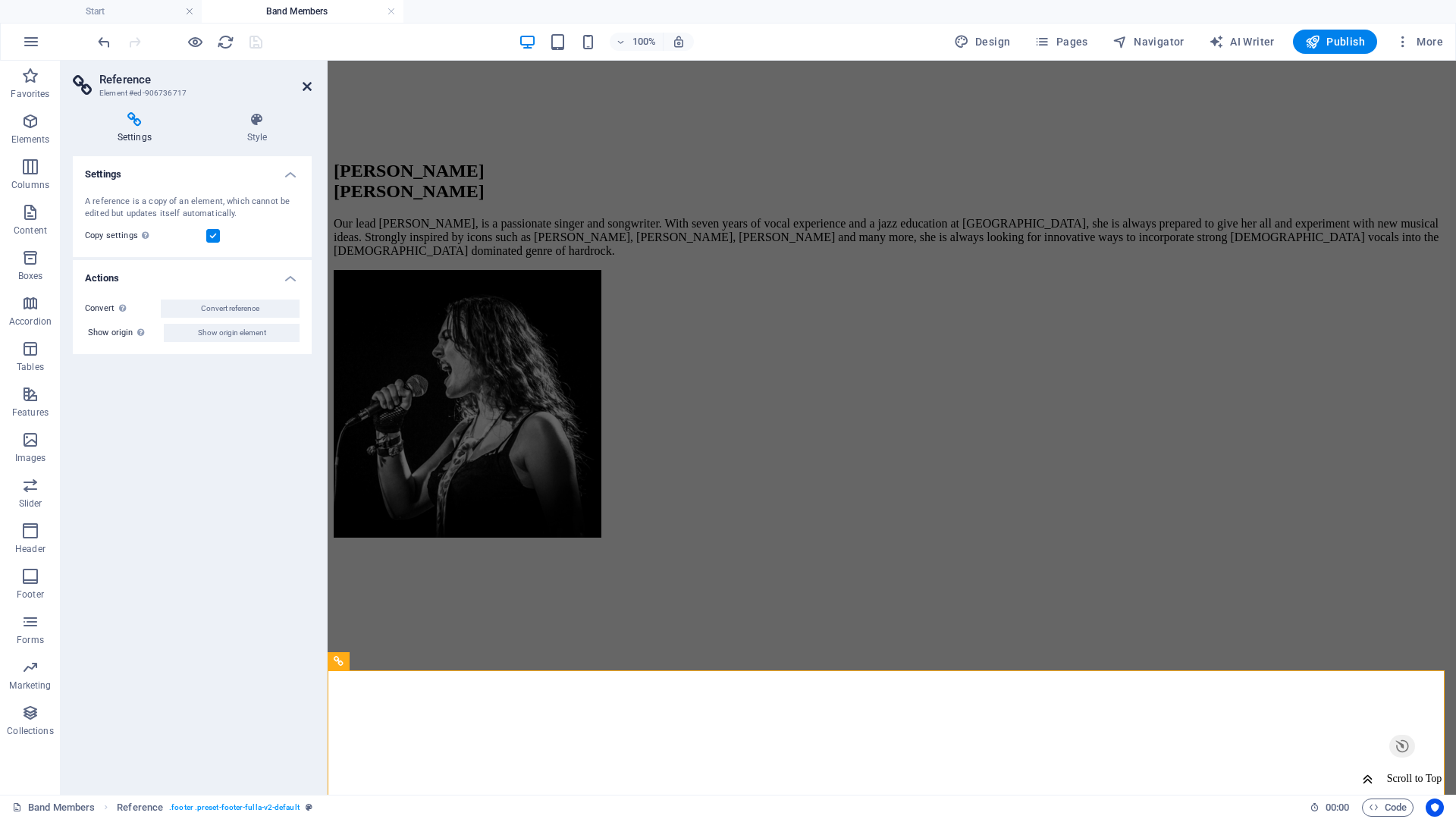
click at [306, 87] on icon at bounding box center [306, 86] width 9 height 13
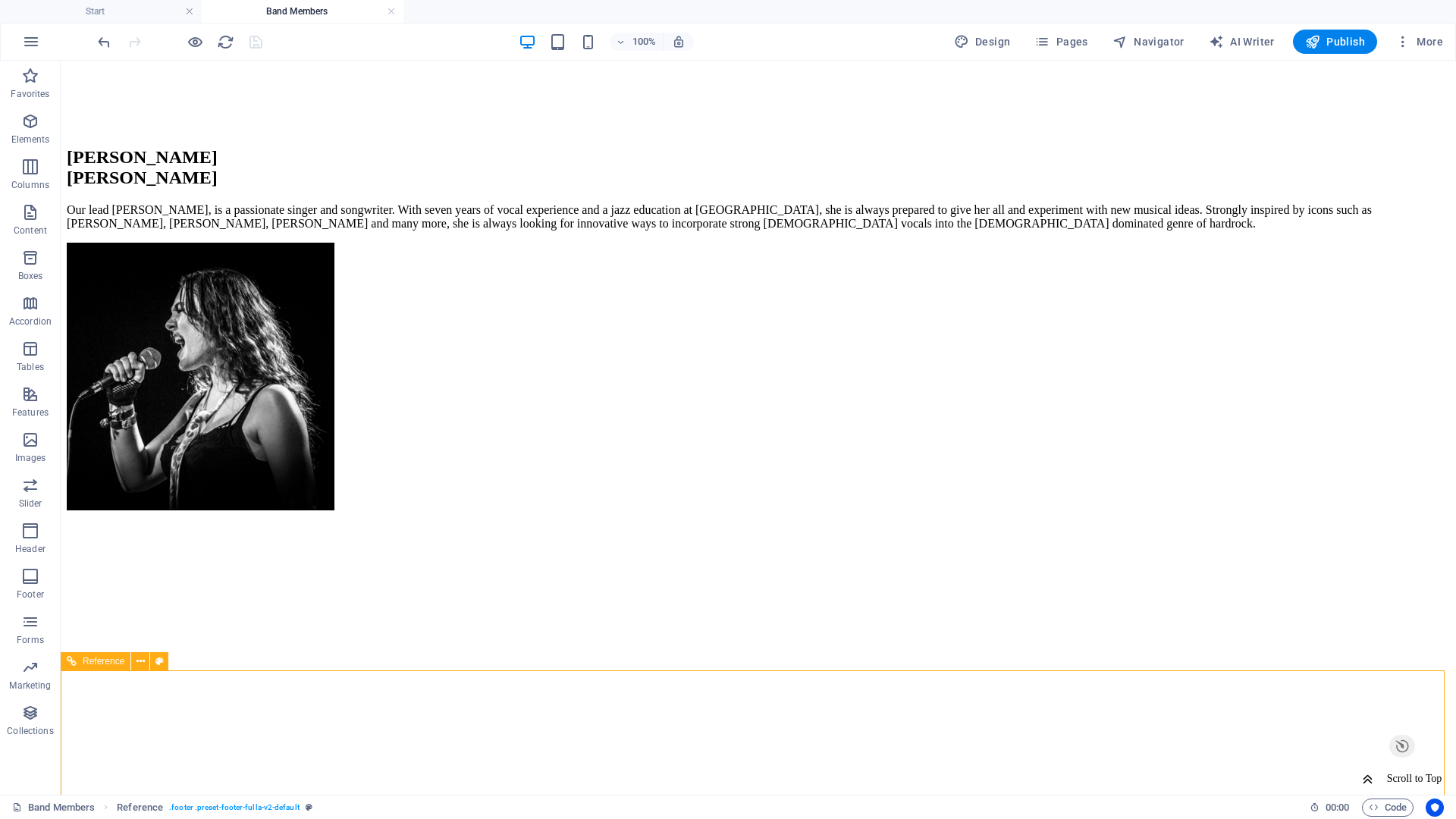
click at [100, 664] on span "Reference" at bounding box center [104, 661] width 42 height 9
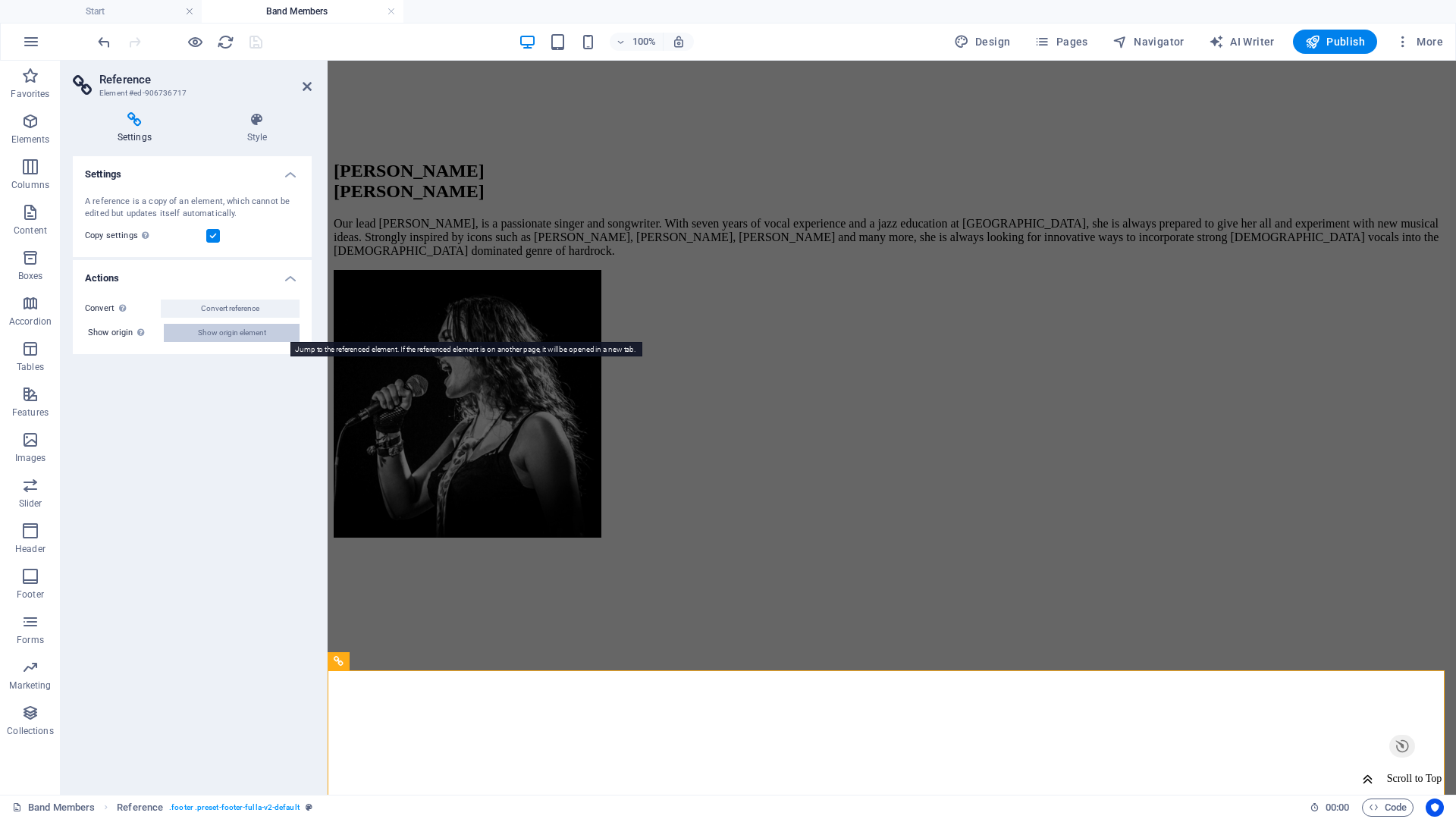
click at [237, 333] on span "Show origin element" at bounding box center [232, 333] width 68 height 18
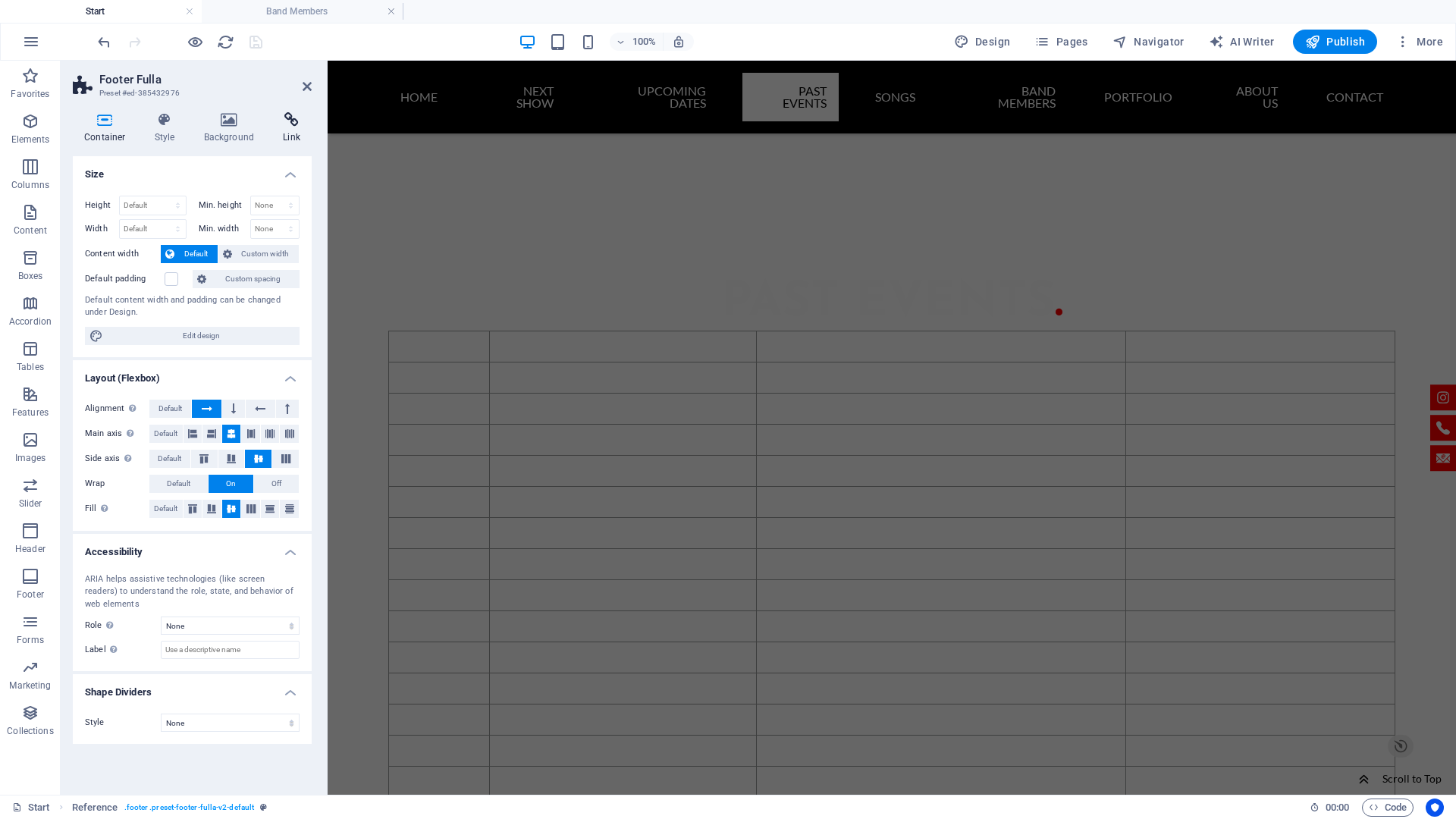
scroll to position [5170, 0]
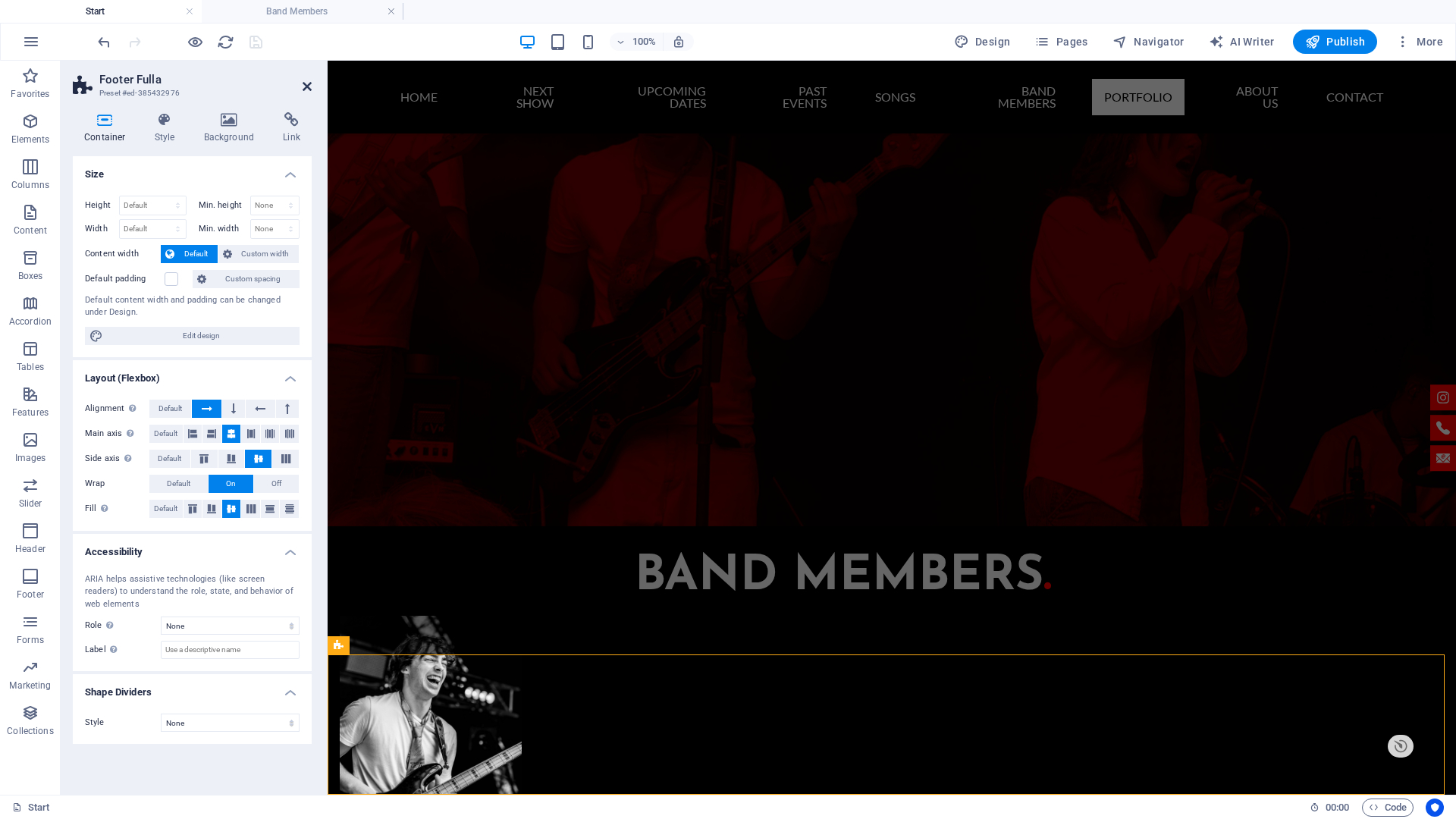
click at [306, 85] on icon at bounding box center [306, 86] width 9 height 13
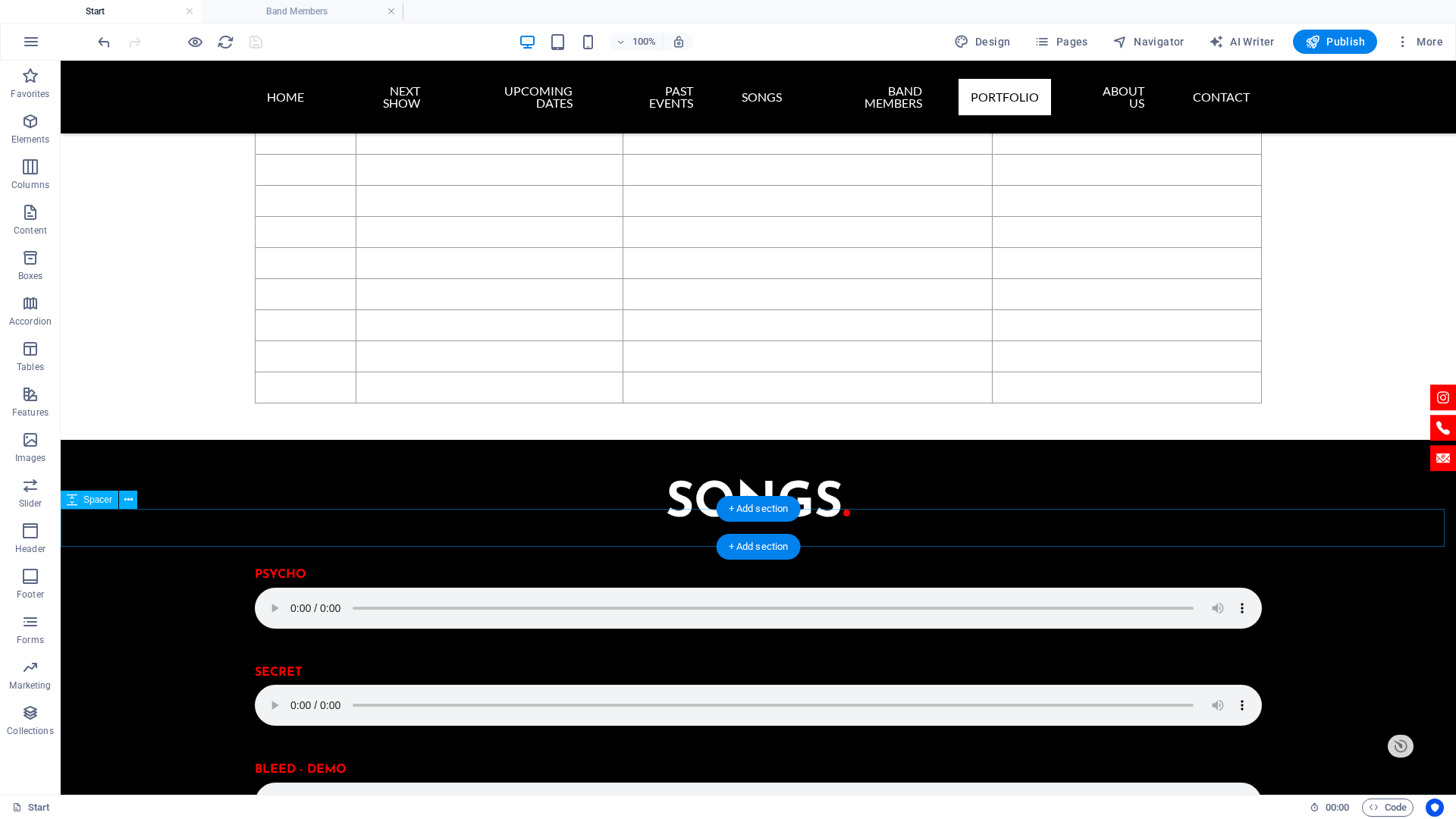
scroll to position [3804, 0]
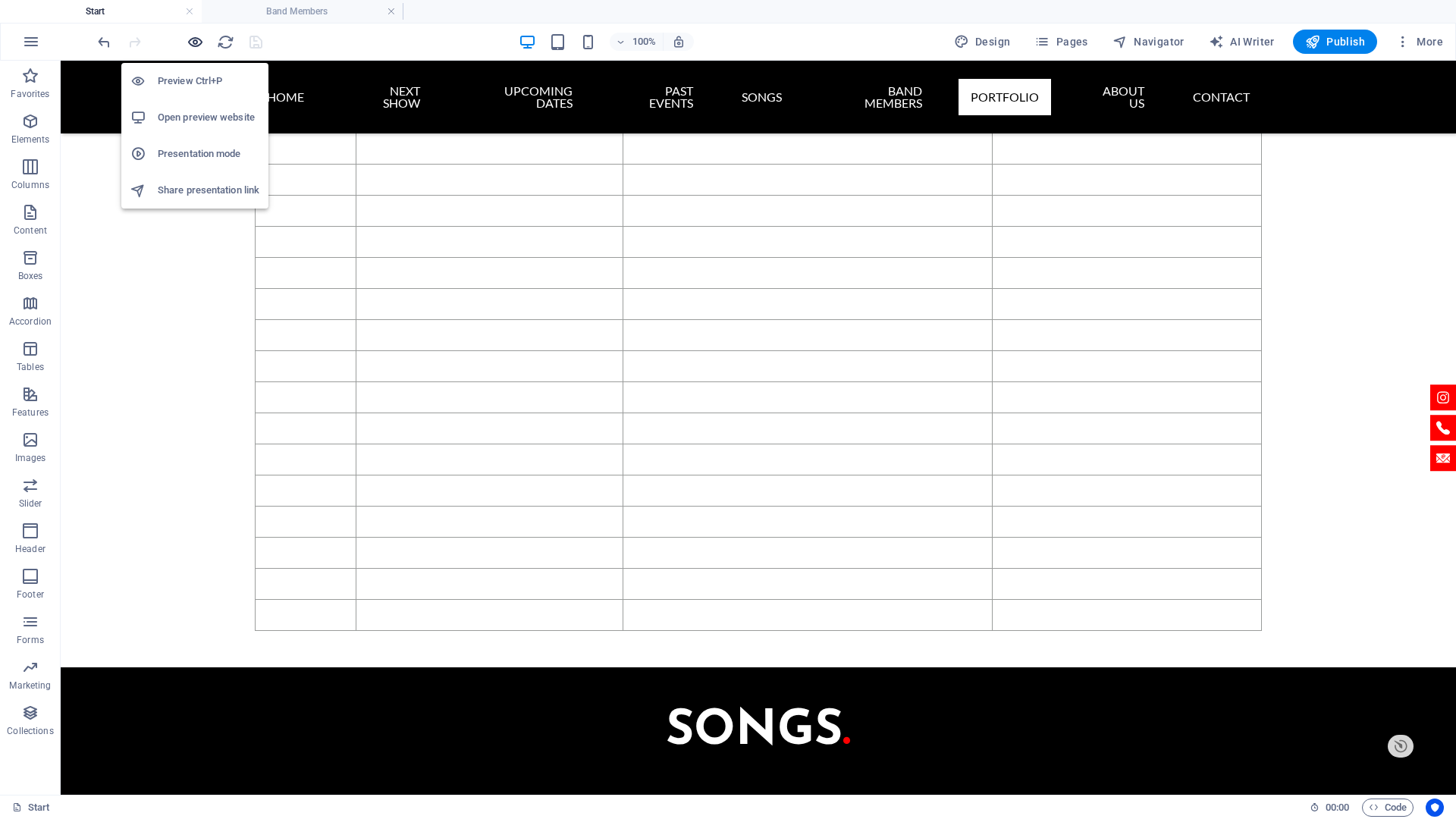
click at [193, 43] on icon "button" at bounding box center [195, 42] width 18 height 18
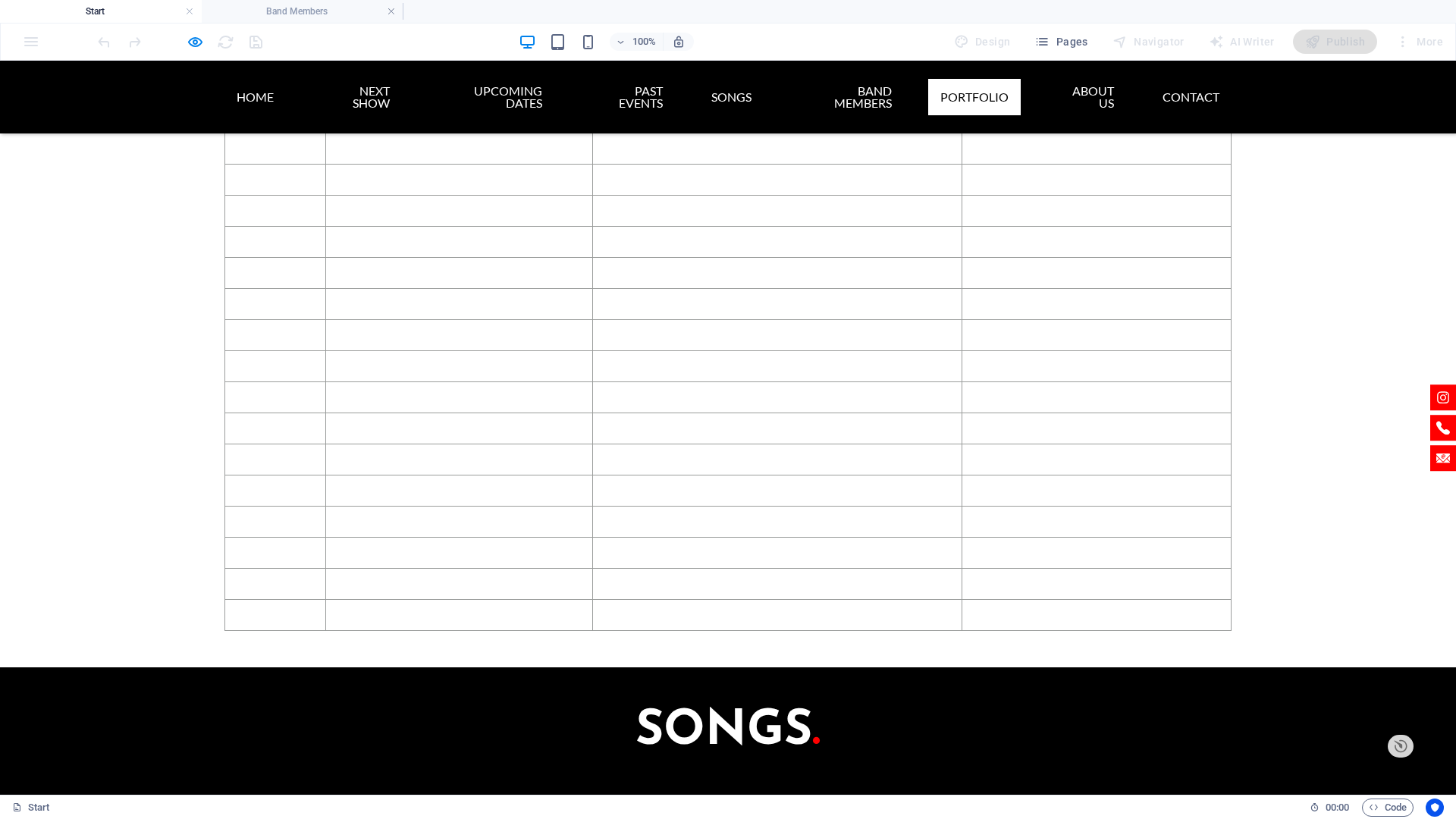
scroll to position [3577, 0]
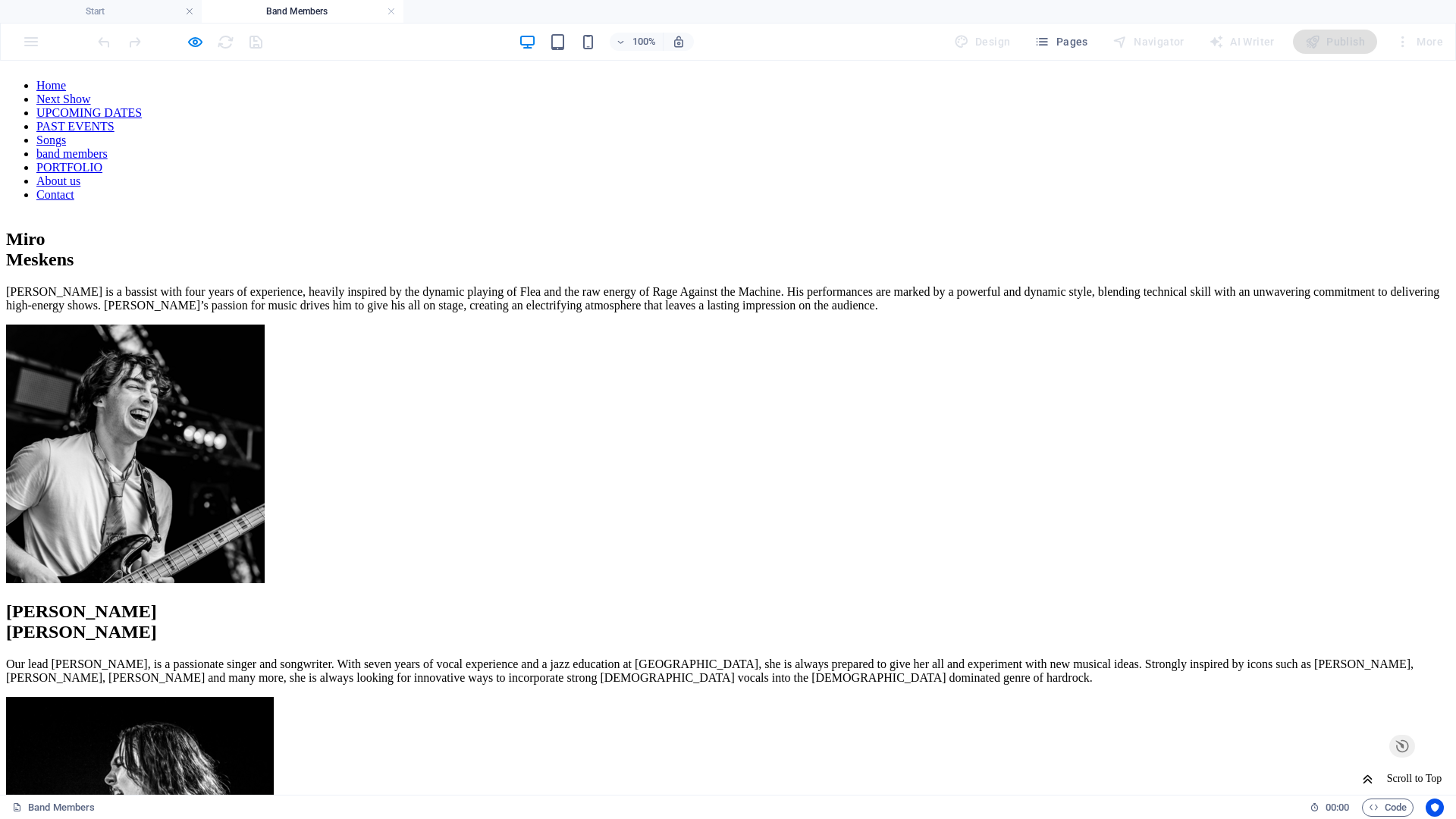
scroll to position [1126, 0]
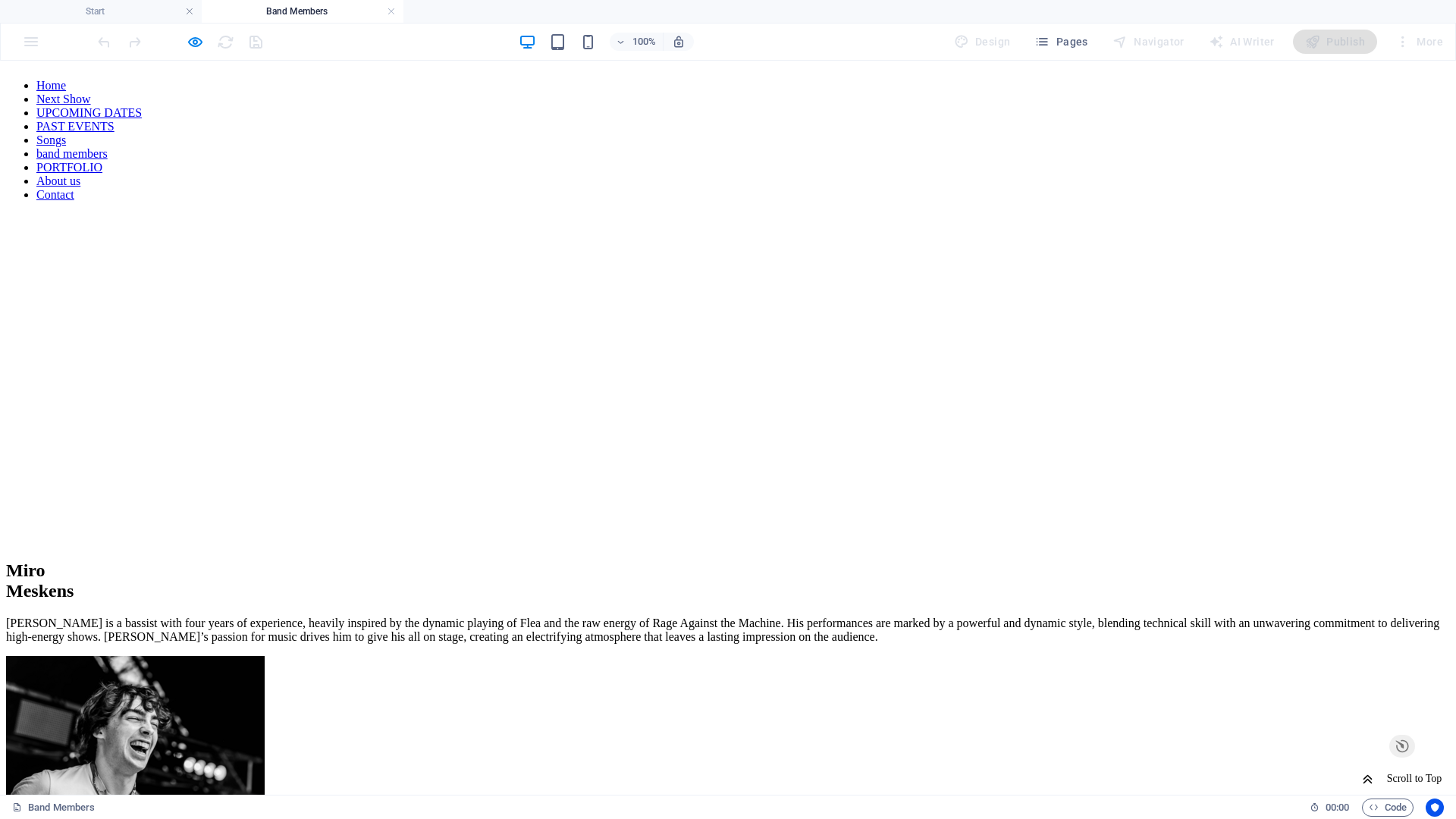
scroll to position [3577, 0]
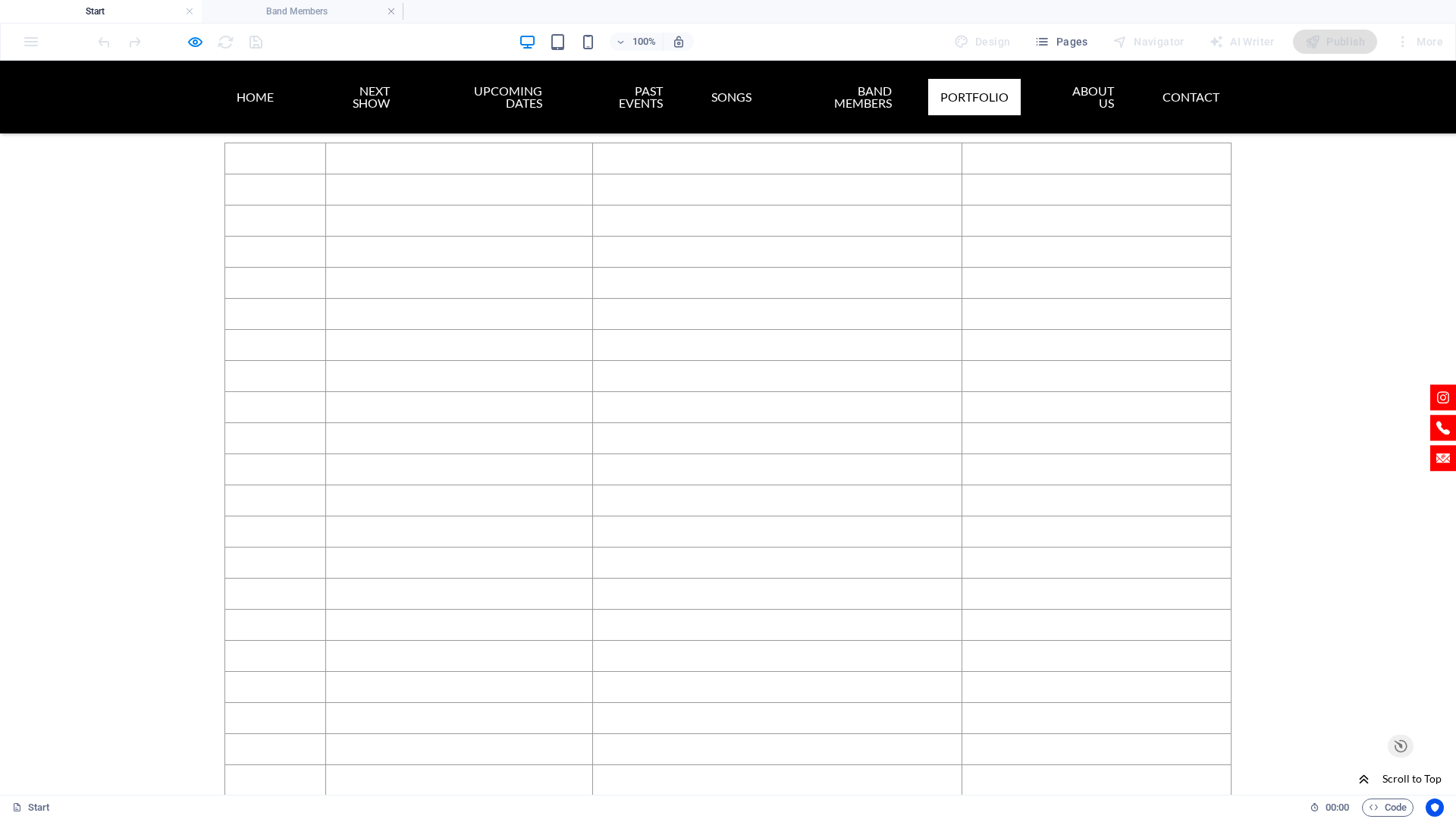
drag, startPoint x: 336, startPoint y: 459, endPoint x: 220, endPoint y: 717, distance: 282.9
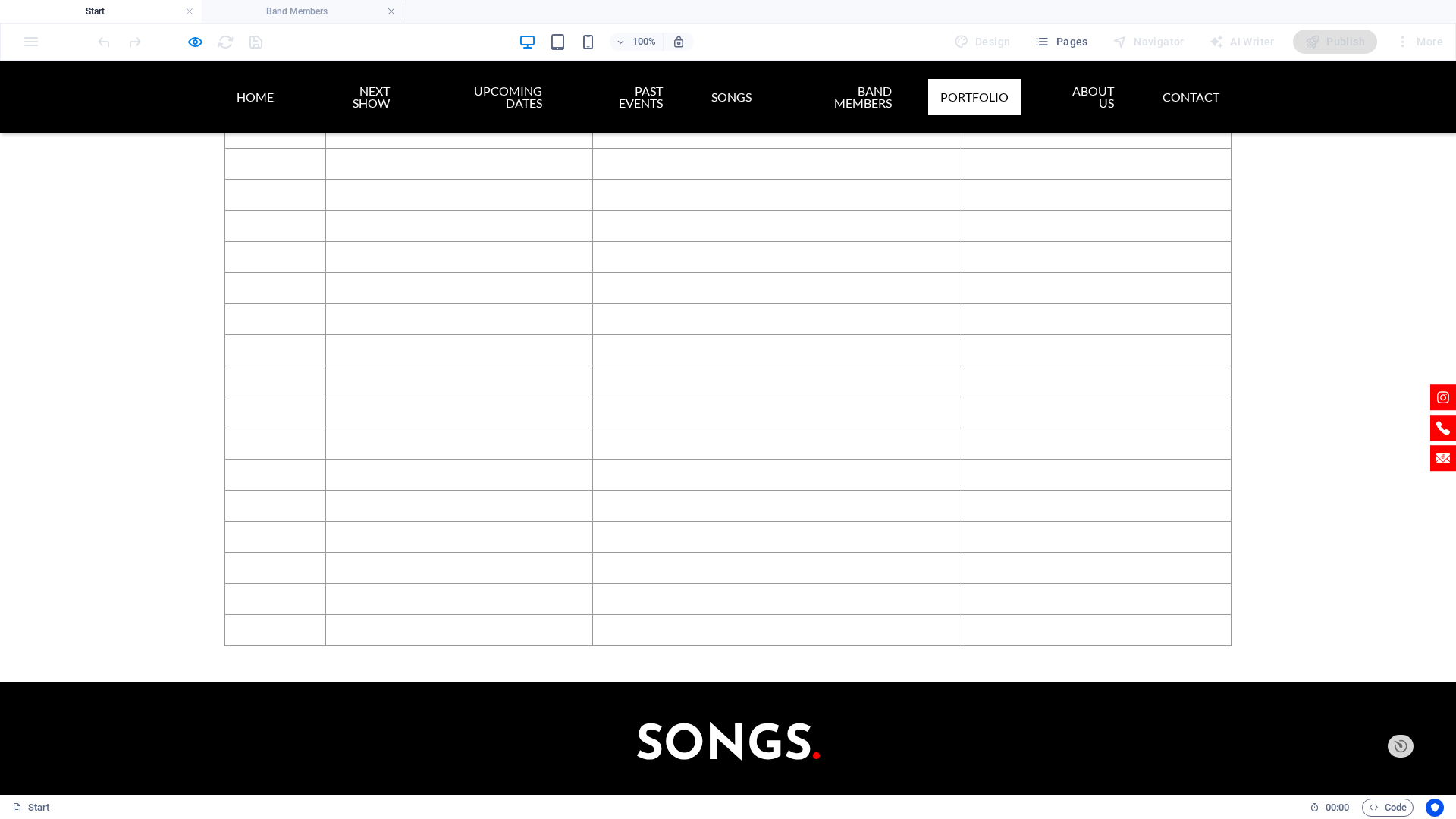
scroll to position [5134, 0]
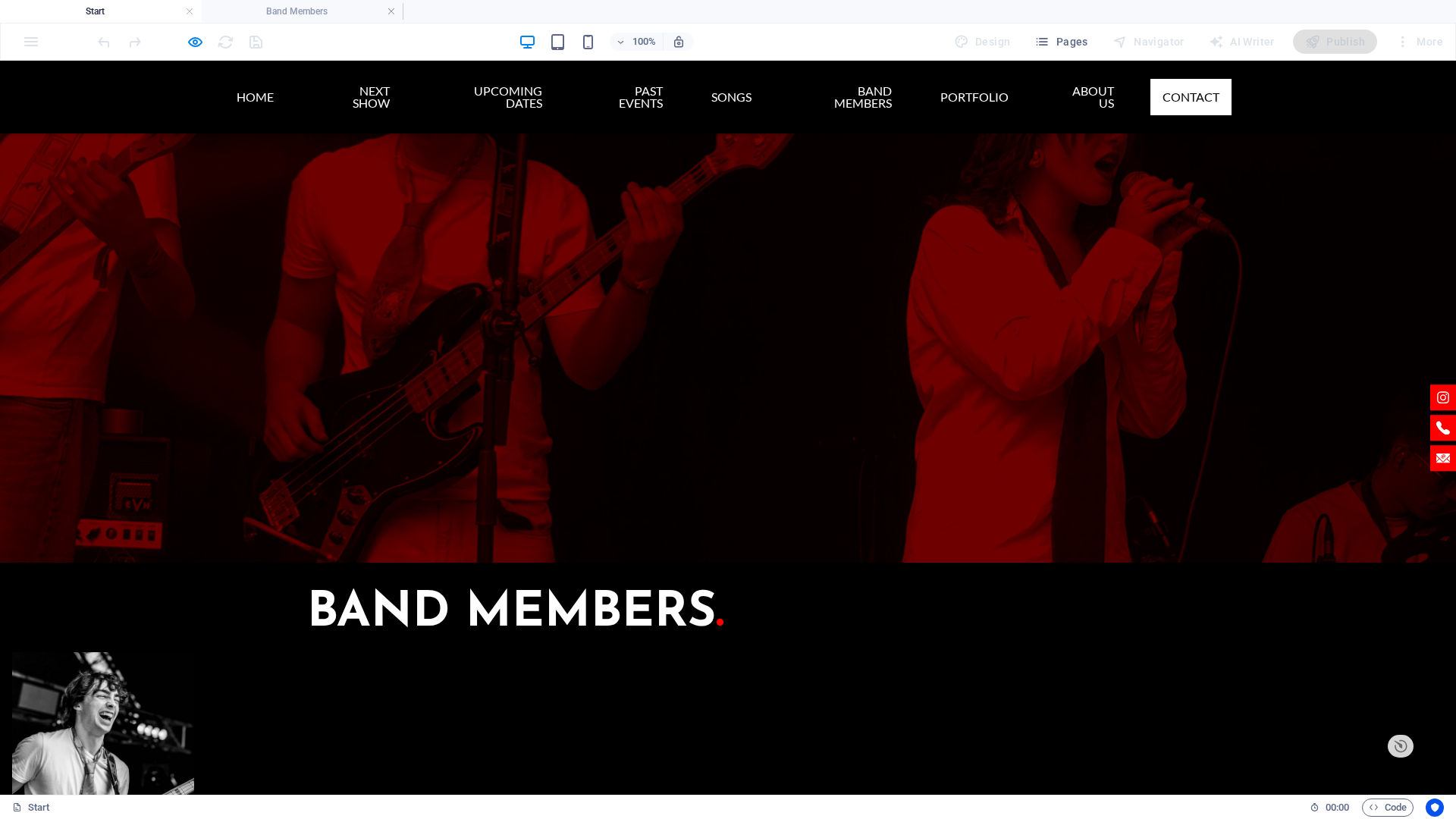
drag, startPoint x: 126, startPoint y: 627, endPoint x: 95, endPoint y: 756, distance: 132.7
click at [195, 45] on icon "button" at bounding box center [195, 42] width 18 height 18
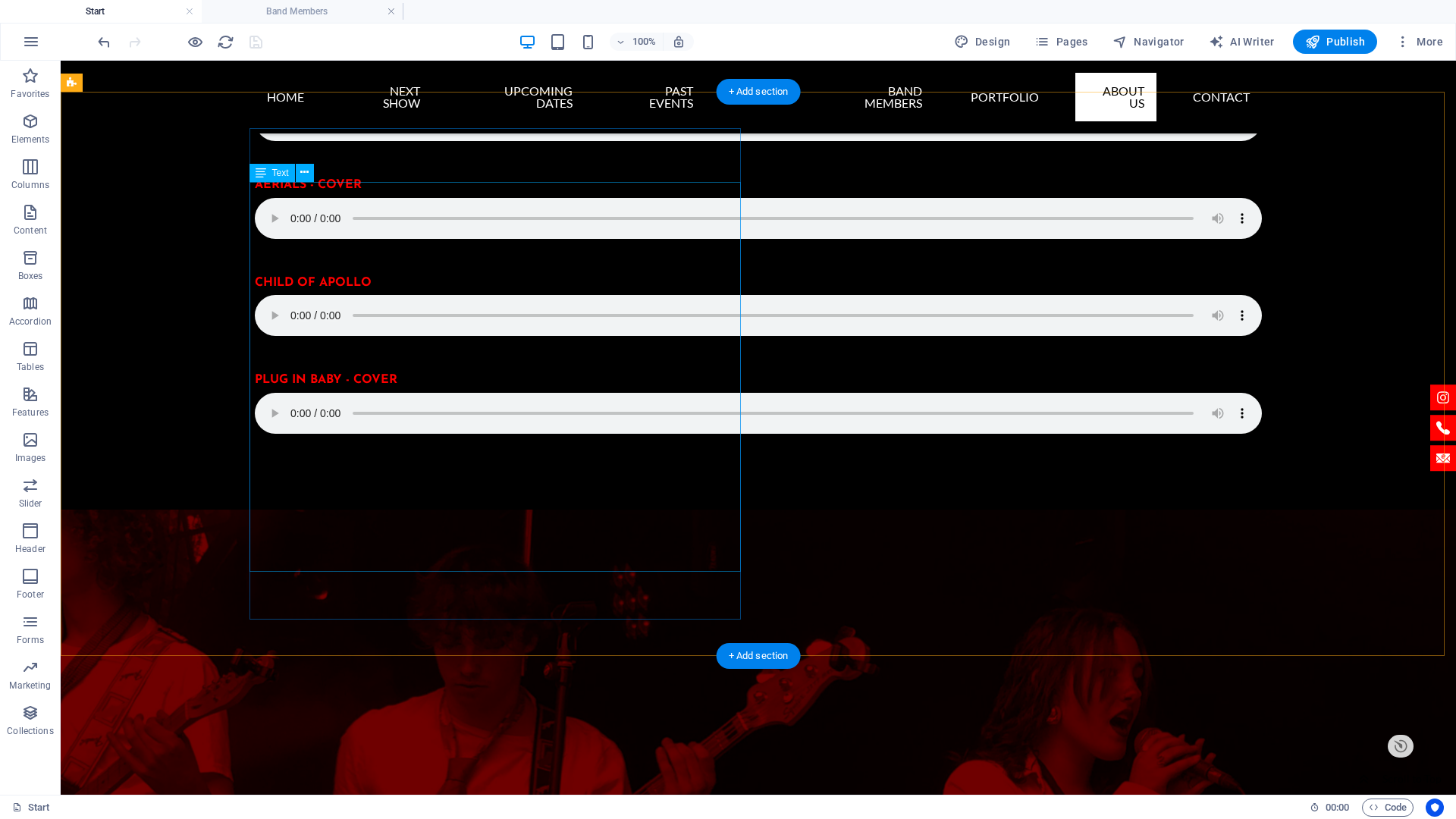
scroll to position [4184, 0]
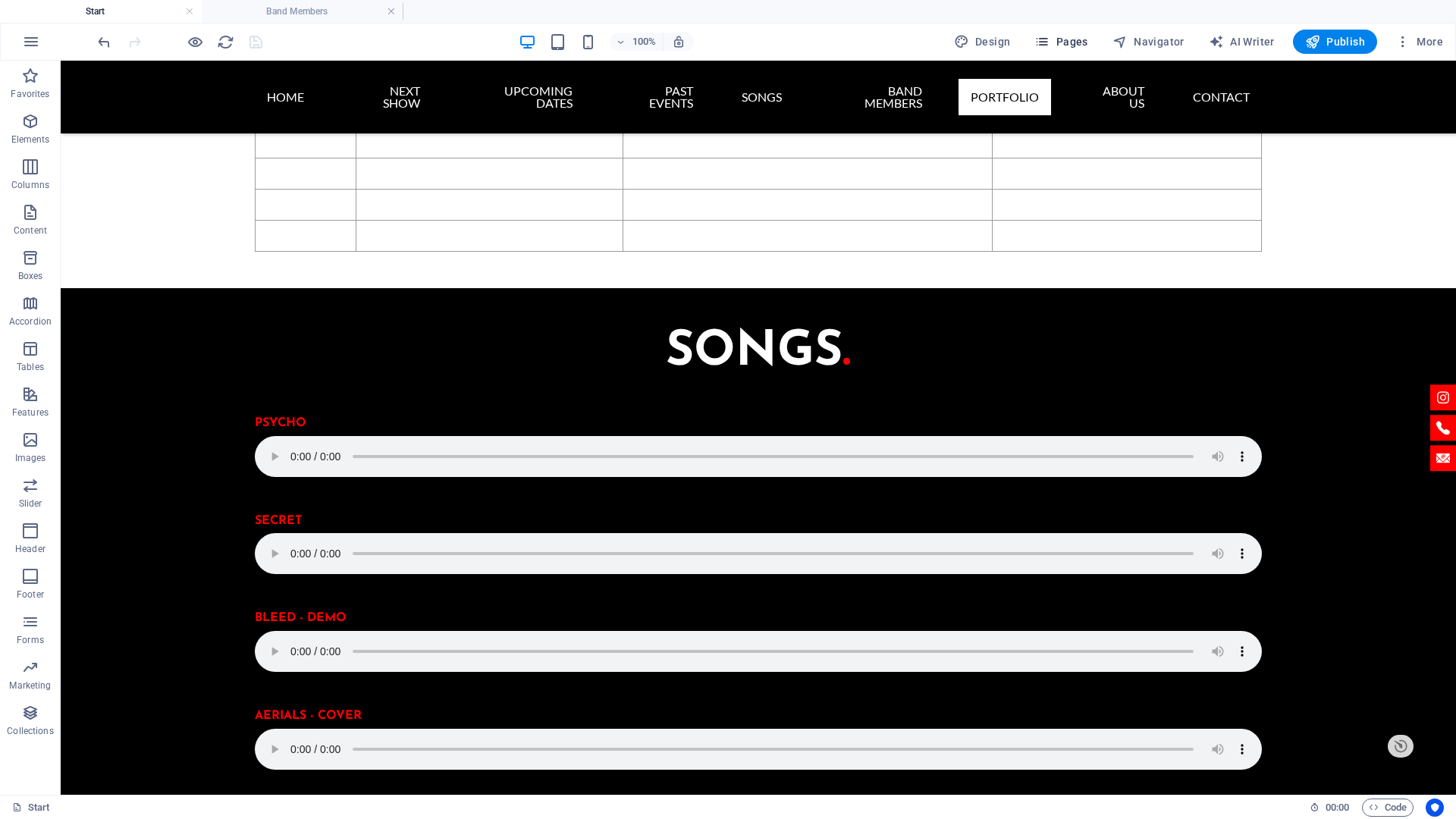
click at [1081, 35] on span "Pages" at bounding box center [1061, 42] width 53 height 15
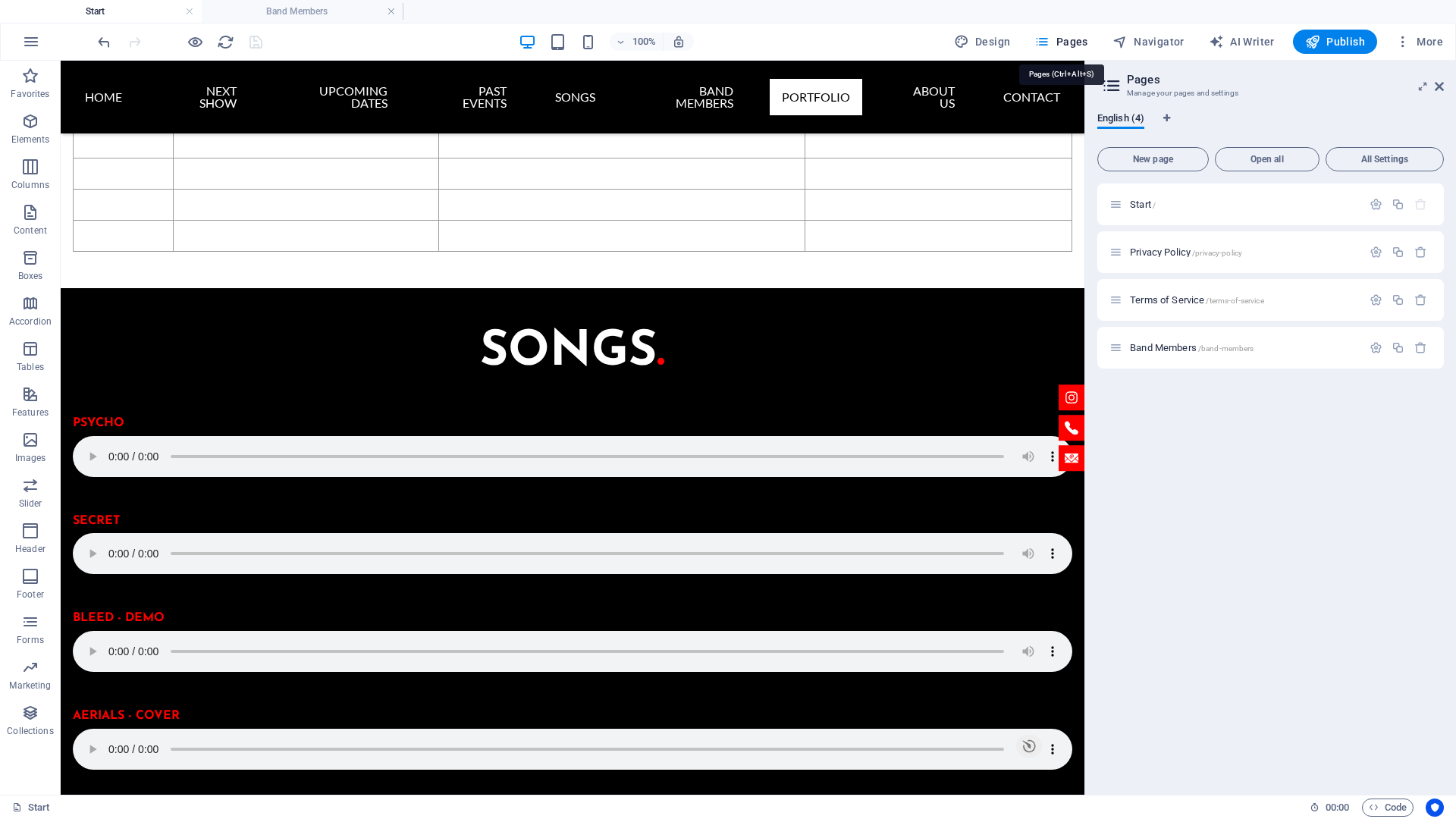
scroll to position [4180, 0]
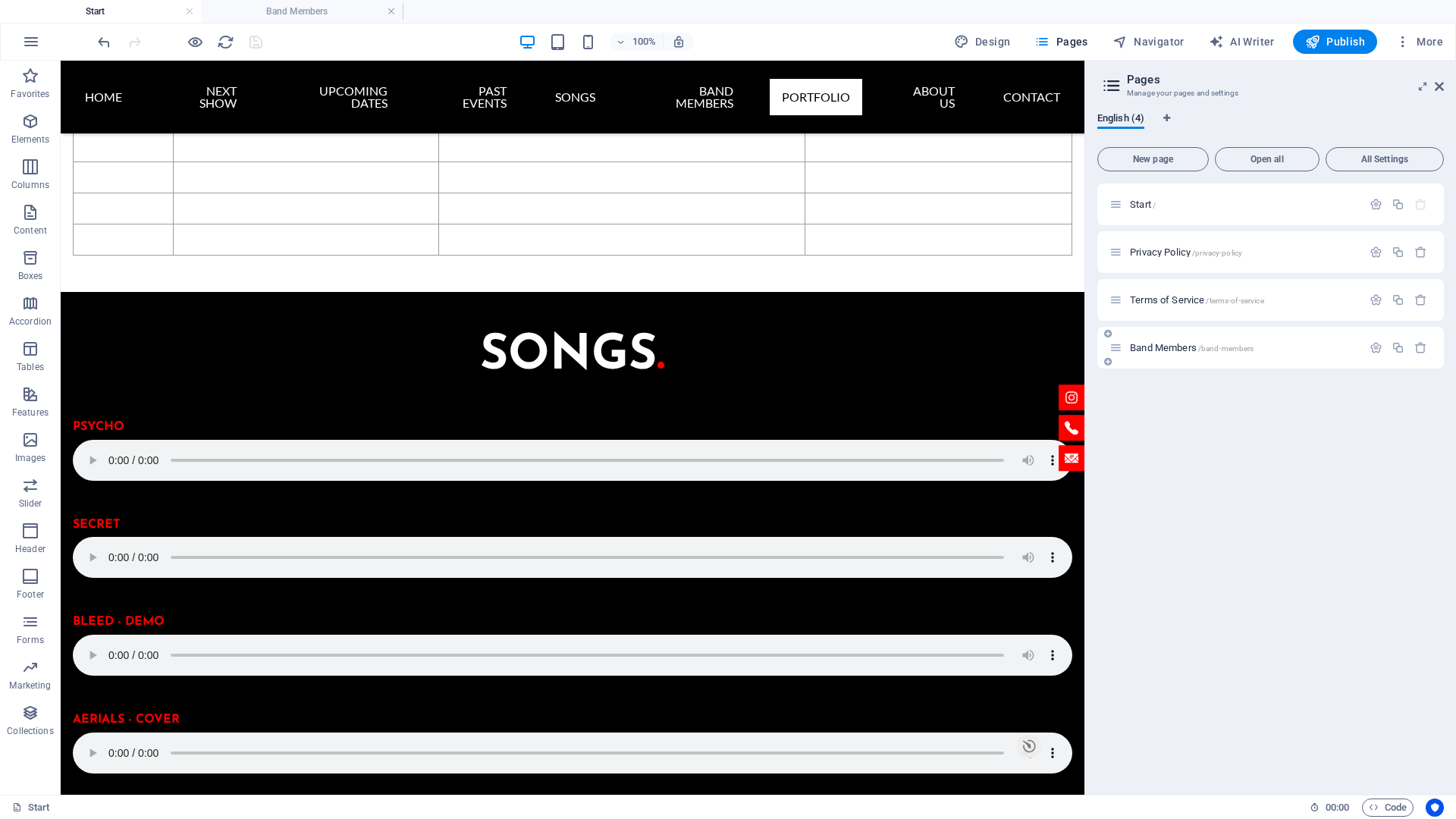
click at [1185, 344] on span "Band Members /band-members" at bounding box center [1192, 348] width 124 height 12
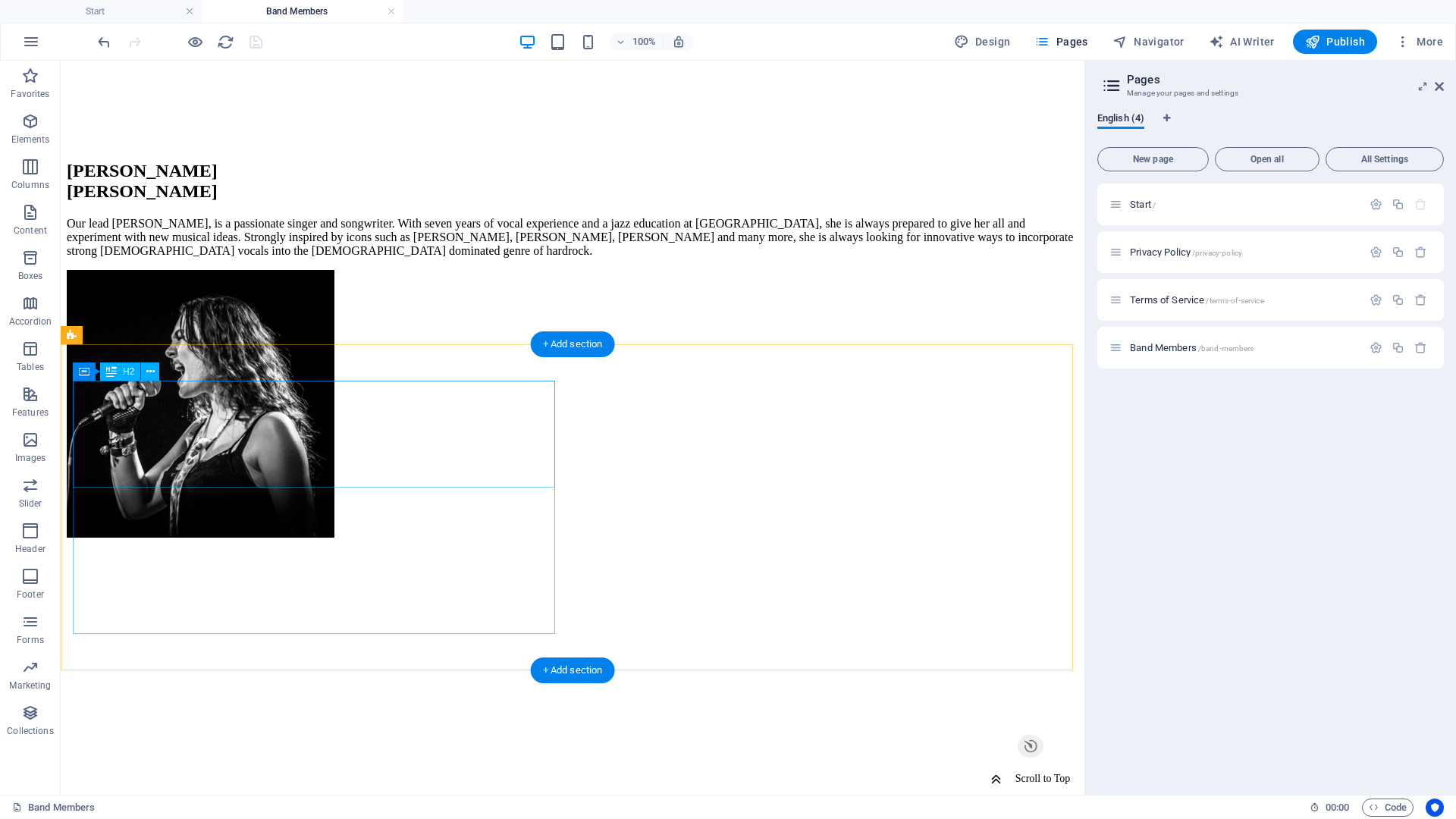
scroll to position [1142, 0]
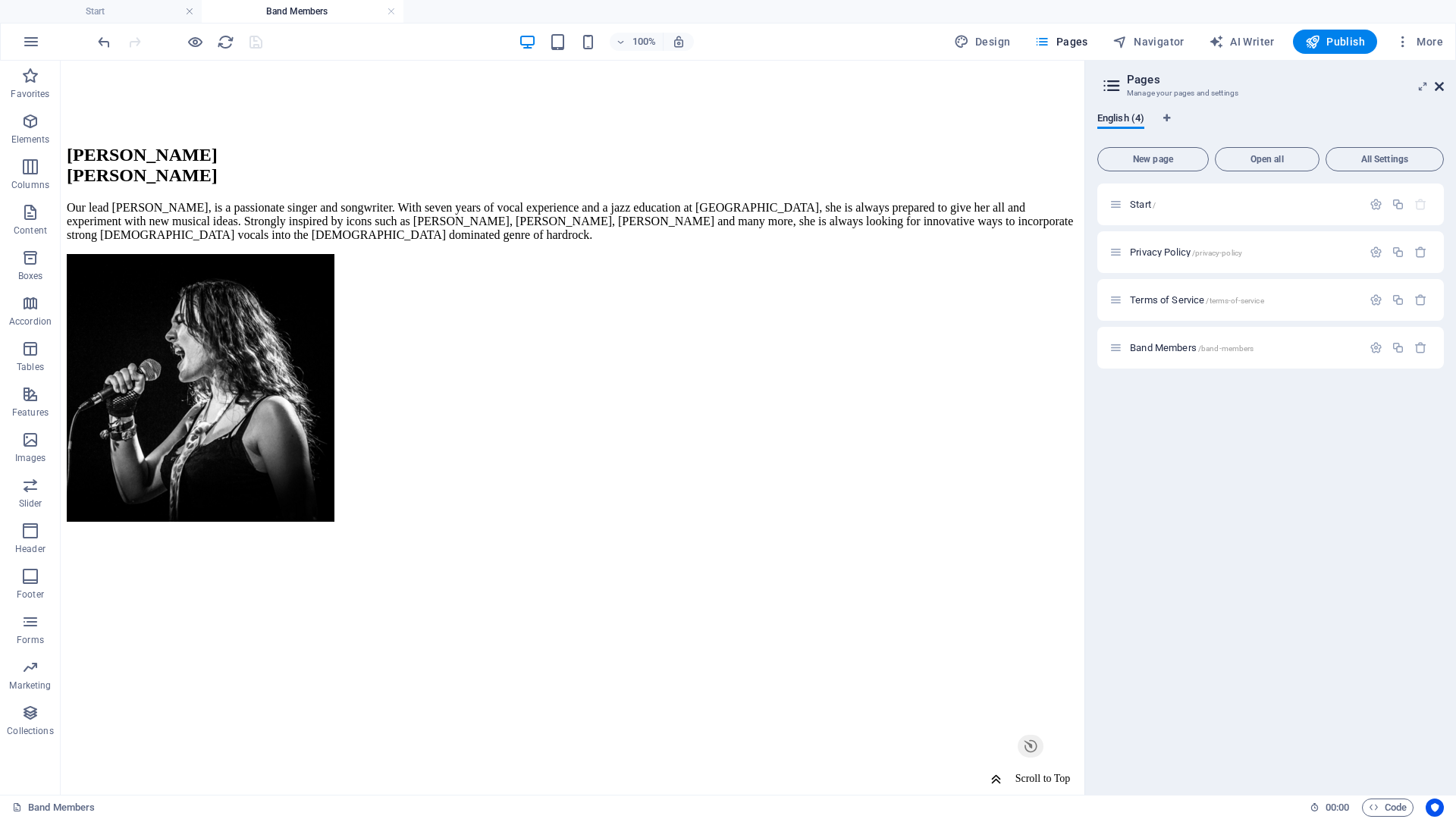
drag, startPoint x: 1439, startPoint y: 88, endPoint x: 1211, endPoint y: 201, distance: 254.5
click at [1439, 88] on icon at bounding box center [1439, 86] width 9 height 13
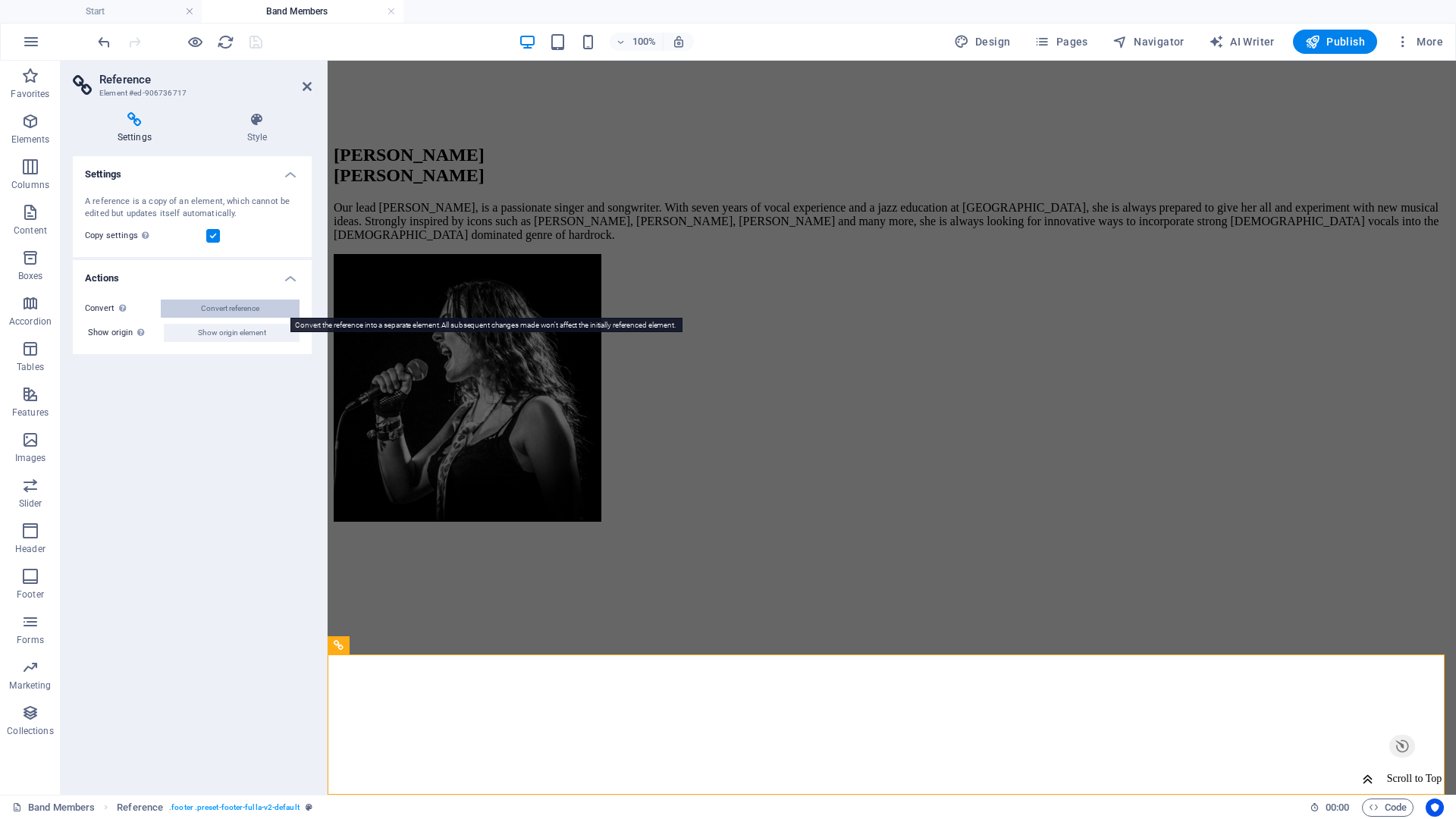
click at [243, 304] on span "Convert reference" at bounding box center [230, 309] width 58 height 18
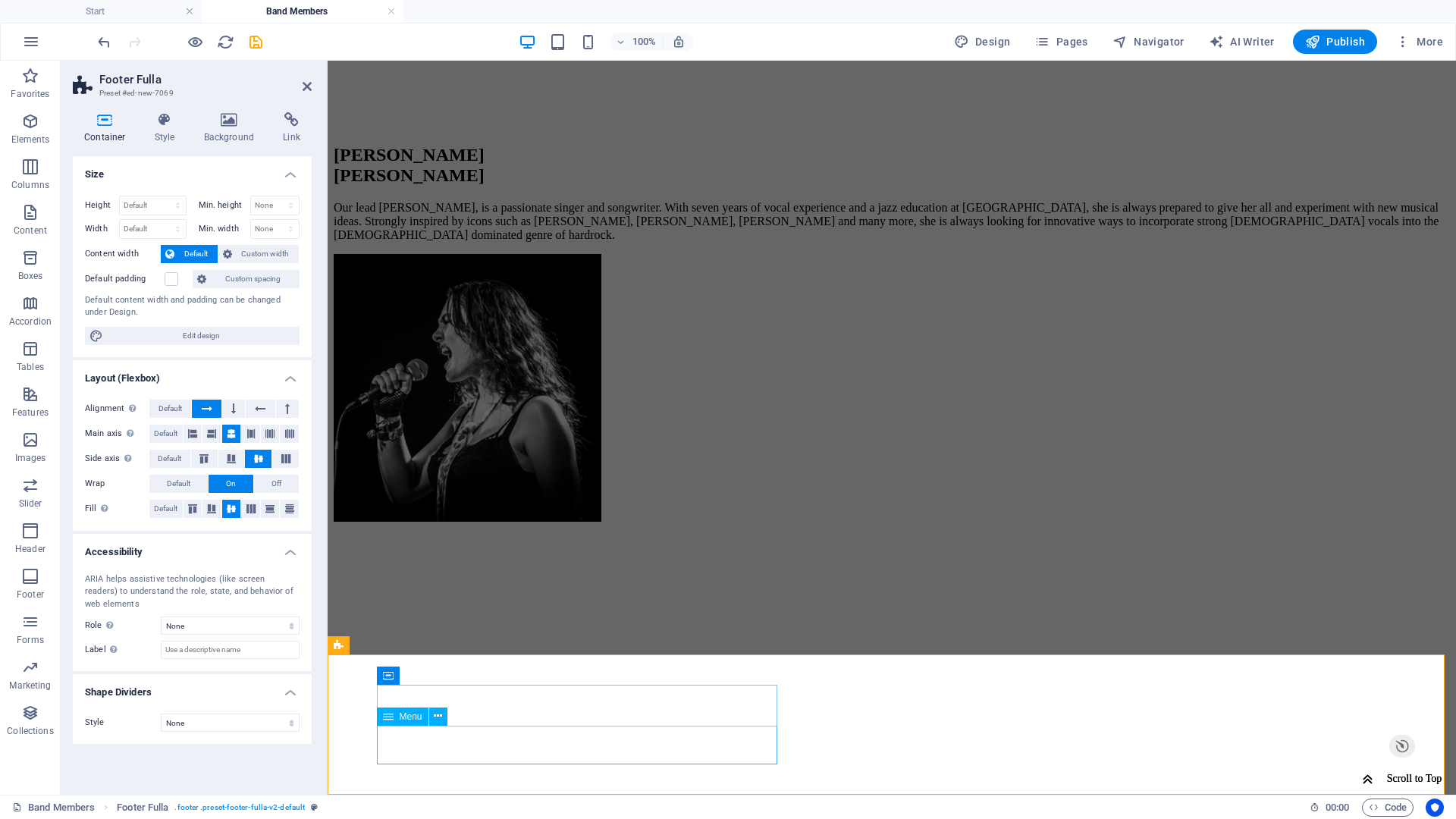
scroll to position [1126, 0]
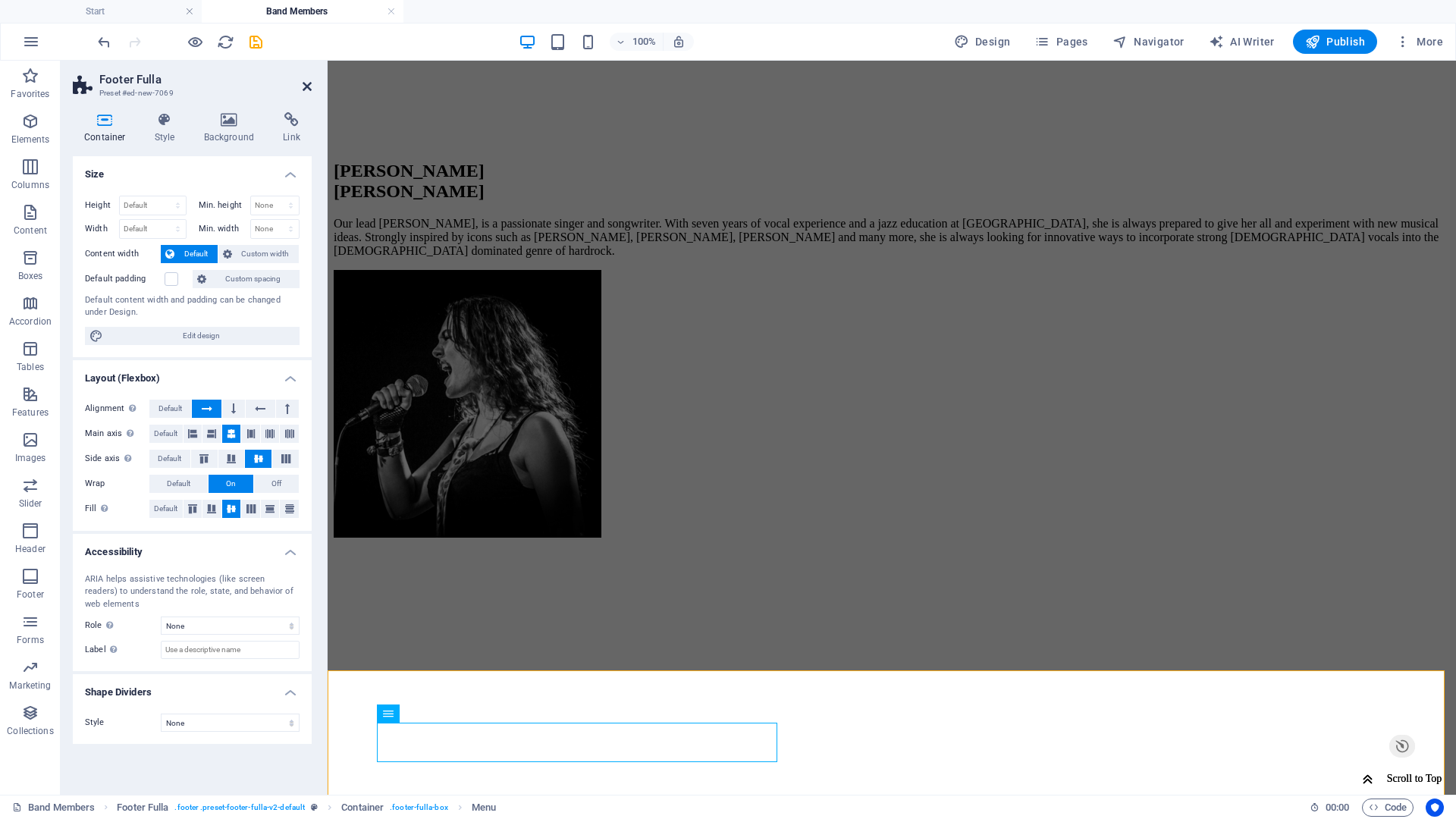
drag, startPoint x: 304, startPoint y: 85, endPoint x: 245, endPoint y: 24, distance: 84.9
click at [304, 85] on icon at bounding box center [306, 86] width 9 height 13
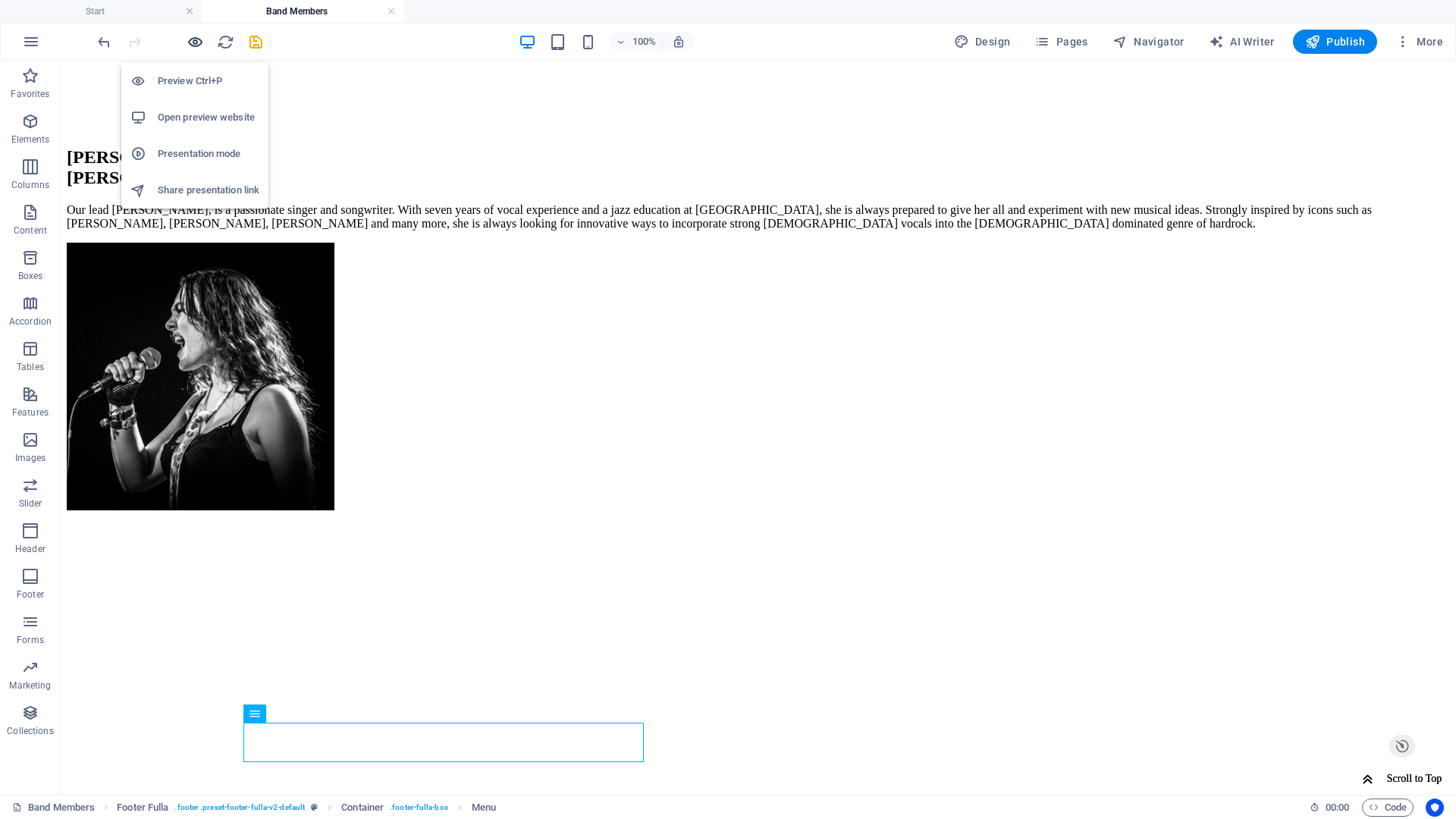
click at [196, 42] on icon "button" at bounding box center [195, 42] width 18 height 18
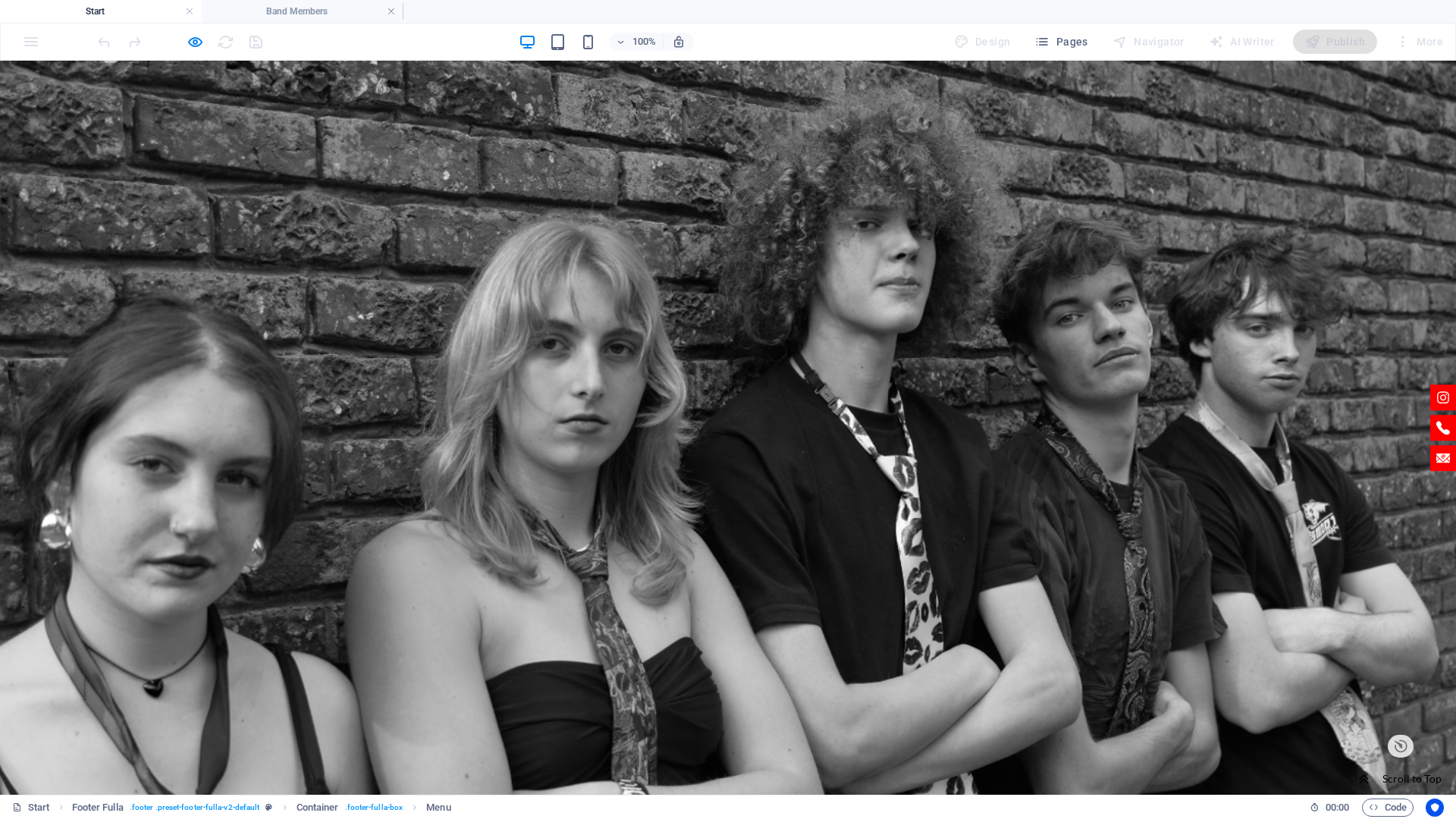
scroll to position [4180, 0]
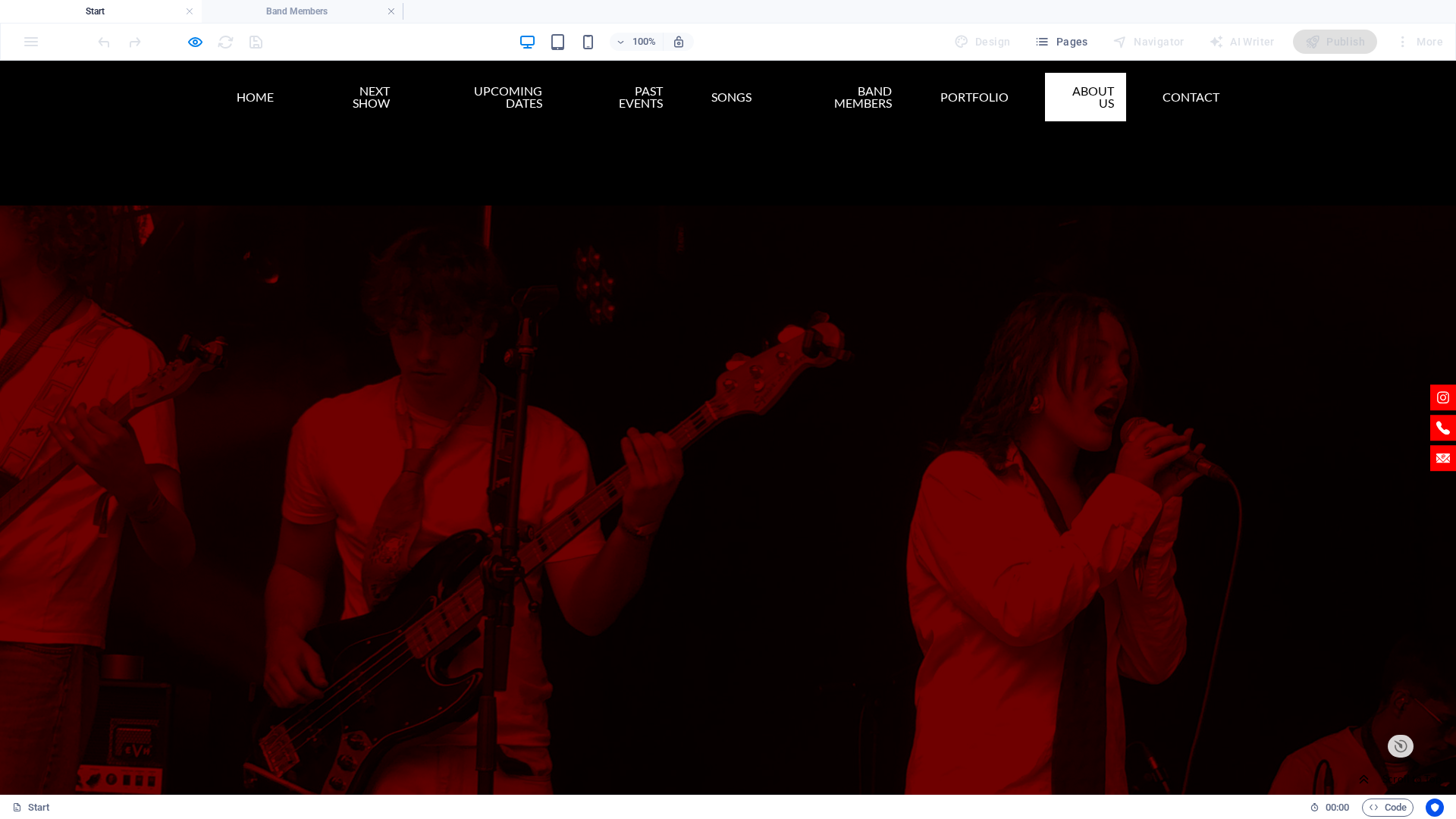
drag, startPoint x: 188, startPoint y: 459, endPoint x: 161, endPoint y: 608, distance: 151.4
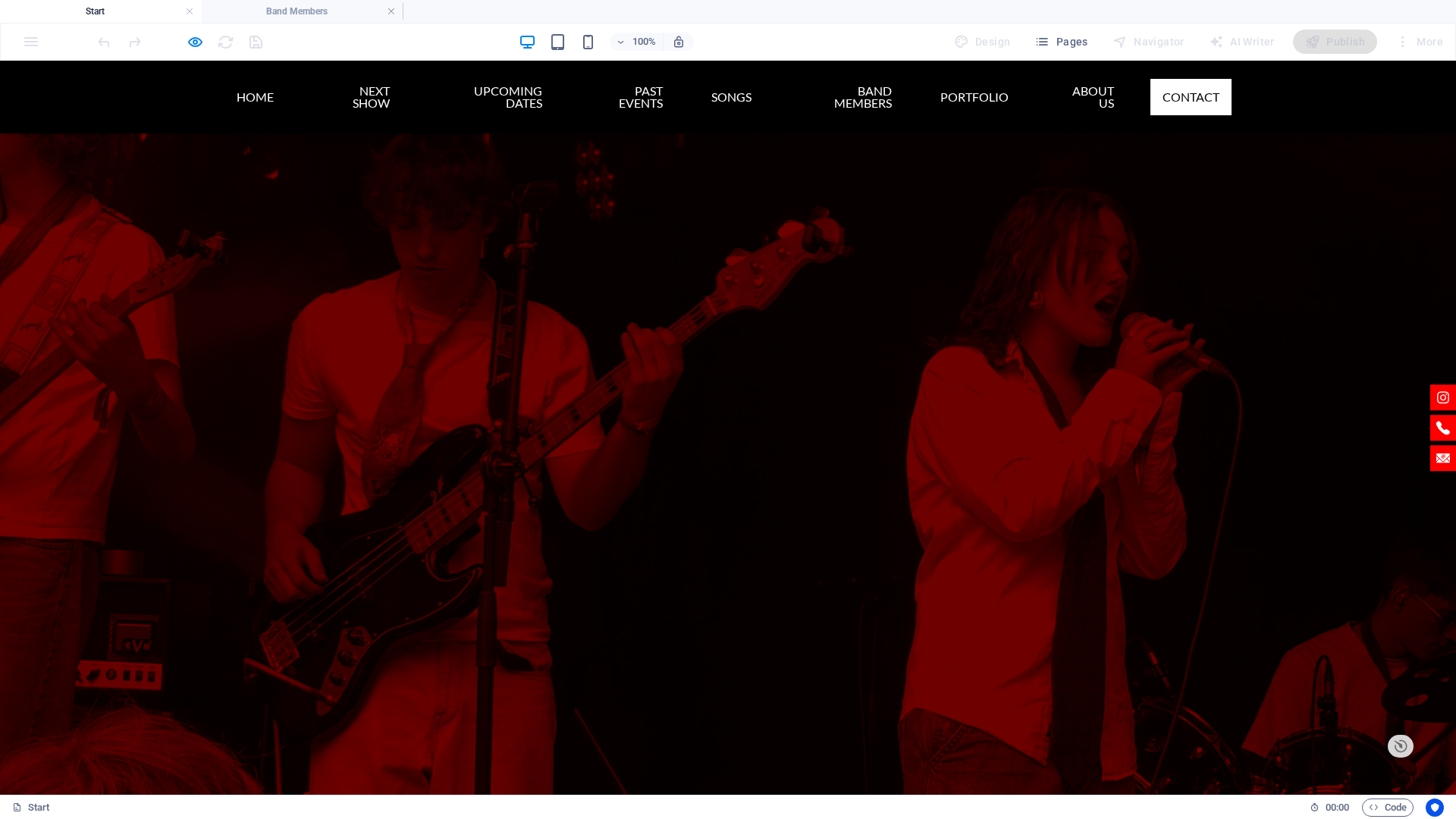
scroll to position [5134, 0]
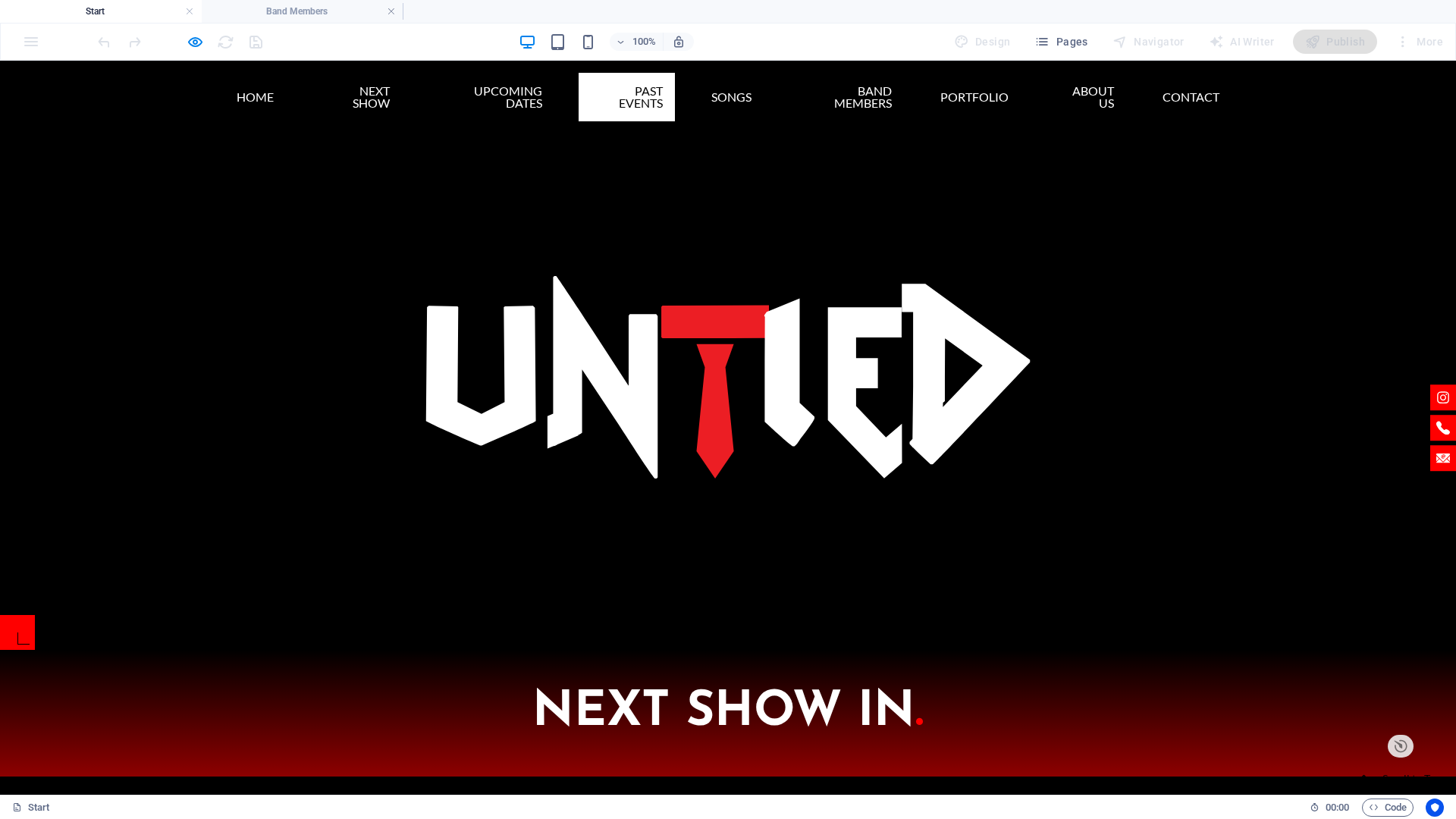
scroll to position [674, 0]
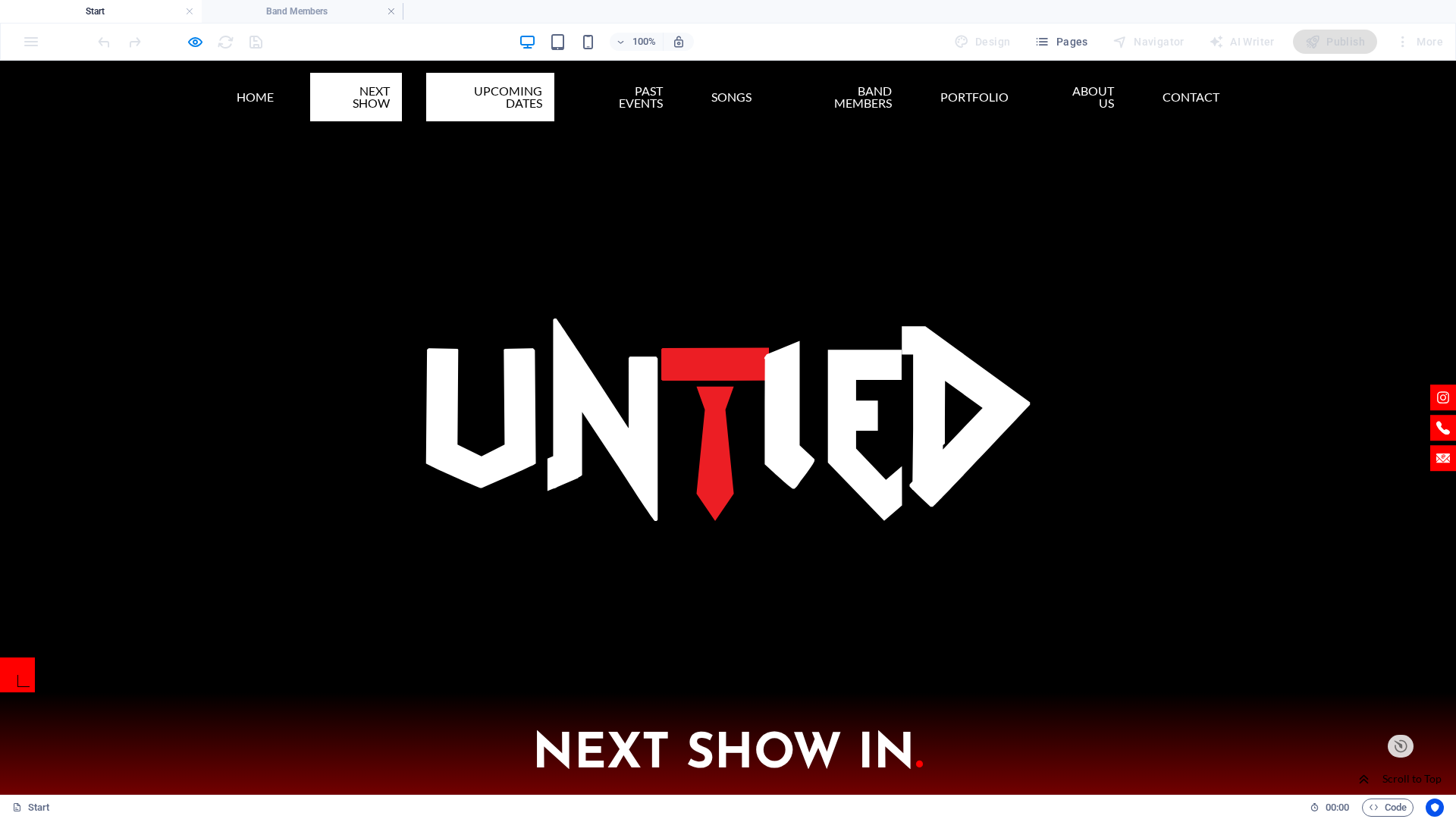
click at [460, 103] on link "UPCOMING DATES" at bounding box center [491, 97] width 129 height 48
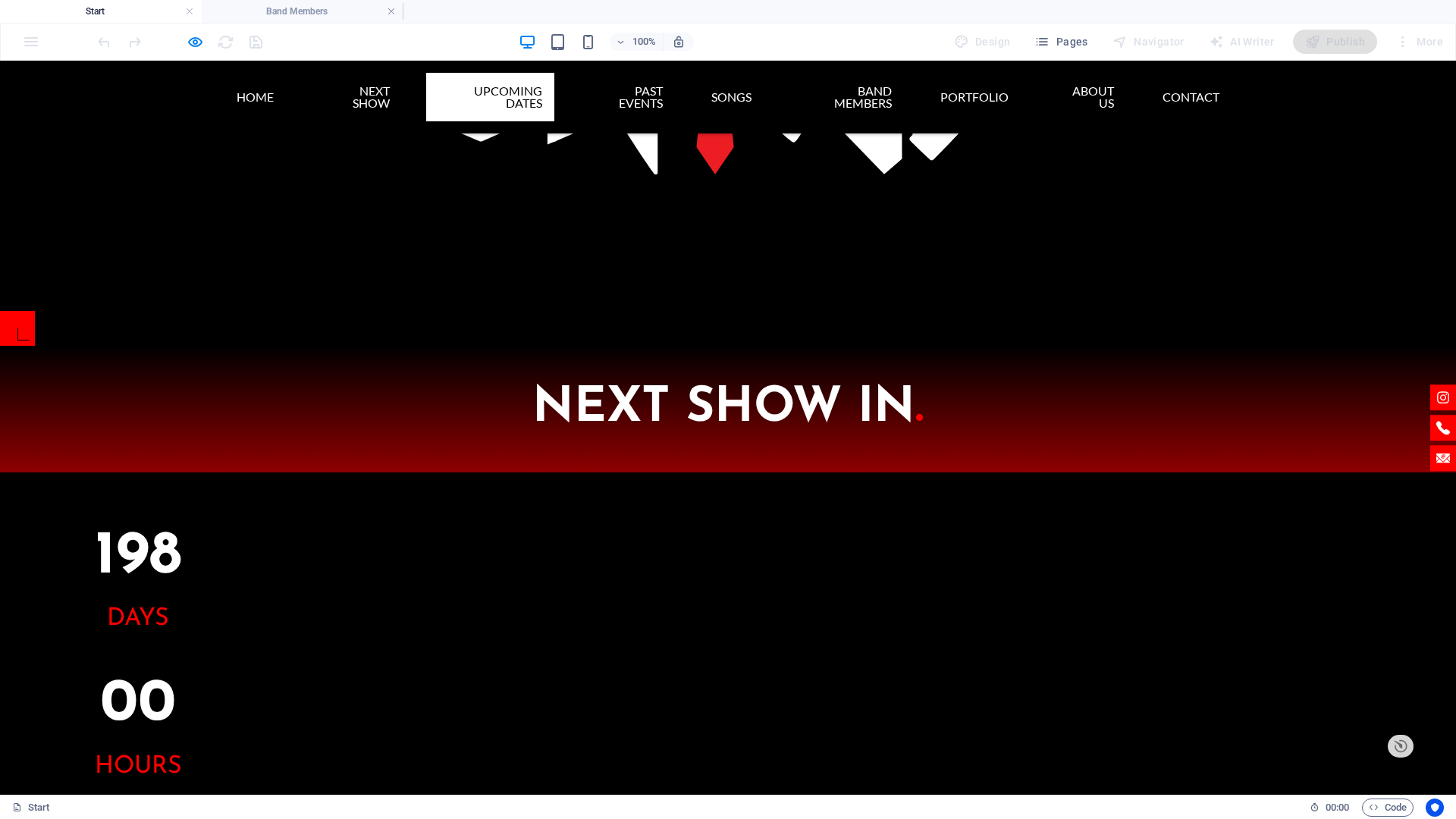
scroll to position [1021, 0]
click at [354, 86] on link "Next Show" at bounding box center [356, 97] width 92 height 48
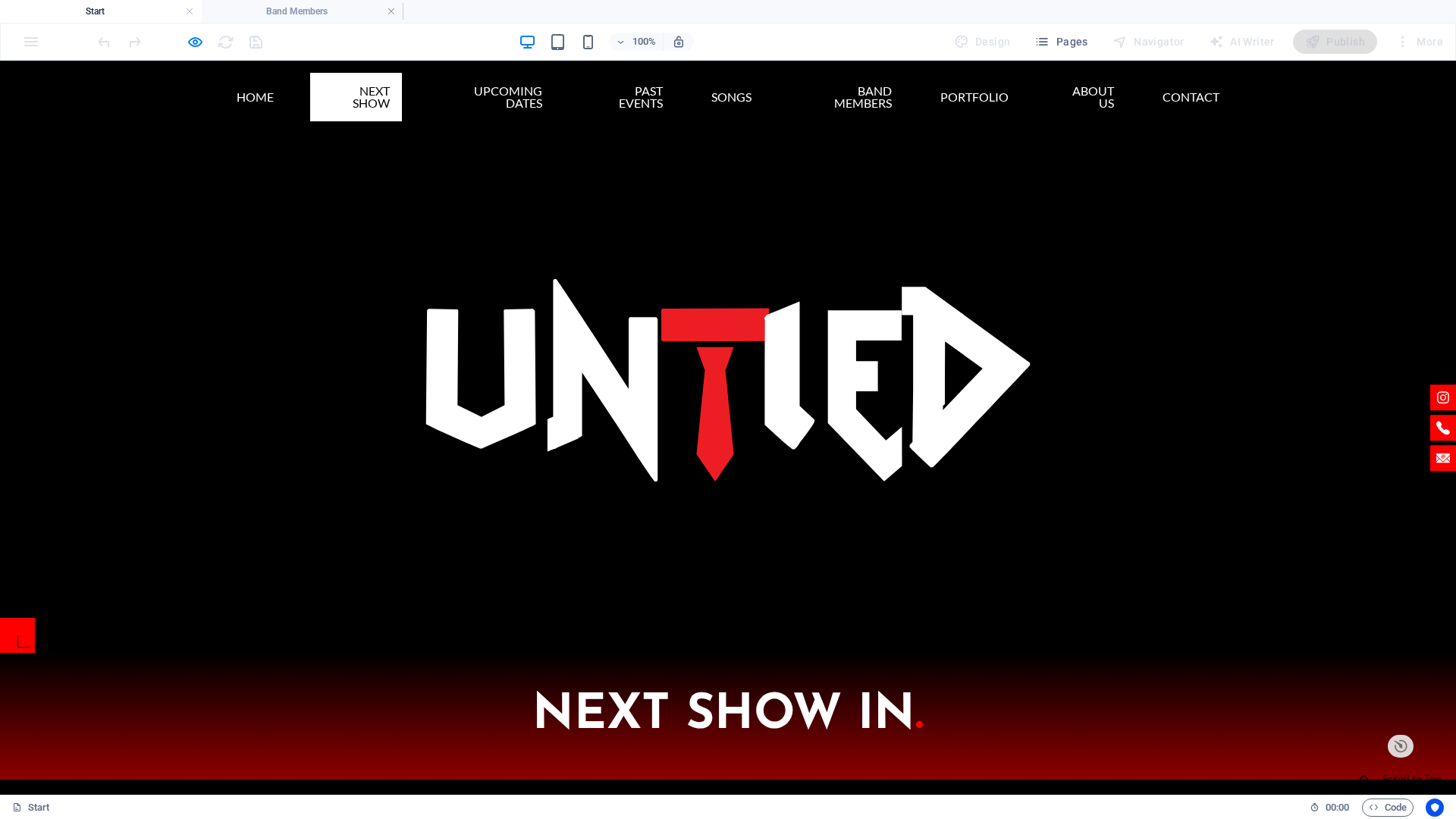
scroll to position [674, 0]
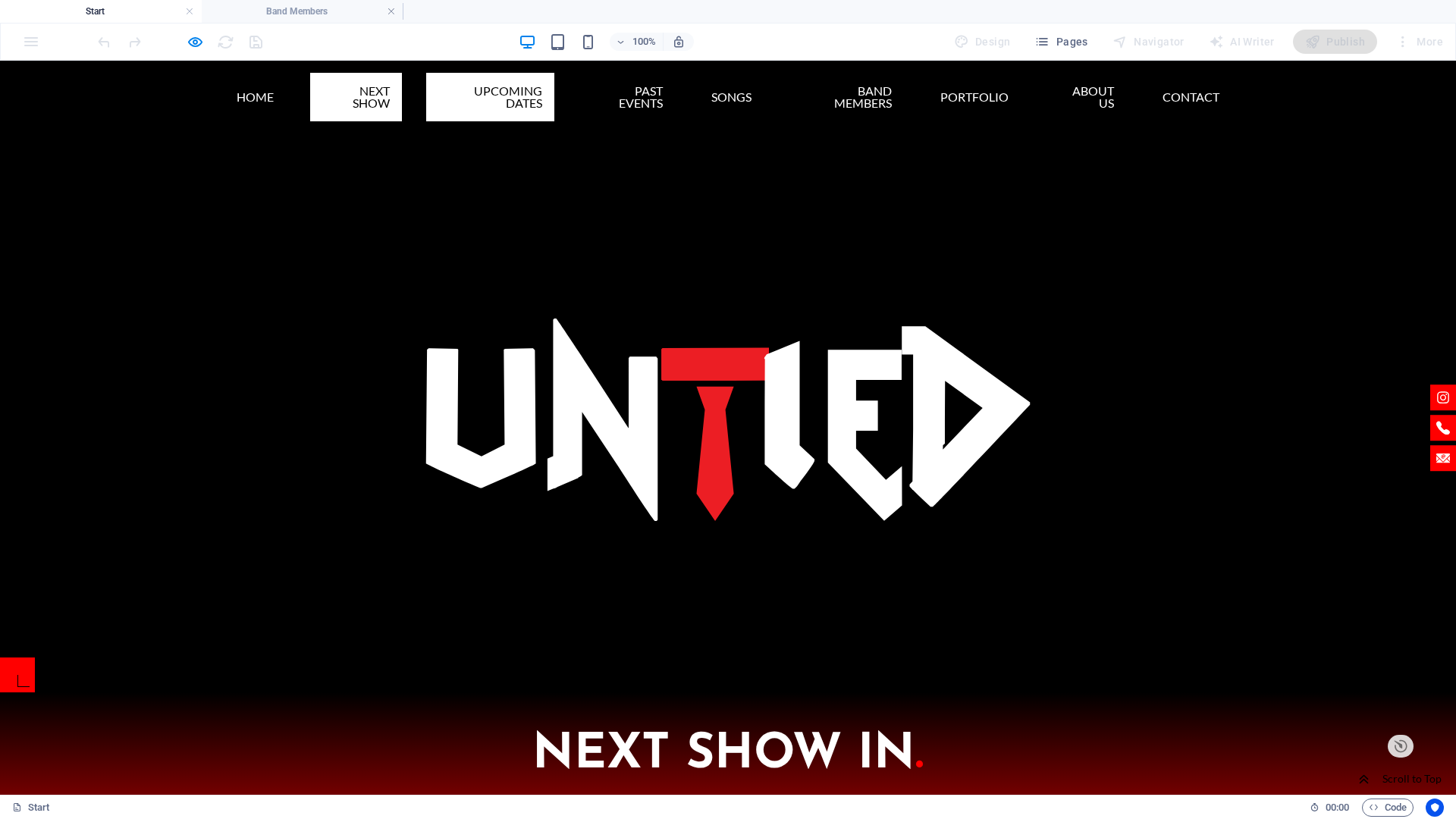
click at [537, 91] on link "UPCOMING DATES" at bounding box center [491, 97] width 129 height 48
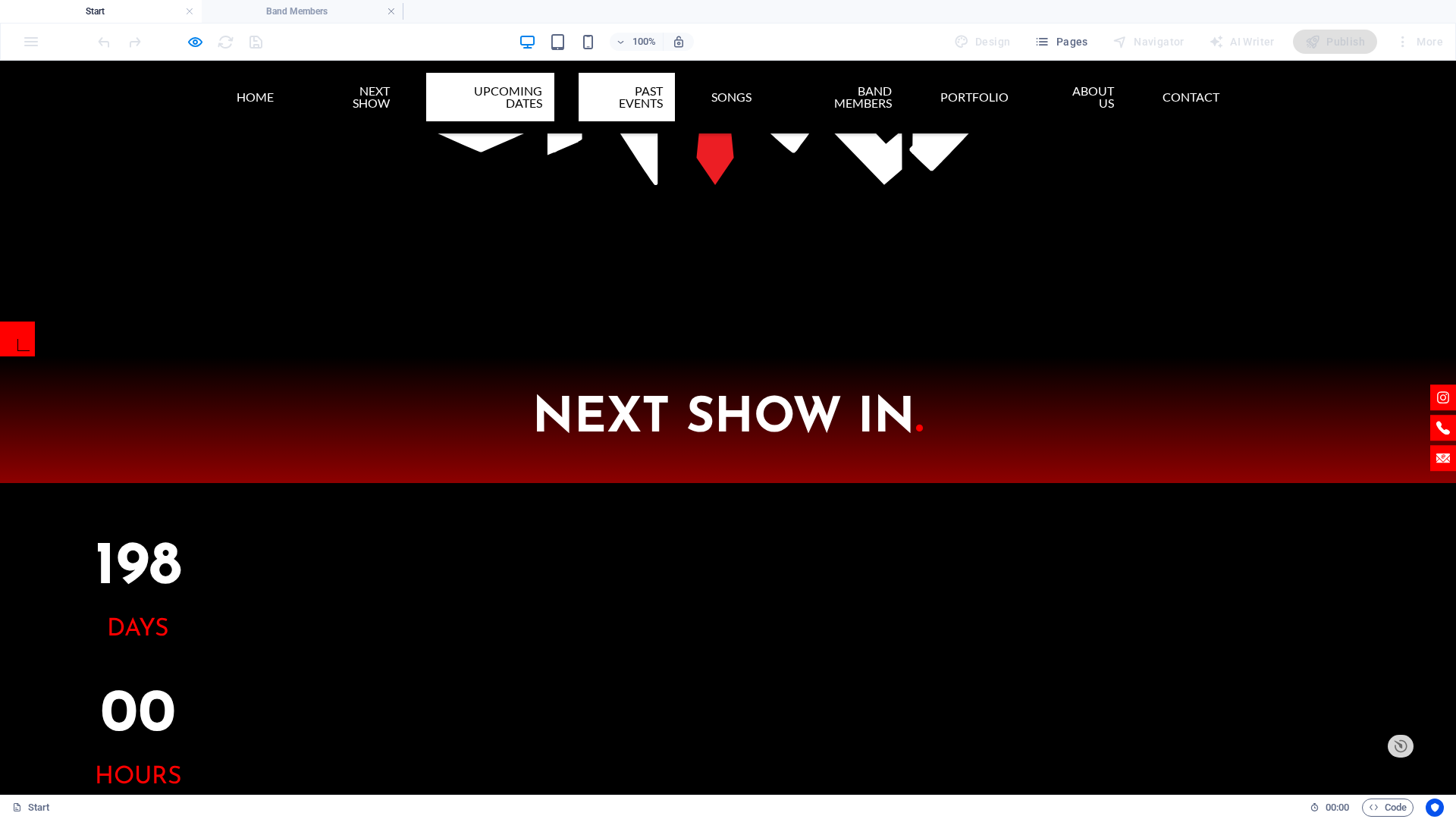
click at [602, 88] on link "PAST EVENTS" at bounding box center [626, 97] width 96 height 48
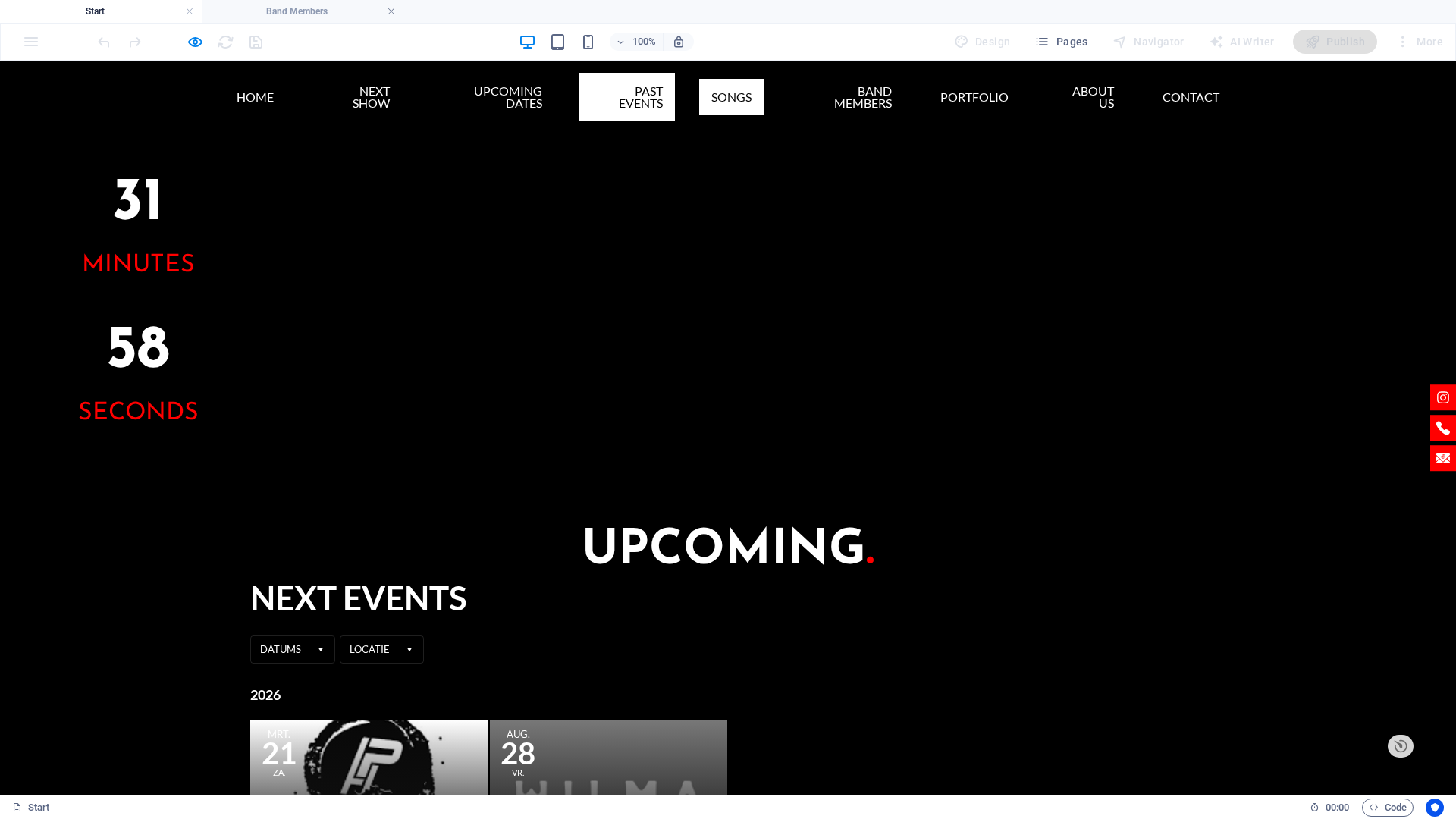
click at [725, 90] on link "Songs" at bounding box center [731, 97] width 64 height 37
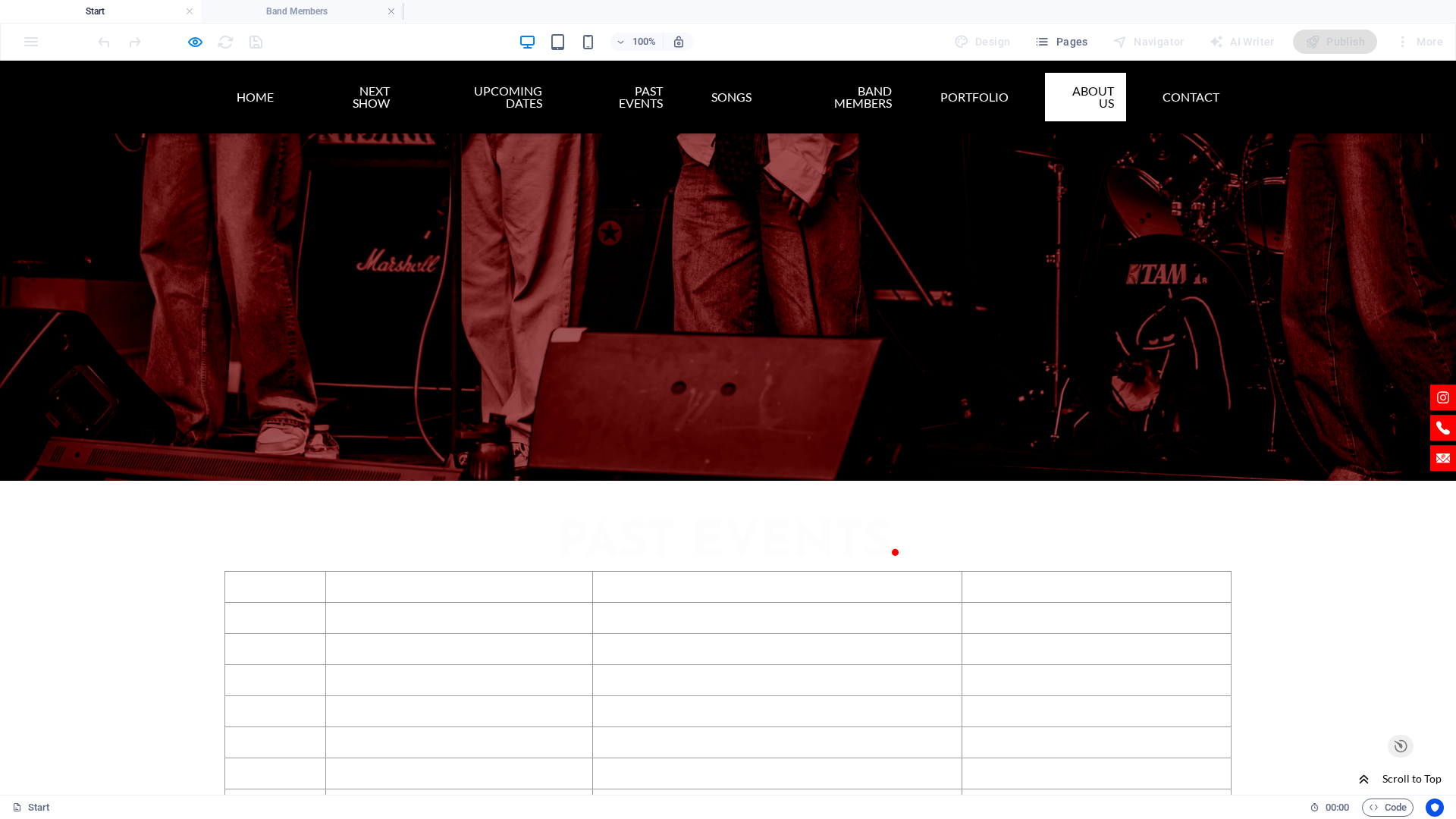
scroll to position [5134, 0]
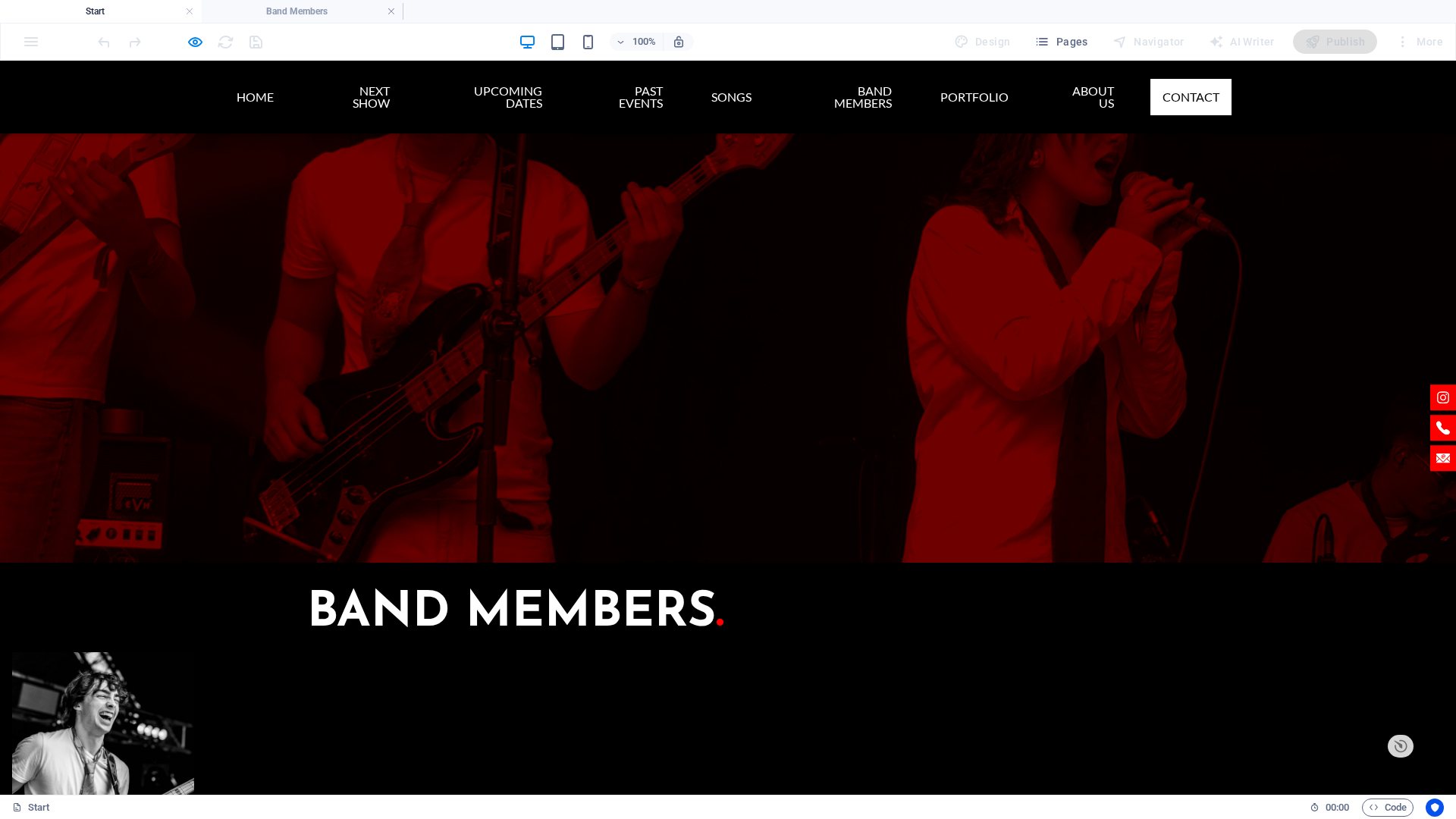
drag, startPoint x: 95, startPoint y: 382, endPoint x: 95, endPoint y: 640, distance: 258.0
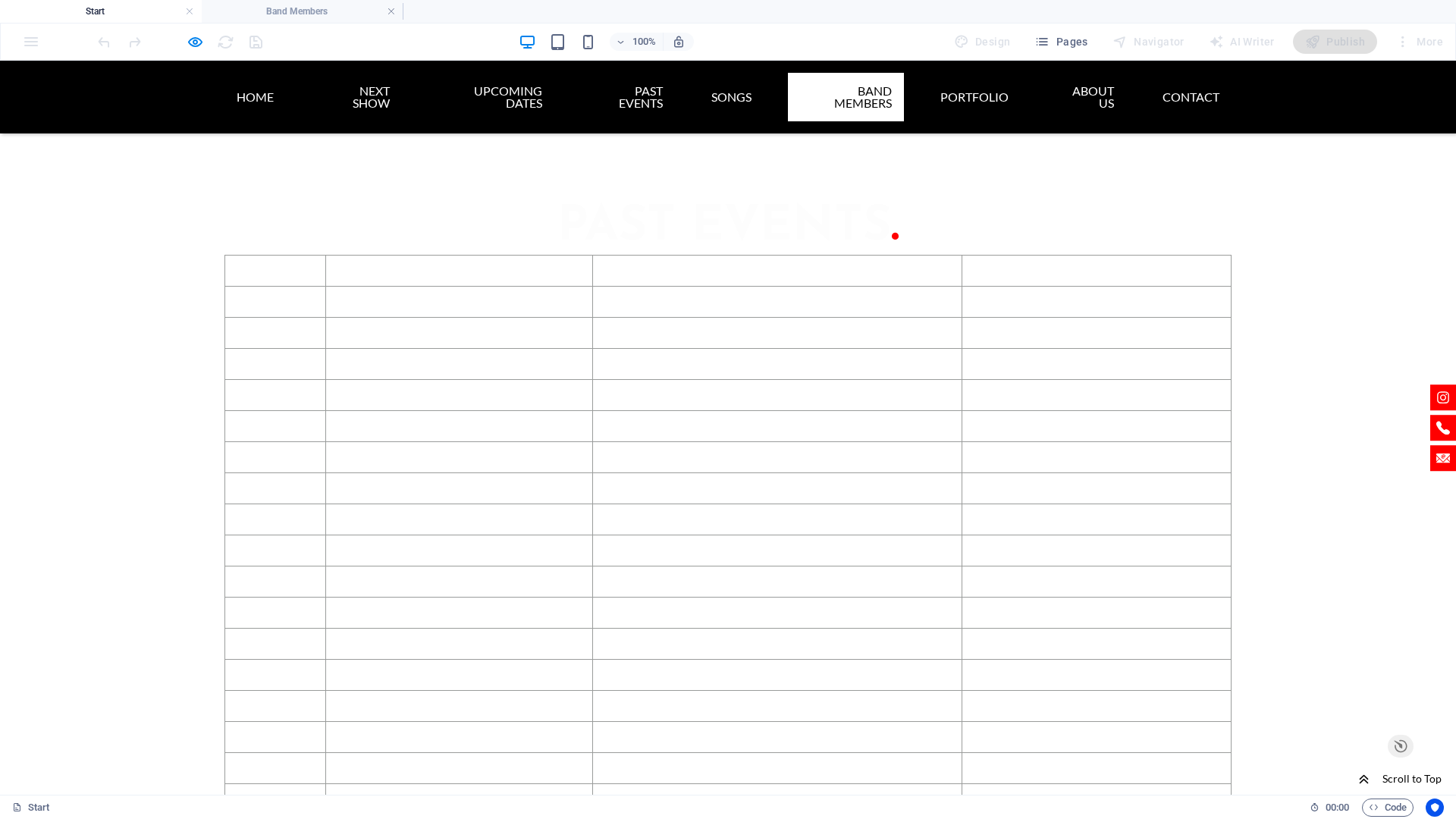
scroll to position [3390, 0]
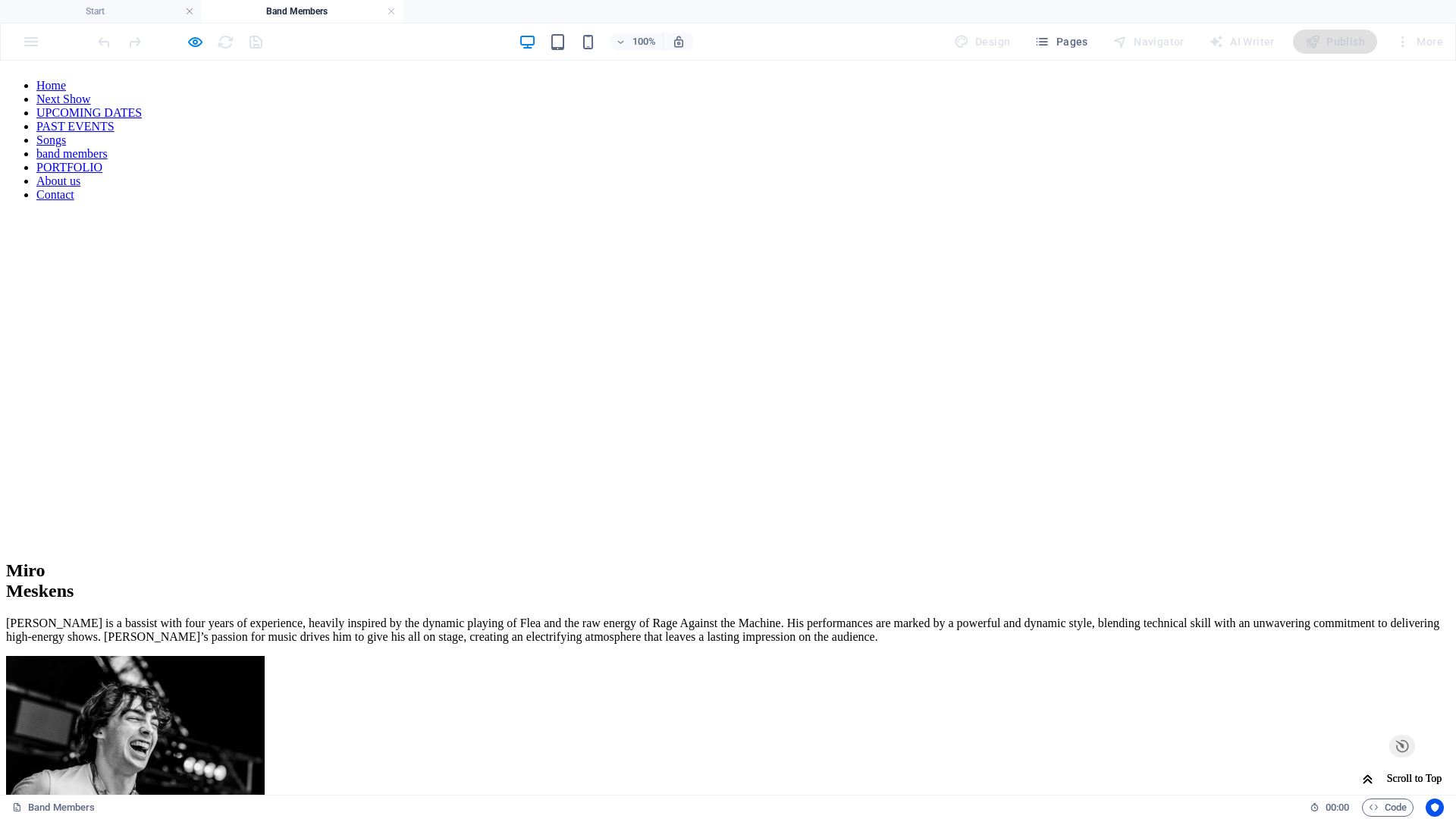
scroll to position [1126, 0]
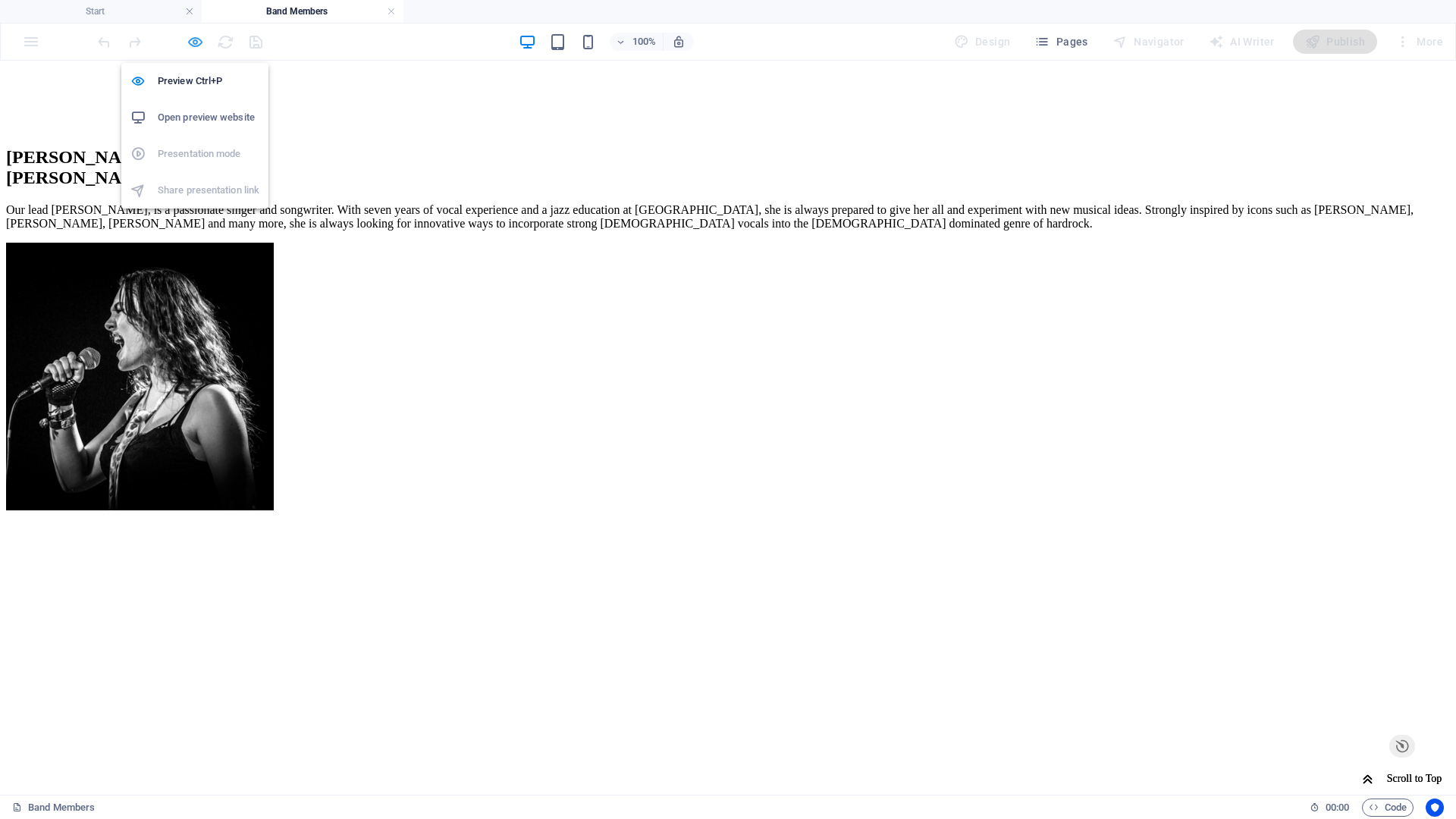
click at [198, 41] on icon "button" at bounding box center [195, 42] width 18 height 18
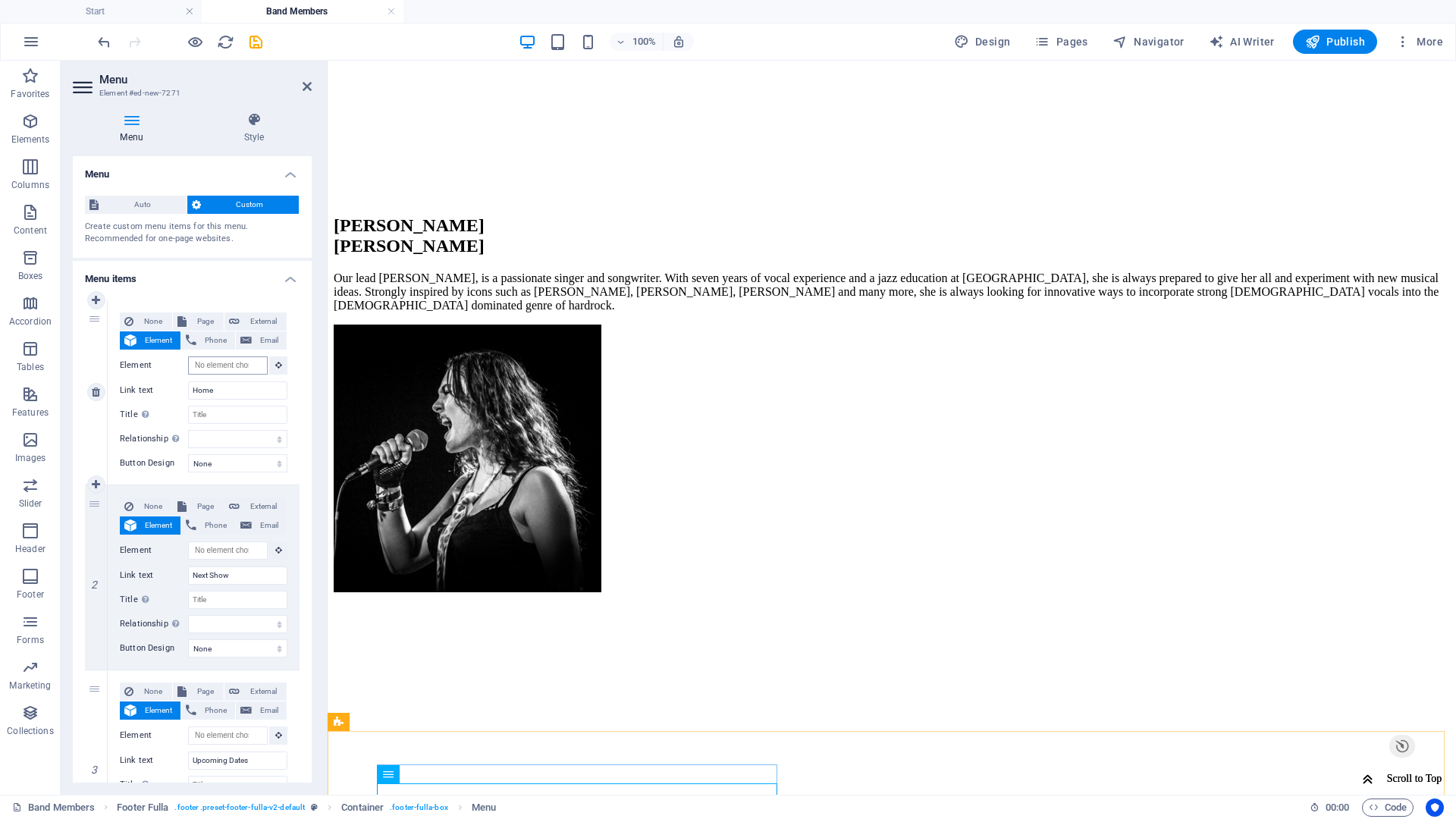
scroll to position [1065, 0]
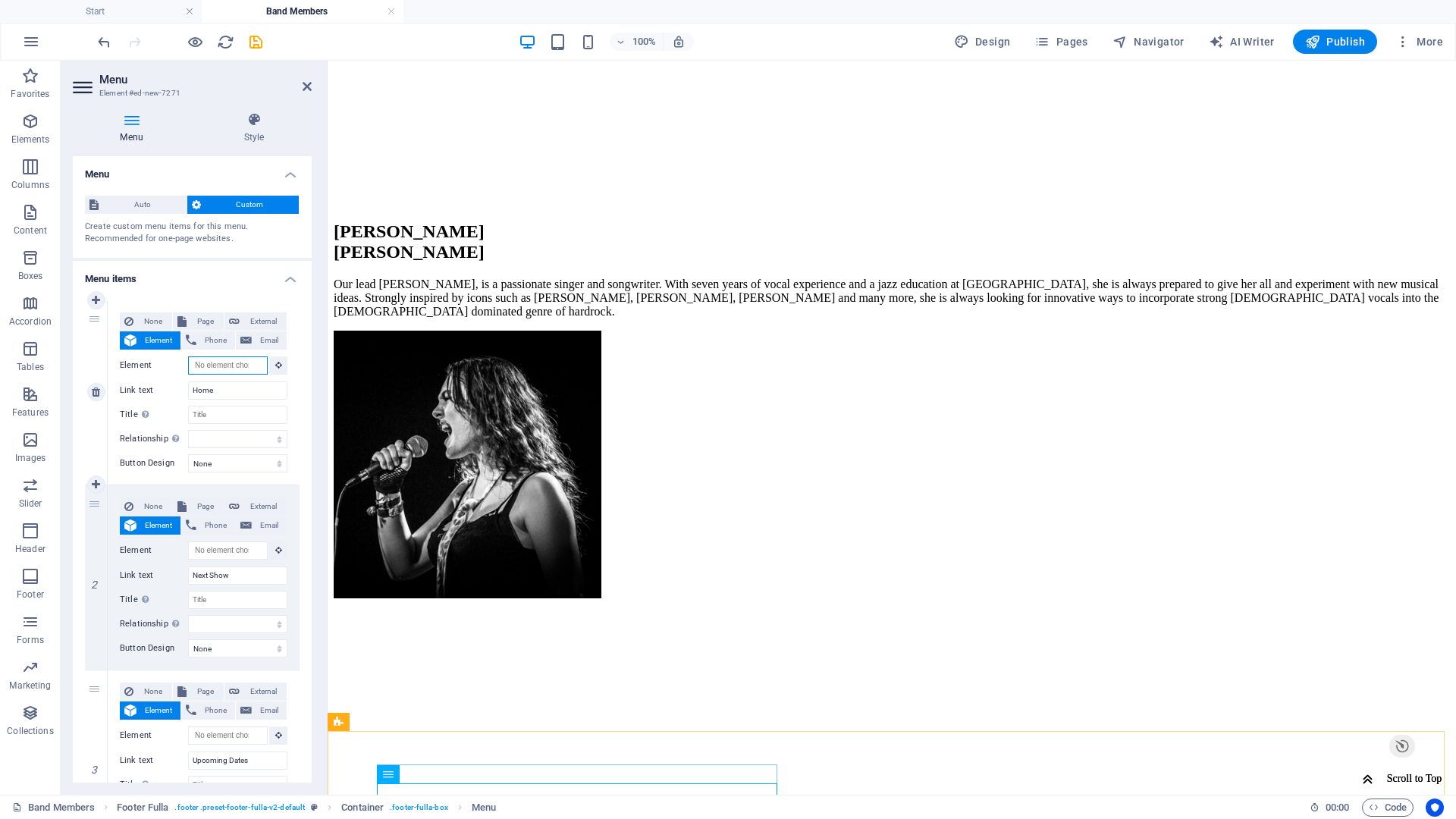
click at [230, 368] on input "Element" at bounding box center [227, 366] width 79 height 18
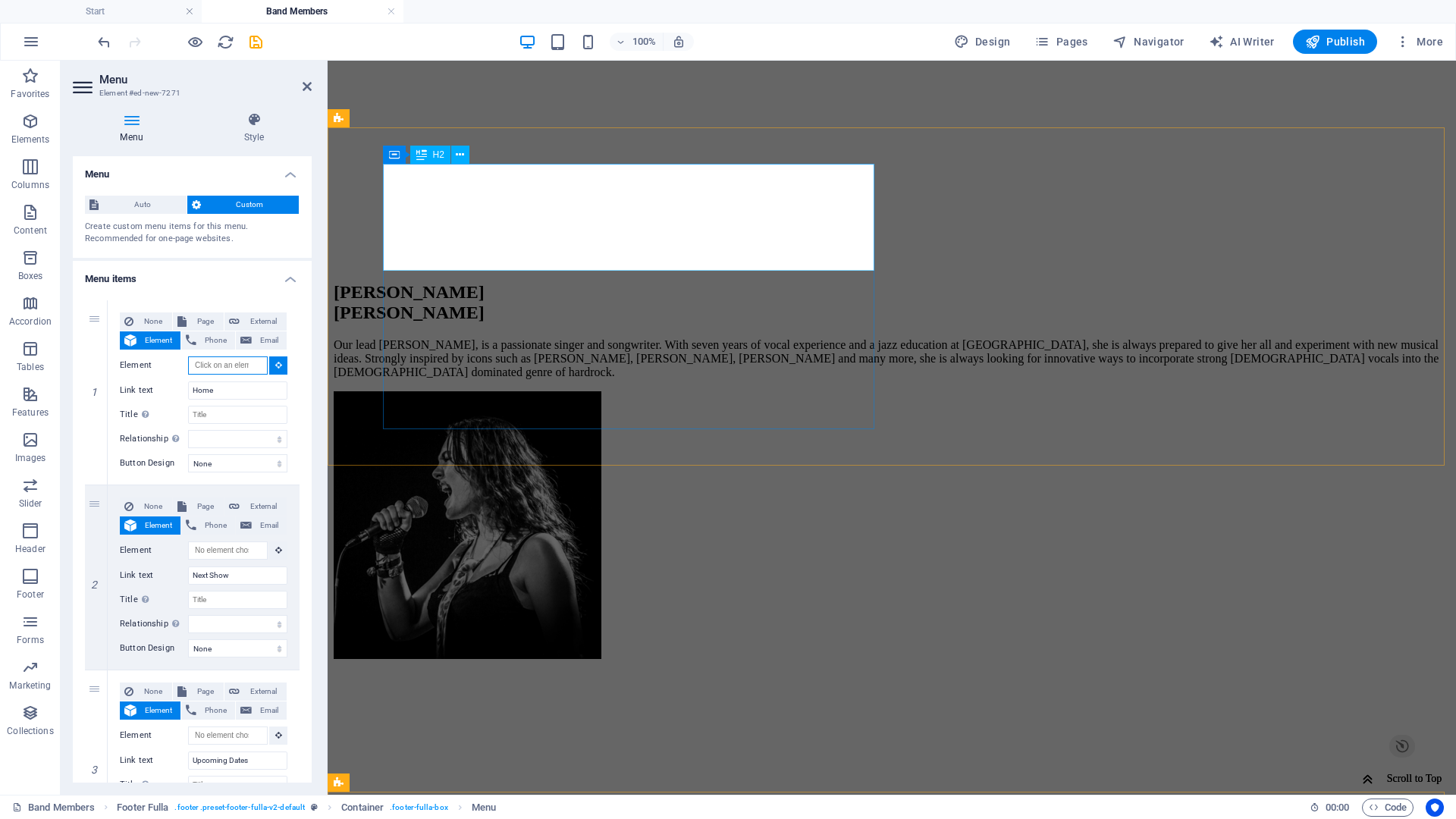
scroll to position [701, 0]
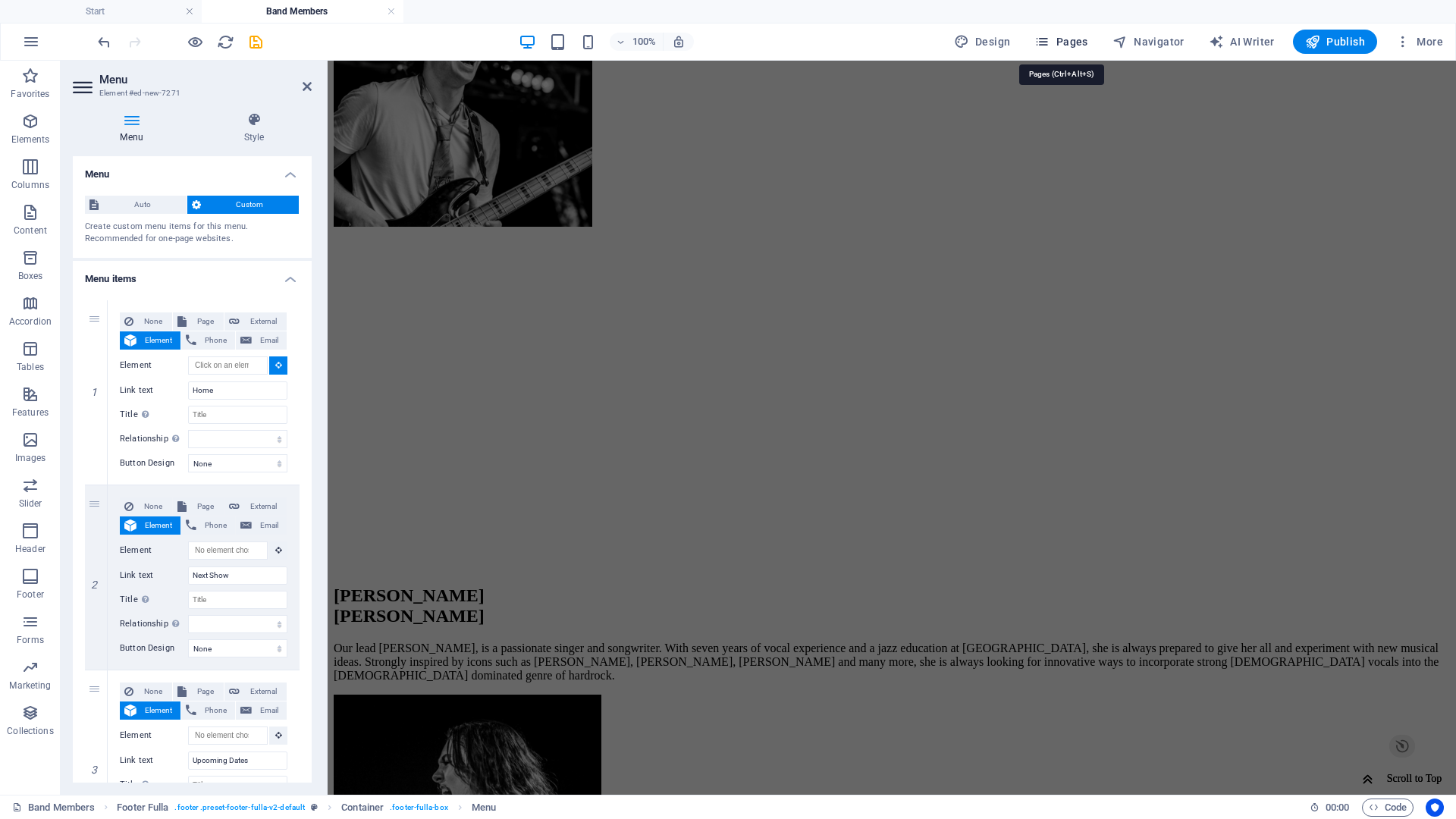
click at [1056, 33] on button "Pages" at bounding box center [1061, 41] width 65 height 24
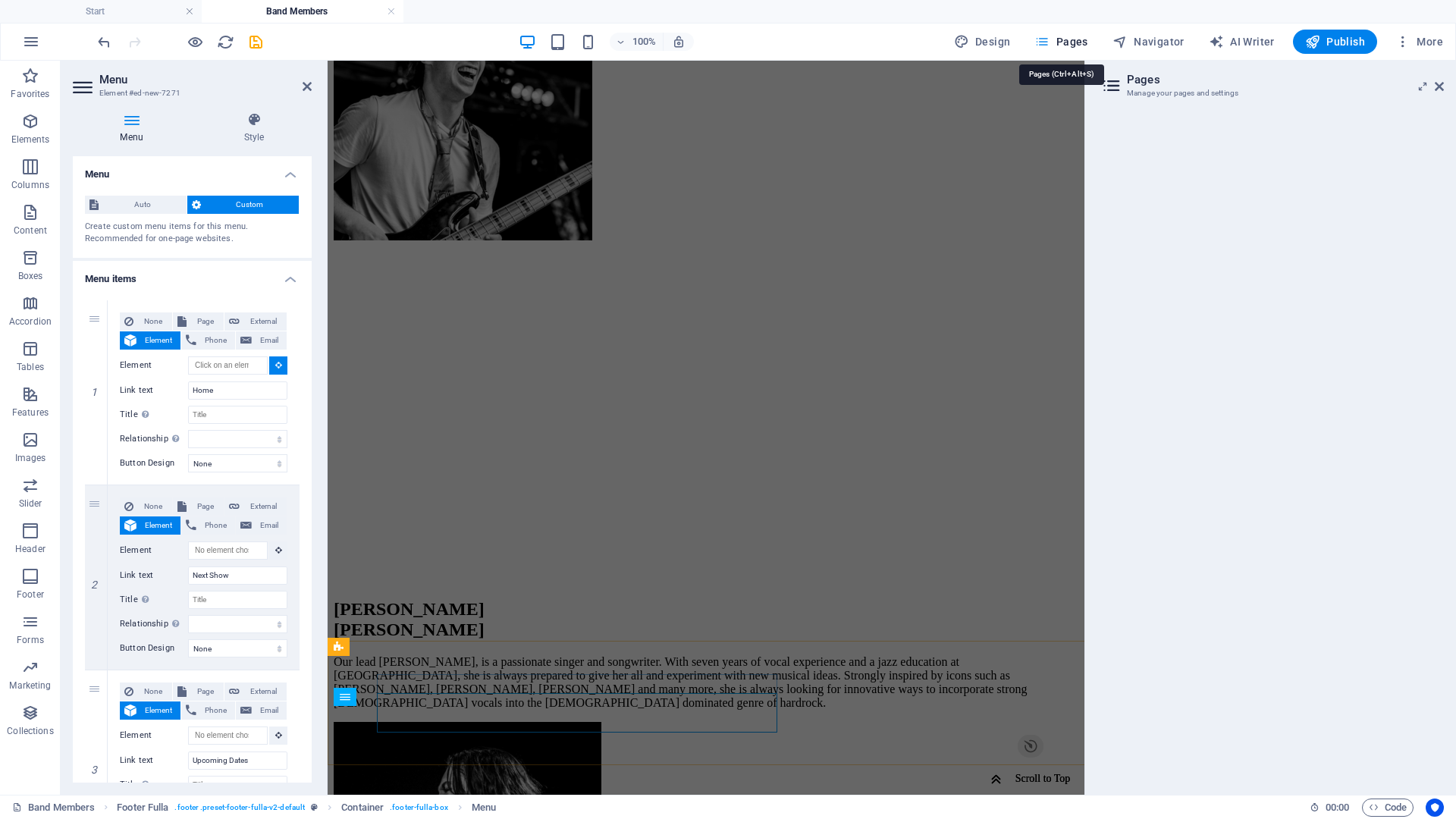
scroll to position [1155, 0]
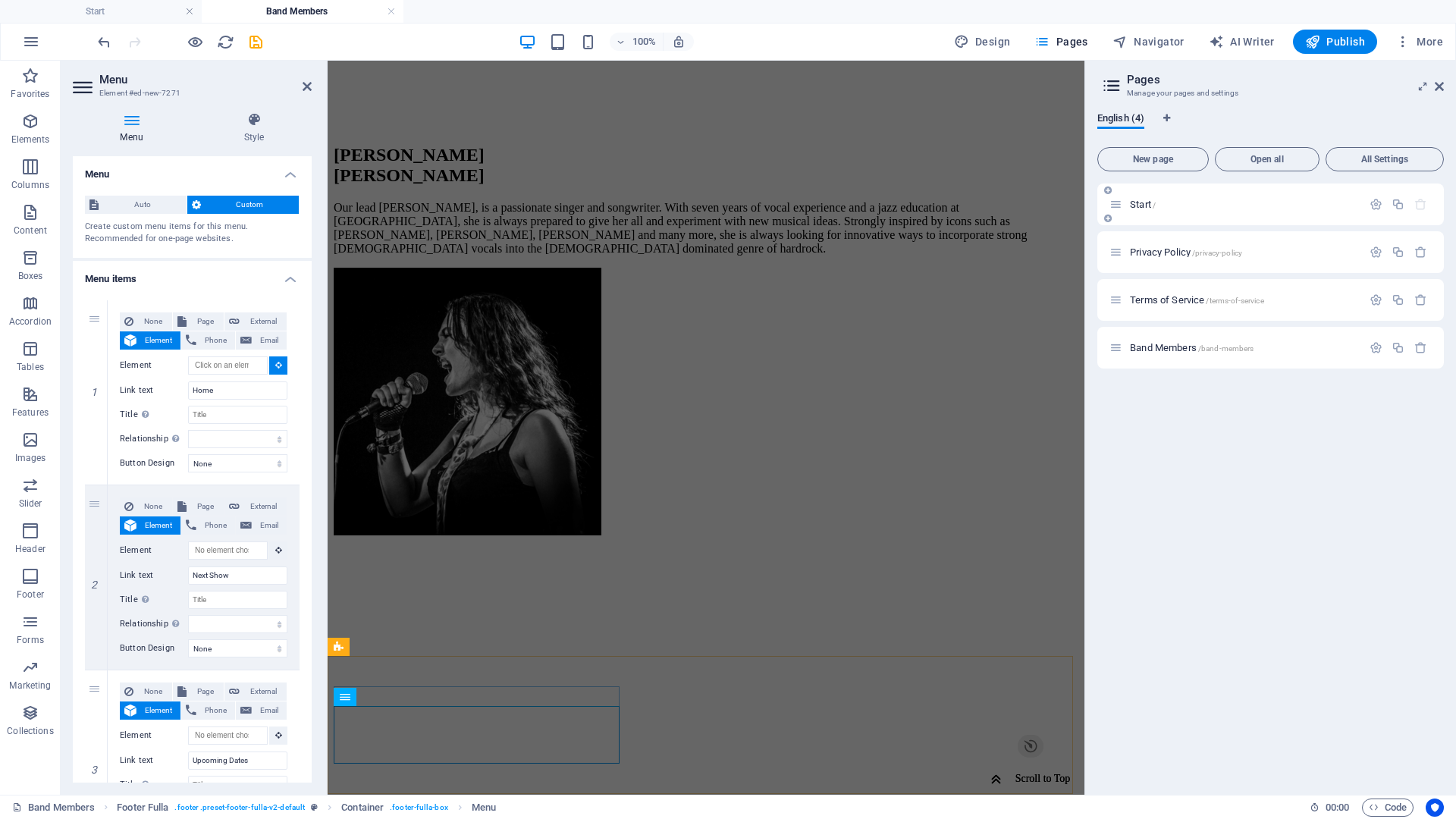
click at [1149, 204] on span "Start /" at bounding box center [1143, 205] width 26 height 12
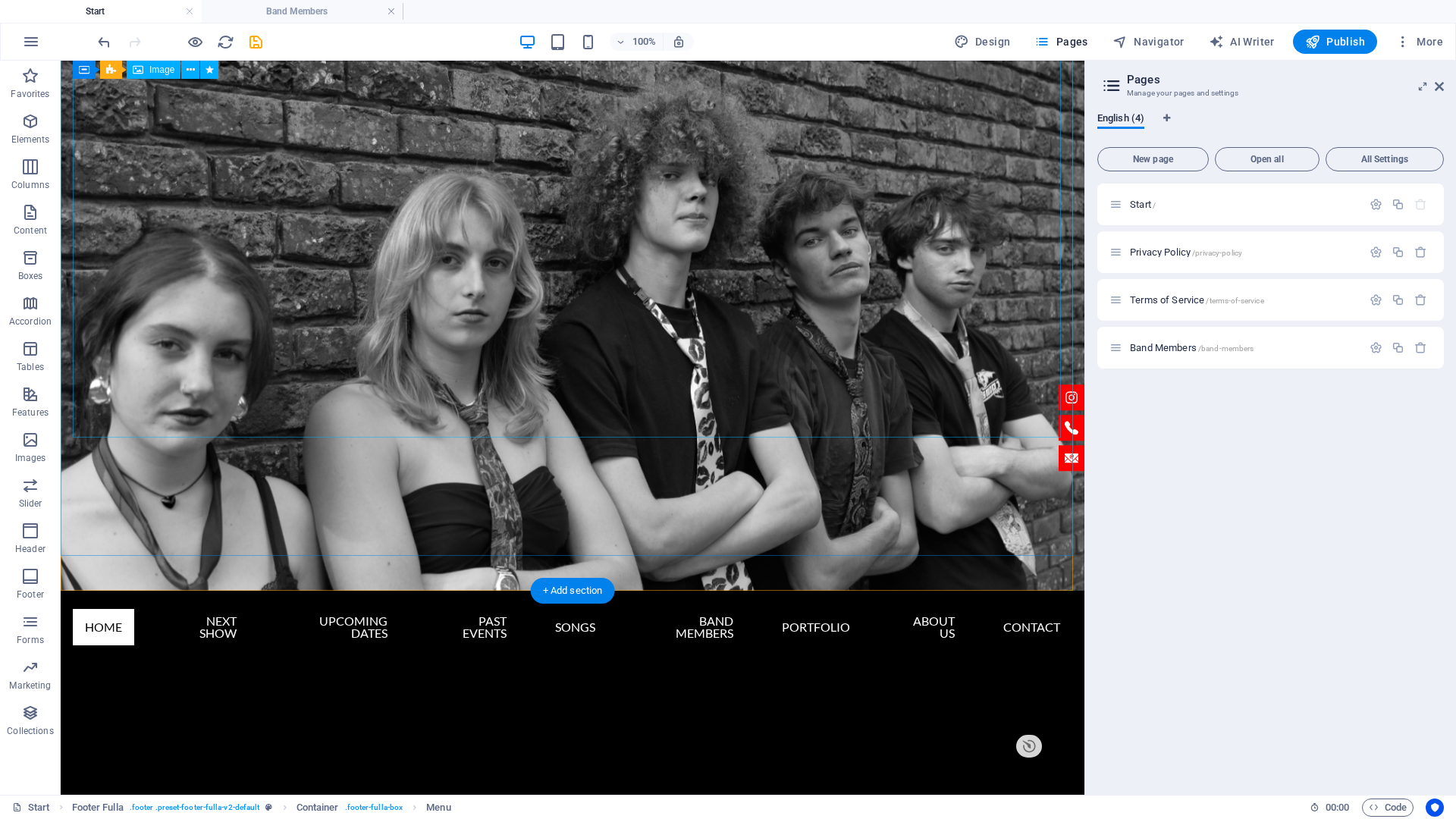
scroll to position [0, 0]
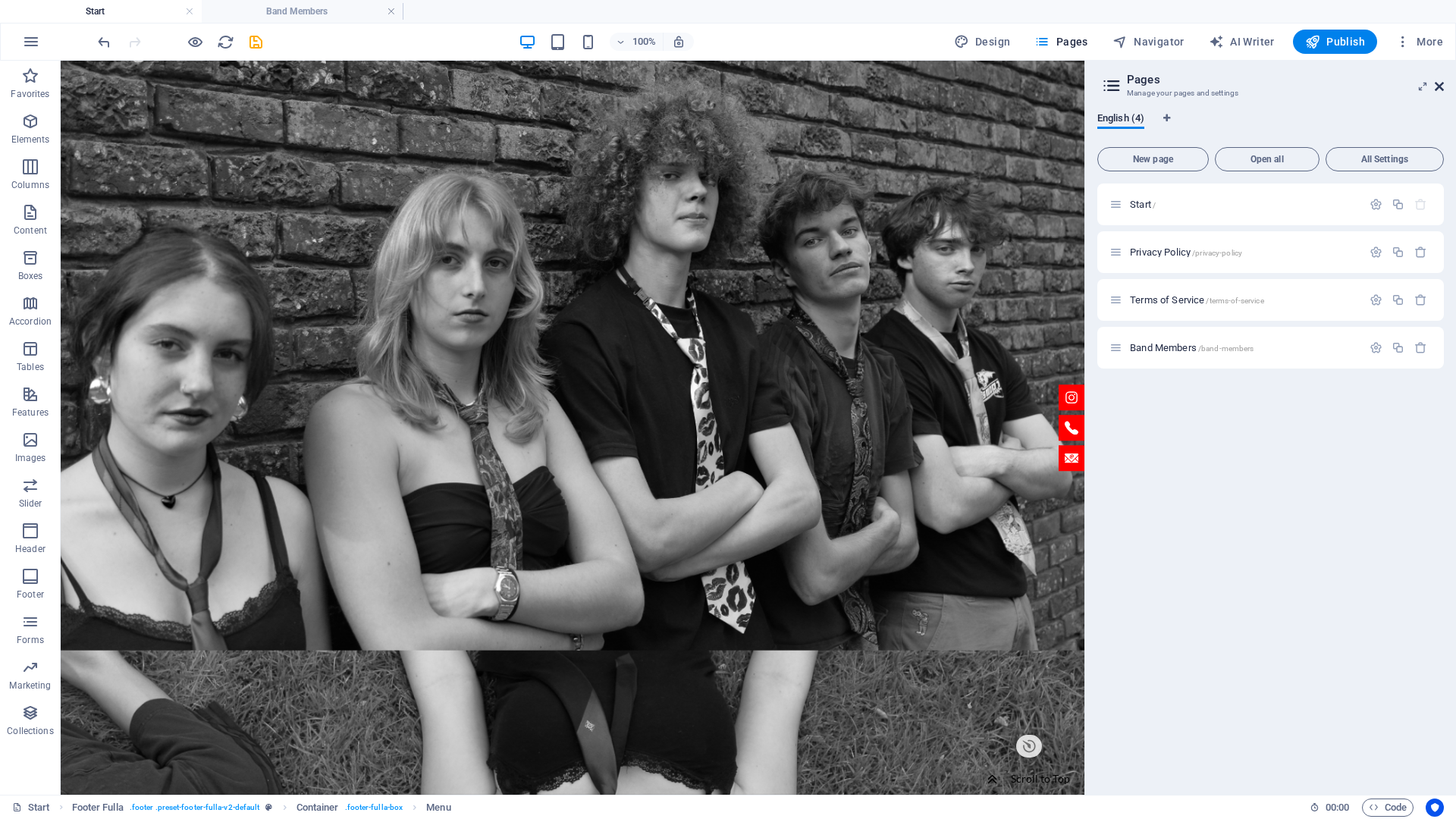
drag, startPoint x: 1315, startPoint y: 43, endPoint x: 1435, endPoint y: 87, distance: 127.8
click at [1435, 87] on icon at bounding box center [1439, 86] width 9 height 13
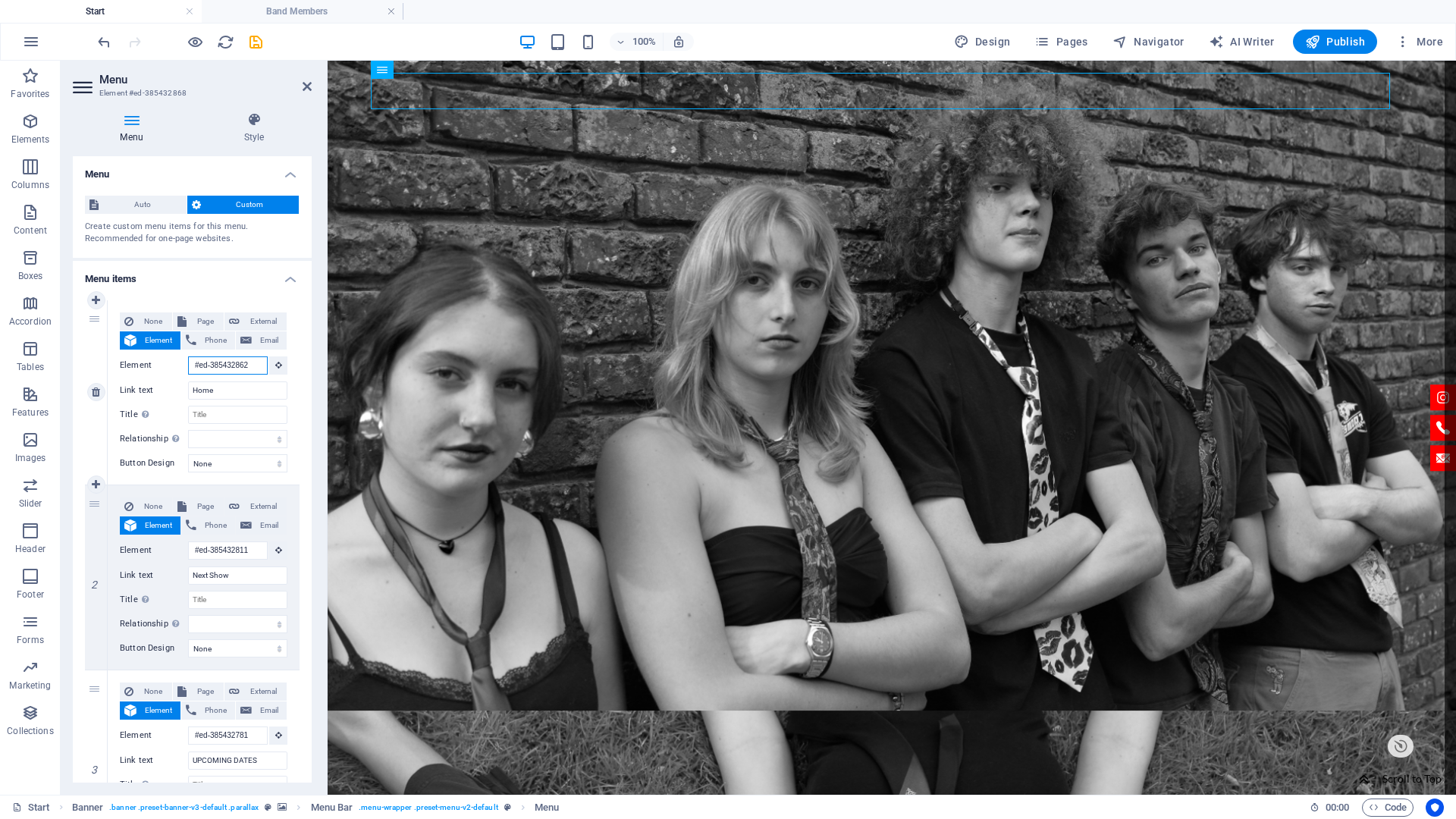
click at [230, 367] on input "#ed-385432862" at bounding box center [227, 366] width 79 height 18
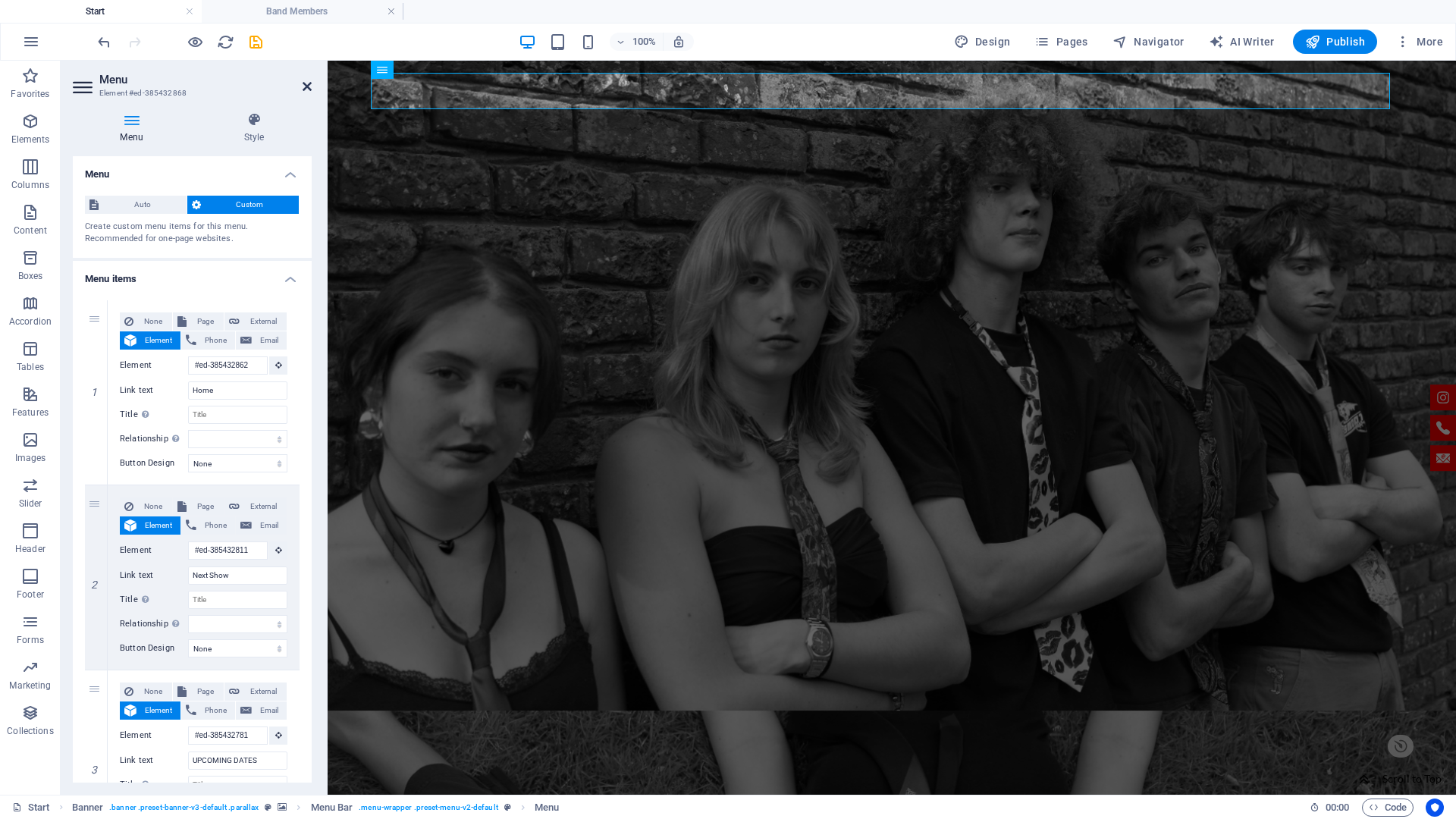
click at [307, 88] on icon at bounding box center [306, 86] width 9 height 13
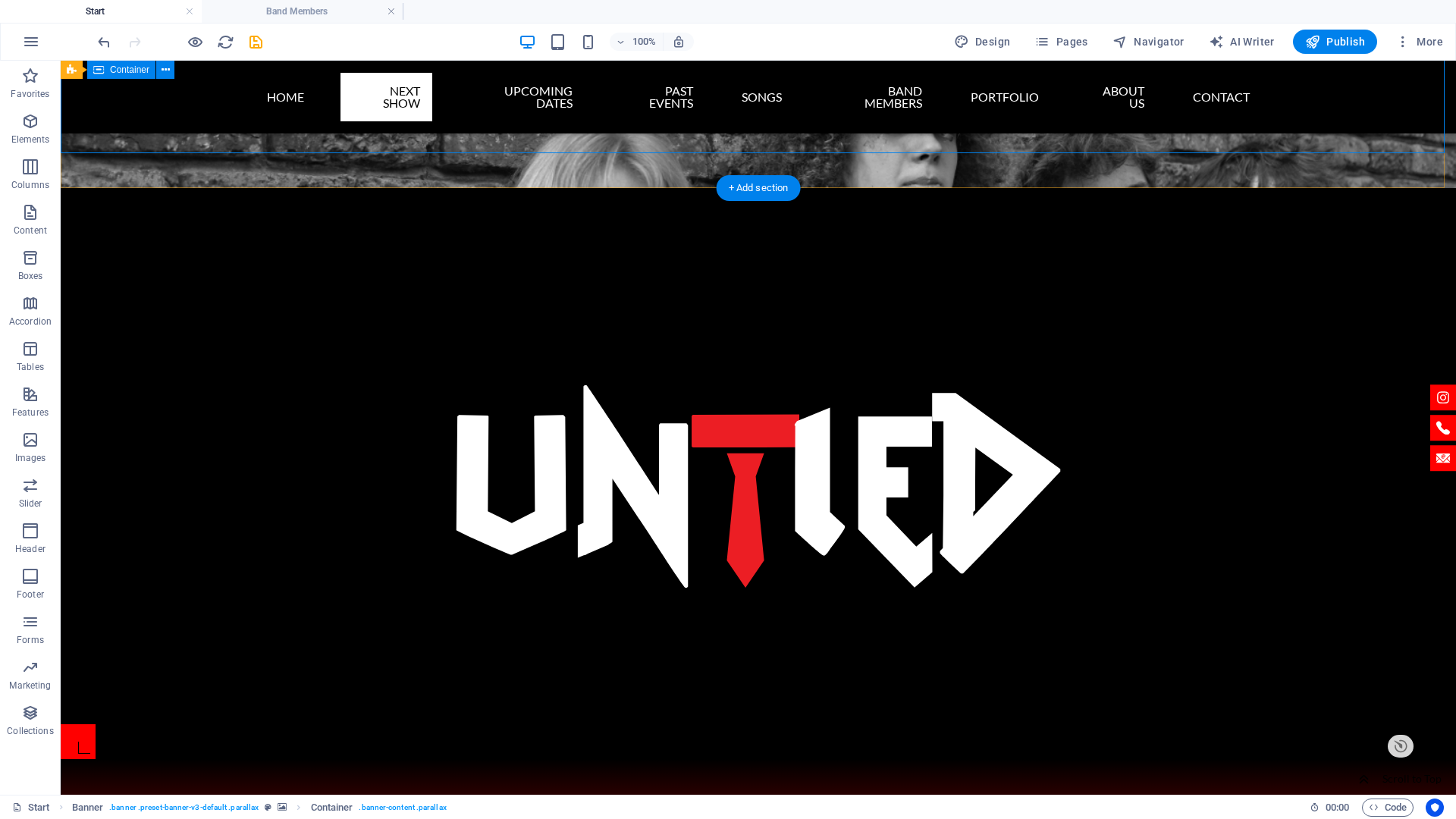
scroll to position [303, 0]
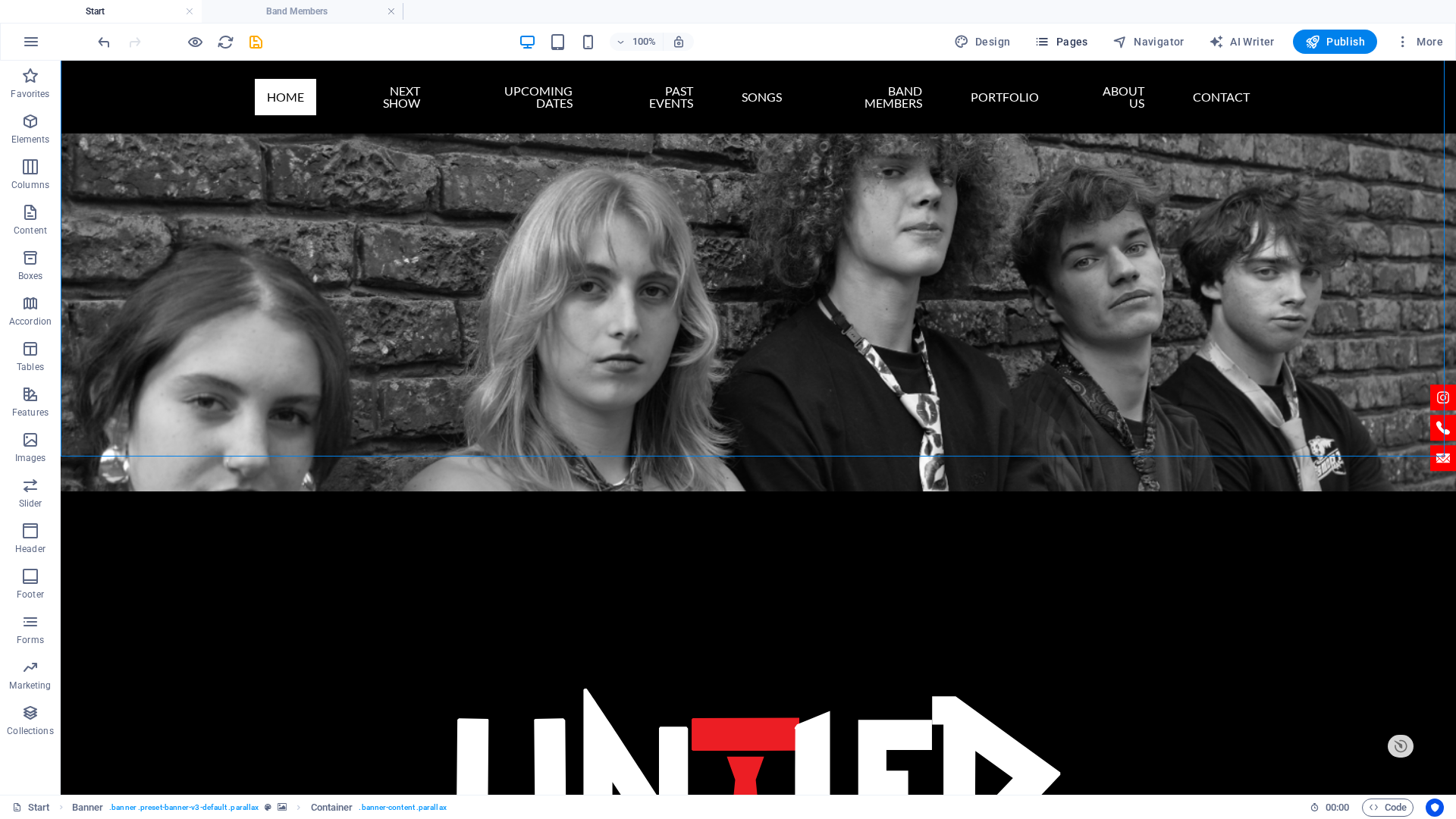
drag, startPoint x: 1074, startPoint y: 48, endPoint x: 1013, endPoint y: 6, distance: 74.1
click at [1074, 48] on span "Pages" at bounding box center [1061, 42] width 53 height 15
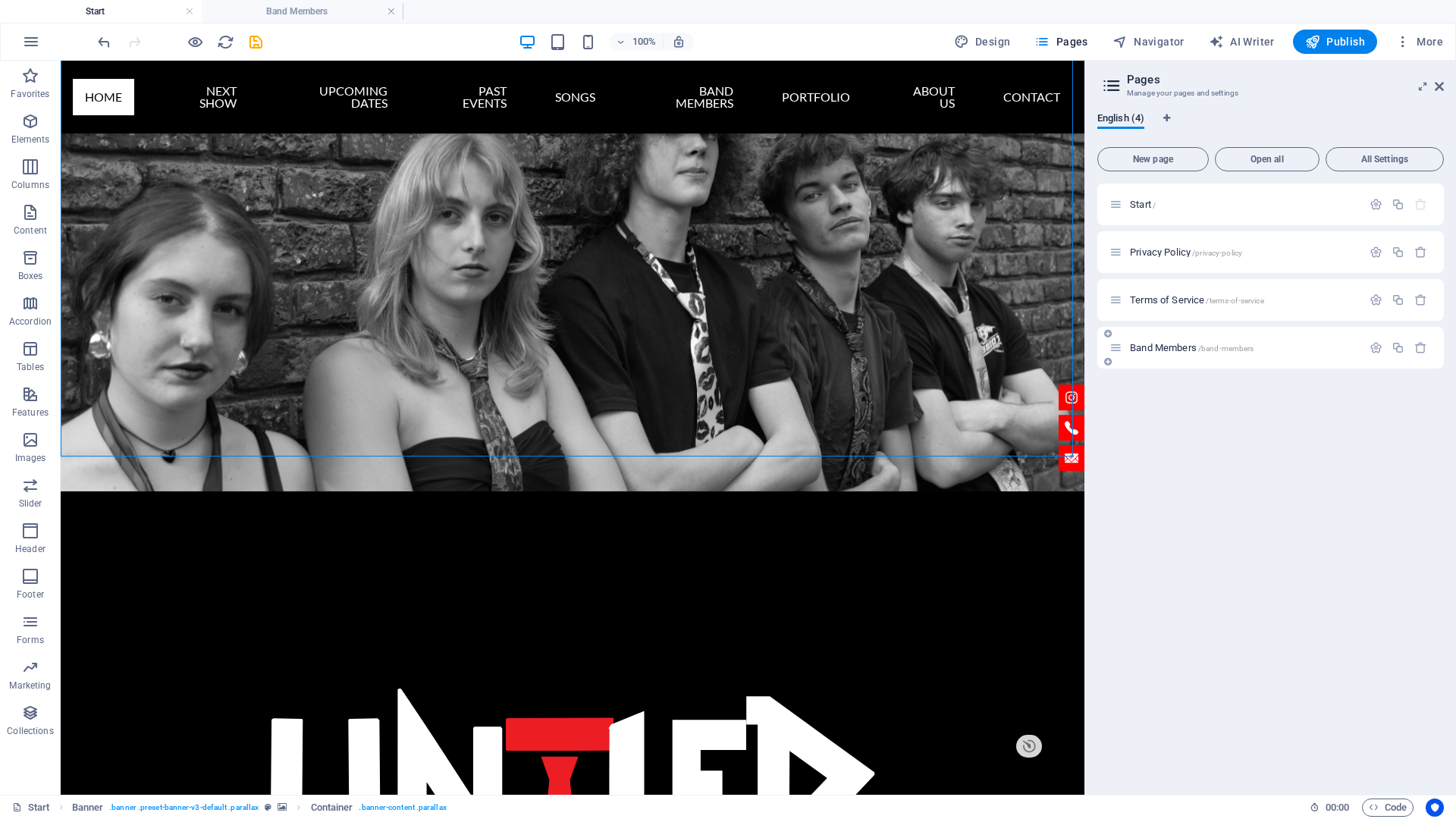
click at [1150, 341] on div "Band Members /band-members" at bounding box center [1236, 347] width 252 height 18
click at [1146, 351] on span "Band Members /band-members" at bounding box center [1192, 348] width 124 height 12
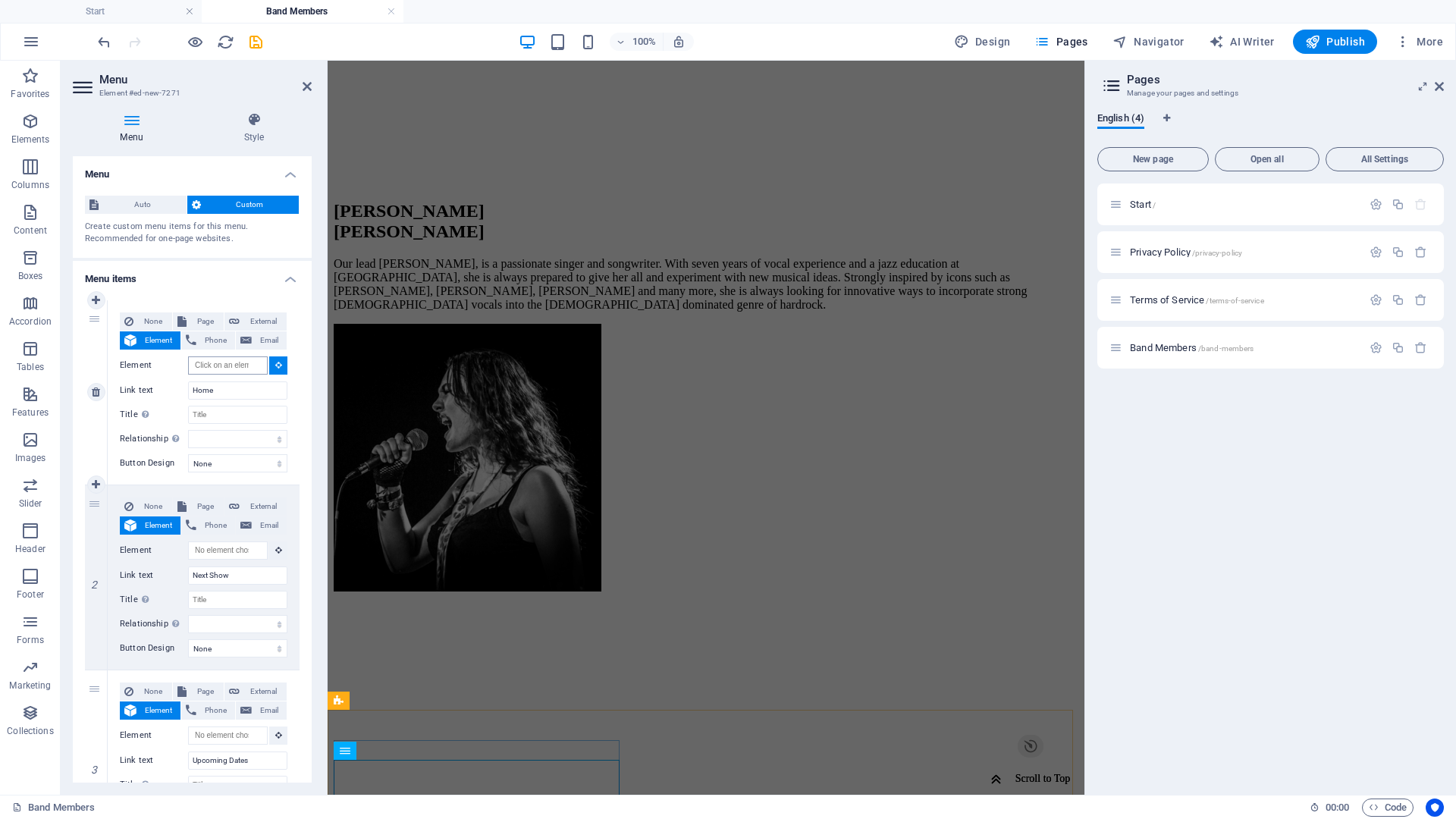
scroll to position [1095, 0]
click at [225, 364] on input "Element" at bounding box center [227, 366] width 79 height 18
paste input "#ed-385432862"
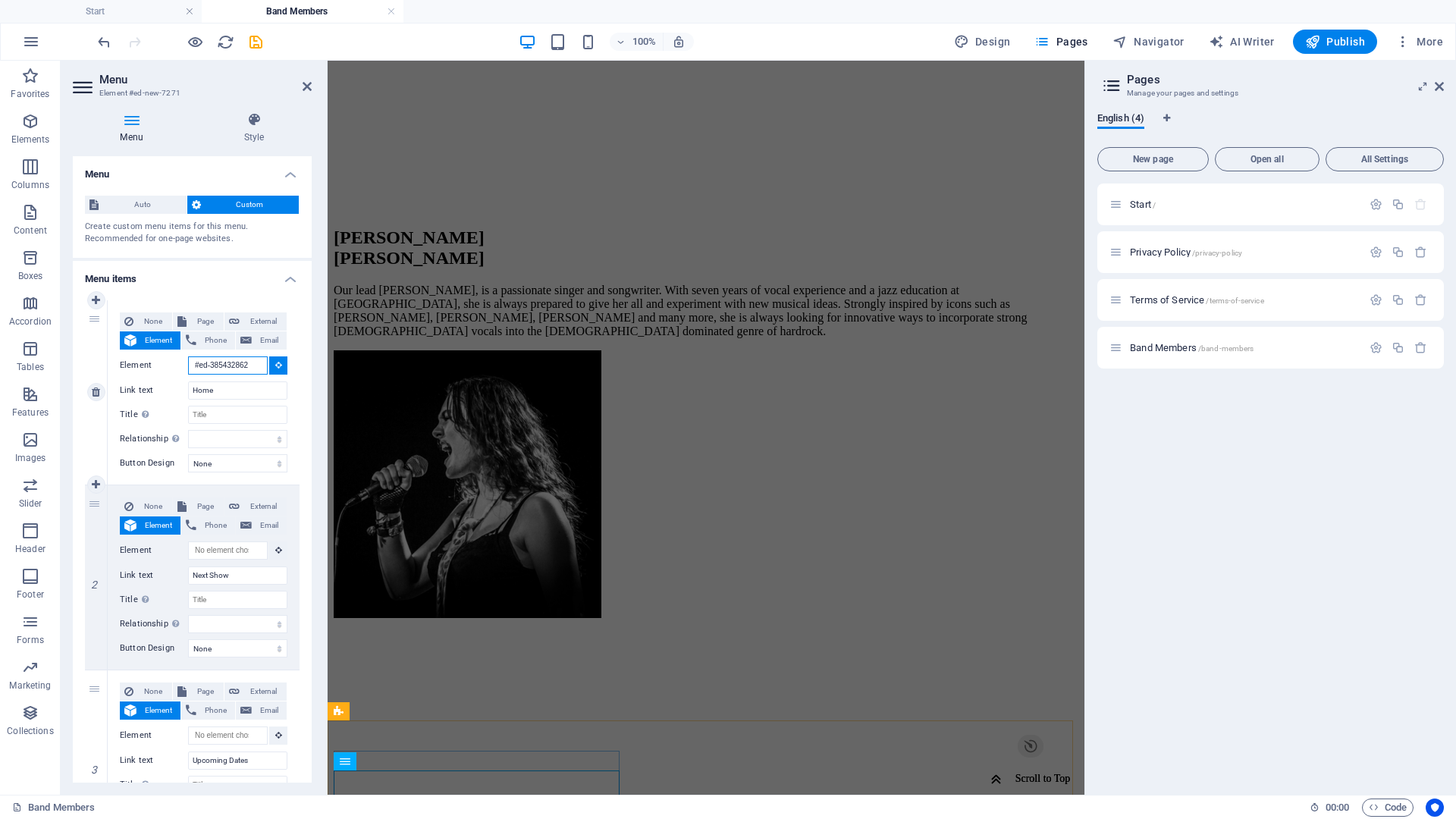
type input "#ed-385432862"
click at [276, 367] on icon at bounding box center [279, 364] width 7 height 8
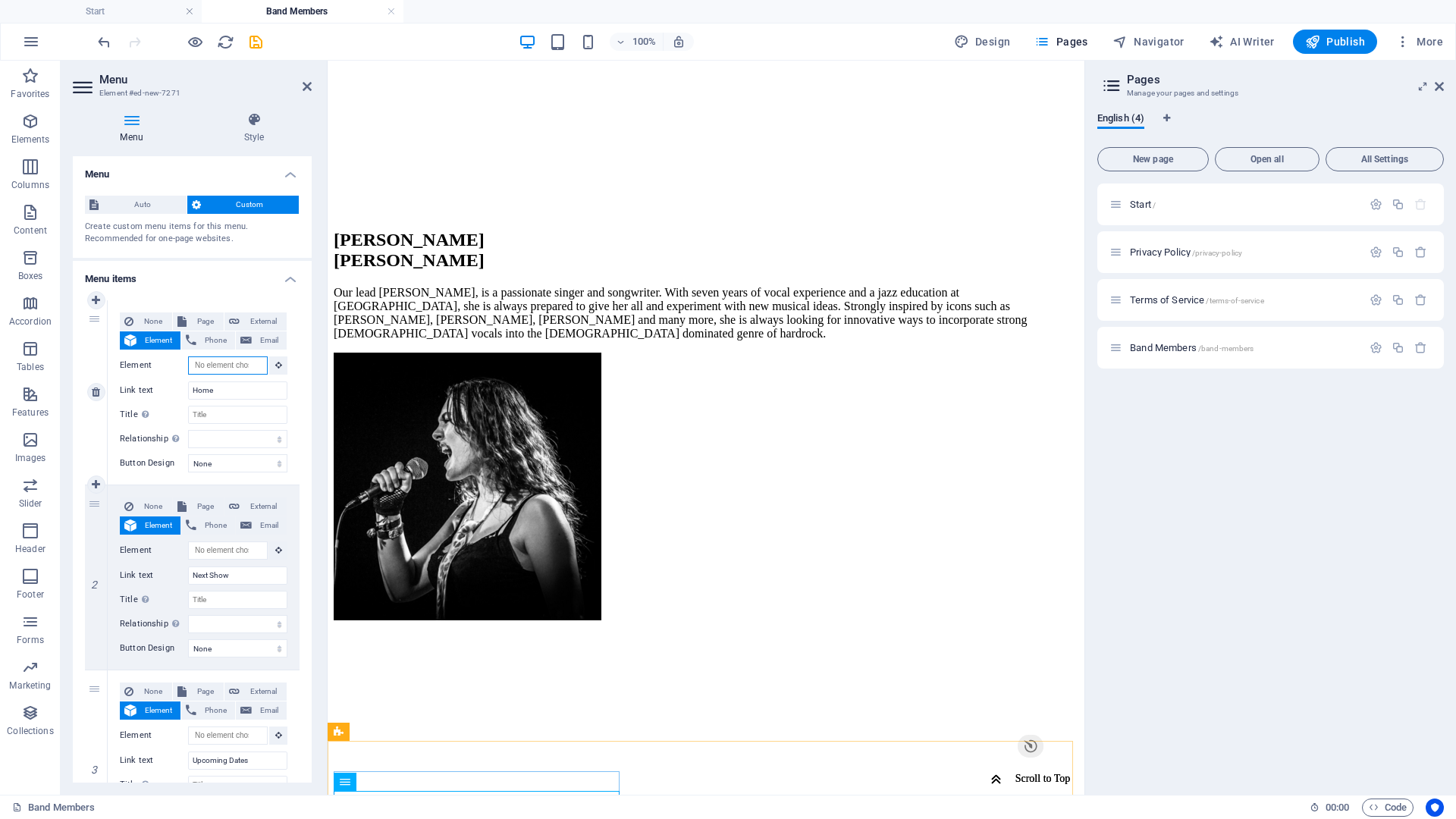
click at [225, 367] on input "Element" at bounding box center [227, 366] width 79 height 18
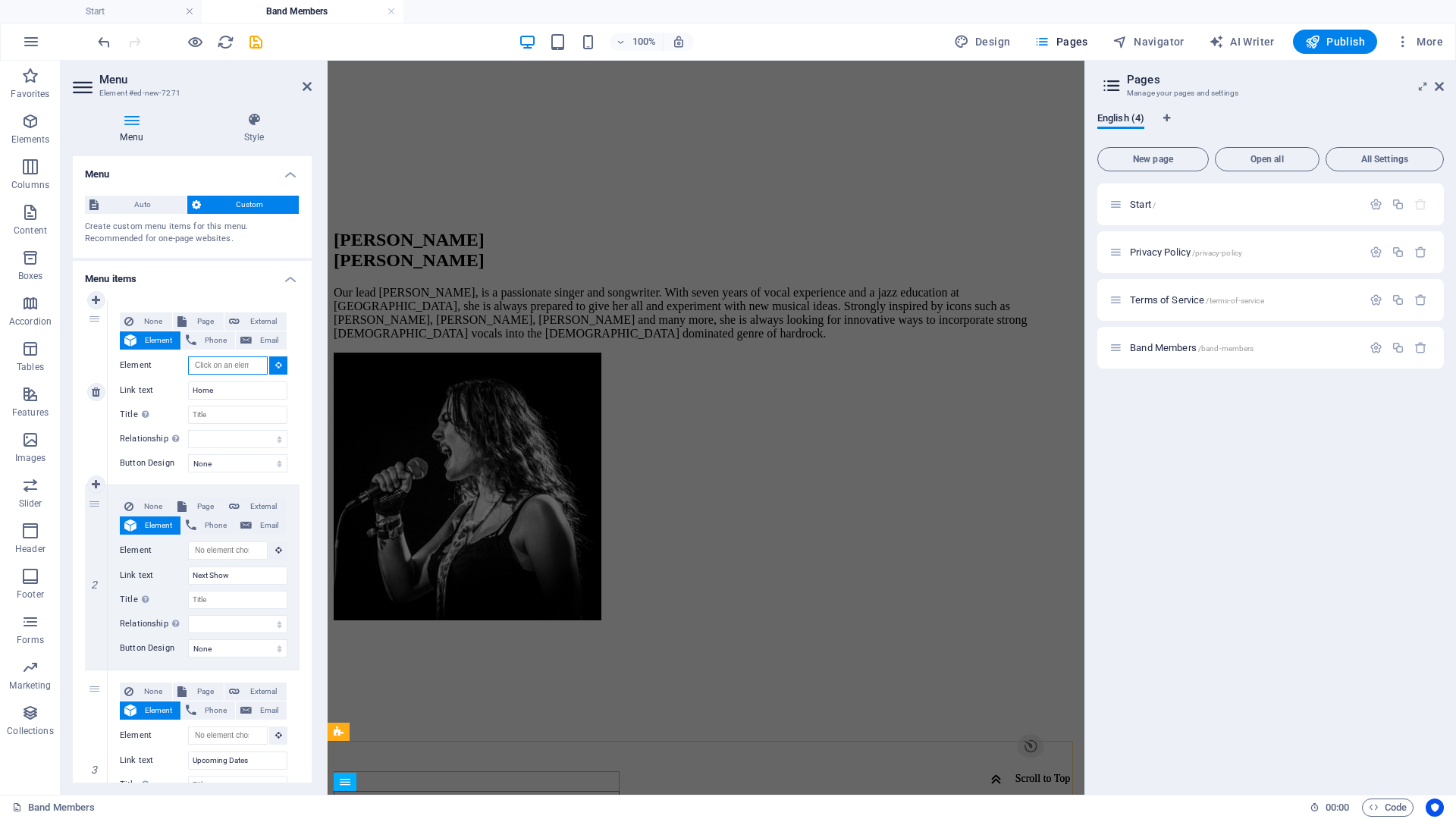
paste input "#ed-385432862"
type input "#ed-385432862"
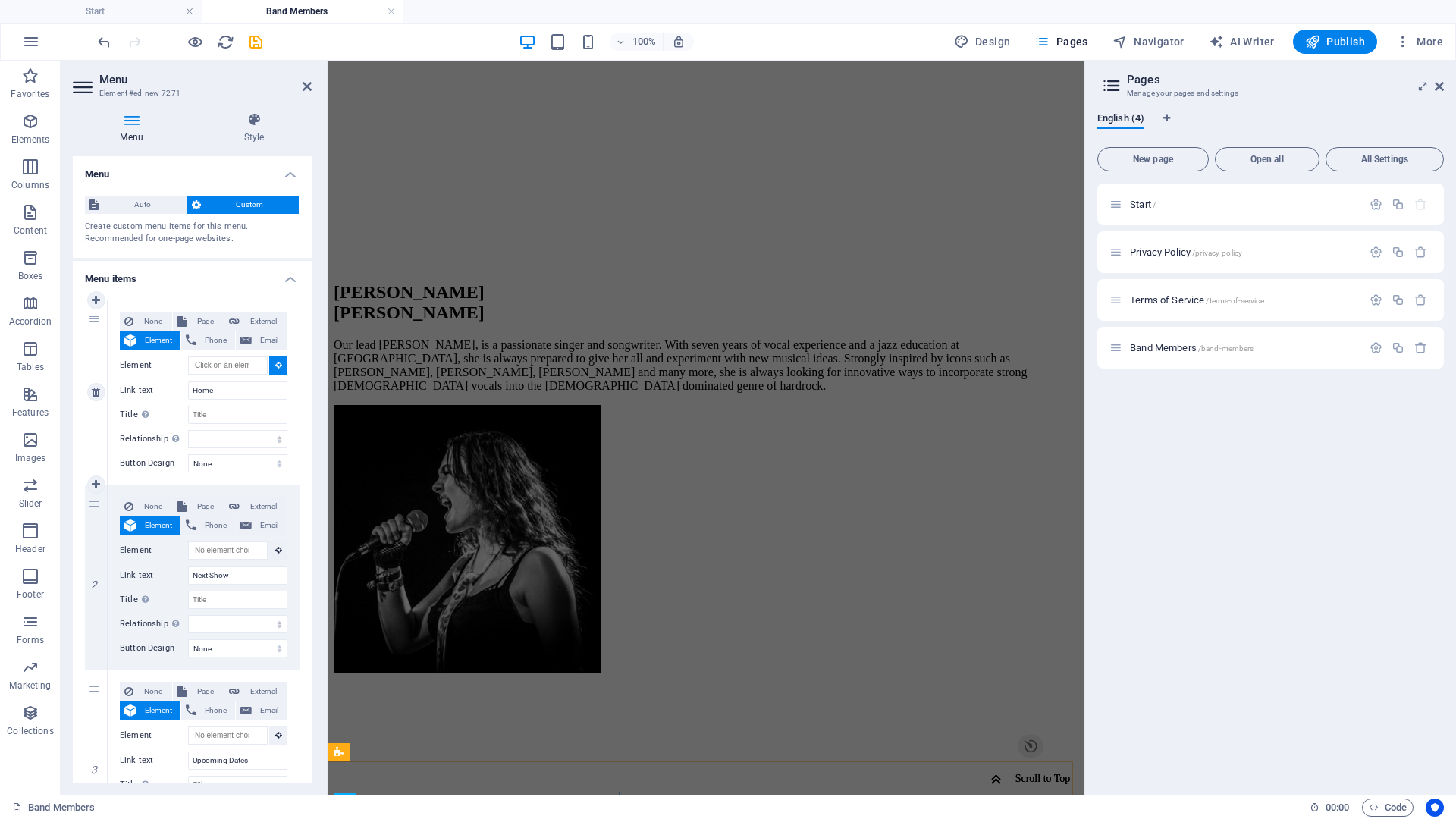
click at [169, 368] on label "Element" at bounding box center [154, 366] width 68 height 18
click at [188, 368] on input "Element" at bounding box center [227, 366] width 79 height 18
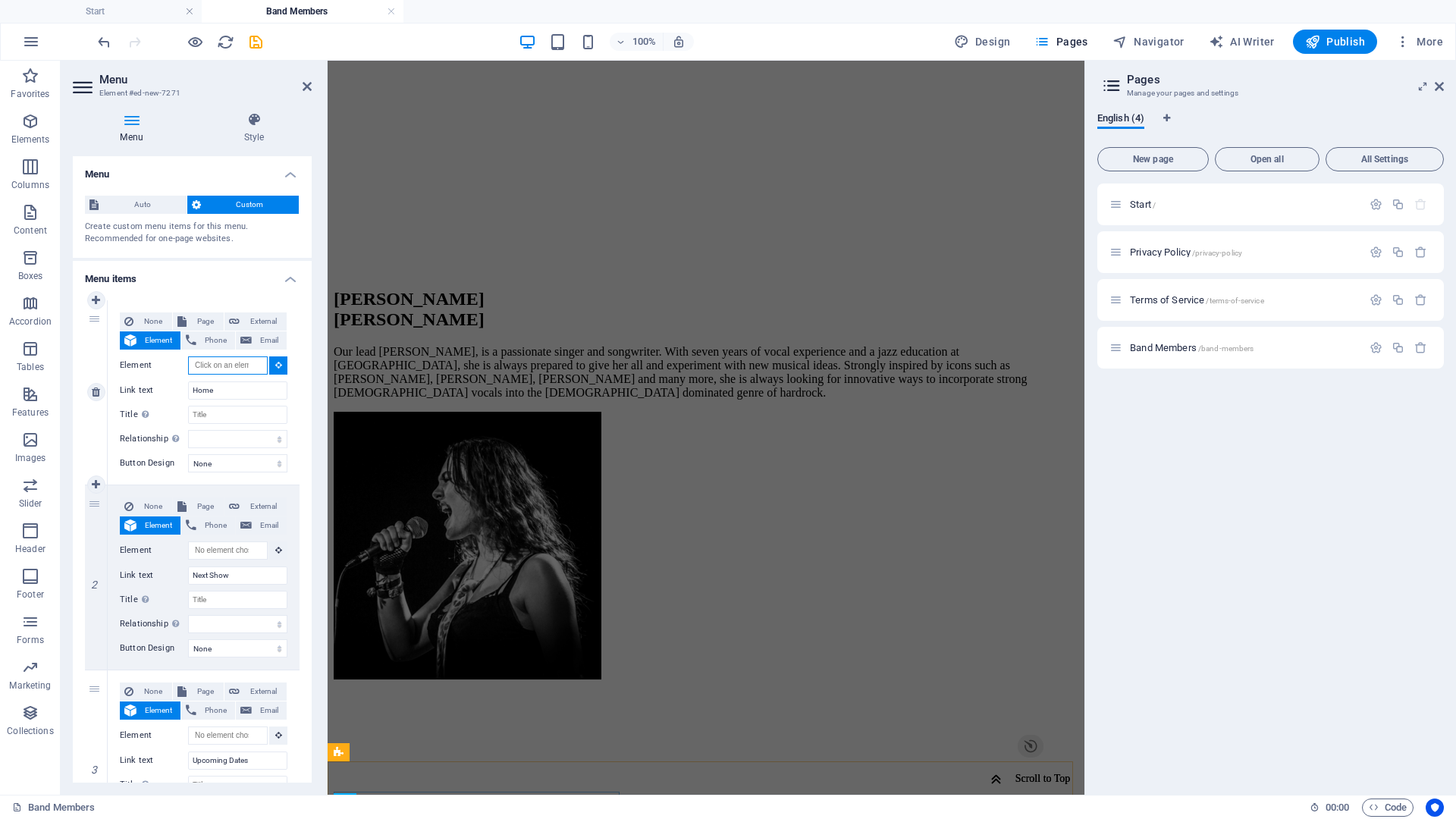
scroll to position [0, 0]
click at [217, 366] on input "Element" at bounding box center [227, 366] width 79 height 18
paste input "#ed-385432862"
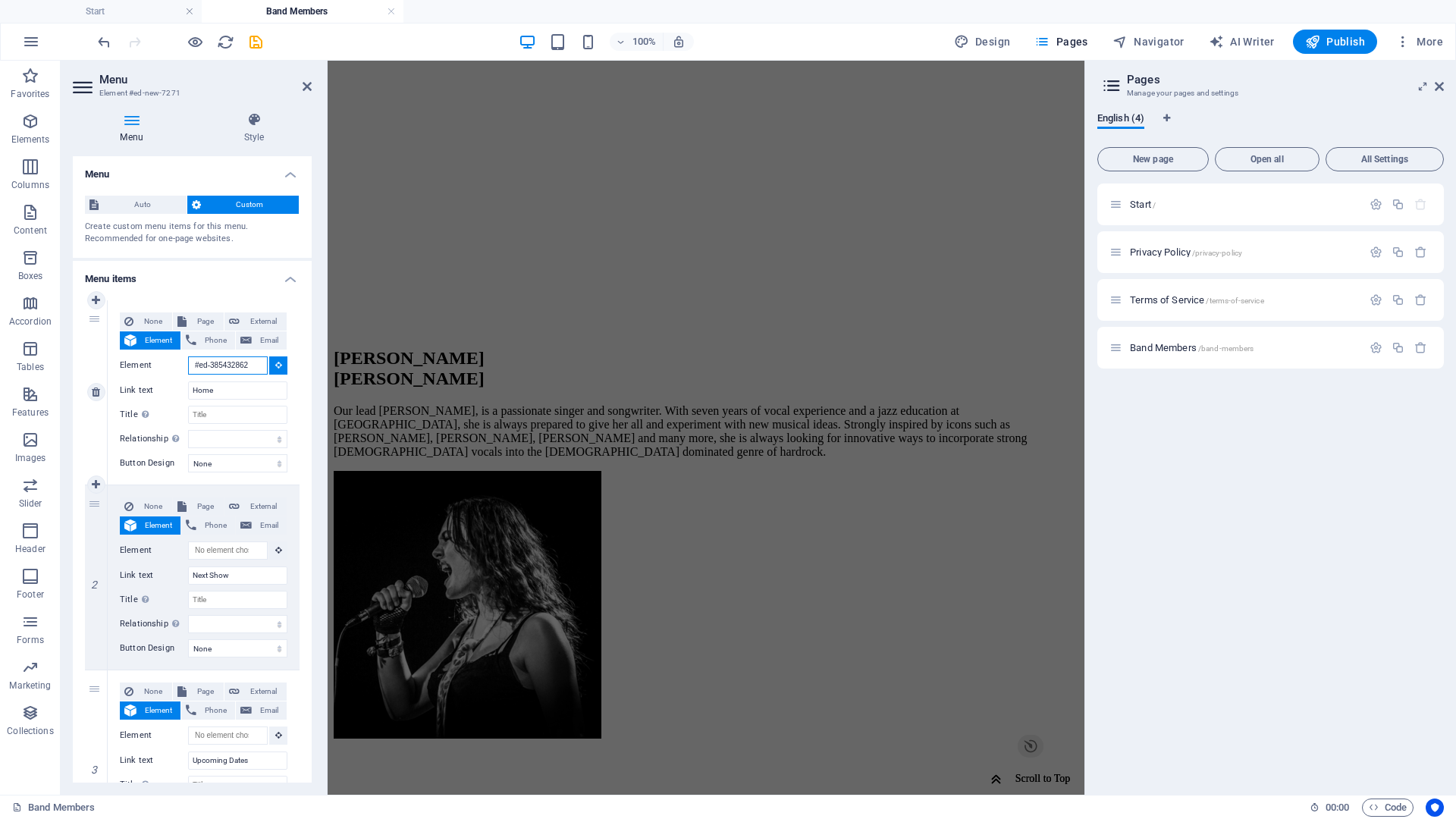
scroll to position [949, 0]
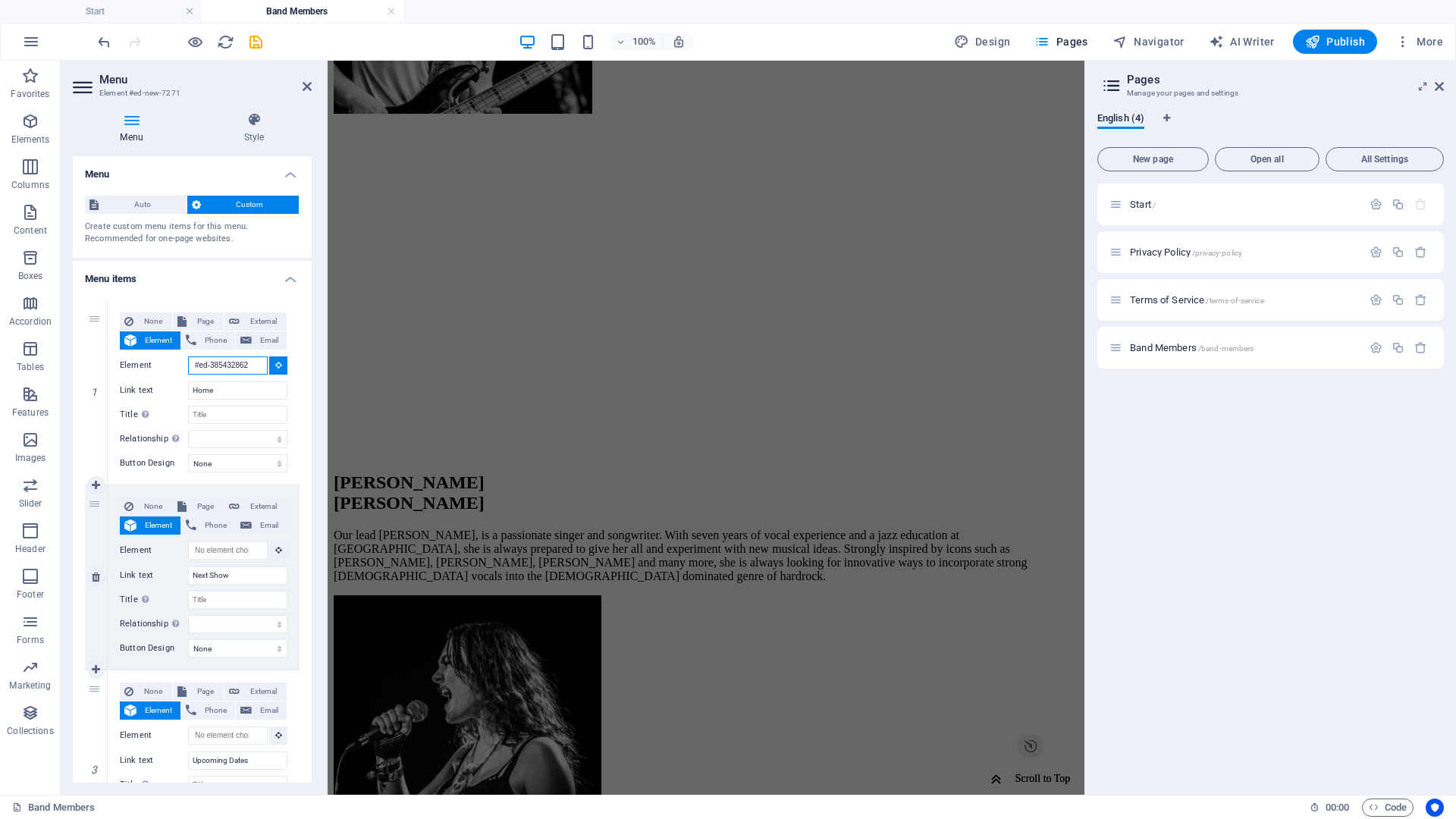
type input "#ed-385432862"
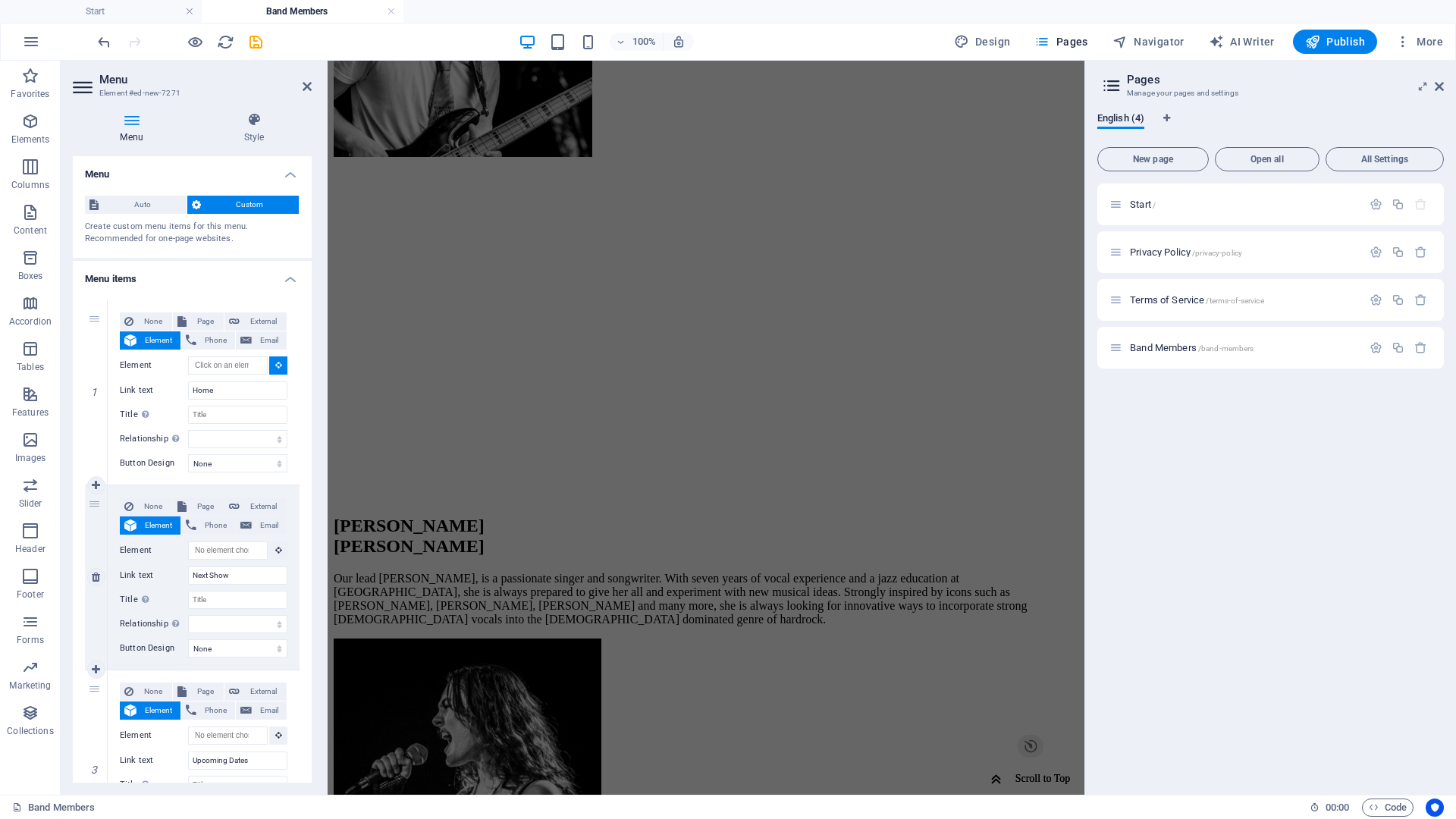
click at [202, 540] on div "None Page External Element Phone Email Page Start Privacy Policy Terms of Servi…" at bounding box center [204, 565] width 168 height 136
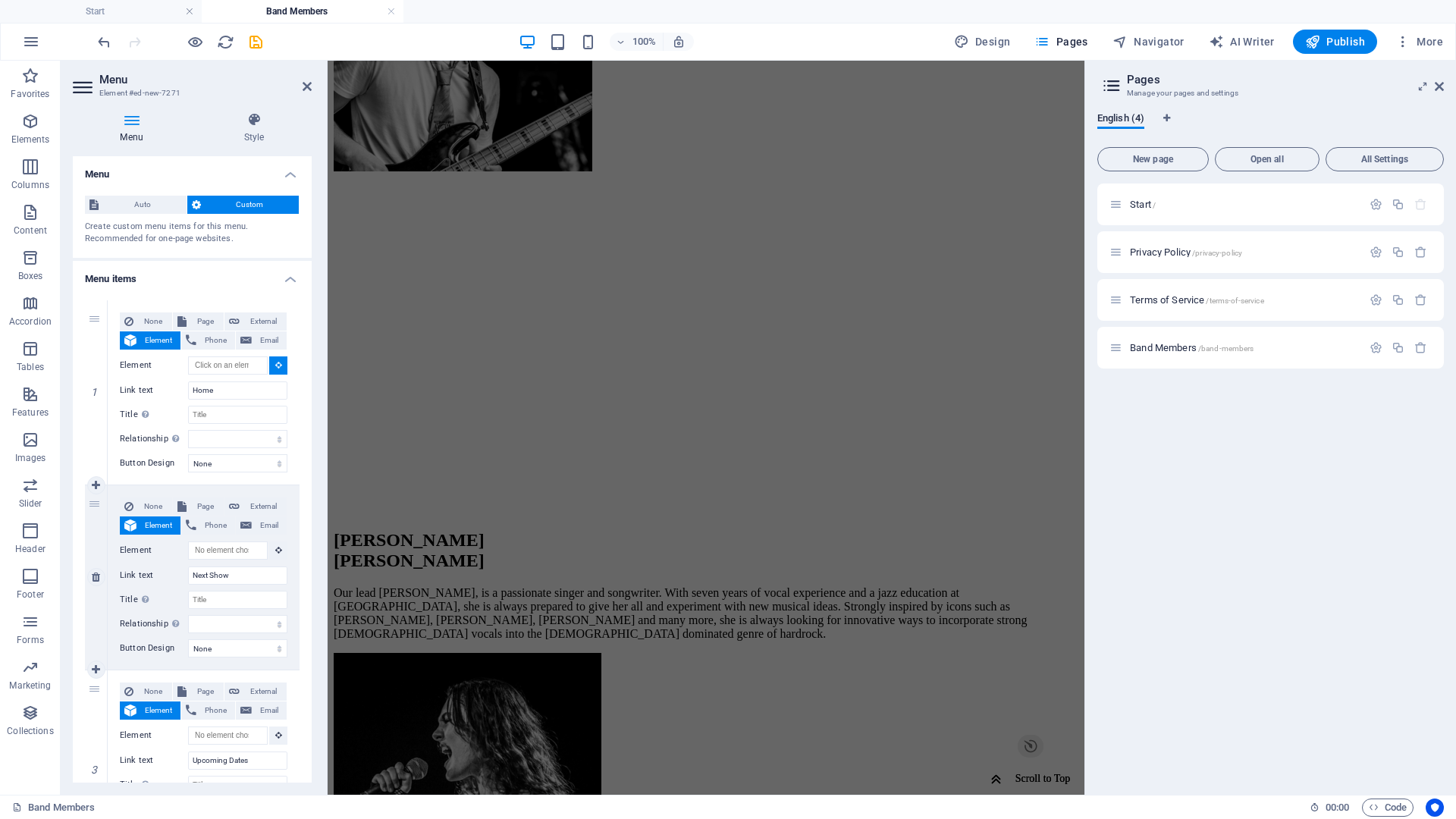
scroll to position [768, 0]
click at [200, 368] on input "Element" at bounding box center [227, 366] width 79 height 18
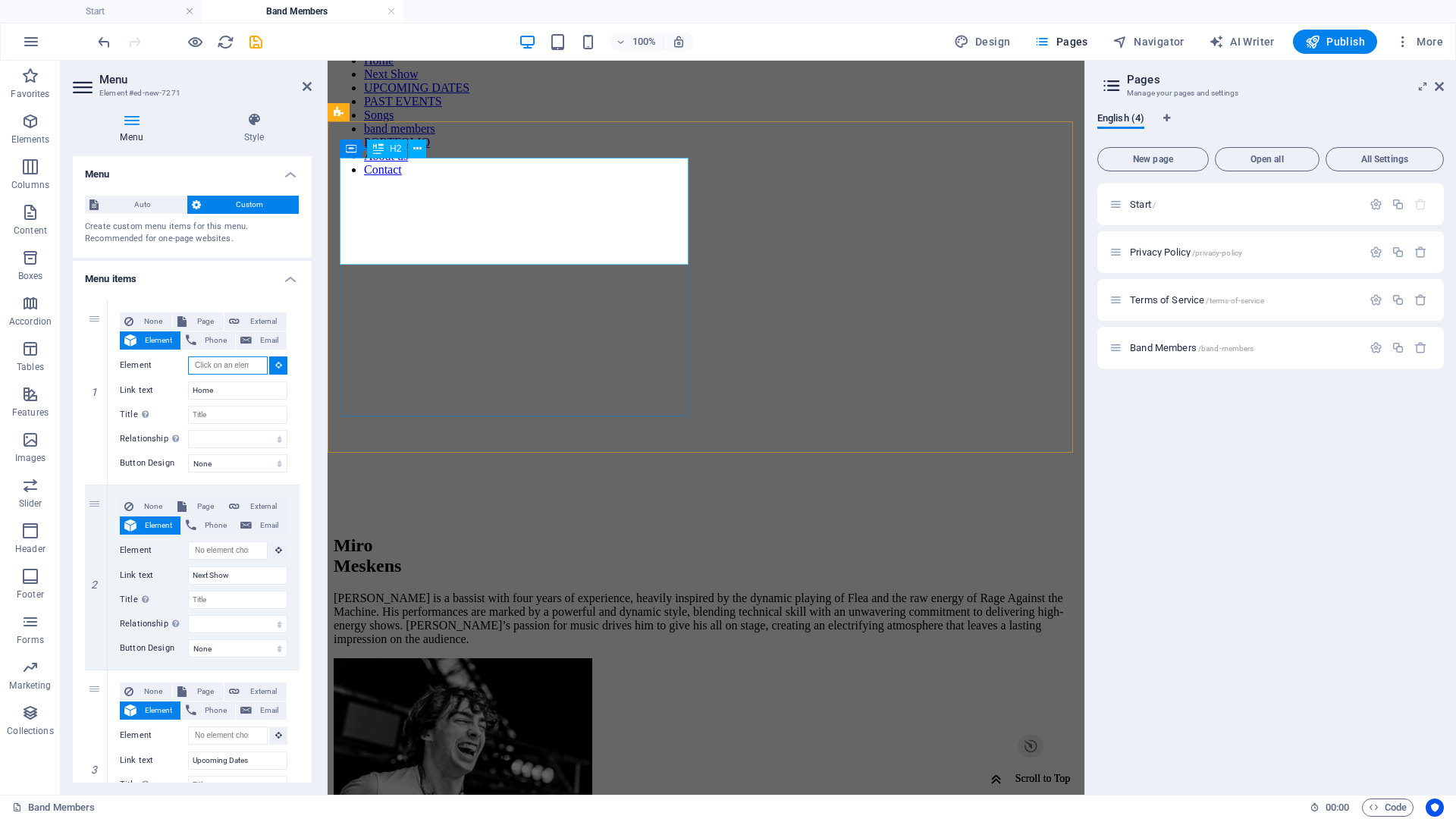
scroll to position [0, 0]
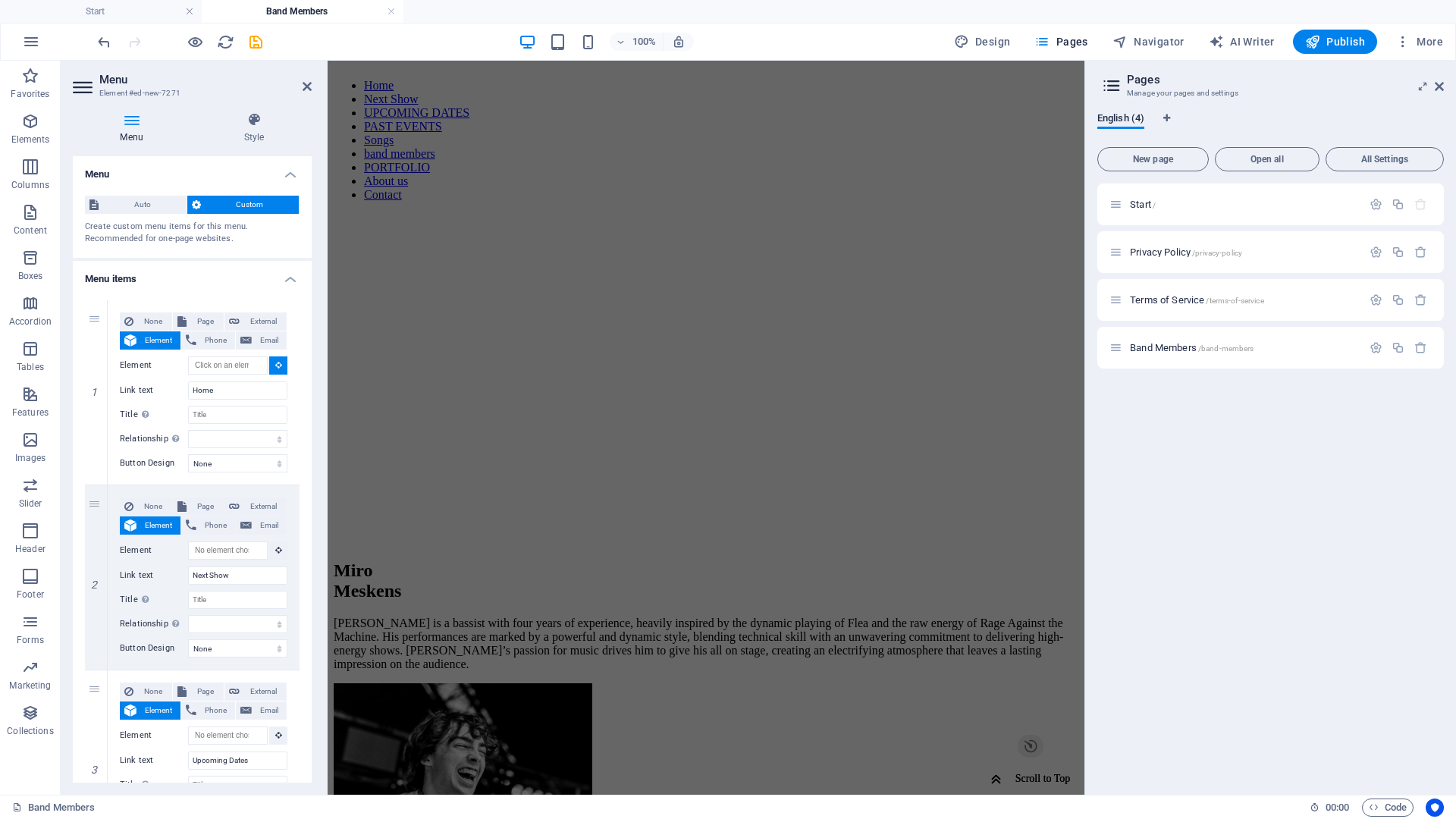
click at [311, 85] on aside "Menu Element #ed-new-7271 Menu Style Menu Auto Custom Create custom menu items …" at bounding box center [195, 427] width 267 height 734
click at [308, 86] on icon at bounding box center [306, 86] width 9 height 13
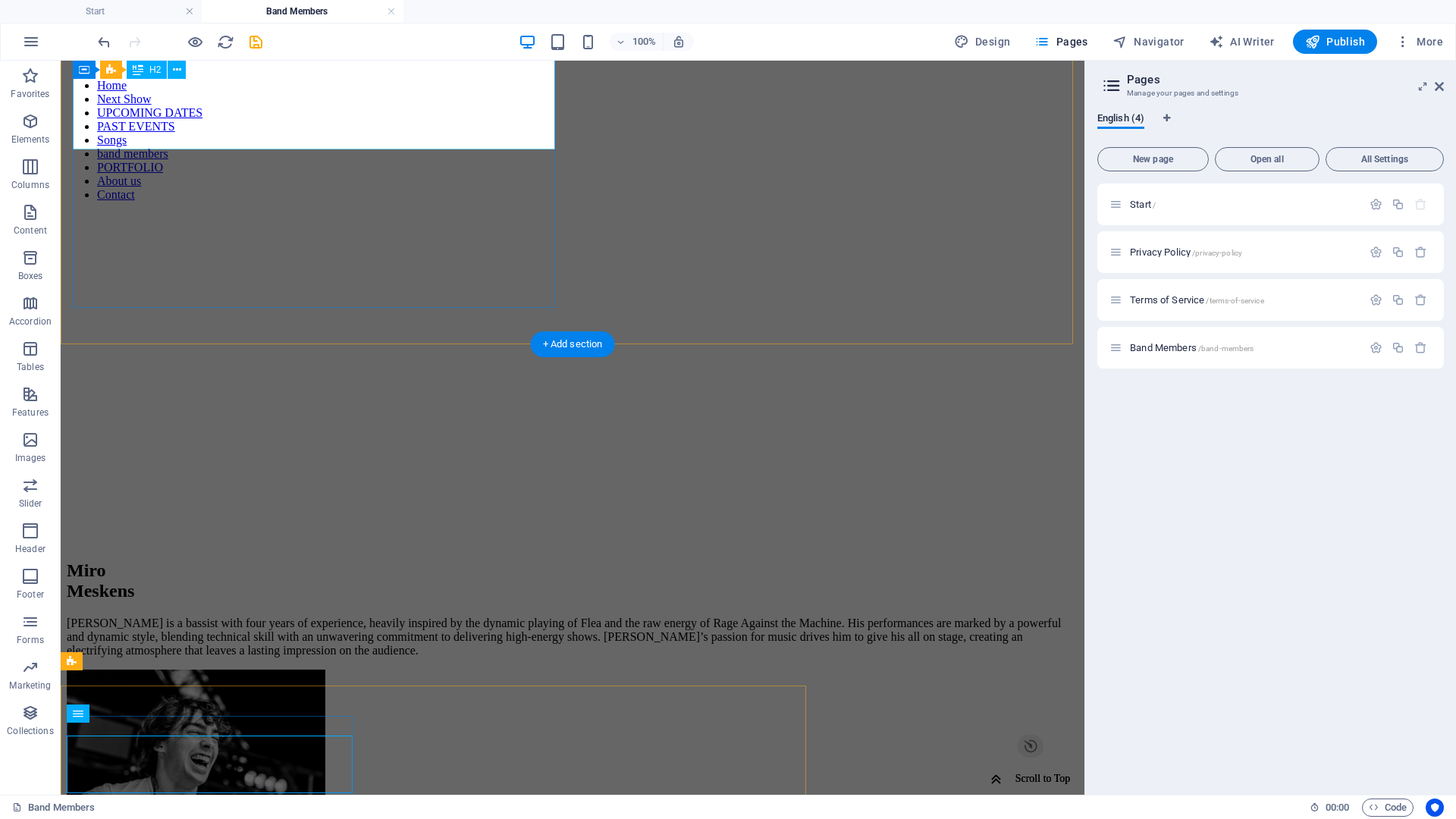
scroll to position [1126, 0]
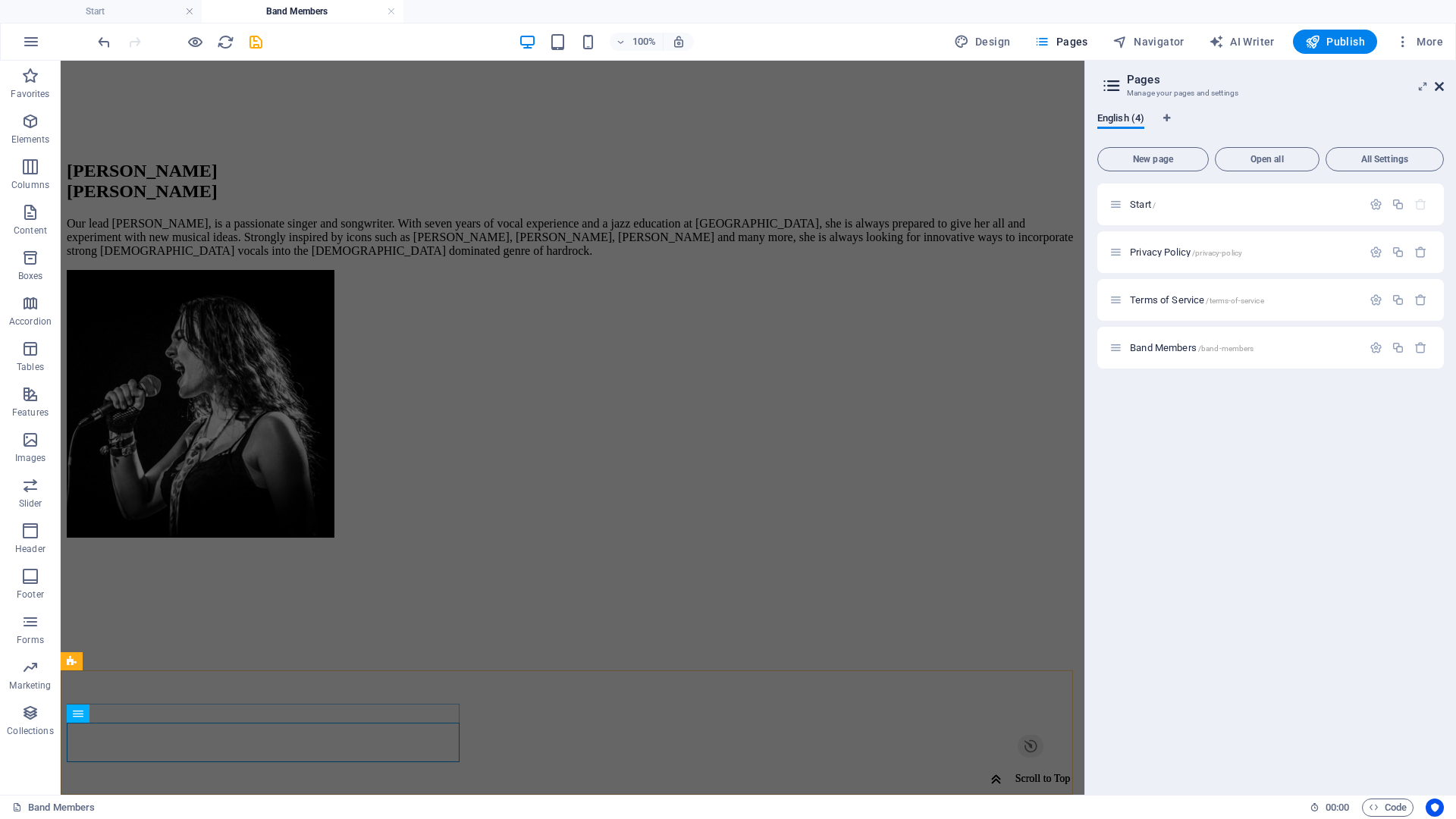
drag, startPoint x: 1438, startPoint y: 89, endPoint x: 1121, endPoint y: 169, distance: 326.9
click at [1438, 89] on icon at bounding box center [1439, 86] width 9 height 13
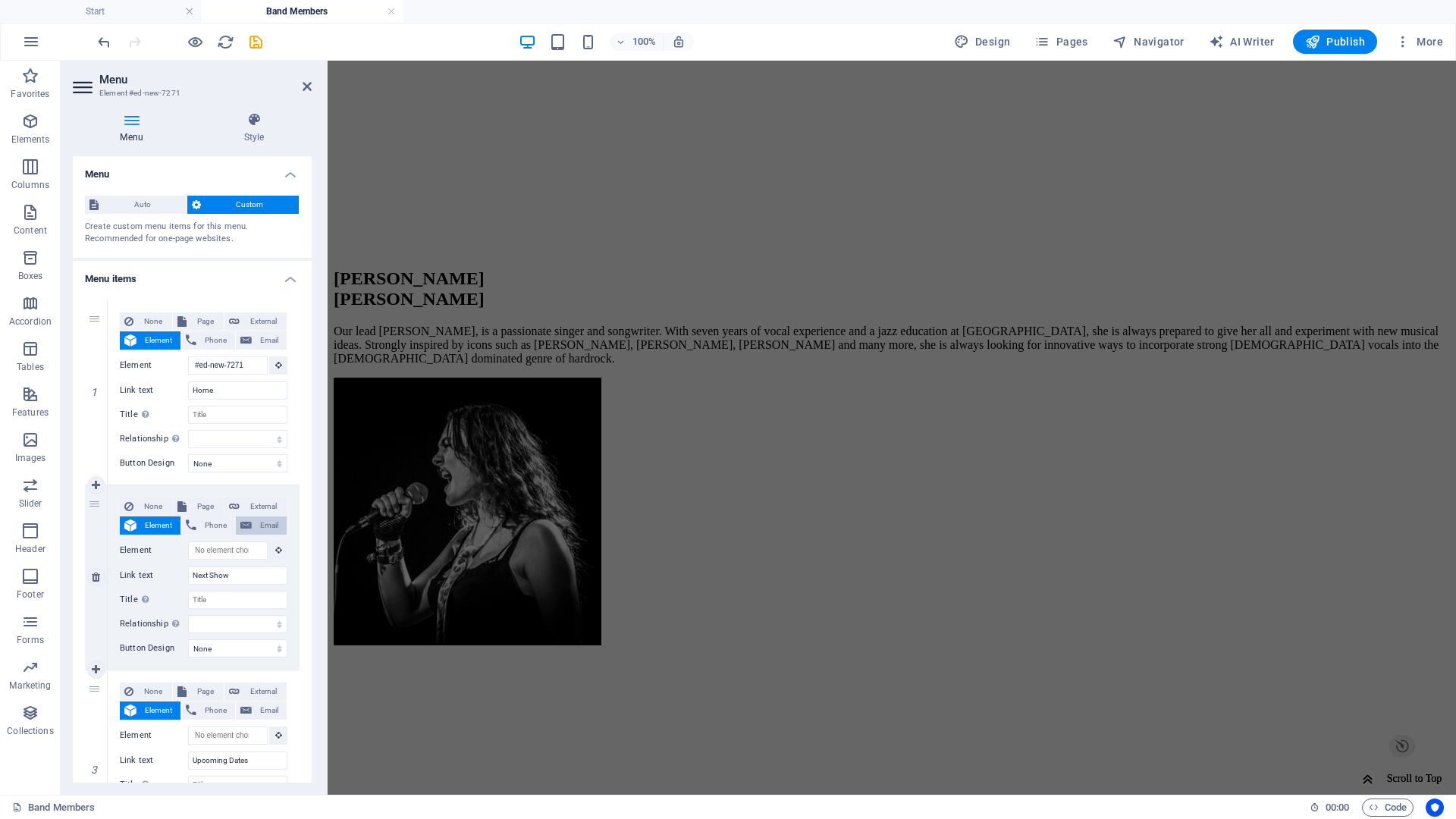
scroll to position [1005, 0]
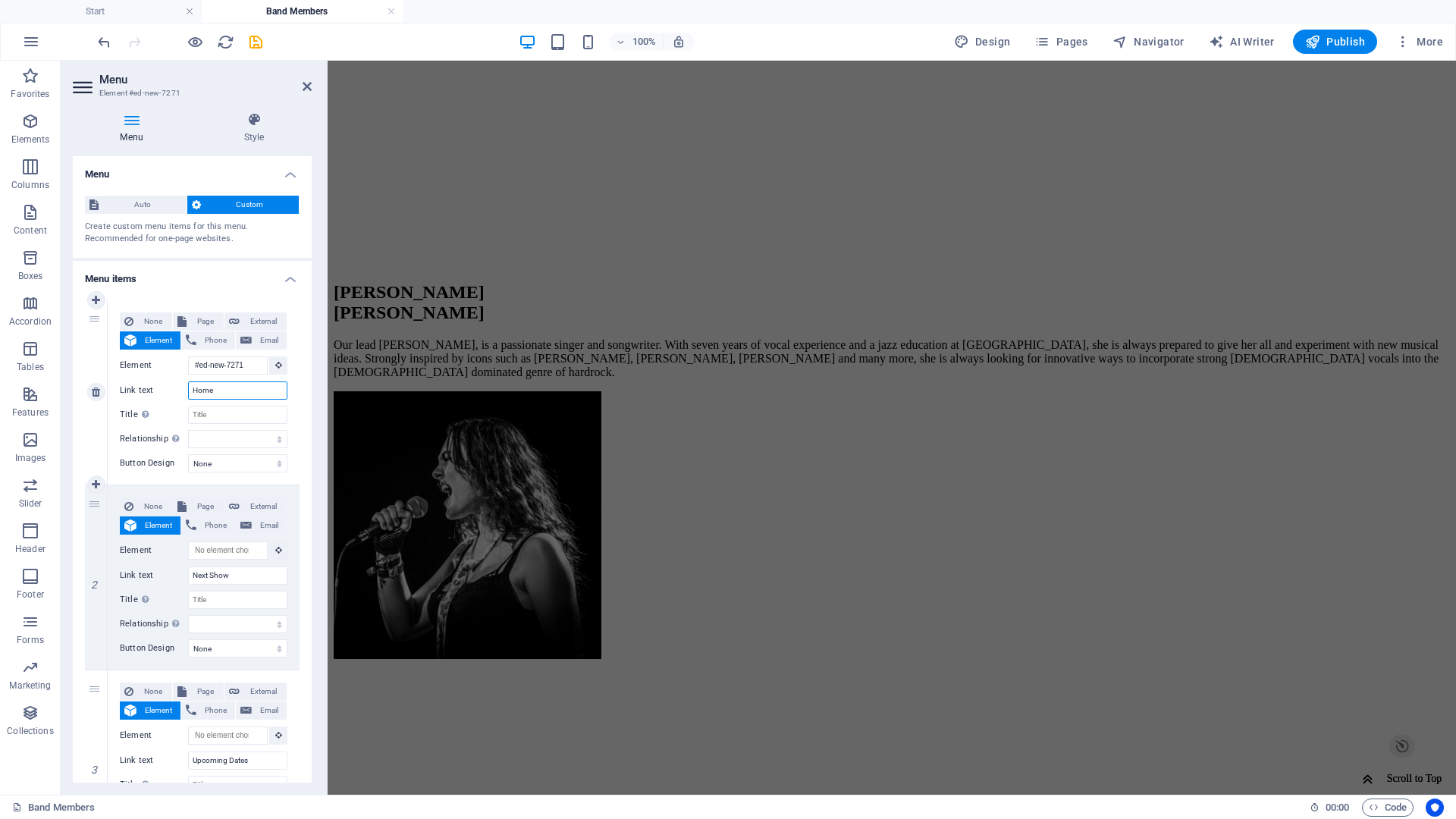
click at [226, 394] on input "Home" at bounding box center [237, 391] width 99 height 18
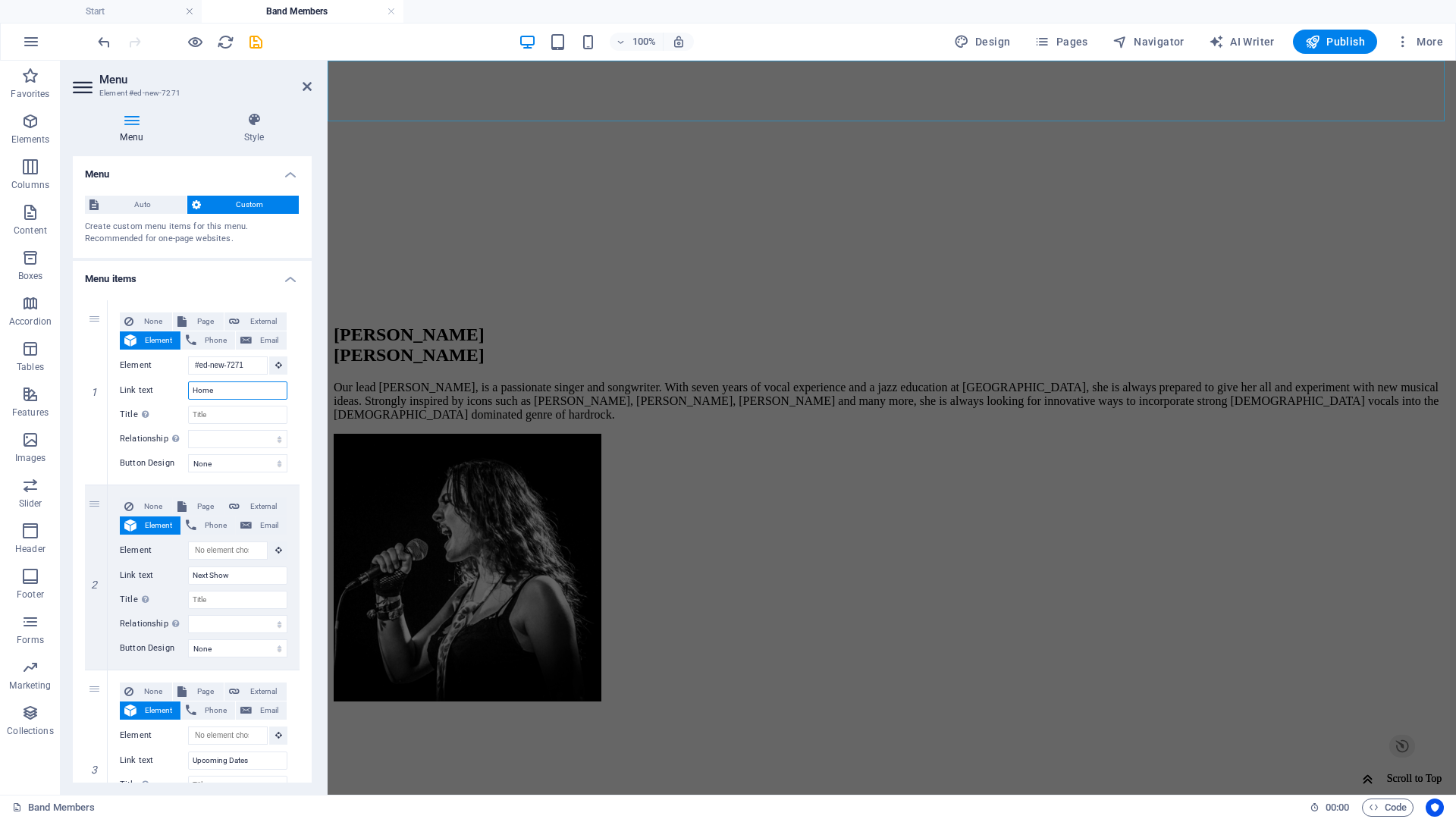
scroll to position [944, 0]
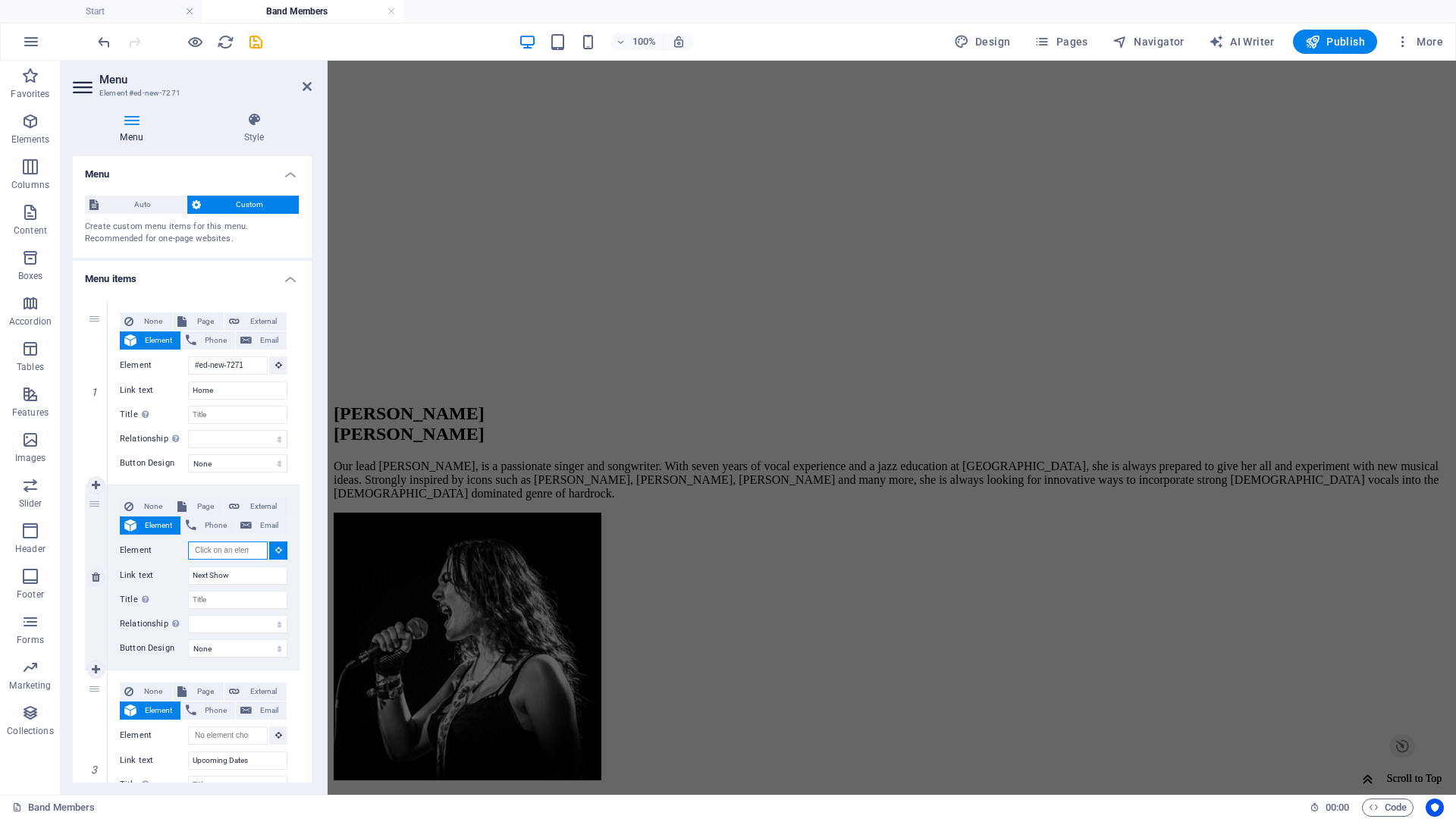
click at [219, 545] on input "Element" at bounding box center [227, 551] width 79 height 18
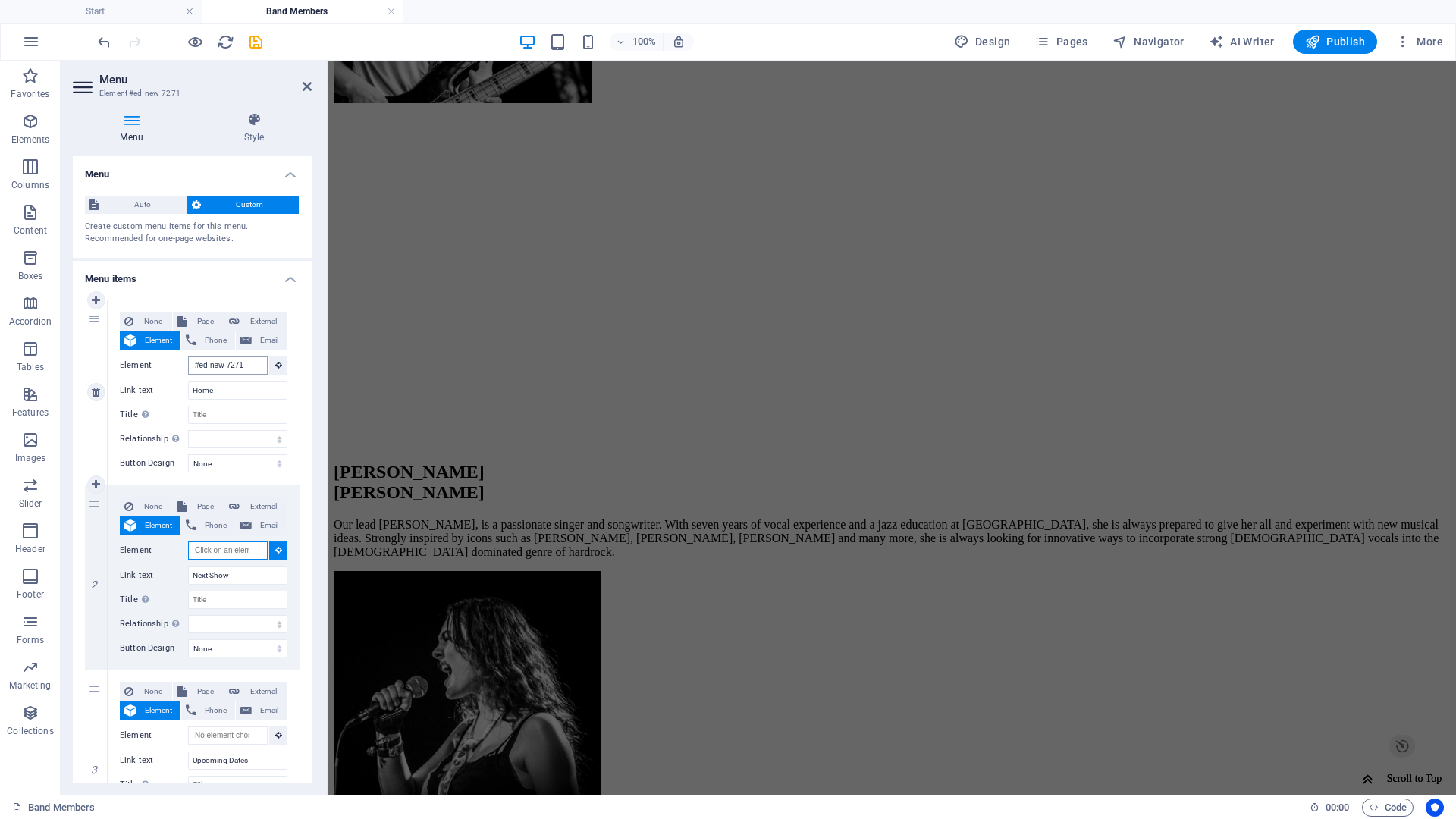
scroll to position [1126, 0]
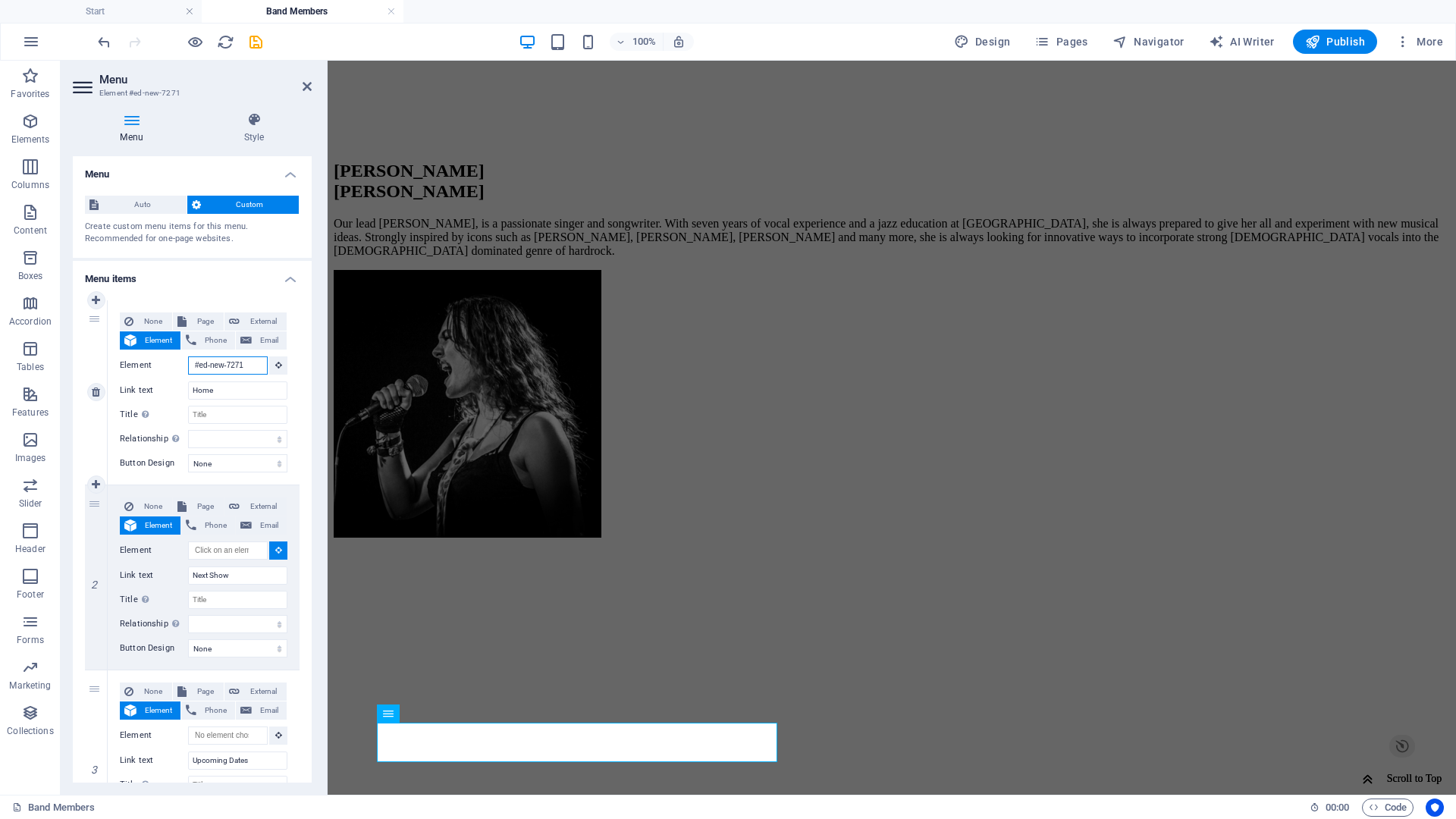
click at [230, 365] on input "#ed-new-7271" at bounding box center [227, 366] width 79 height 18
click at [258, 363] on input "#ed-new-7271" at bounding box center [227, 366] width 79 height 18
select select
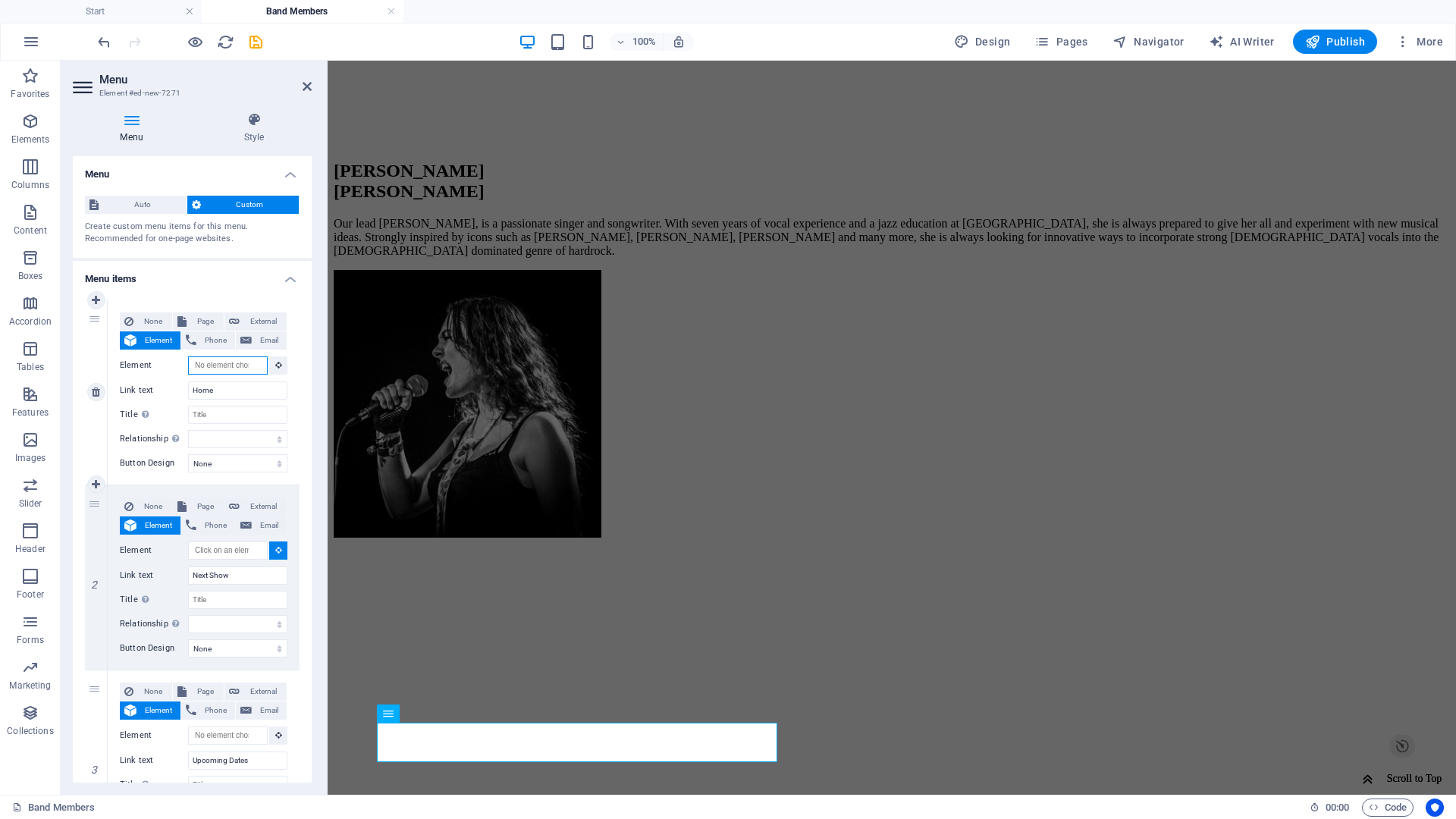
select select
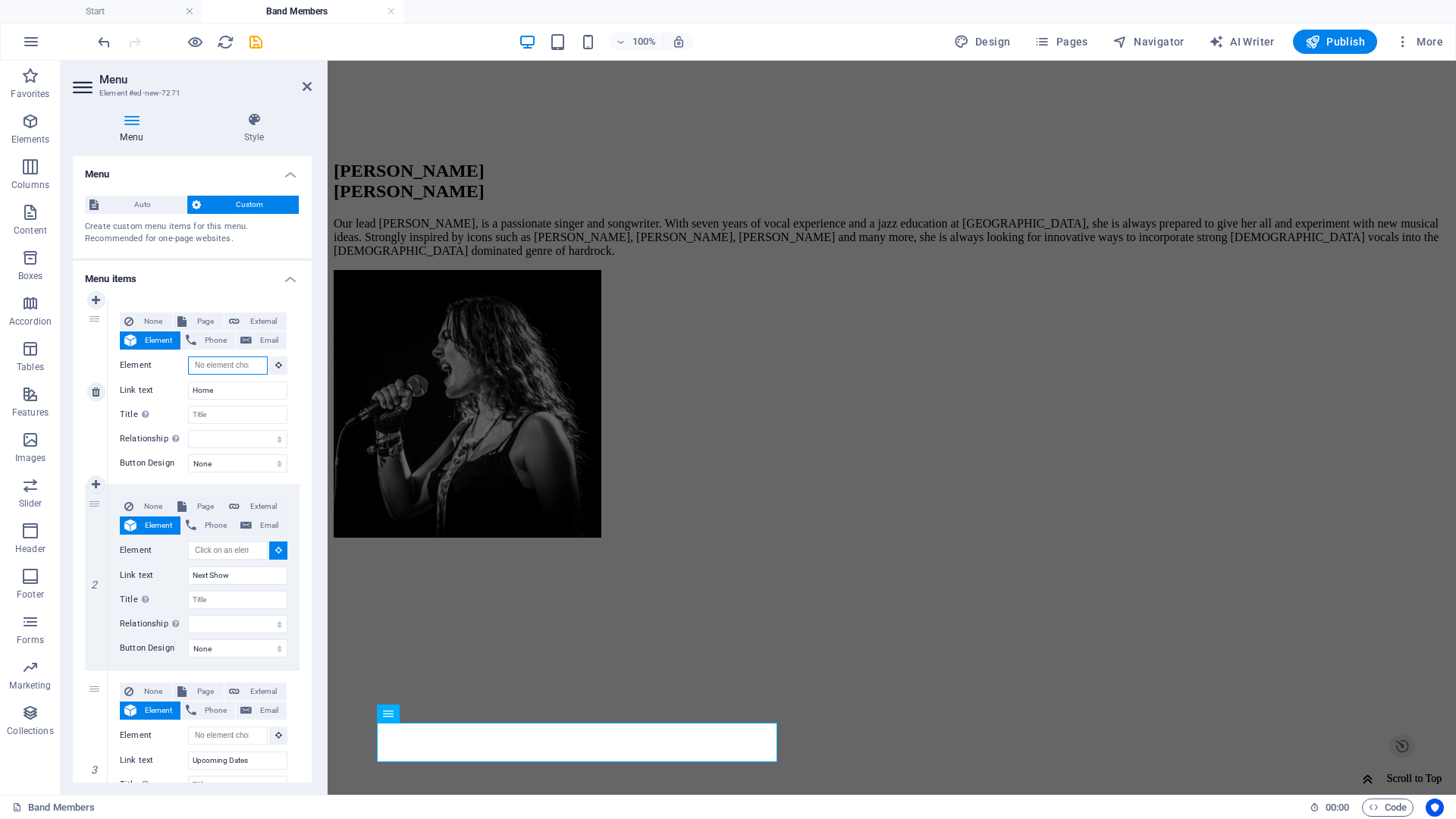
select select
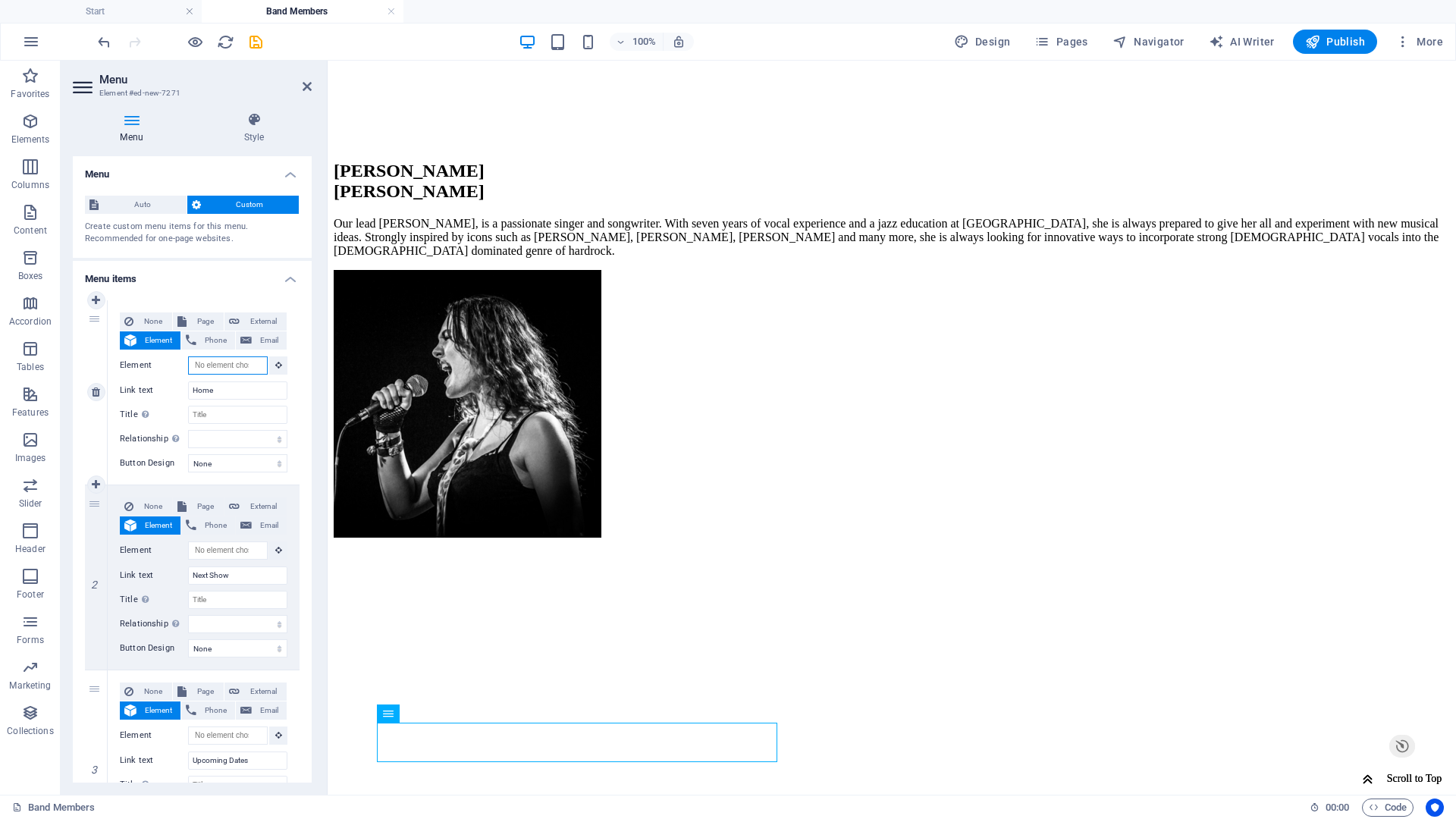
drag, startPoint x: 209, startPoint y: 367, endPoint x: 61, endPoint y: 164, distance: 251.2
click at [209, 367] on input "Element" at bounding box center [227, 366] width 79 height 18
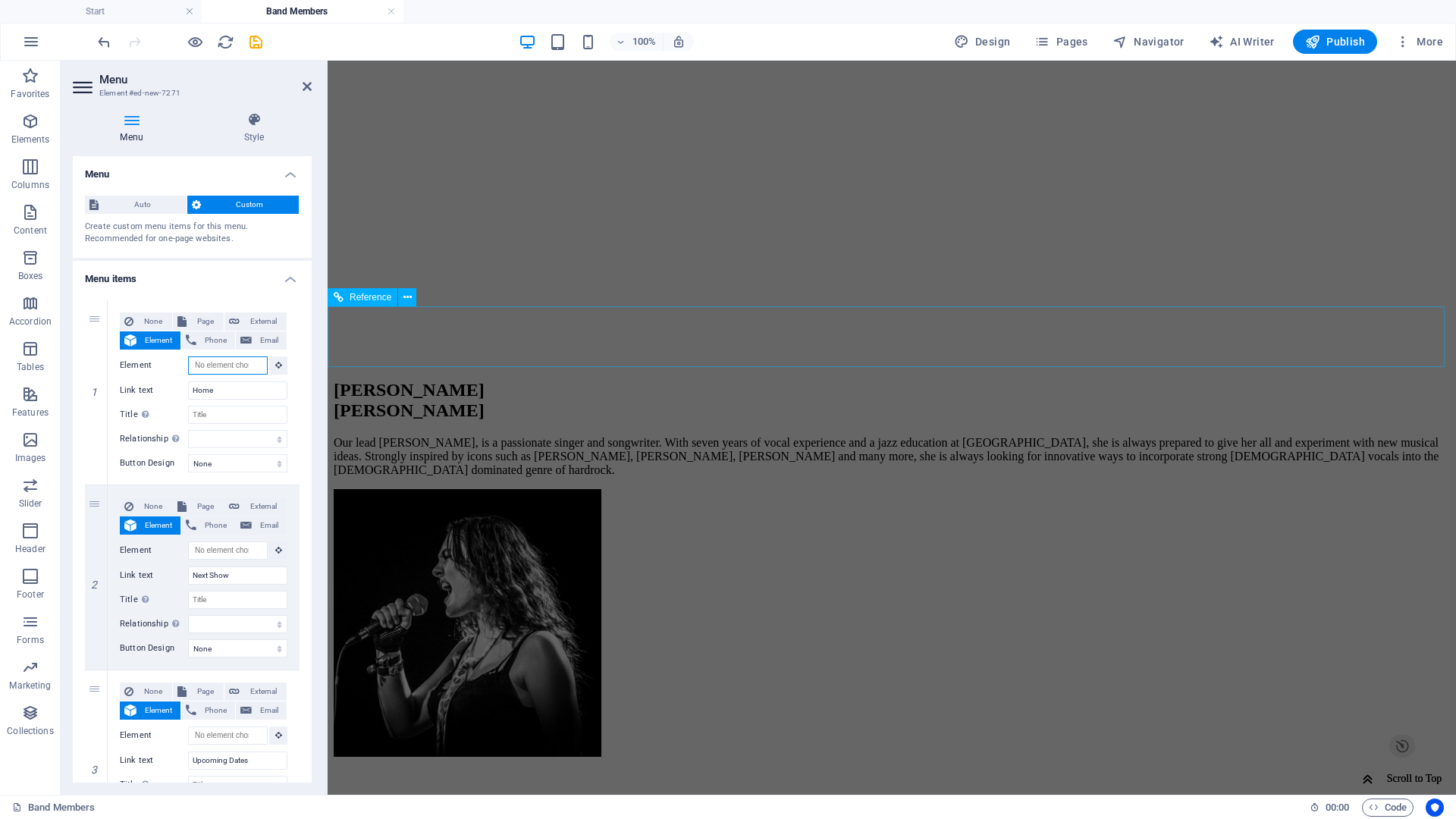
scroll to position [709, 0]
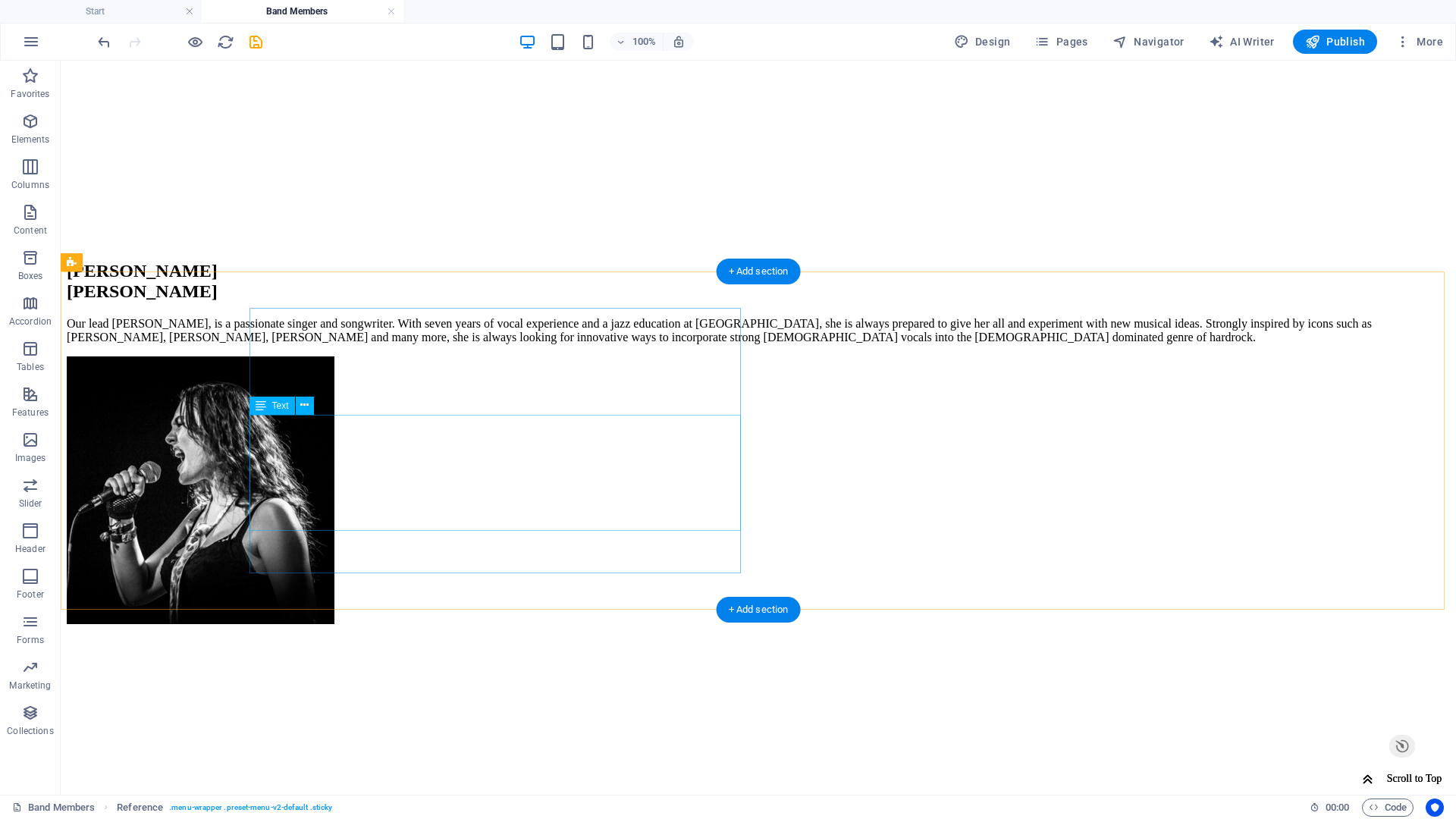
scroll to position [1126, 0]
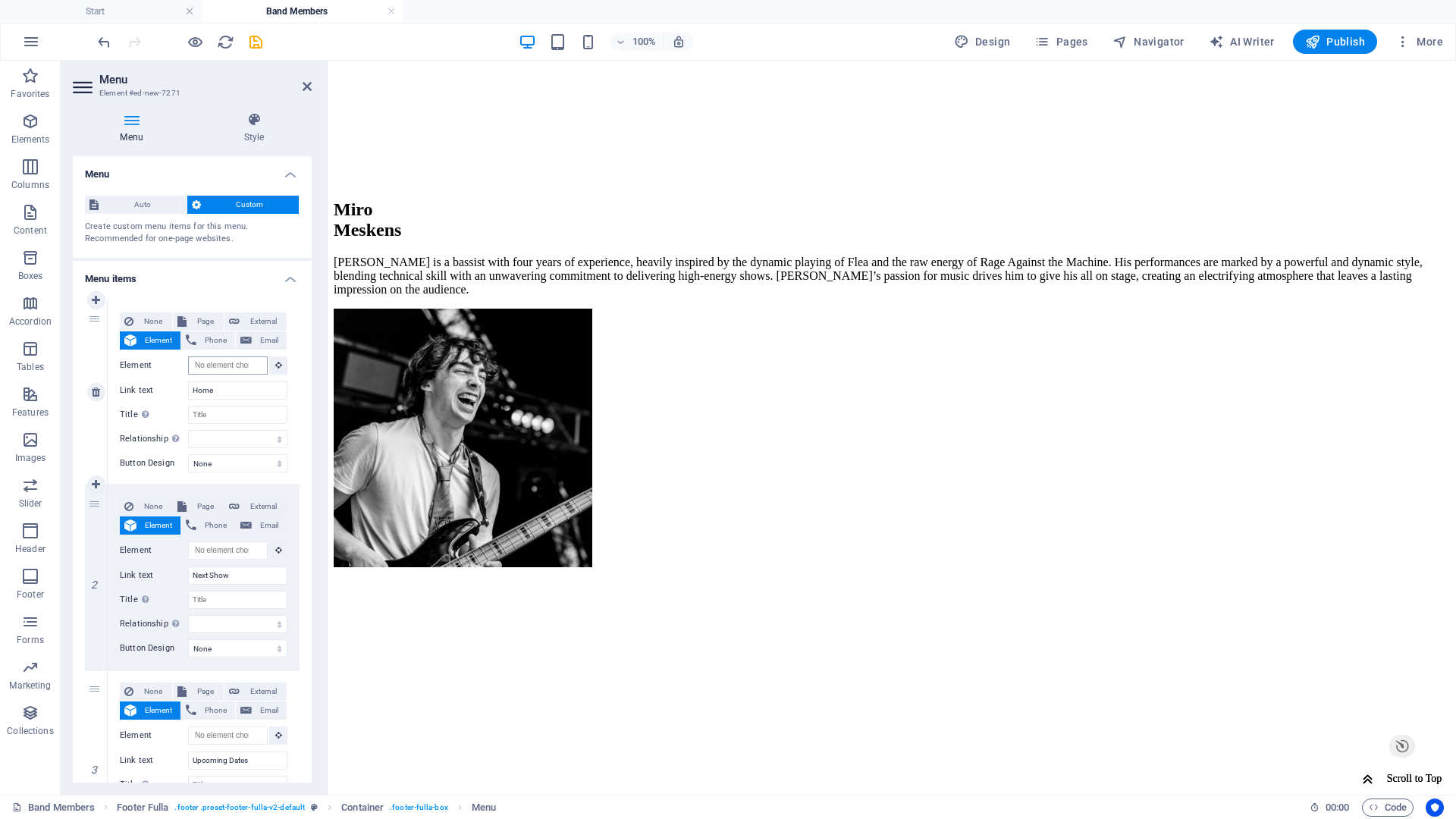
scroll to position [0, 0]
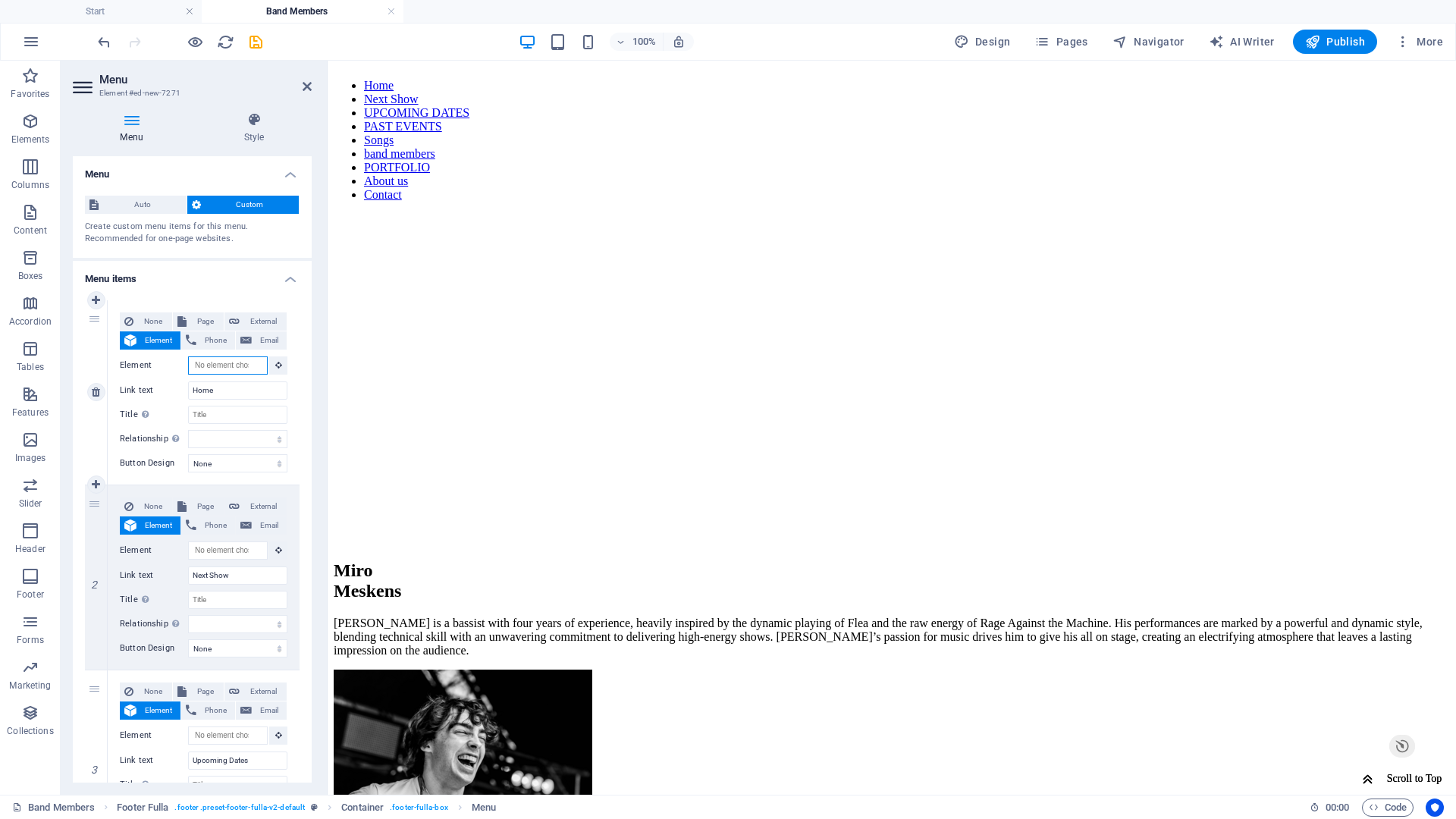
click at [227, 365] on input "Element" at bounding box center [227, 366] width 79 height 18
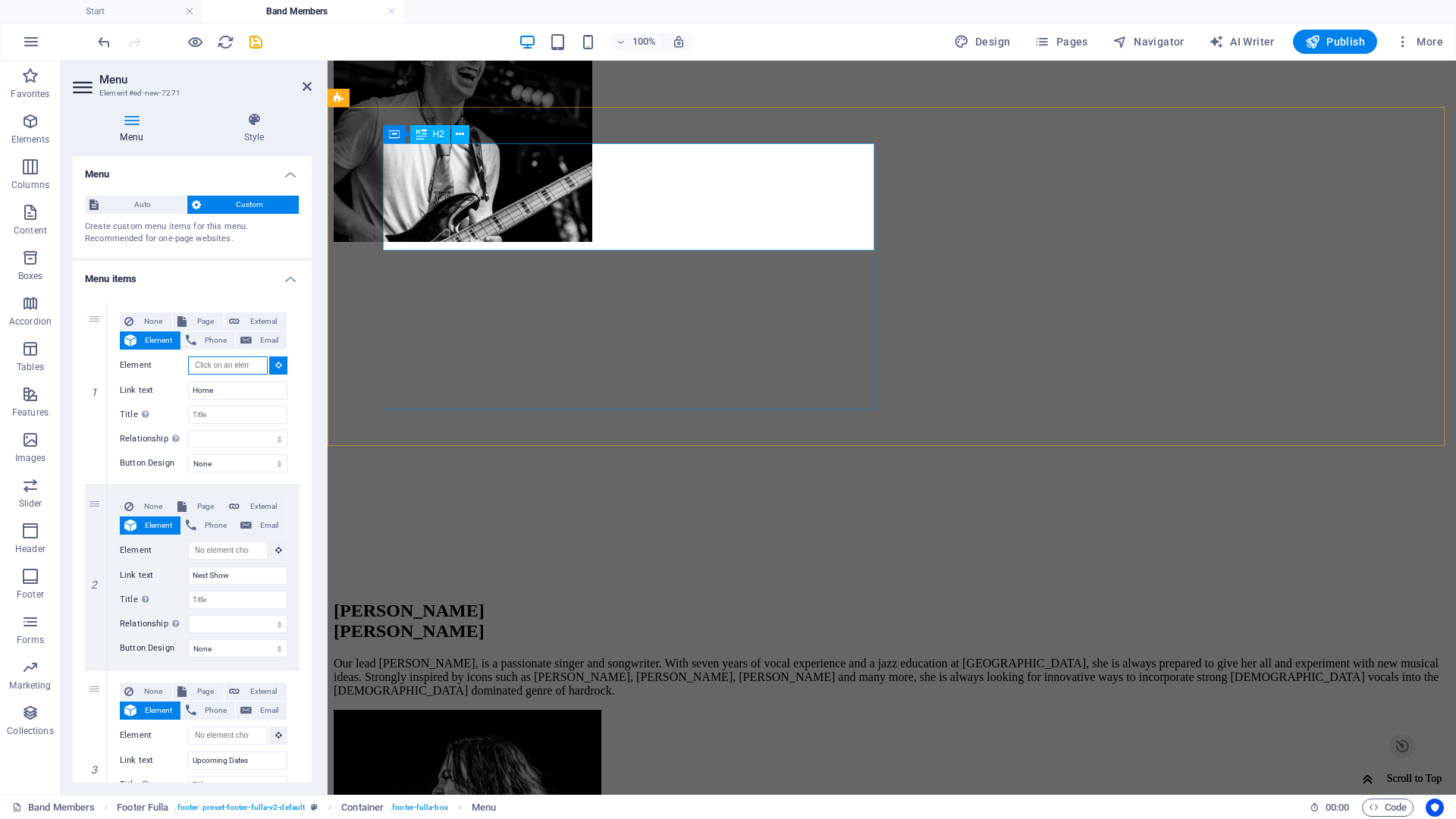
scroll to position [459, 0]
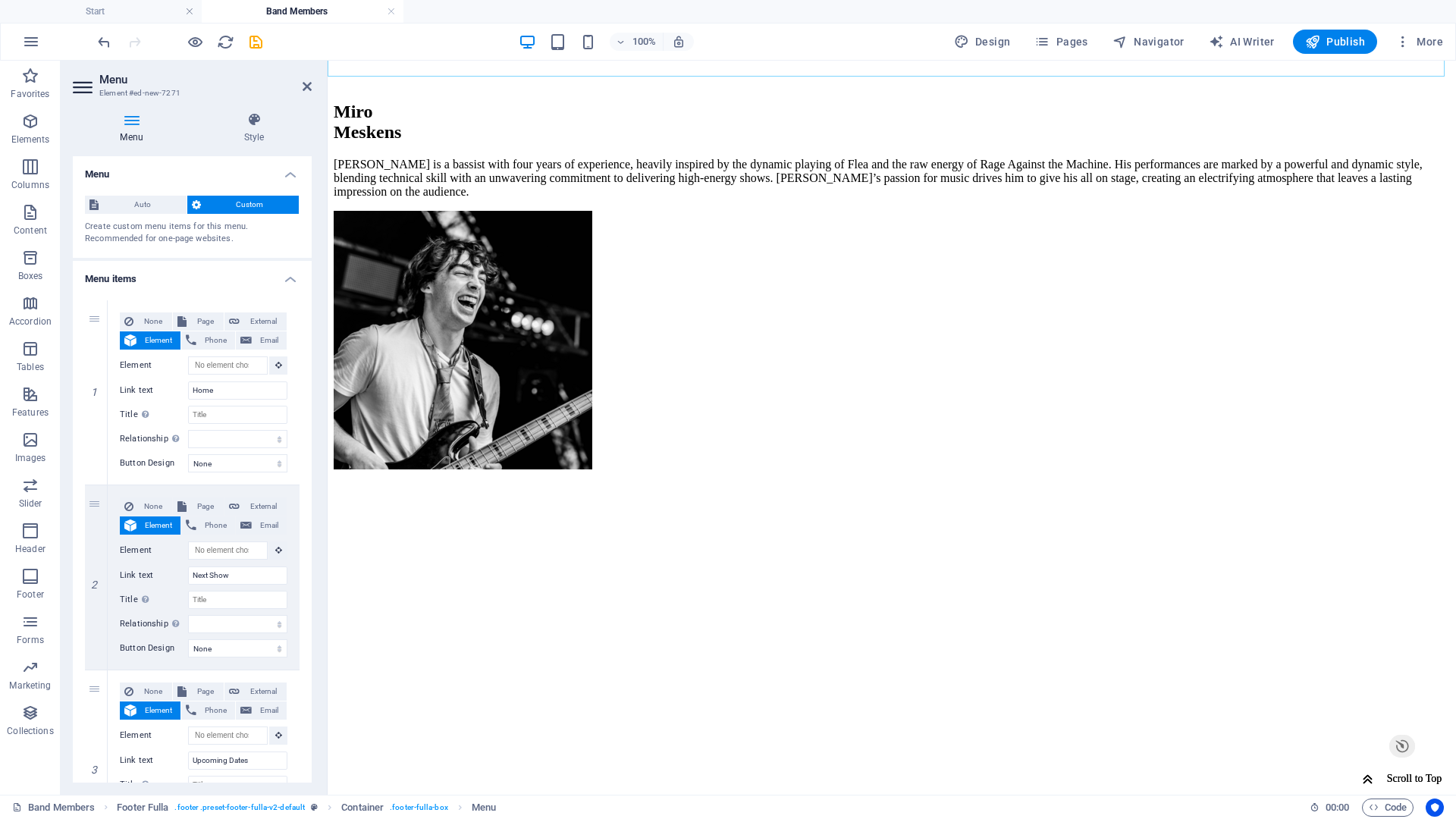
type input "#ed-385433057"
select select
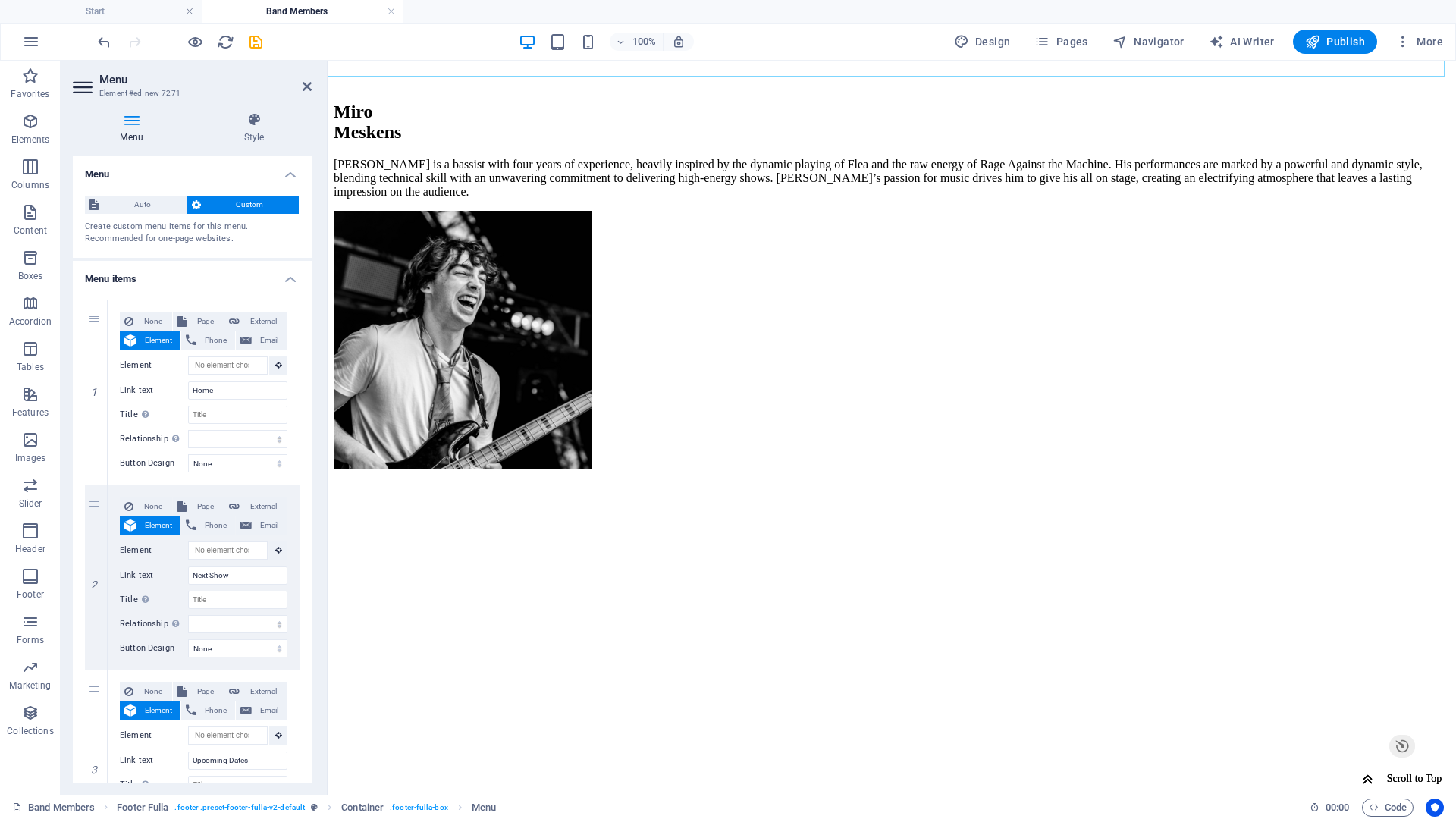
select select
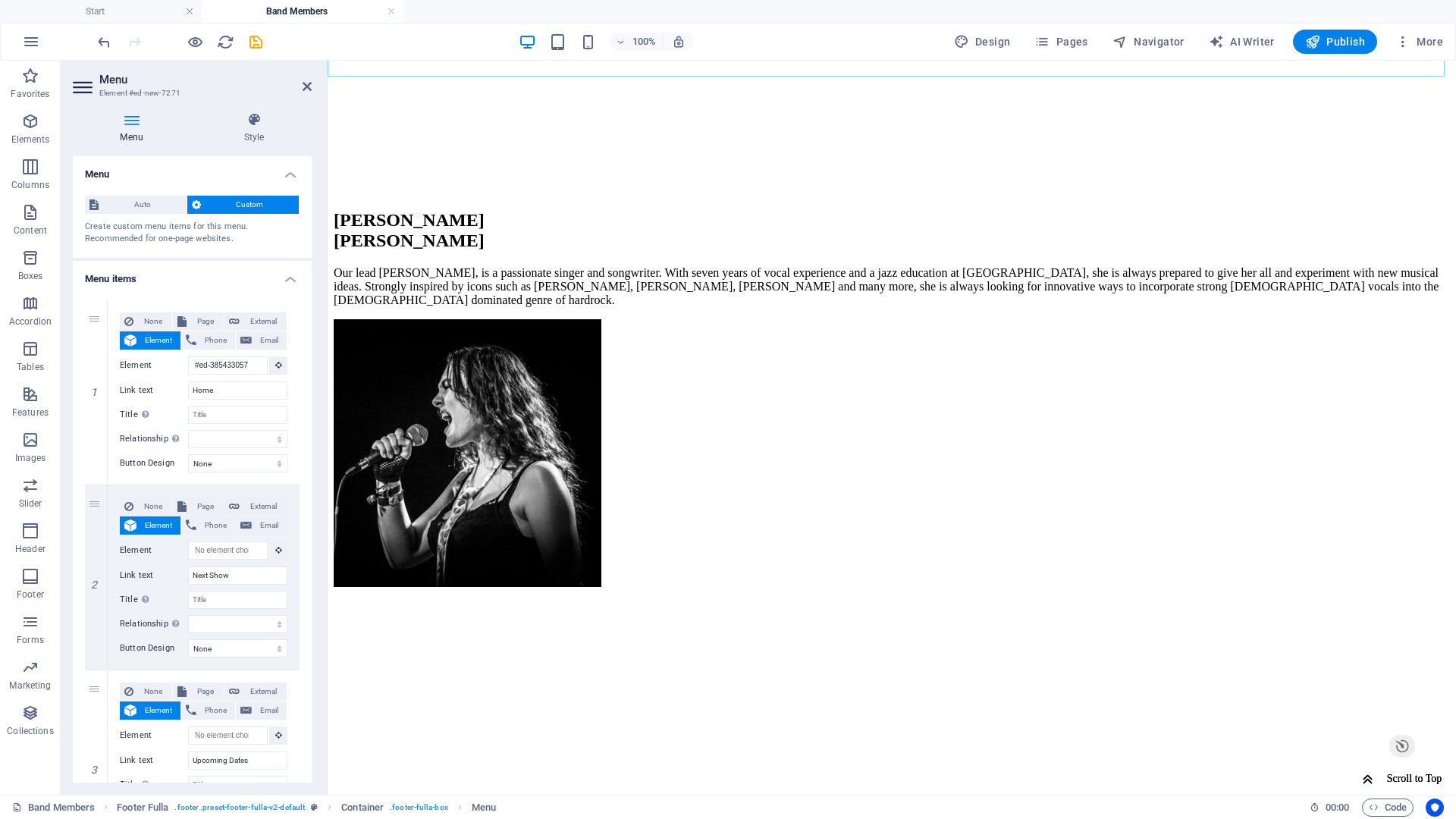
scroll to position [1126, 0]
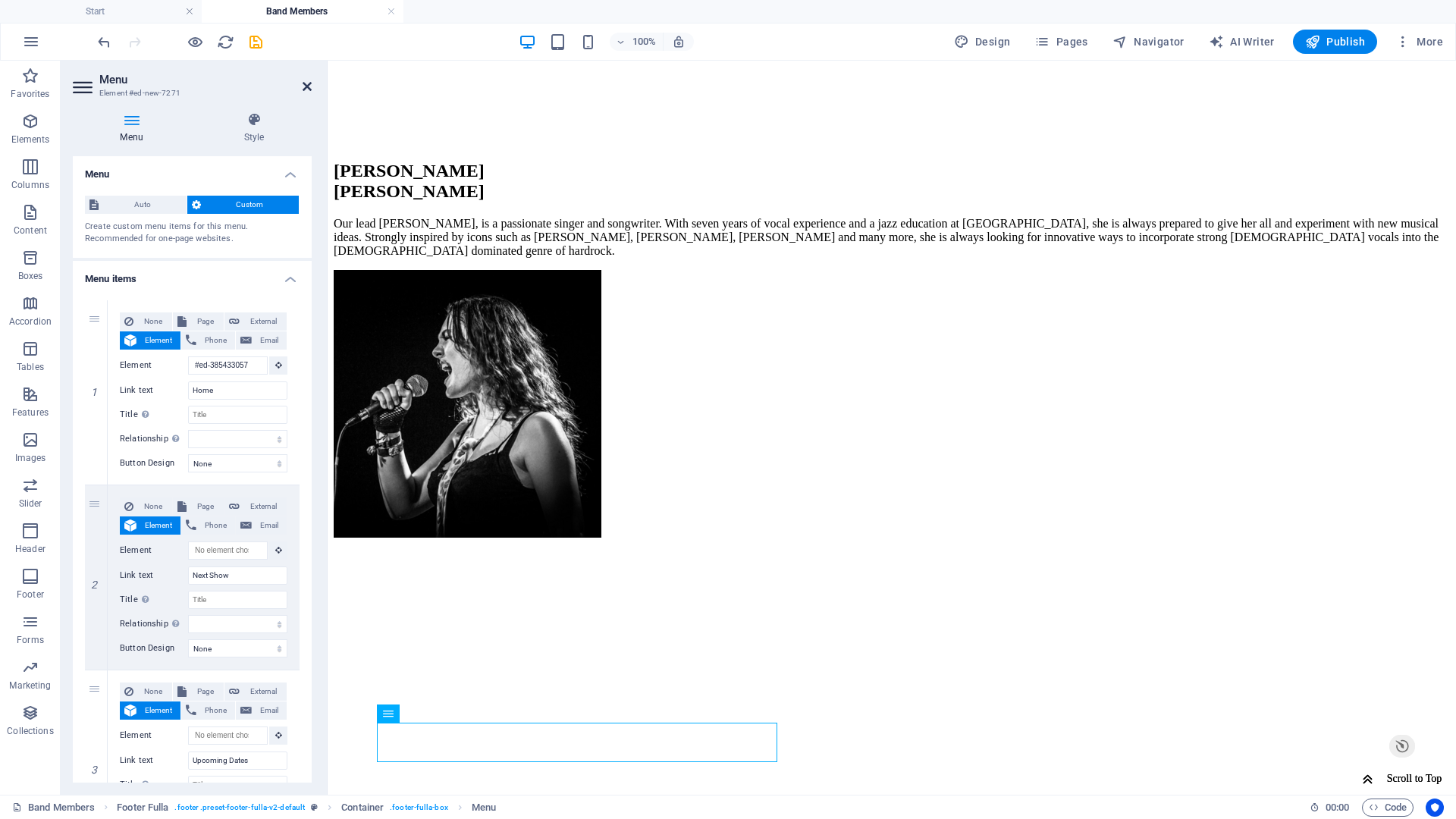
click at [306, 81] on icon at bounding box center [306, 86] width 9 height 13
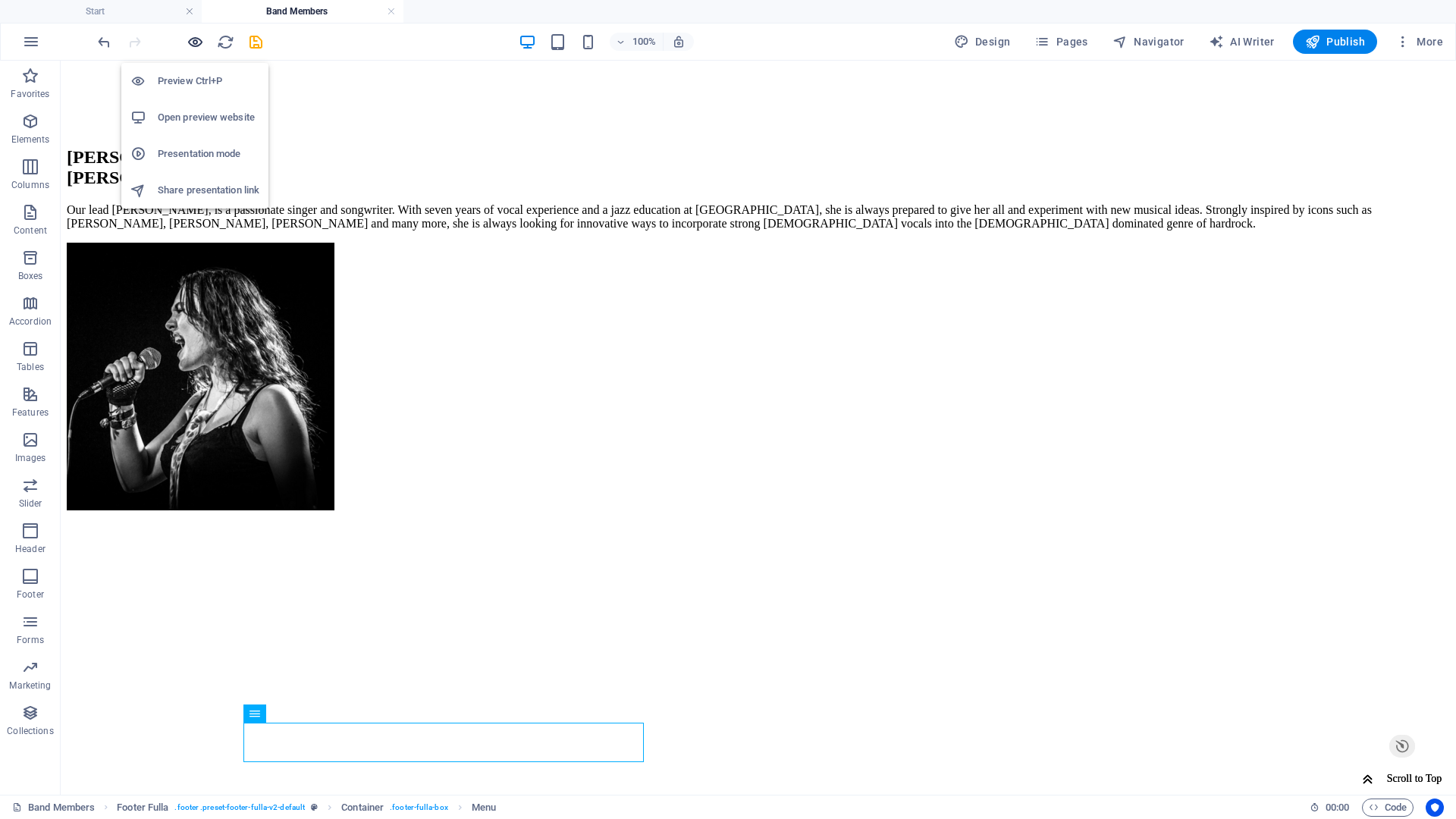
click at [196, 43] on icon "button" at bounding box center [195, 42] width 18 height 18
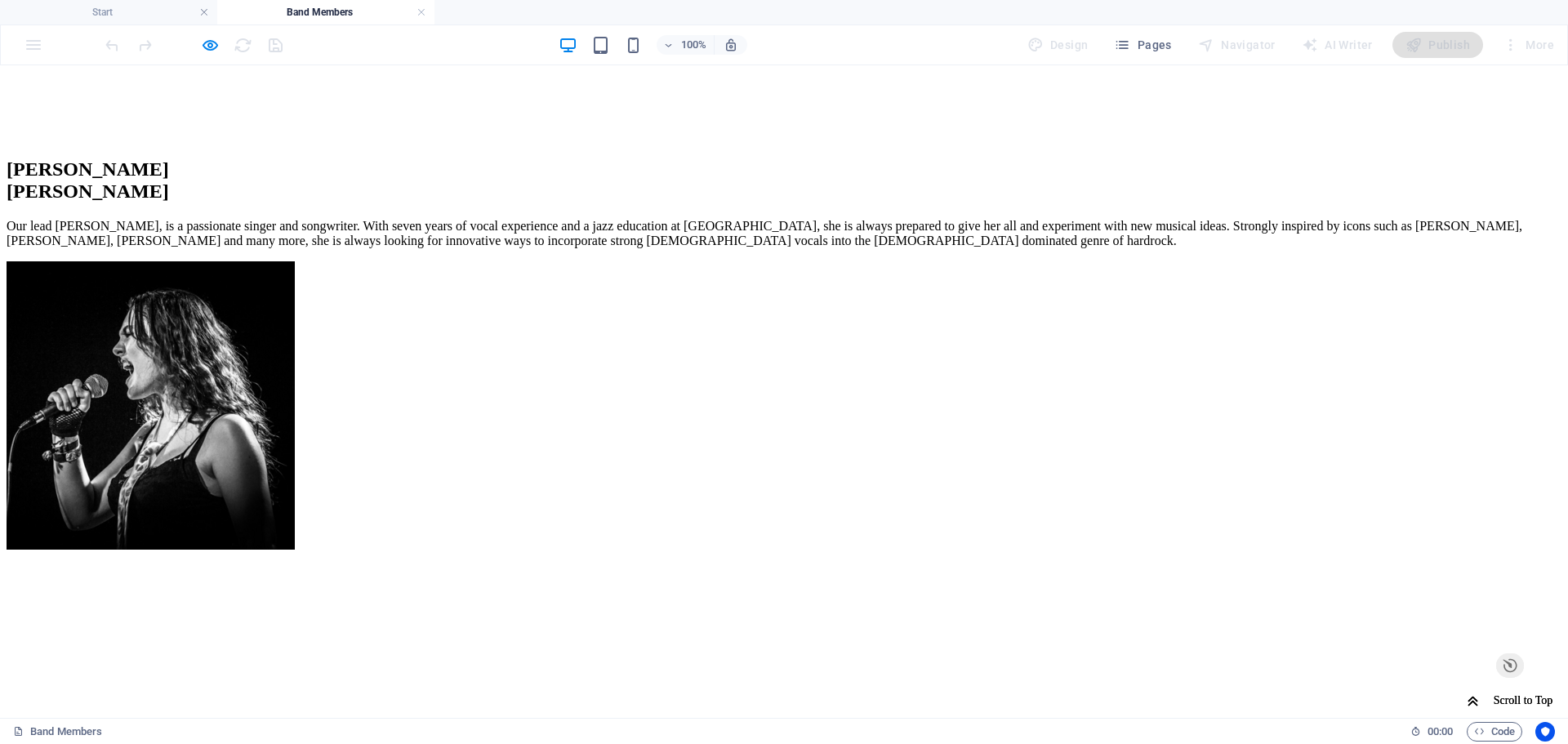
scroll to position [1350, 0]
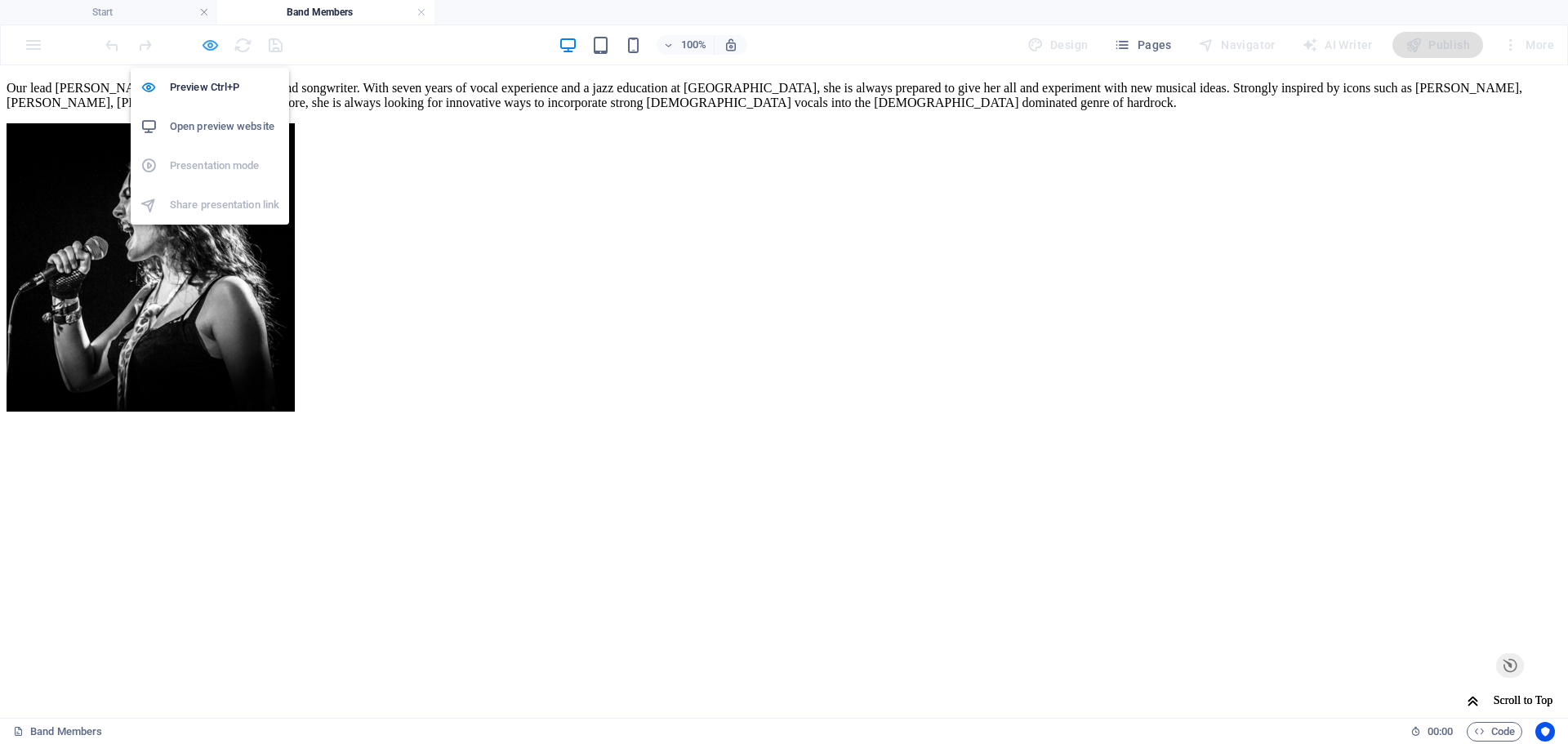
click at [204, 47] on icon "button" at bounding box center [209, 45] width 19 height 19
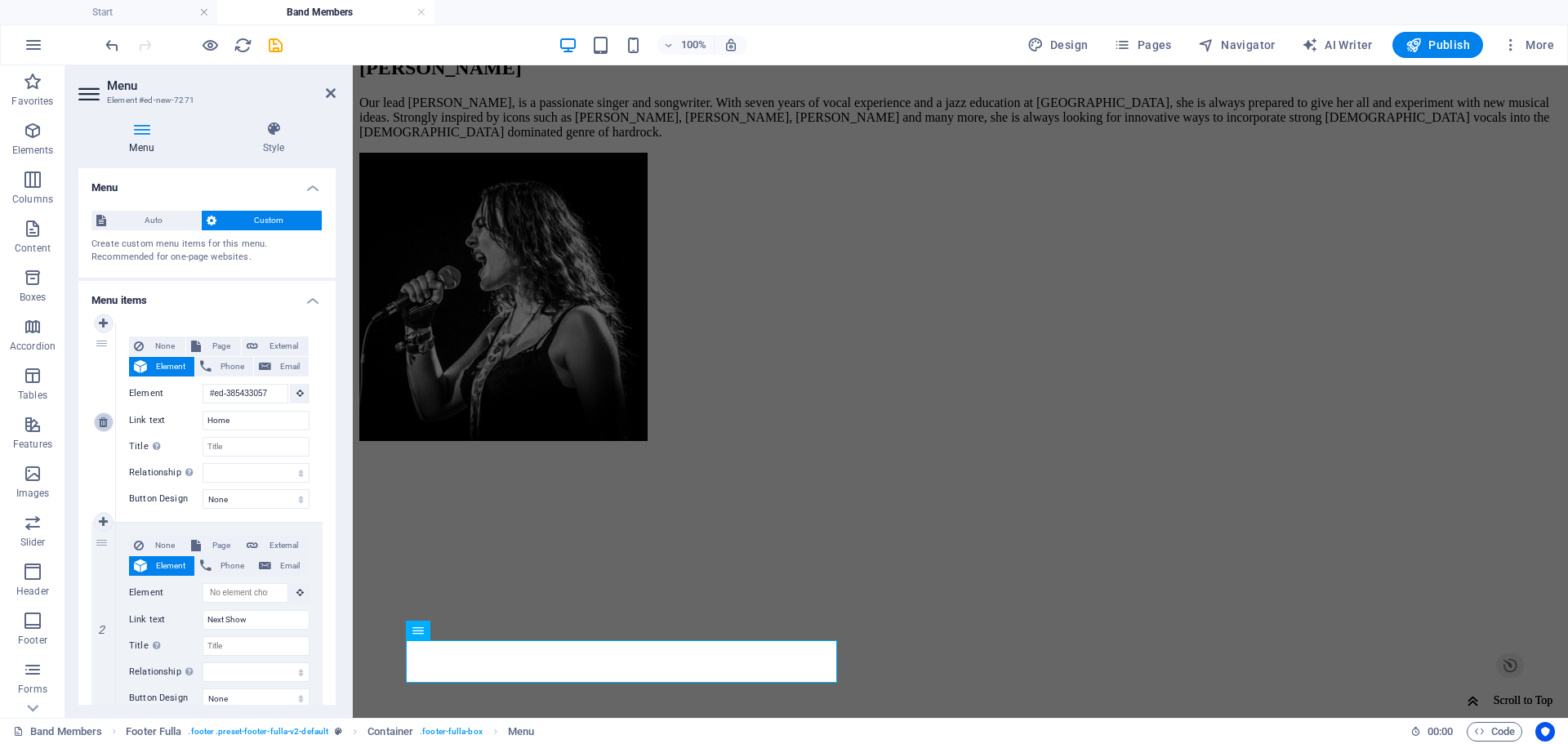
click at [102, 421] on icon at bounding box center [103, 421] width 9 height 12
type input "Next Show"
select select
type input "Upcoming Dates"
select select
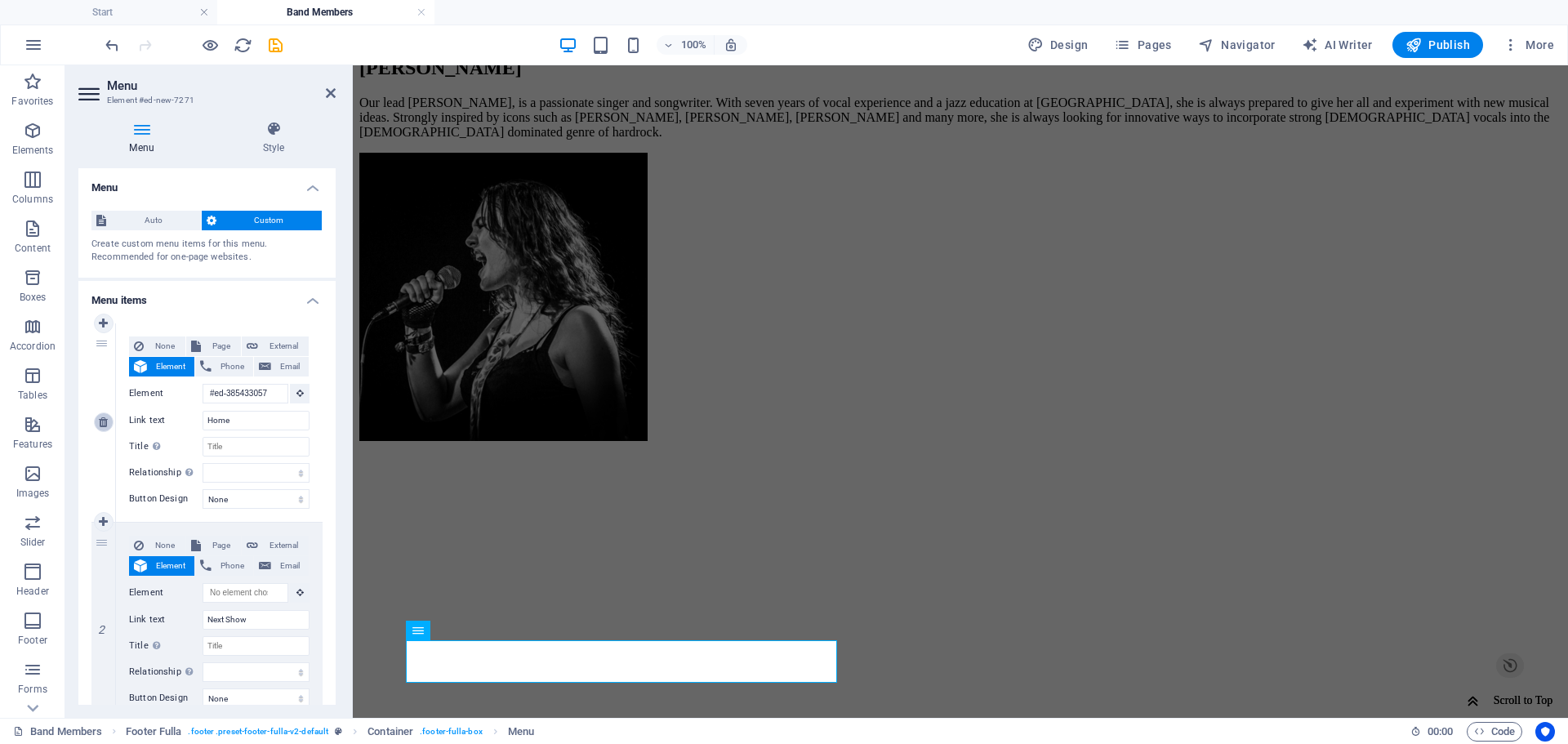
type input "Past Events"
select select
type input "Songs"
select select
type input "Band Members"
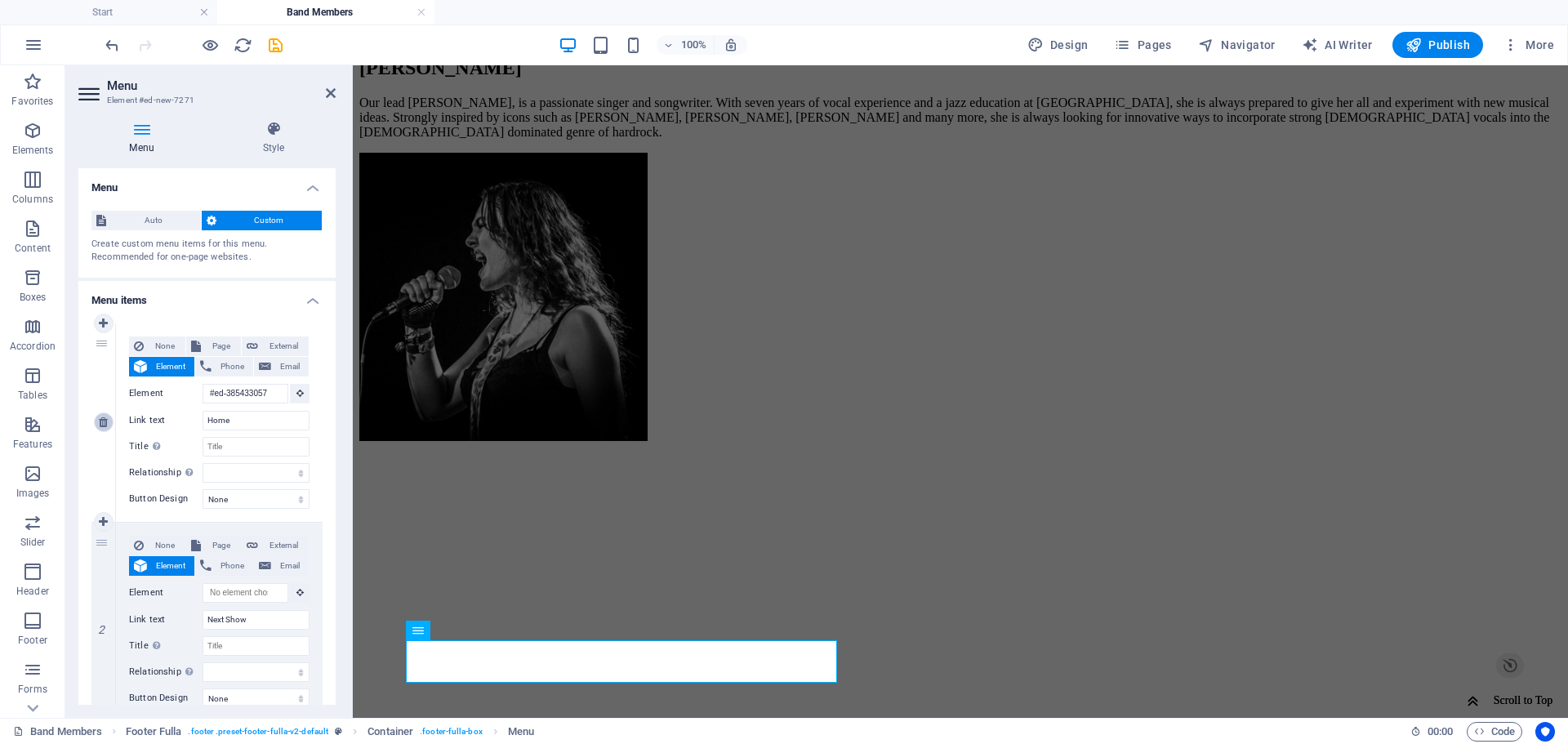
type input "Portfolio"
select select
type input "About Us"
select select
type input "Contact Us"
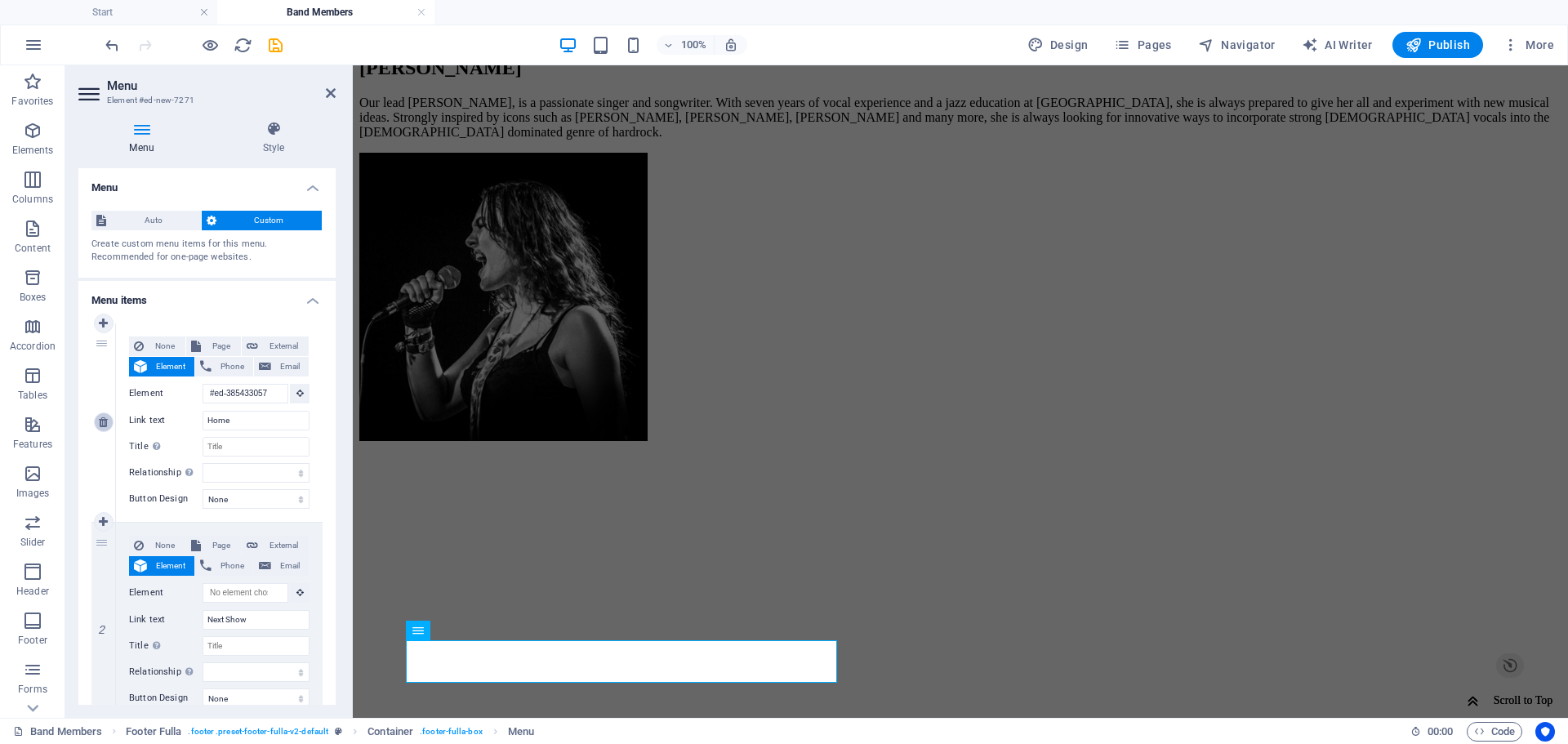
select select
click at [102, 421] on icon at bounding box center [103, 421] width 9 height 12
type input "Upcoming Dates"
select select
type input "Past Events"
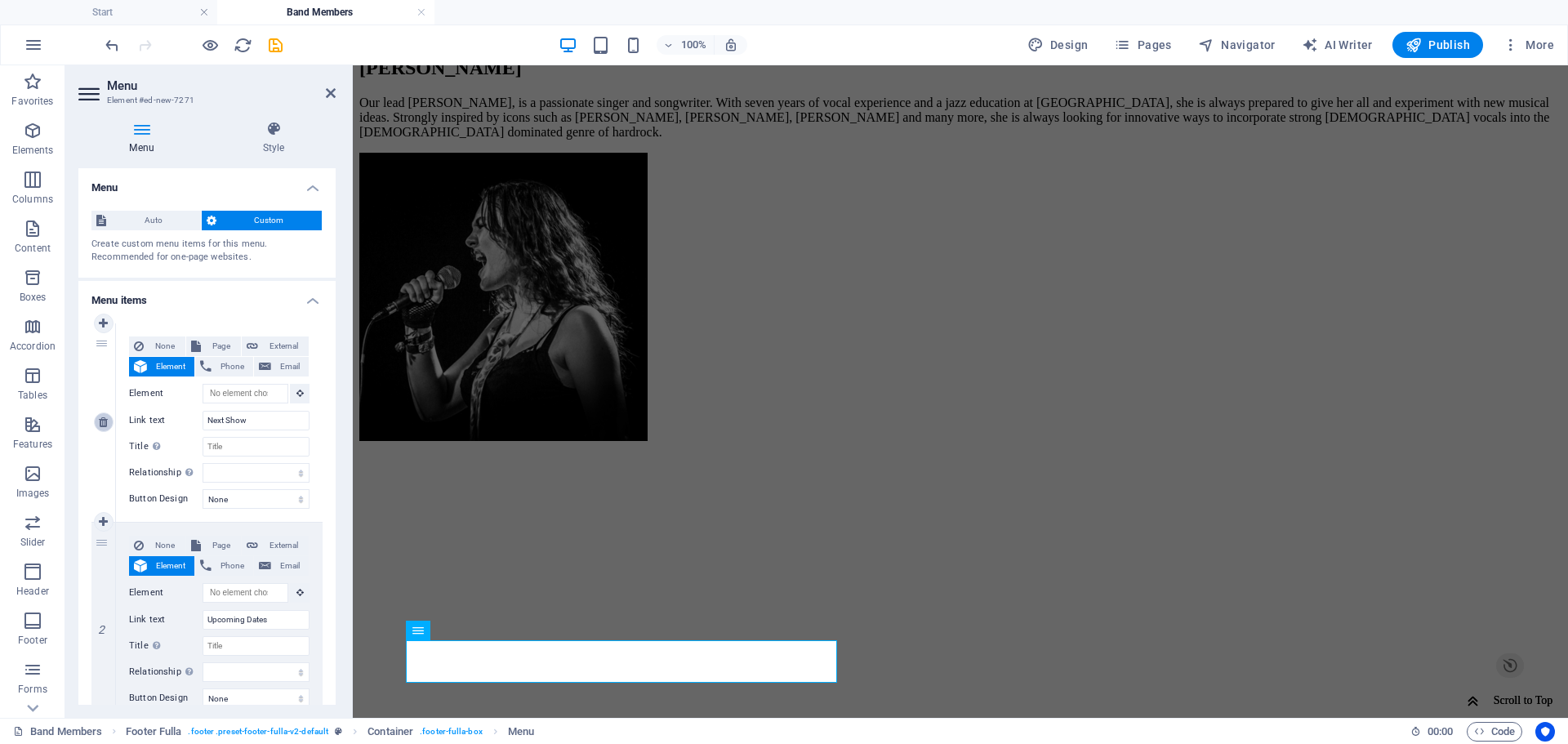
select select
type input "Songs"
select select
type input "Band Members"
select select
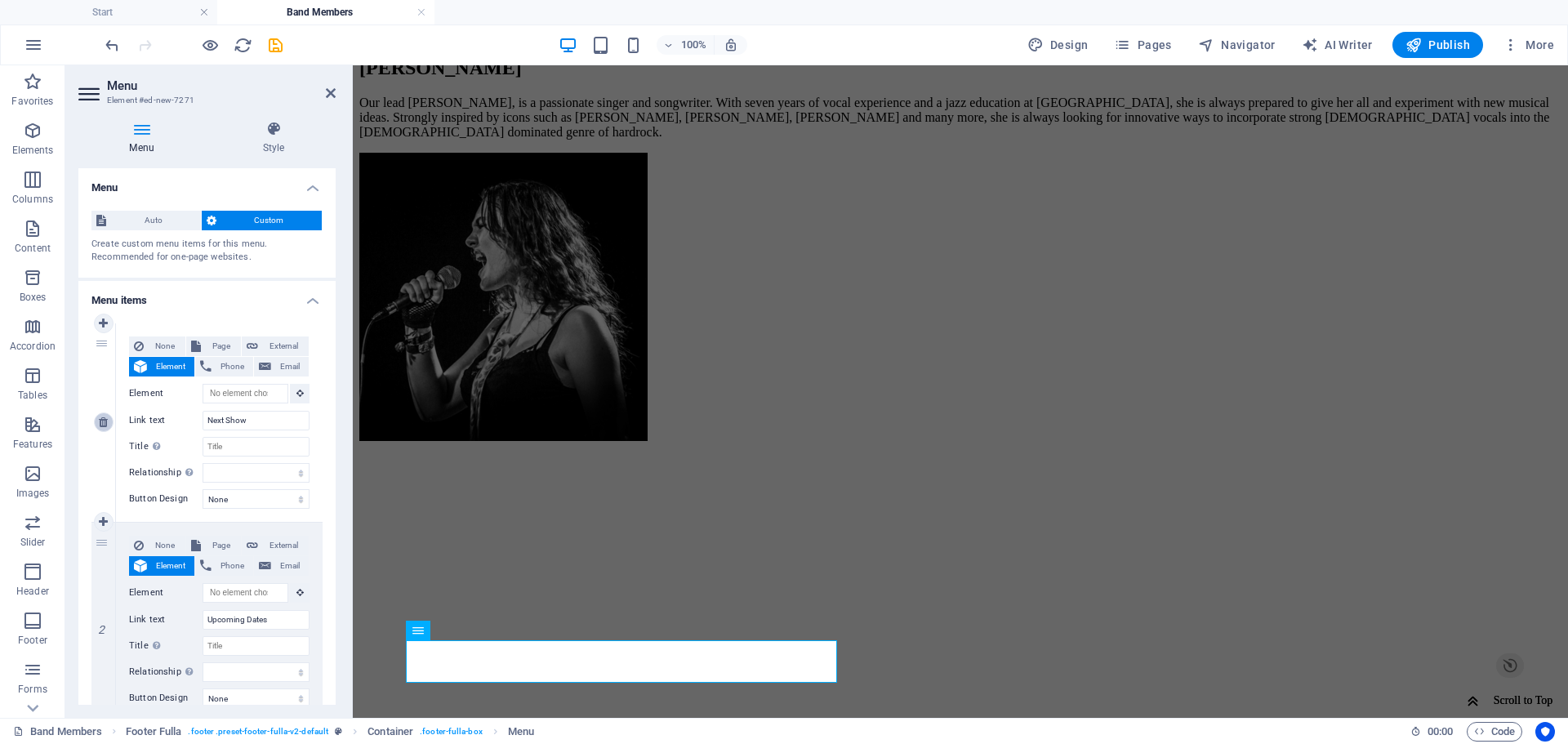
type input "Portfolio"
select select
type input "About Us"
select select
type input "Contact Us"
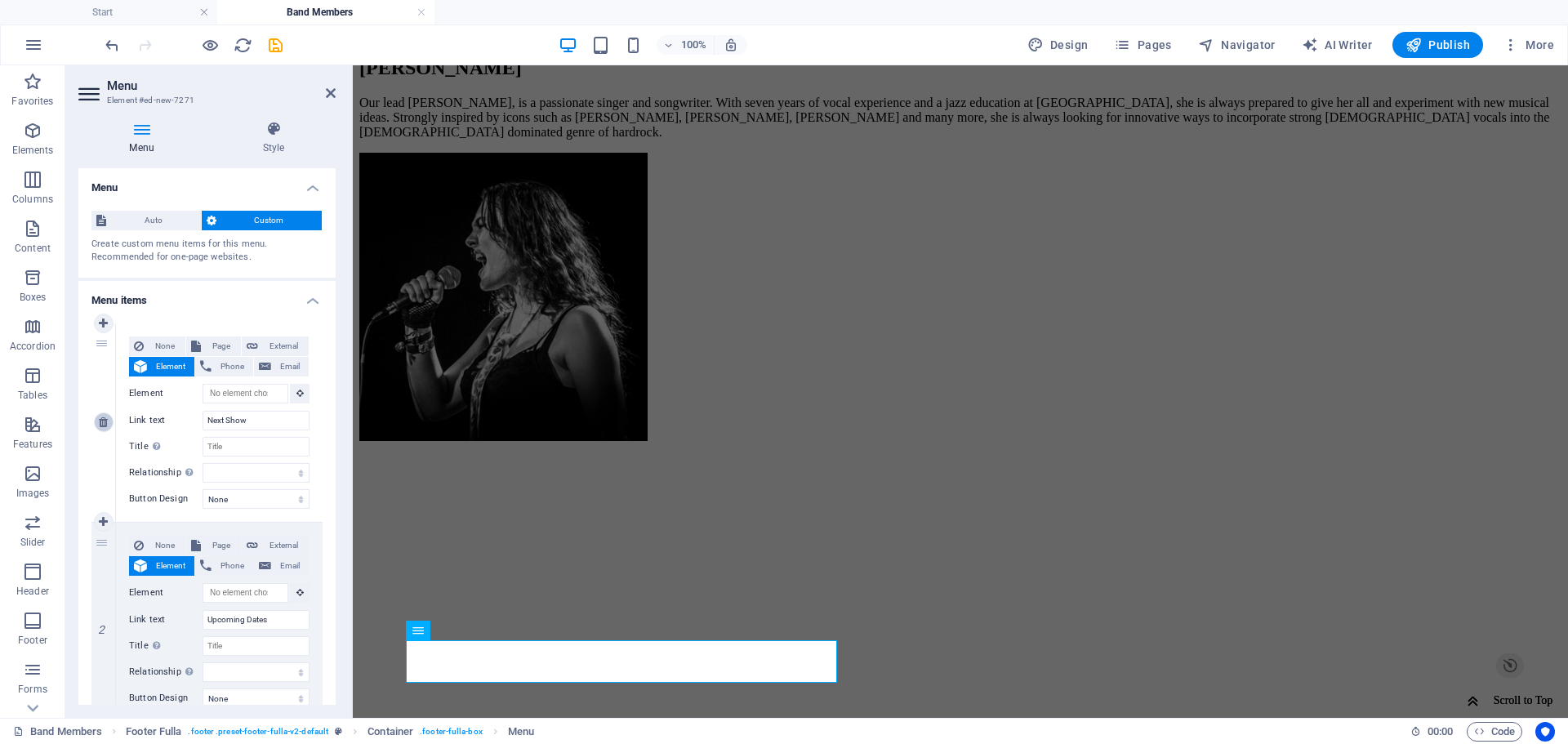
select select
click at [102, 421] on icon at bounding box center [103, 421] width 9 height 12
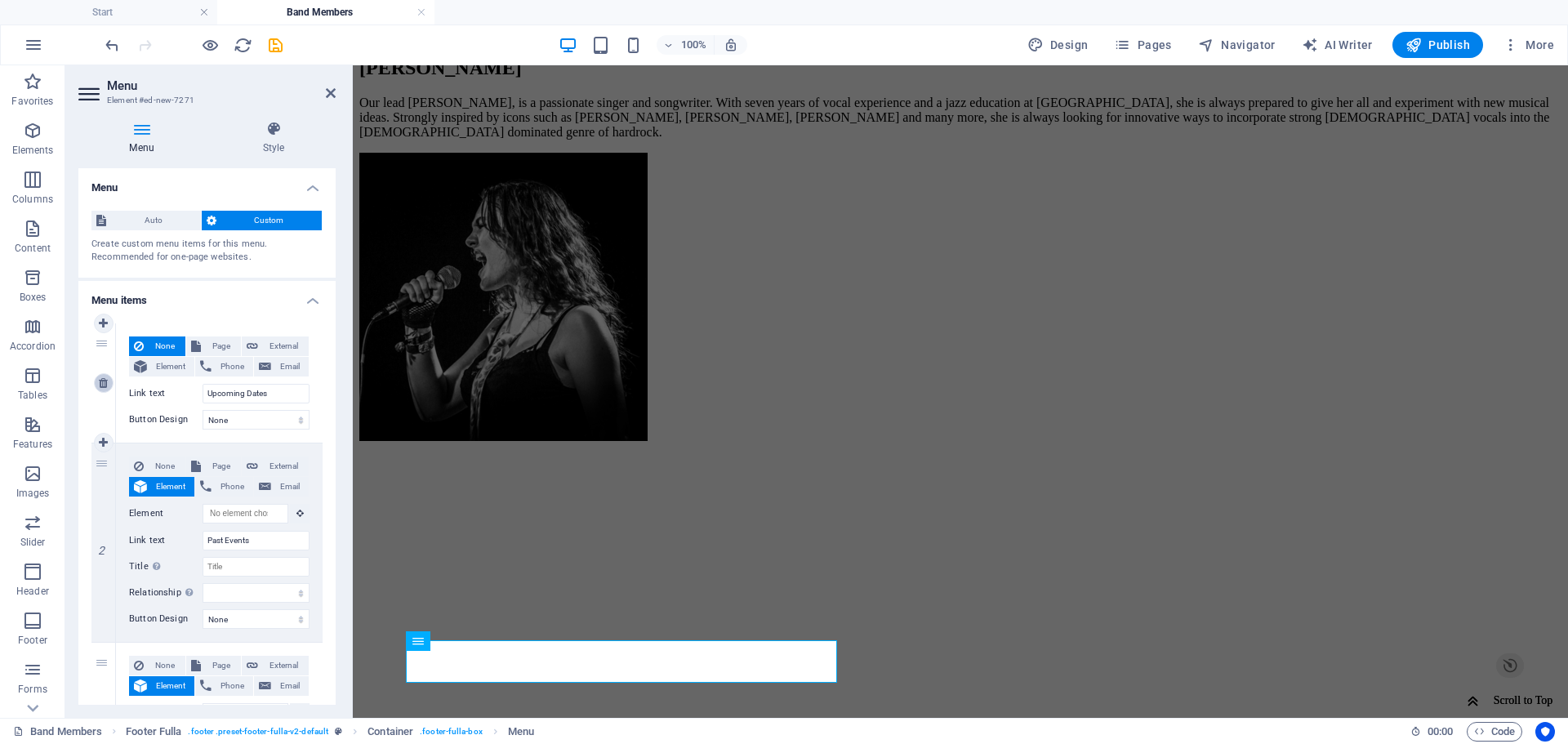
type input "Band Members"
select select
type input "Portfolio"
select select
type input "About Us"
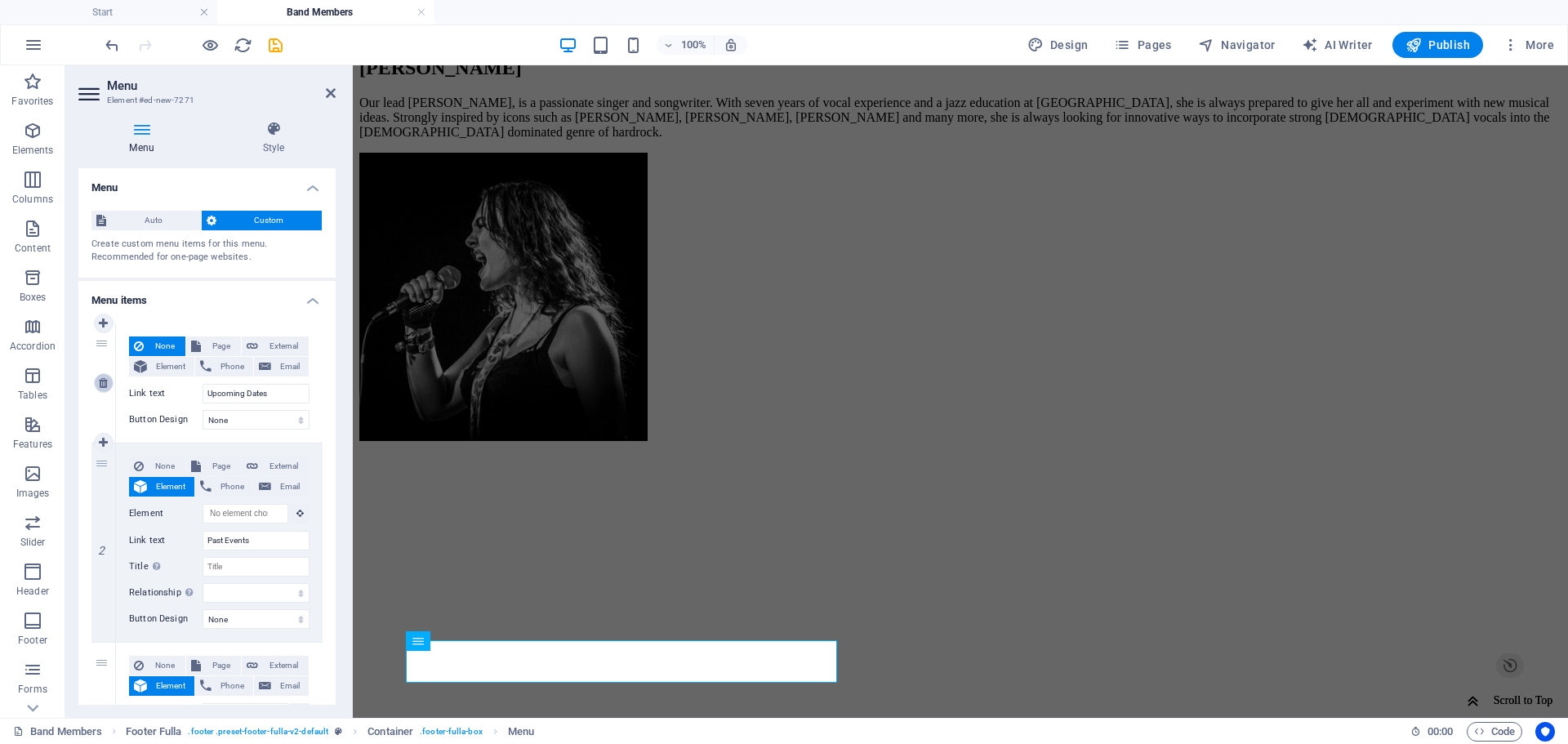
select select
type input "Contact Us"
select select
click at [102, 421] on div "1" at bounding box center [103, 383] width 24 height 120
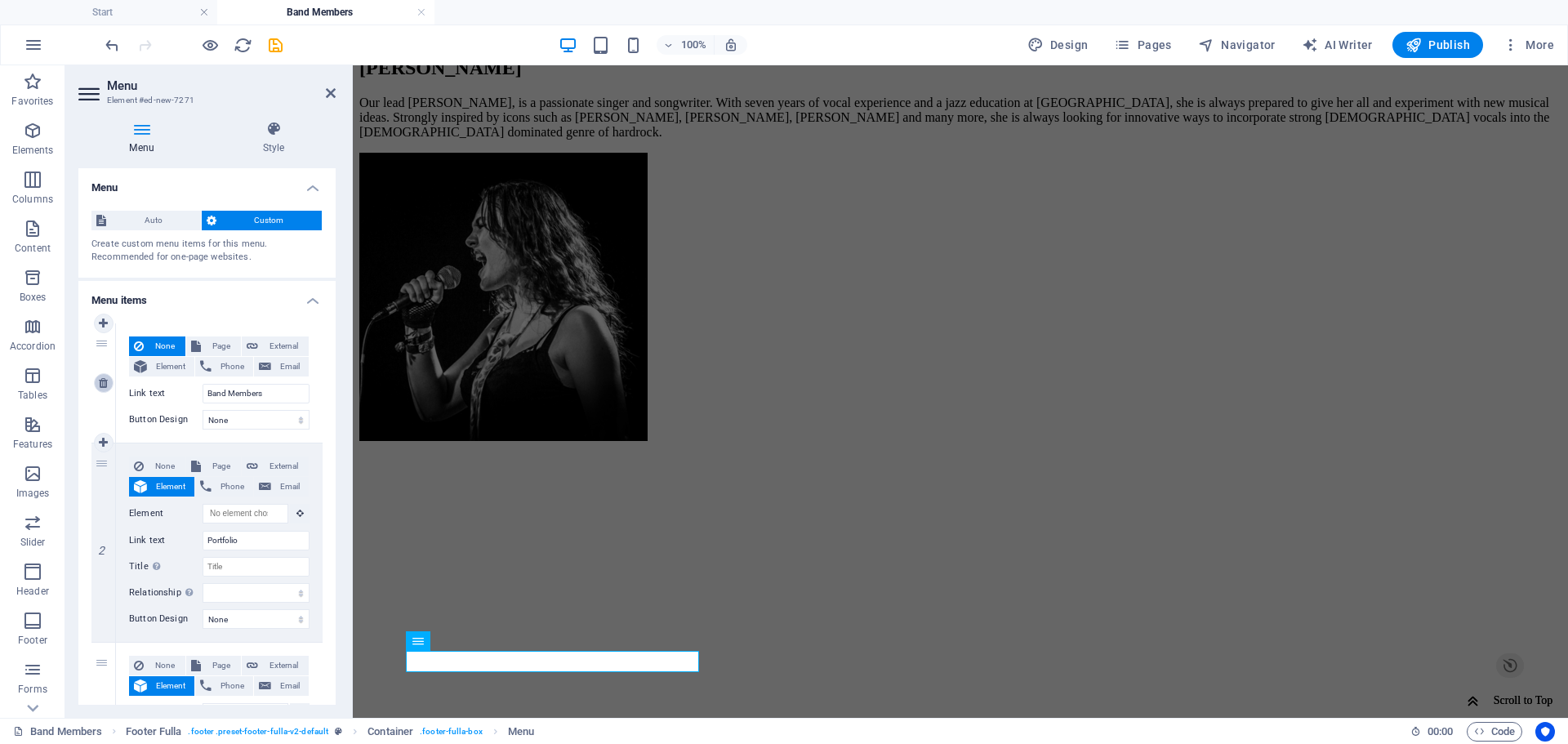
click at [98, 389] on link at bounding box center [103, 383] width 20 height 20
type input "Portfolio"
select select
type input "About Us"
select select
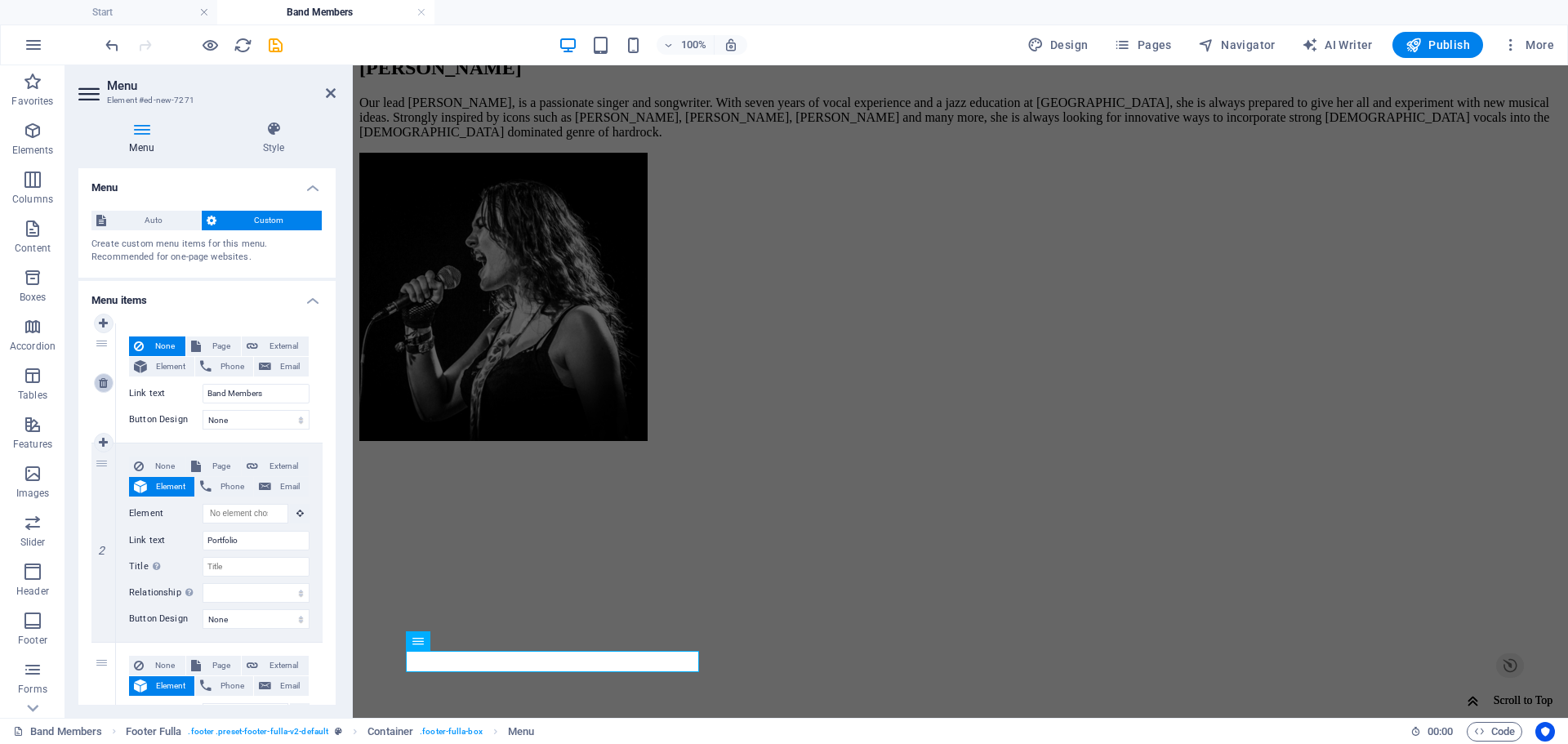
type input "Contact Us"
select select
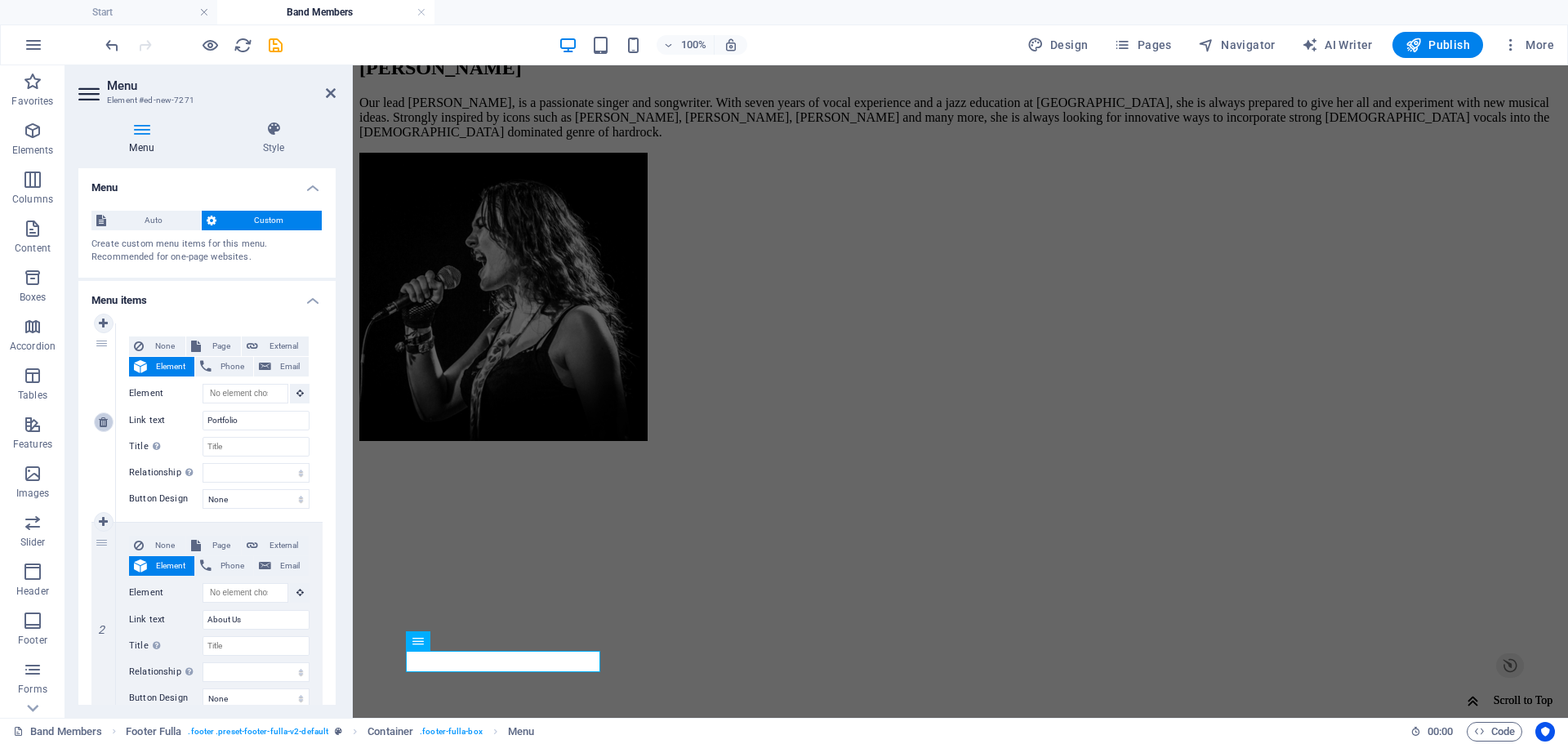
click at [104, 422] on icon at bounding box center [103, 421] width 9 height 12
type input "About Us"
select select
type input "Contact Us"
select select
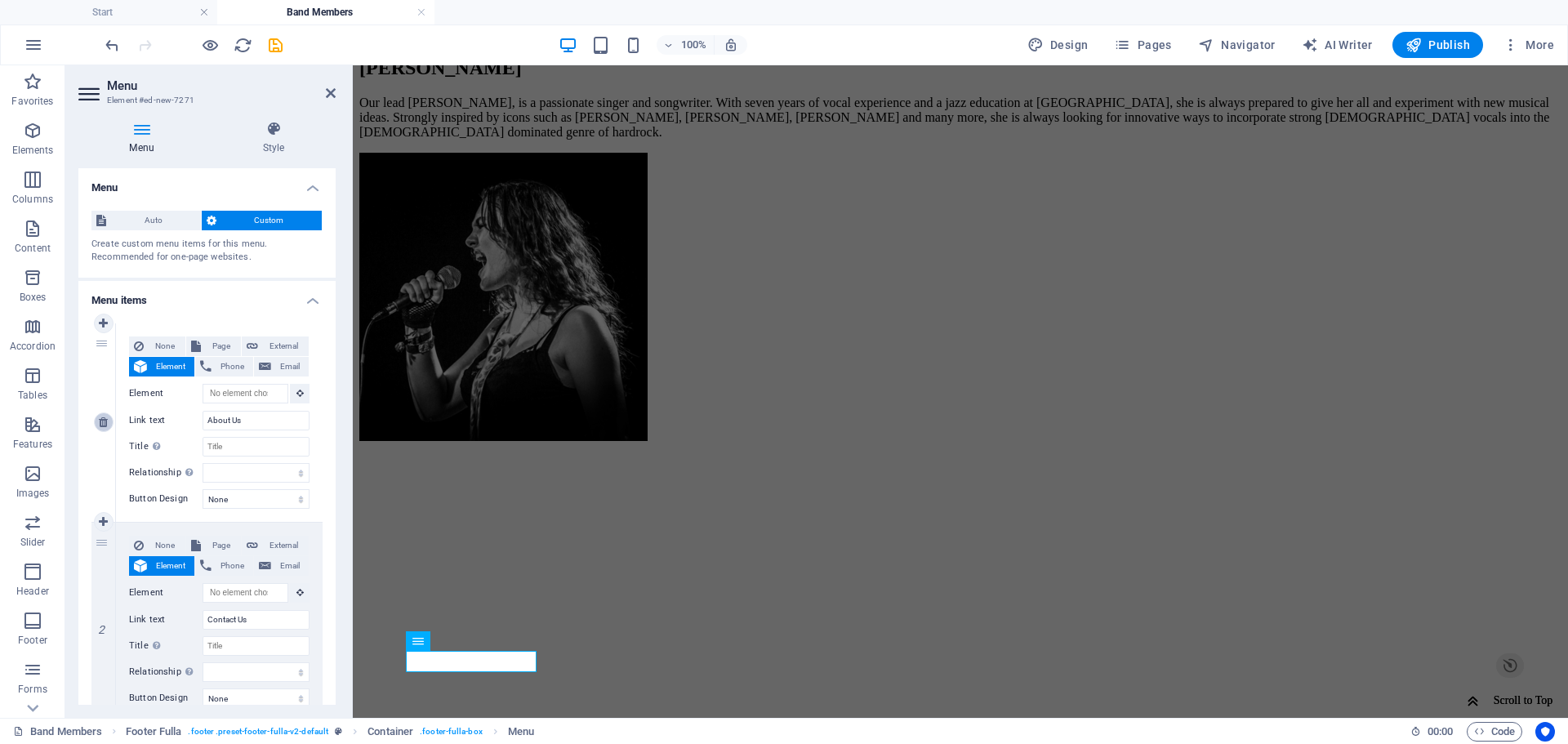
click at [104, 422] on icon at bounding box center [103, 421] width 9 height 12
type input "Contact Us"
select select
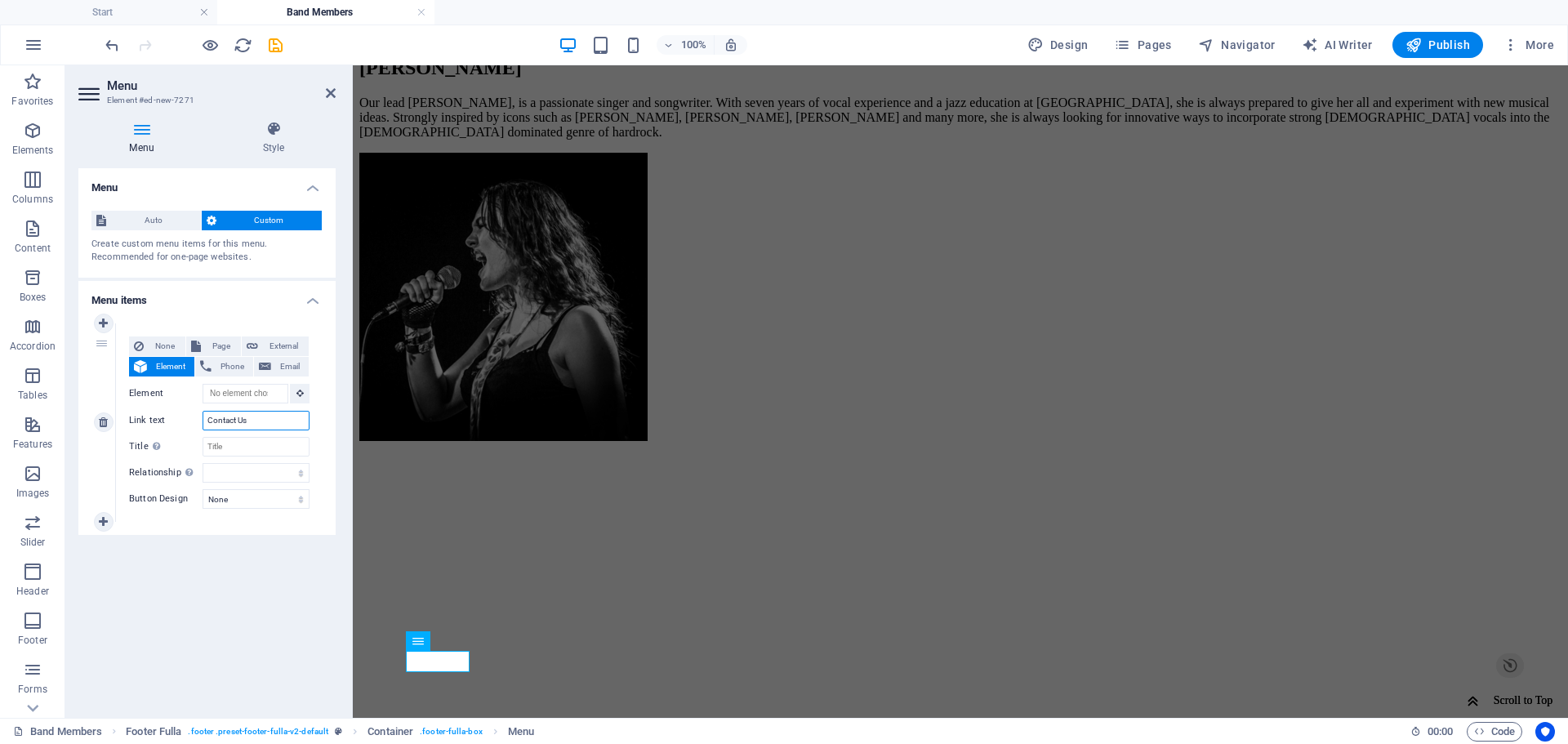
click at [254, 419] on input "Contact Us" at bounding box center [255, 421] width 107 height 20
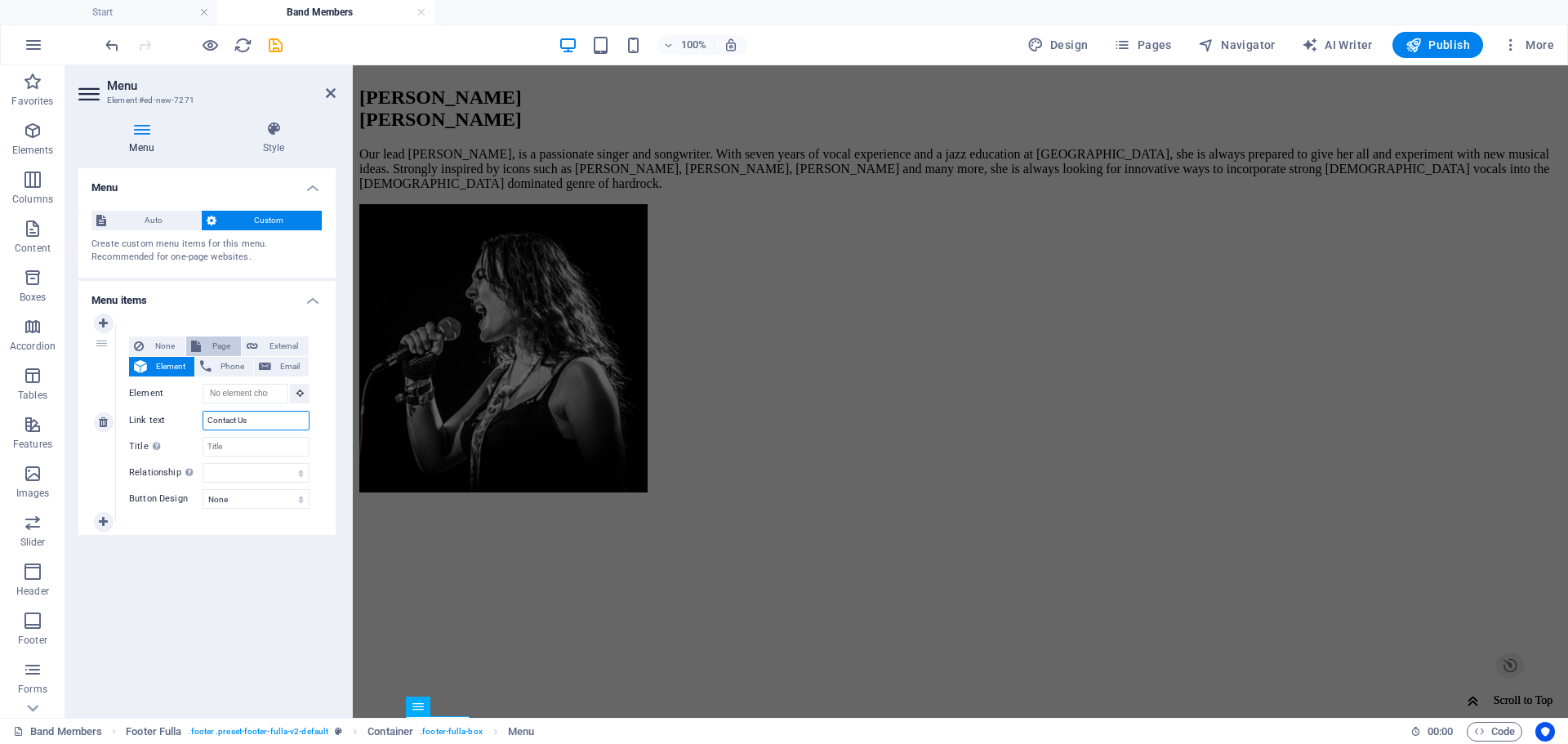
scroll to position [1285, 0]
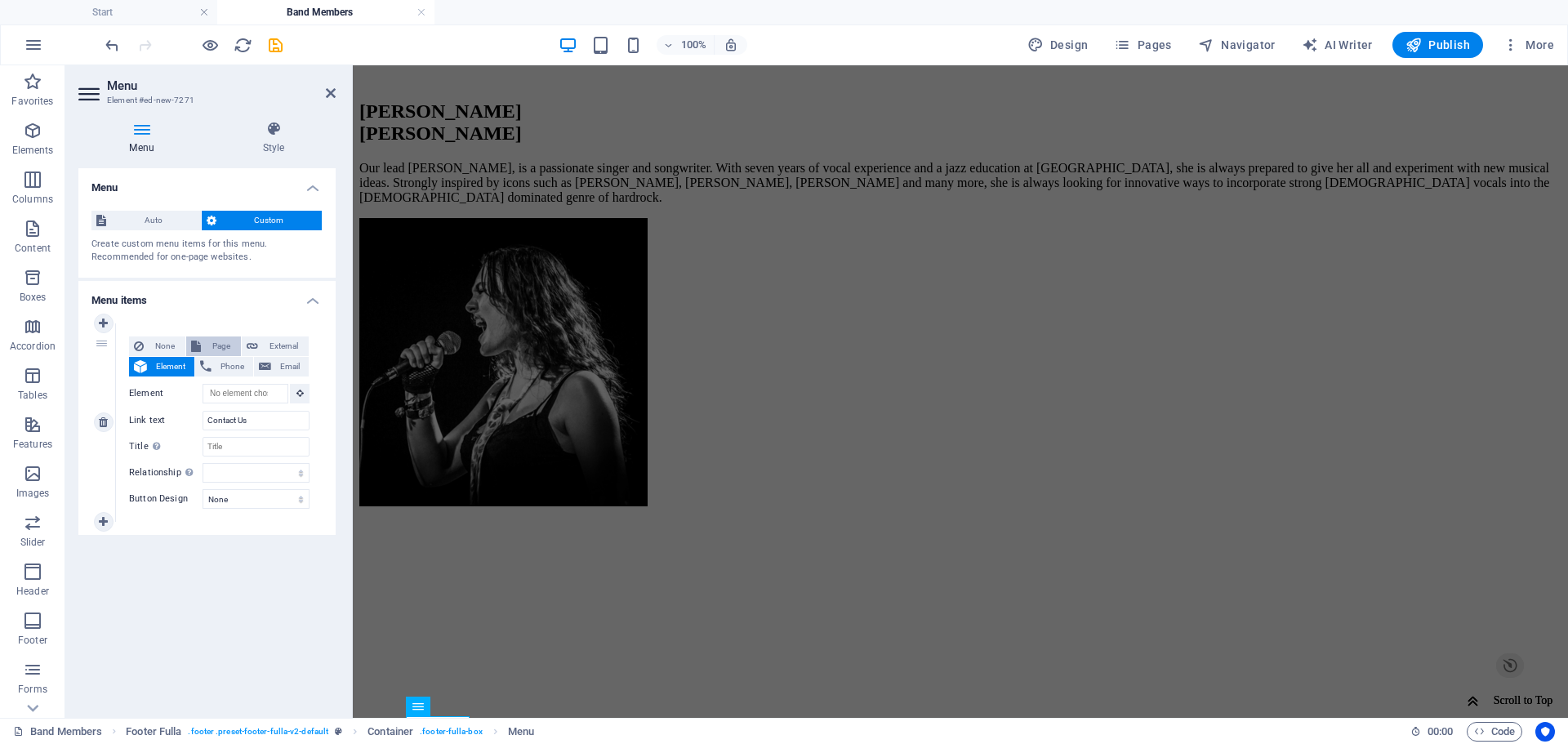
click at [227, 343] on span "Page" at bounding box center [221, 346] width 31 height 20
select select
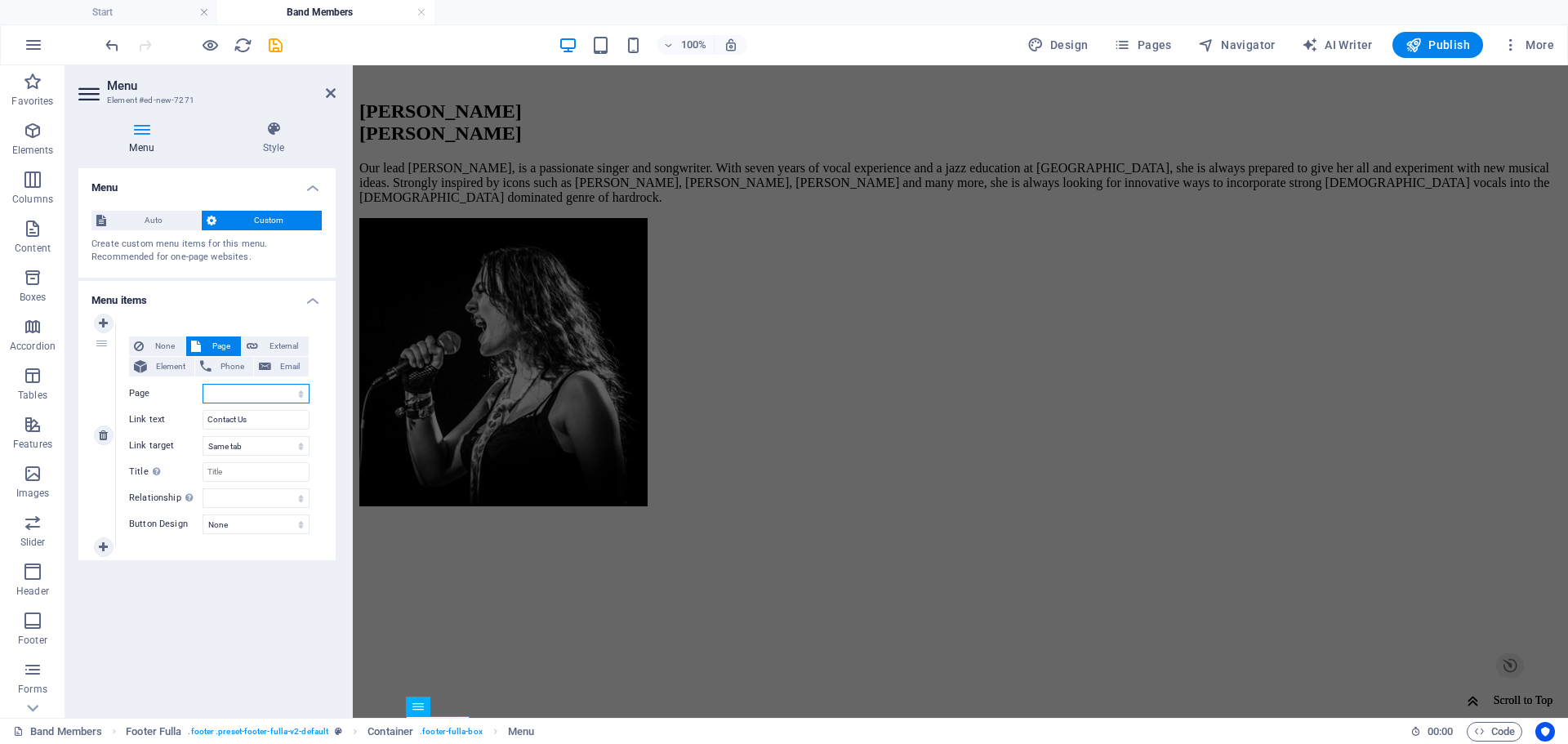
click at [254, 390] on select "Start Privacy Policy Terms of Service Band Members" at bounding box center [255, 394] width 107 height 20
select select "0"
click at [202, 384] on select "Start Privacy Policy Terms of Service Band Members" at bounding box center [255, 394] width 107 height 20
select select
type input "Return"
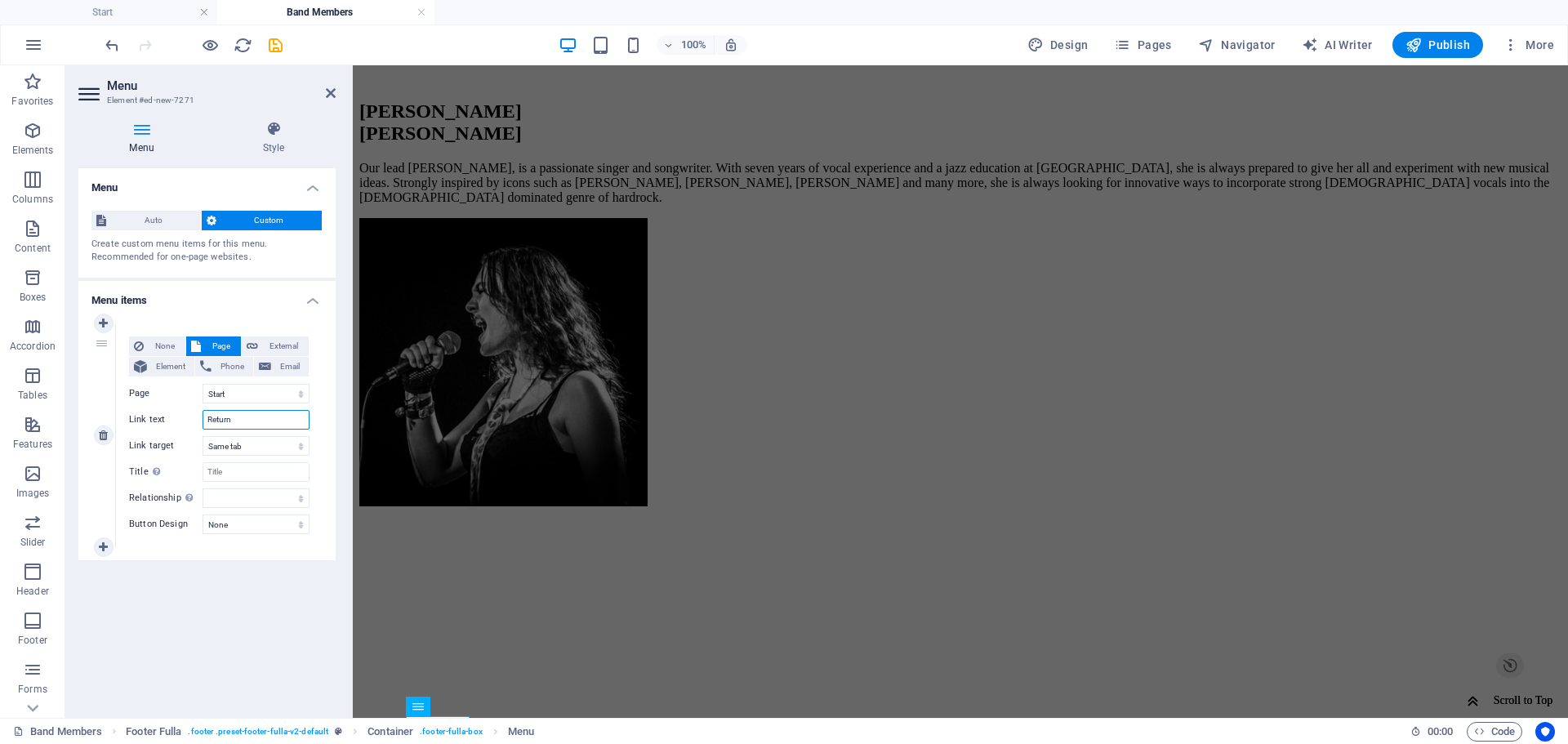
select select
type input "Return to Home"
select select
type input "Return to Home"
click at [174, 421] on label "Link text" at bounding box center [166, 420] width 74 height 20
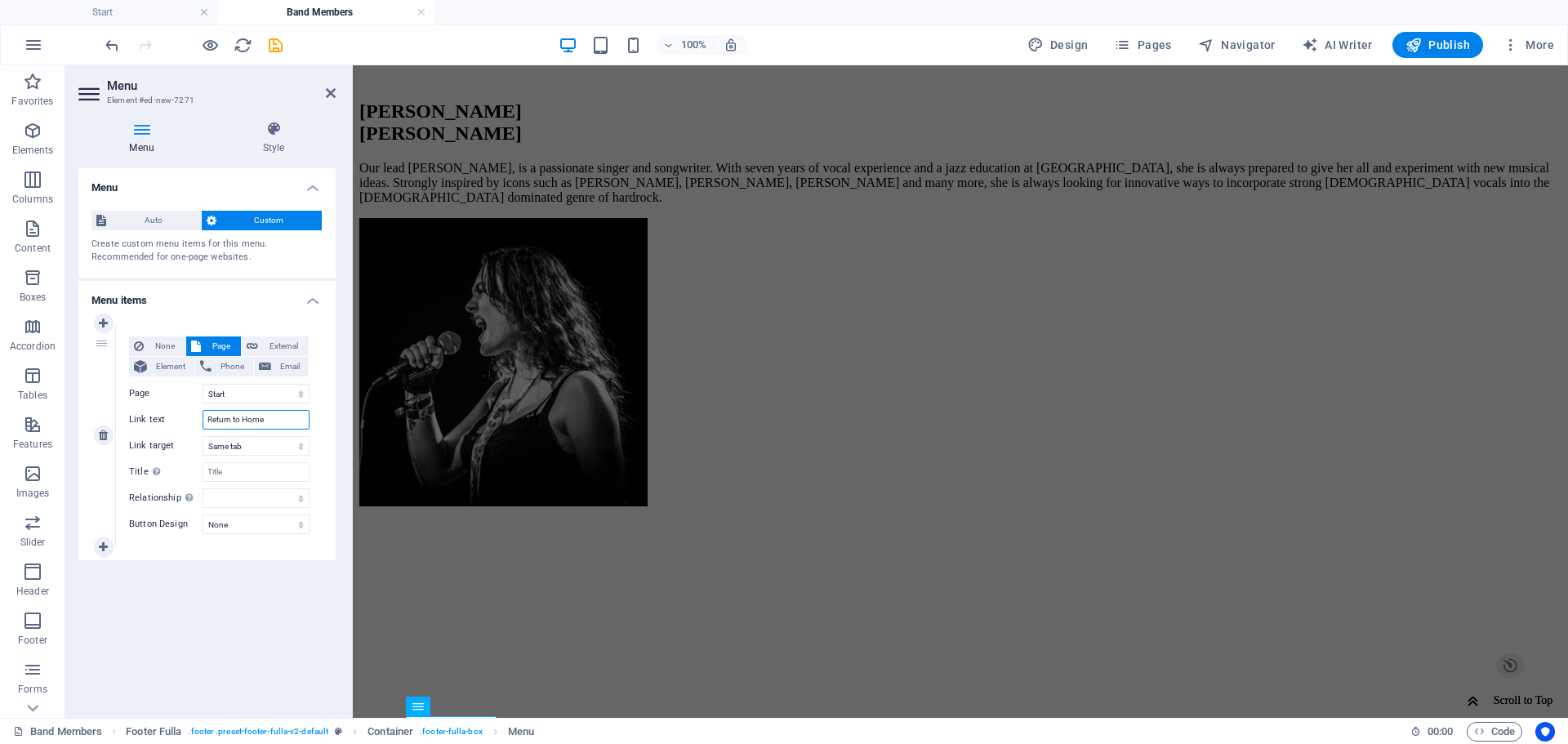
click at [202, 421] on input "Return to Home" at bounding box center [255, 420] width 107 height 20
click at [230, 498] on select "alternate author bookmark external help license next nofollow noreferrer noopen…" at bounding box center [255, 498] width 107 height 20
click at [142, 468] on label "Title Additional link description, should not be the same as the link text. The…" at bounding box center [166, 472] width 74 height 20
click at [202, 468] on input "Title Additional link description, should not be the same as the link text. The…" at bounding box center [255, 472] width 107 height 20
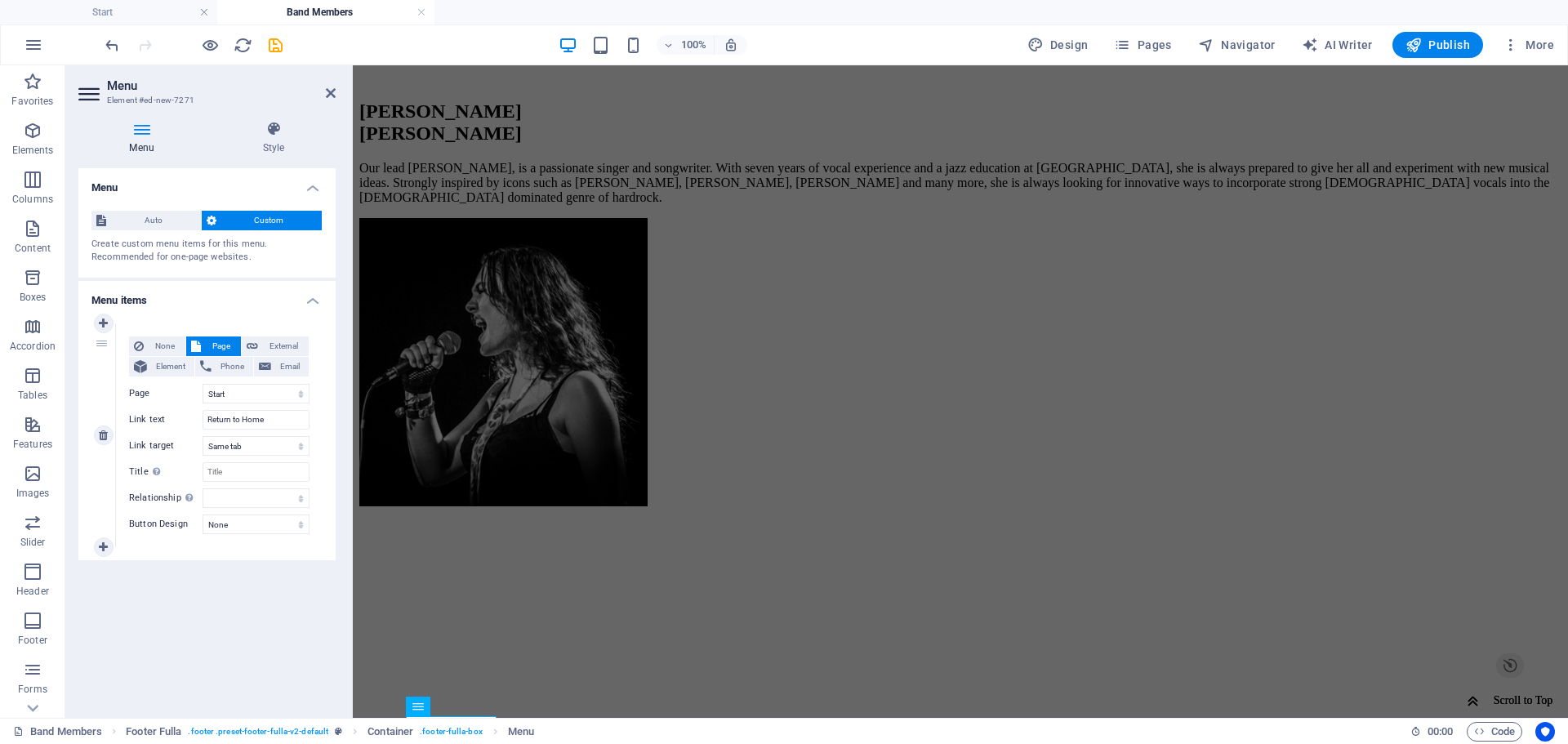
click at [134, 479] on label "Title Additional link description, should not be the same as the link text. The…" at bounding box center [166, 472] width 74 height 20
click at [202, 479] on input "Title Additional link description, should not be the same as the link text. The…" at bounding box center [255, 472] width 107 height 20
click at [209, 521] on select "None Default Primary Secondary" at bounding box center [255, 524] width 107 height 20
select select "default"
click at [202, 514] on select "None Default Primary Secondary" at bounding box center [255, 524] width 107 height 20
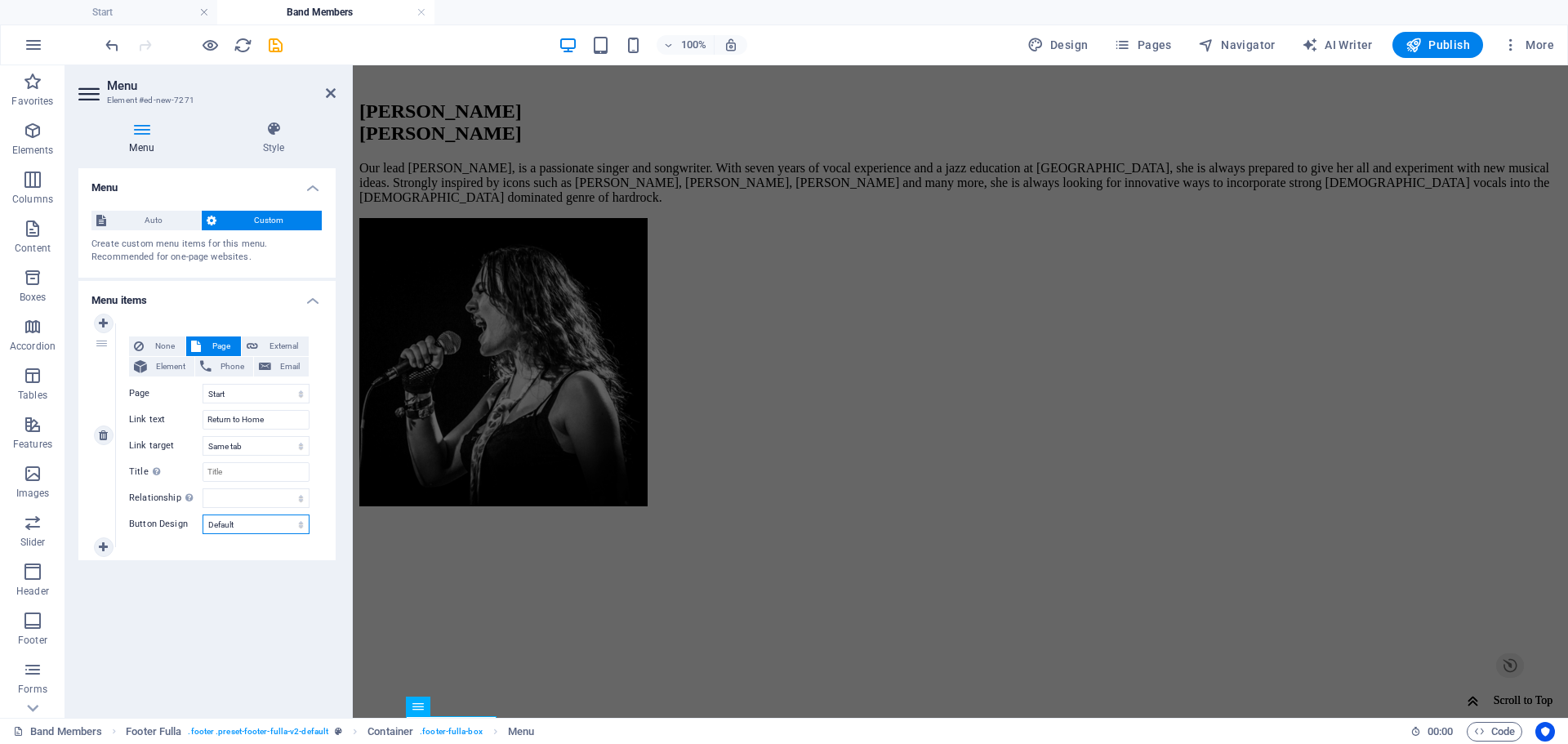
select select
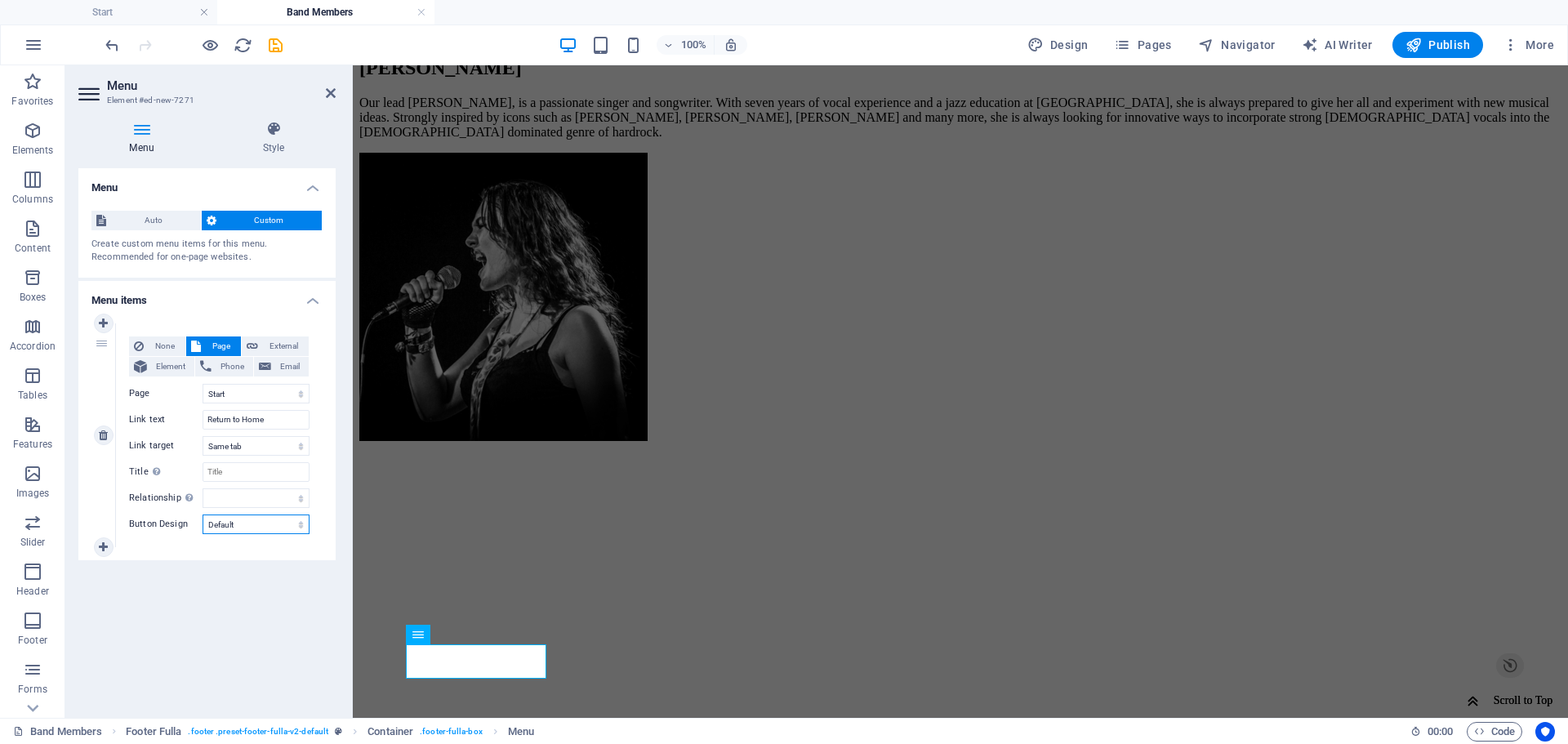
click at [290, 529] on select "None Default Primary Secondary" at bounding box center [255, 524] width 107 height 20
select select "primary"
click at [202, 514] on select "None Default Primary Secondary" at bounding box center [255, 524] width 107 height 20
select select
click at [272, 530] on select "None Default Primary Secondary" at bounding box center [255, 524] width 107 height 20
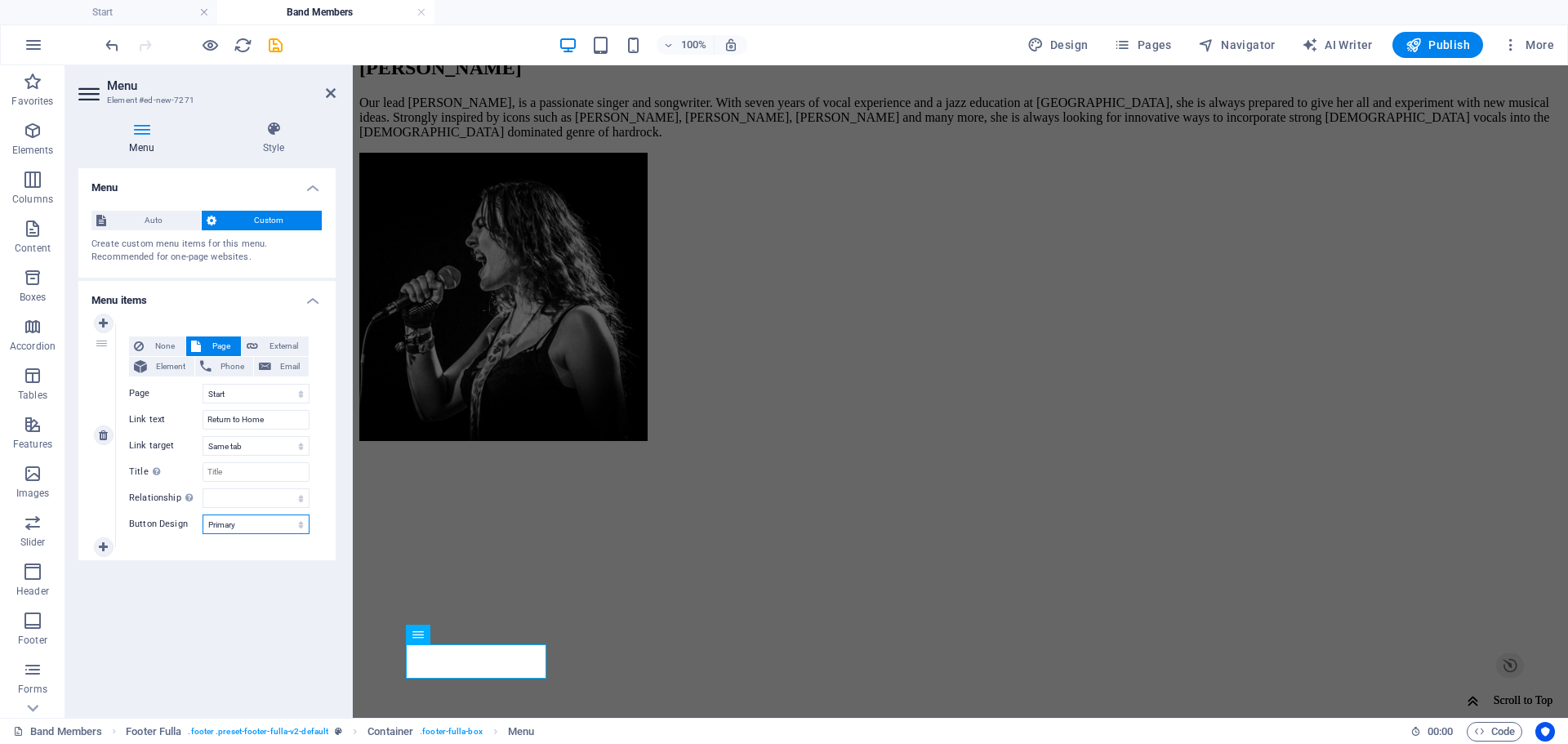
select select "secondary"
click at [202, 514] on select "None Default Primary Secondary" at bounding box center [255, 524] width 107 height 20
select select
click at [261, 524] on select "None Default Primary Secondary" at bounding box center [255, 524] width 107 height 20
select select
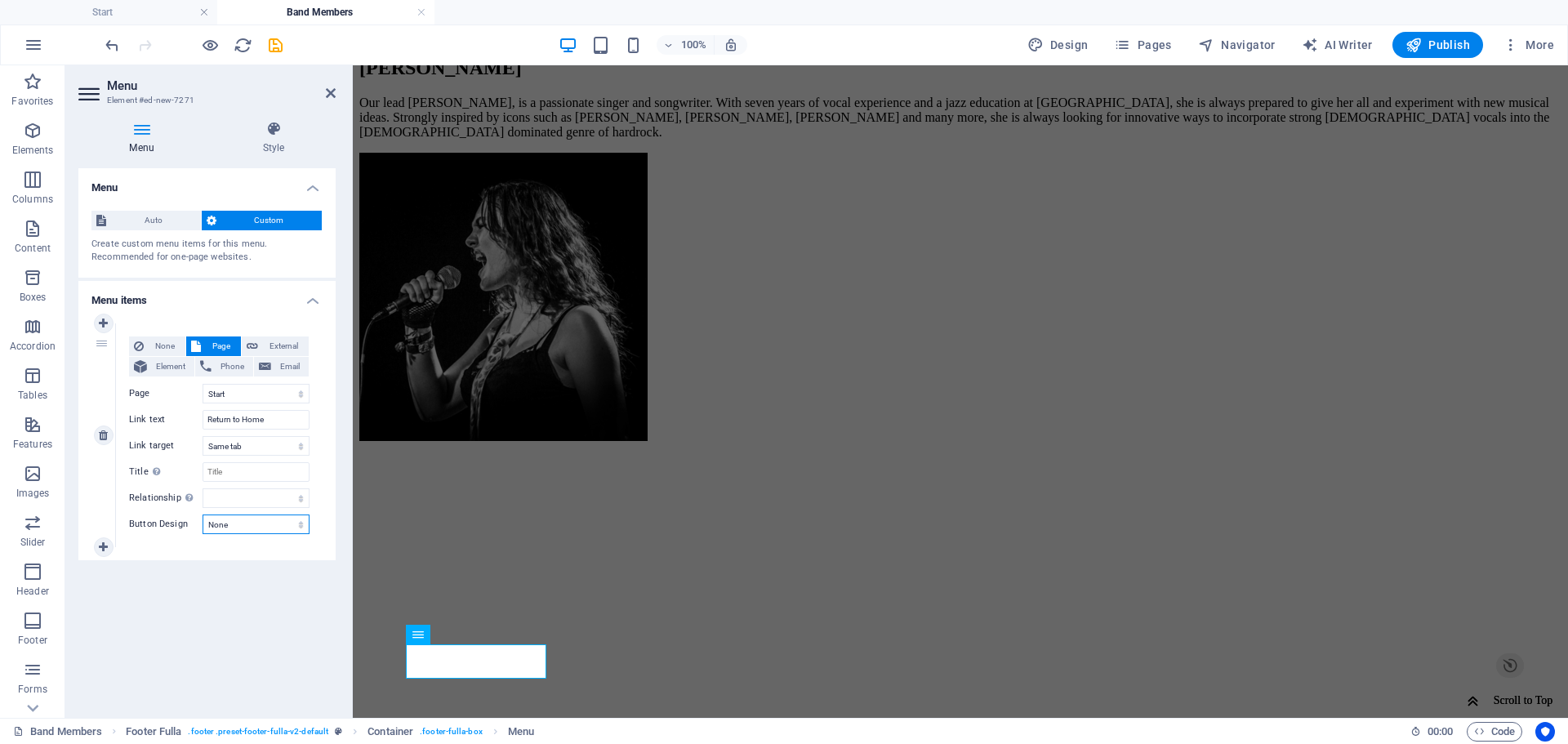
click at [202, 514] on select "None Default Primary Secondary" at bounding box center [255, 524] width 107 height 20
select select
click at [252, 530] on select "None Default Primary Secondary" at bounding box center [255, 524] width 107 height 20
select select "default"
click at [202, 514] on select "None Default Primary Secondary" at bounding box center [255, 524] width 107 height 20
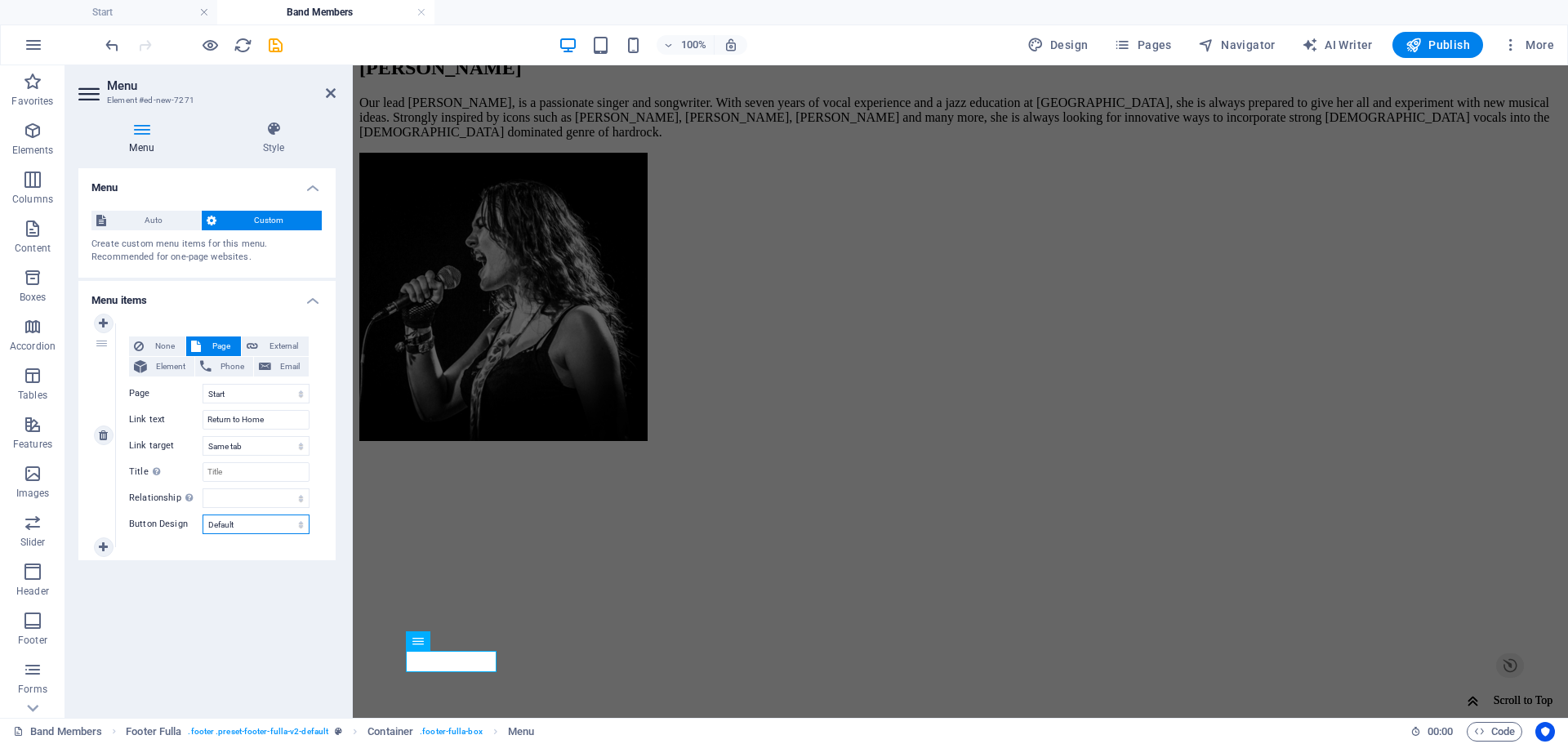
select select
click at [162, 526] on label "Button Design" at bounding box center [166, 524] width 74 height 20
click at [202, 526] on select "None Default Primary Secondary" at bounding box center [255, 524] width 107 height 20
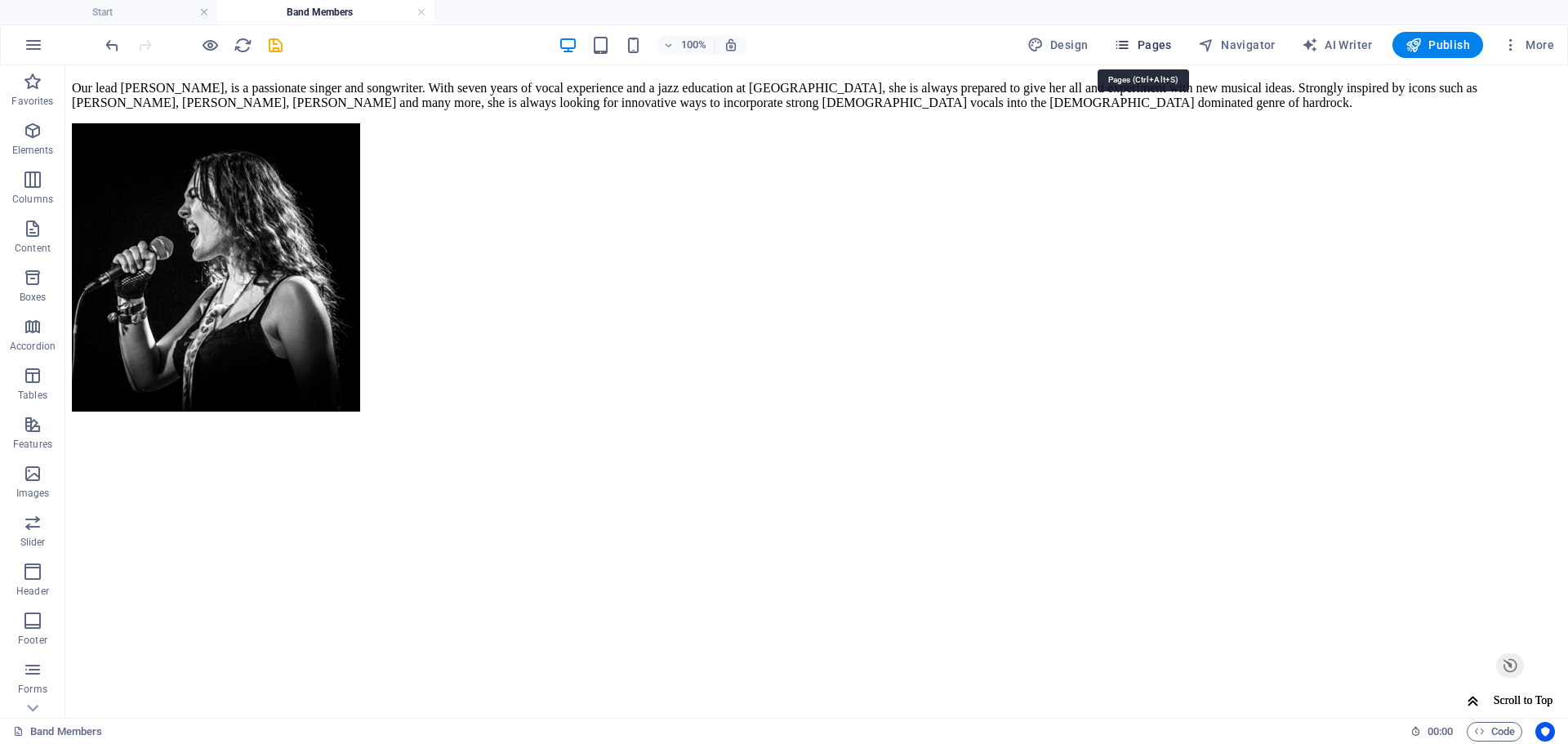
click at [1131, 40] on span "Pages" at bounding box center [1143, 45] width 58 height 16
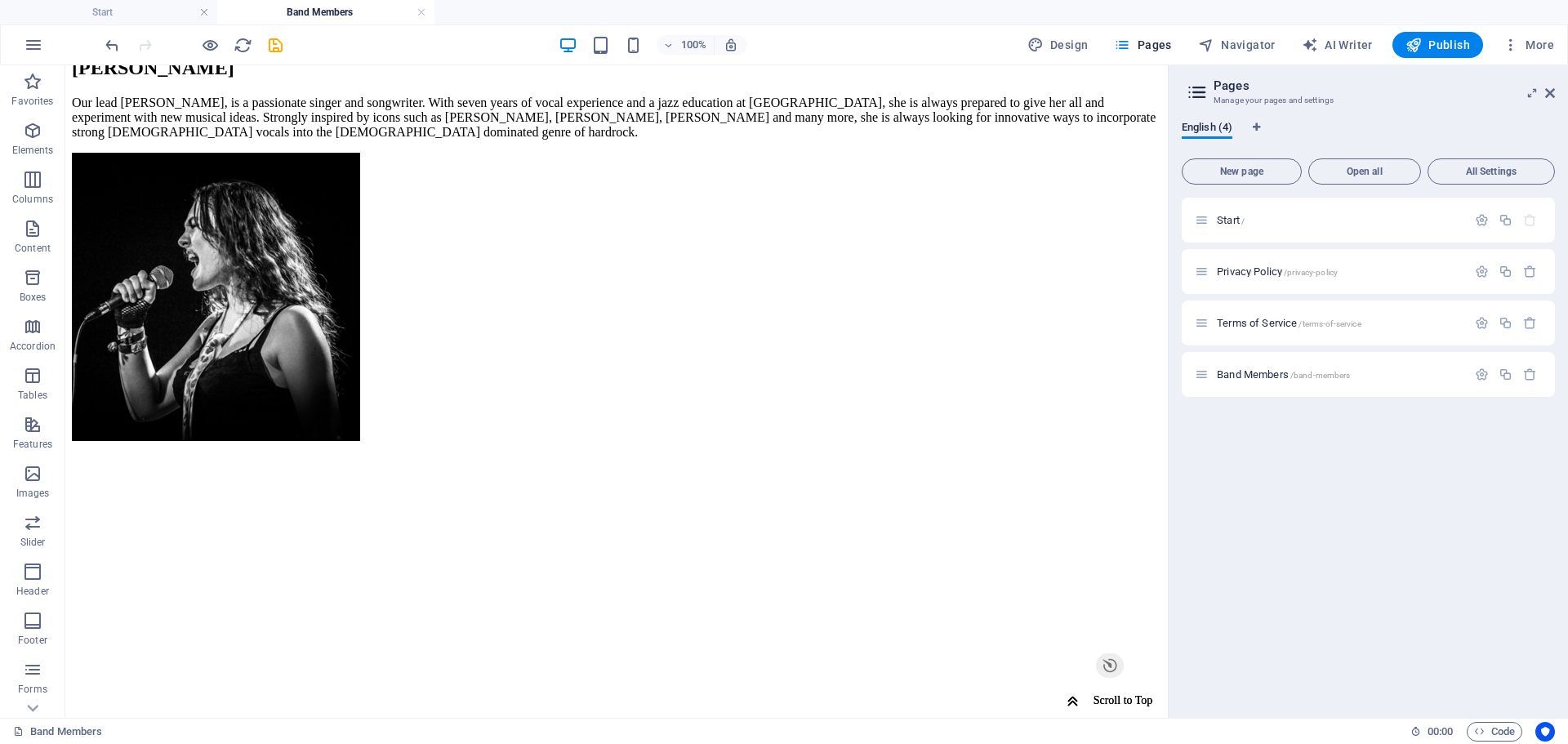
click at [1543, 93] on h2 "Pages" at bounding box center [1385, 85] width 342 height 14
click at [1532, 92] on icon at bounding box center [1532, 93] width 0 height 13
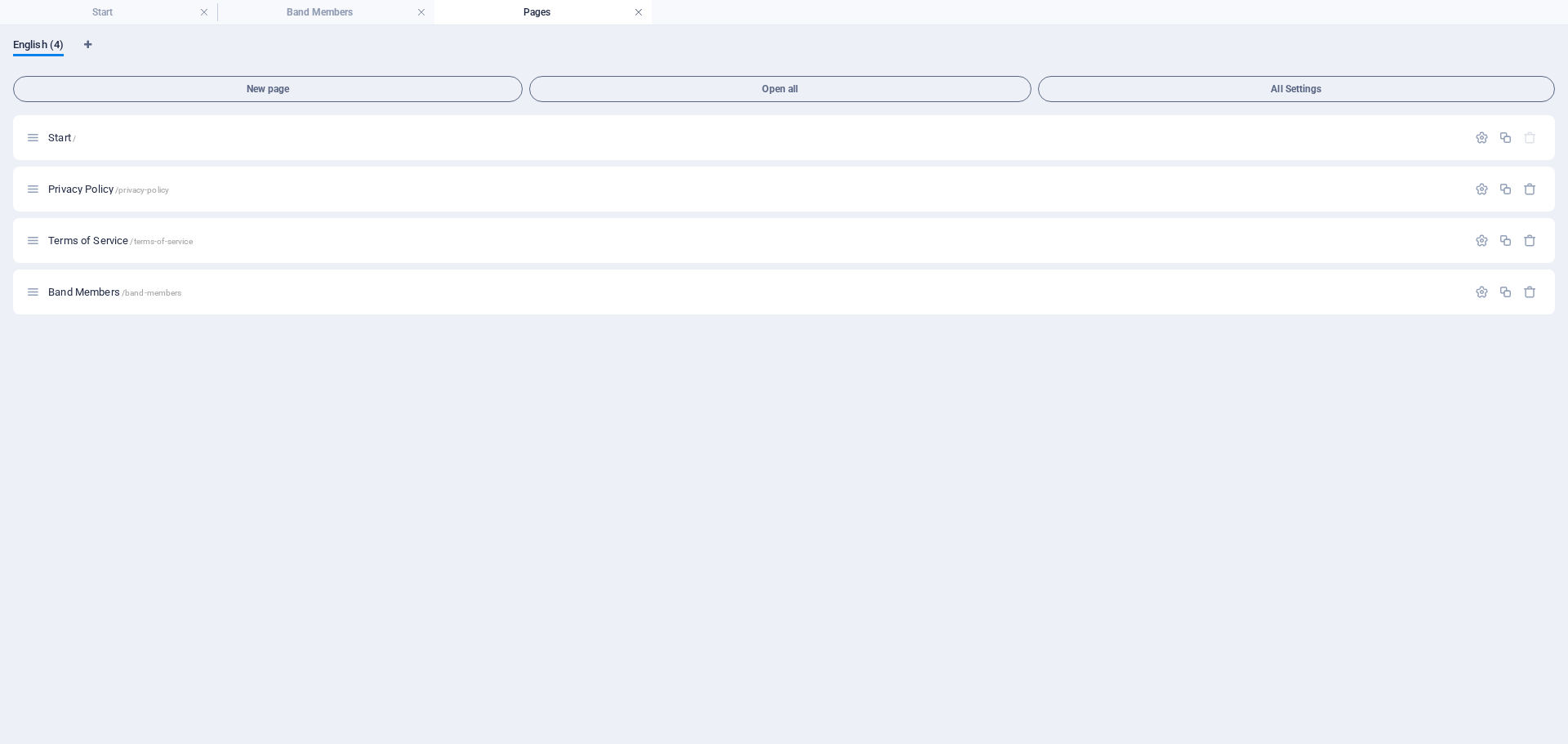
click at [638, 10] on link at bounding box center [638, 12] width 10 height 15
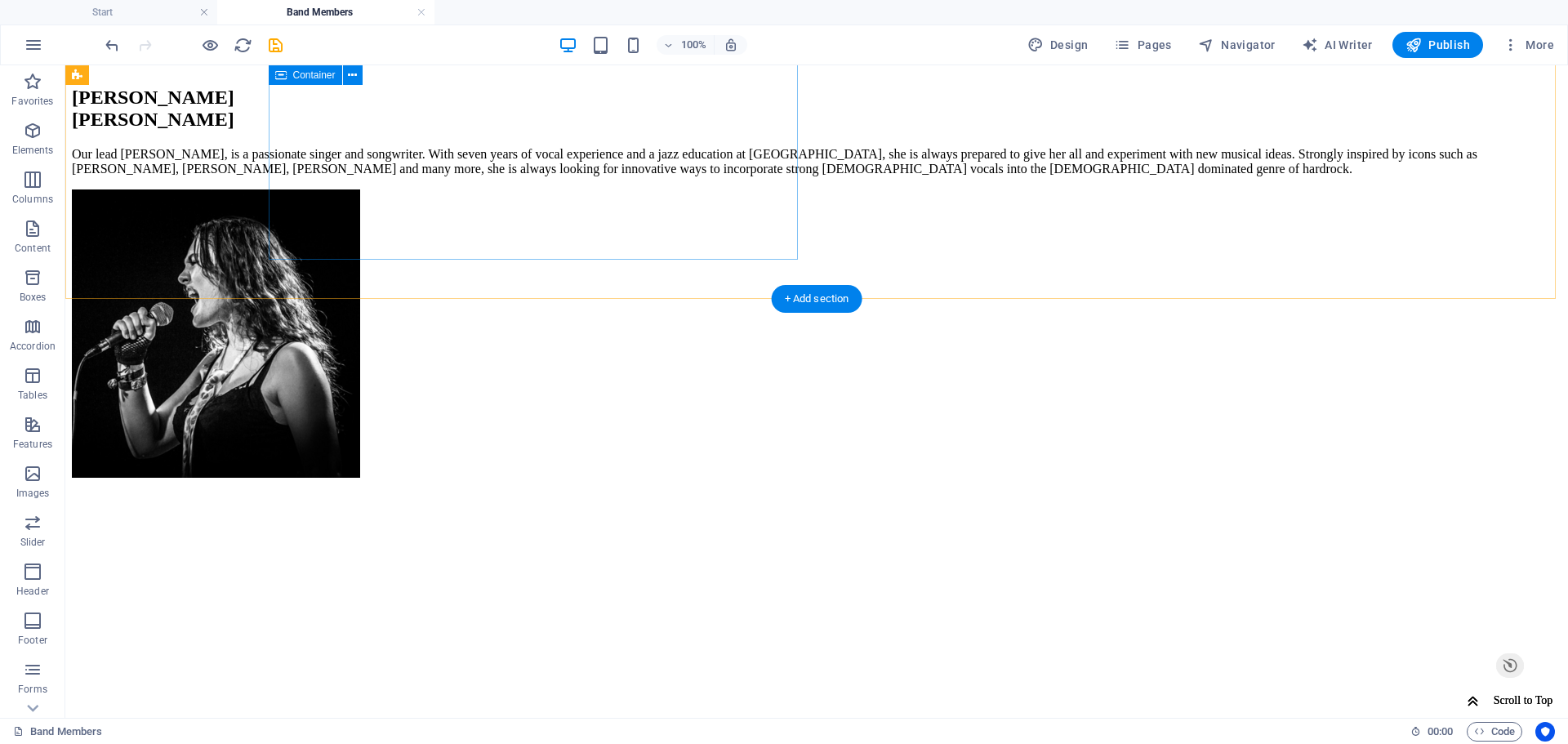
scroll to position [1350, 0]
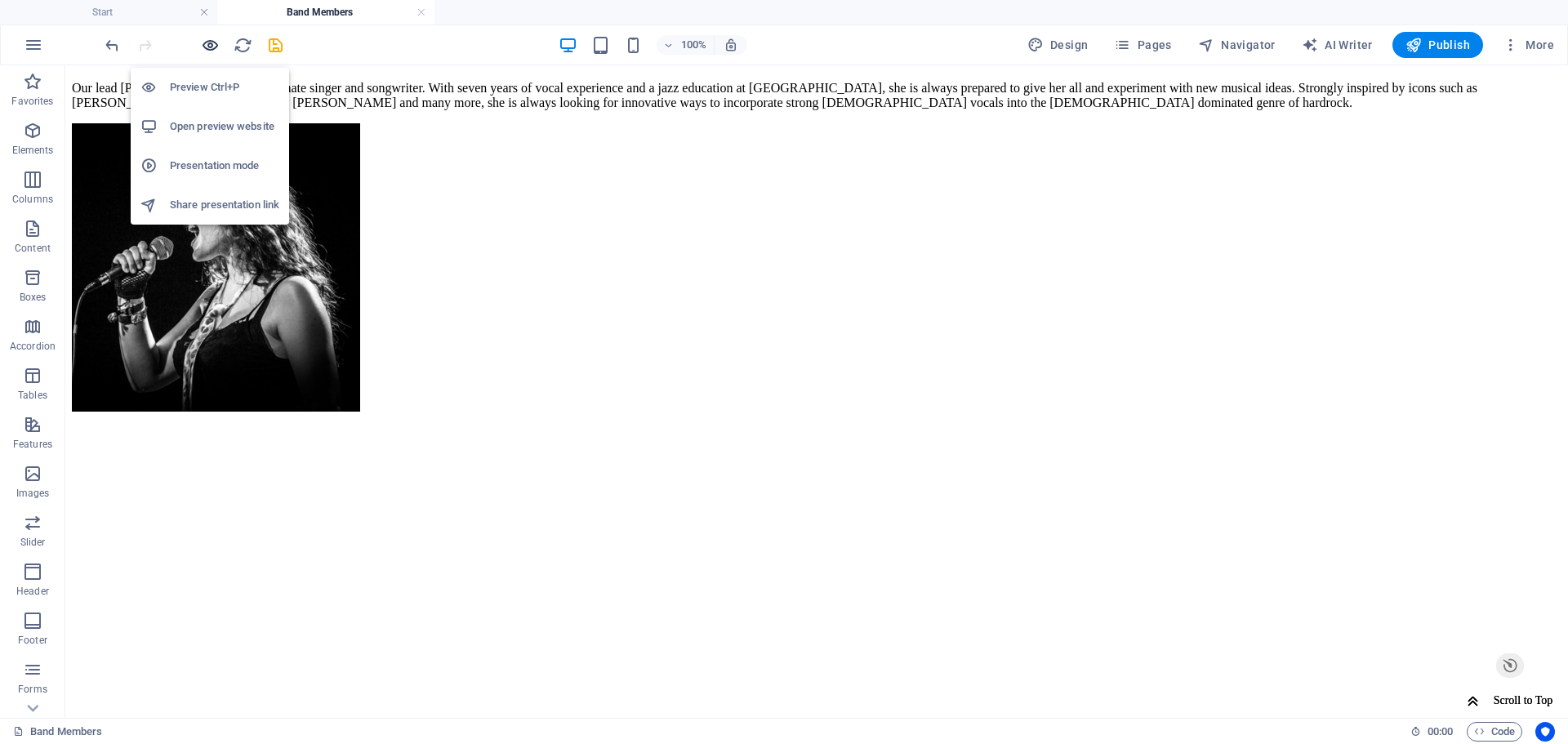
click at [213, 44] on icon "button" at bounding box center [209, 45] width 19 height 19
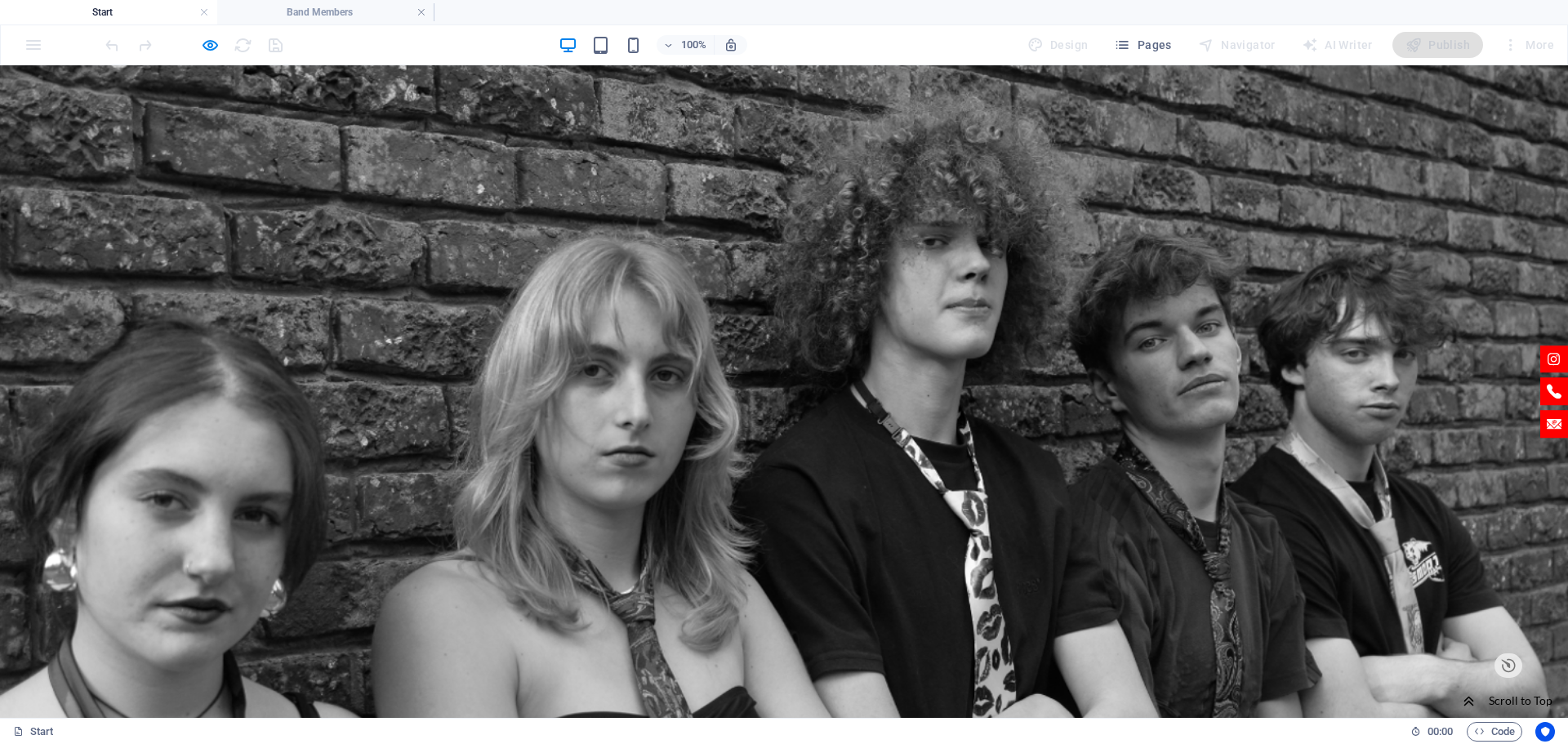
scroll to position [164, 0]
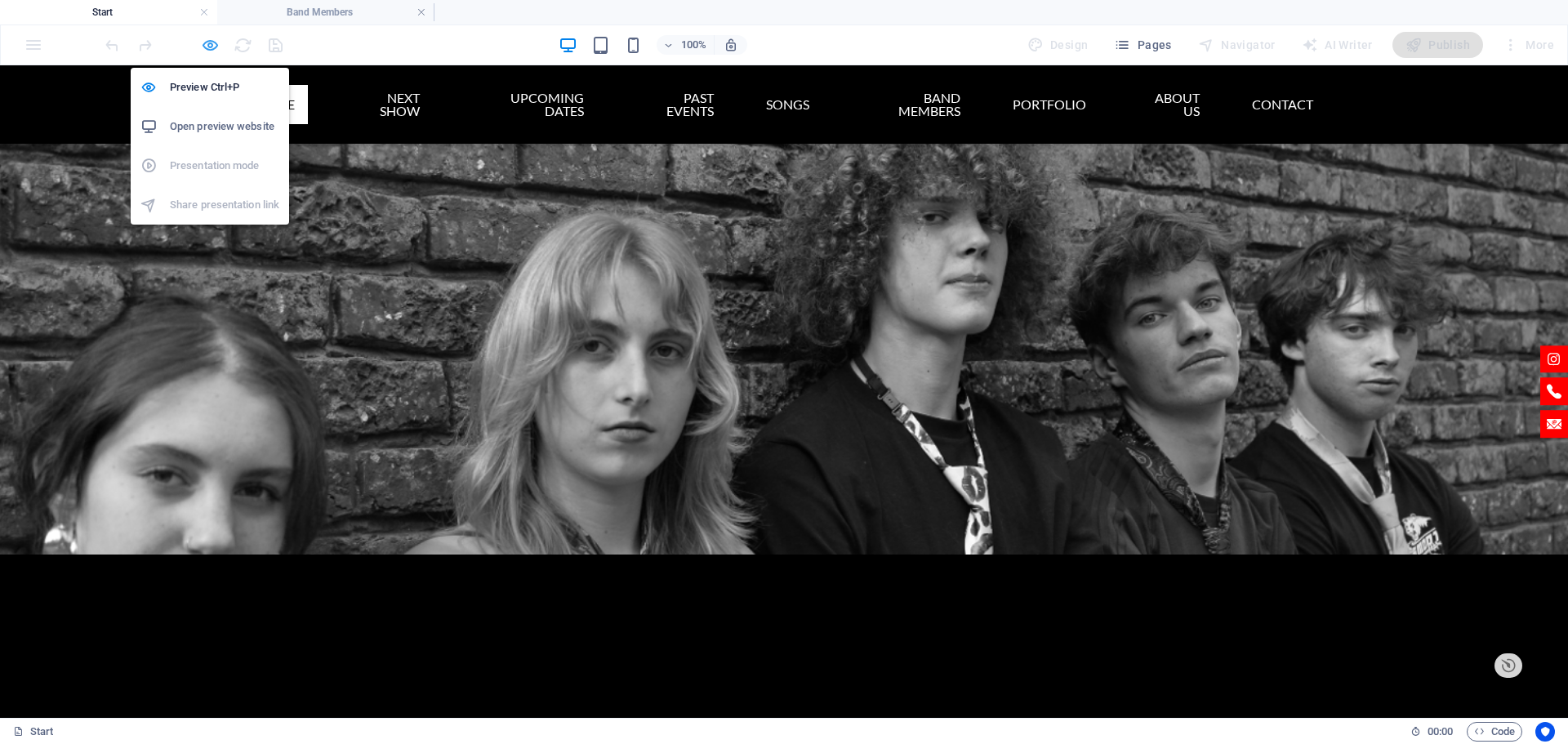
click at [210, 44] on icon "button" at bounding box center [209, 45] width 19 height 19
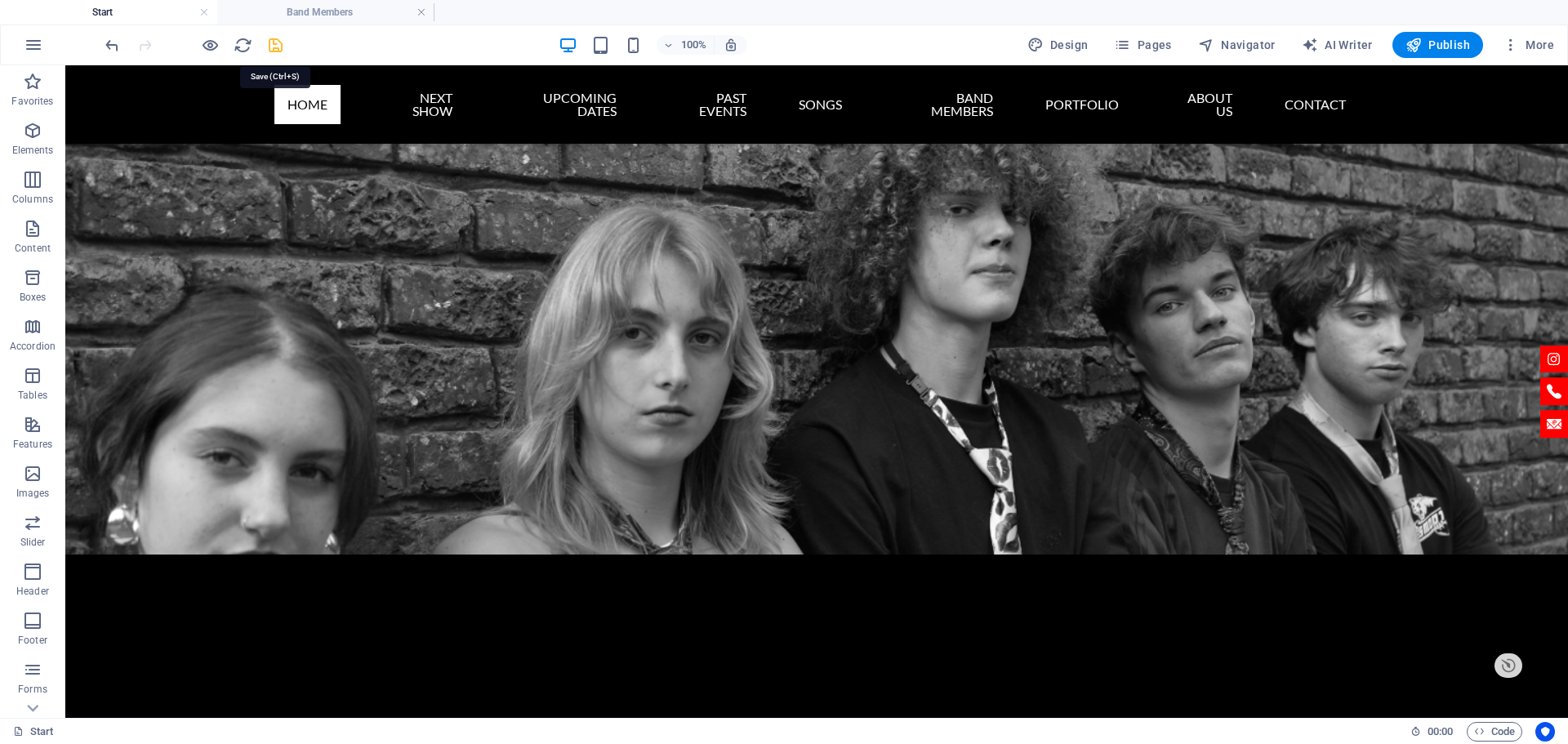
click at [274, 49] on icon "save" at bounding box center [275, 45] width 19 height 19
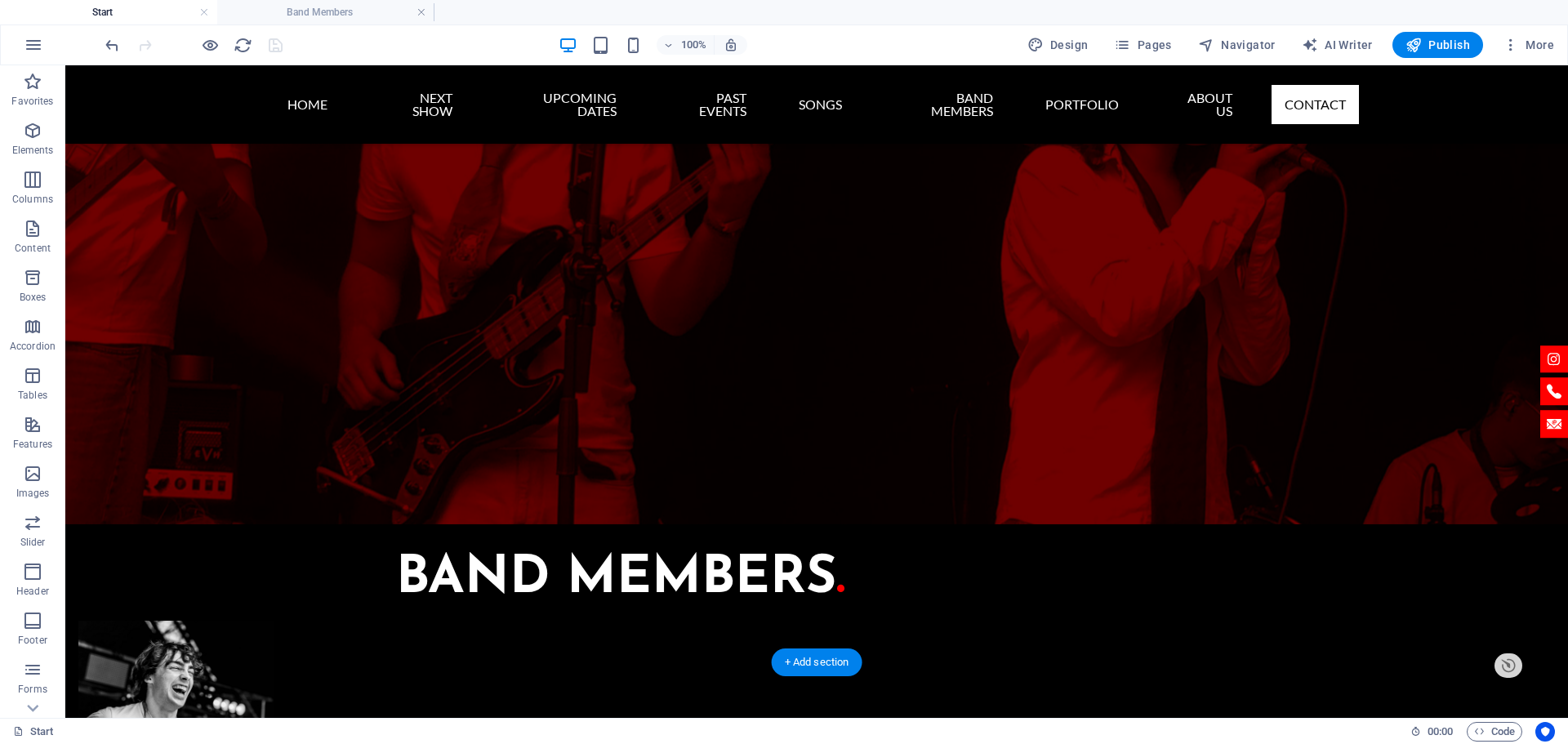
scroll to position [5565, 0]
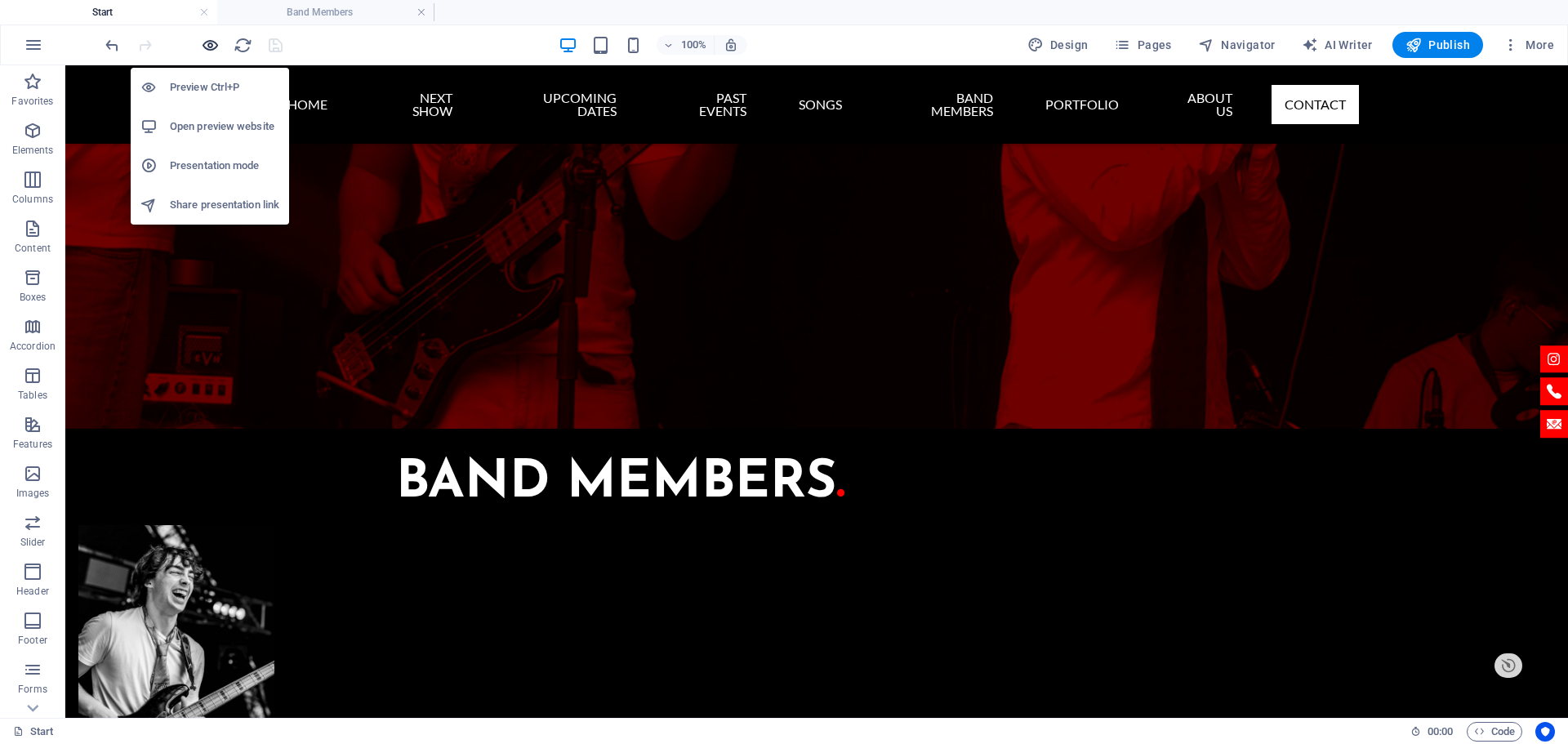
click at [208, 40] on icon "button" at bounding box center [209, 45] width 19 height 19
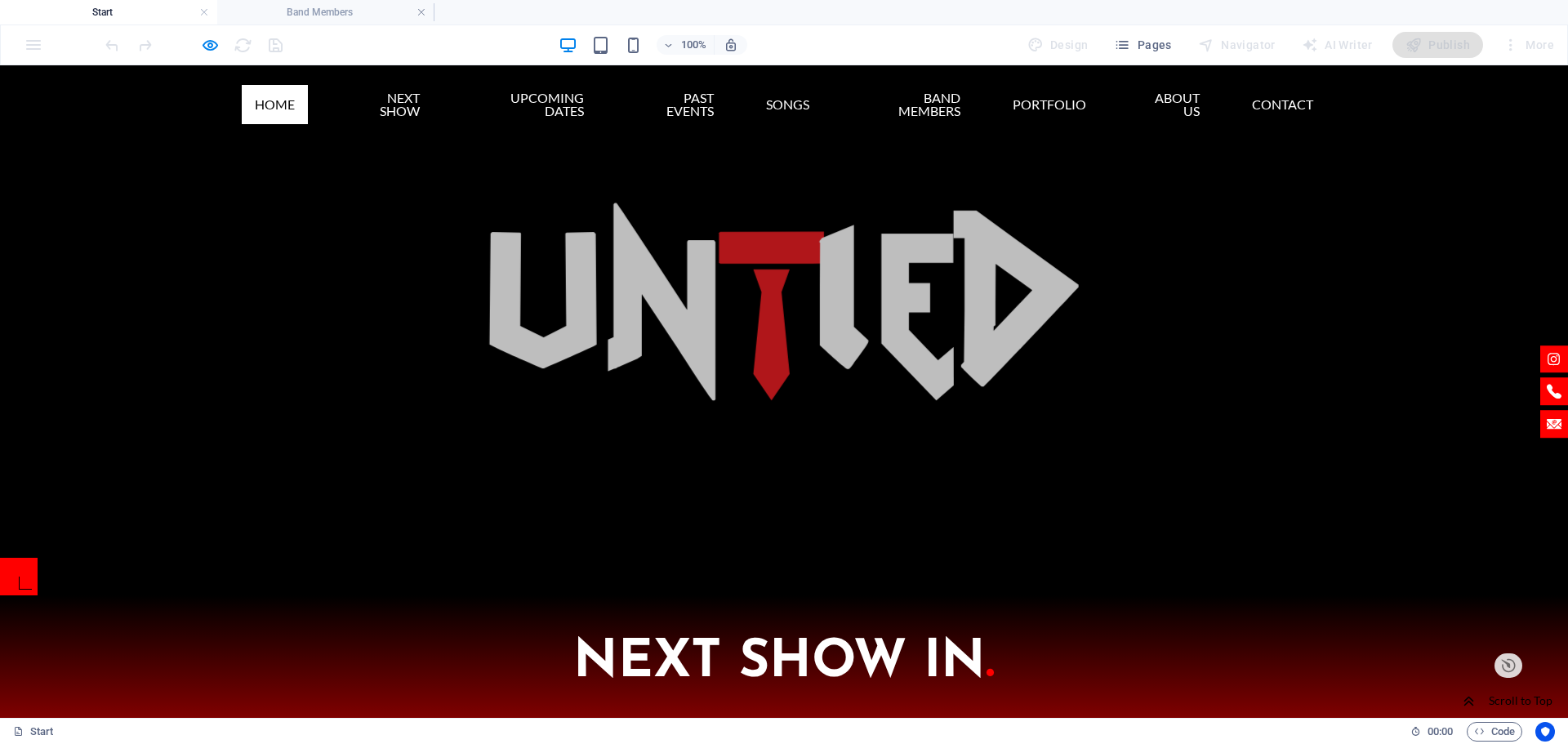
scroll to position [66, 0]
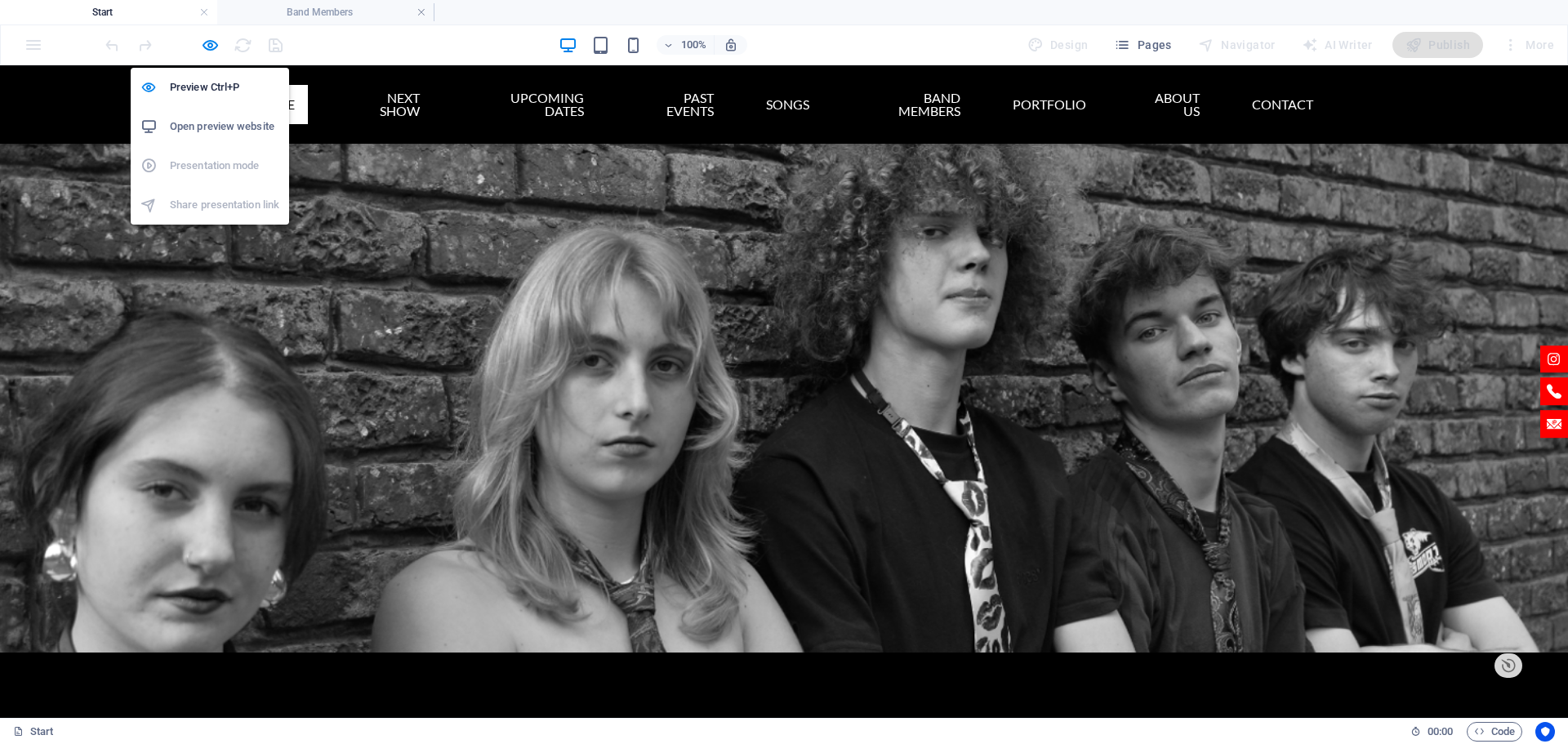
drag, startPoint x: 205, startPoint y: 41, endPoint x: 453, endPoint y: 58, distance: 248.6
click at [205, 41] on icon "button" at bounding box center [209, 45] width 19 height 19
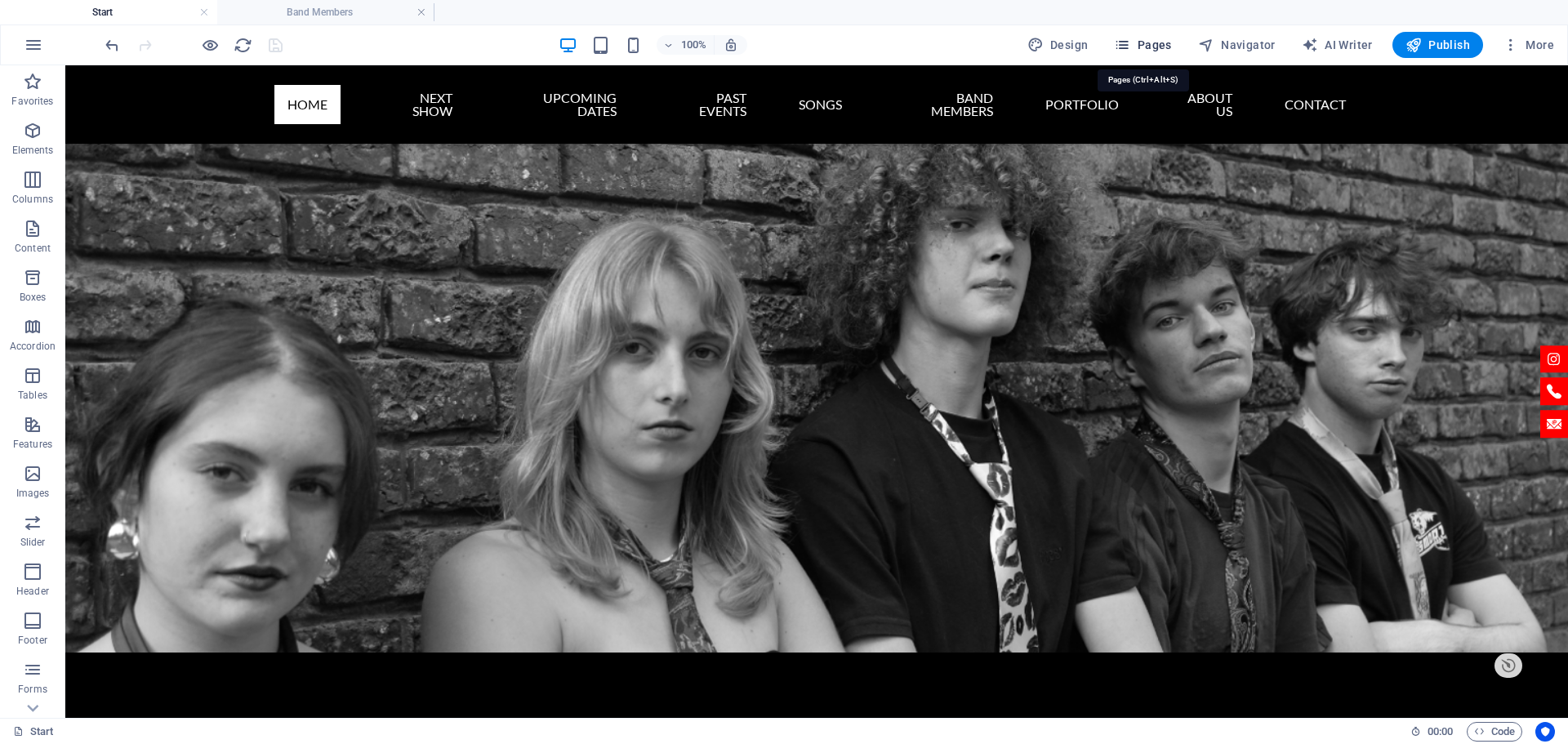
drag, startPoint x: 1157, startPoint y: 44, endPoint x: 1091, endPoint y: 22, distance: 69.6
click at [1157, 44] on span "Pages" at bounding box center [1143, 45] width 58 height 16
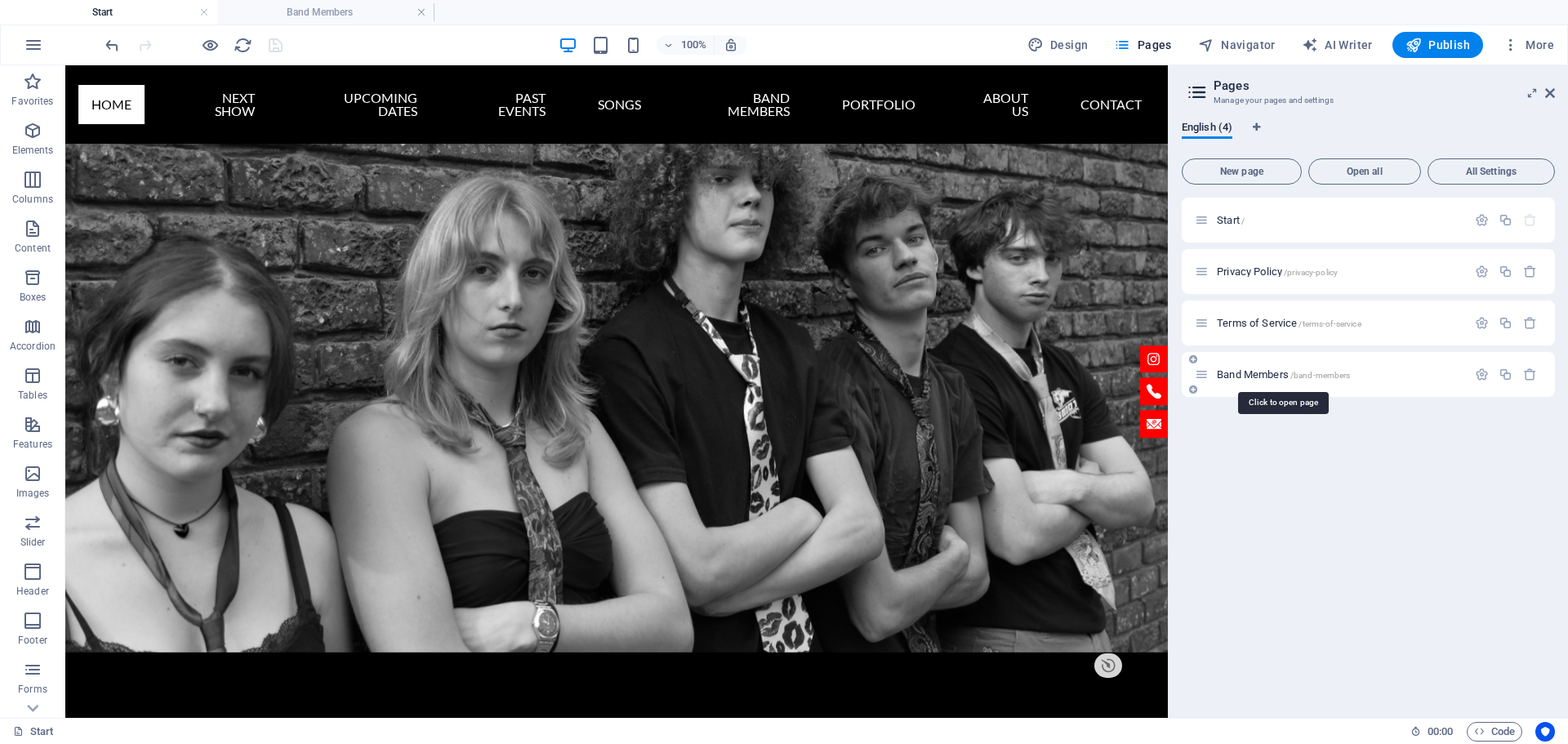
click at [1261, 370] on span "Band Members /band-members" at bounding box center [1284, 375] width 133 height 13
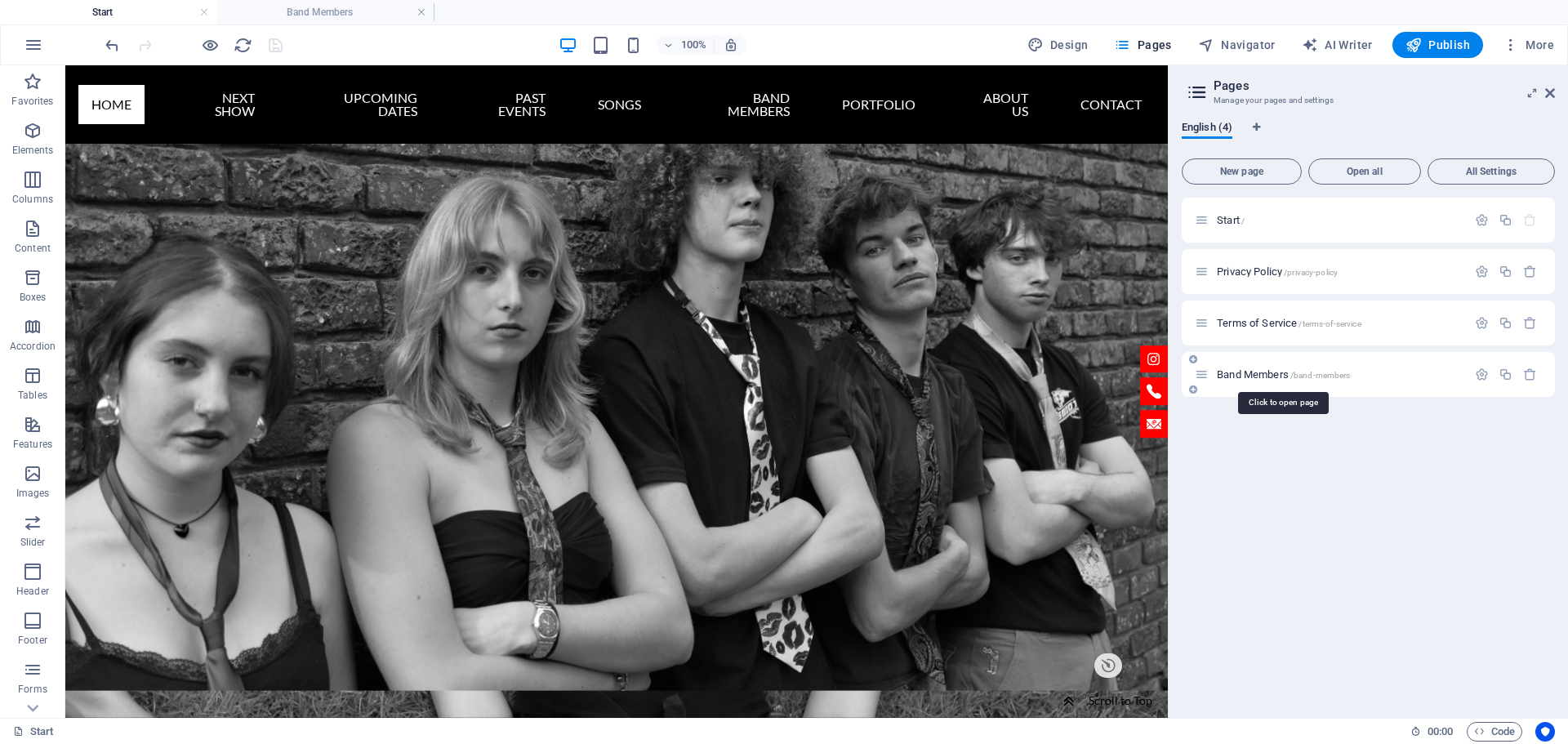
scroll to position [1350, 0]
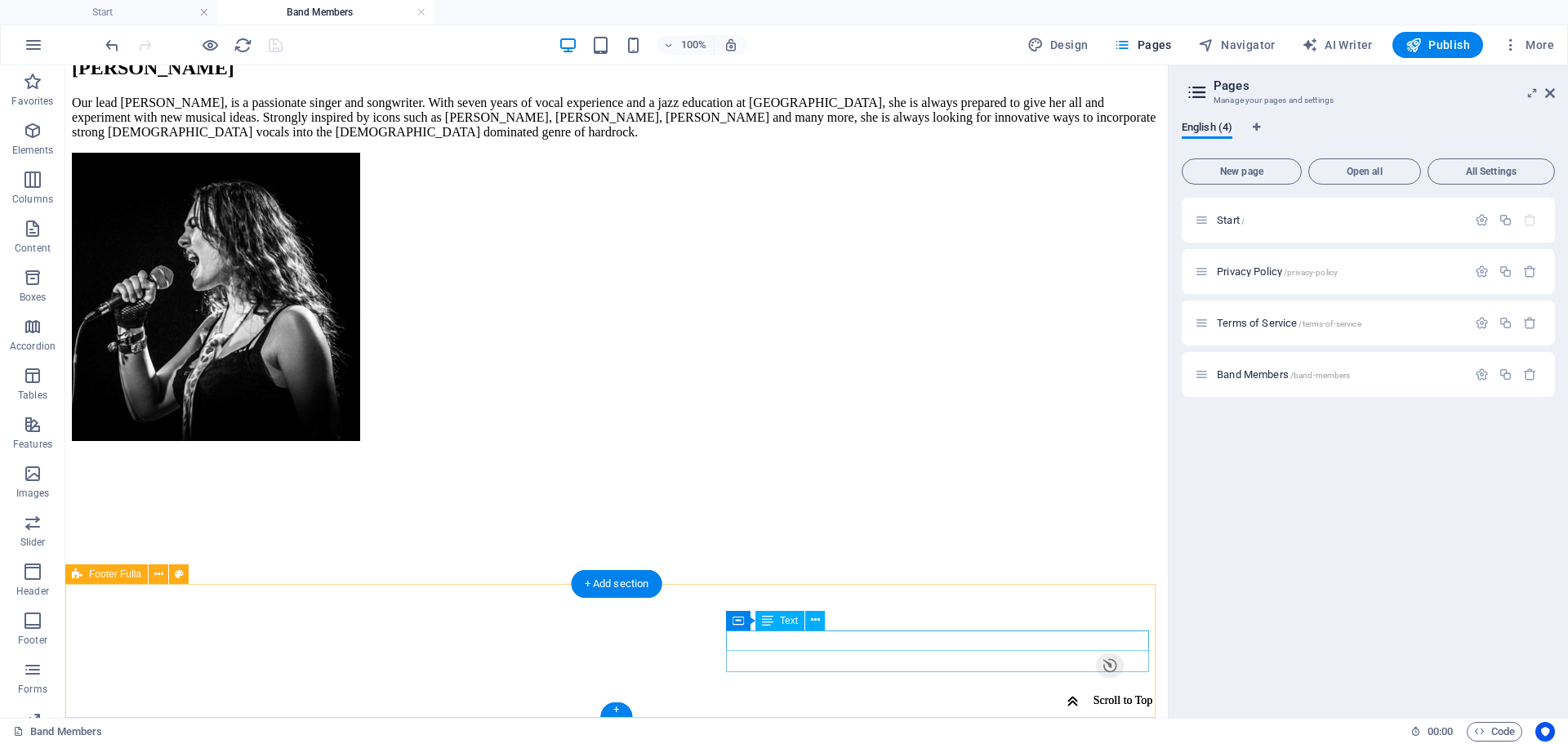
click at [788, 618] on span "Text" at bounding box center [789, 620] width 18 height 10
click at [788, 617] on span "Text" at bounding box center [789, 620] width 18 height 10
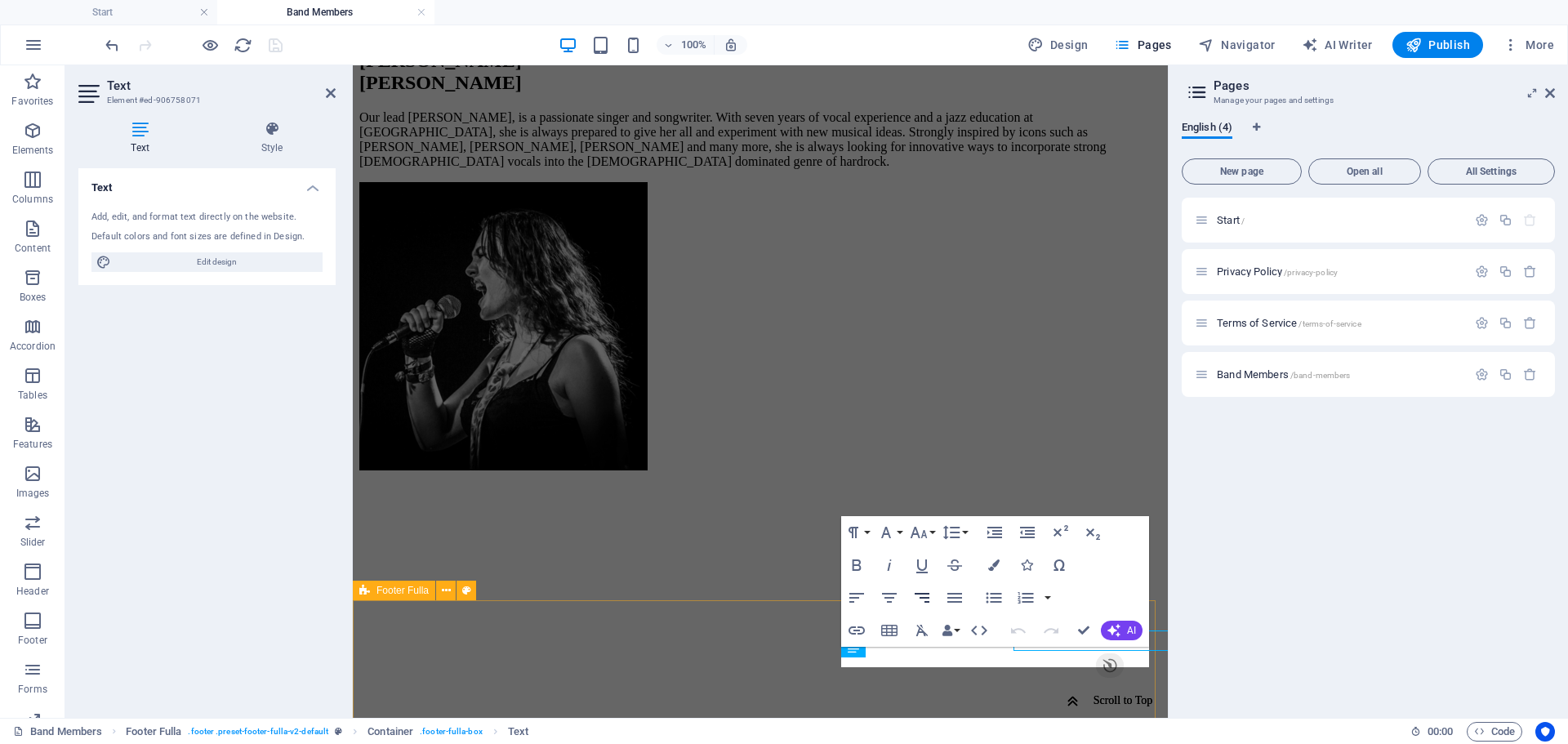
click at [922, 595] on icon "button" at bounding box center [922, 598] width 20 height 20
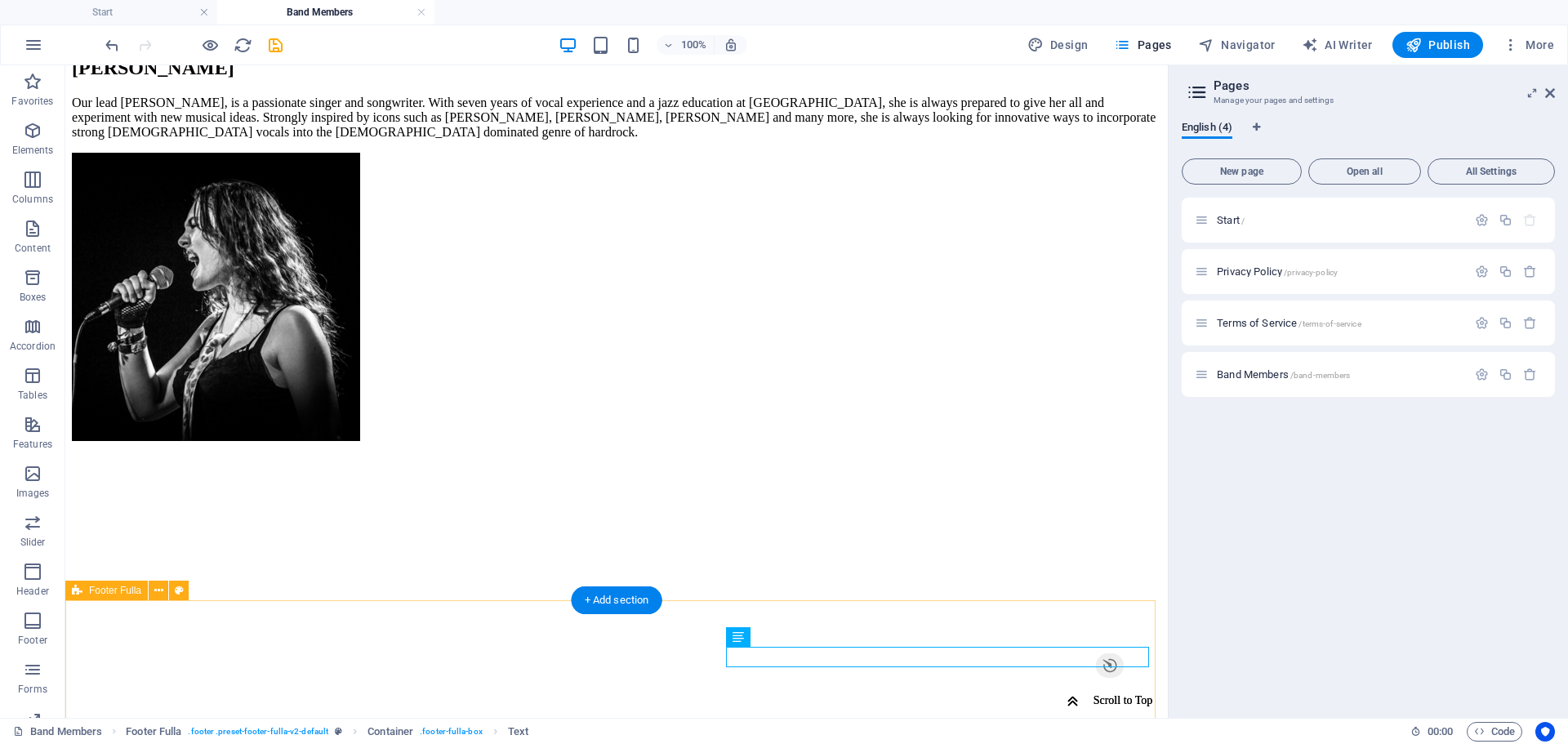
scroll to position [1333, 0]
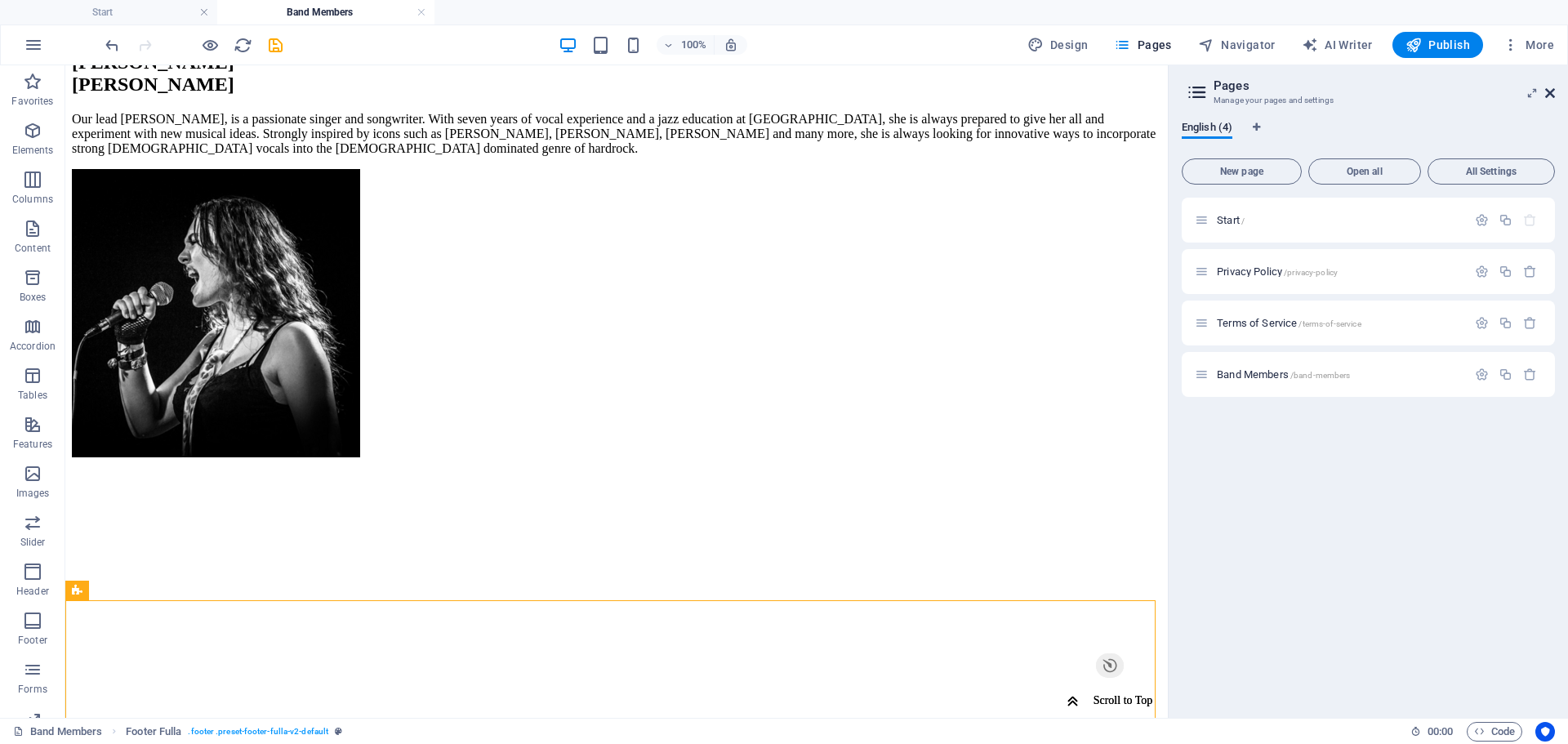
click at [1554, 93] on icon at bounding box center [1550, 93] width 10 height 13
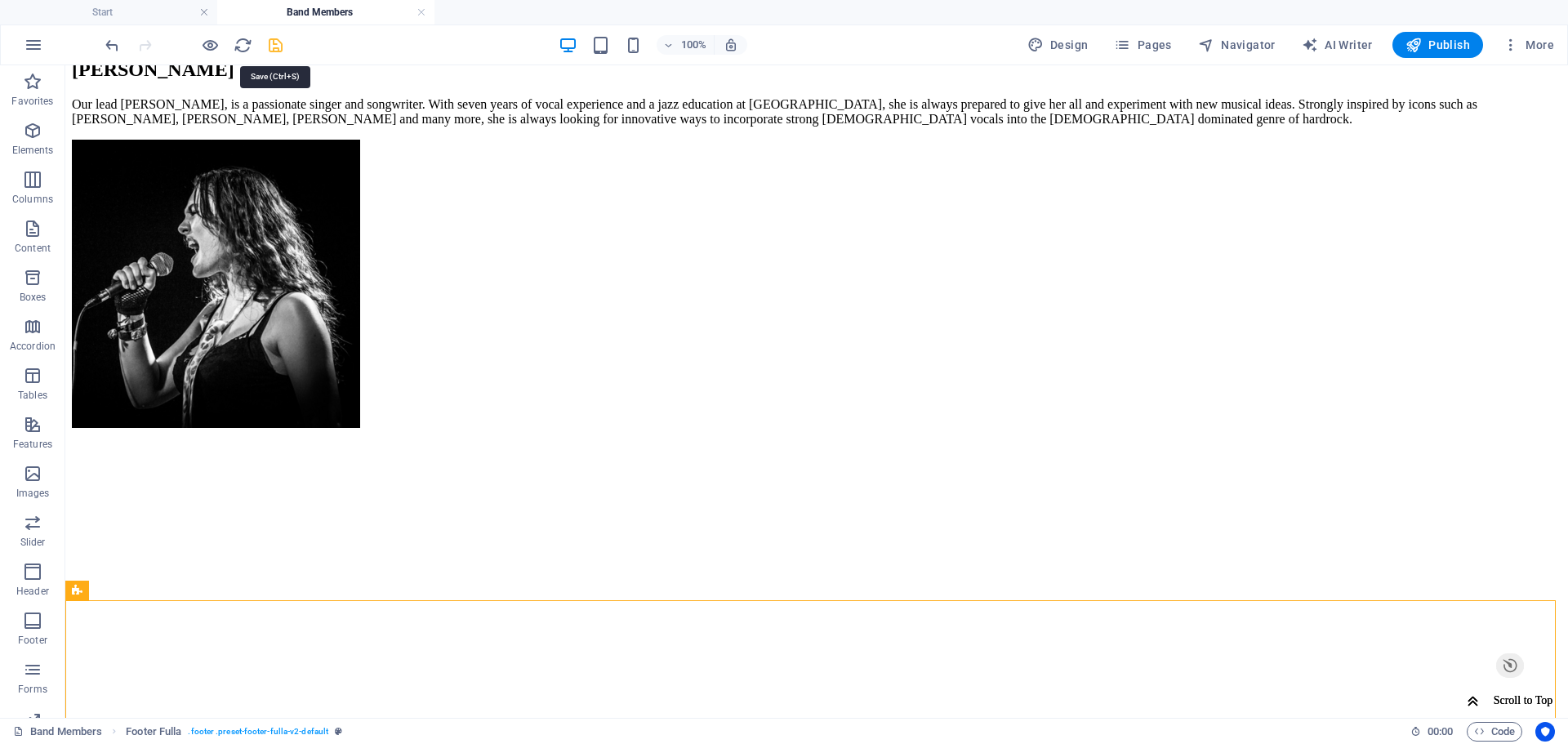
click at [277, 39] on icon "save" at bounding box center [275, 45] width 19 height 19
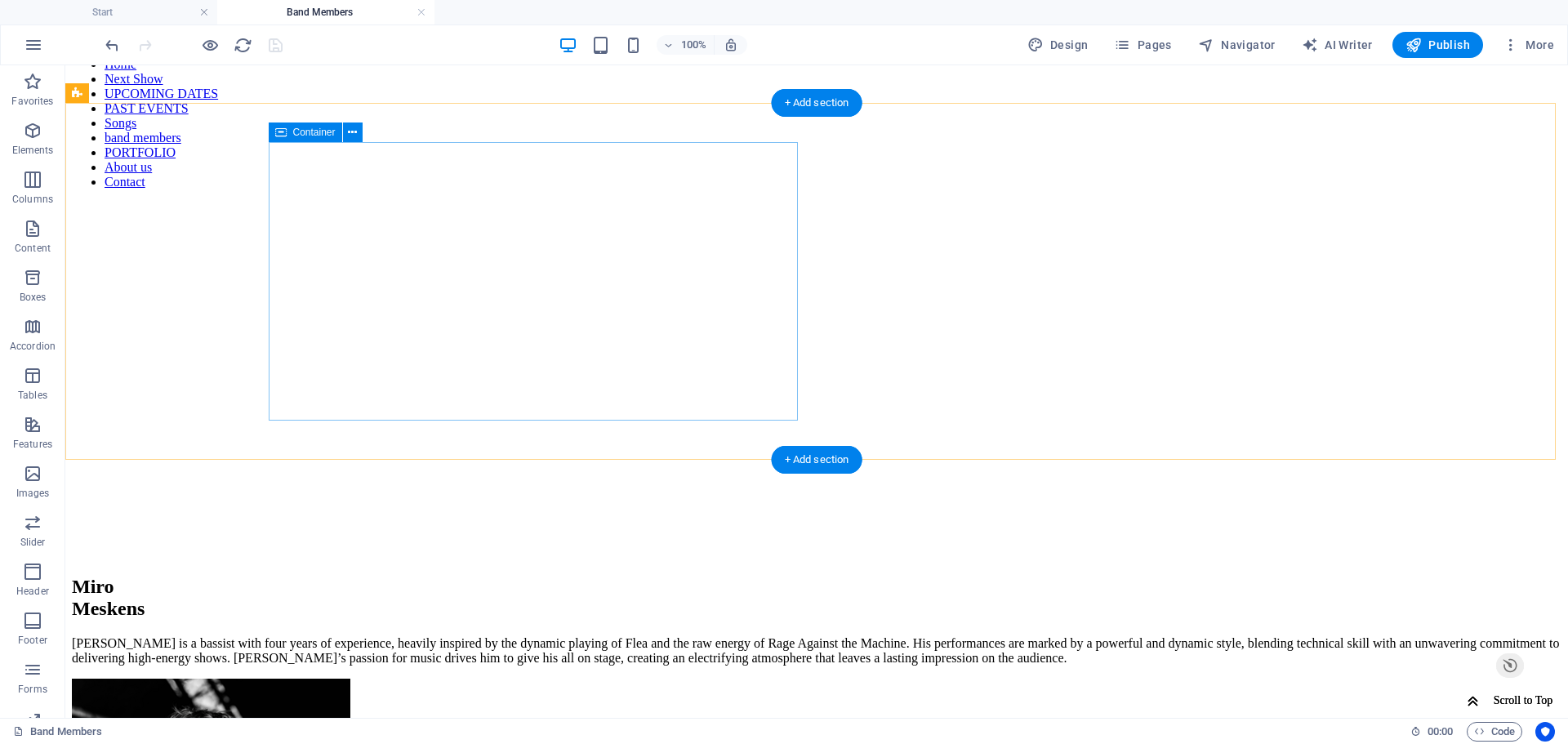
scroll to position [0, 0]
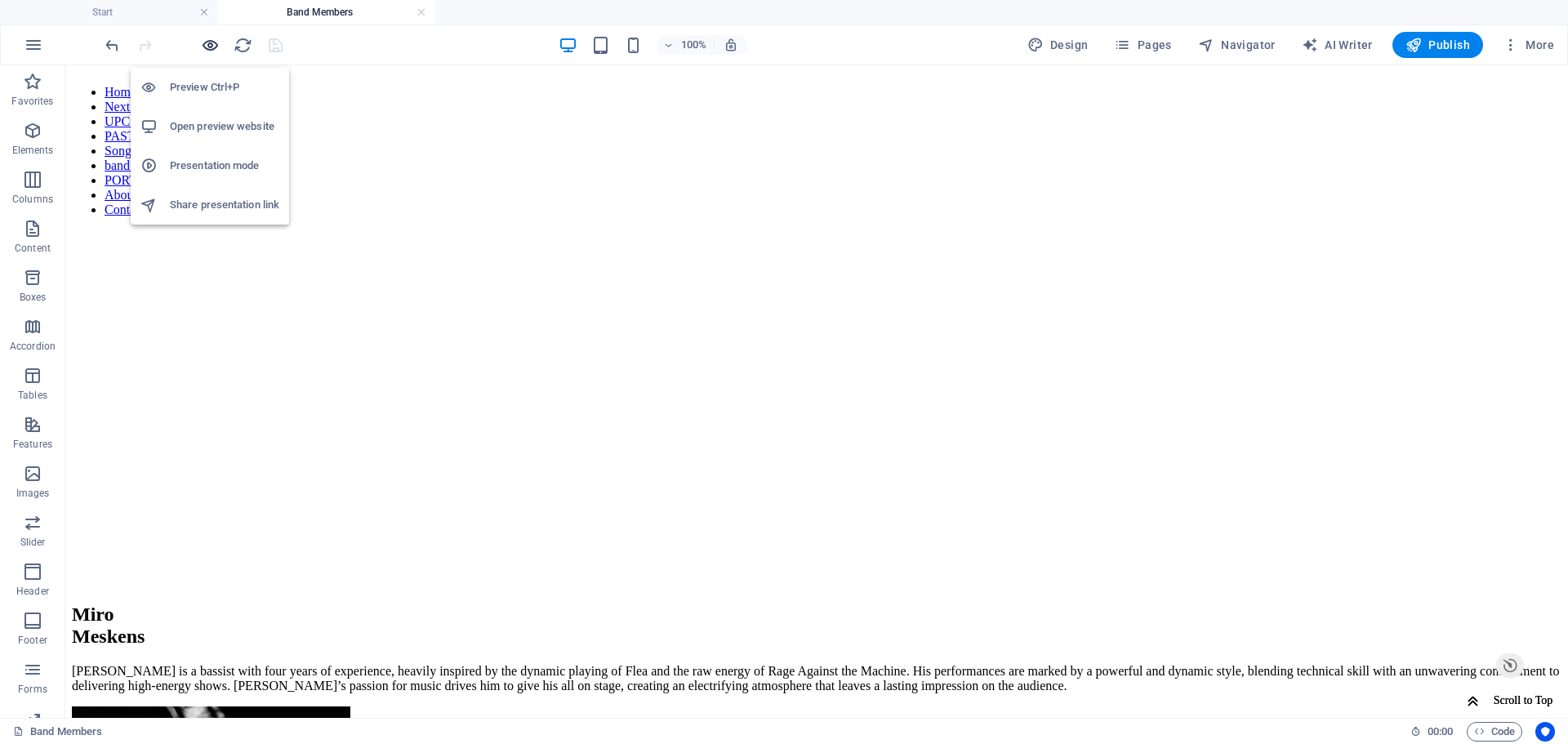
click at [209, 47] on icon "button" at bounding box center [209, 45] width 19 height 19
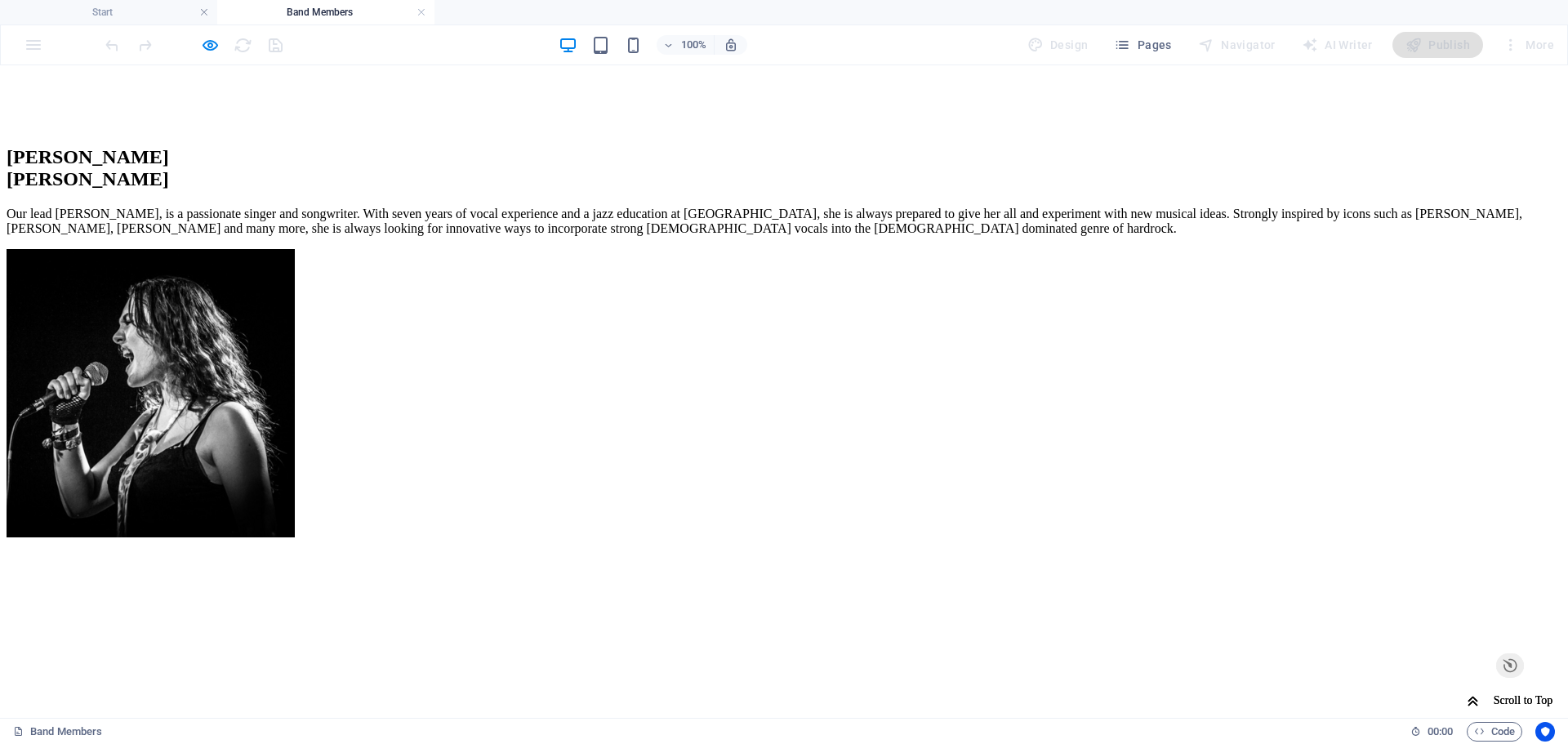
scroll to position [1350, 0]
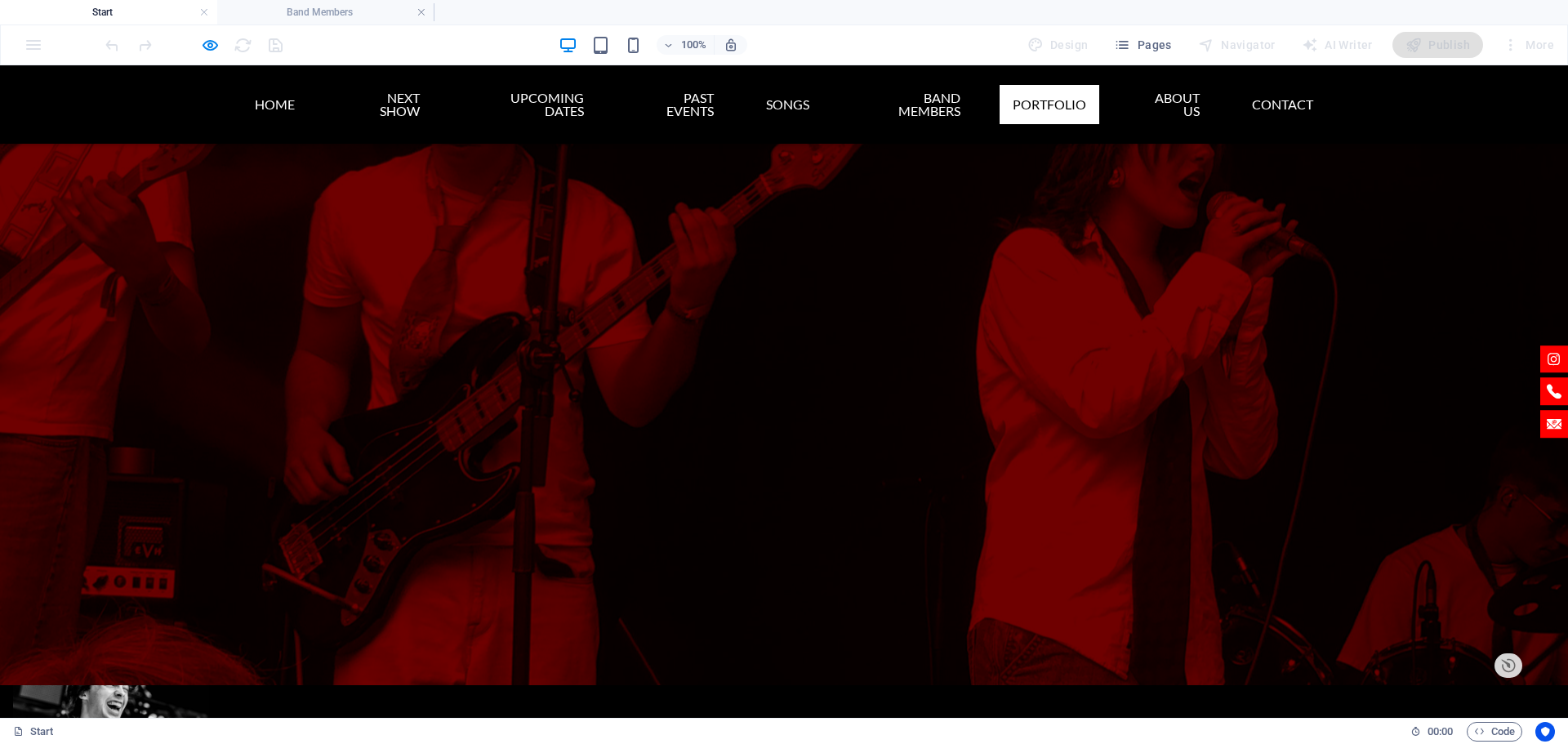
scroll to position [5525, 0]
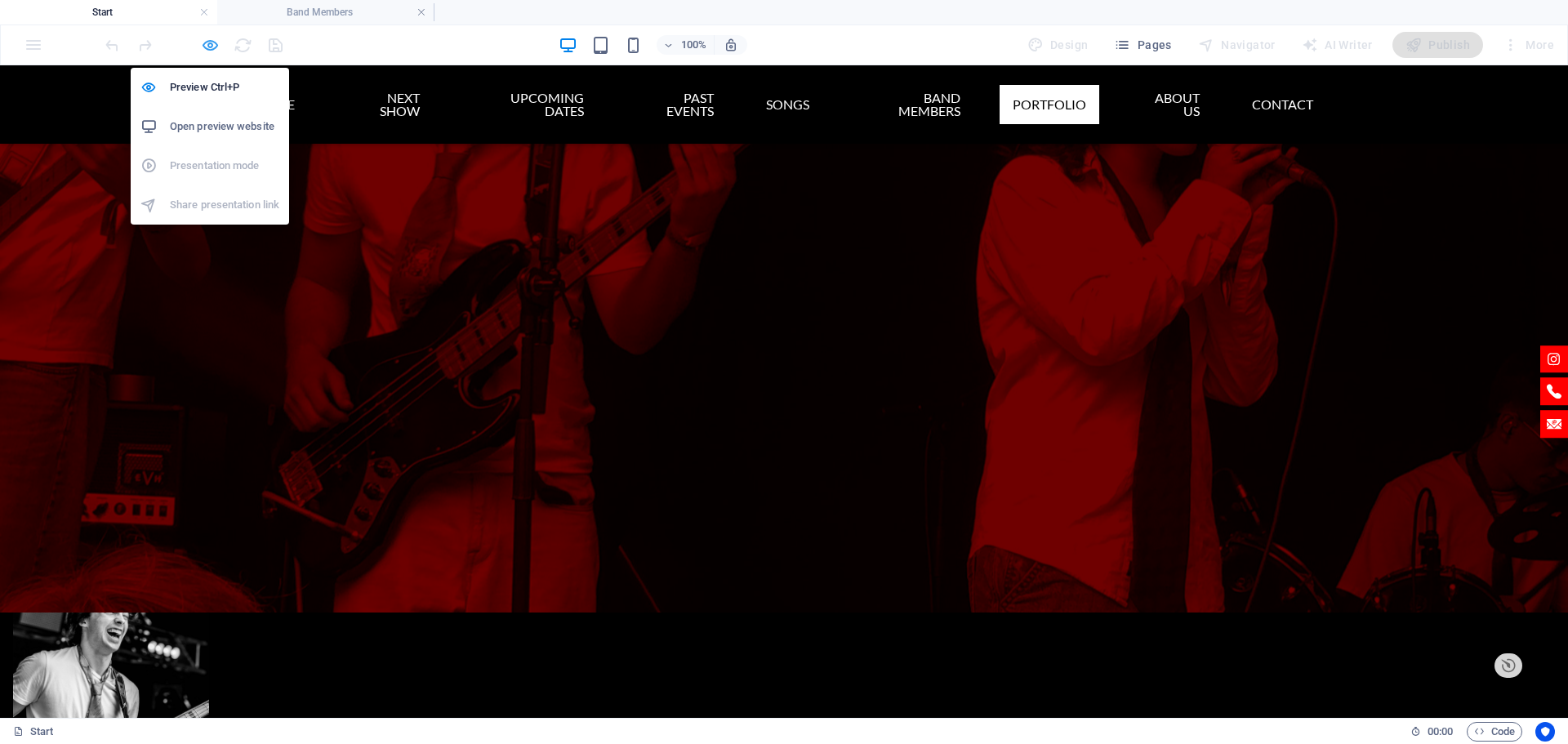
click at [206, 47] on icon "button" at bounding box center [209, 45] width 19 height 19
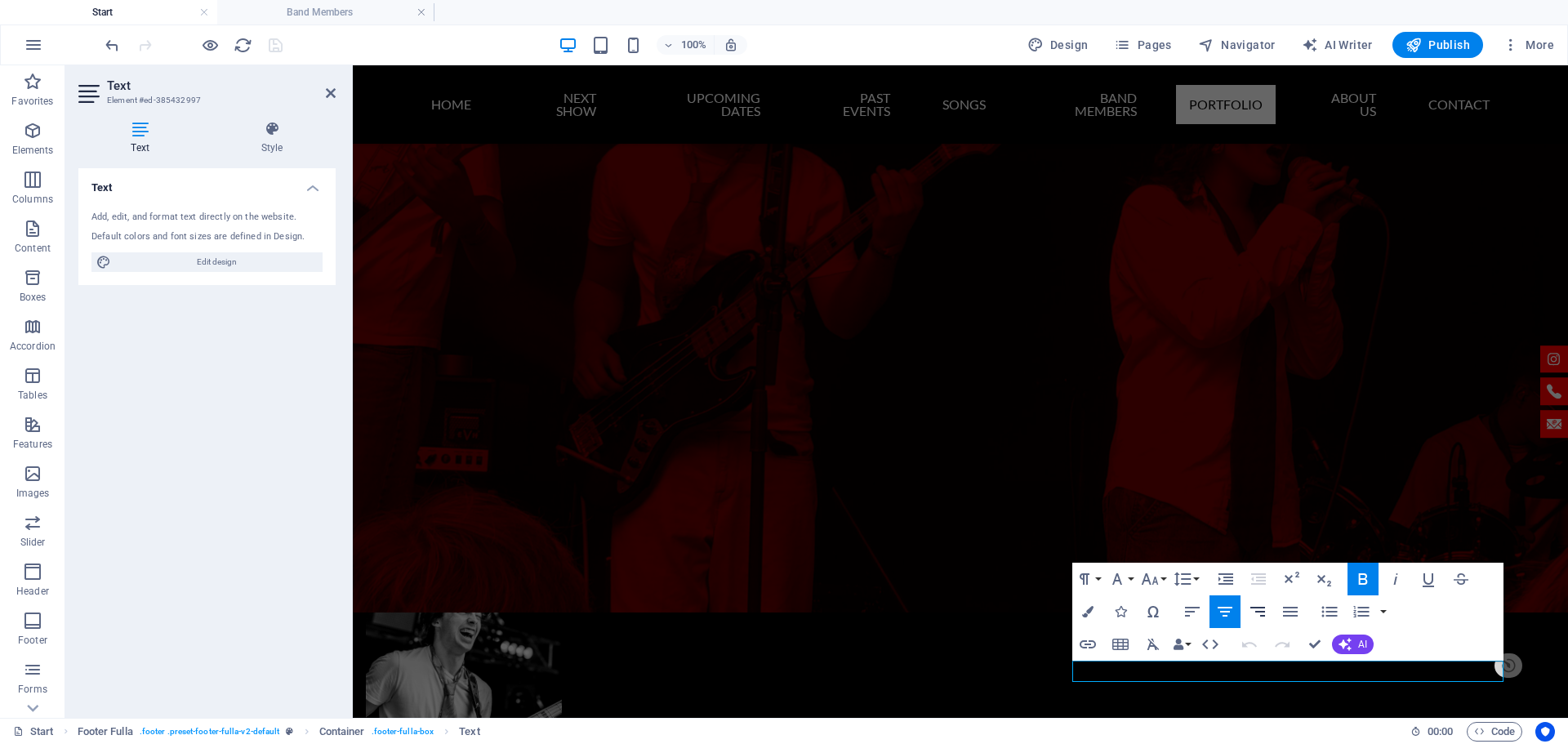
click at [1259, 612] on icon "button" at bounding box center [1258, 611] width 14 height 10
click at [1282, 610] on icon "button" at bounding box center [1290, 611] width 20 height 20
click at [1263, 607] on icon "button" at bounding box center [1258, 611] width 14 height 10
click at [1202, 610] on button "Align Left" at bounding box center [1192, 611] width 31 height 32
click at [1251, 613] on icon "button" at bounding box center [1258, 611] width 20 height 20
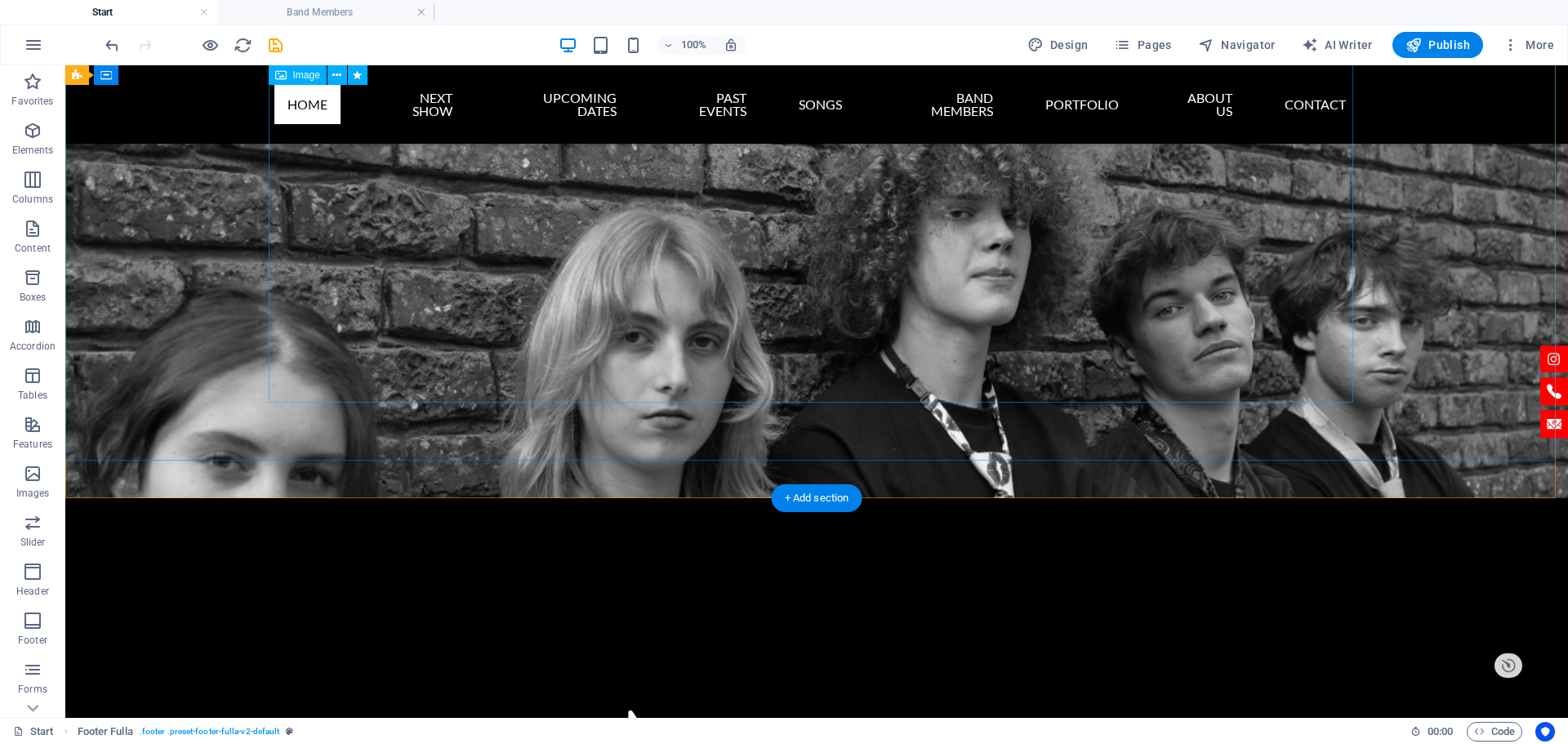
scroll to position [0, 0]
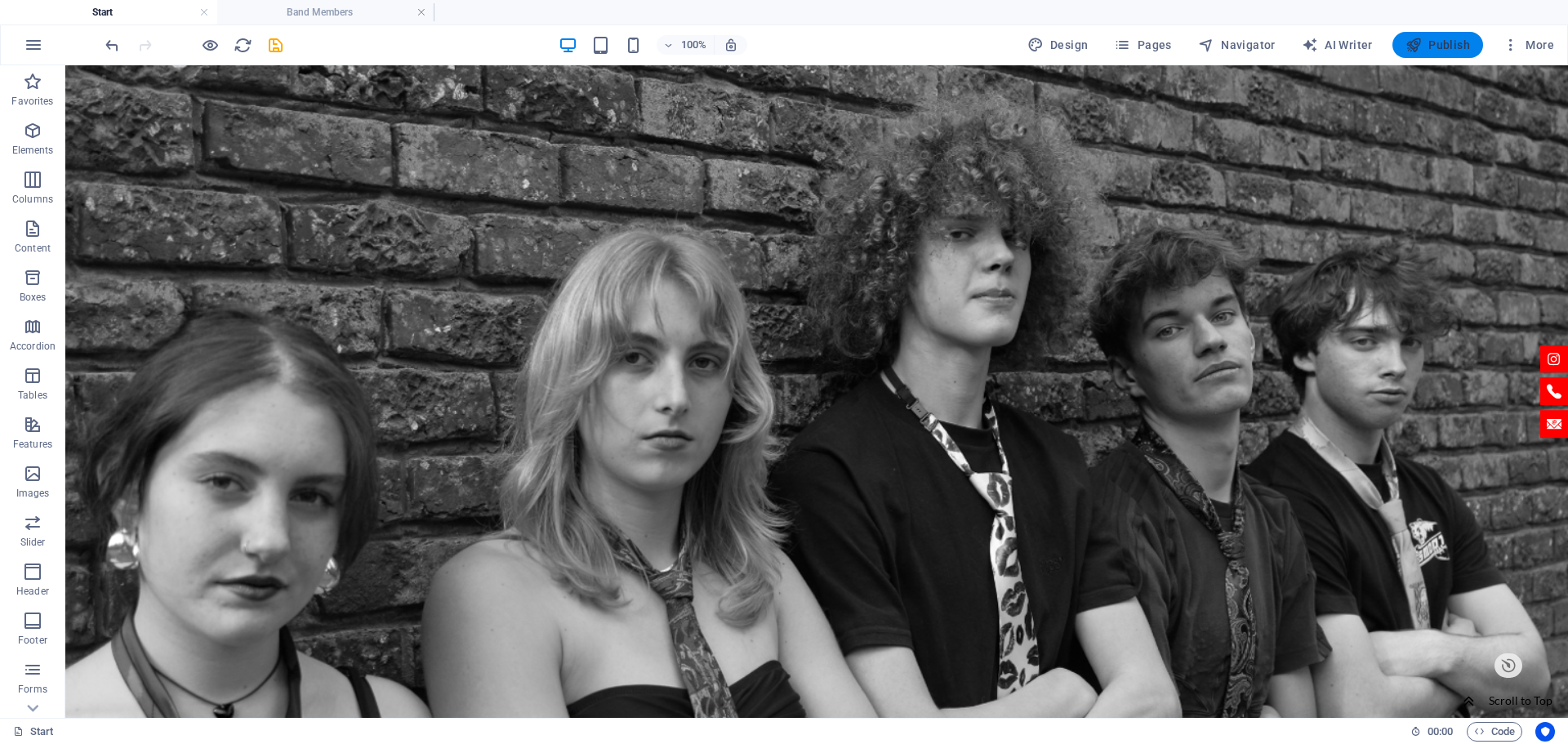
click at [1427, 42] on span "Publish" at bounding box center [1438, 45] width 65 height 16
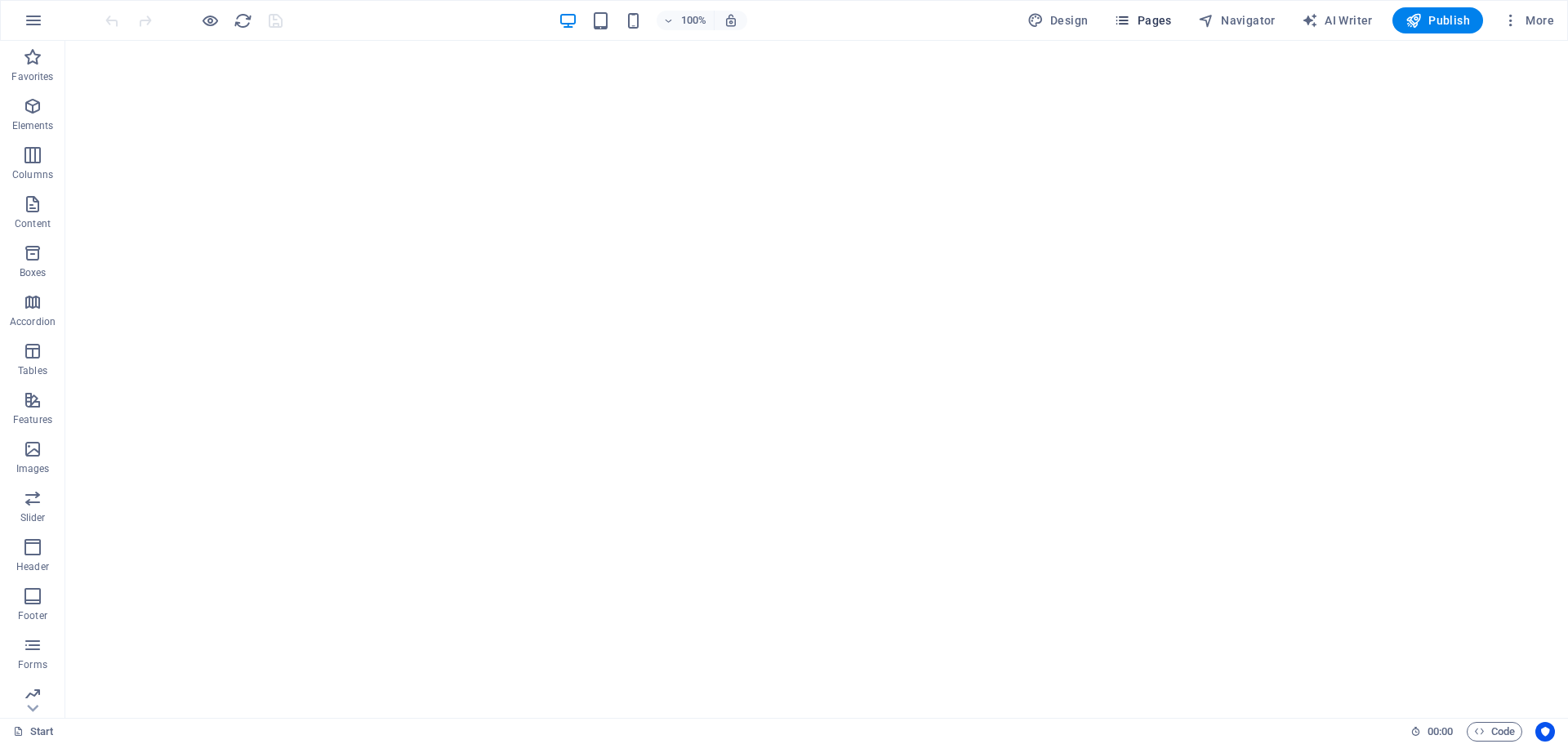
click at [1154, 31] on button "Pages" at bounding box center [1143, 20] width 70 height 26
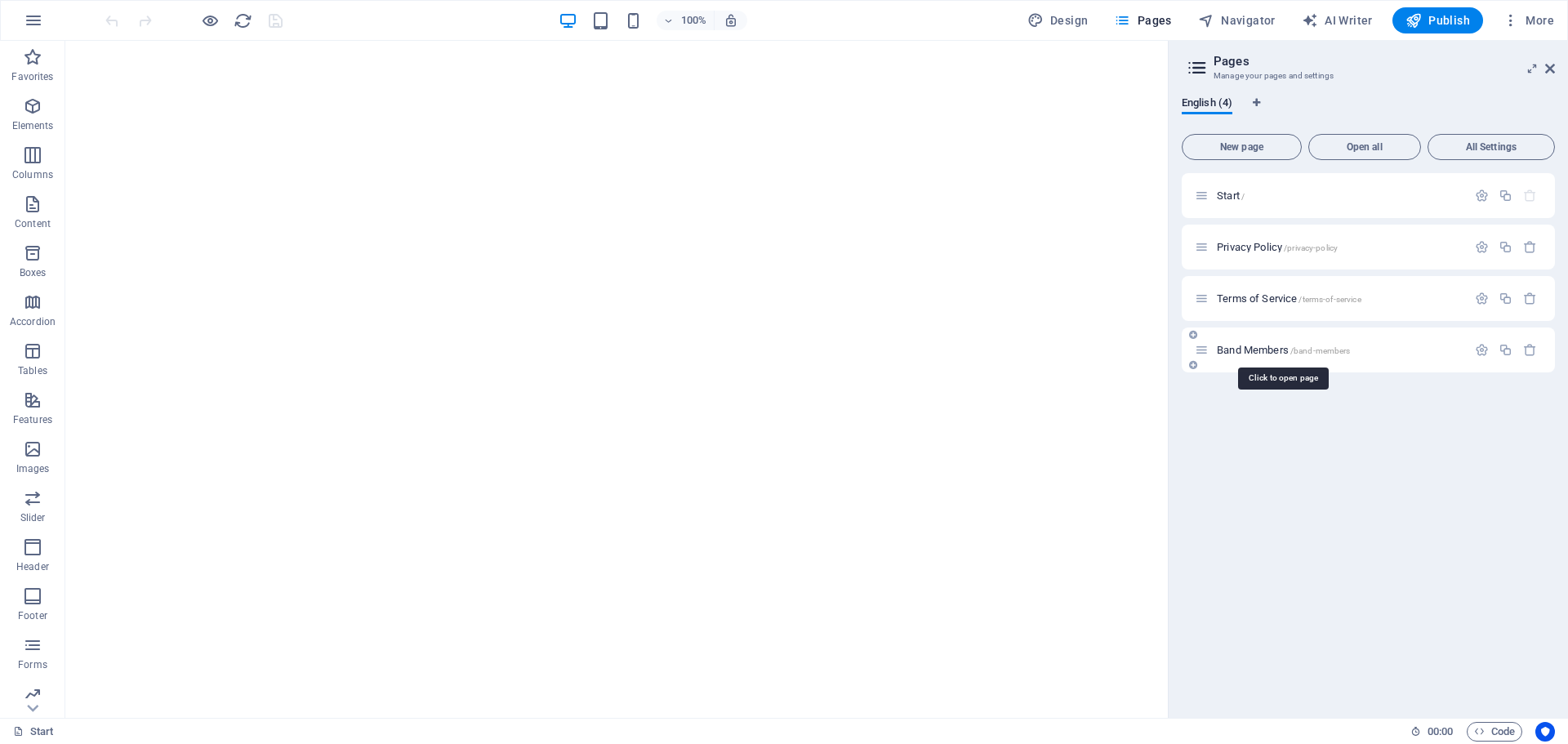
click at [1273, 348] on span "Band Members /band-members" at bounding box center [1284, 350] width 133 height 13
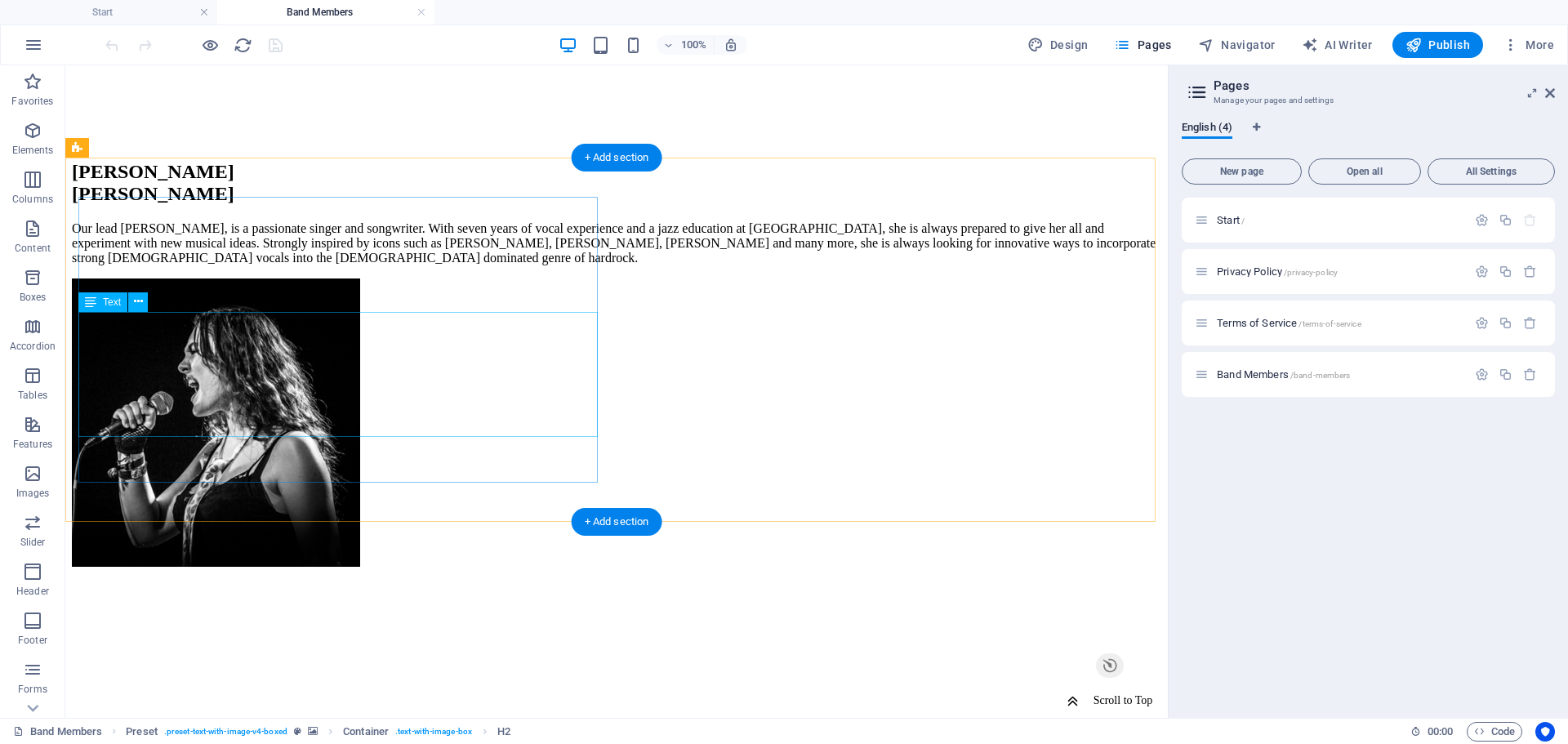
scroll to position [1350, 0]
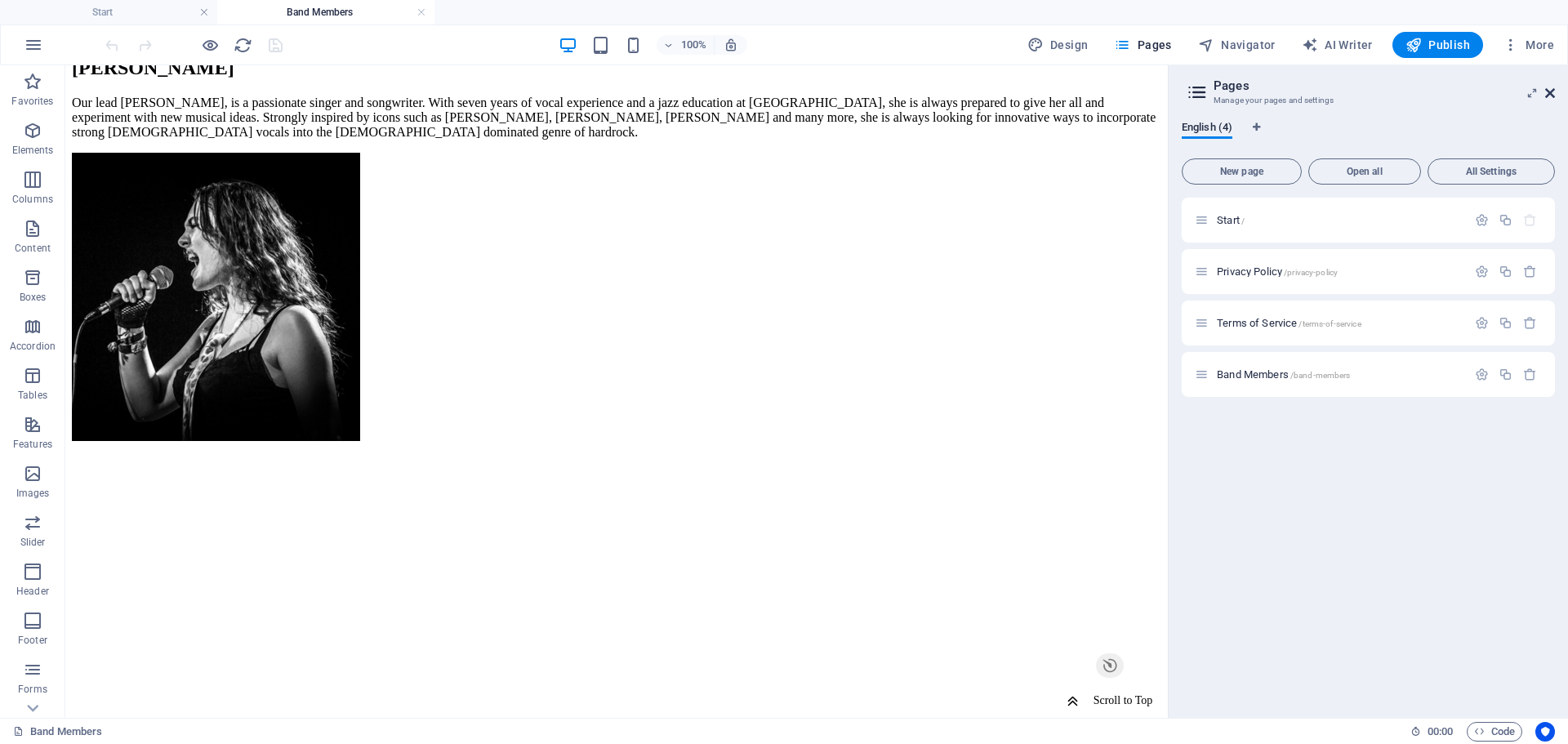
click at [1555, 91] on icon at bounding box center [1550, 93] width 10 height 13
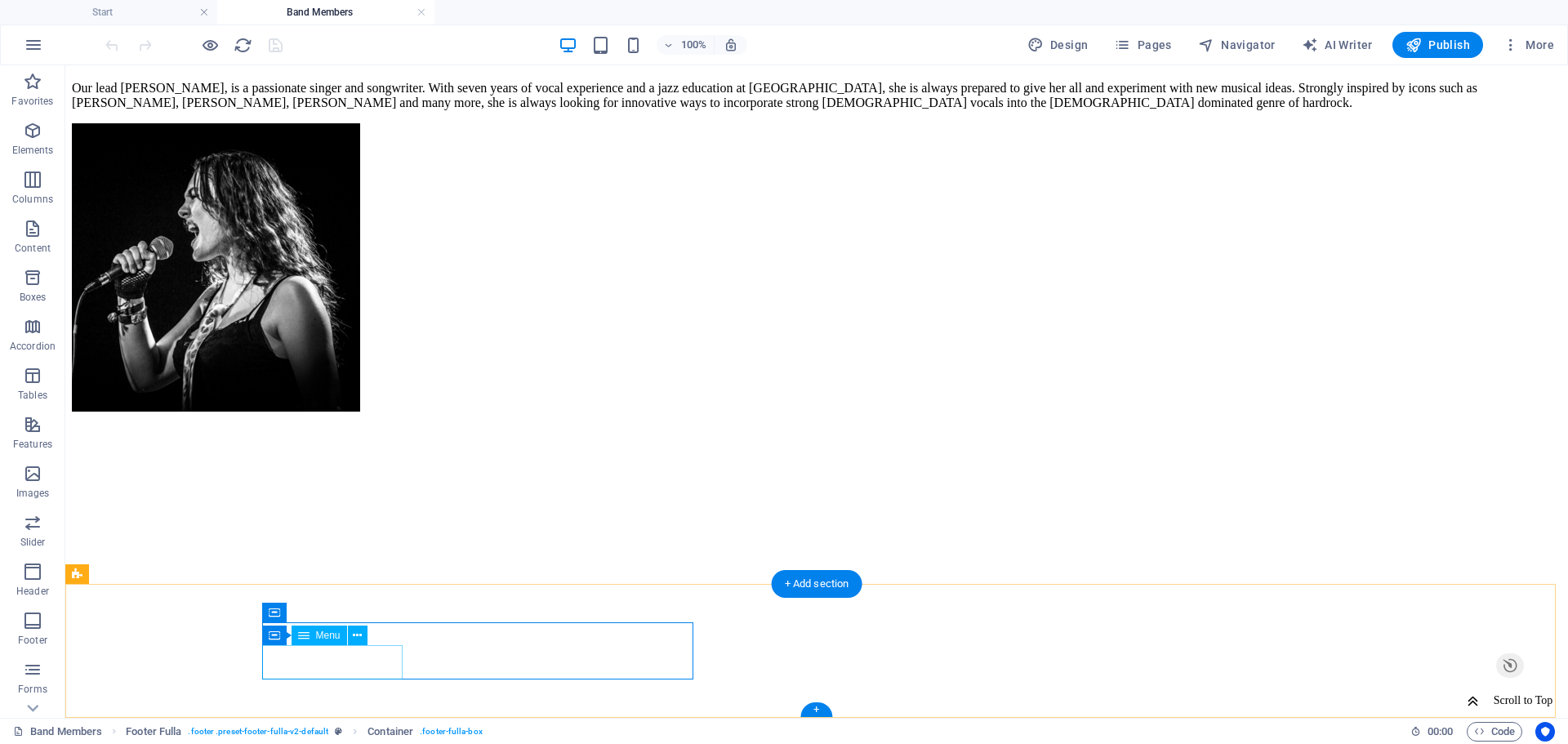
select select
select select "default"
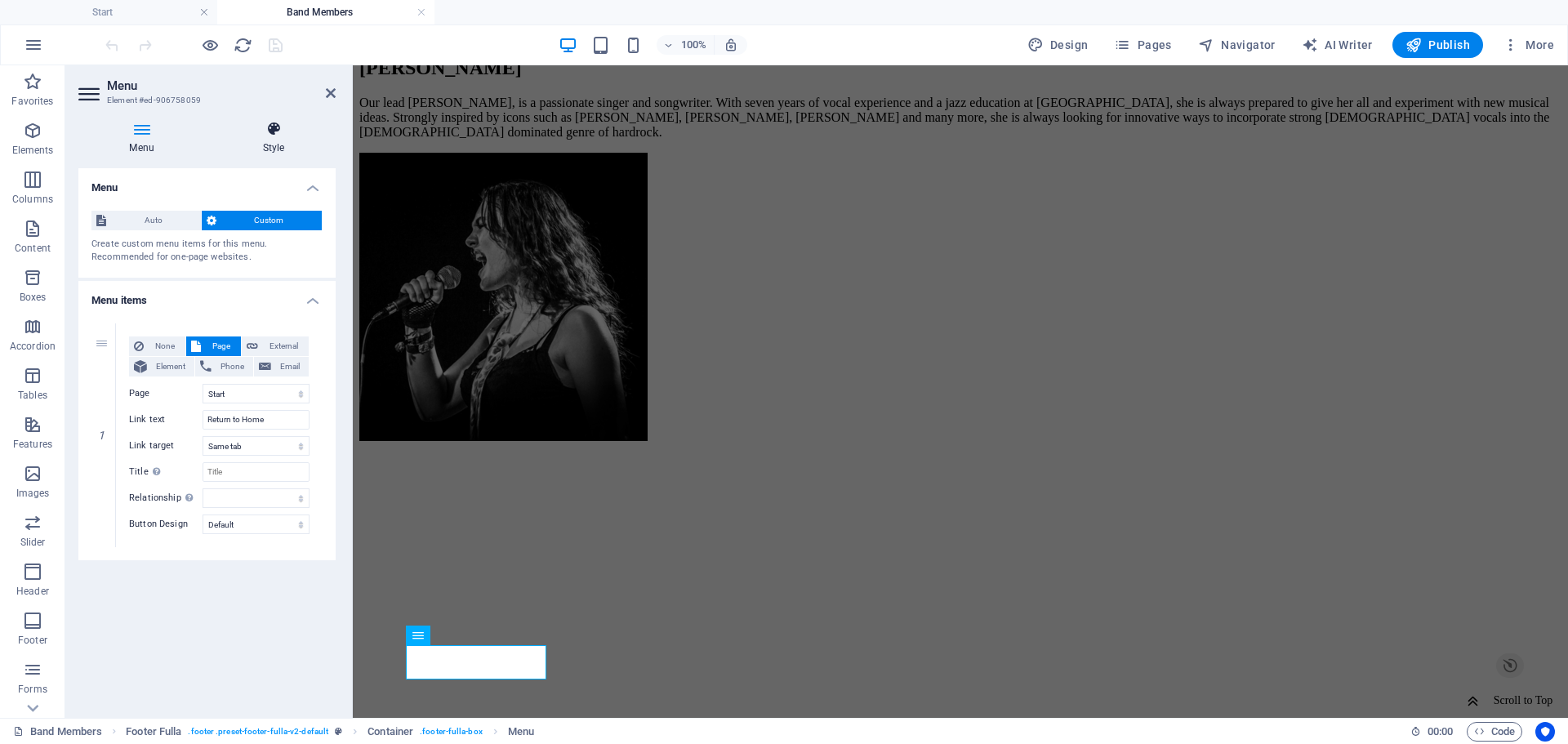
click at [262, 139] on h4 "Style" at bounding box center [273, 137] width 124 height 34
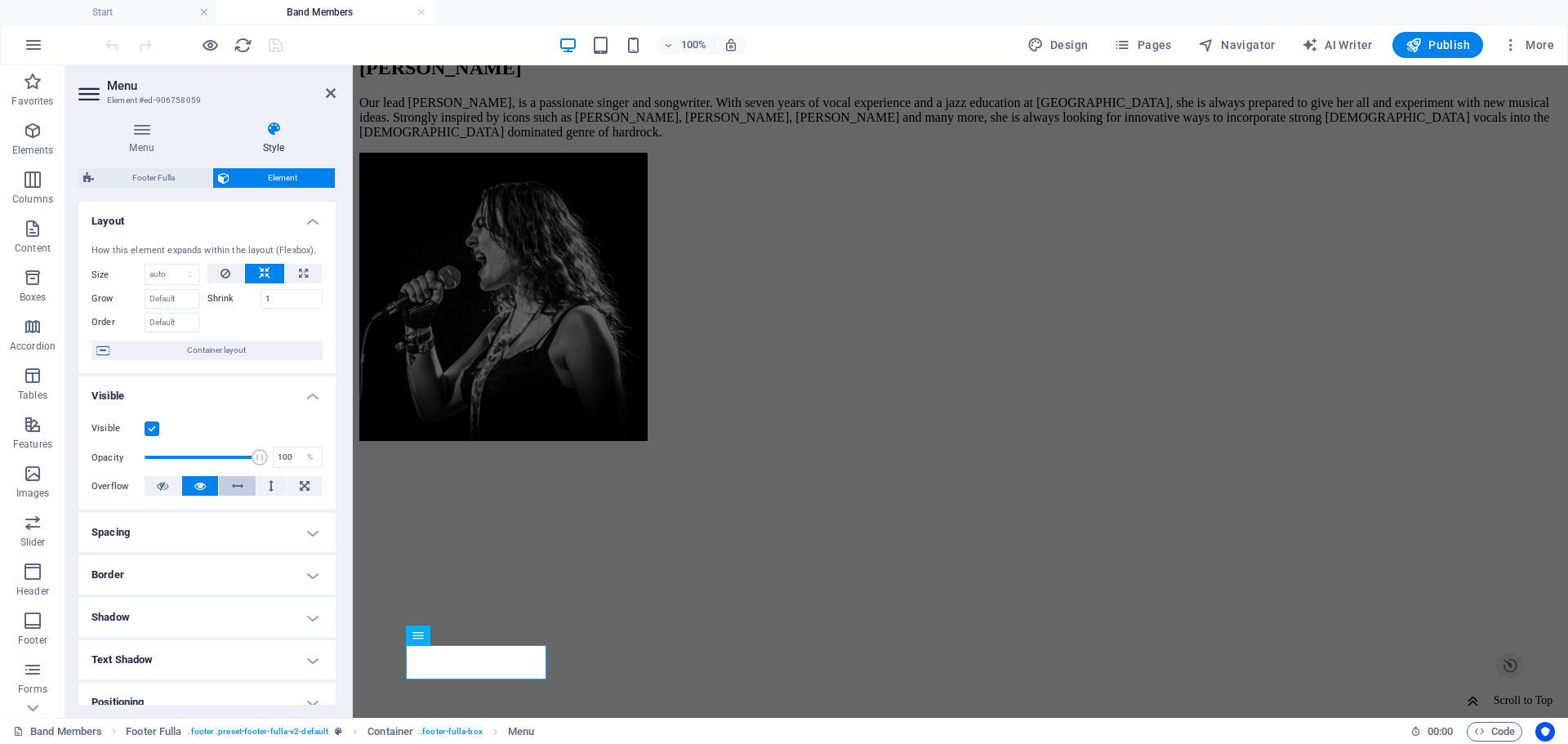
click at [242, 480] on button at bounding box center [236, 486] width 37 height 20
click at [263, 483] on button at bounding box center [272, 486] width 31 height 20
click at [304, 482] on icon at bounding box center [304, 486] width 10 height 20
click at [209, 478] on button at bounding box center [200, 486] width 37 height 20
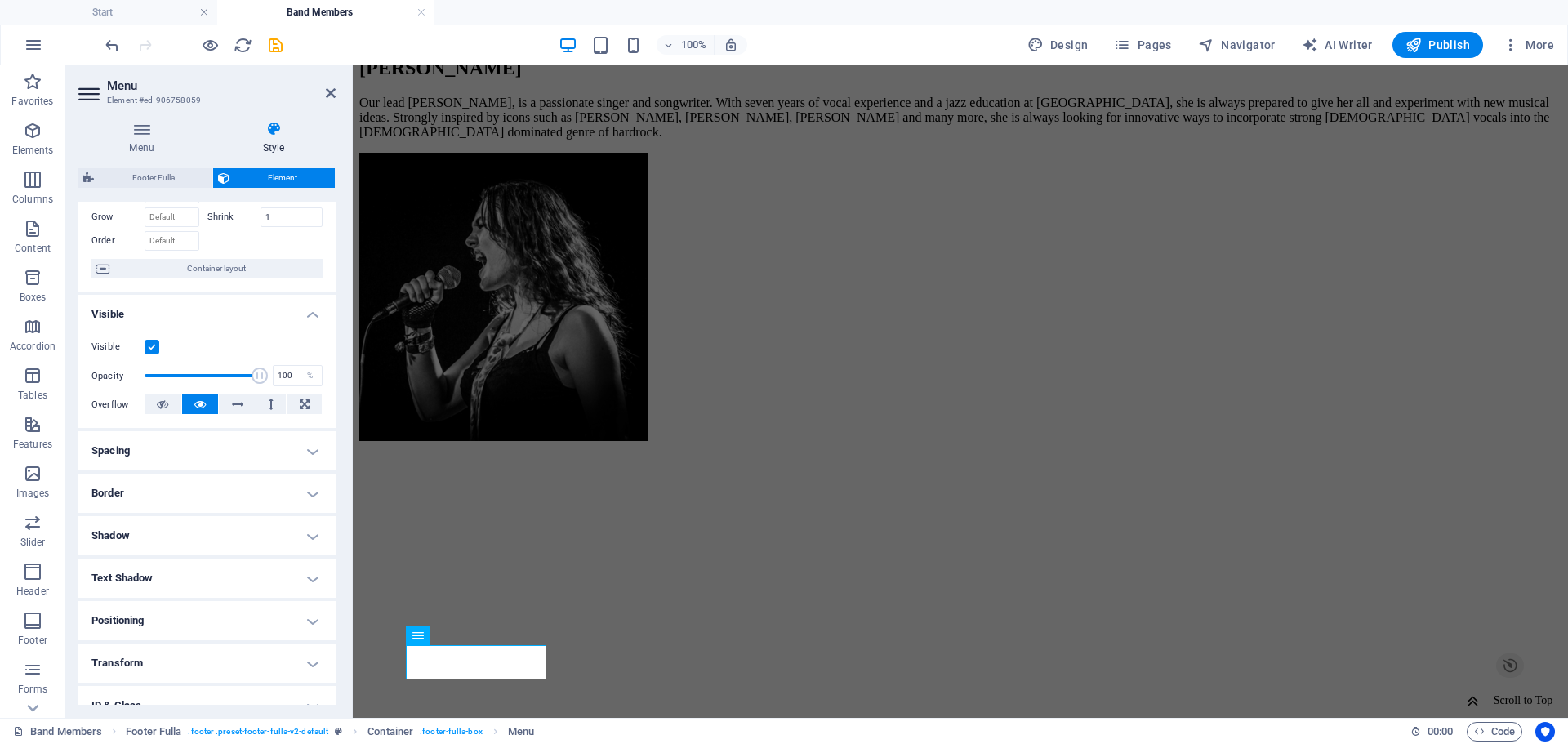
scroll to position [164, 0]
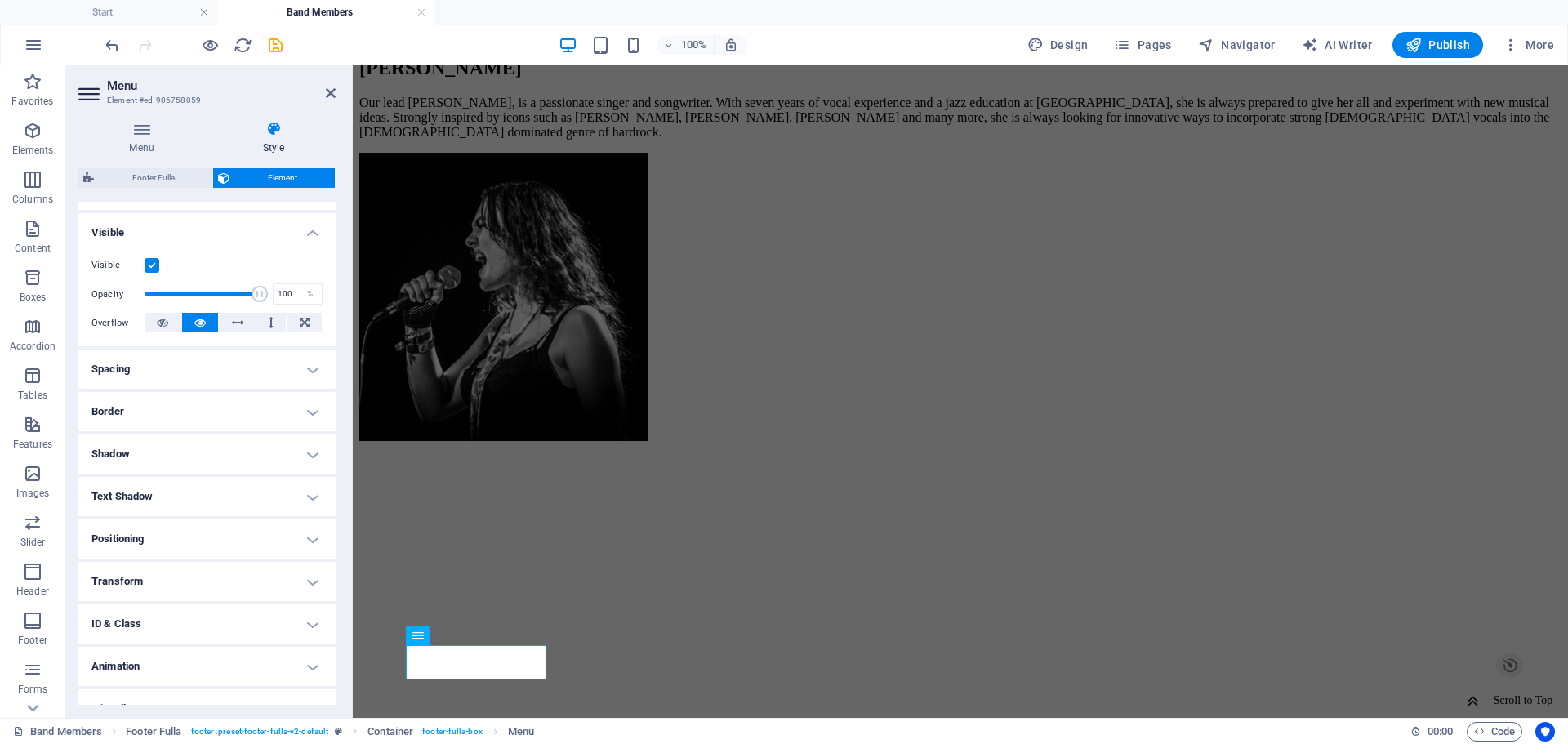
click at [192, 530] on h4 "Positioning" at bounding box center [207, 539] width 257 height 40
click at [141, 570] on span "Static" at bounding box center [148, 571] width 20 height 20
click at [183, 572] on span "Relative" at bounding box center [185, 571] width 27 height 20
click at [214, 568] on span "Absolute" at bounding box center [229, 571] width 32 height 20
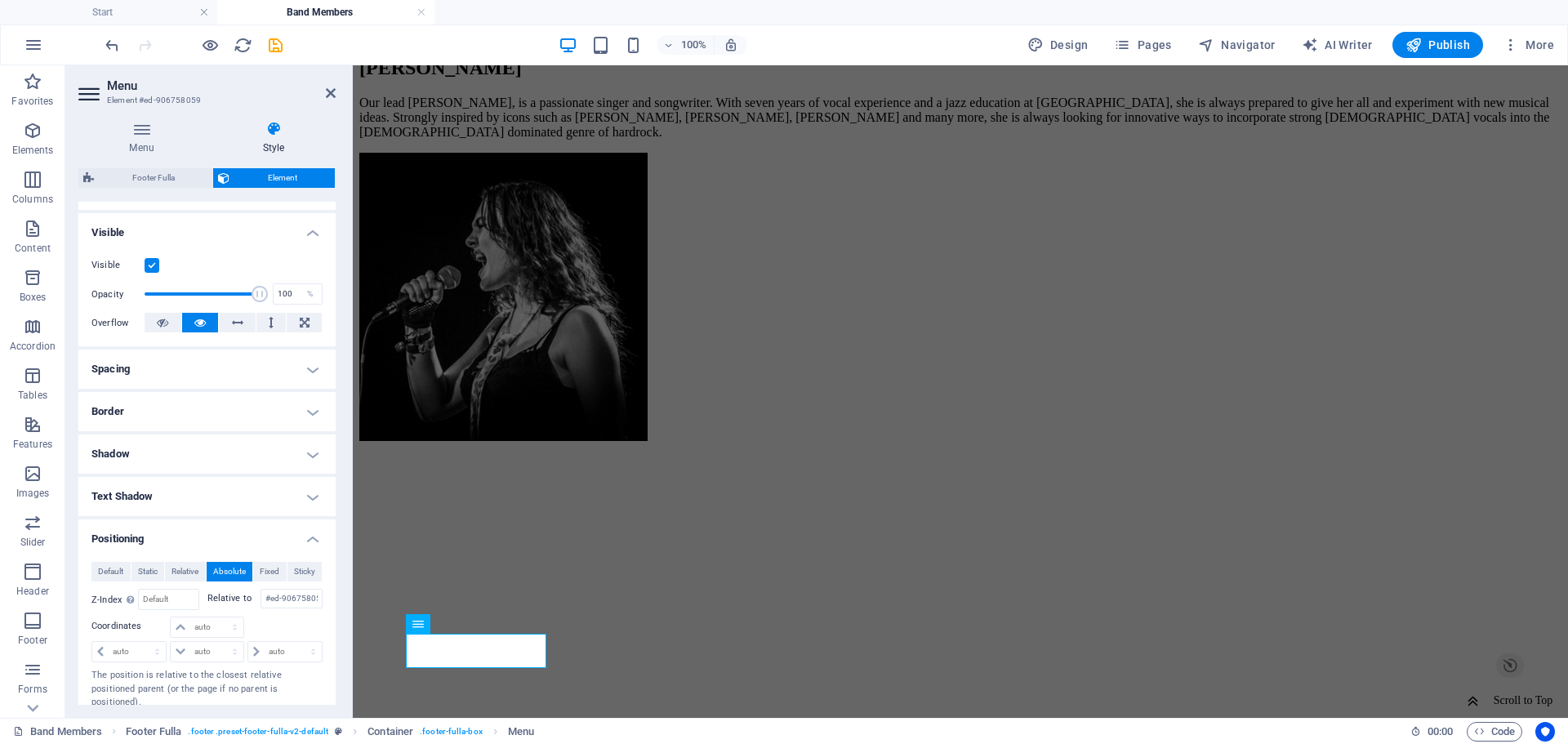
click at [238, 571] on span "Absolute" at bounding box center [229, 571] width 32 height 20
click at [279, 571] on button "Fixed" at bounding box center [270, 571] width 33 height 20
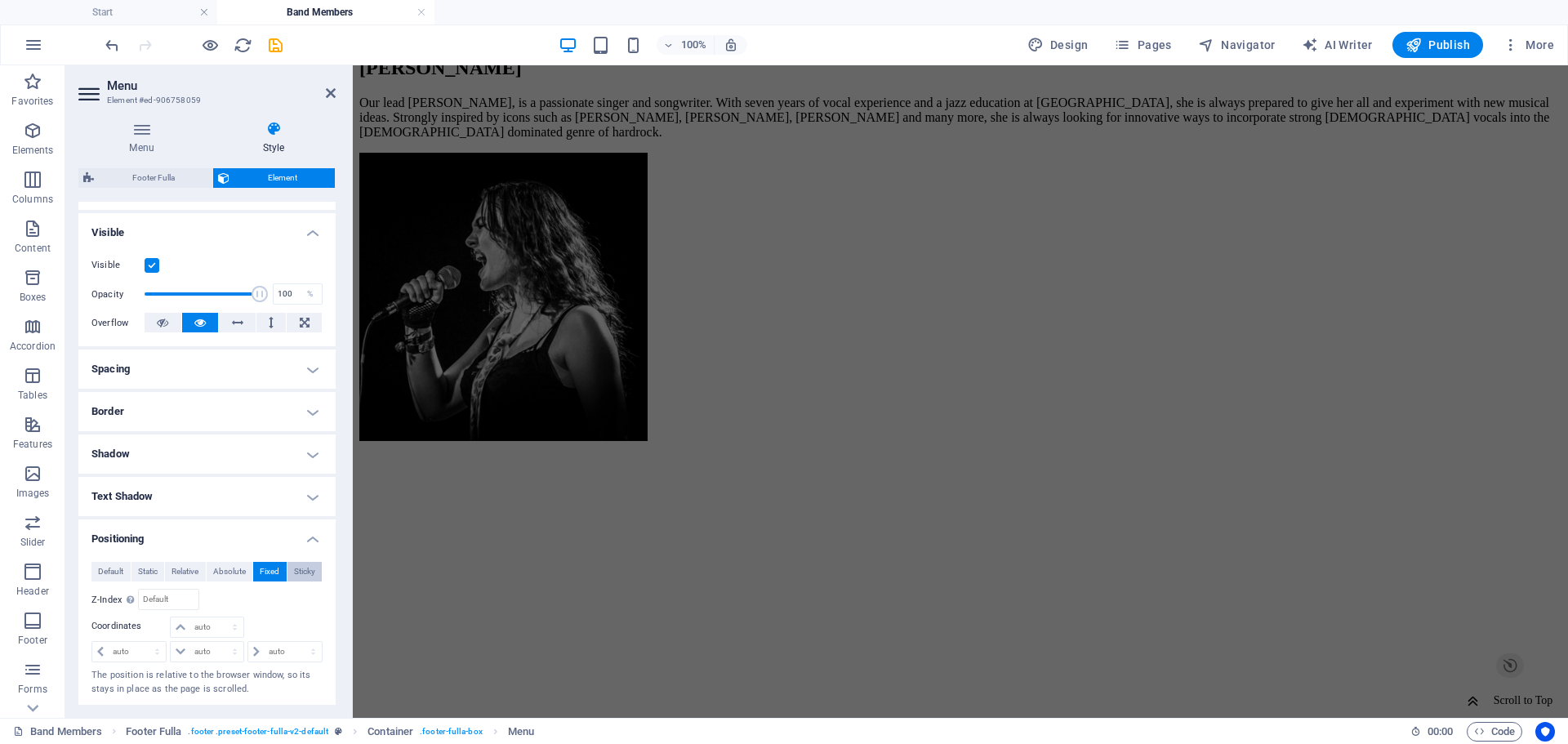
click at [295, 571] on span "Sticky" at bounding box center [305, 571] width 22 height 20
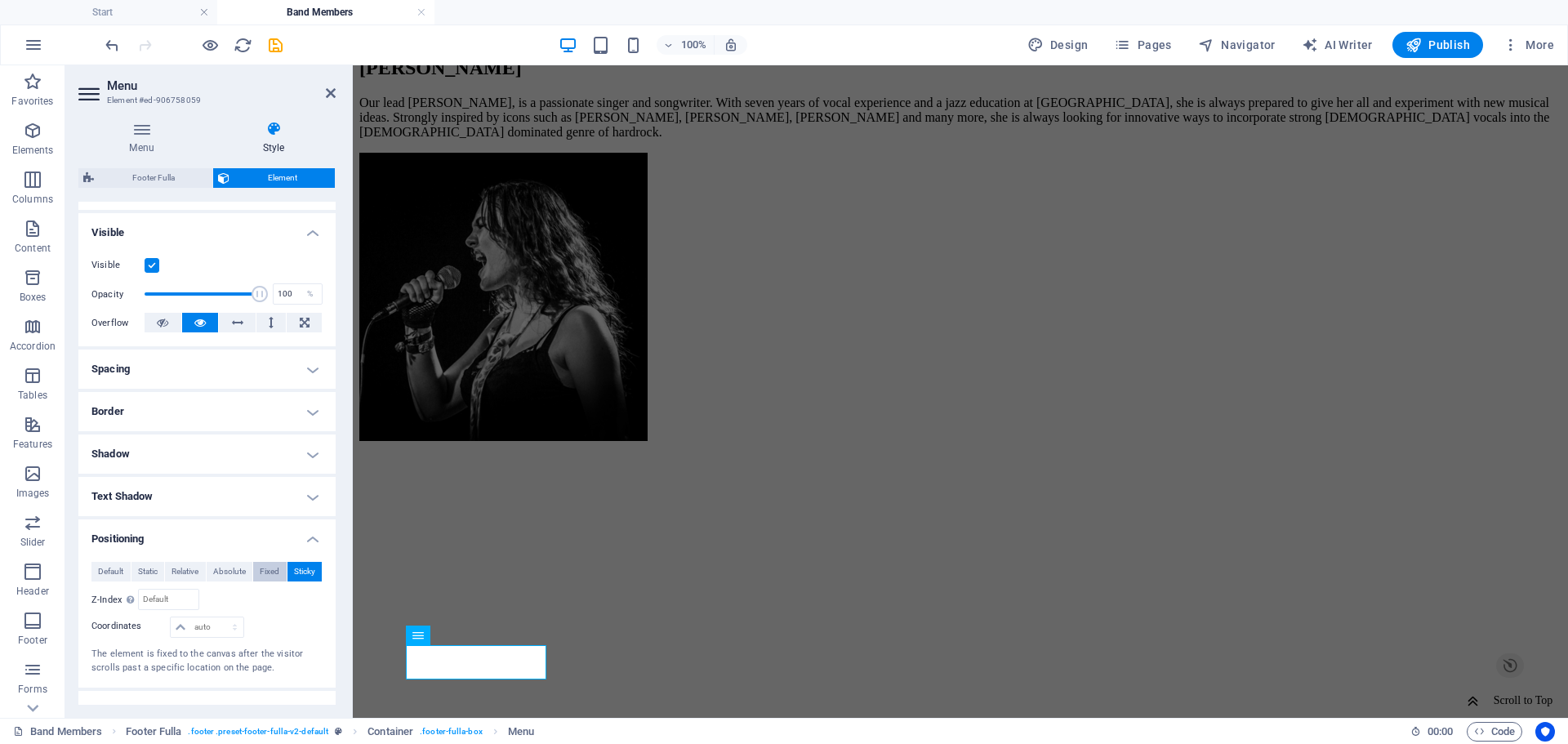
click at [263, 573] on span "Fixed" at bounding box center [270, 571] width 20 height 20
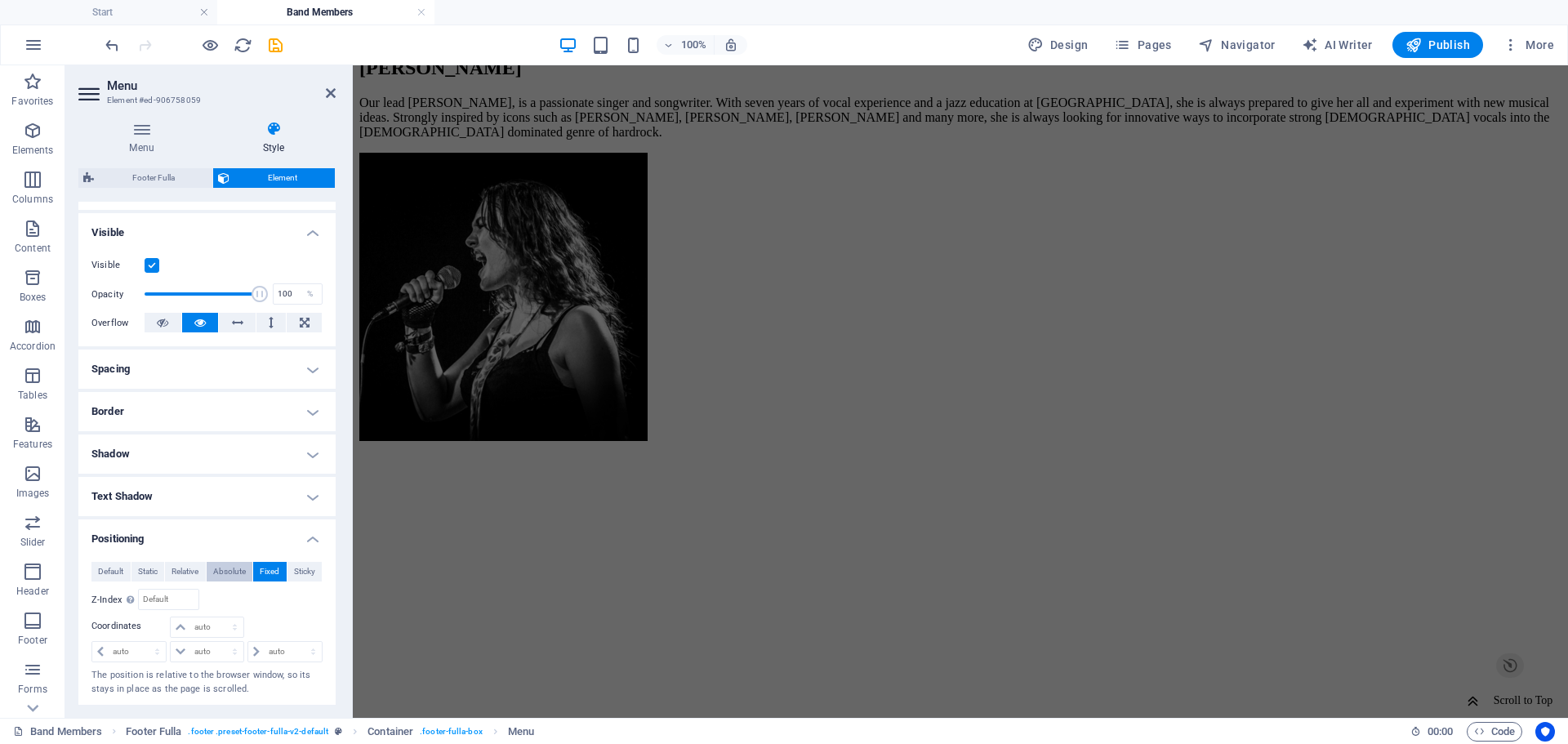
click at [237, 569] on span "Absolute" at bounding box center [229, 571] width 32 height 20
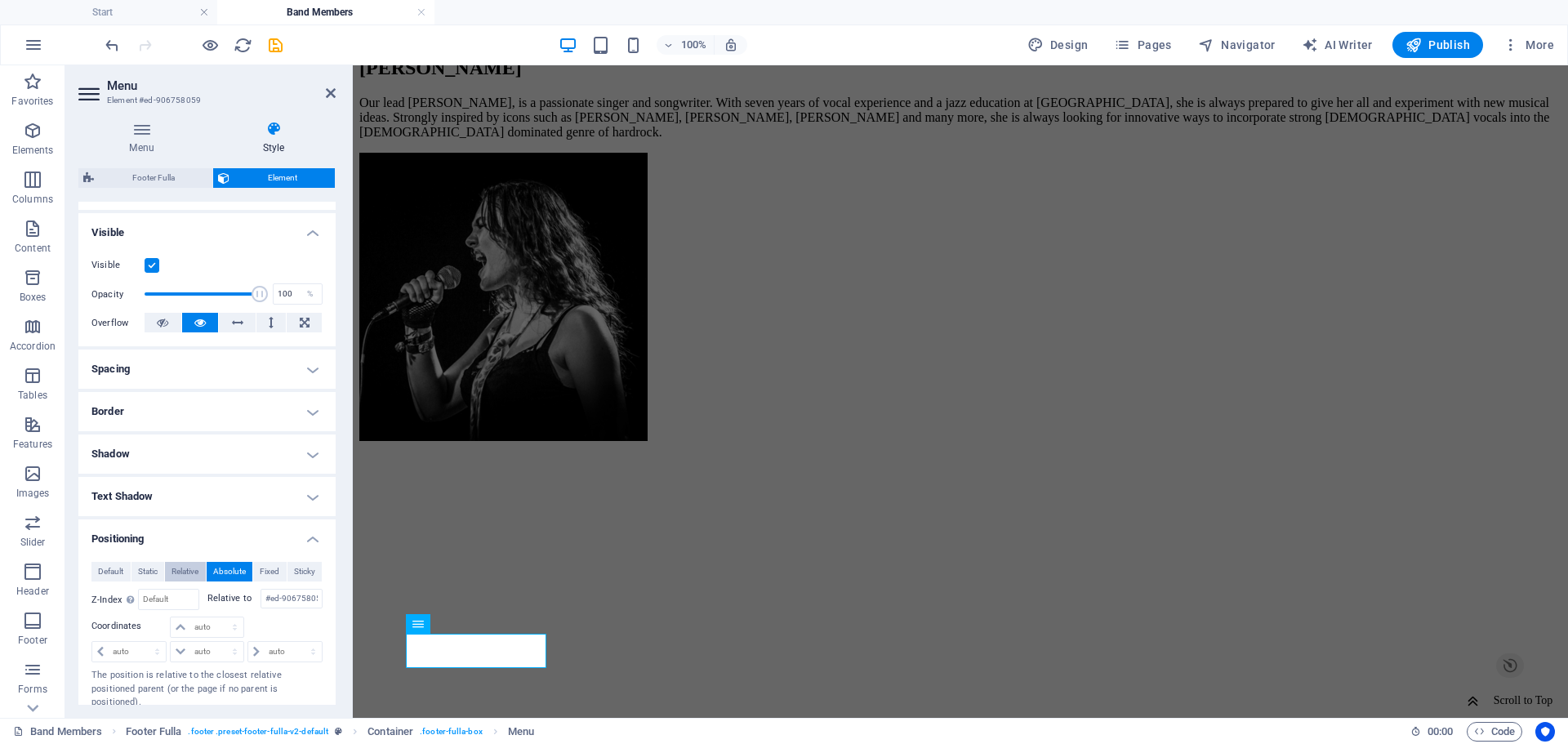
click at [184, 566] on span "Relative" at bounding box center [185, 571] width 27 height 20
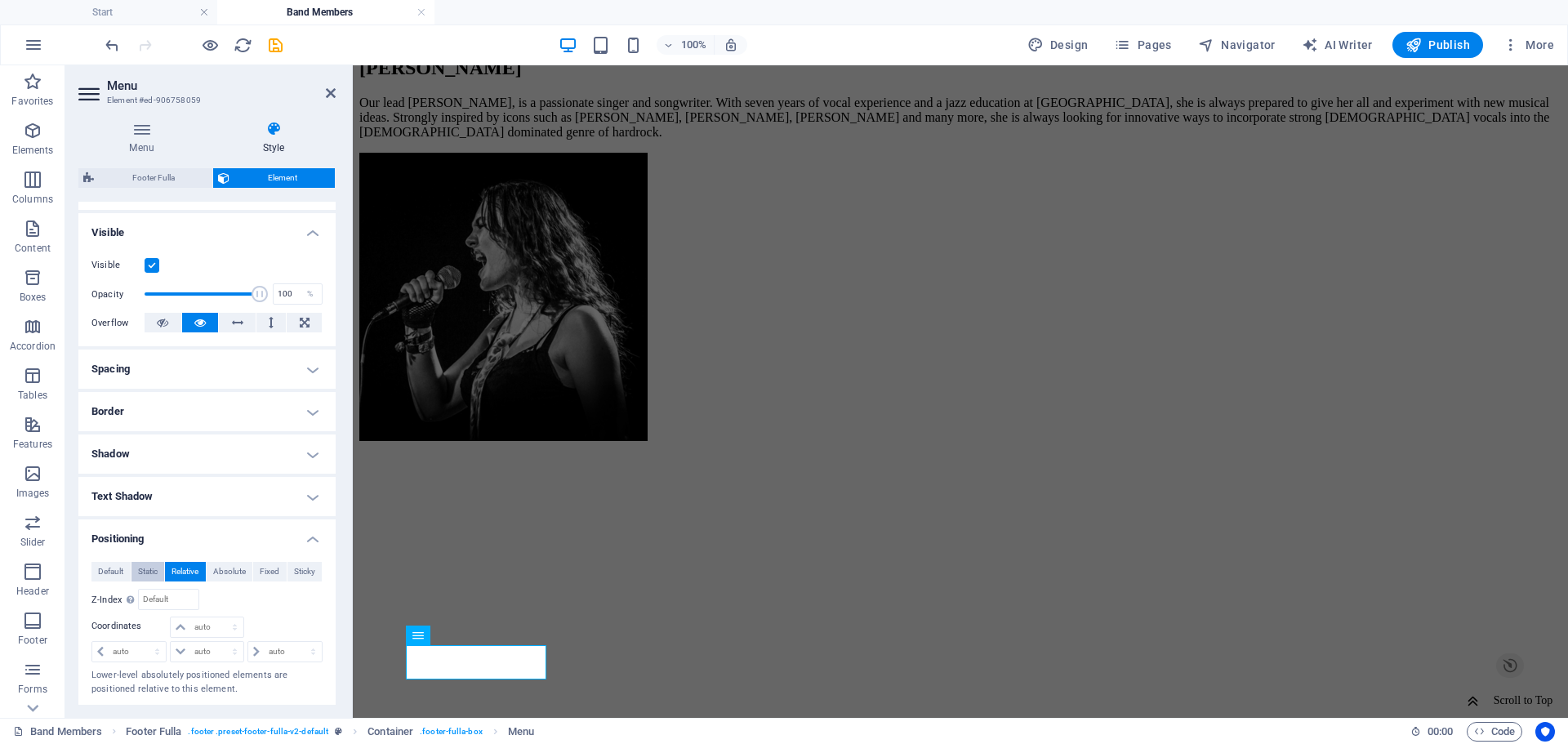
click at [145, 569] on span "Static" at bounding box center [148, 571] width 20 height 20
click at [104, 565] on span "Default" at bounding box center [111, 571] width 25 height 20
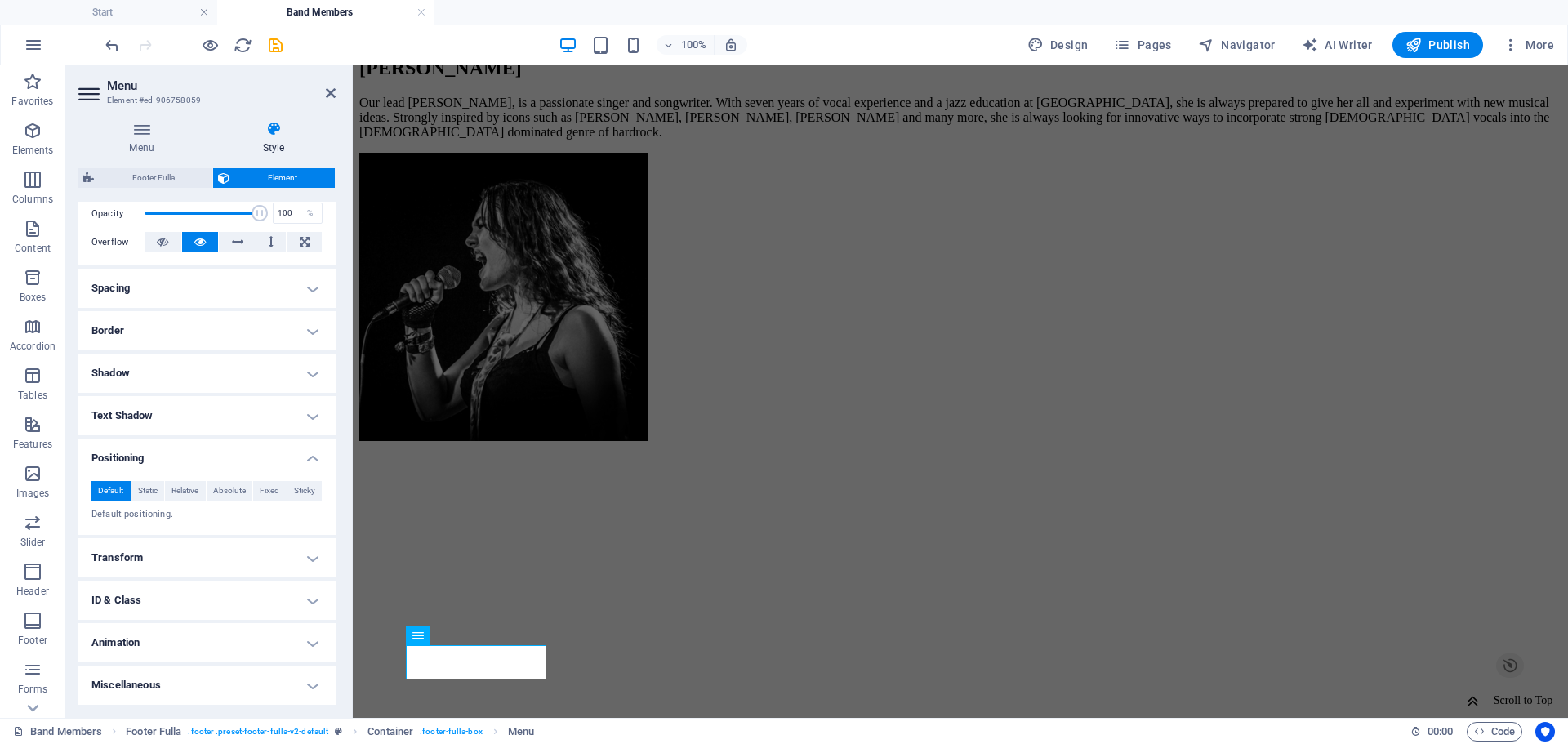
click at [182, 552] on h4 "Transform" at bounding box center [207, 558] width 257 height 40
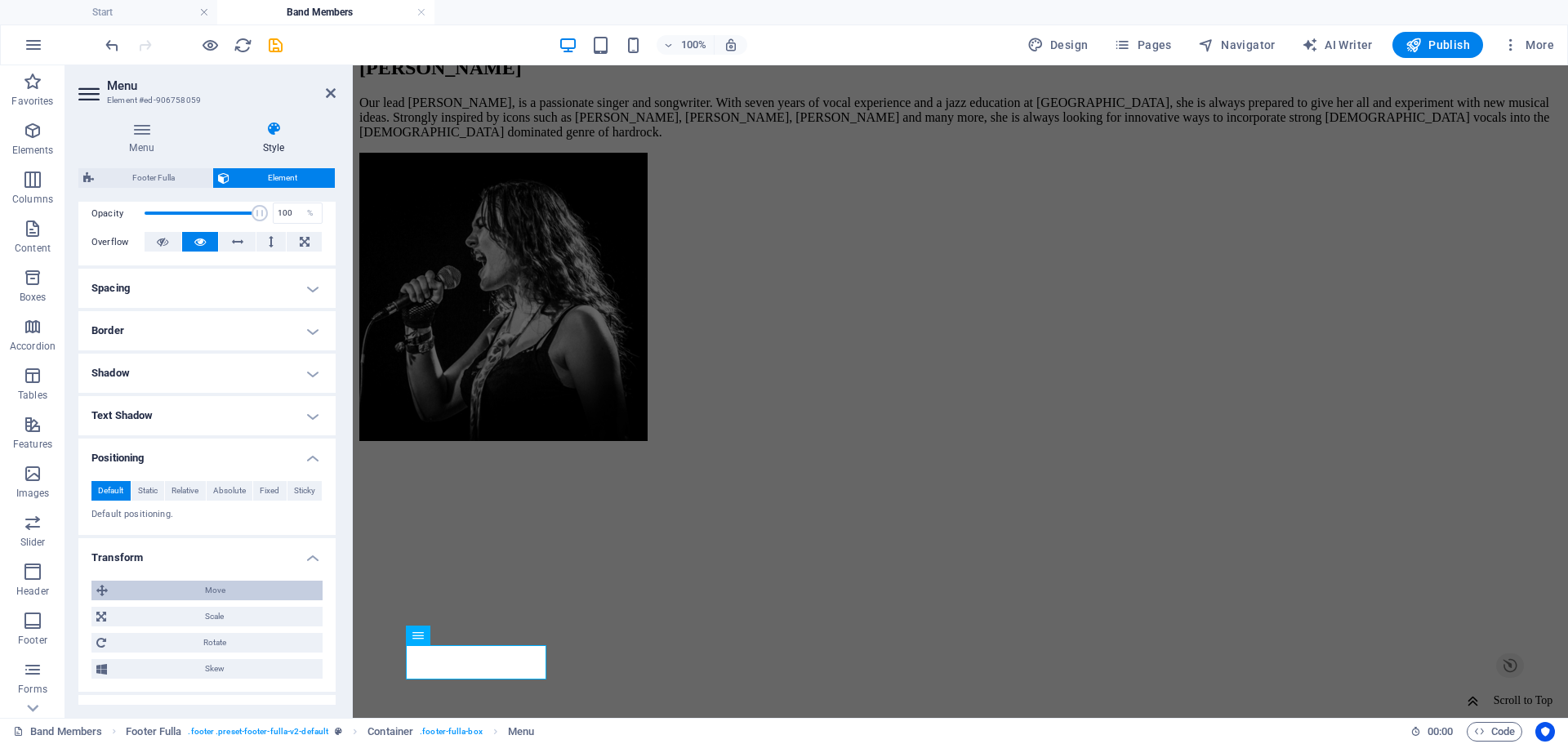
click at [191, 584] on span "Move" at bounding box center [215, 590] width 205 height 20
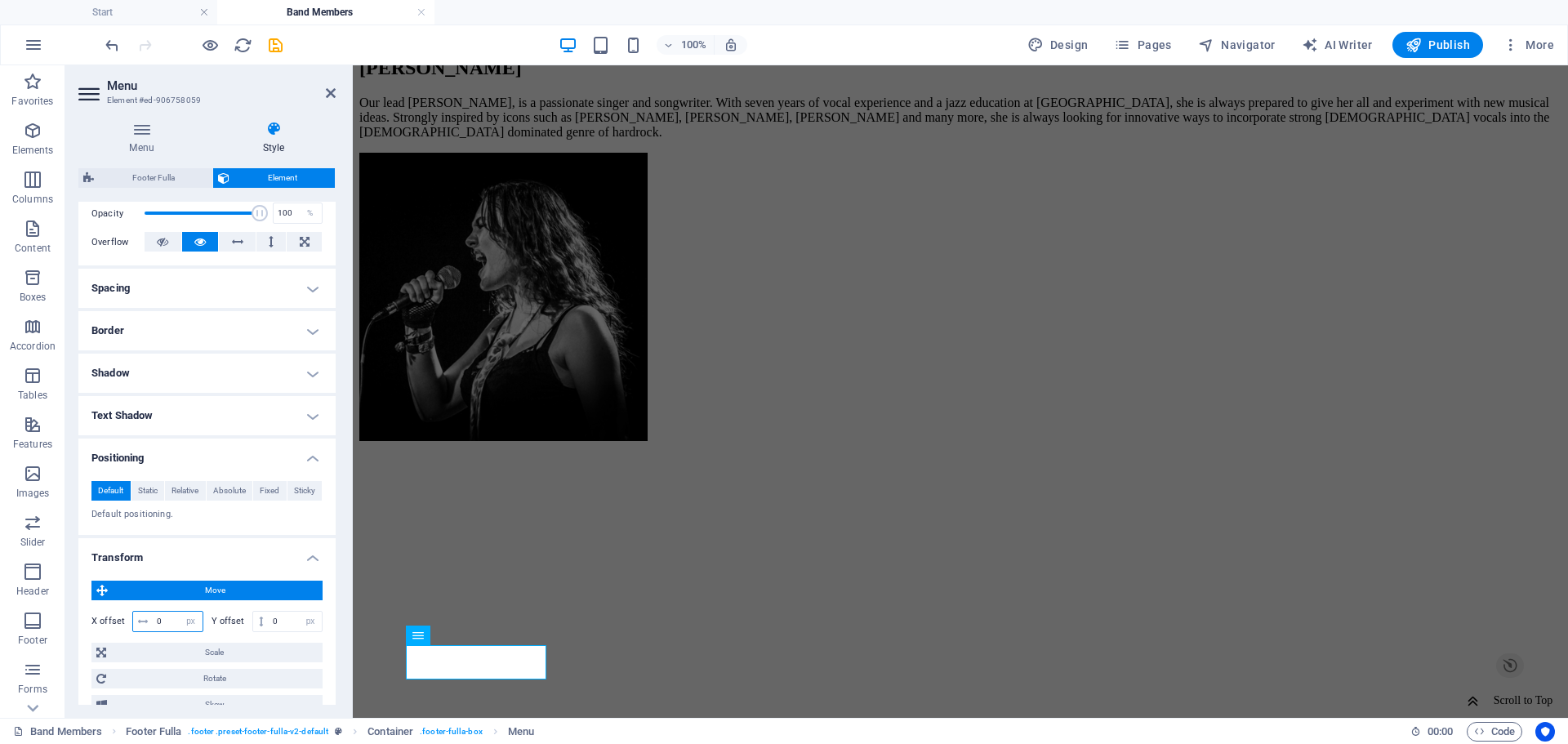
drag, startPoint x: 174, startPoint y: 622, endPoint x: 158, endPoint y: 621, distance: 16.0
click at [159, 621] on input "0" at bounding box center [177, 621] width 49 height 20
drag, startPoint x: 174, startPoint y: 619, endPoint x: 145, endPoint y: 619, distance: 29.0
click at [145, 619] on div "50 px rem % em vh vw" at bounding box center [167, 621] width 71 height 22
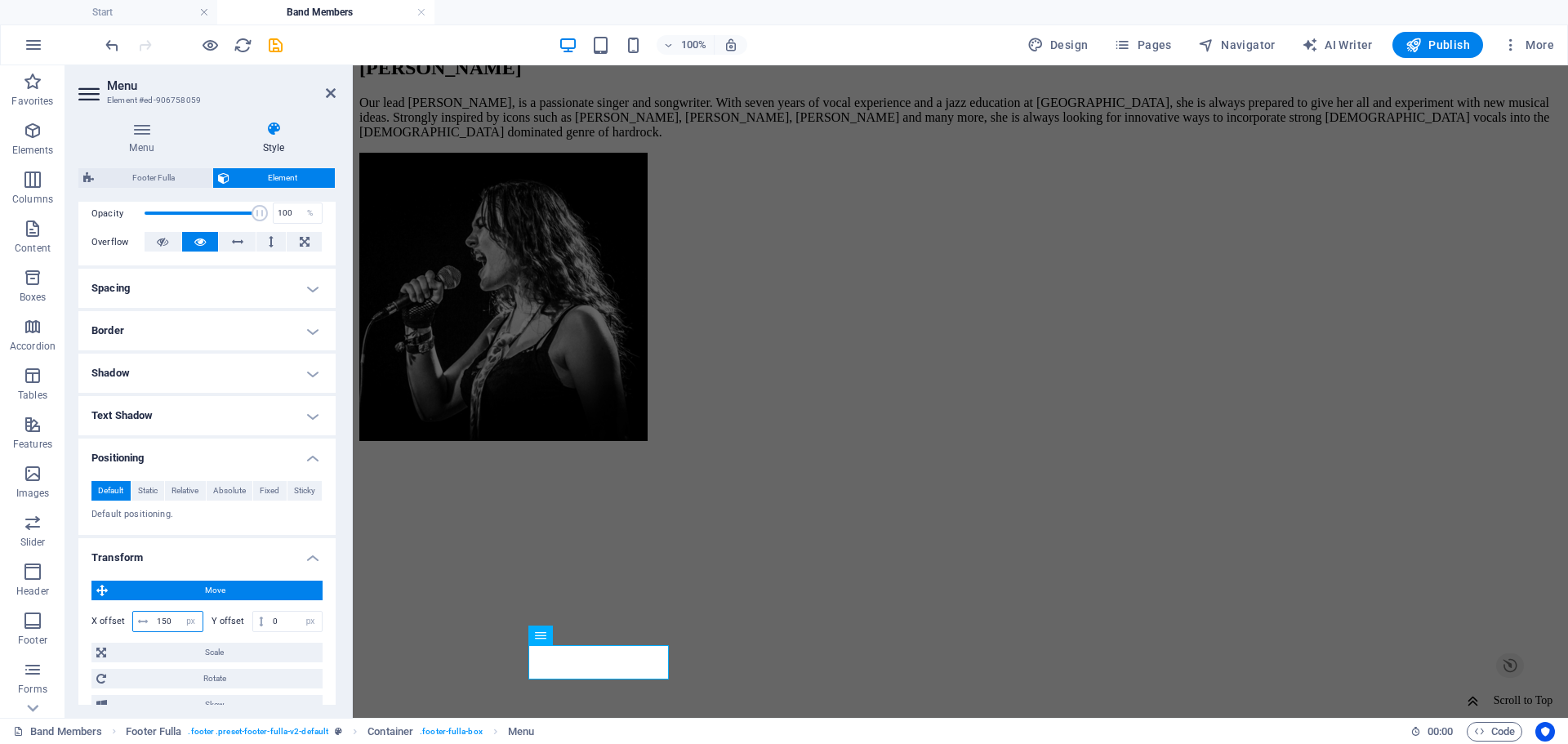
type input "150"
click at [209, 602] on div "Move X offset 150 px rem % em vh vw Y offset 0 px rem % em vh vw Scale Zoom 100…" at bounding box center [207, 647] width 231 height 134
click at [252, 594] on span "Move" at bounding box center [215, 590] width 205 height 20
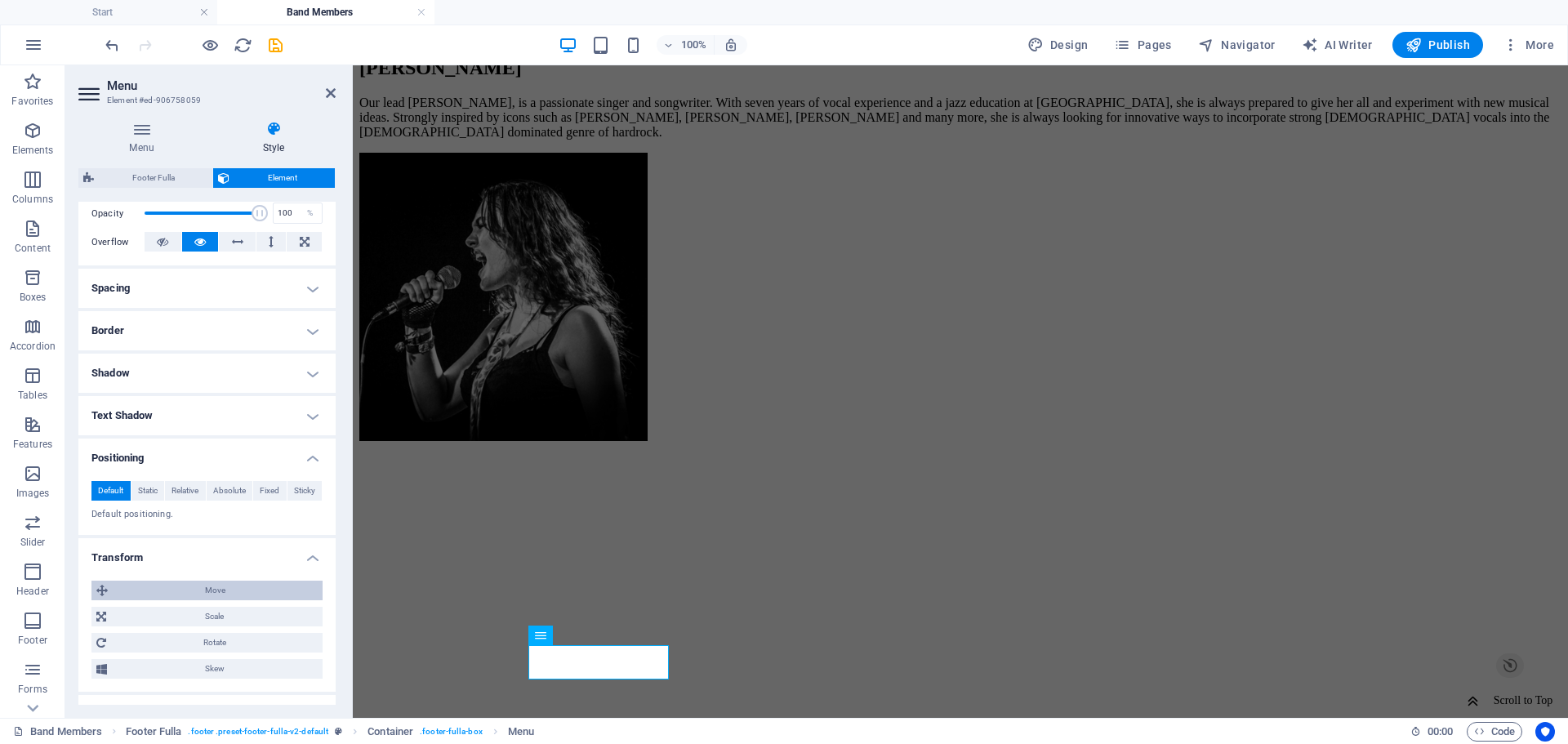
click at [252, 592] on span "Move" at bounding box center [215, 590] width 205 height 20
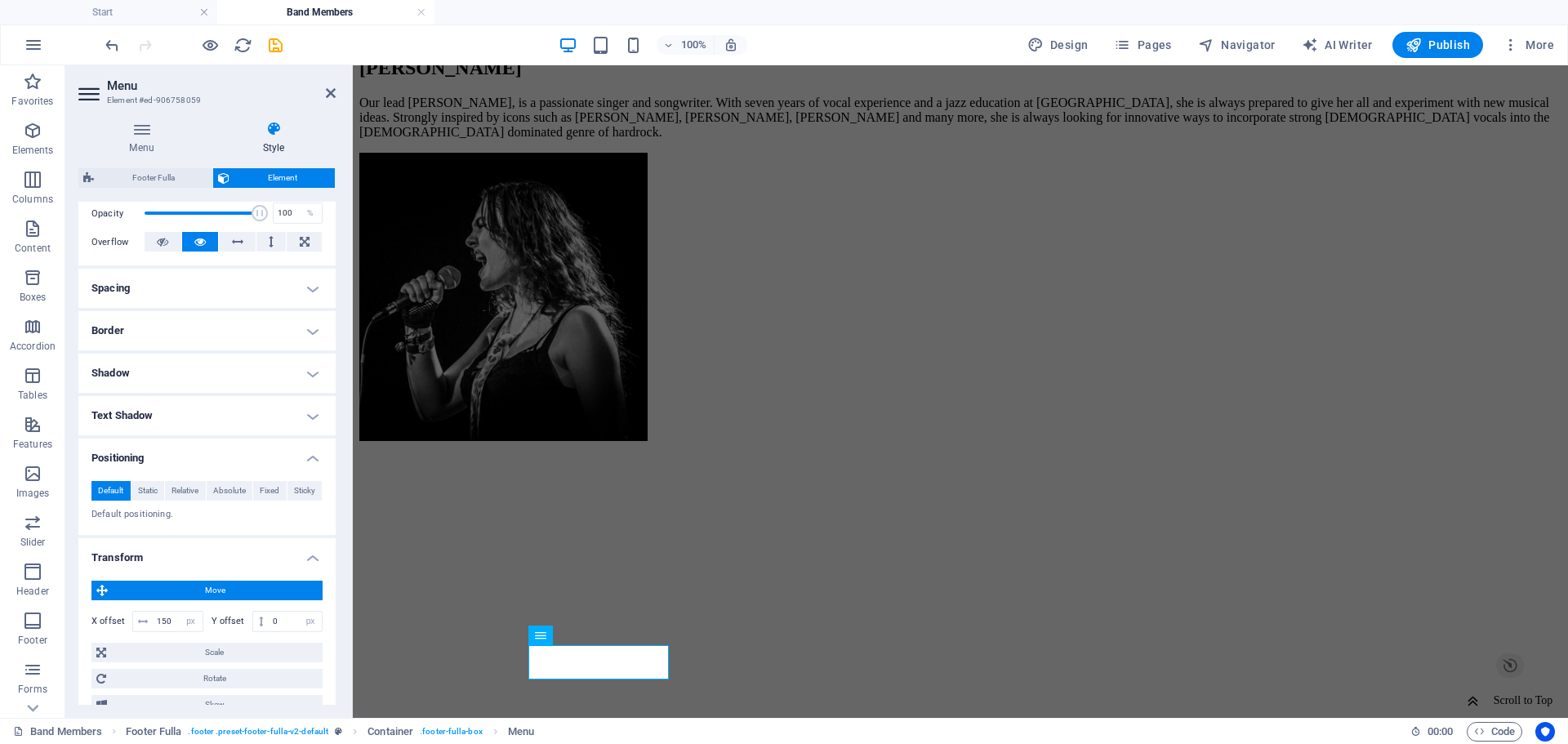
click at [258, 567] on div "Move X offset 150 px rem % em vh vw Y offset 0 px rem % em vh vw Scale Zoom 100…" at bounding box center [207, 647] width 257 height 160
click at [332, 92] on icon at bounding box center [330, 93] width 10 height 13
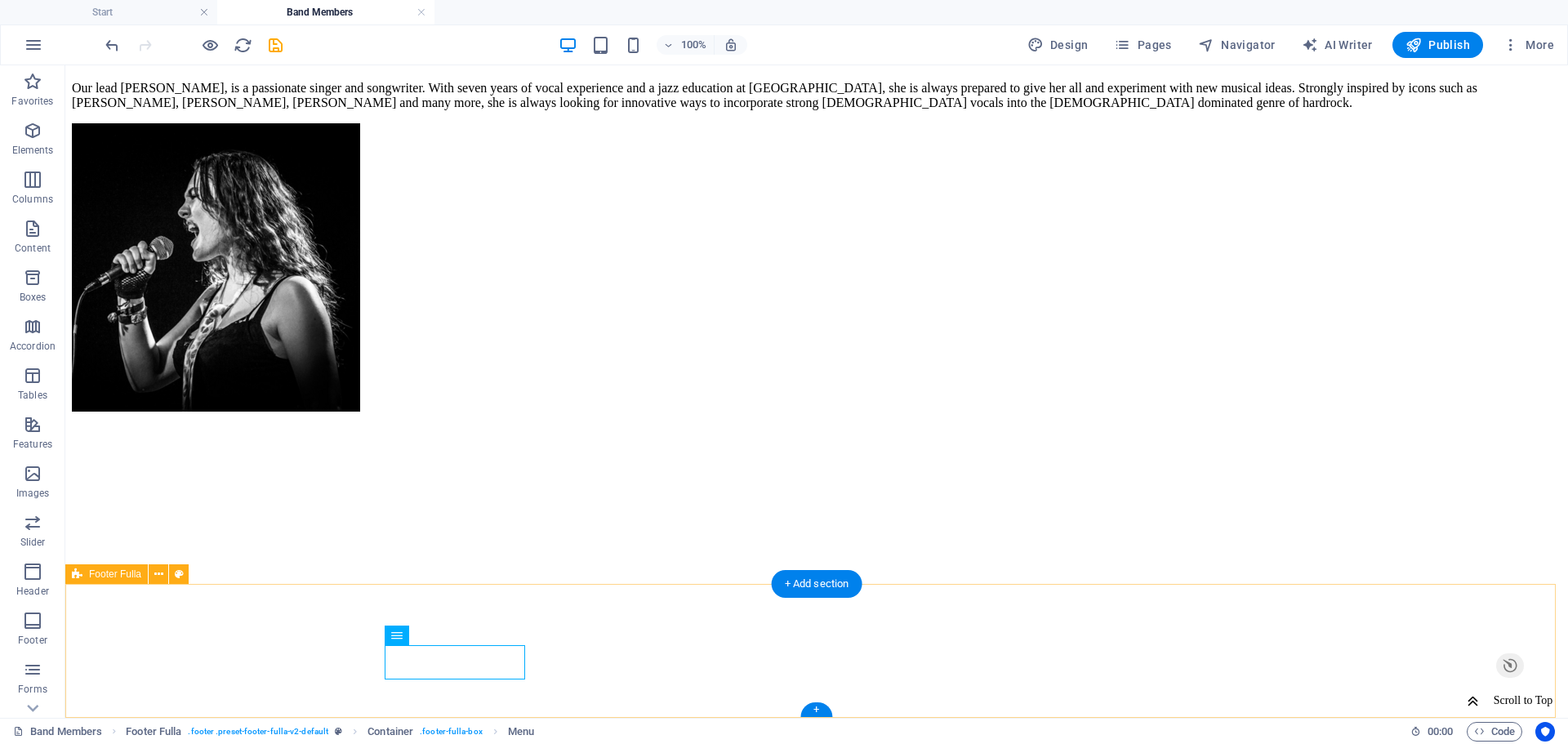
select select "px"
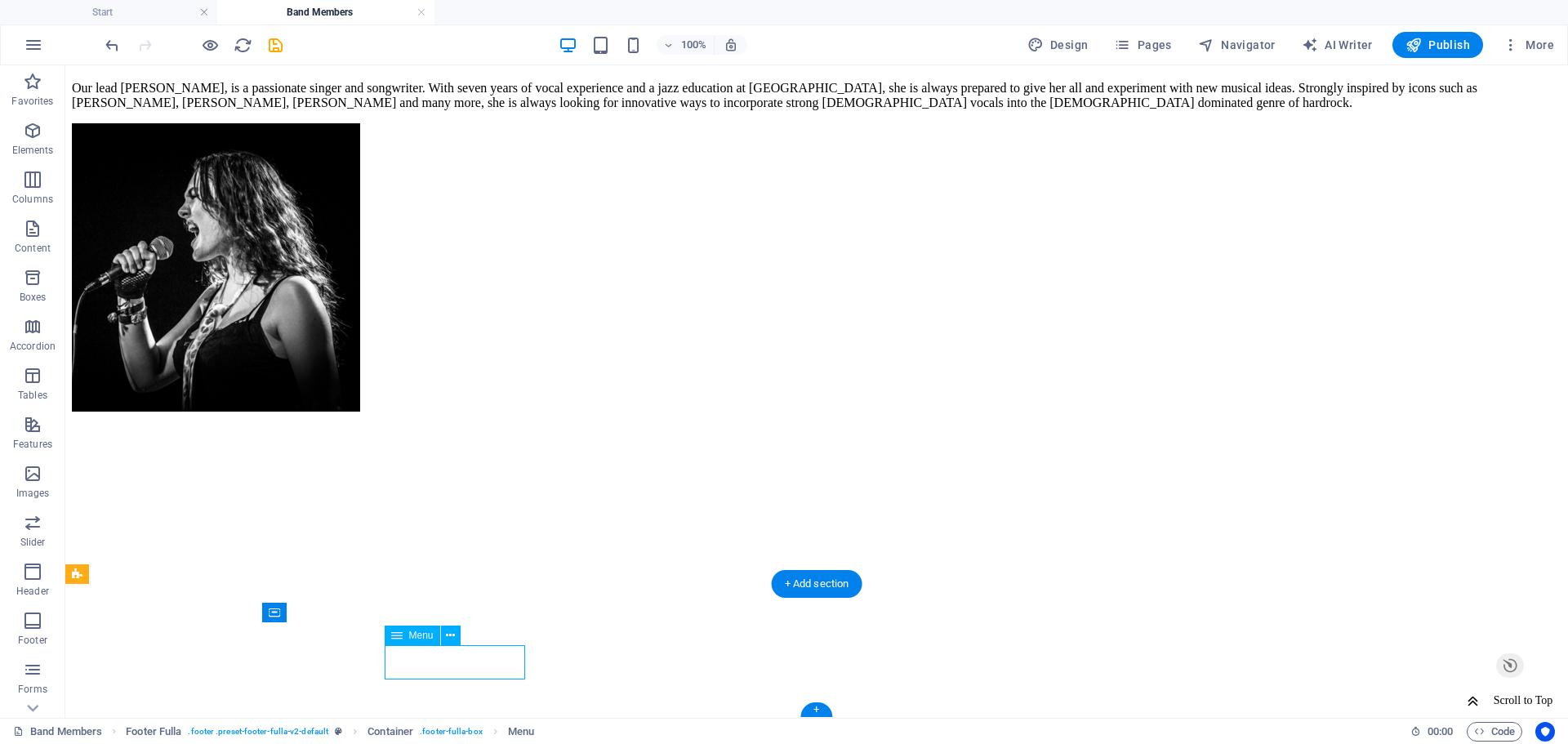
select select "px"
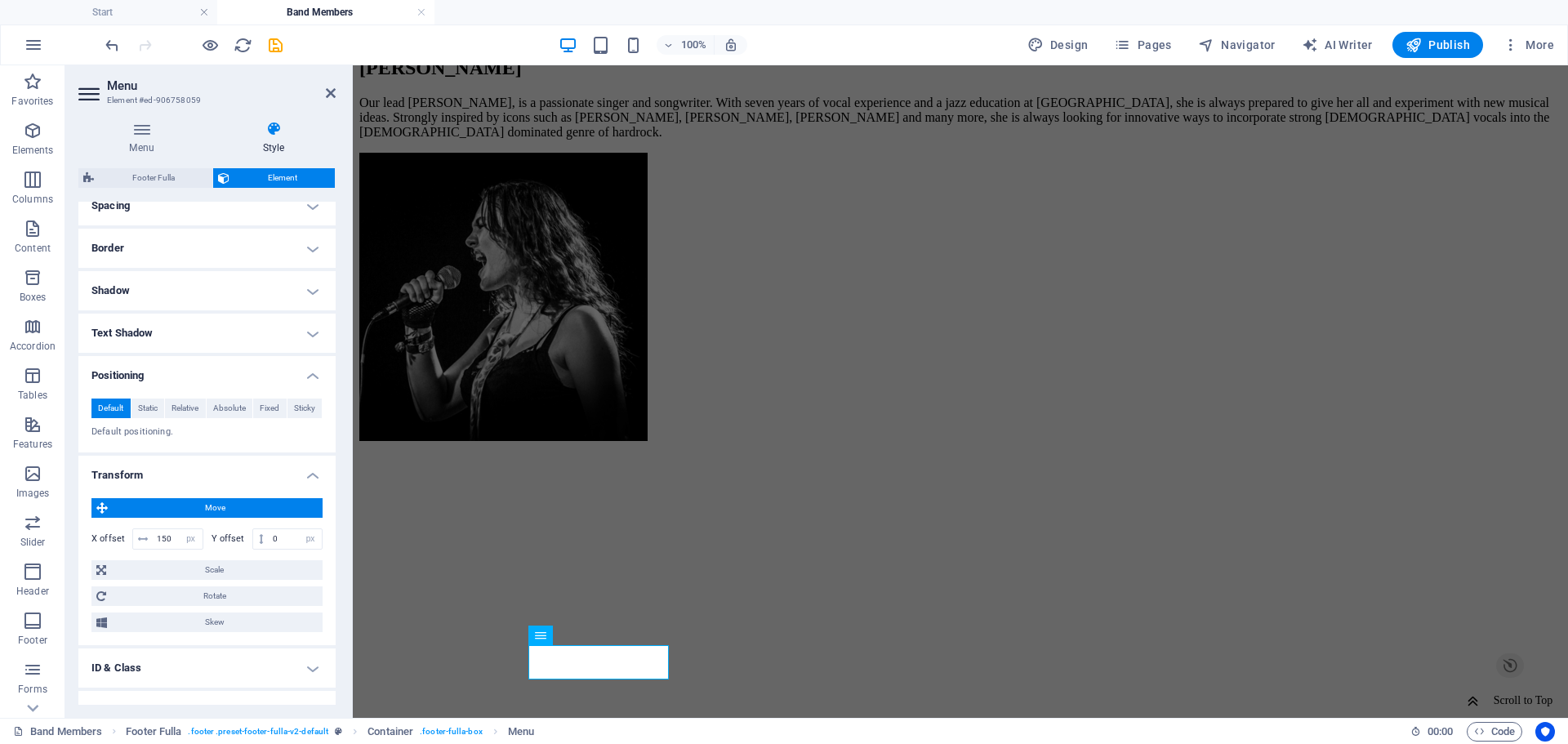
scroll to position [394, 0]
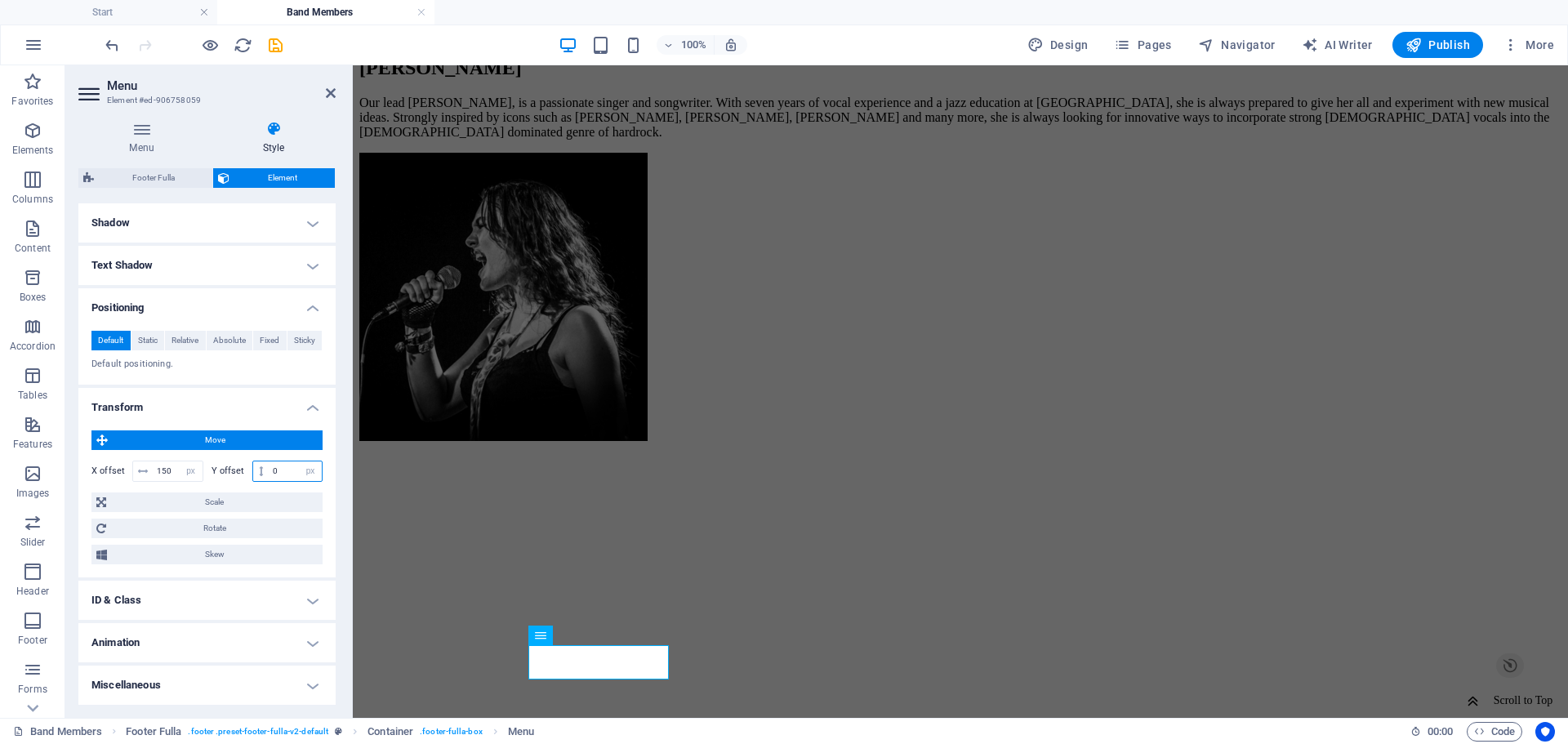
click at [277, 472] on input "0" at bounding box center [295, 471] width 53 height 20
type input "20"
drag, startPoint x: 281, startPoint y: 470, endPoint x: 265, endPoint y: 470, distance: 16.0
click at [269, 470] on input "20" at bounding box center [295, 471] width 53 height 20
click at [276, 472] on input "-20" at bounding box center [295, 471] width 53 height 20
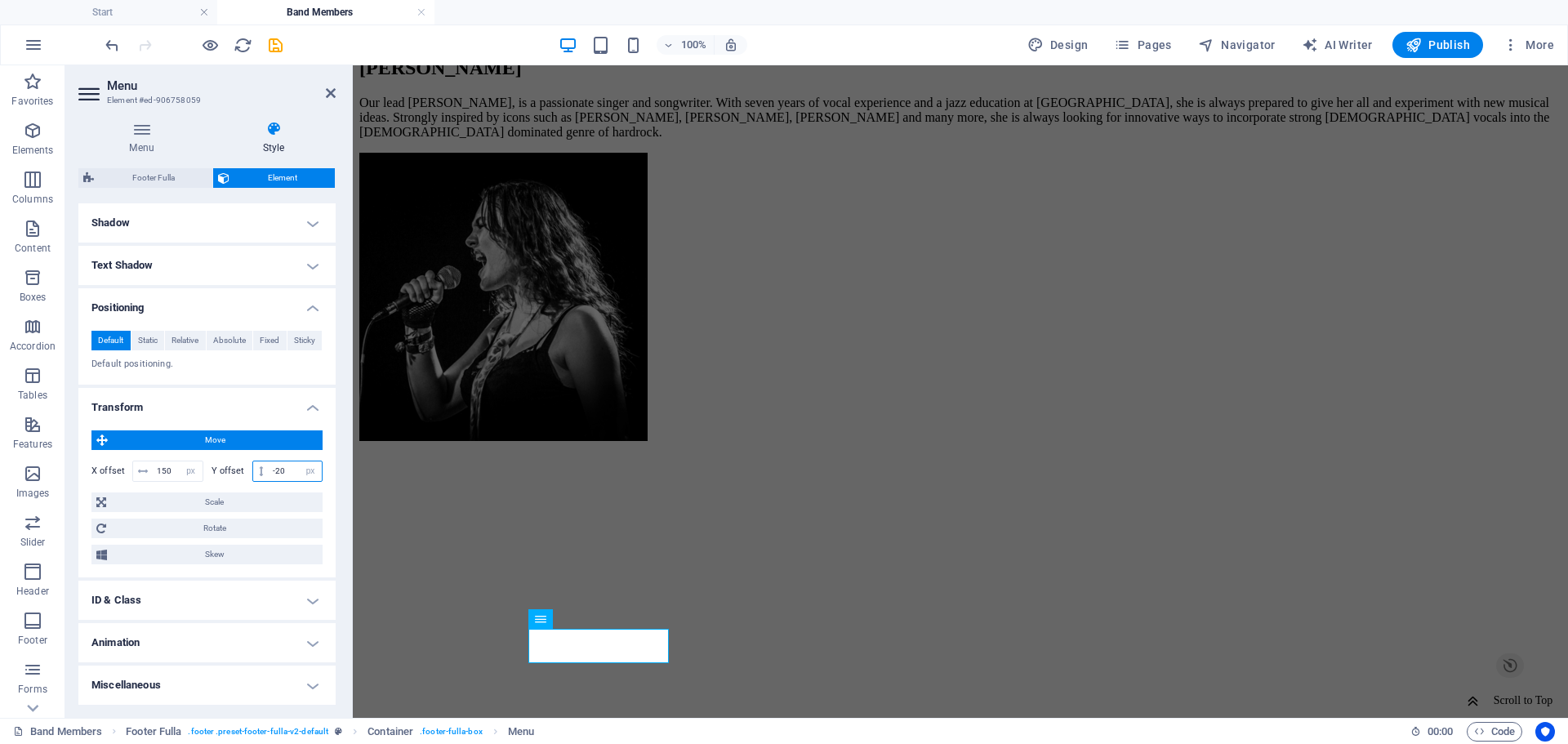
click at [285, 473] on input "-20" at bounding box center [295, 471] width 53 height 20
type input "-2"
type input "-15"
click at [325, 89] on icon at bounding box center [330, 93] width 10 height 13
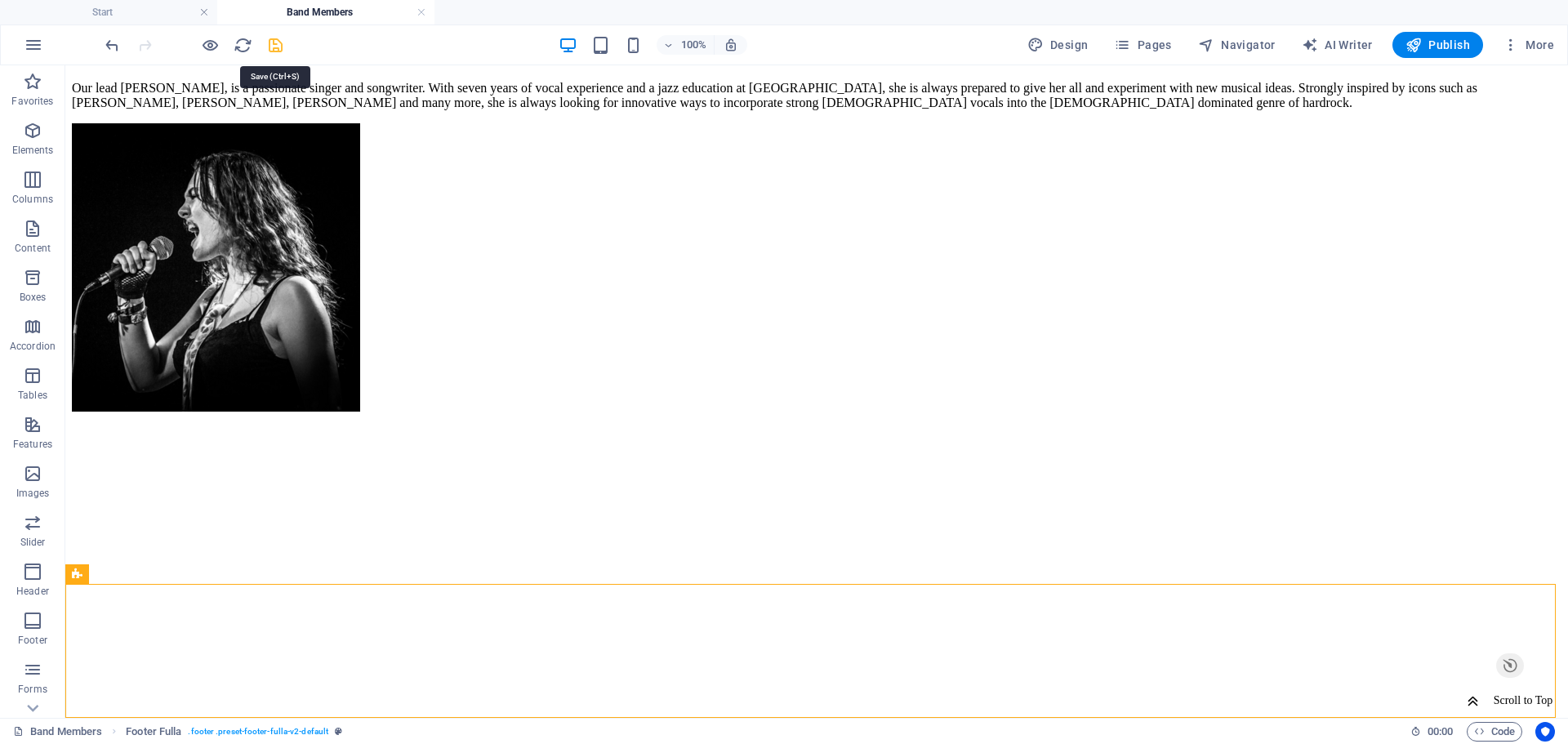
click at [282, 45] on icon "save" at bounding box center [275, 45] width 19 height 19
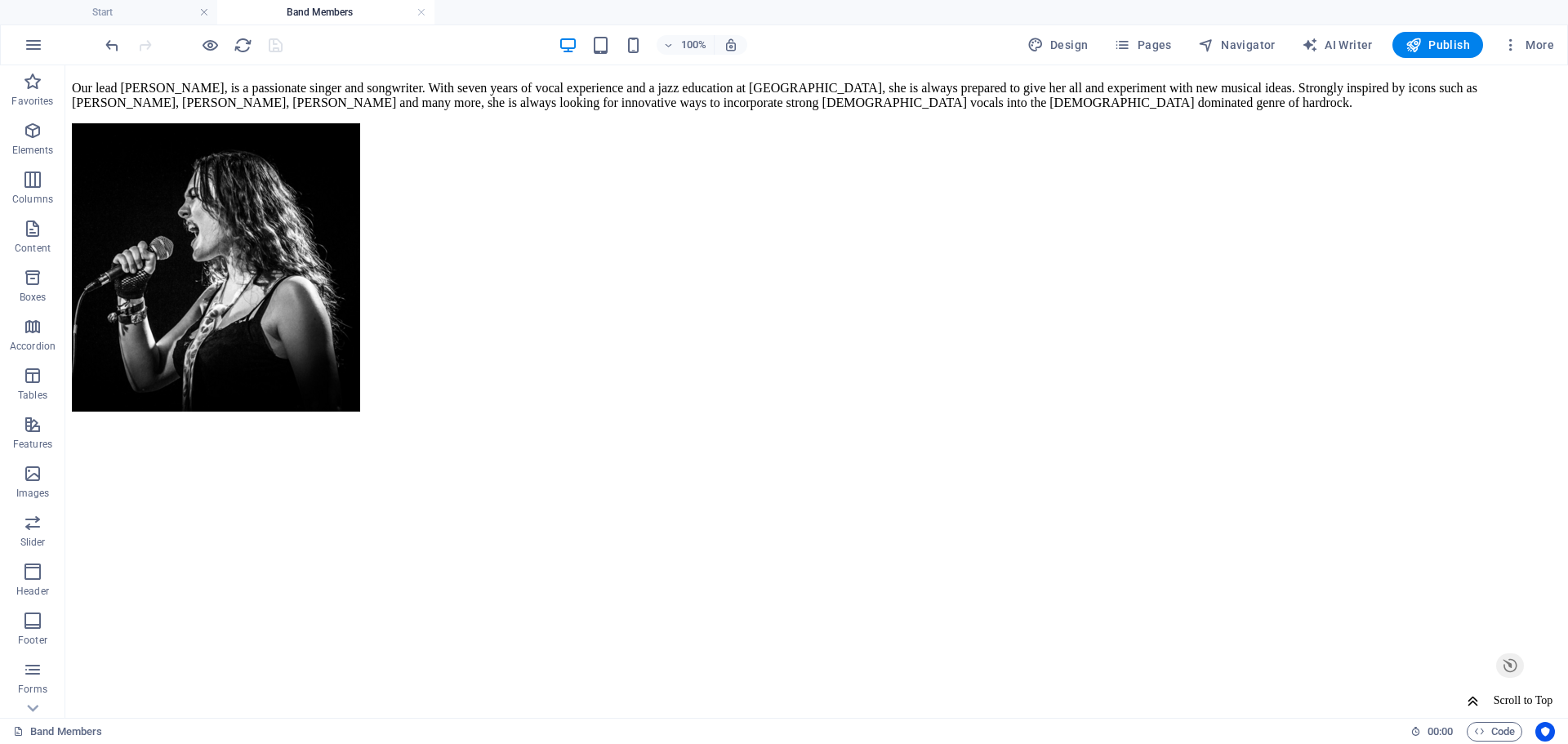
click at [643, 55] on div "100%" at bounding box center [653, 44] width 189 height 26
click at [664, 47] on icon "button" at bounding box center [669, 46] width 12 height 11
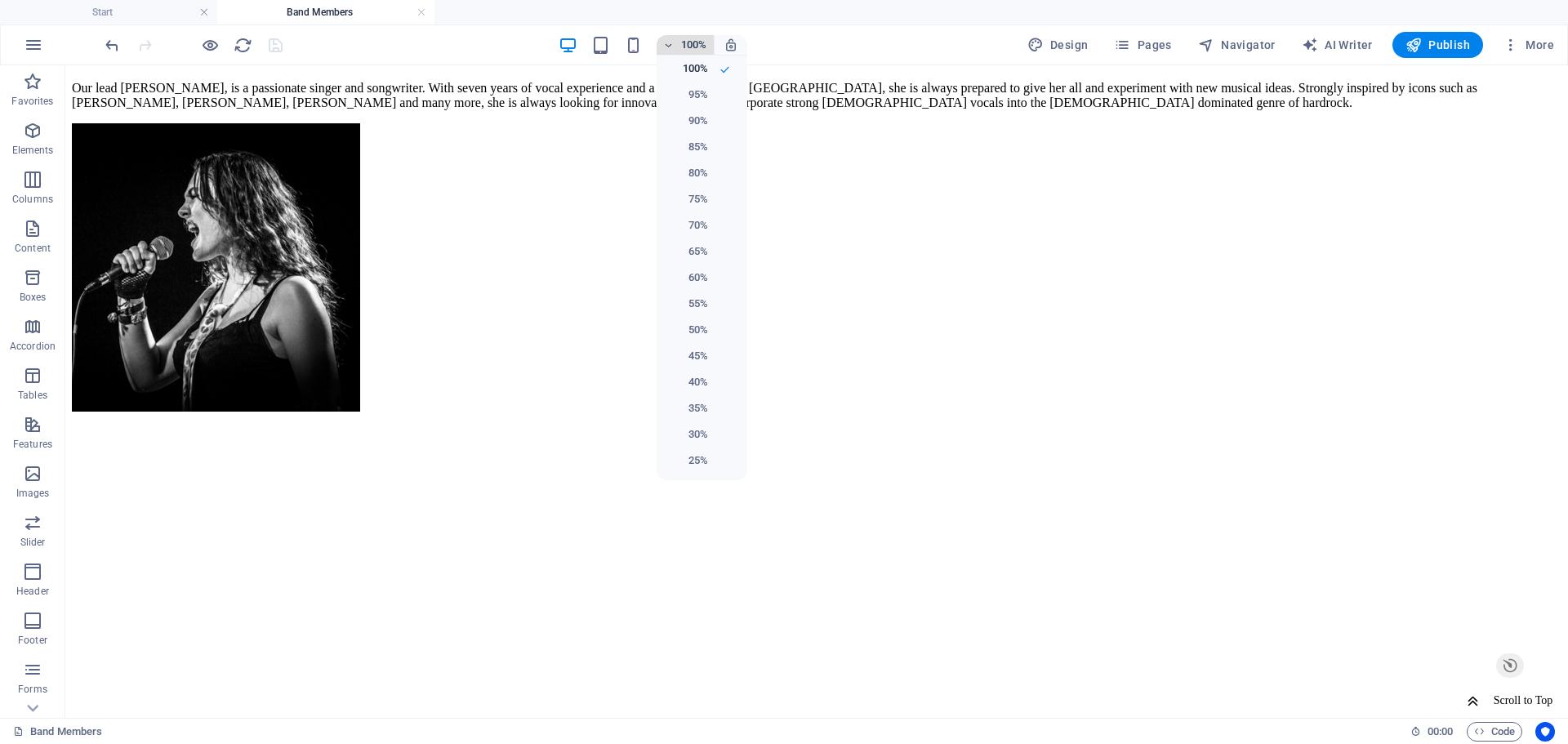
click at [663, 47] on div at bounding box center [784, 372] width 1568 height 744
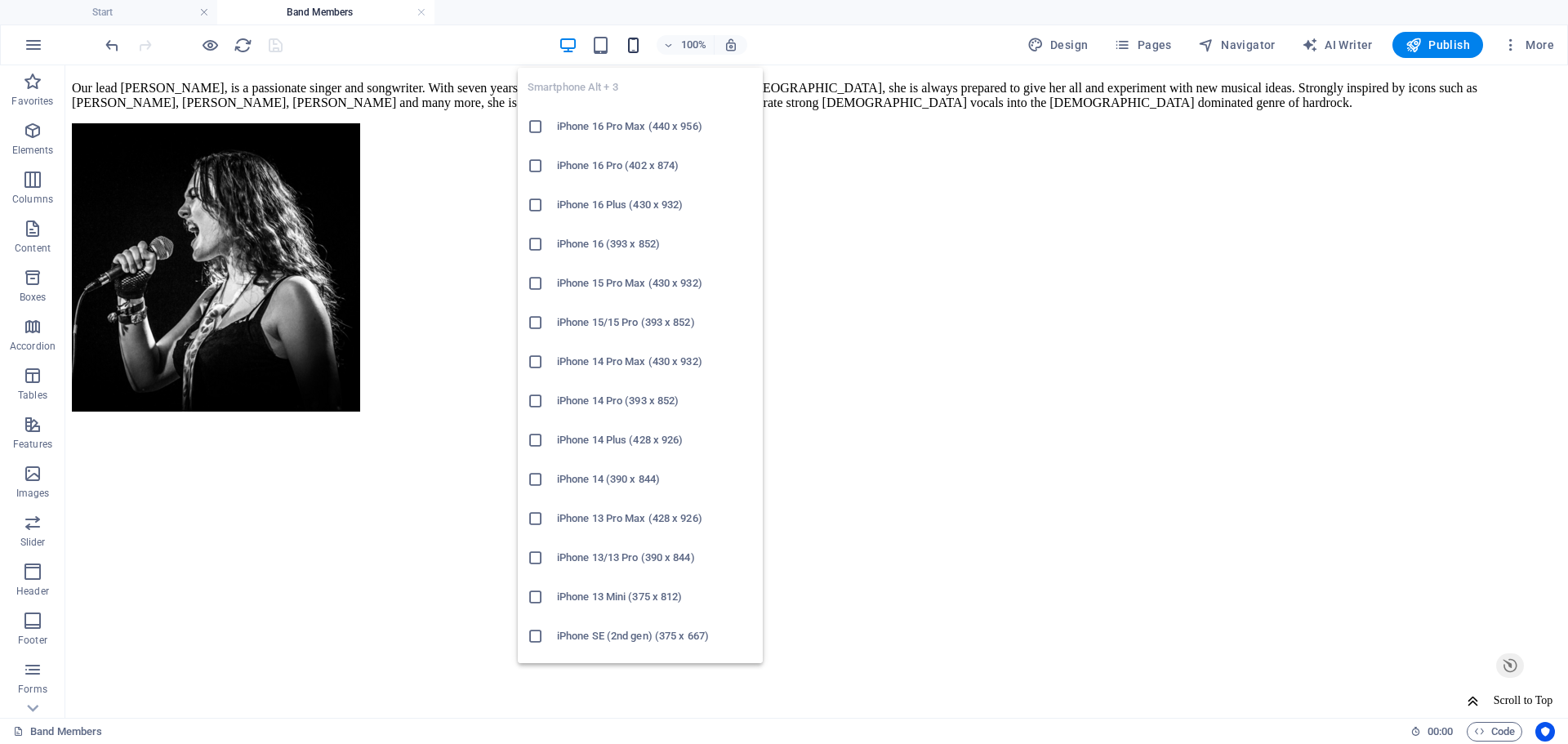
click at [640, 47] on icon "button" at bounding box center [633, 45] width 19 height 19
click at [635, 46] on icon "button" at bounding box center [633, 45] width 19 height 19
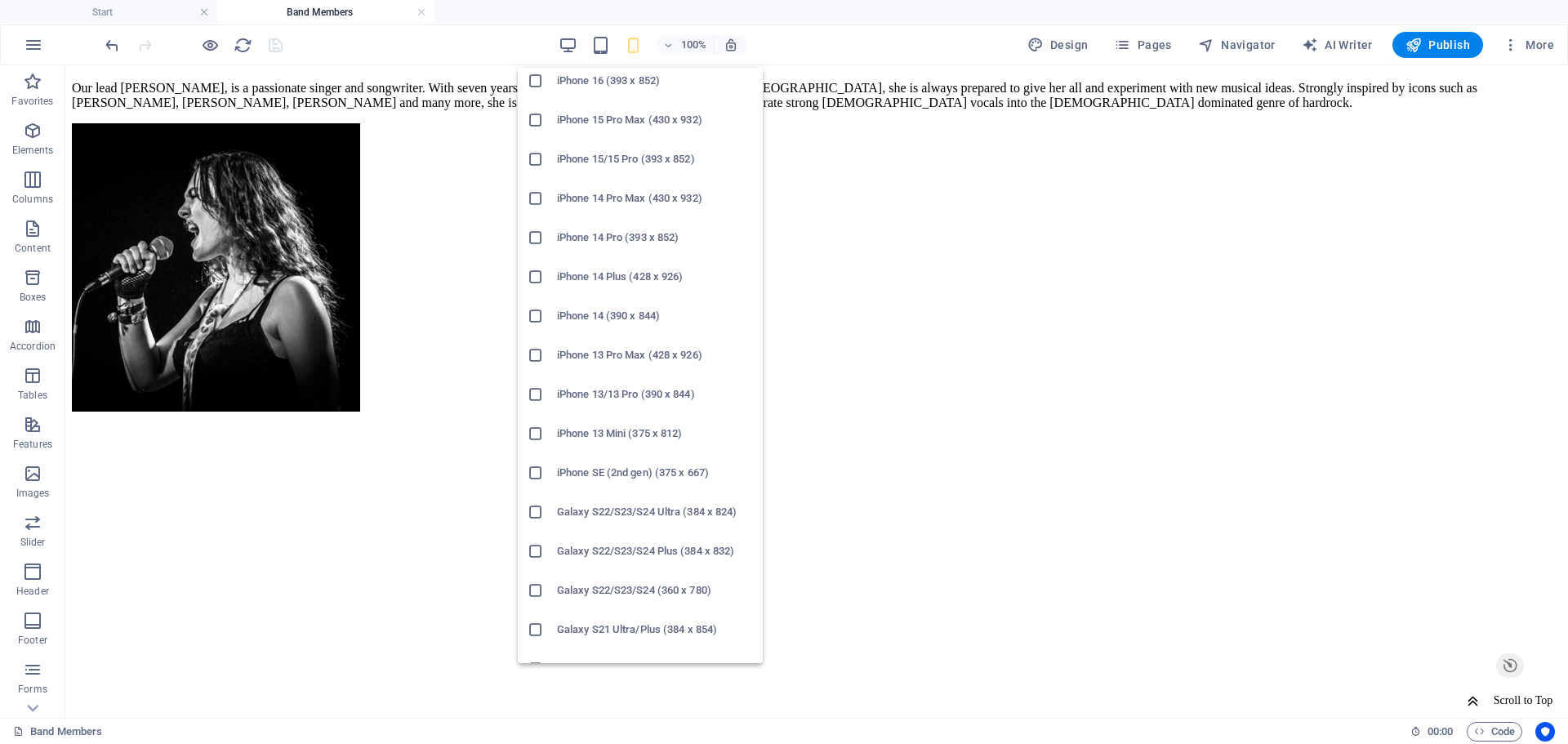
click at [539, 388] on icon at bounding box center [536, 394] width 16 height 16
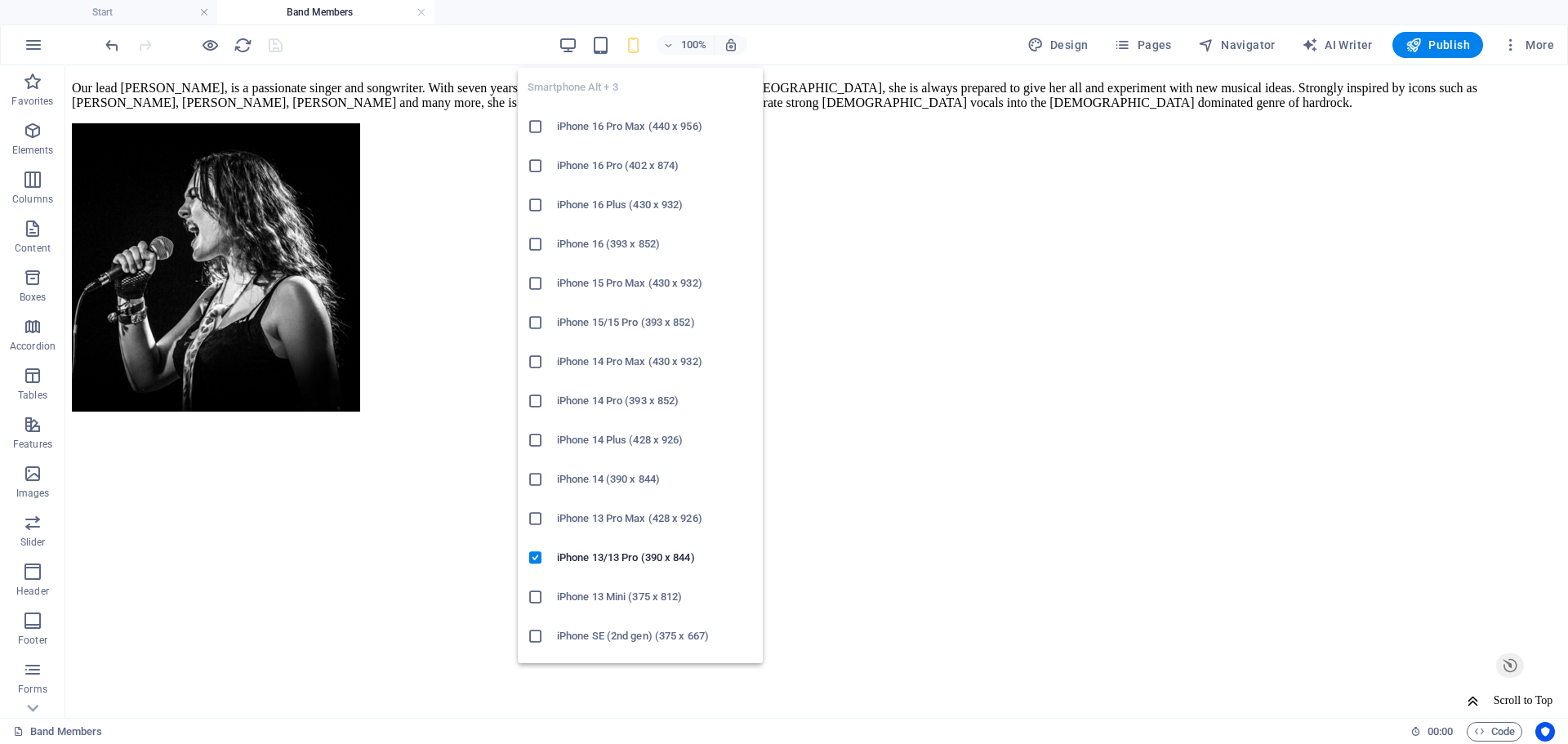
scroll to position [82, 0]
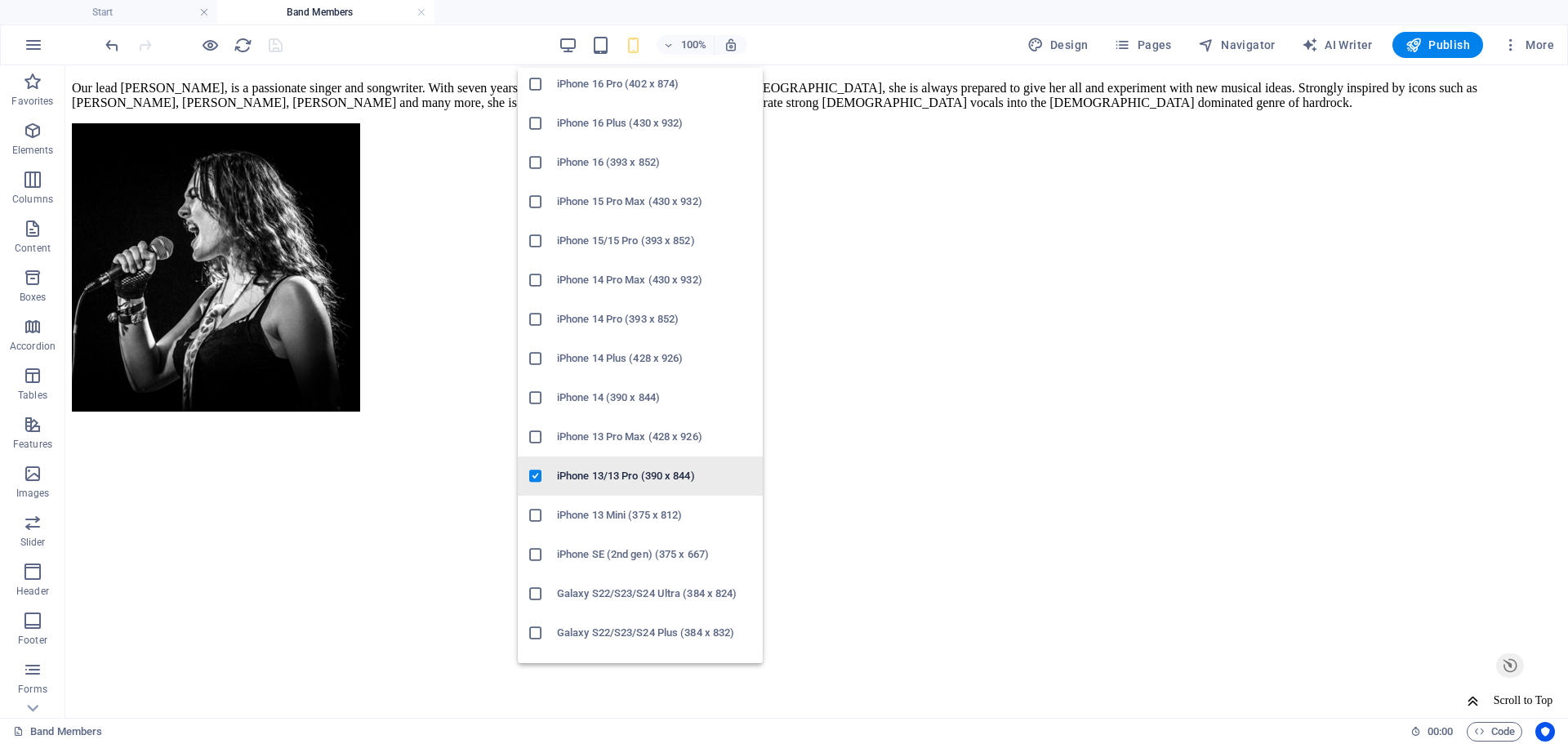
click at [537, 469] on icon at bounding box center [536, 476] width 16 height 16
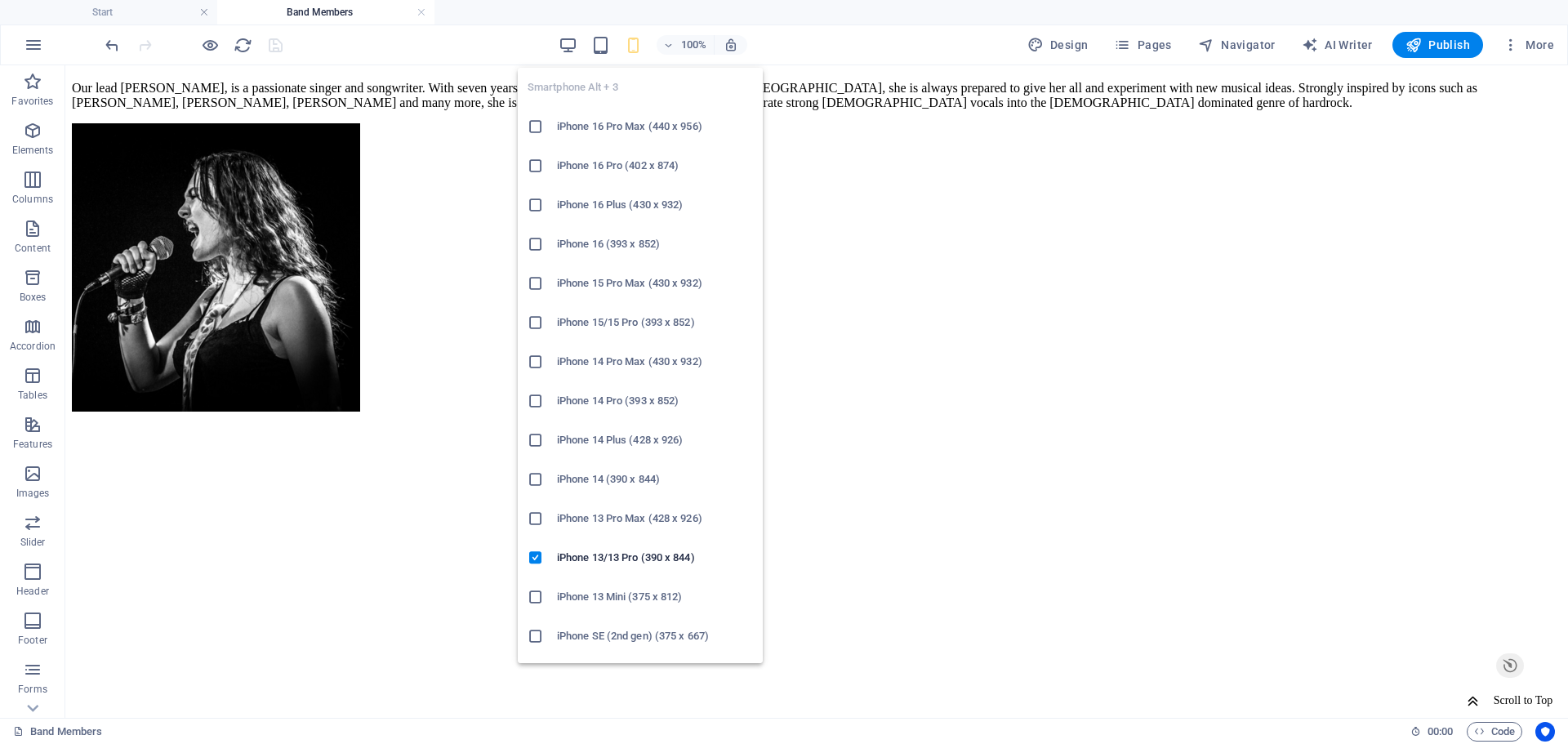
click at [627, 44] on icon "button" at bounding box center [633, 45] width 19 height 19
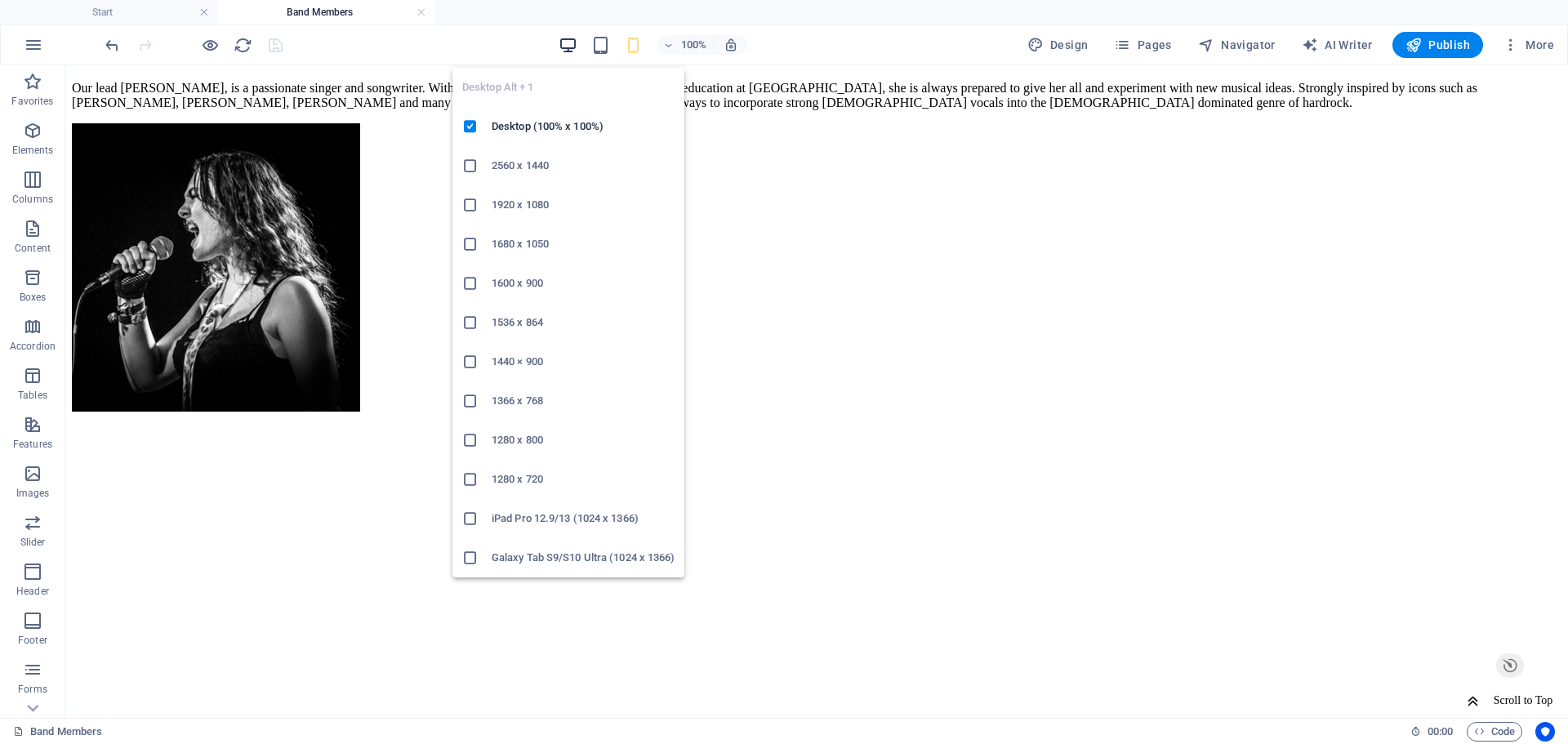
click at [575, 46] on icon "button" at bounding box center [567, 45] width 19 height 19
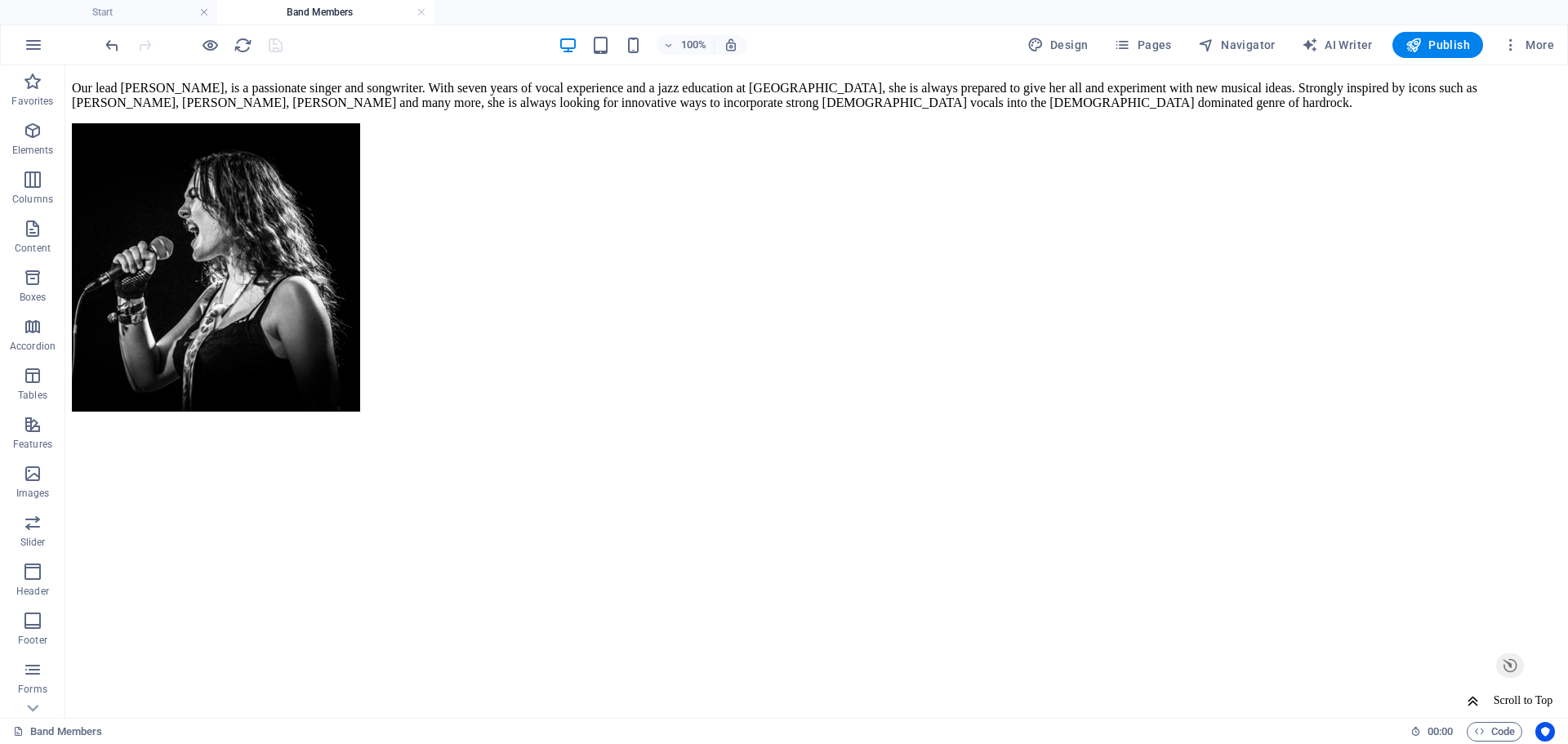
click at [521, 36] on div "100% Design Pages Navigator AI Writer Publish More" at bounding box center [832, 44] width 1458 height 26
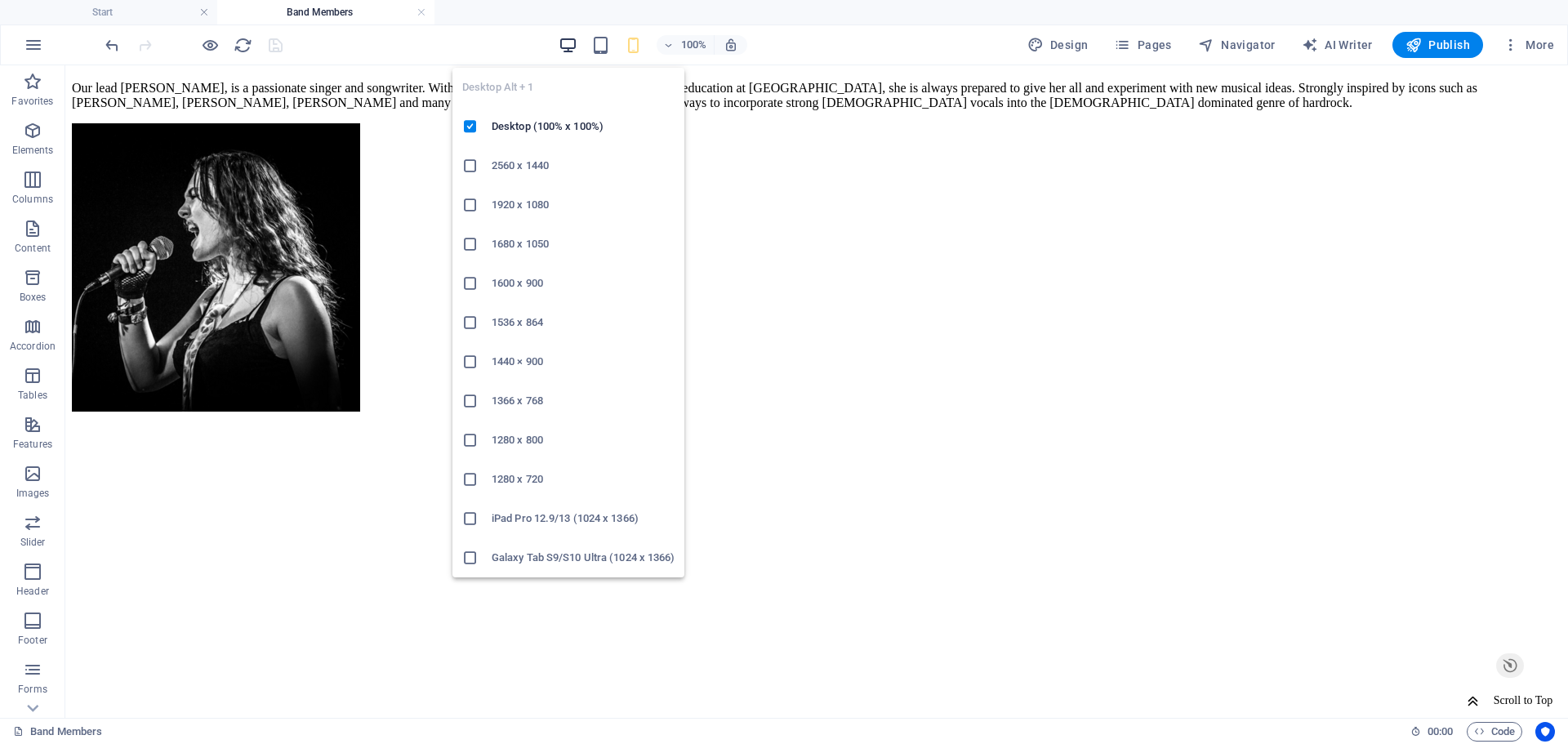
click at [566, 44] on icon "button" at bounding box center [567, 45] width 19 height 19
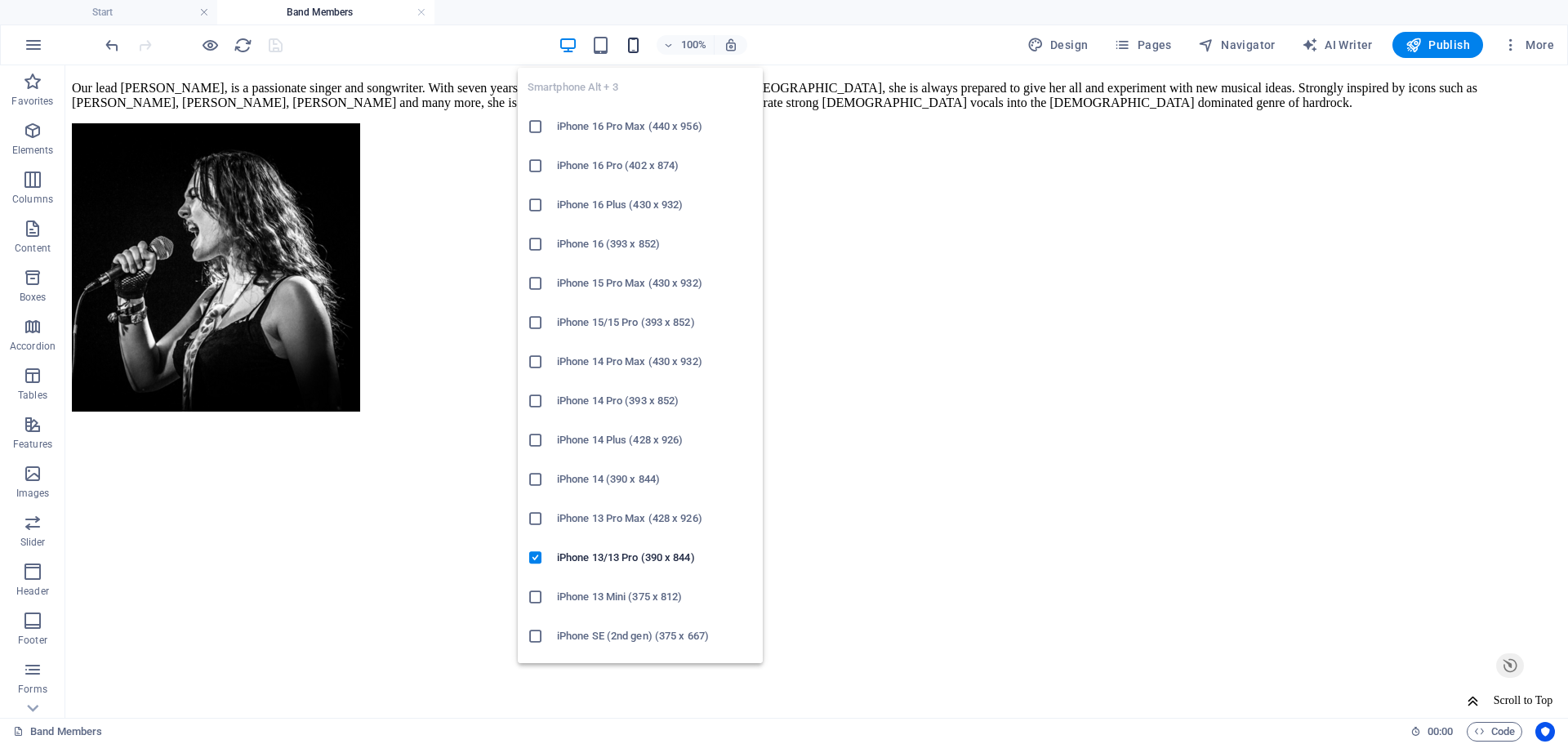
click at [628, 42] on icon "button" at bounding box center [633, 45] width 19 height 19
click at [584, 553] on h6 "iPhone 13/13 Pro (390 x 844)" at bounding box center [655, 558] width 196 height 20
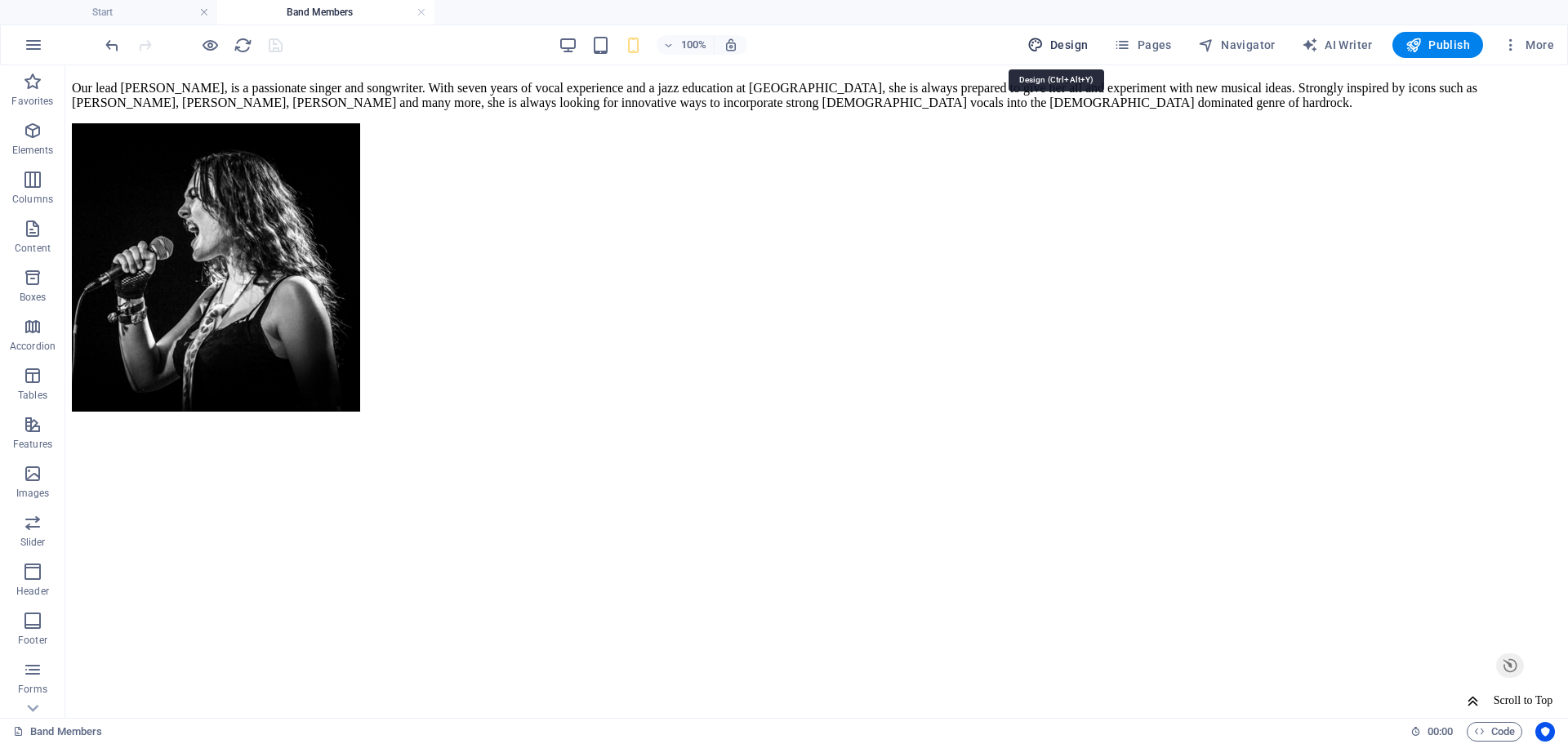
click at [1064, 47] on span "Design" at bounding box center [1058, 45] width 61 height 16
select select "px"
select select "400"
select select "px"
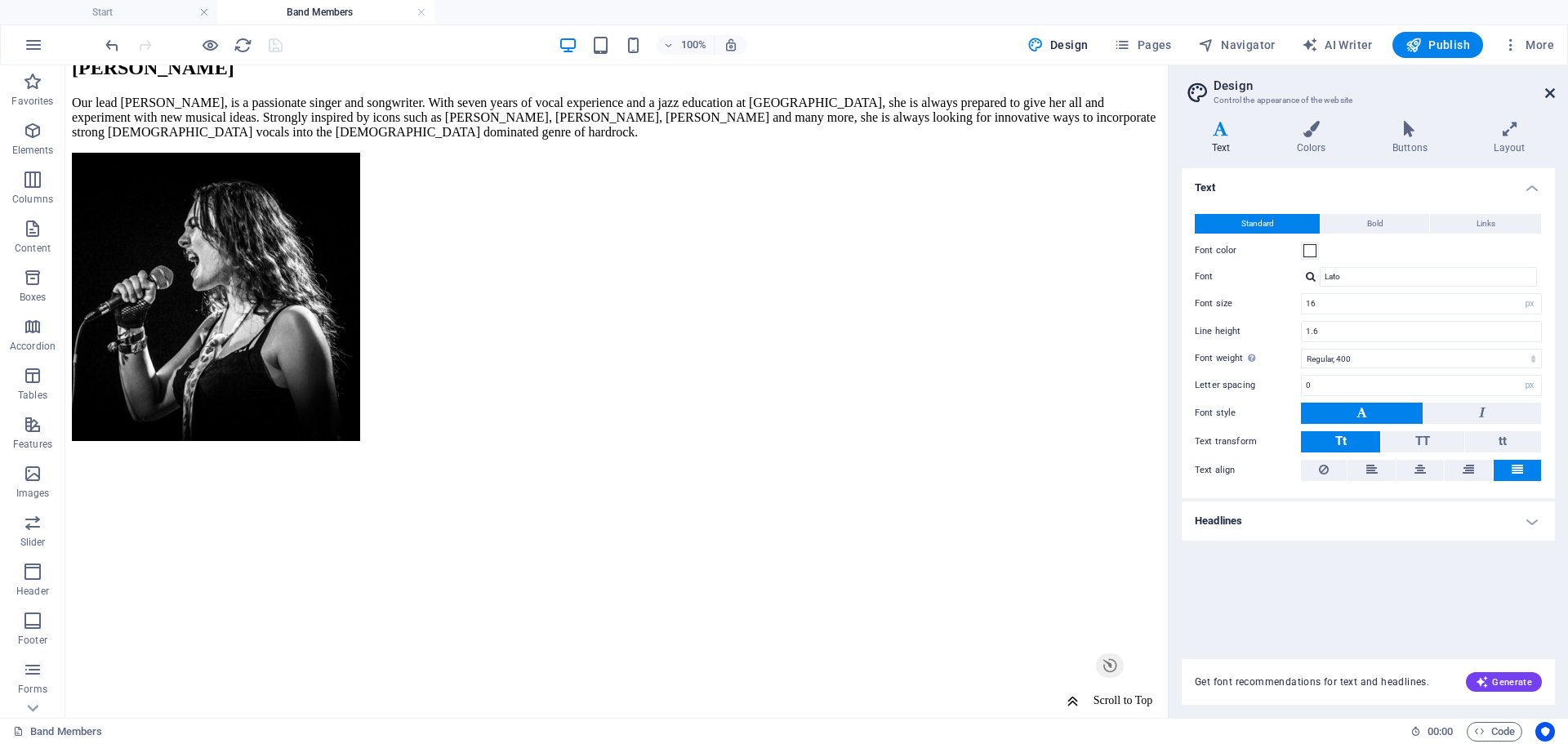
click at [1552, 97] on icon at bounding box center [1550, 93] width 10 height 13
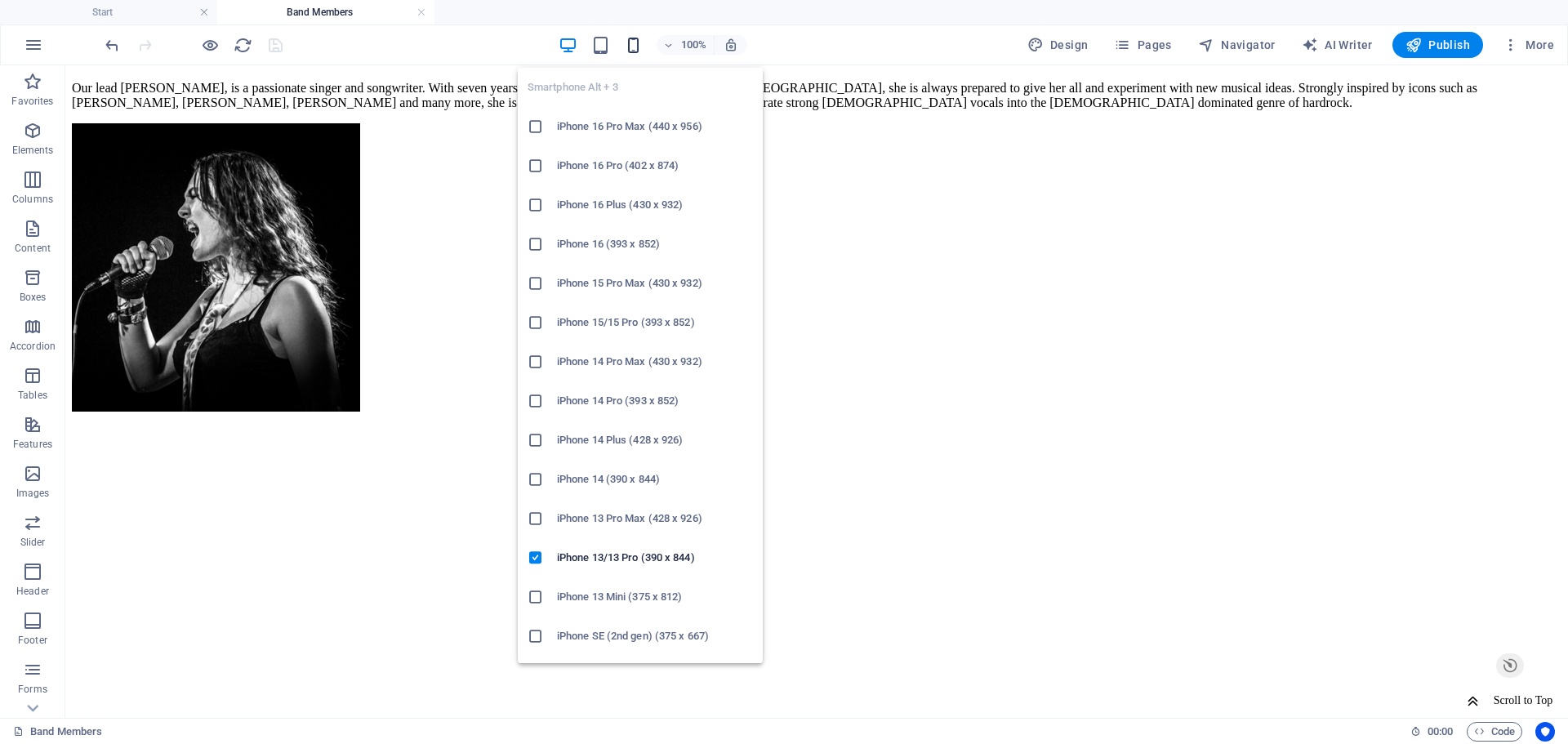
click at [637, 49] on icon "button" at bounding box center [633, 45] width 19 height 19
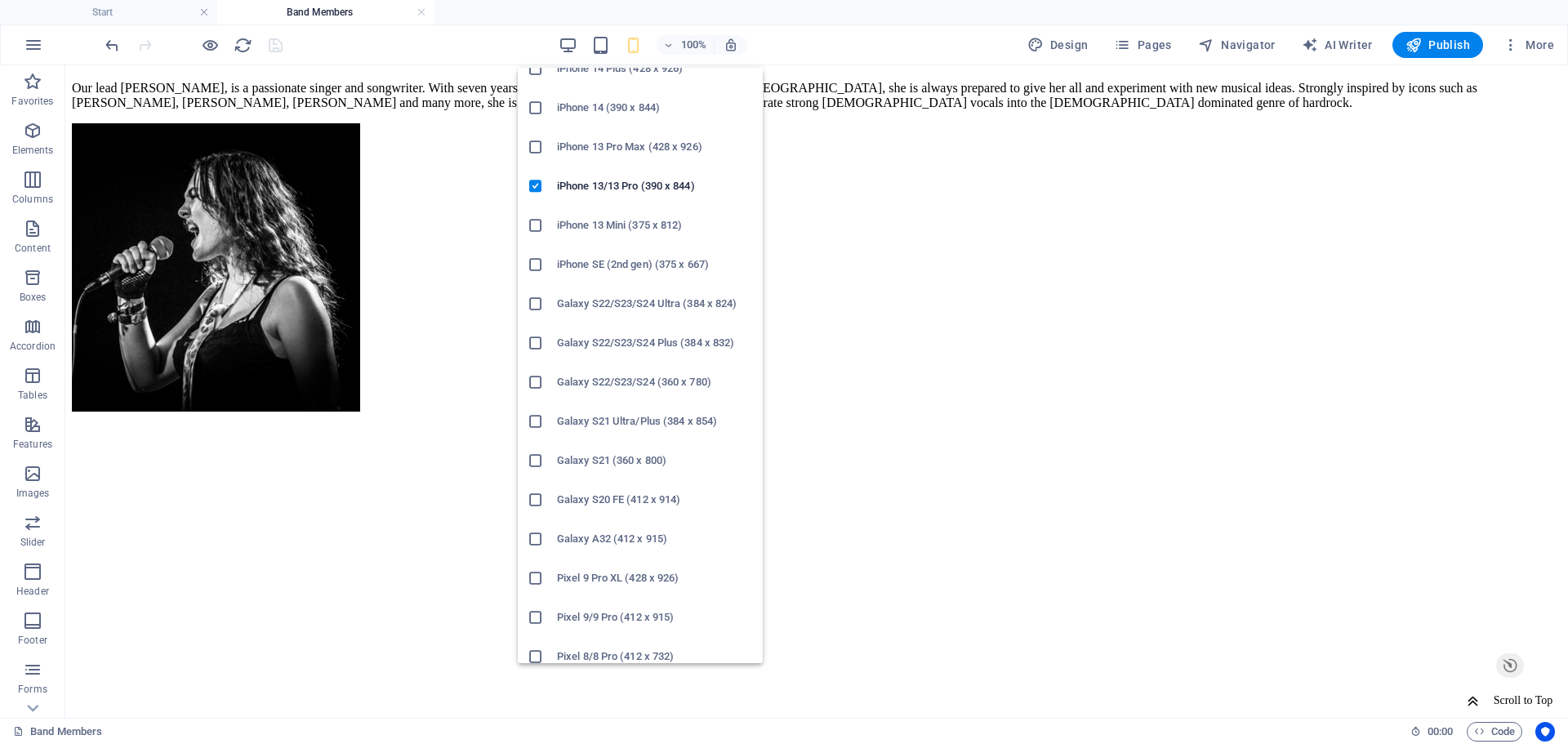
scroll to position [127, 0]
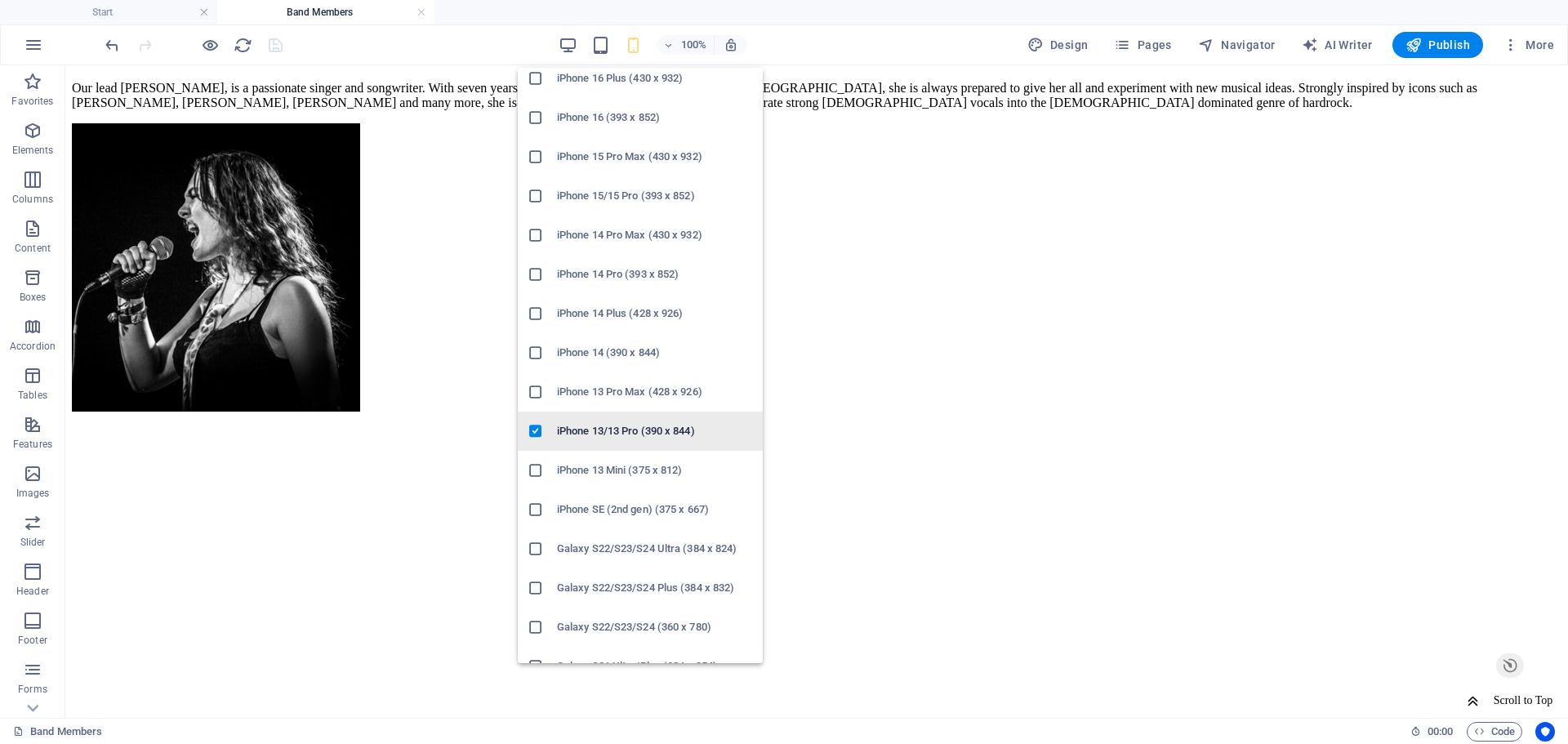
drag, startPoint x: 538, startPoint y: 430, endPoint x: 456, endPoint y: 322, distance: 135.6
click at [538, 430] on icon at bounding box center [536, 431] width 16 height 16
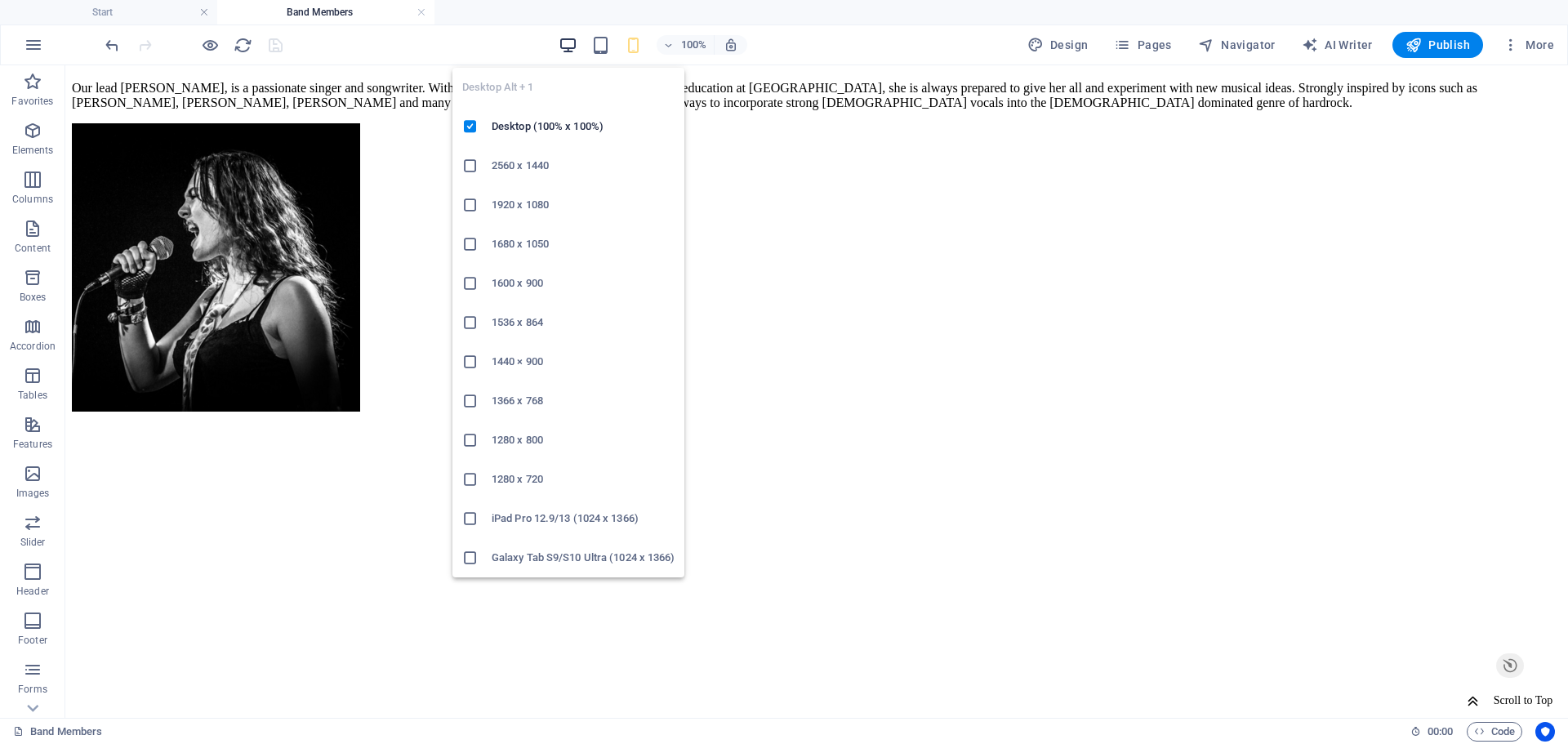
click at [568, 49] on icon "button" at bounding box center [567, 45] width 19 height 19
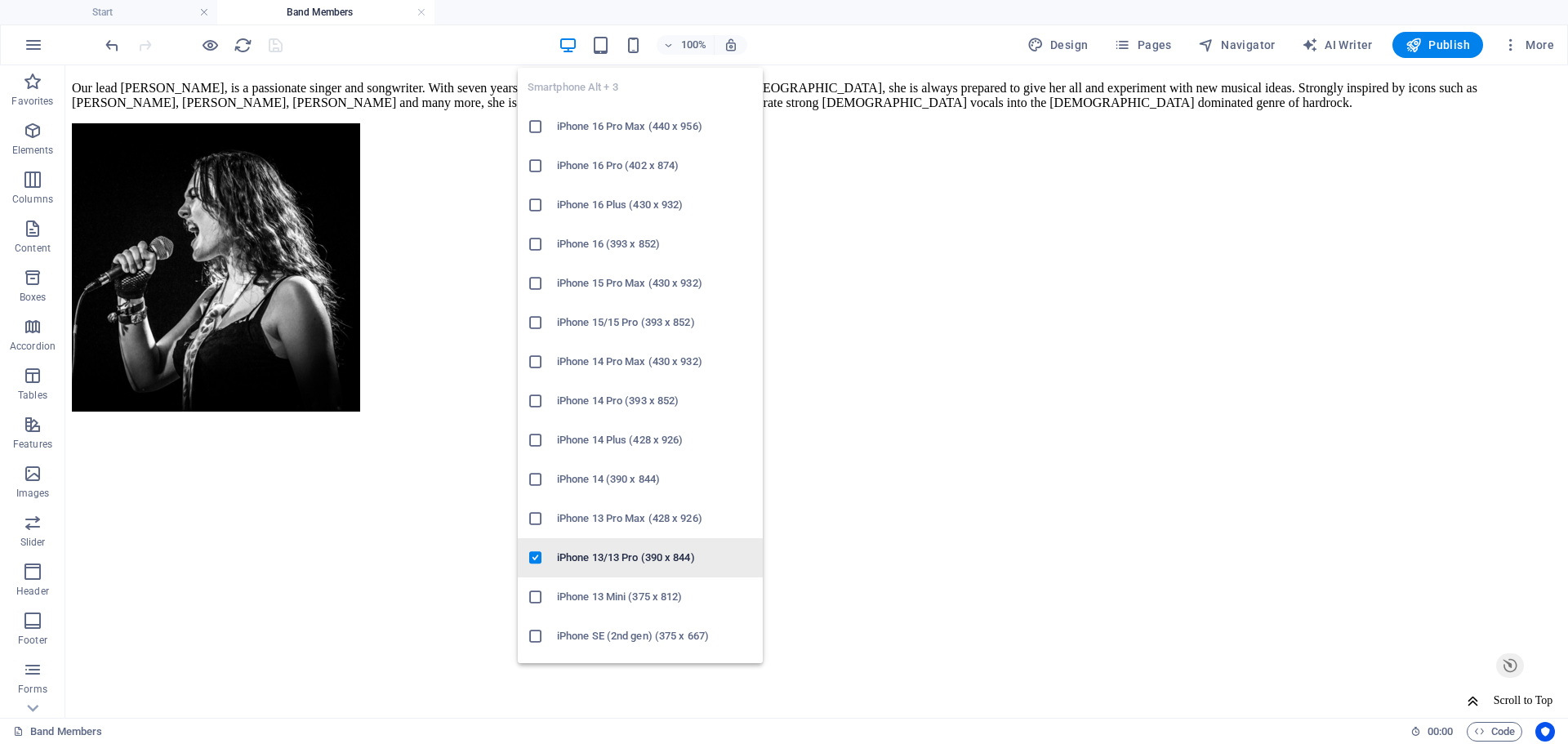
click at [538, 557] on icon at bounding box center [536, 557] width 16 height 16
click at [637, 45] on icon "button" at bounding box center [633, 45] width 19 height 19
click at [530, 557] on icon at bounding box center [536, 557] width 16 height 16
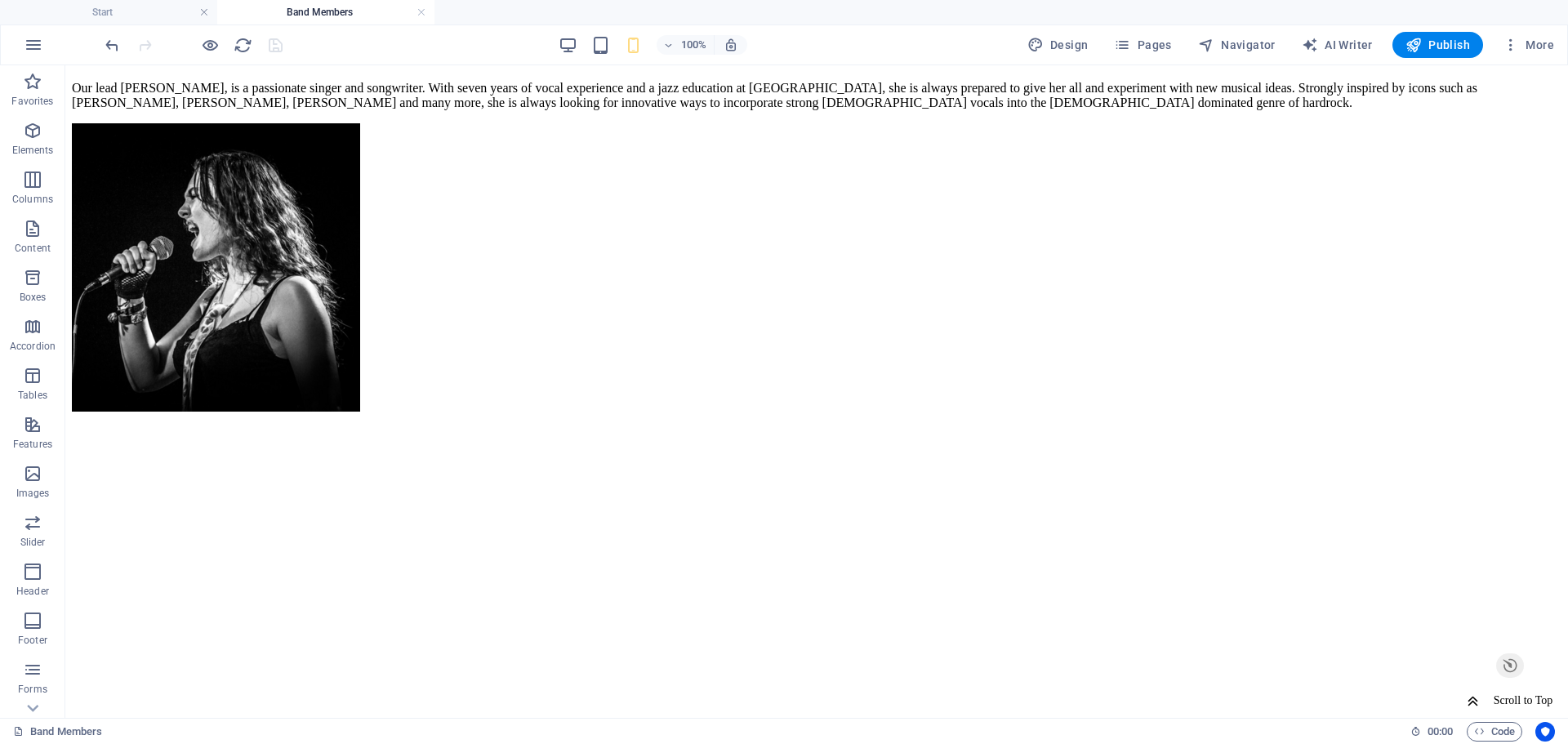
click at [645, 41] on div "100%" at bounding box center [653, 44] width 189 height 26
click at [637, 37] on icon "button" at bounding box center [633, 45] width 19 height 19
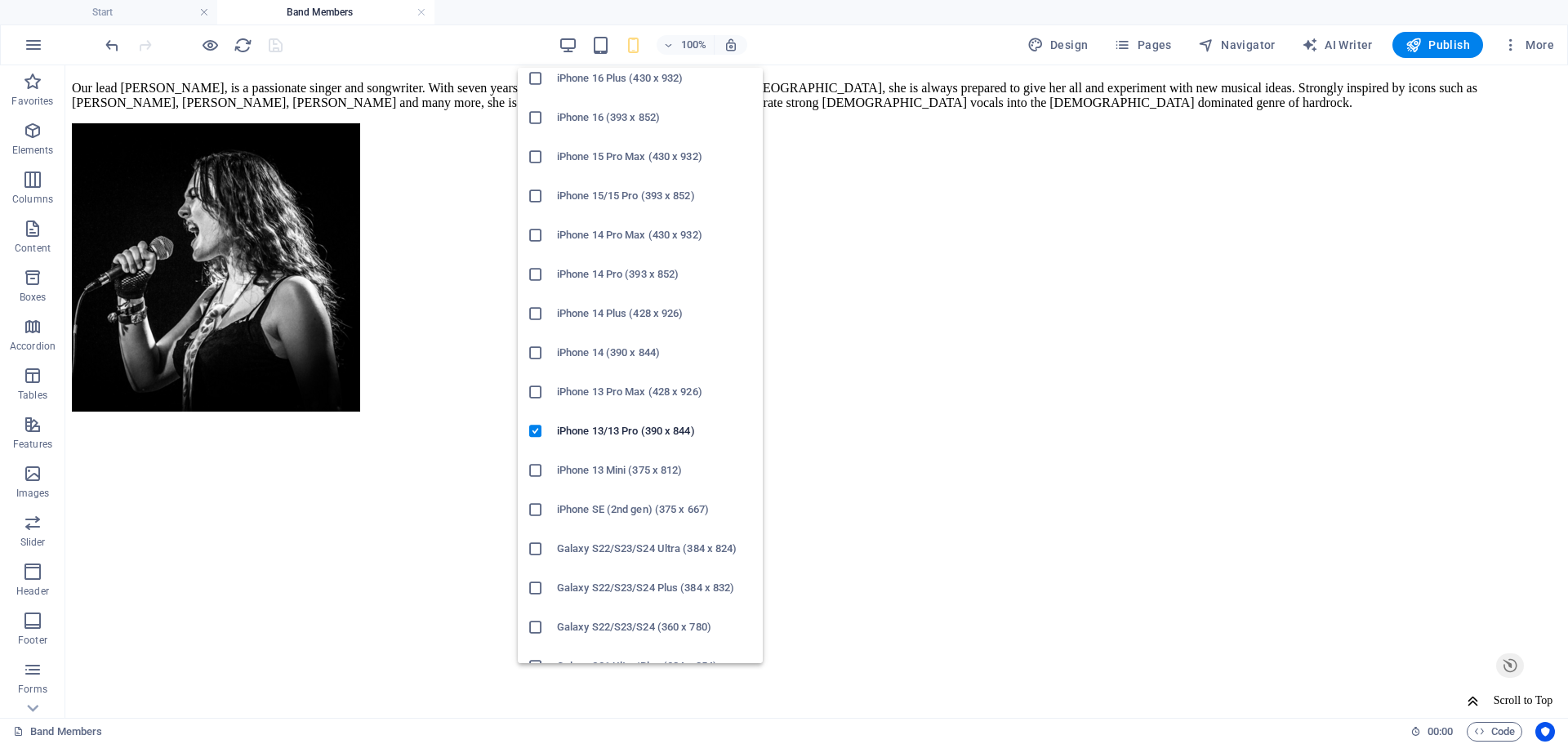
scroll to position [0, 0]
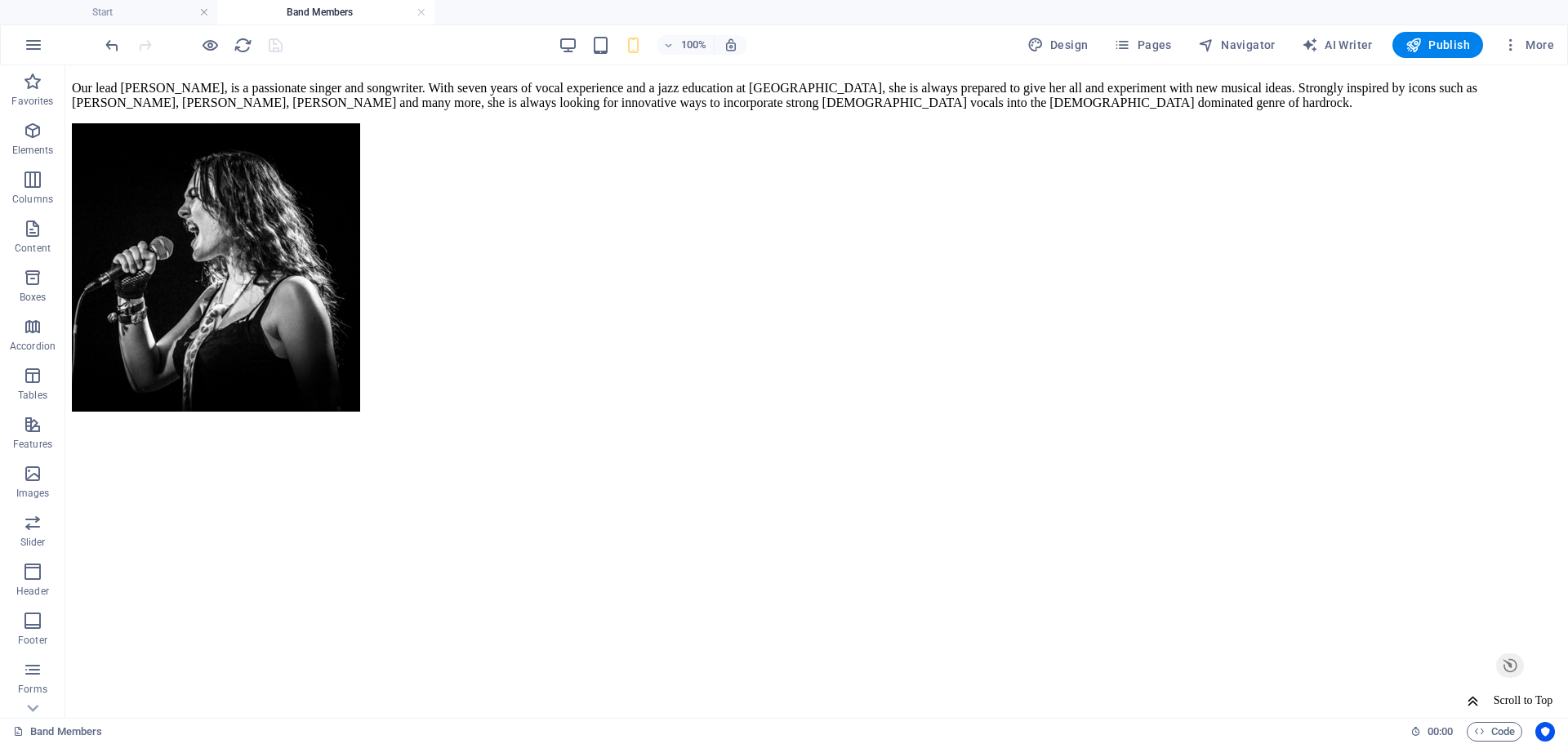
click at [485, 50] on div "100% Design Pages Navigator AI Writer Publish More" at bounding box center [832, 44] width 1458 height 26
click at [1419, 37] on icon "button" at bounding box center [1413, 45] width 16 height 16
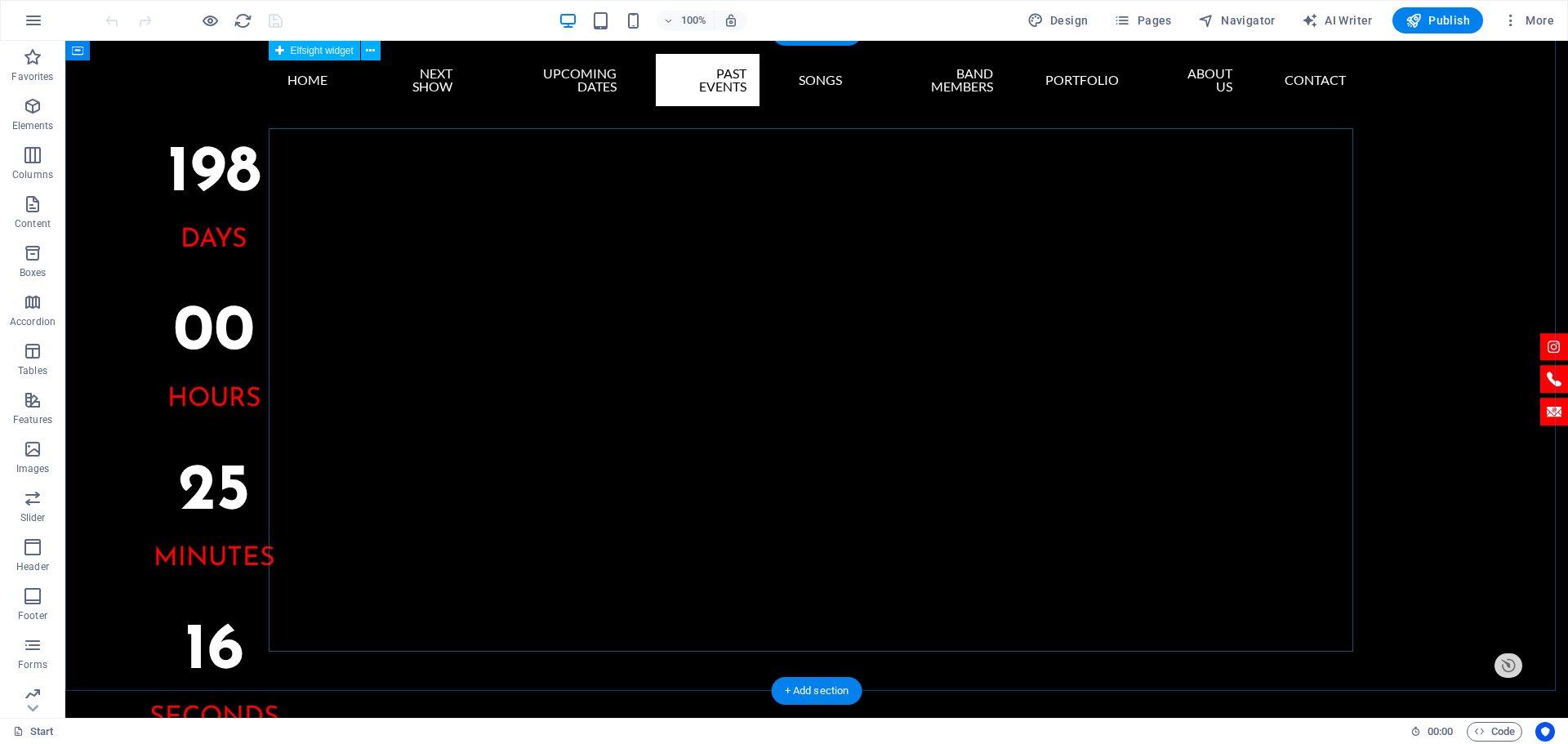
scroll to position [1059, 0]
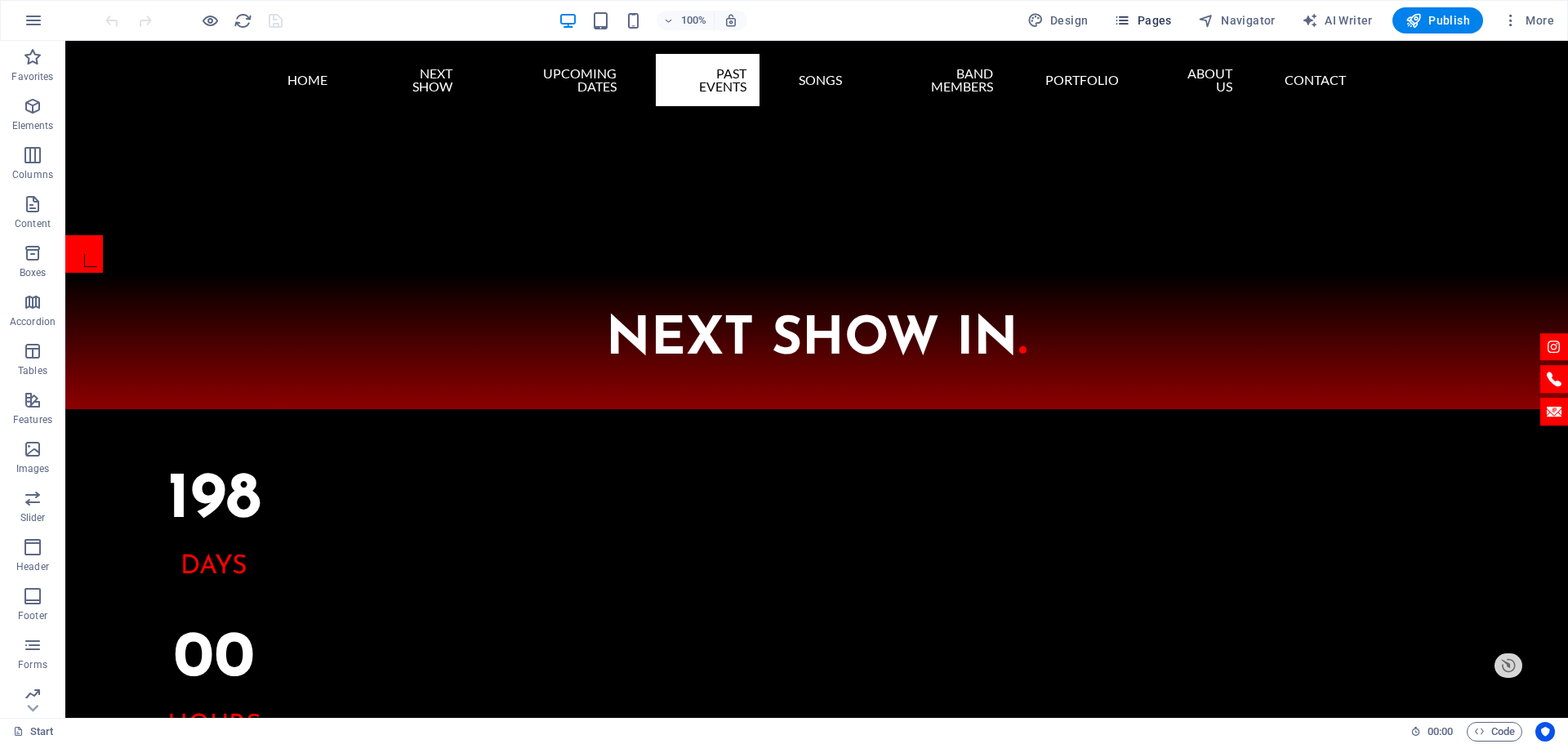
click at [0, 0] on span "Pages" at bounding box center [0, 0] width 0 height 0
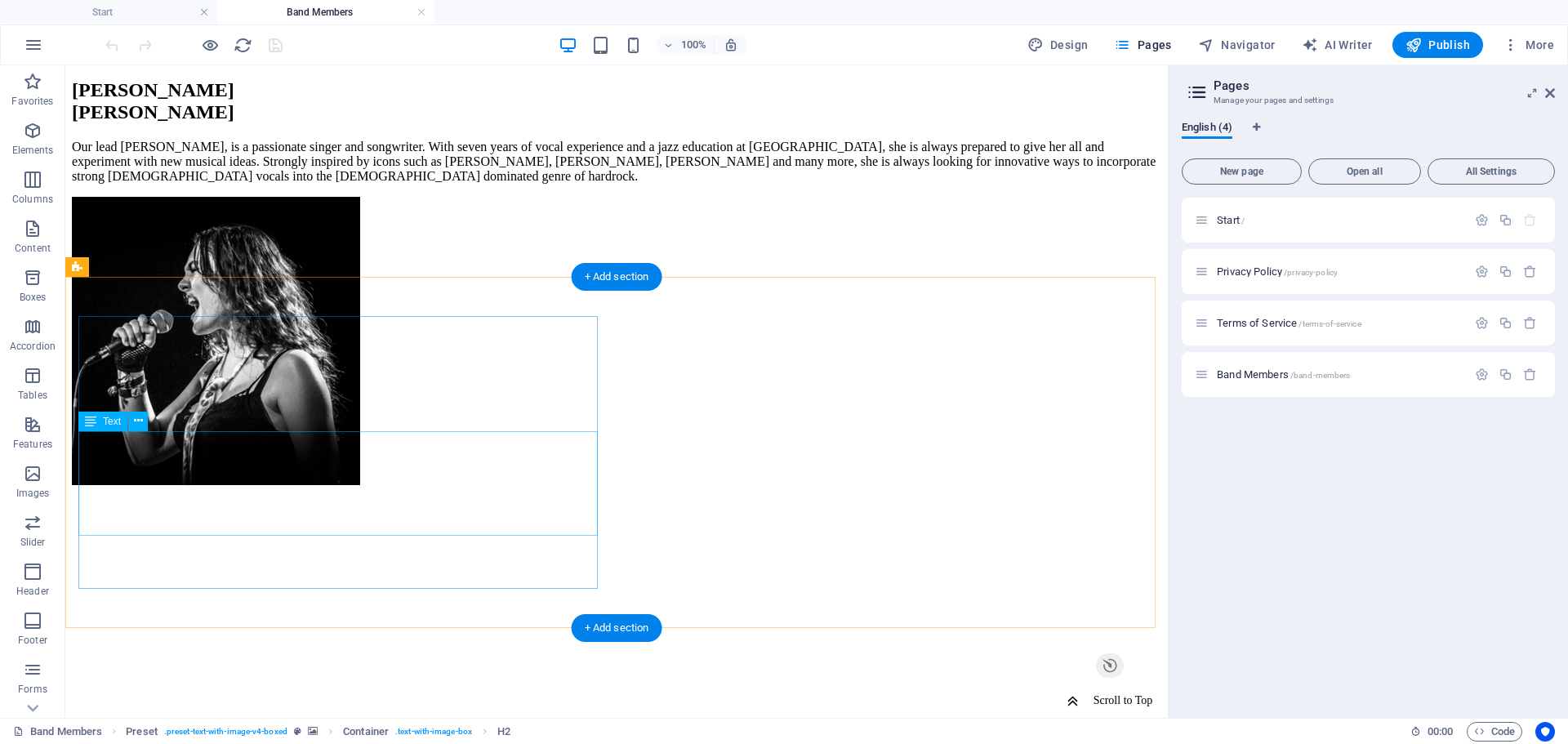
scroll to position [1350, 0]
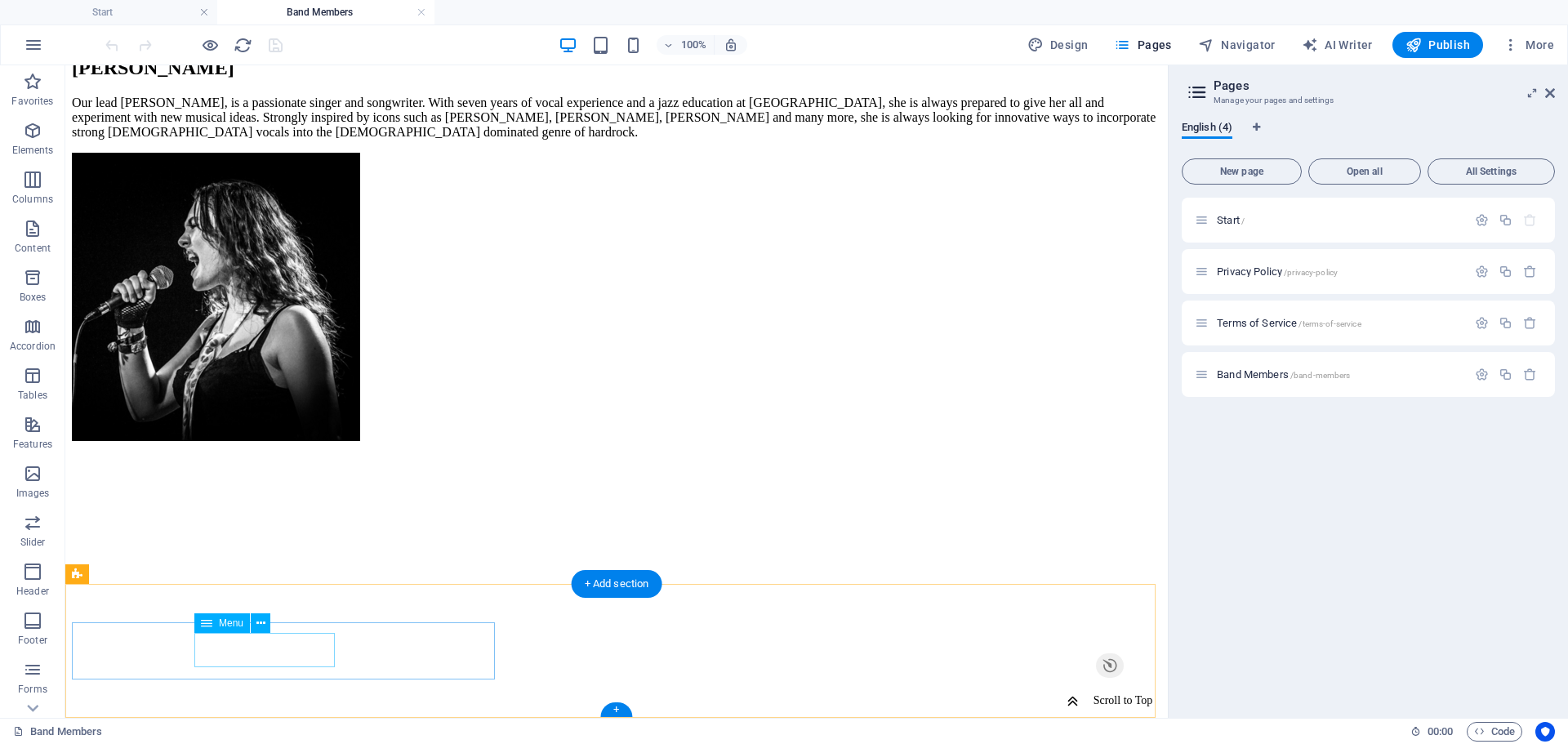
select select
select select "default"
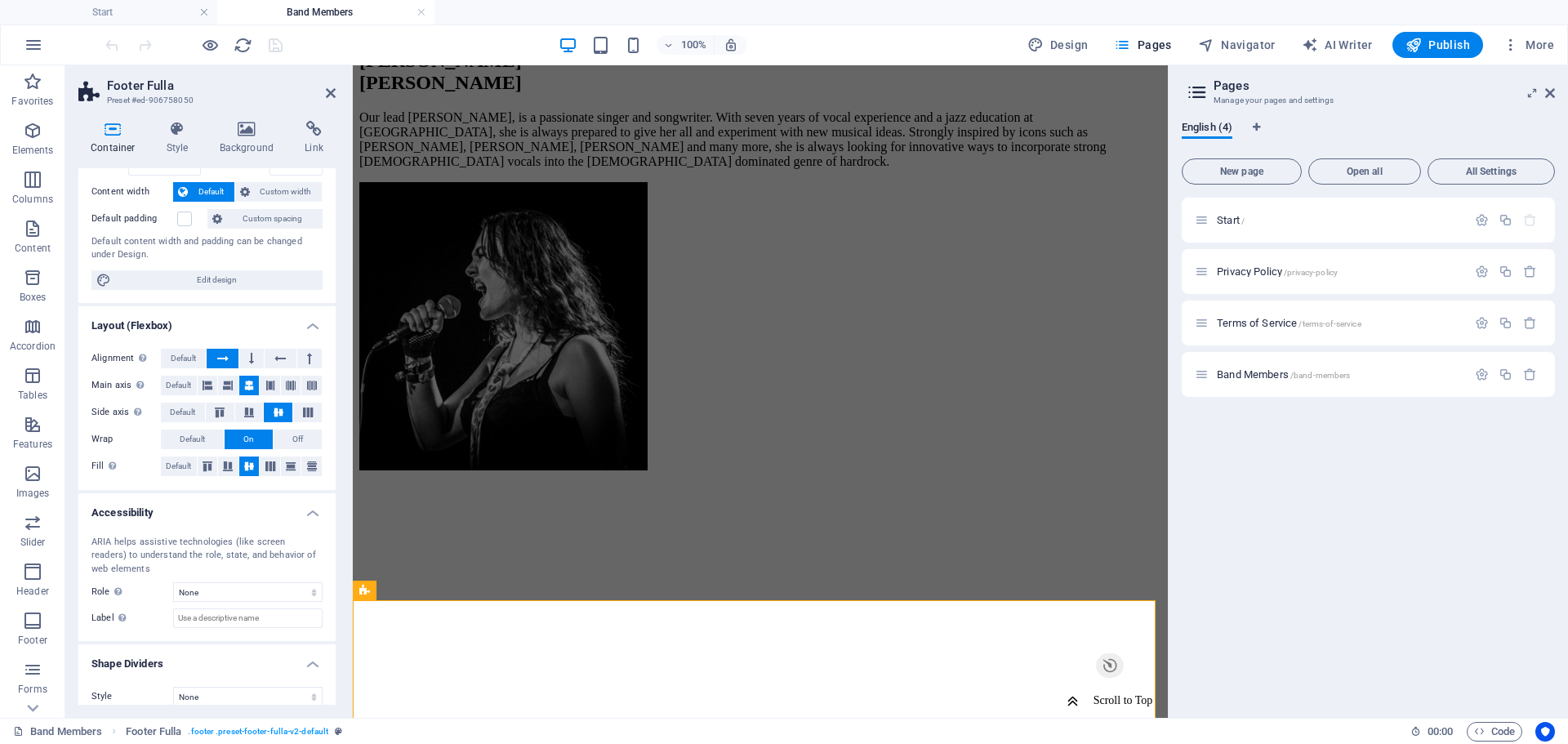
scroll to position [96, 0]
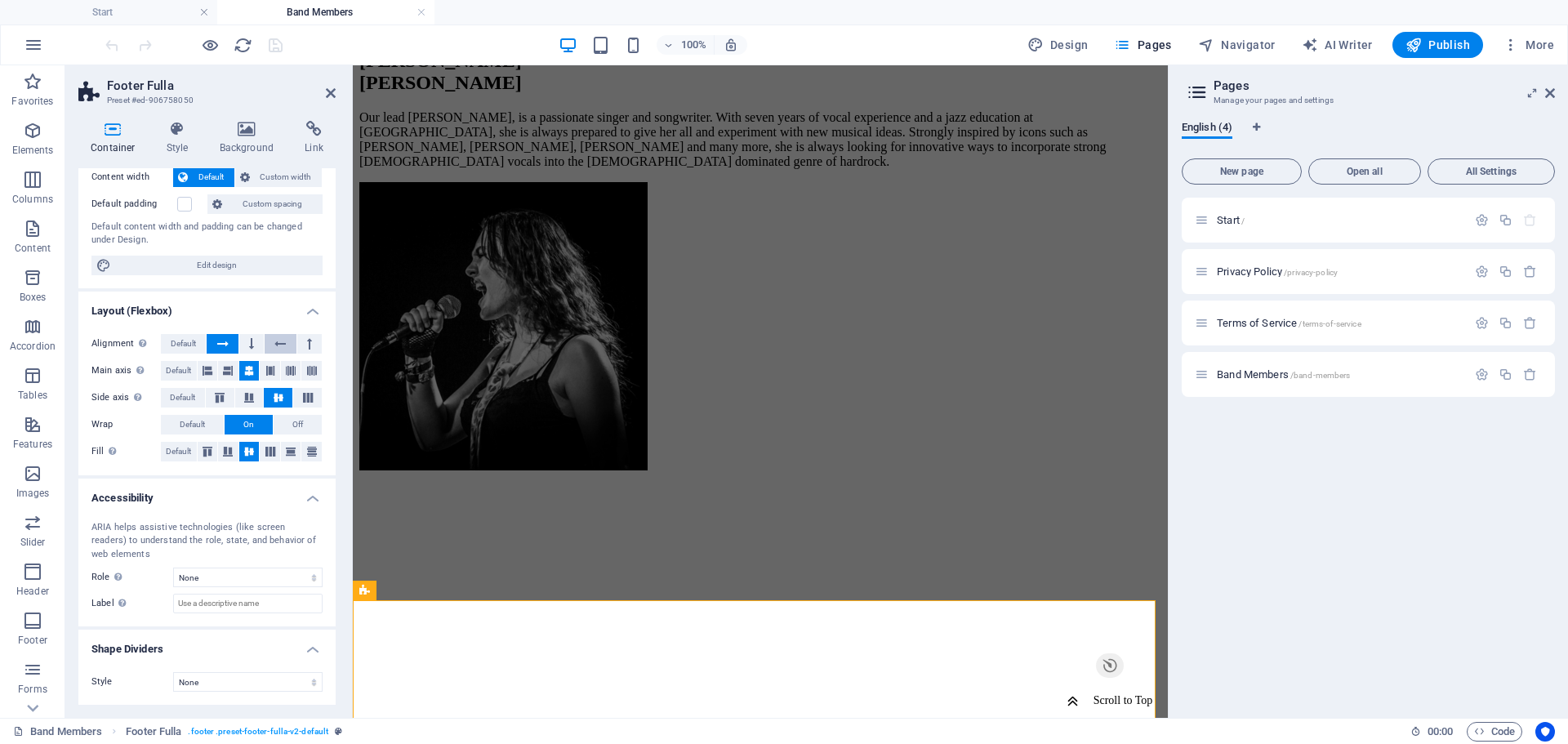
click at [268, 338] on button at bounding box center [280, 344] width 31 height 20
click at [221, 336] on icon at bounding box center [223, 344] width 12 height 20
click at [245, 336] on button at bounding box center [251, 344] width 24 height 20
click at [230, 338] on button at bounding box center [222, 344] width 31 height 20
click at [262, 369] on button at bounding box center [270, 371] width 21 height 20
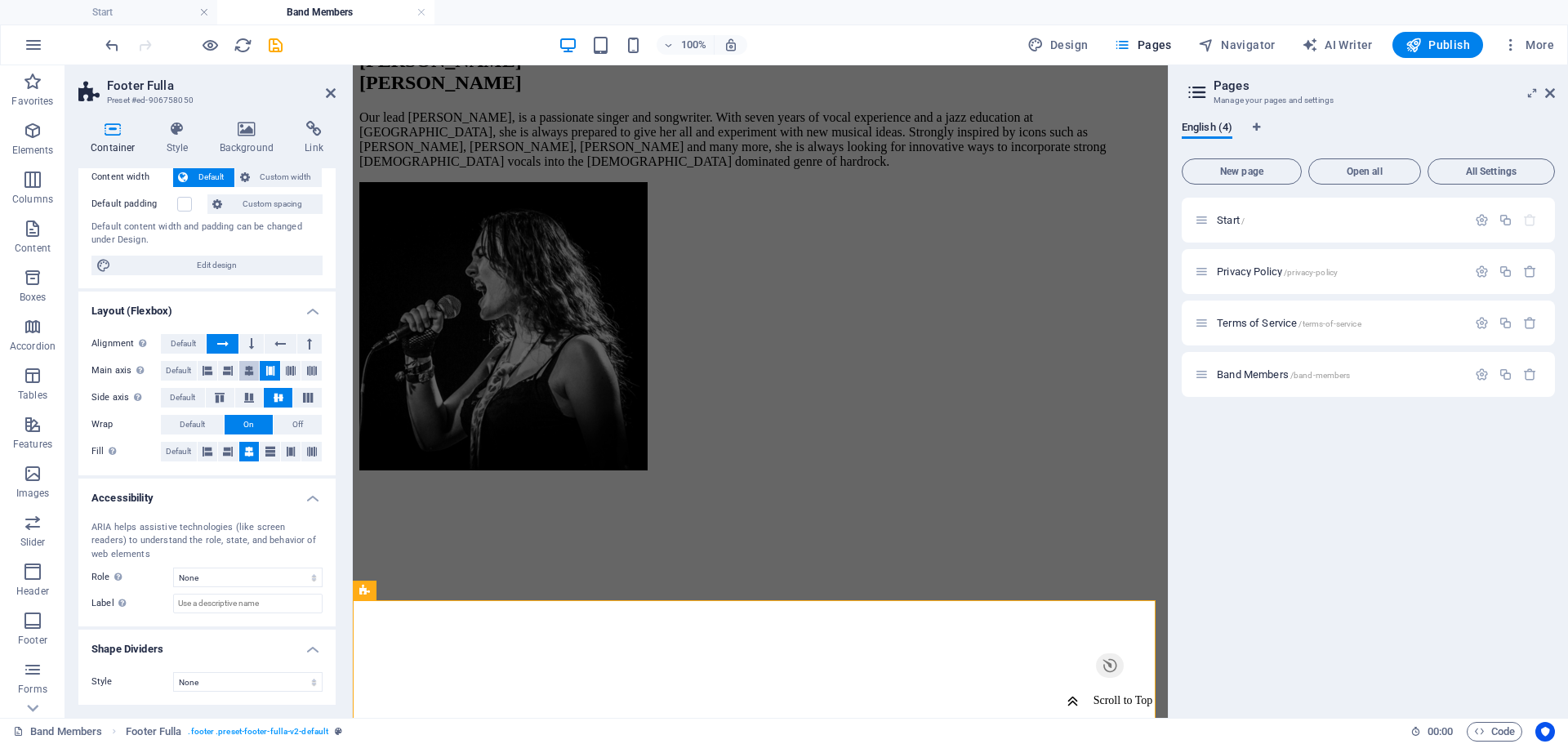
click at [246, 370] on icon at bounding box center [249, 371] width 10 height 20
click at [227, 369] on icon at bounding box center [227, 371] width 10 height 20
click at [208, 363] on icon at bounding box center [207, 371] width 10 height 20
click at [223, 359] on div "Alignment Determines the flex direction. Default Main axis Determine how elemen…" at bounding box center [207, 398] width 257 height 155
click at [246, 362] on icon at bounding box center [249, 371] width 10 height 20
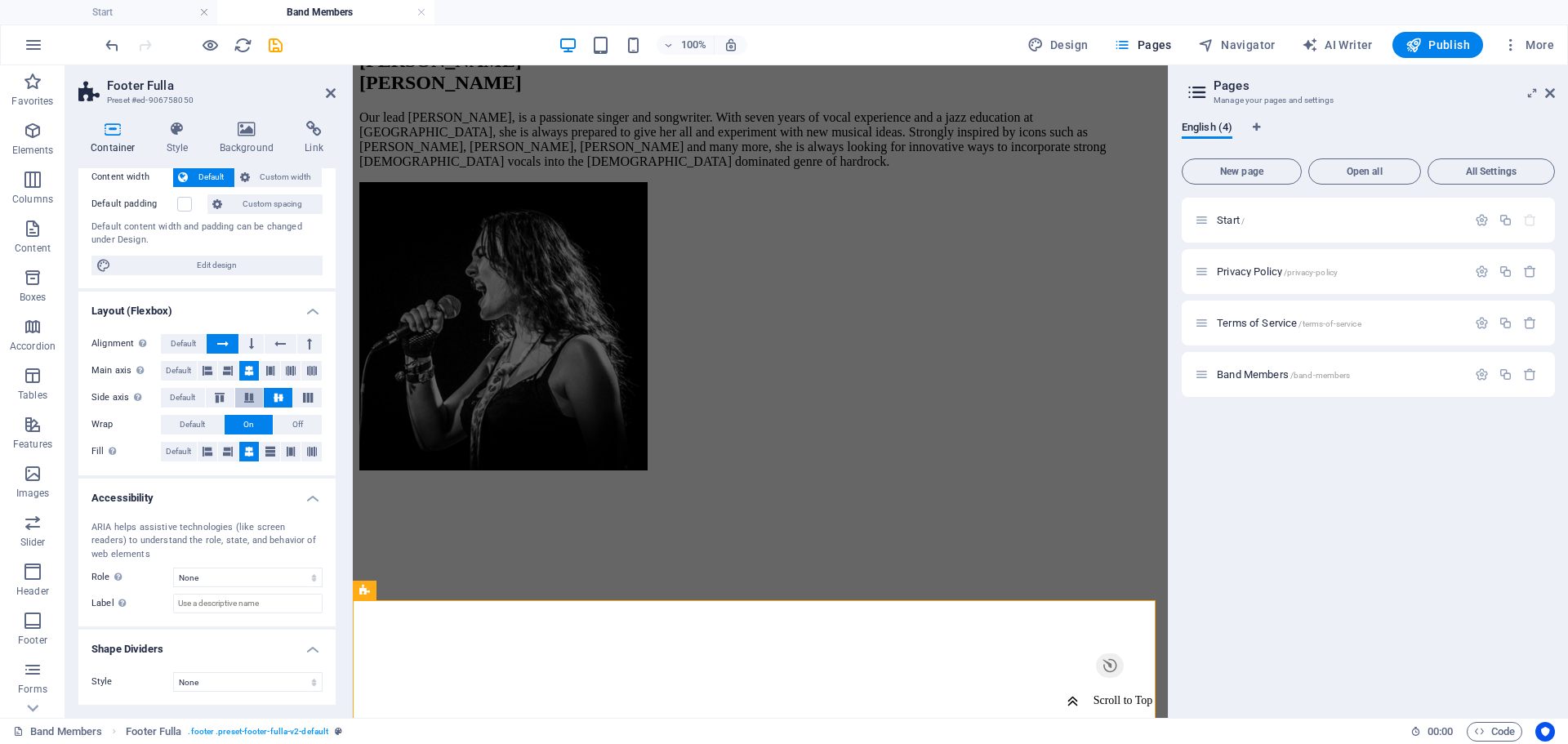
click at [248, 389] on button at bounding box center [250, 397] width 29 height 20
click at [268, 389] on button at bounding box center [278, 397] width 29 height 20
click at [0, 0] on h2 "Pages" at bounding box center [0, 0] width 0 height 0
drag, startPoint x: 1549, startPoint y: 93, endPoint x: 1198, endPoint y: 28, distance: 357.0
click at [1549, 93] on icon at bounding box center [1550, 93] width 10 height 13
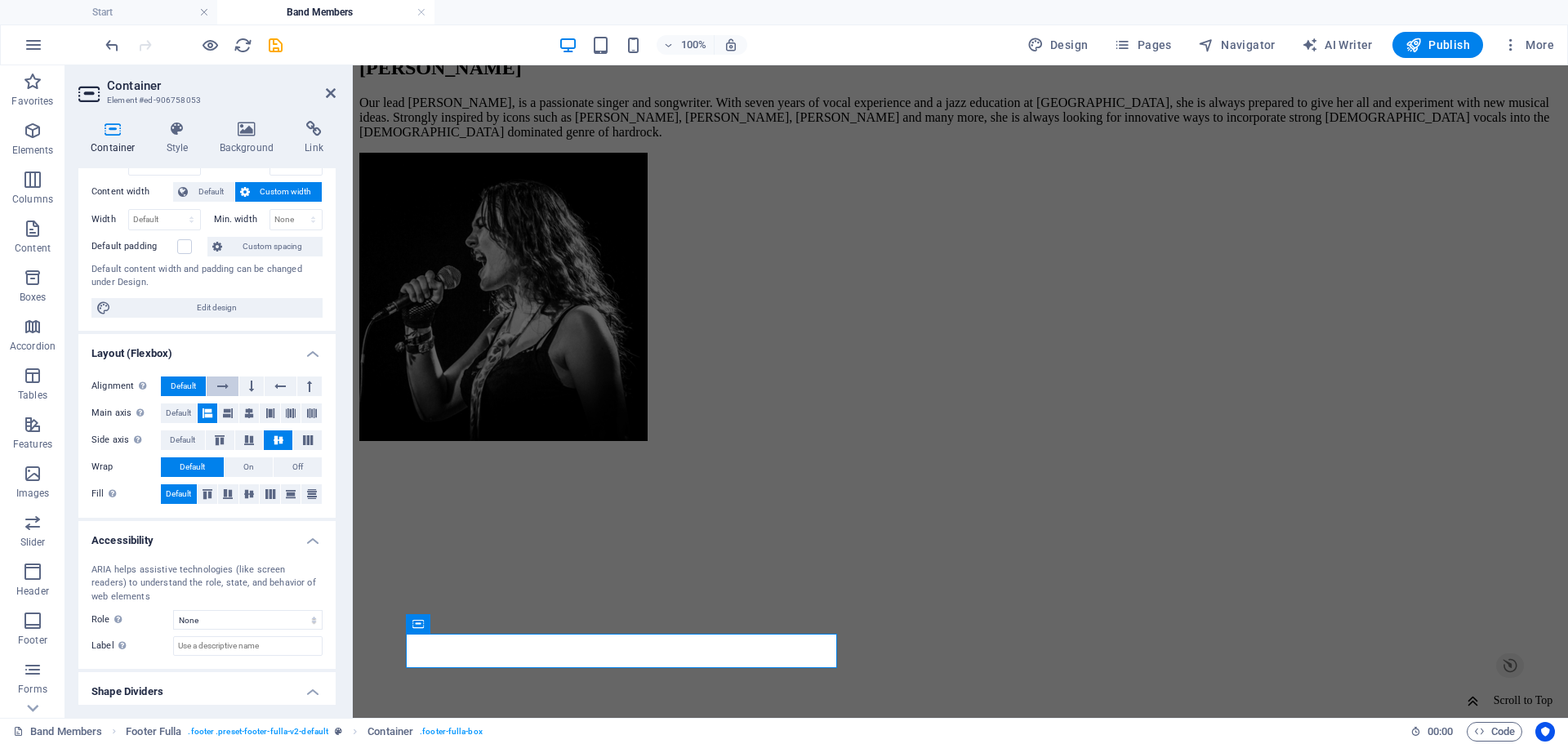
scroll to position [124, 0]
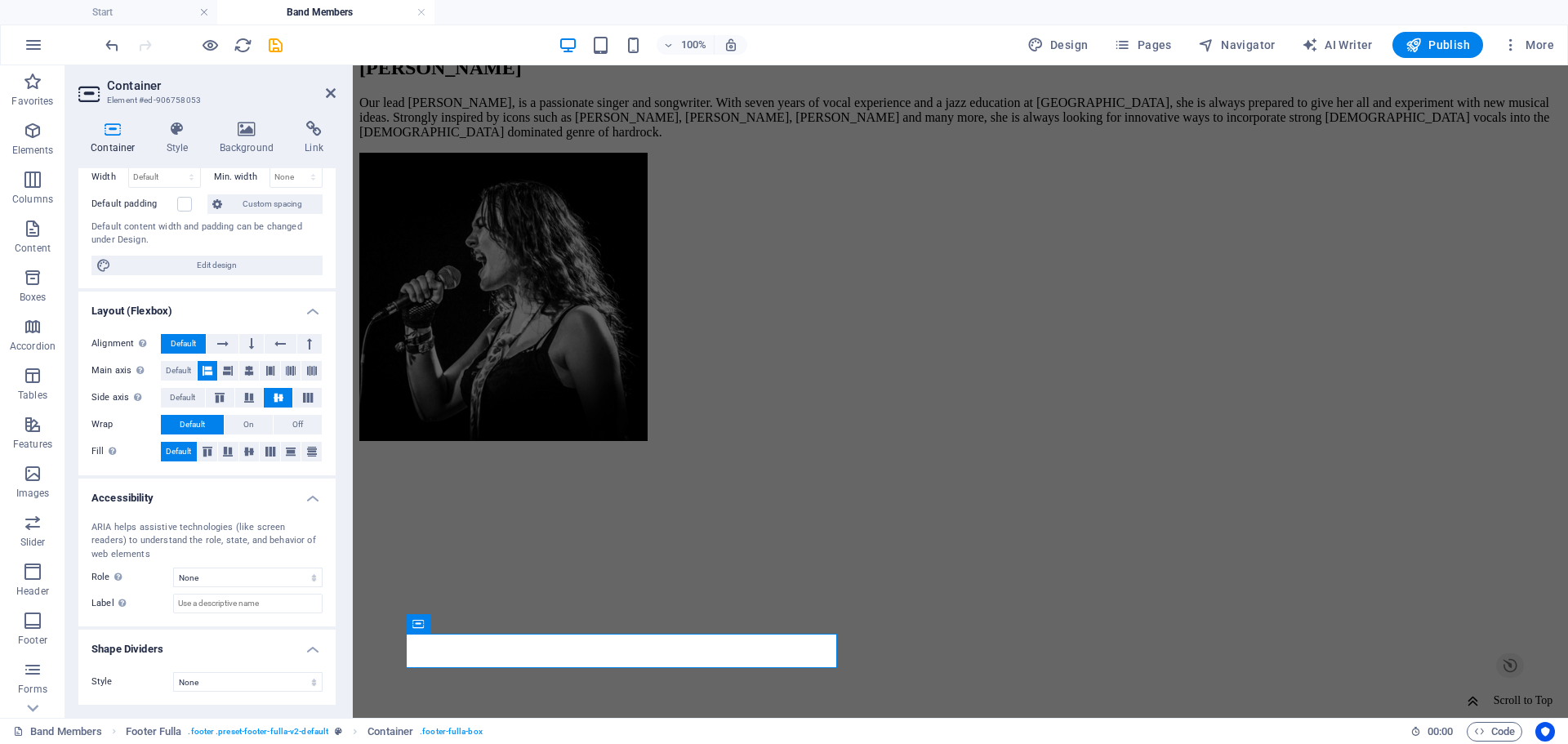
click at [186, 157] on div "Container Style Background Link Size Height Default px rem % vh vw Min. height …" at bounding box center [207, 412] width 257 height 584
click at [179, 141] on h4 "Style" at bounding box center [181, 137] width 53 height 34
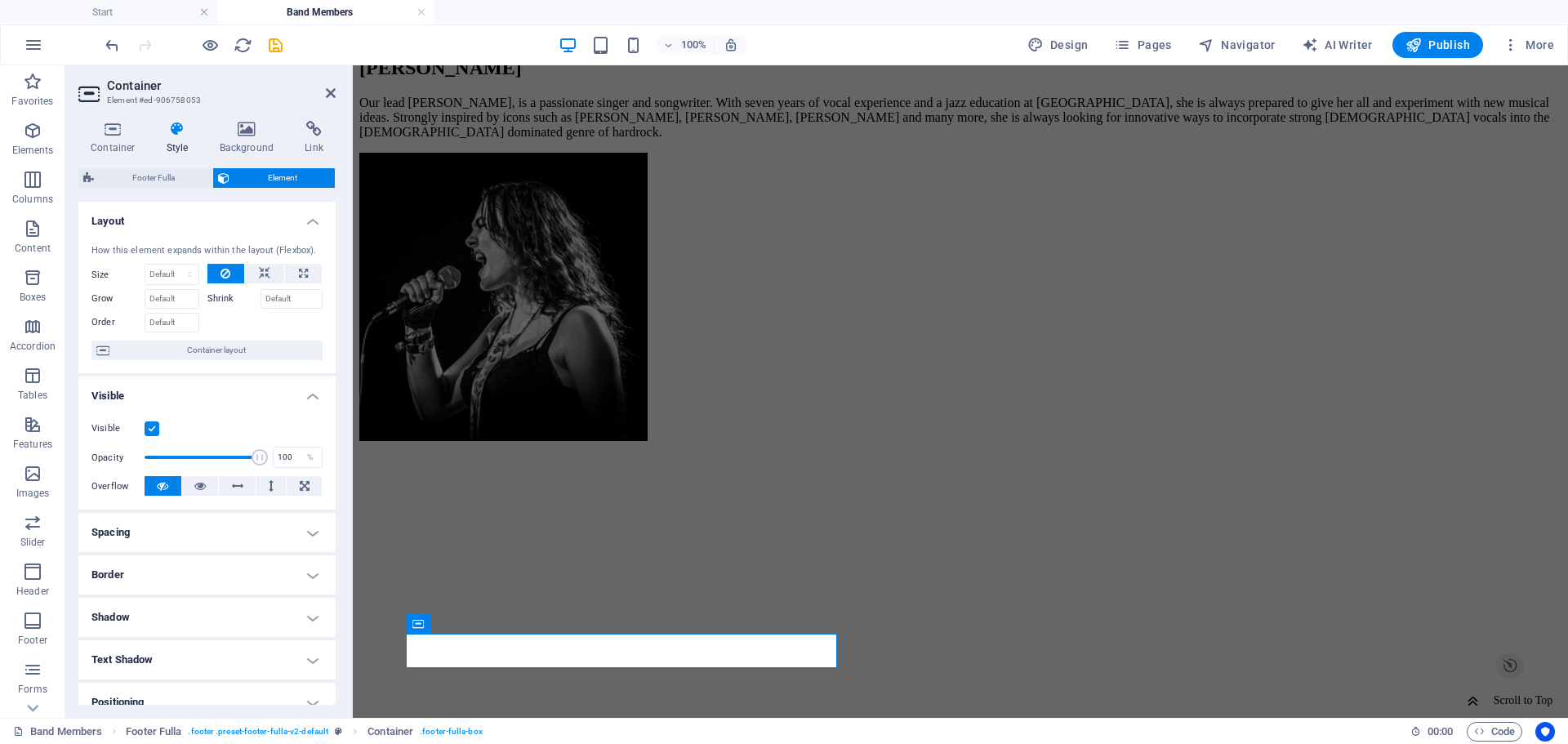
scroll to position [187, 0]
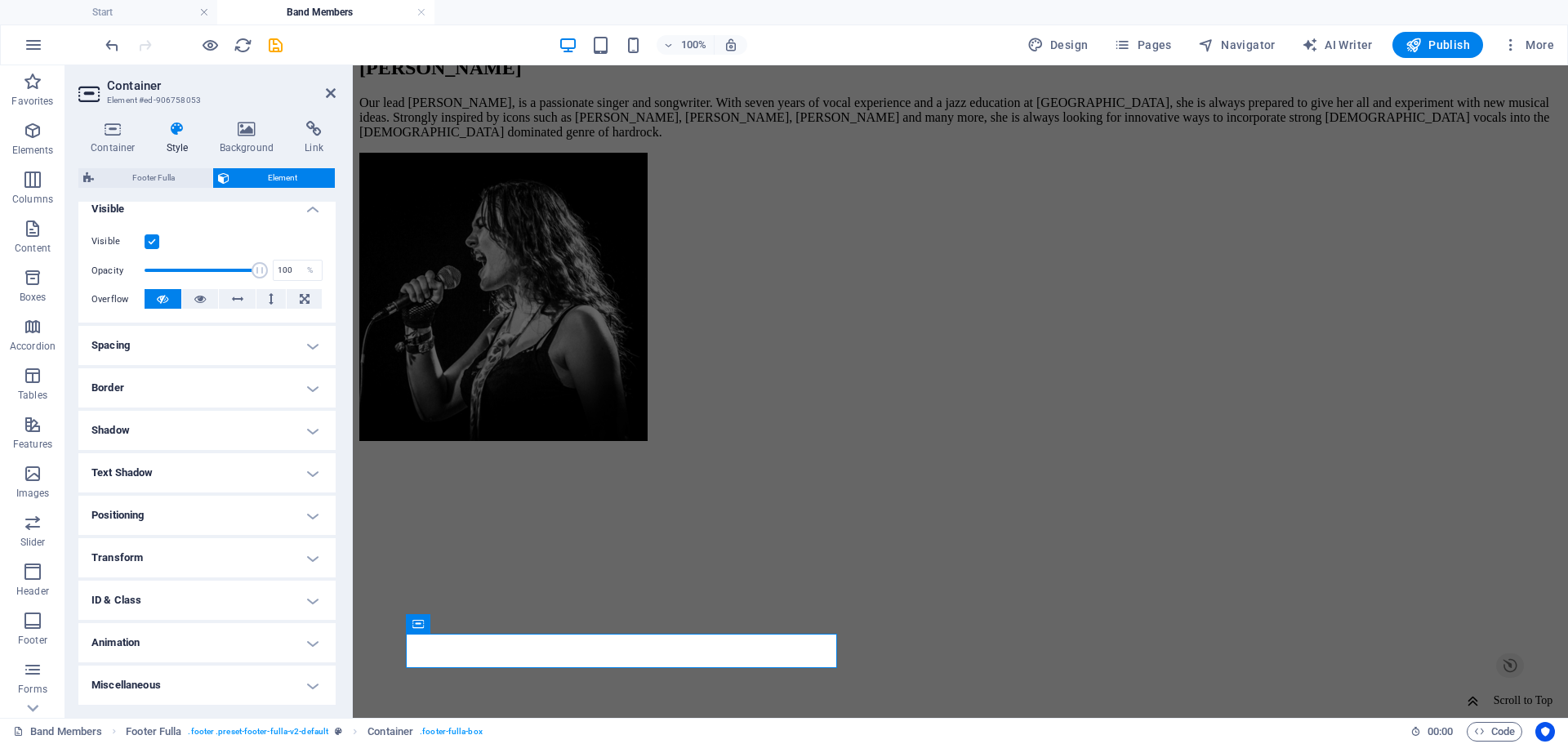
click at [192, 554] on h4 "Transform" at bounding box center [207, 558] width 257 height 40
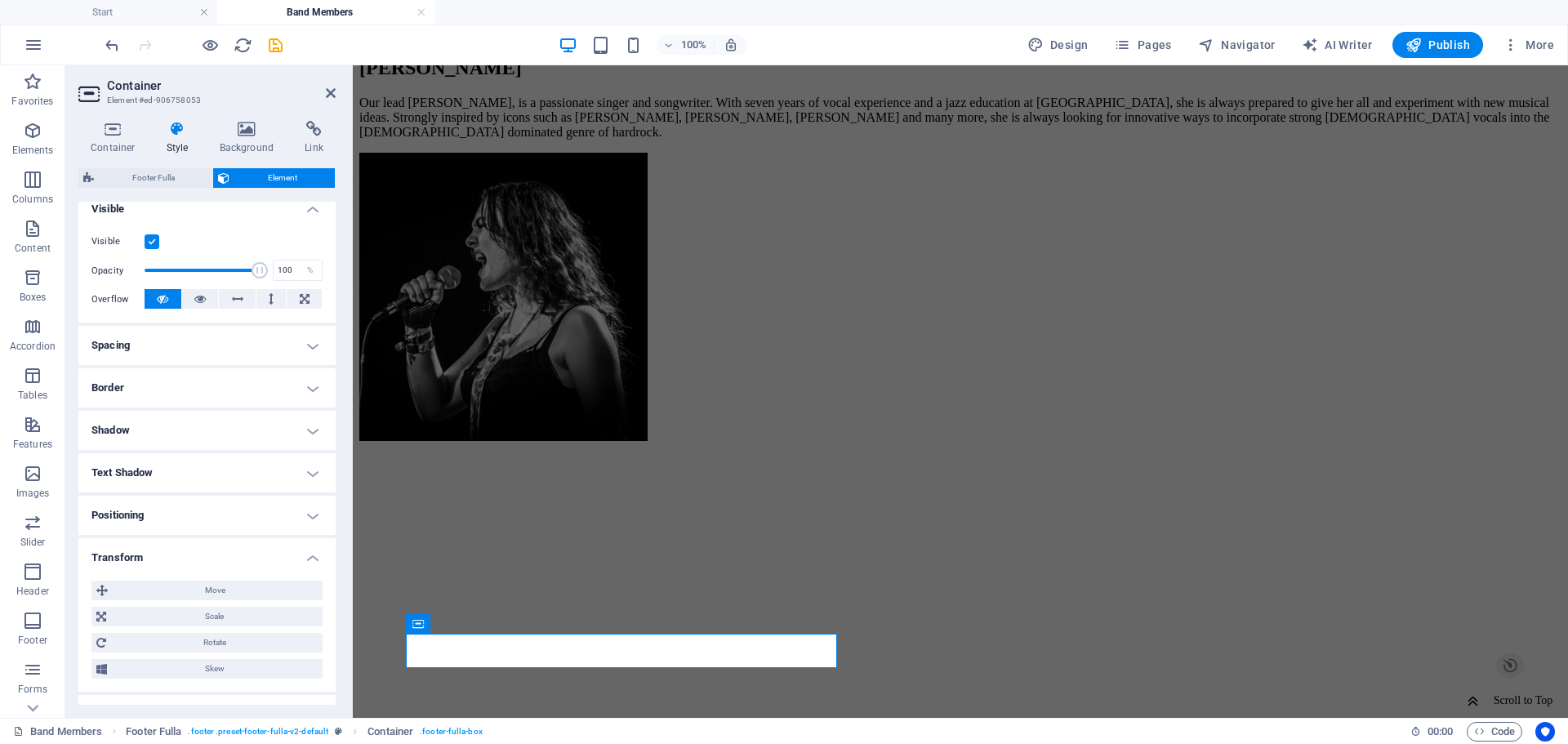
click at [200, 580] on div "Move X offset 0 px rem % em vh vw Y offset 0 px rem % em vh vw Scale Zoom 100 %…" at bounding box center [207, 629] width 257 height 124
click at [204, 587] on span "Move" at bounding box center [215, 590] width 205 height 20
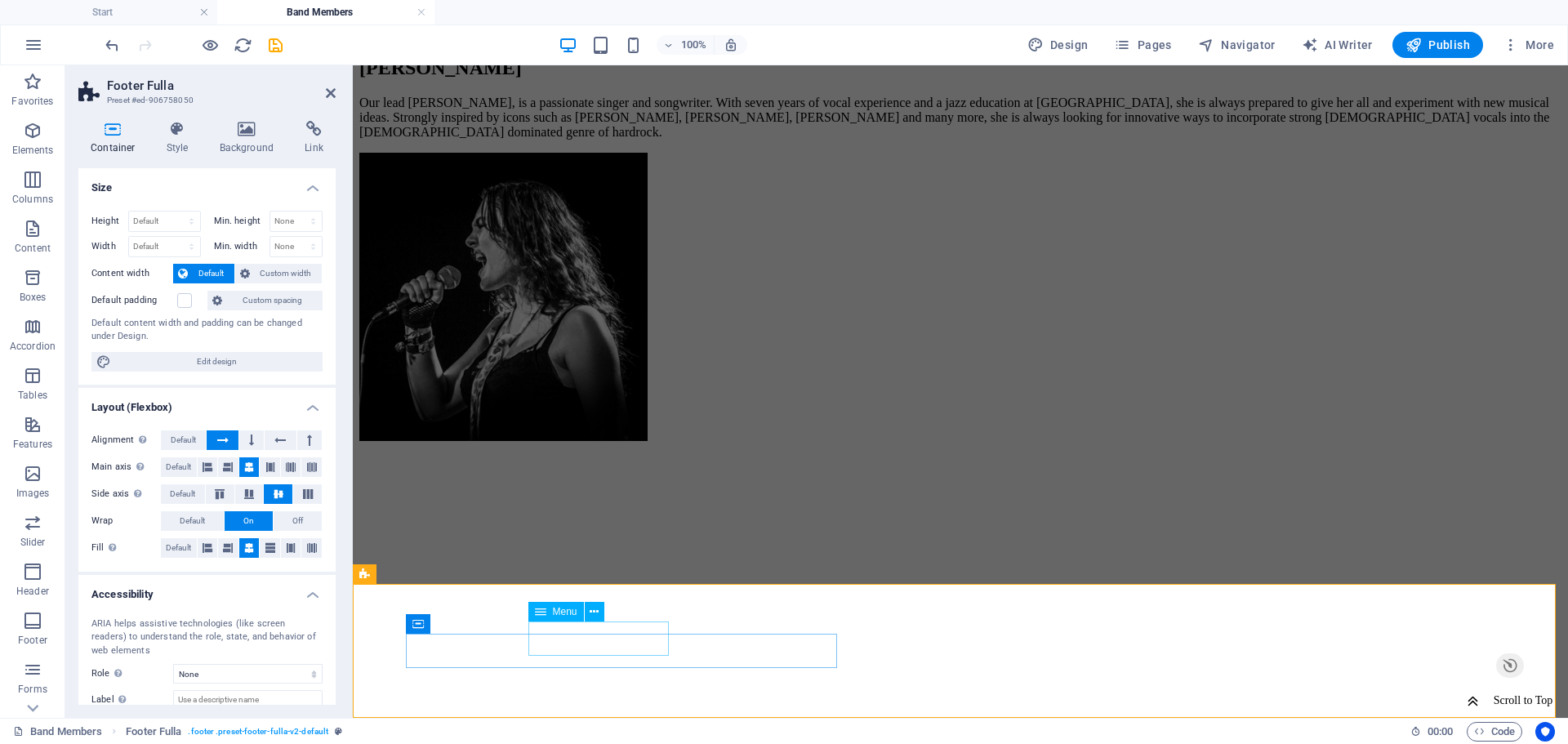
select select
select select "default"
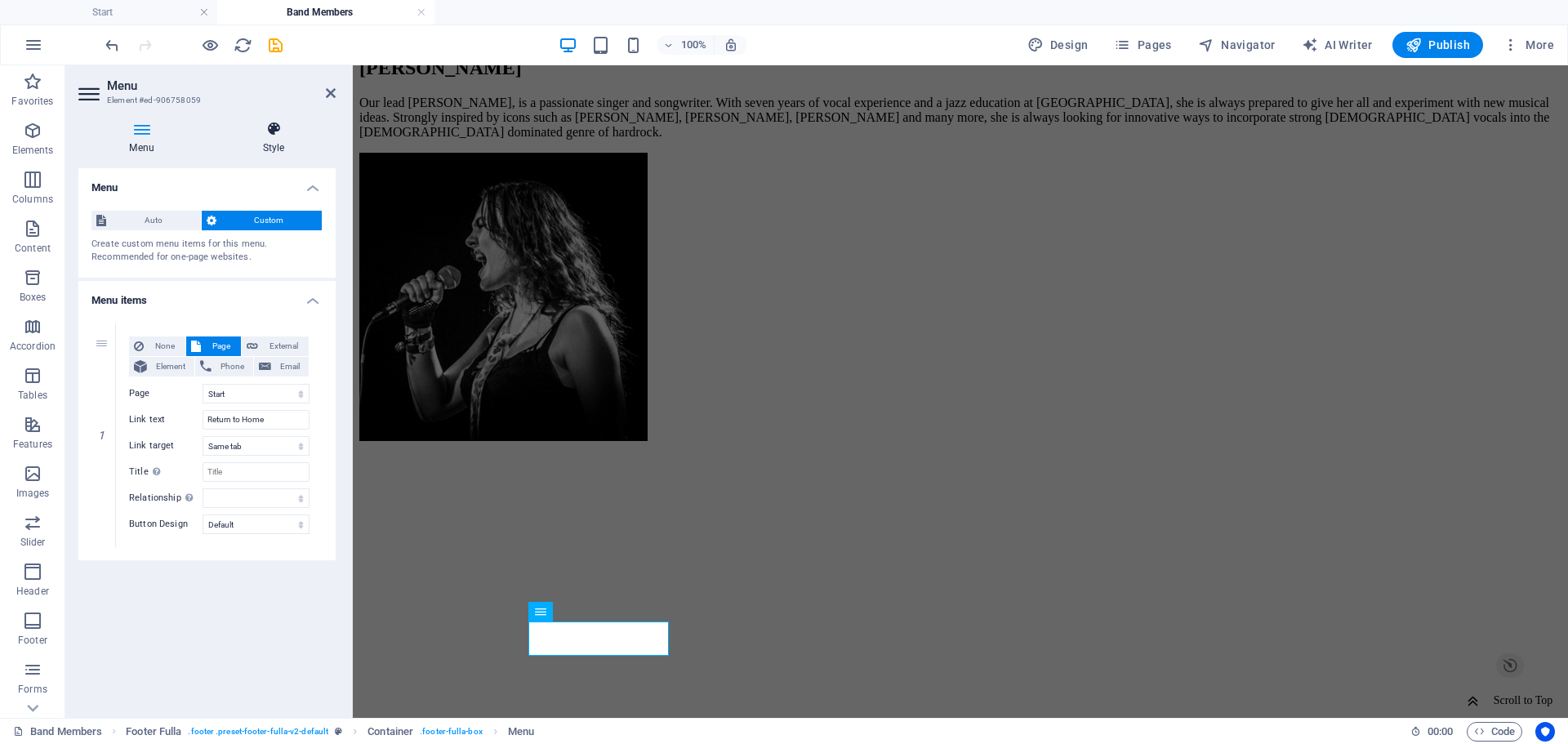
click at [264, 146] on h4 "Style" at bounding box center [273, 137] width 124 height 34
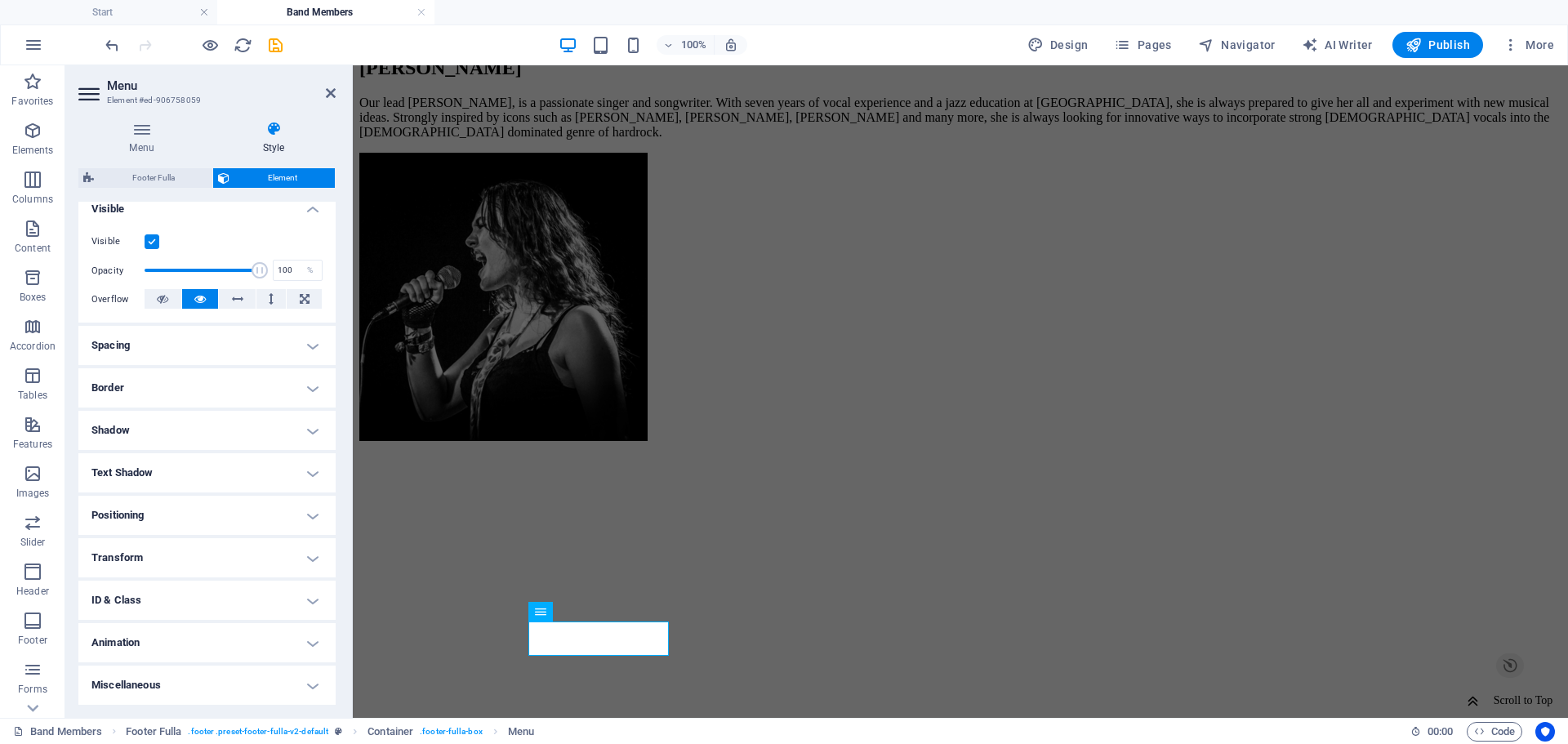
click at [208, 546] on h4 "Transform" at bounding box center [207, 558] width 257 height 40
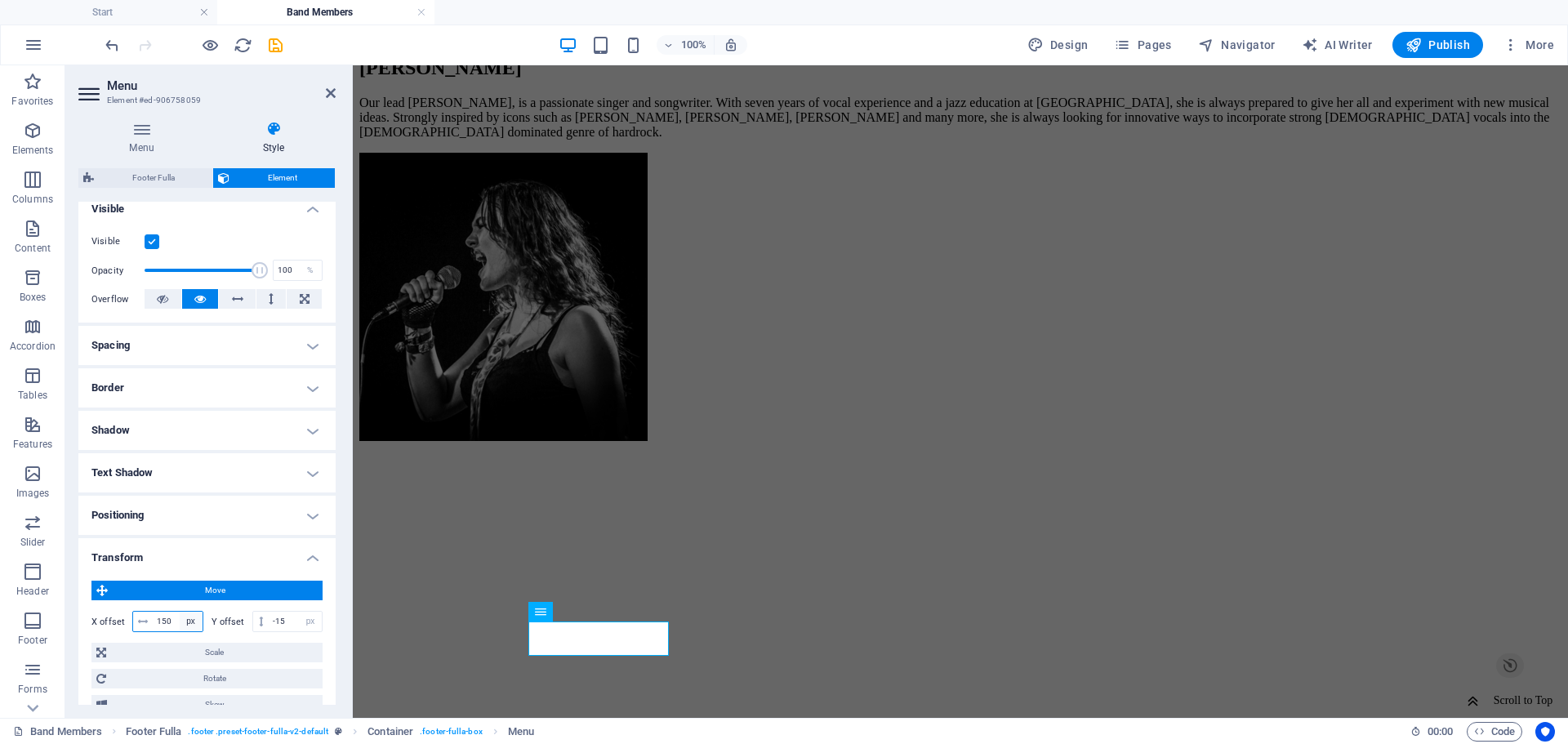
click at [183, 621] on select "px rem % em vh vw" at bounding box center [191, 621] width 22 height 20
click at [173, 618] on input "150" at bounding box center [177, 621] width 49 height 20
type input "0"
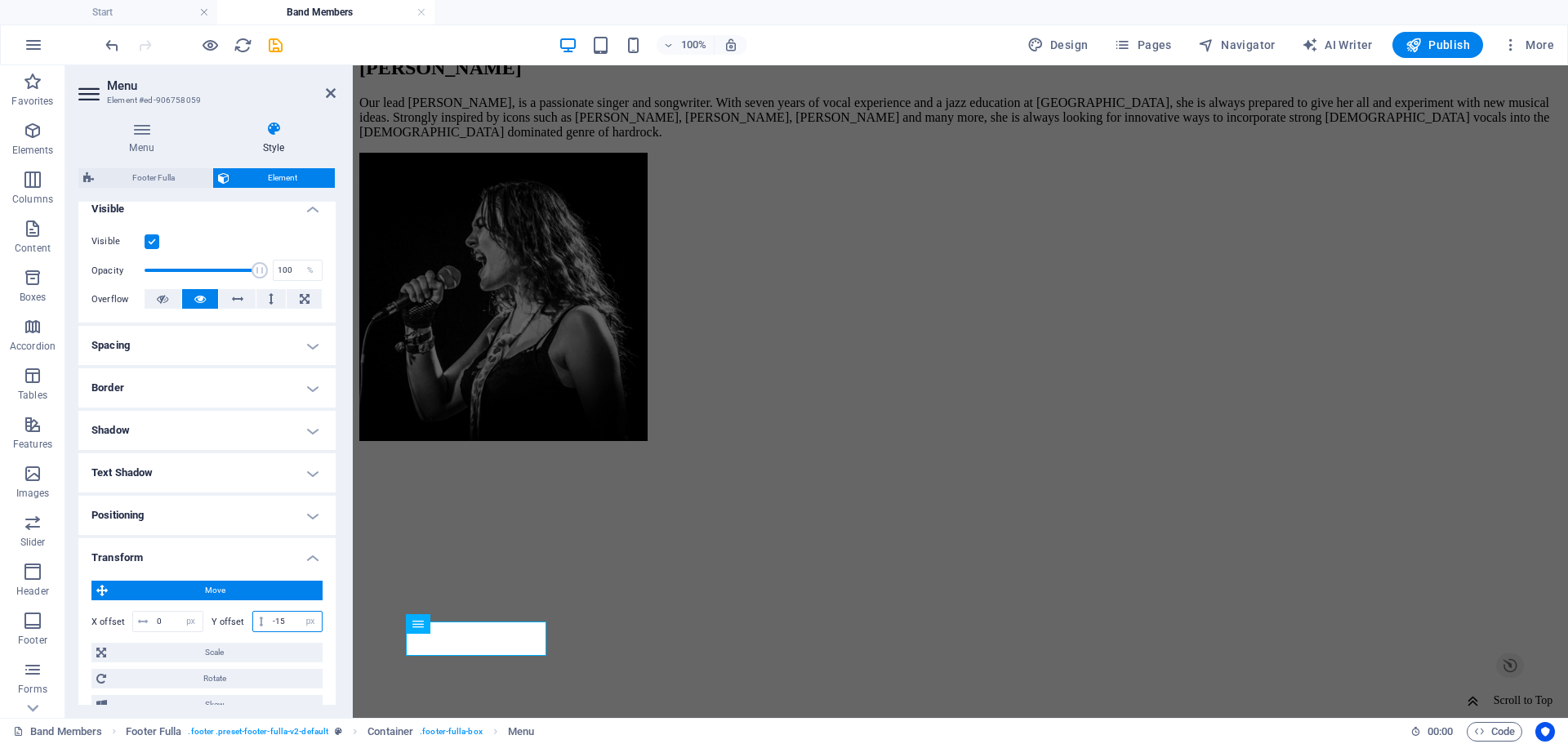
click at [283, 615] on input "-15" at bounding box center [295, 621] width 53 height 20
type input "0"
click at [272, 603] on div "Move X offset 0 px rem % em vh vw Y offset 0 px rem % em vh vw Scale Zoom 100 %…" at bounding box center [207, 647] width 231 height 134
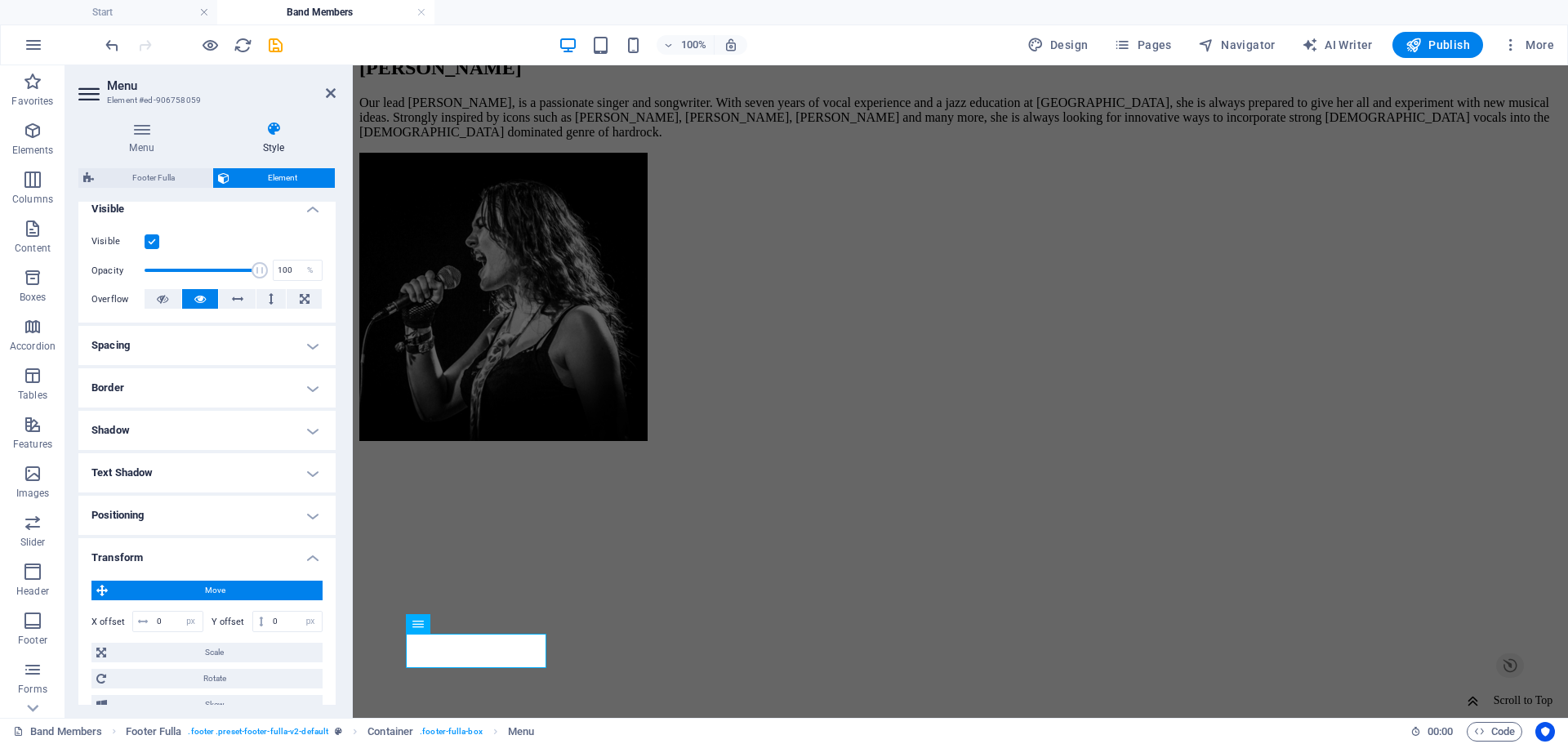
click at [0, 0] on icon "save" at bounding box center [0, 0] width 0 height 0
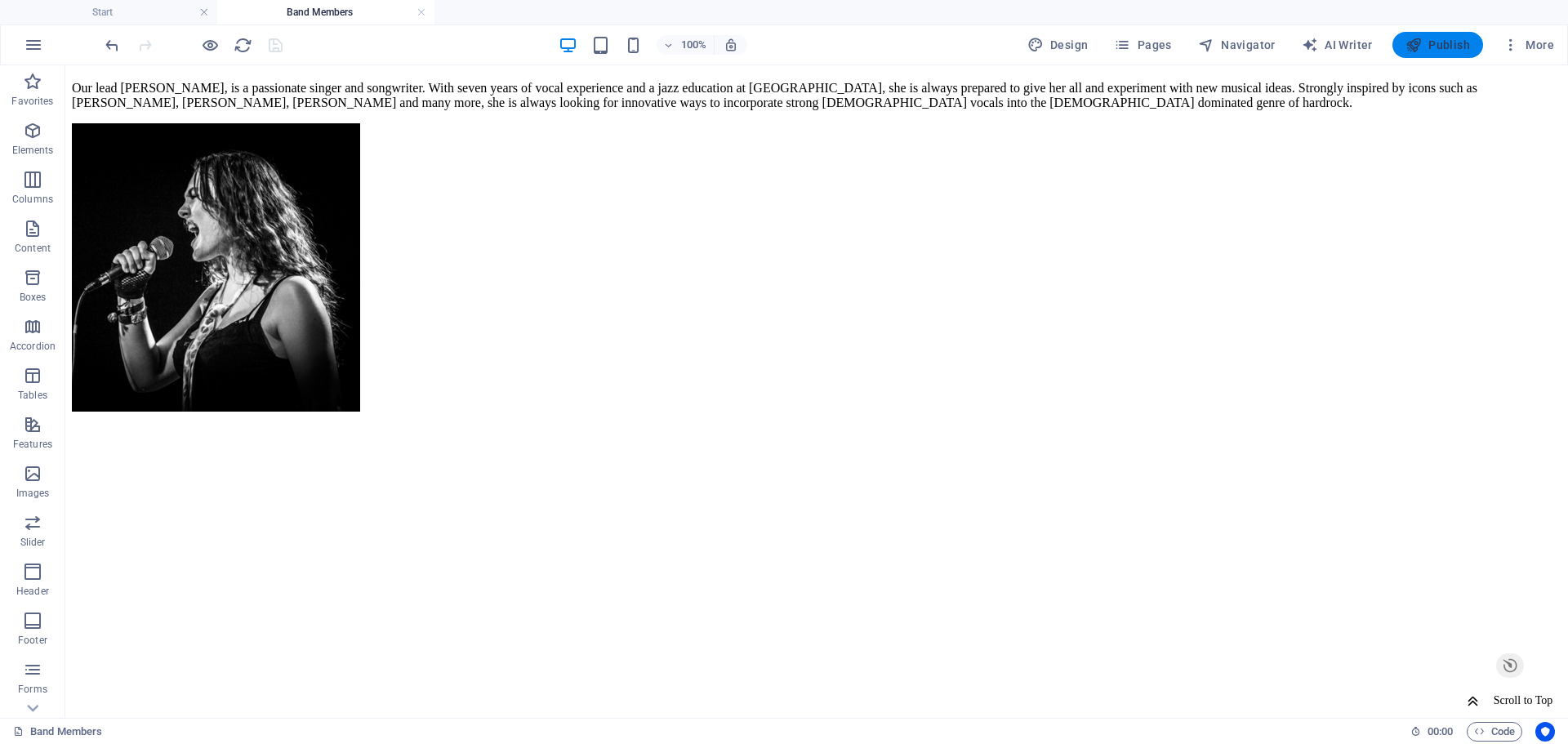
click at [1447, 45] on span "Publish" at bounding box center [1438, 45] width 65 height 16
